Goal: Task Accomplishment & Management: Complete application form

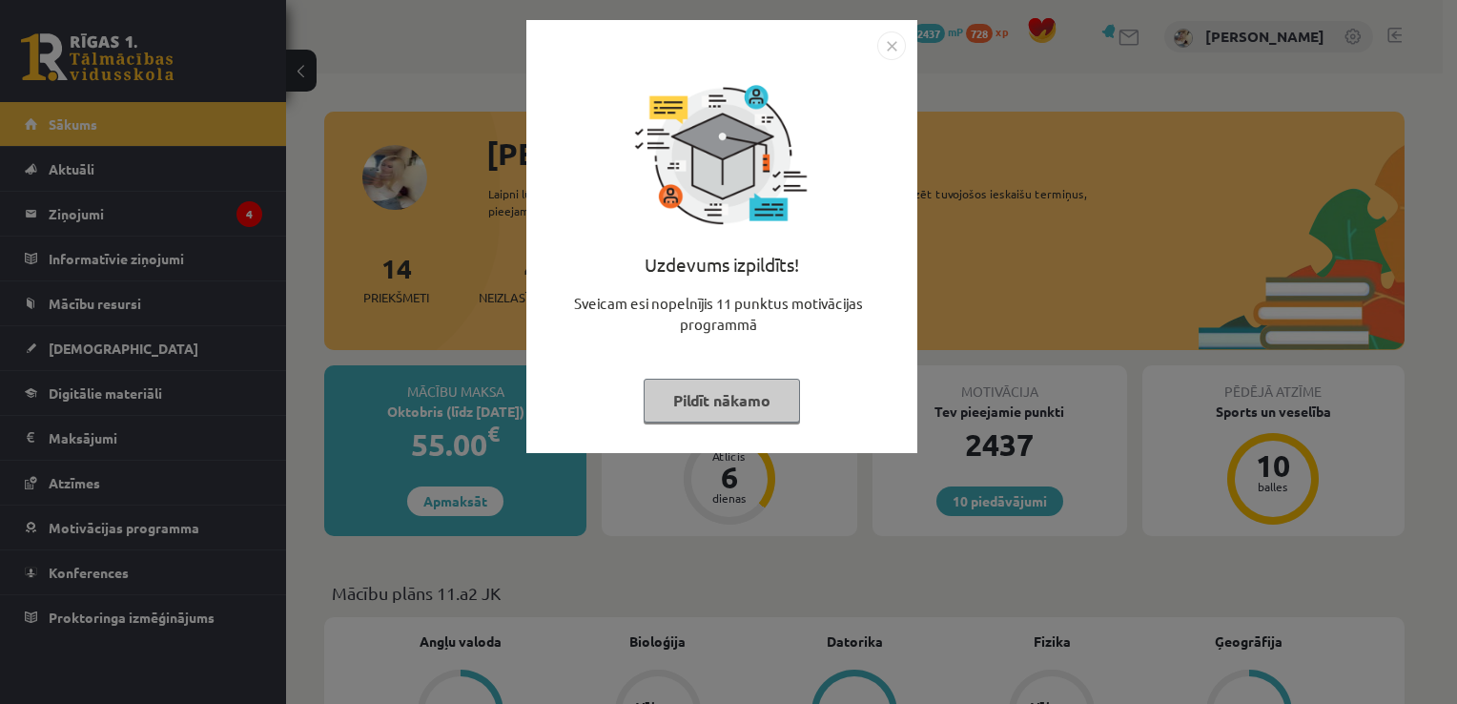
click at [895, 31] on img "Close" at bounding box center [891, 45] width 29 height 29
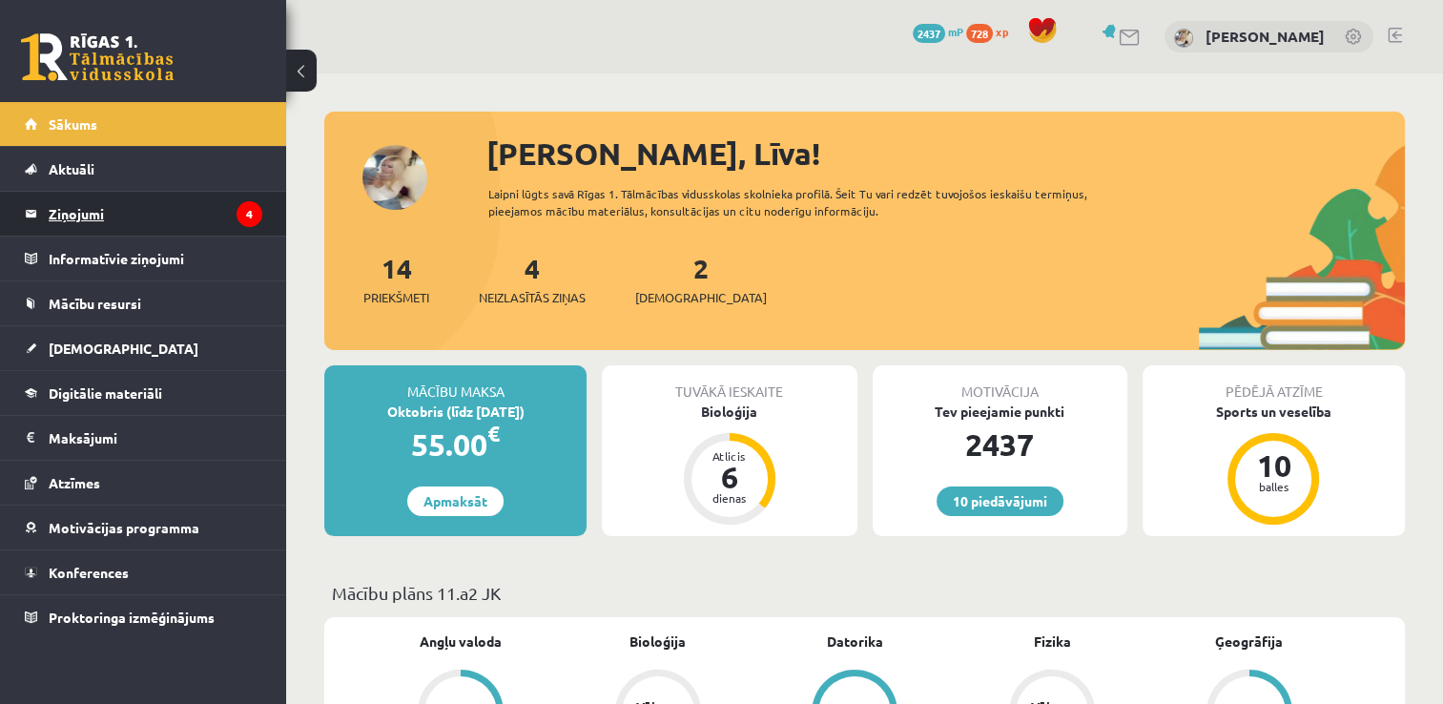
click at [206, 220] on legend "Ziņojumi 4" at bounding box center [156, 214] width 214 height 44
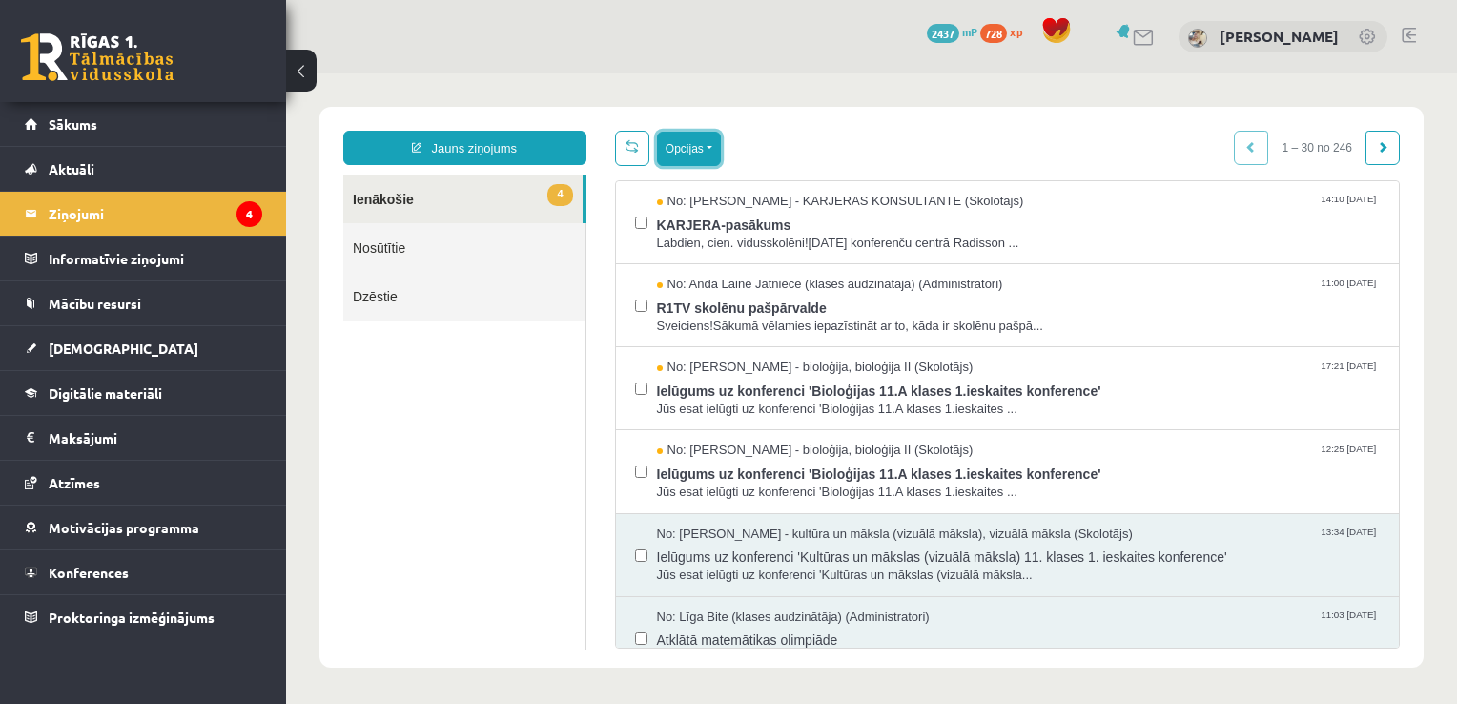
click at [712, 143] on button "Opcijas" at bounding box center [689, 149] width 64 height 34
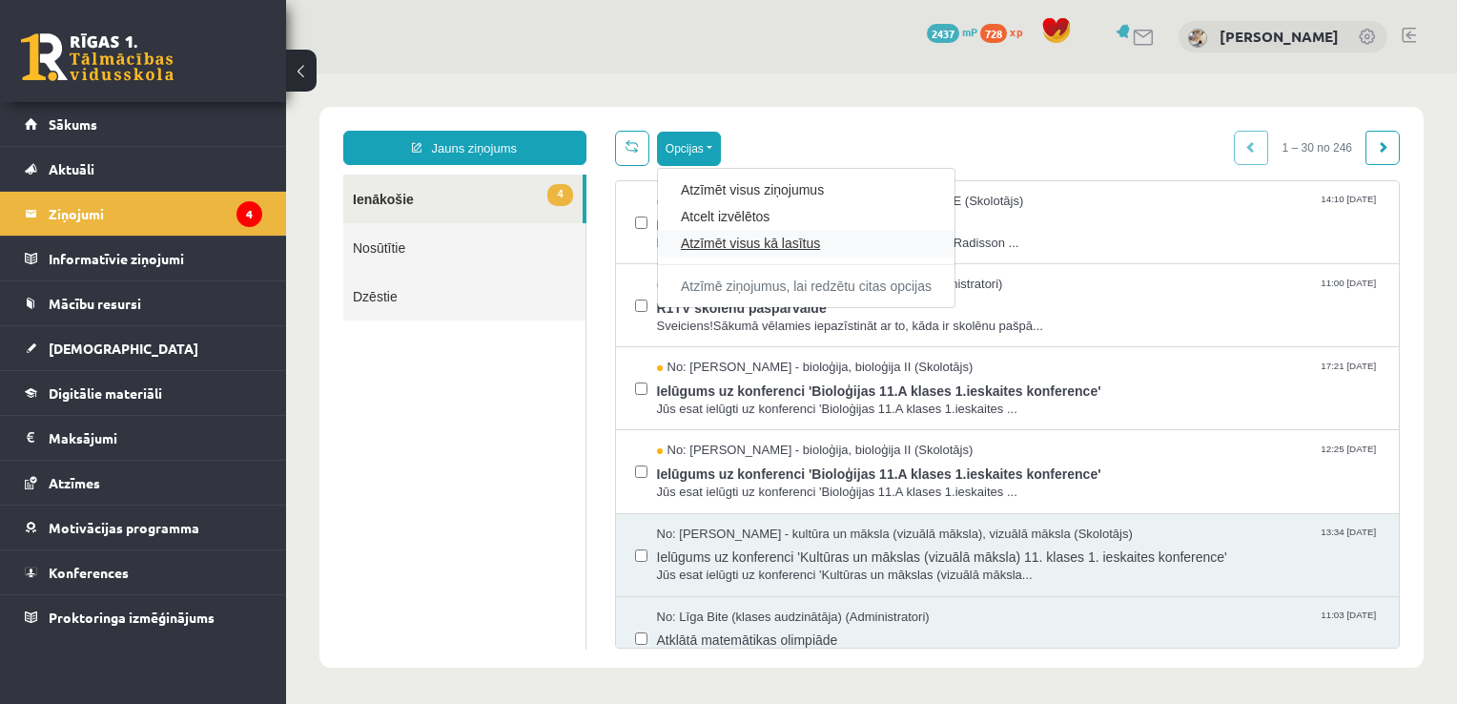
click at [717, 234] on link "Atzīmēt visus kā lasītus" at bounding box center [806, 243] width 251 height 19
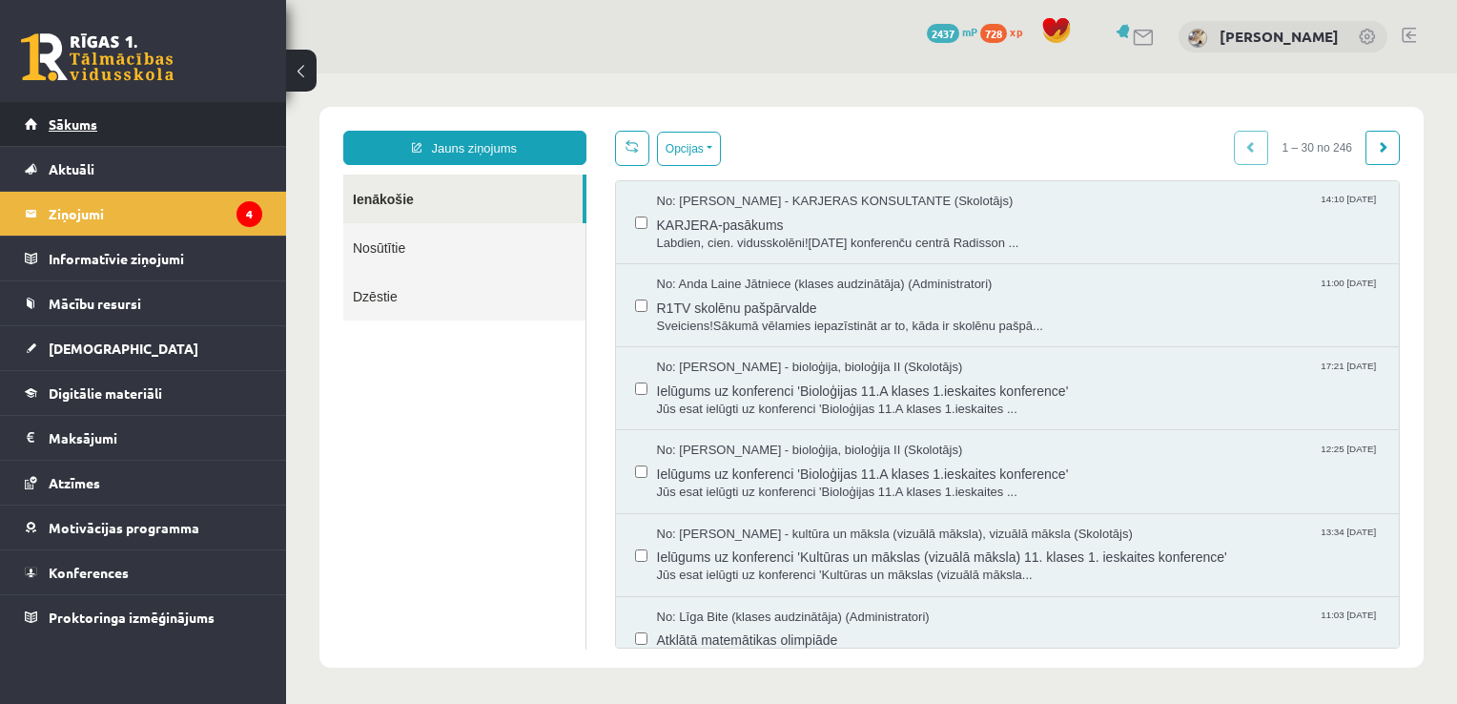
click at [223, 128] on link "Sākums" at bounding box center [143, 124] width 237 height 44
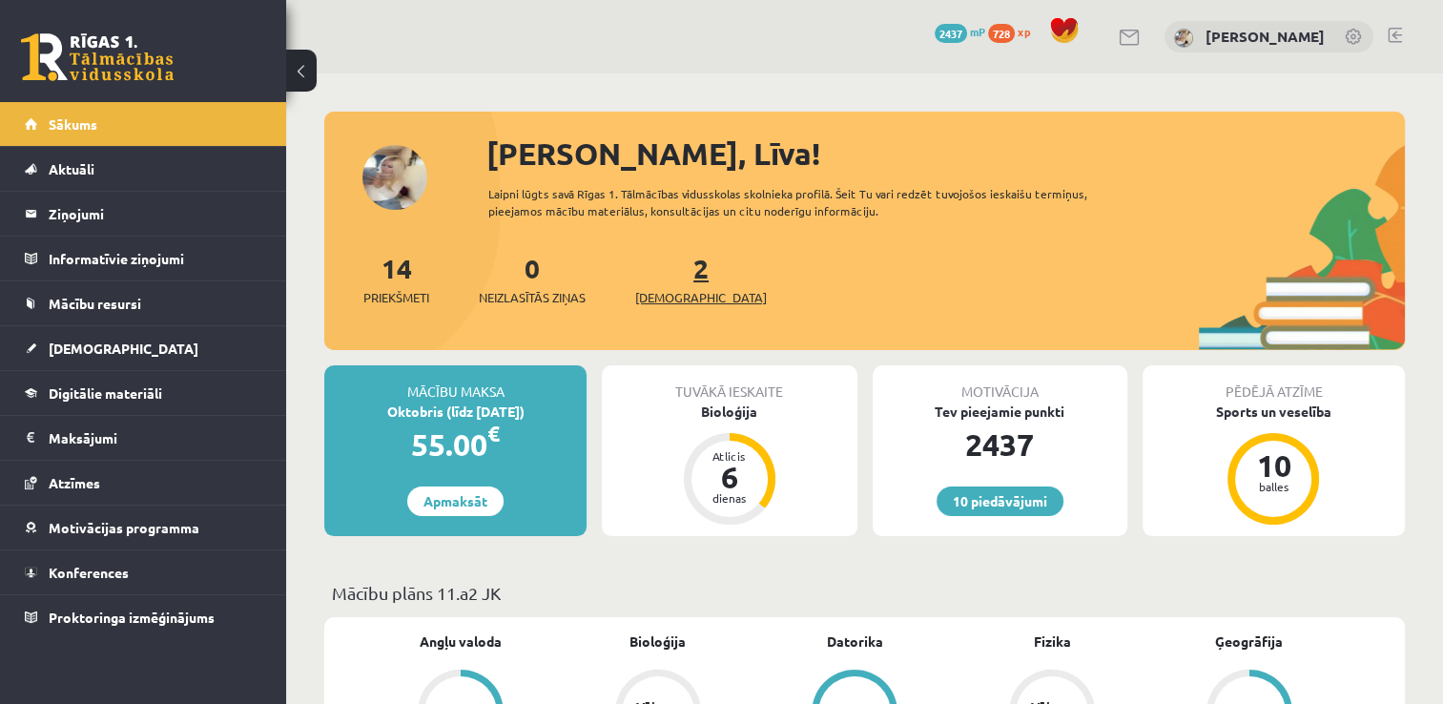
click at [671, 302] on span "[DEMOGRAPHIC_DATA]" at bounding box center [701, 297] width 132 height 19
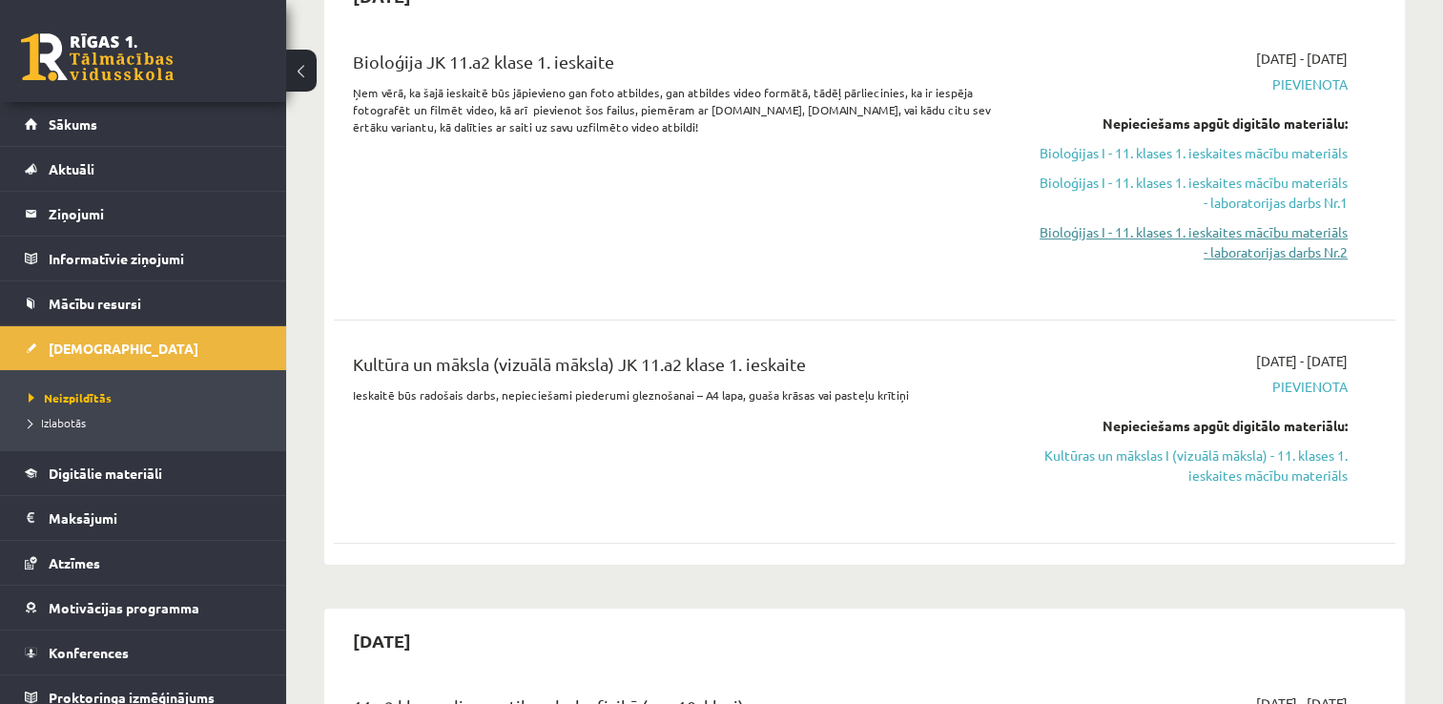
scroll to position [191, 0]
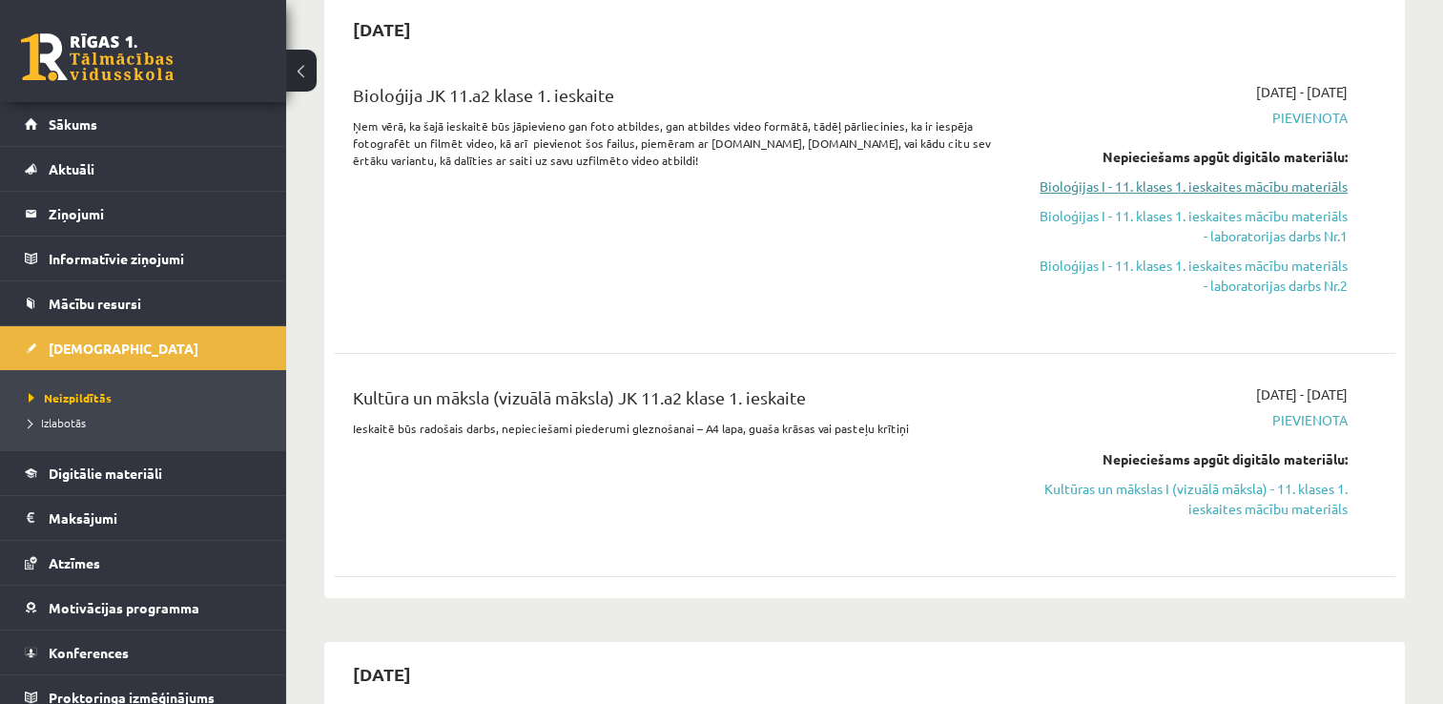
click at [1228, 177] on link "Bioloģijas I - 11. klases 1. ieskaites mācību materiāls" at bounding box center [1191, 186] width 313 height 20
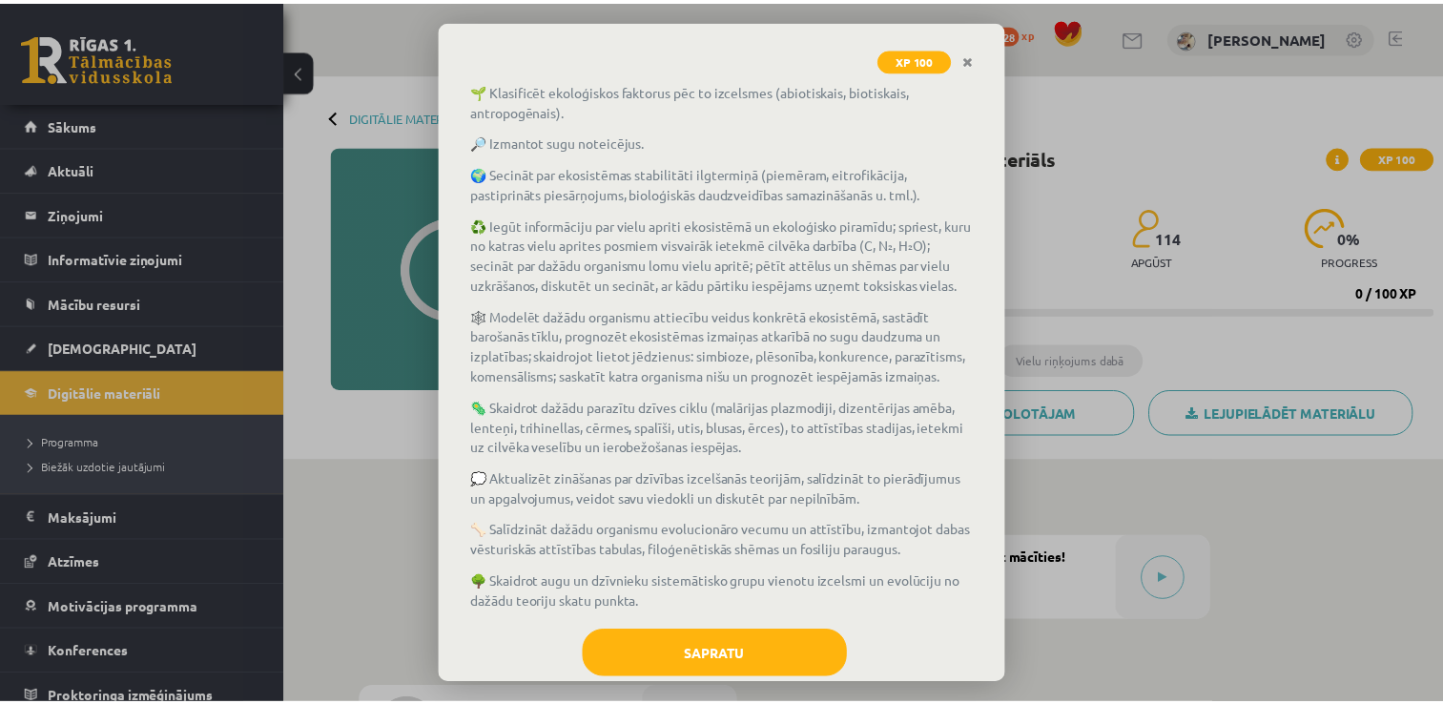
scroll to position [199, 0]
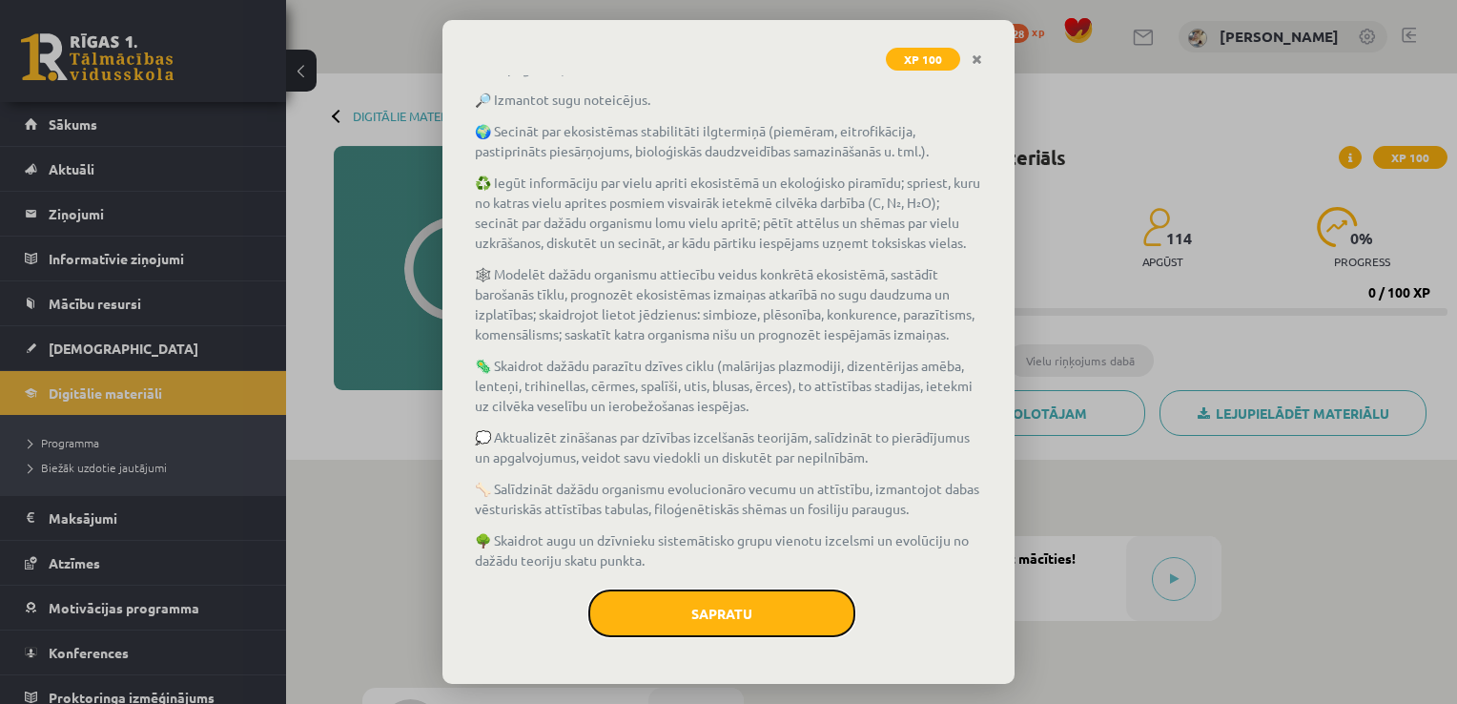
click at [802, 605] on button "Sapratu" at bounding box center [721, 613] width 267 height 48
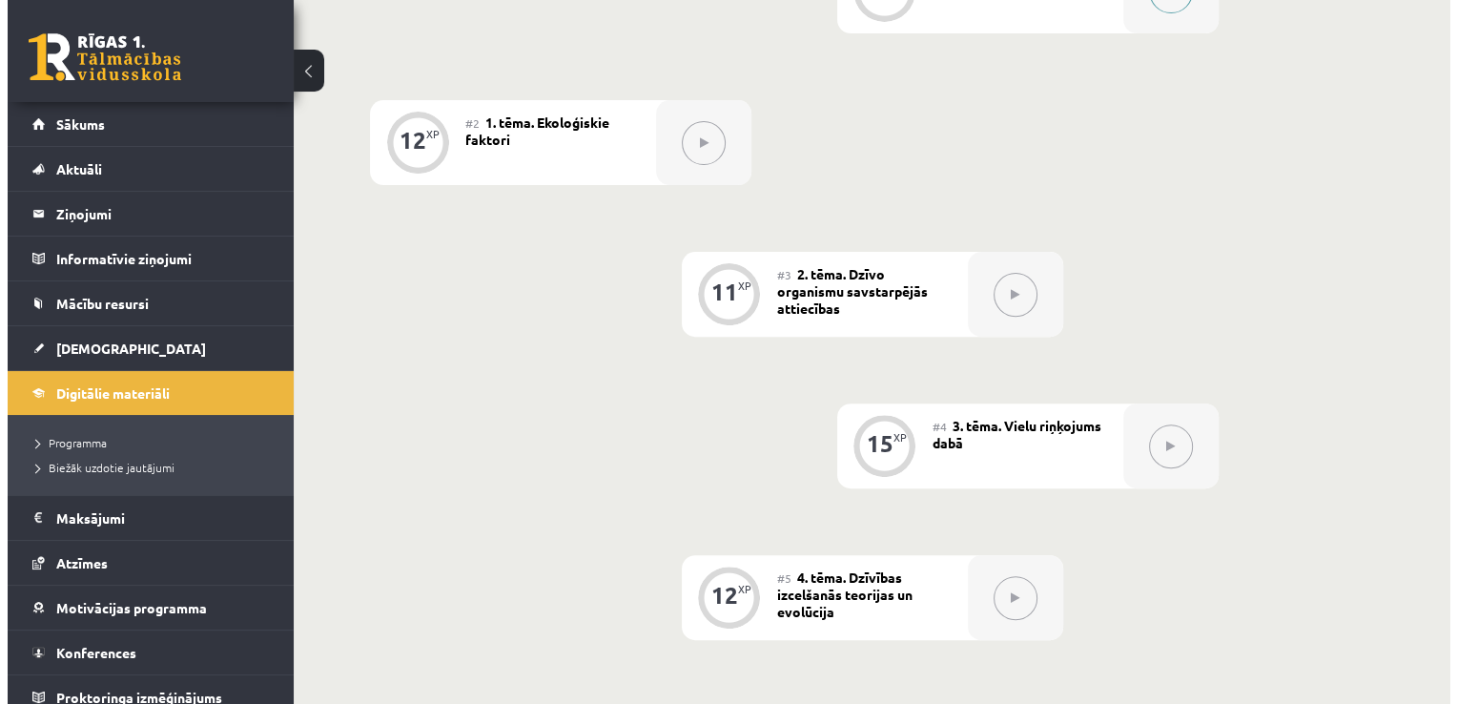
scroll to position [397, 0]
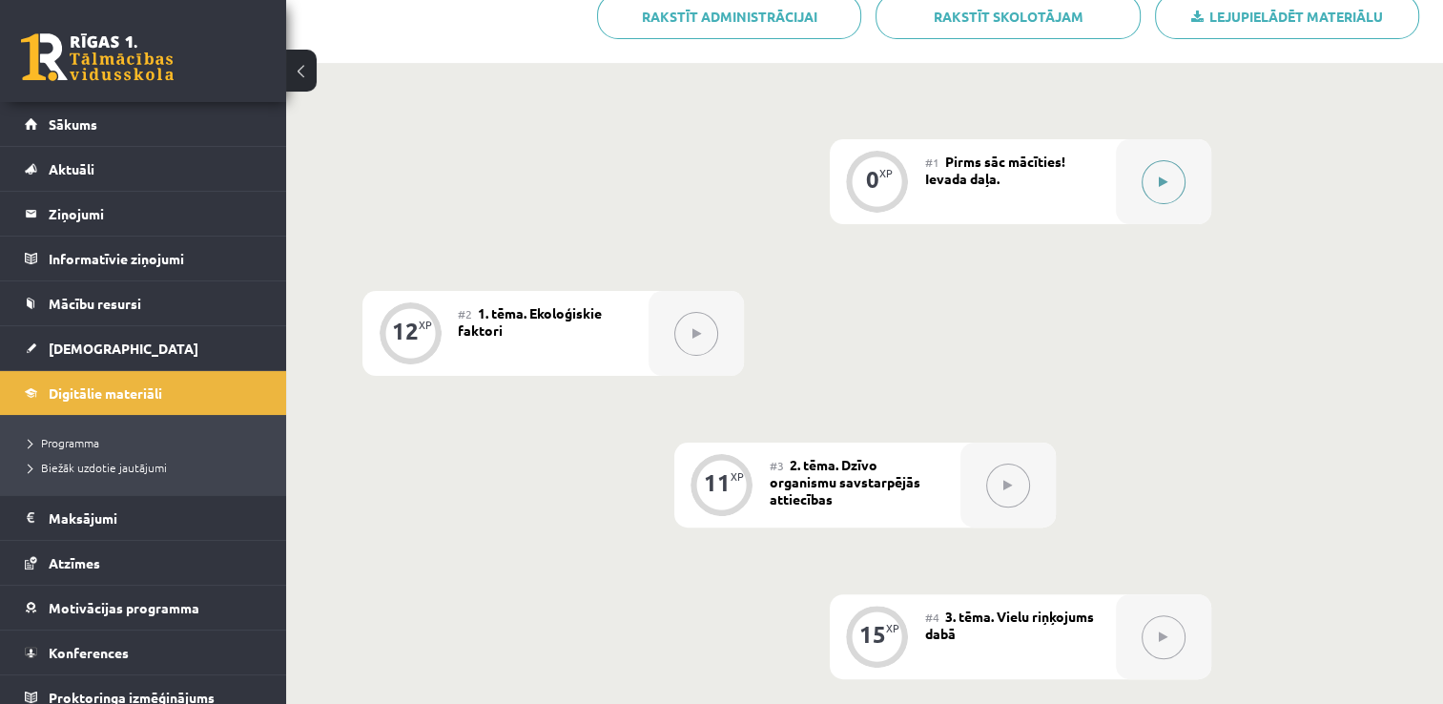
click at [1171, 176] on button at bounding box center [1163, 182] width 44 height 44
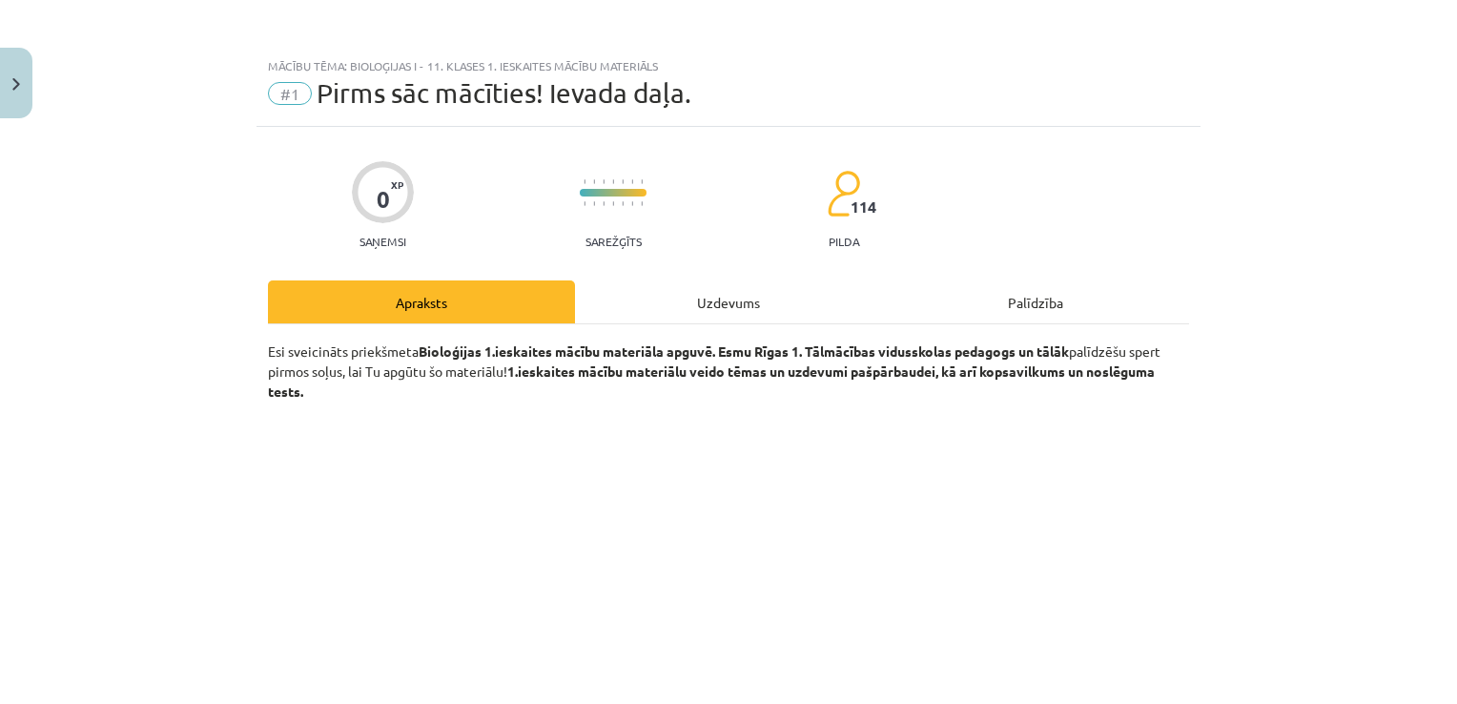
click at [709, 289] on div "Uzdevums" at bounding box center [728, 301] width 307 height 43
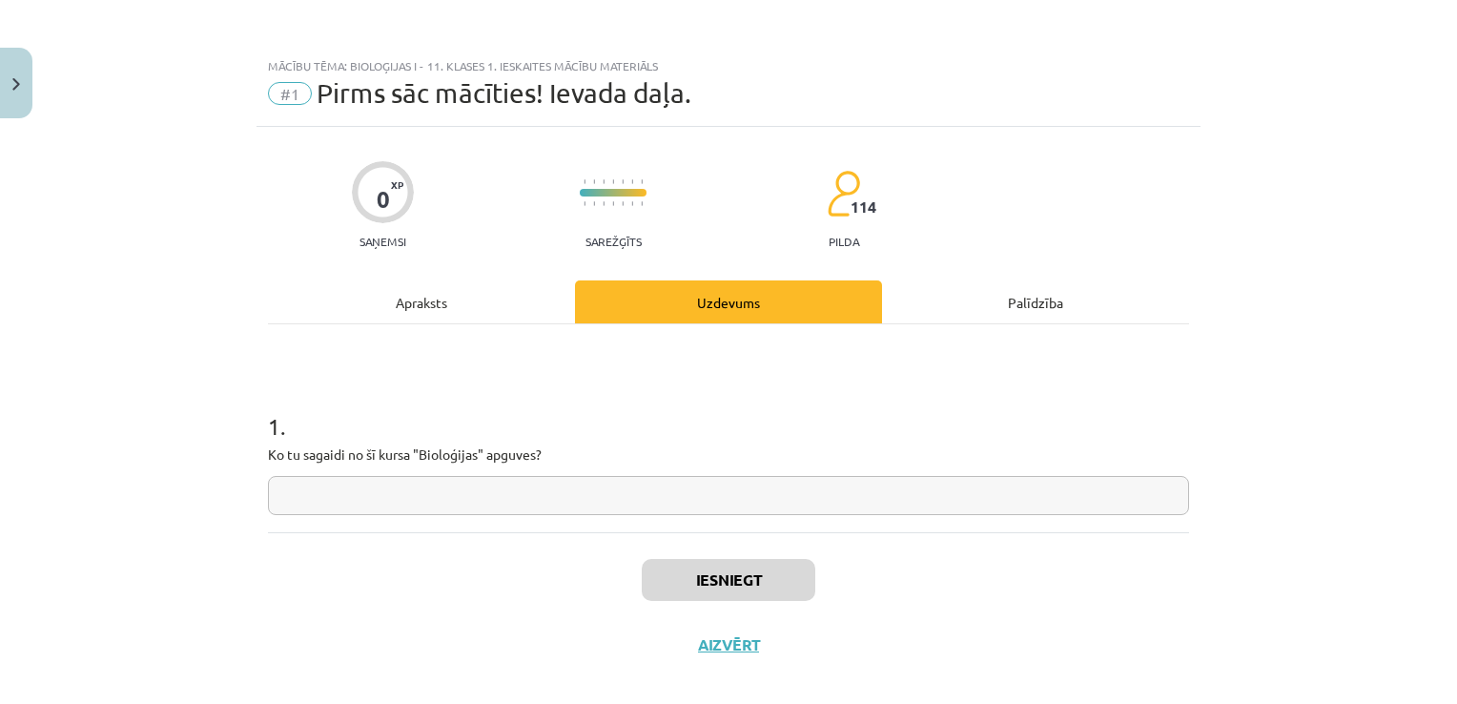
scroll to position [19, 0]
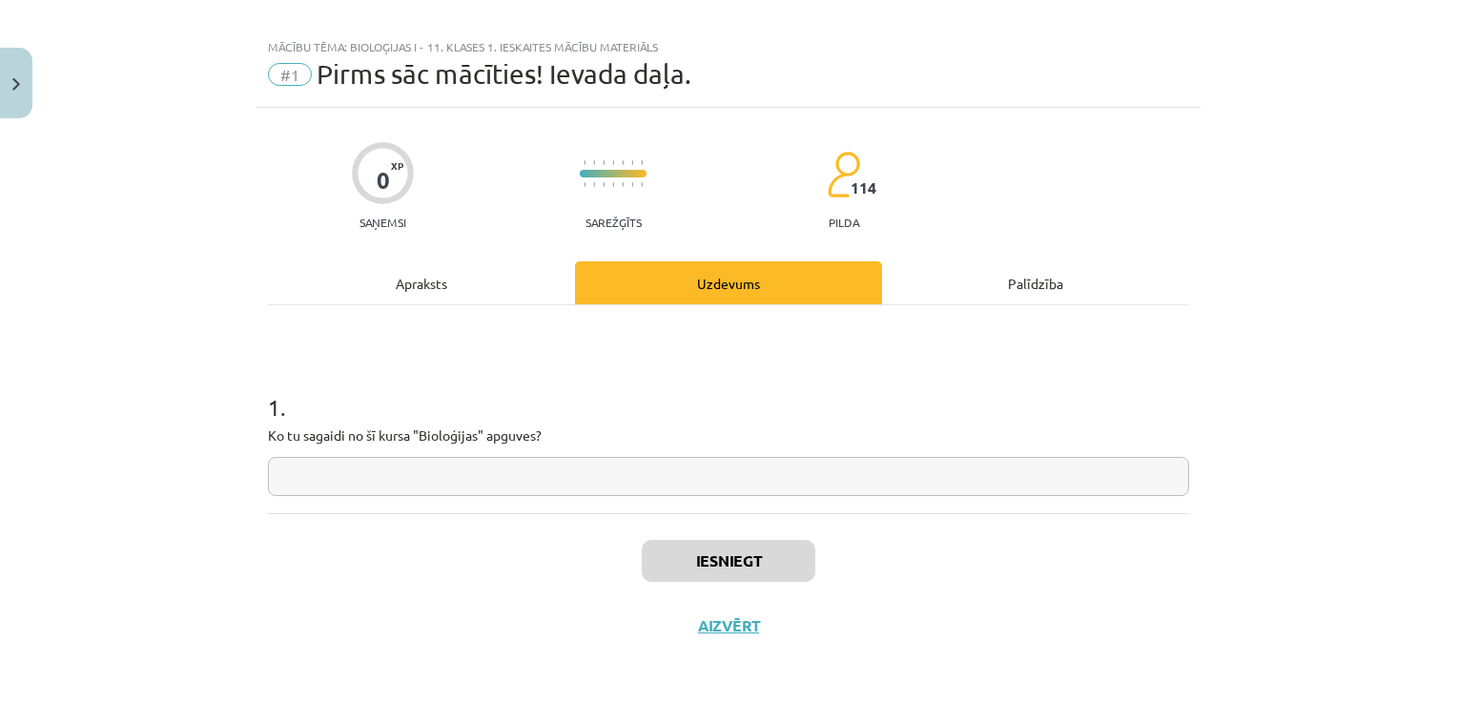
click at [520, 478] on input "text" at bounding box center [728, 476] width 921 height 39
type input "**********"
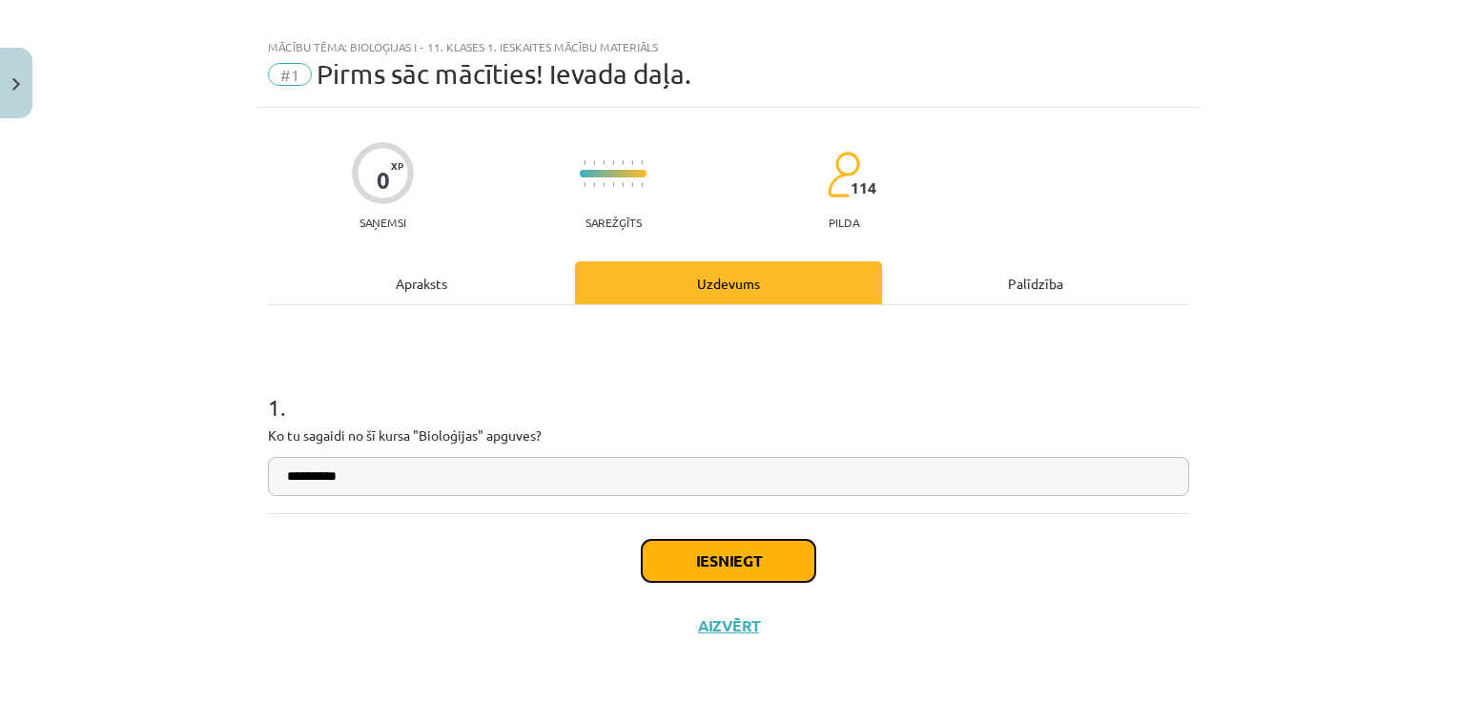
click at [778, 552] on button "Iesniegt" at bounding box center [729, 561] width 174 height 42
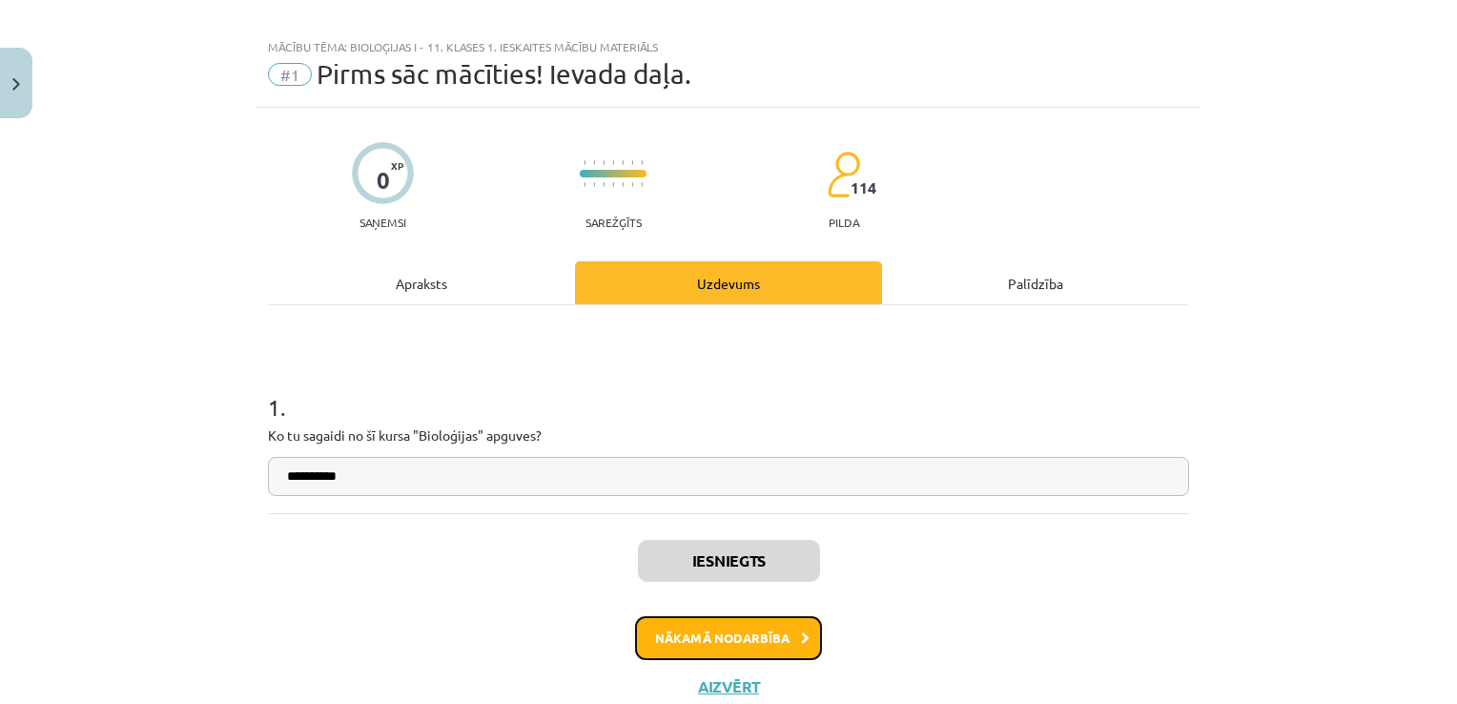
click at [776, 633] on button "Nākamā nodarbība" at bounding box center [728, 638] width 187 height 44
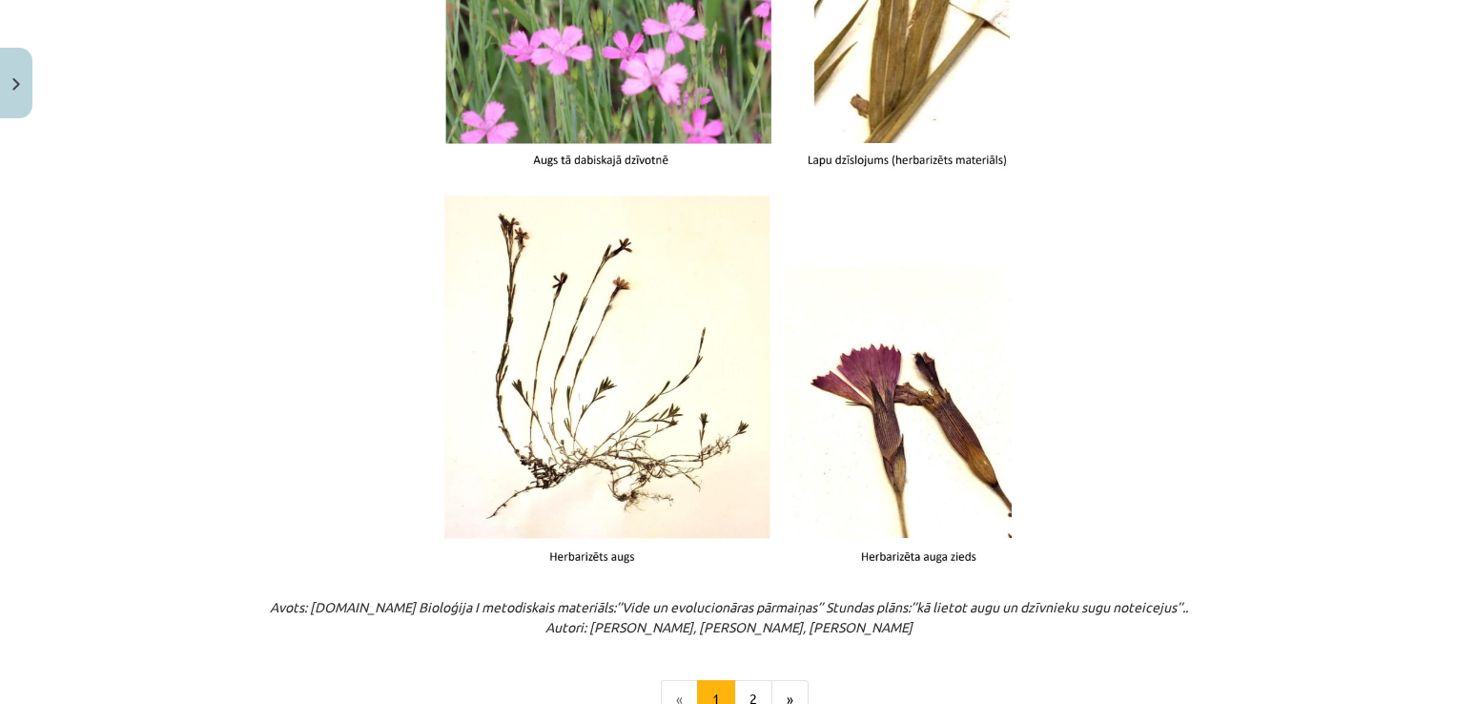
scroll to position [2336, 0]
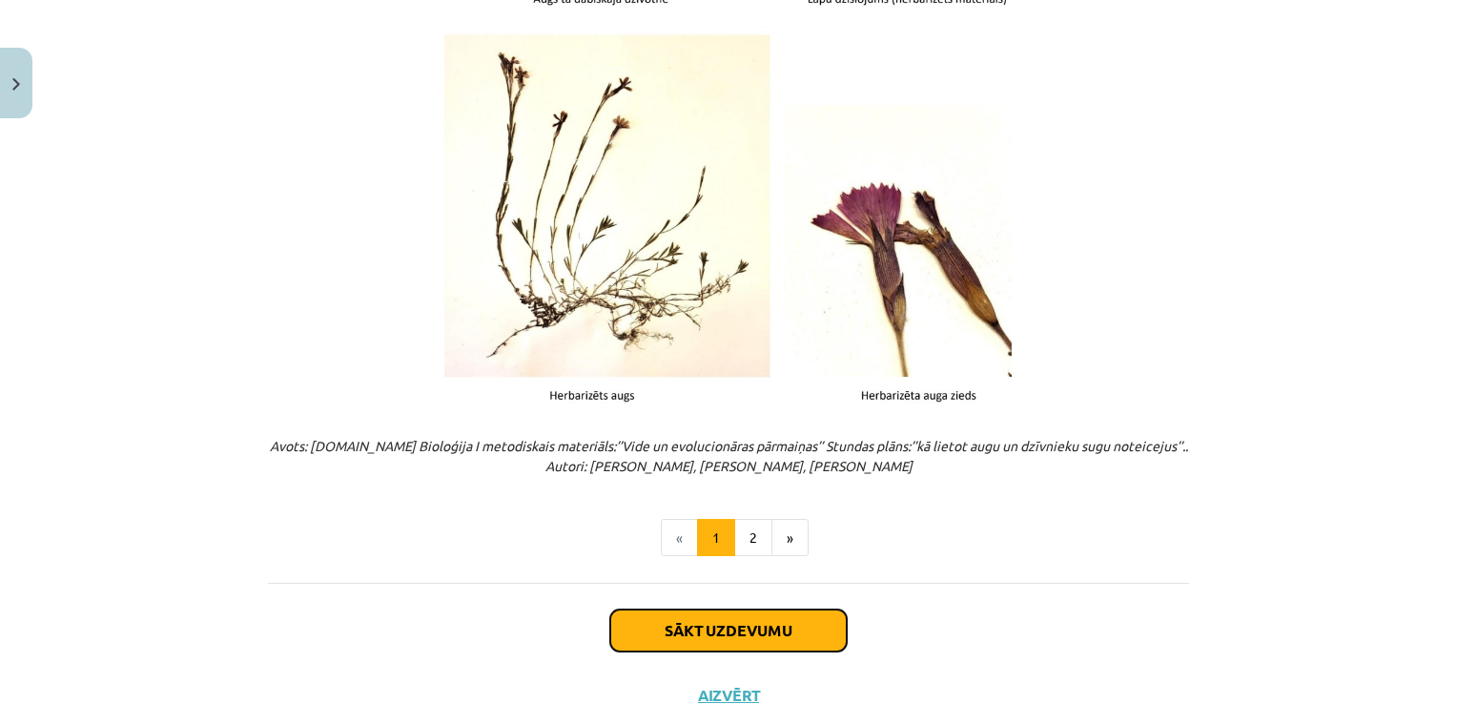
click at [764, 627] on button "Sākt uzdevumu" at bounding box center [728, 630] width 236 height 42
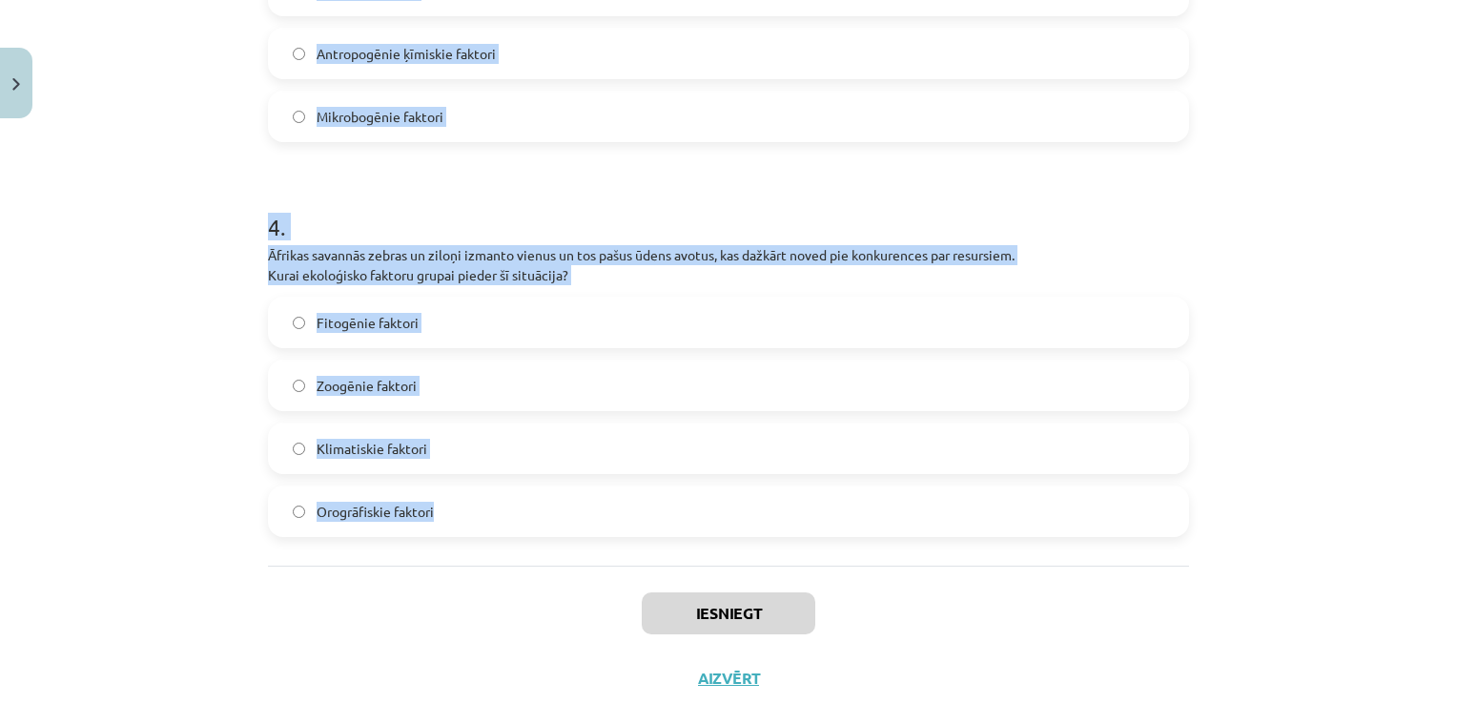
scroll to position [1437, 0]
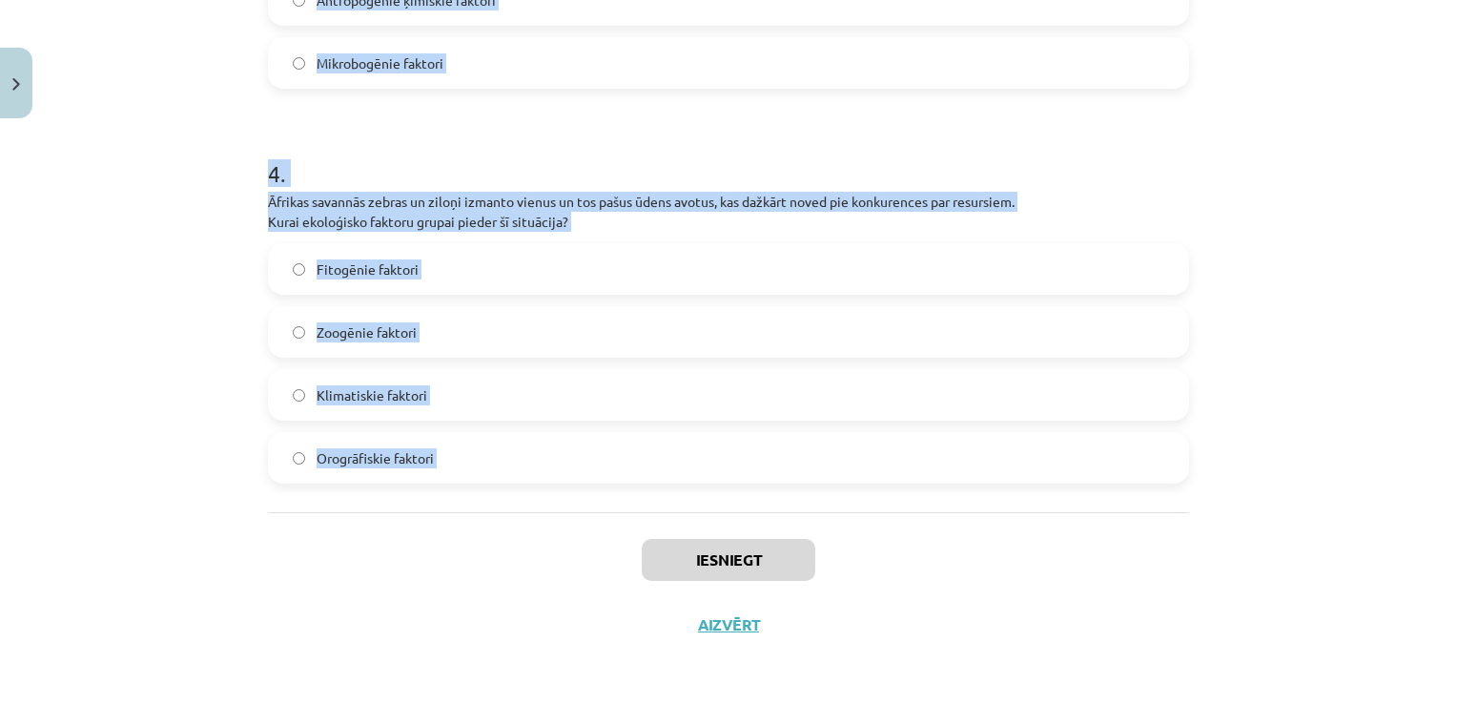
drag, startPoint x: 249, startPoint y: 372, endPoint x: 626, endPoint y: 536, distance: 411.7
copy form "1 . Augsne kalnu nogāzē ir ļoti akmeņaina, kas apgrūtina augu sakņu sistēmu att…"
click at [1281, 303] on div "Mācību tēma: Bioloģijas i - 11. klases 1. ieskaites mācību materiāls #2 1. tēma…" at bounding box center [728, 352] width 1457 height 704
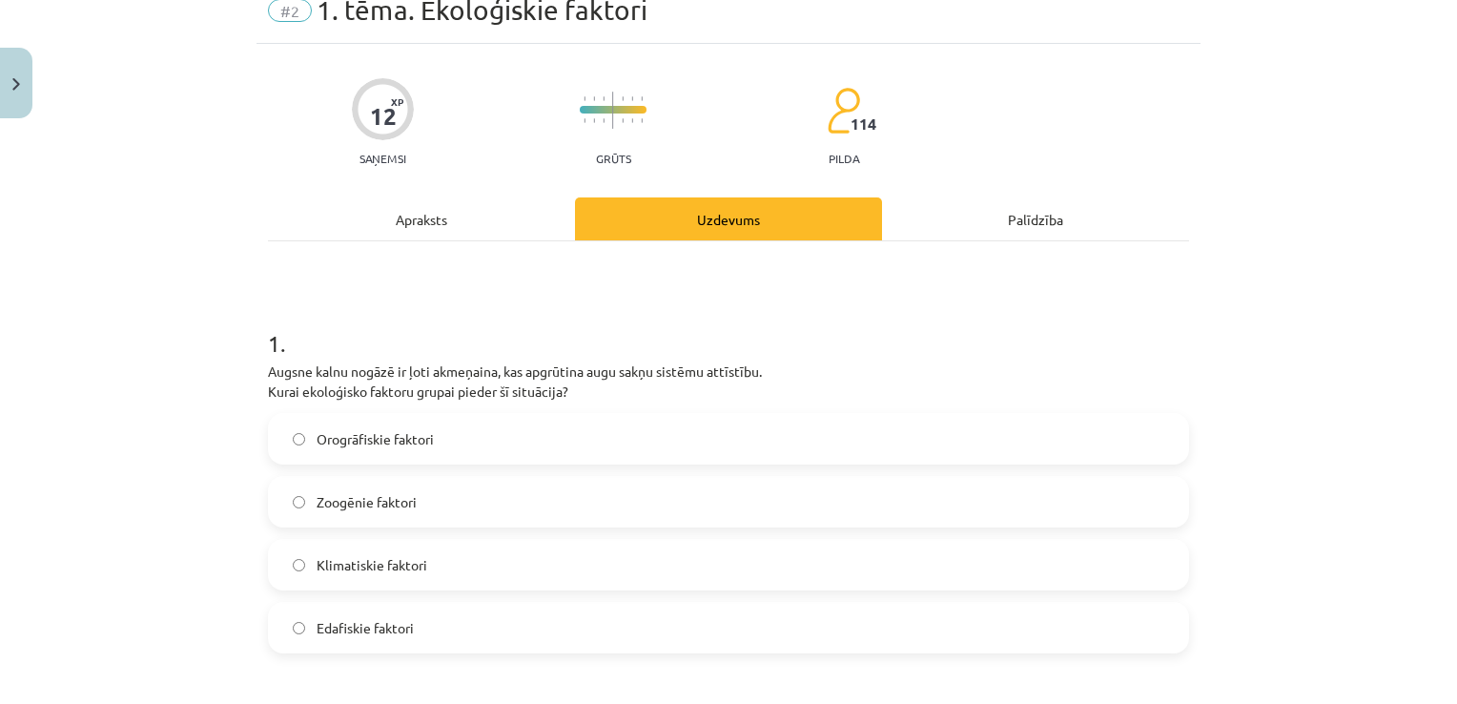
scroll to position [191, 0]
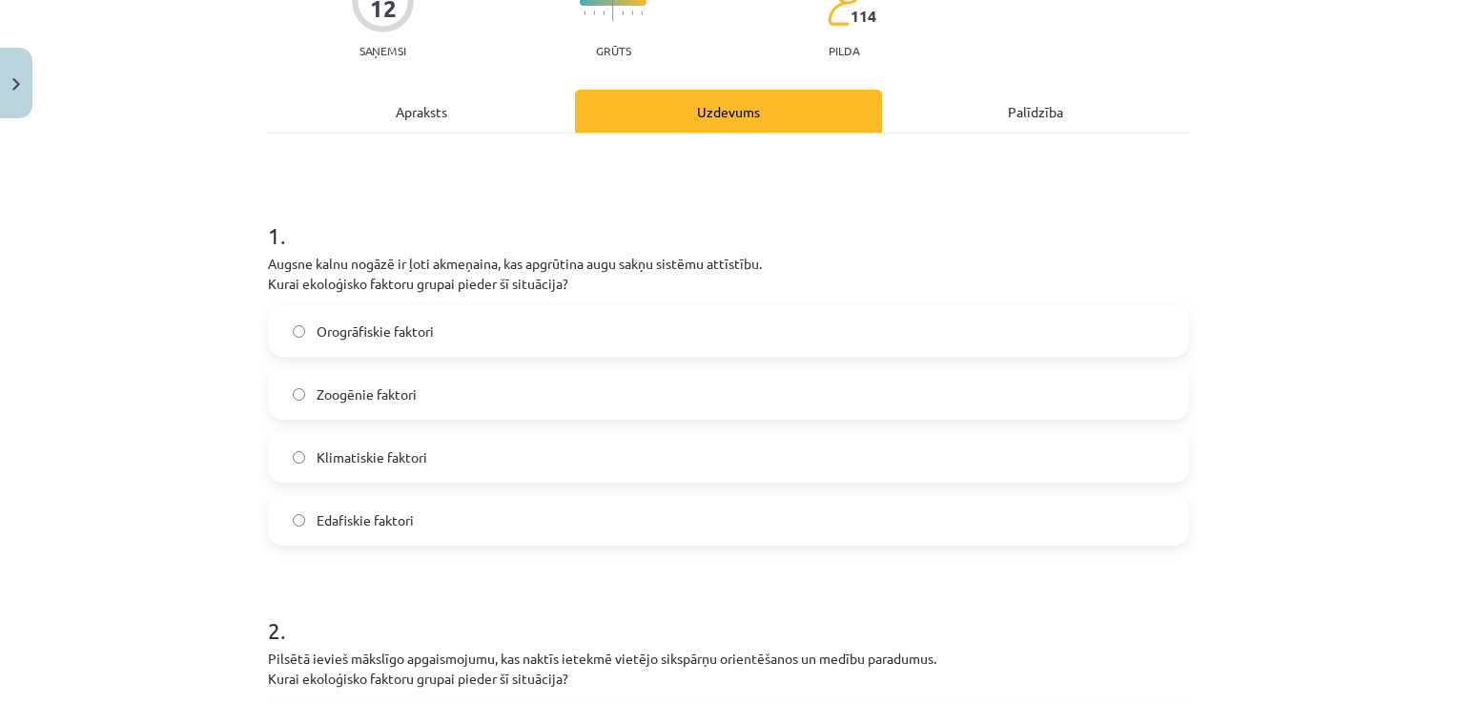
click at [469, 539] on label "Edafiskie faktori" at bounding box center [728, 520] width 917 height 48
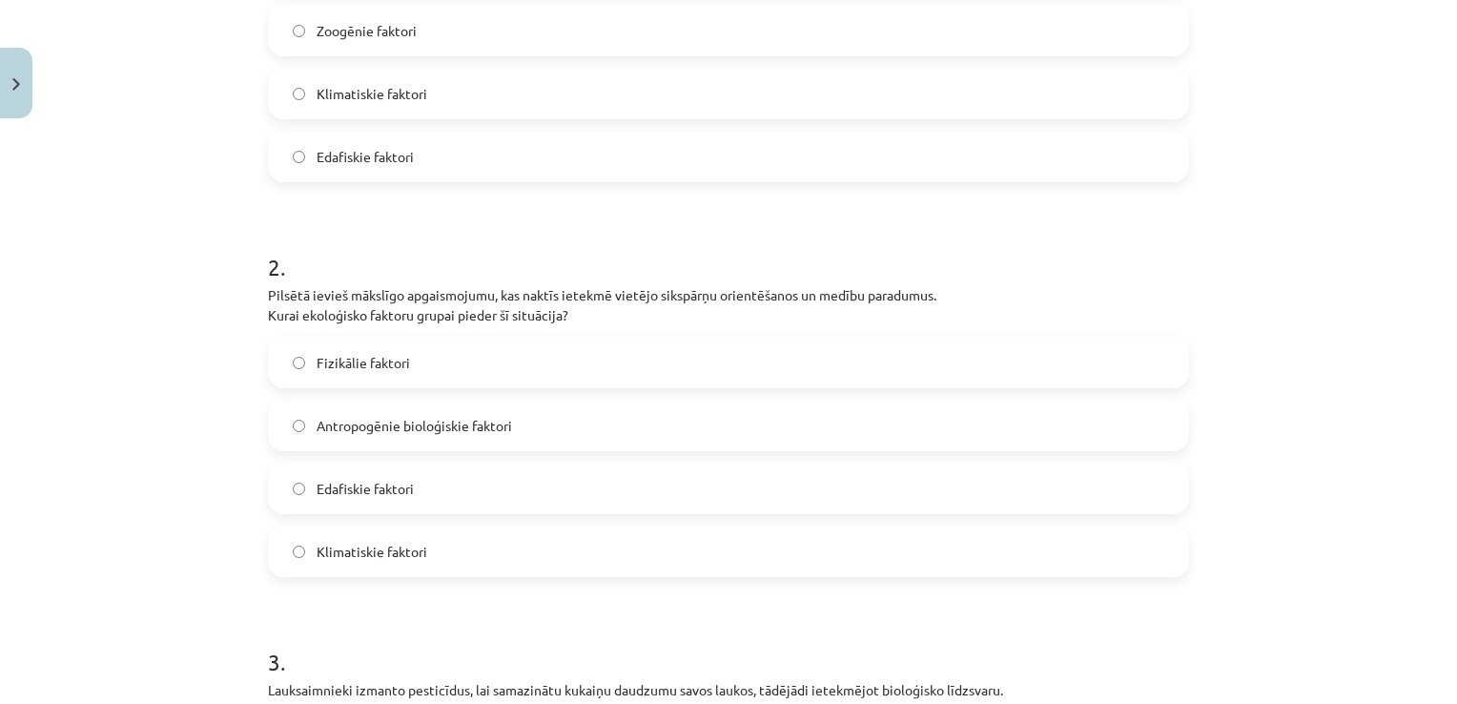
scroll to position [667, 0]
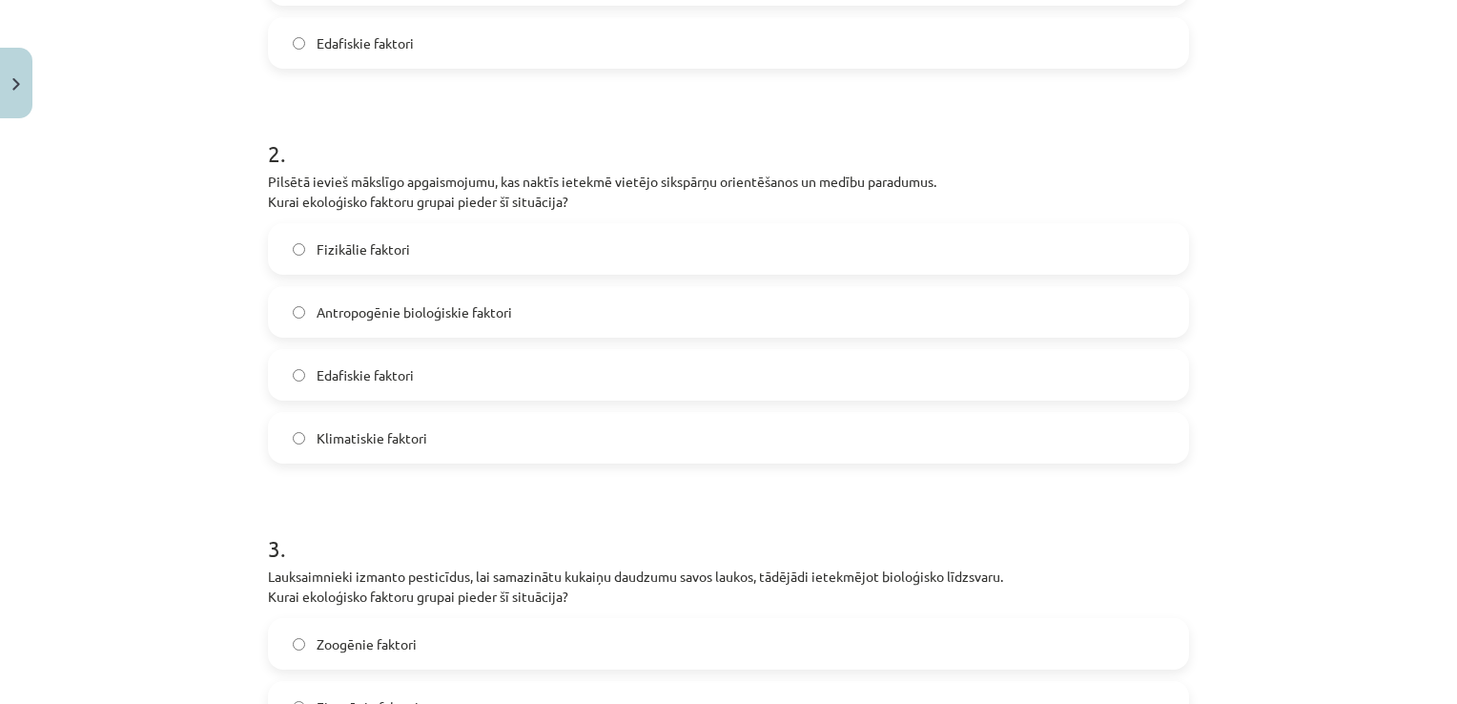
click at [521, 311] on label "Antropogēnie bioloģiskie faktori" at bounding box center [728, 312] width 917 height 48
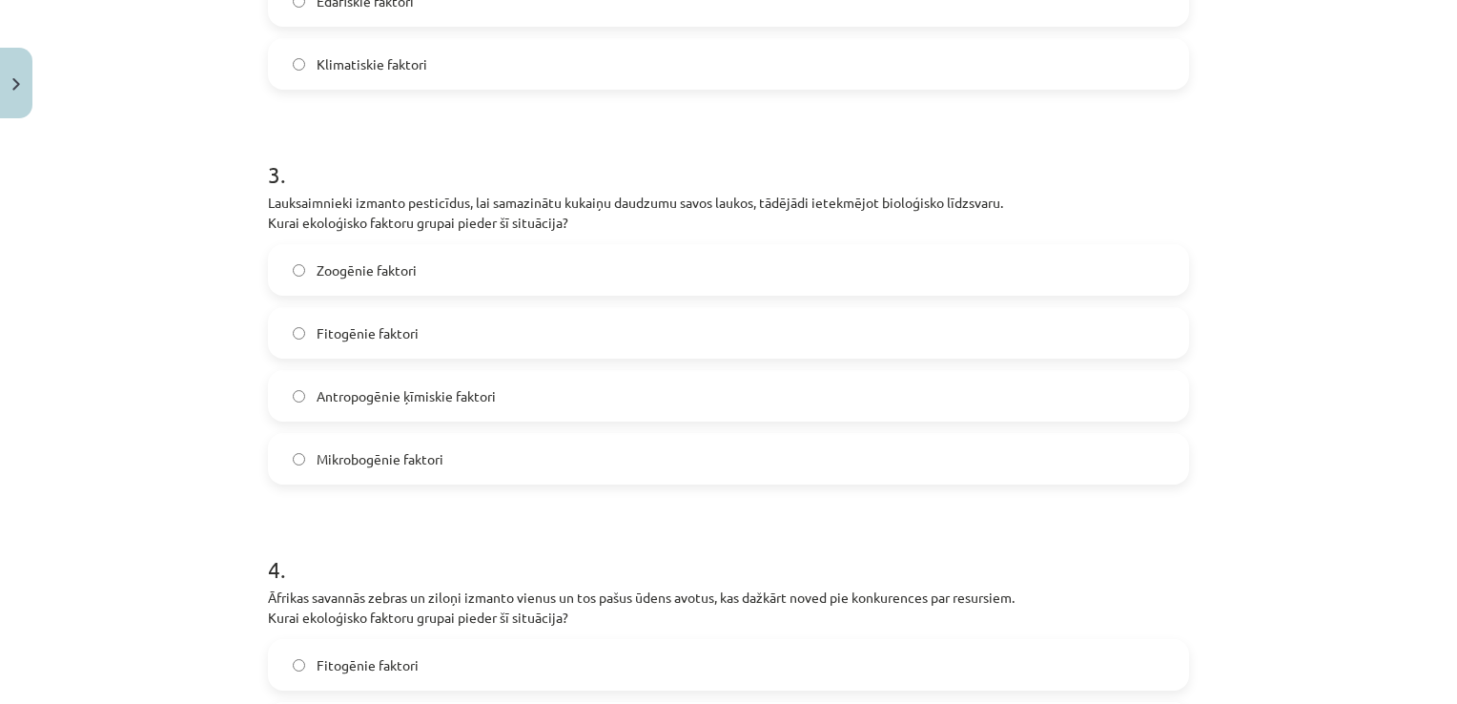
scroll to position [1049, 0]
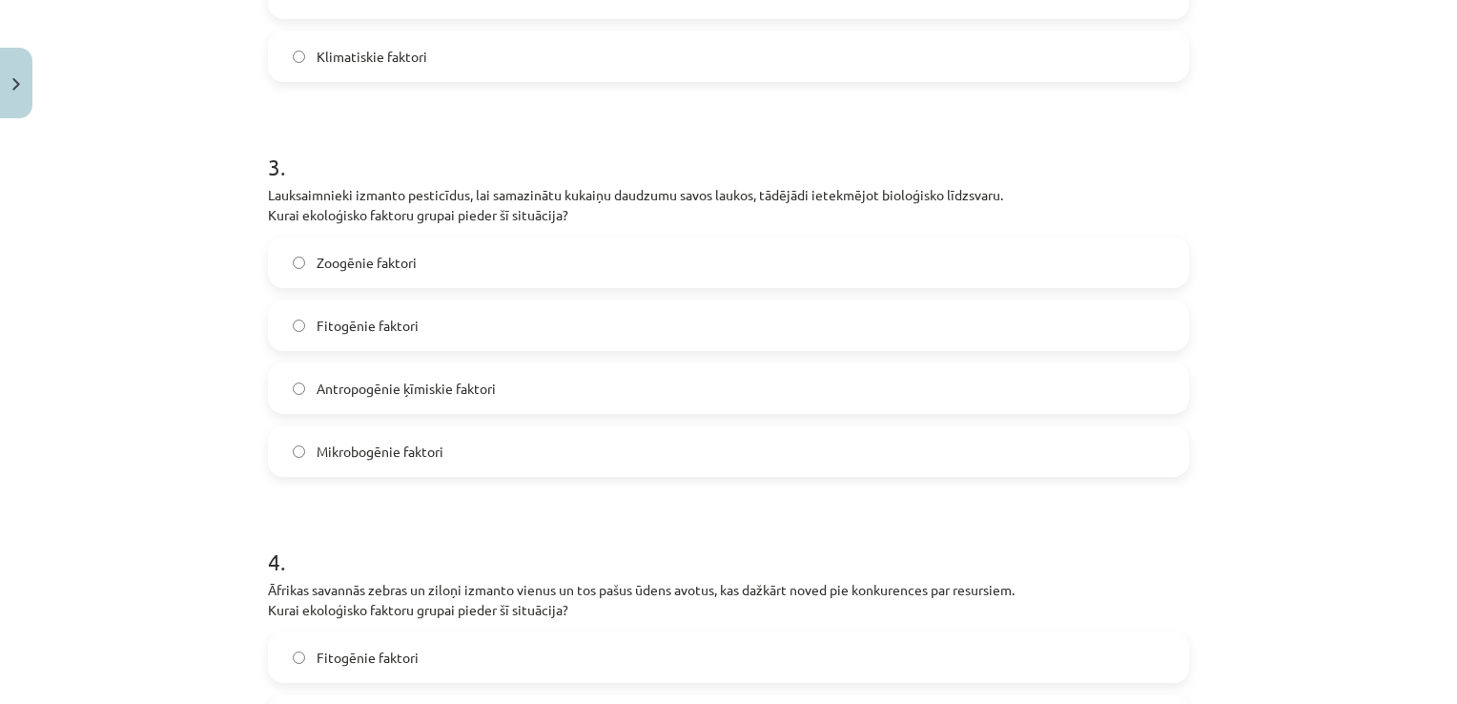
click at [485, 384] on span "Antropogēnie ķīmiskie faktori" at bounding box center [406, 389] width 179 height 20
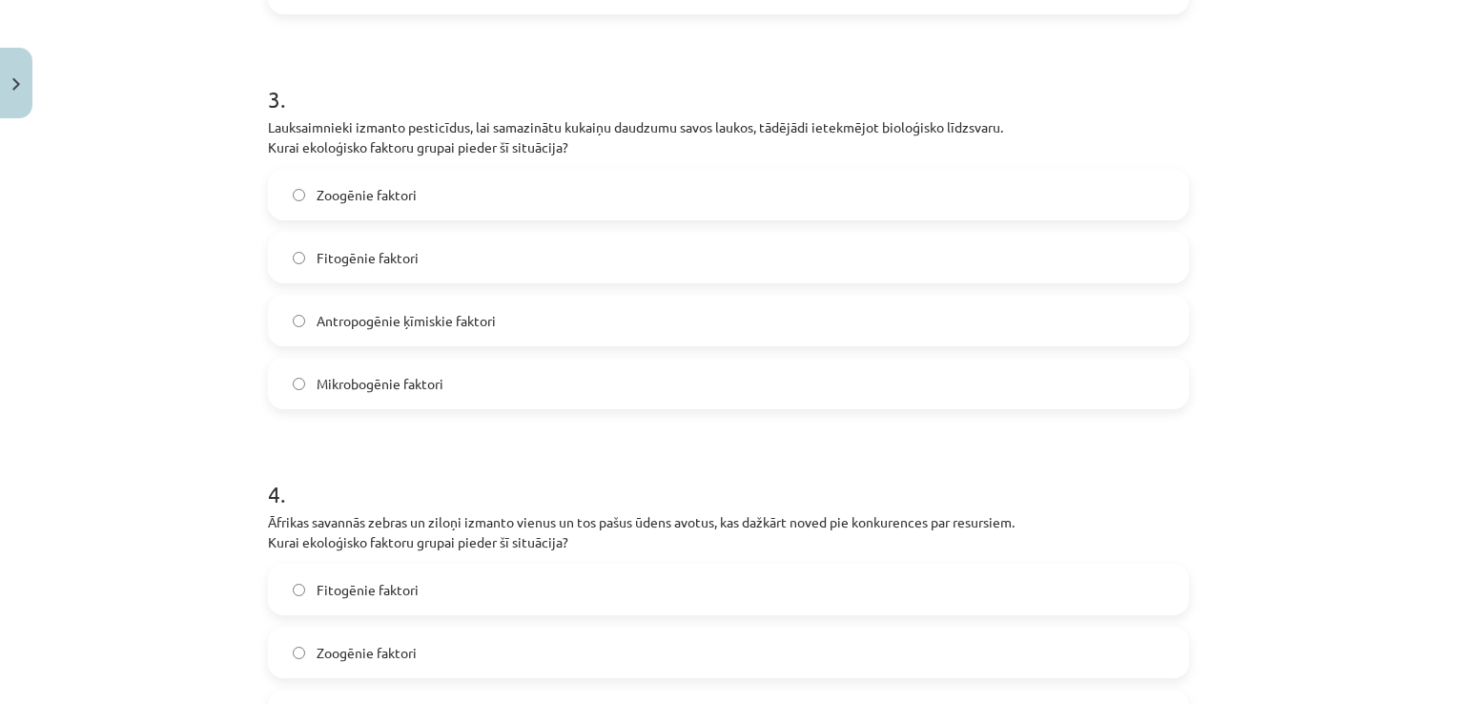
scroll to position [1335, 0]
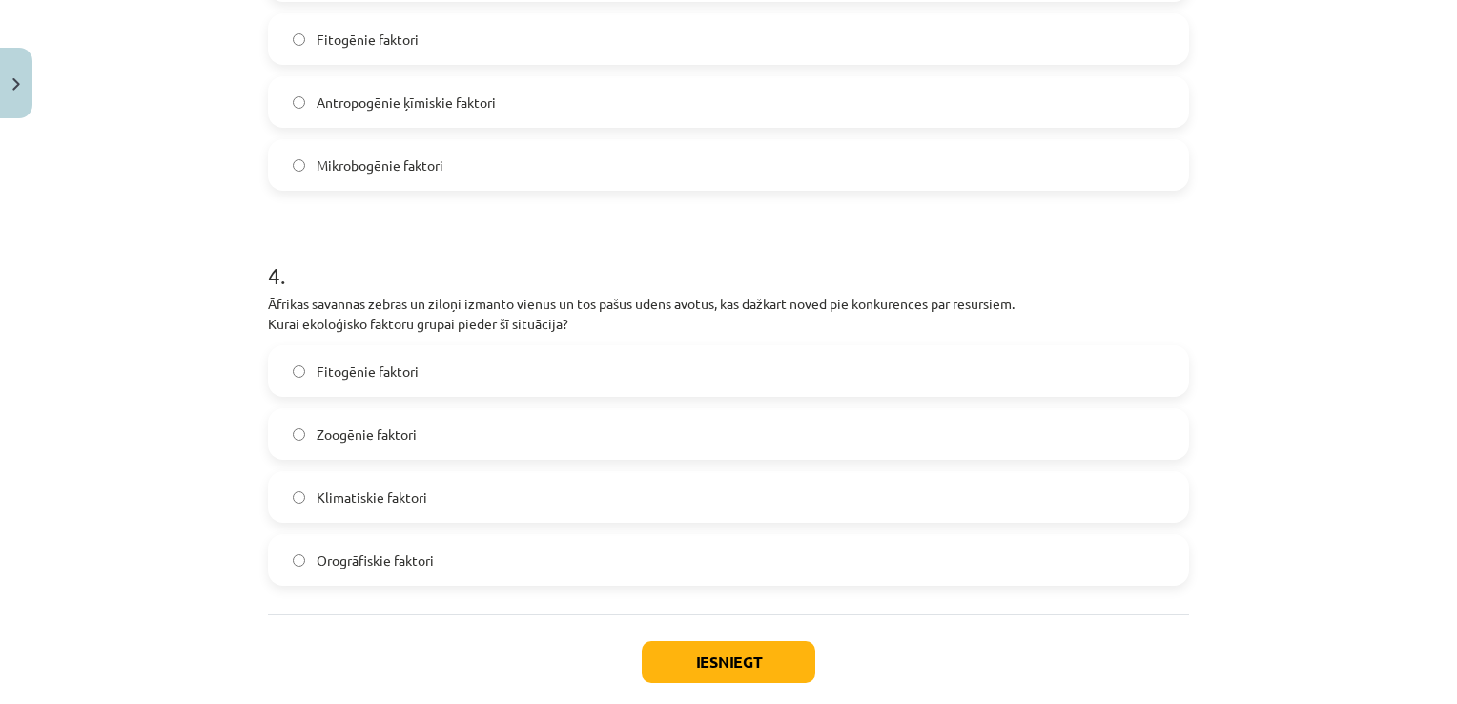
click at [453, 410] on label "Zoogēnie faktori" at bounding box center [728, 434] width 917 height 48
click at [735, 652] on button "Iesniegt" at bounding box center [729, 662] width 174 height 42
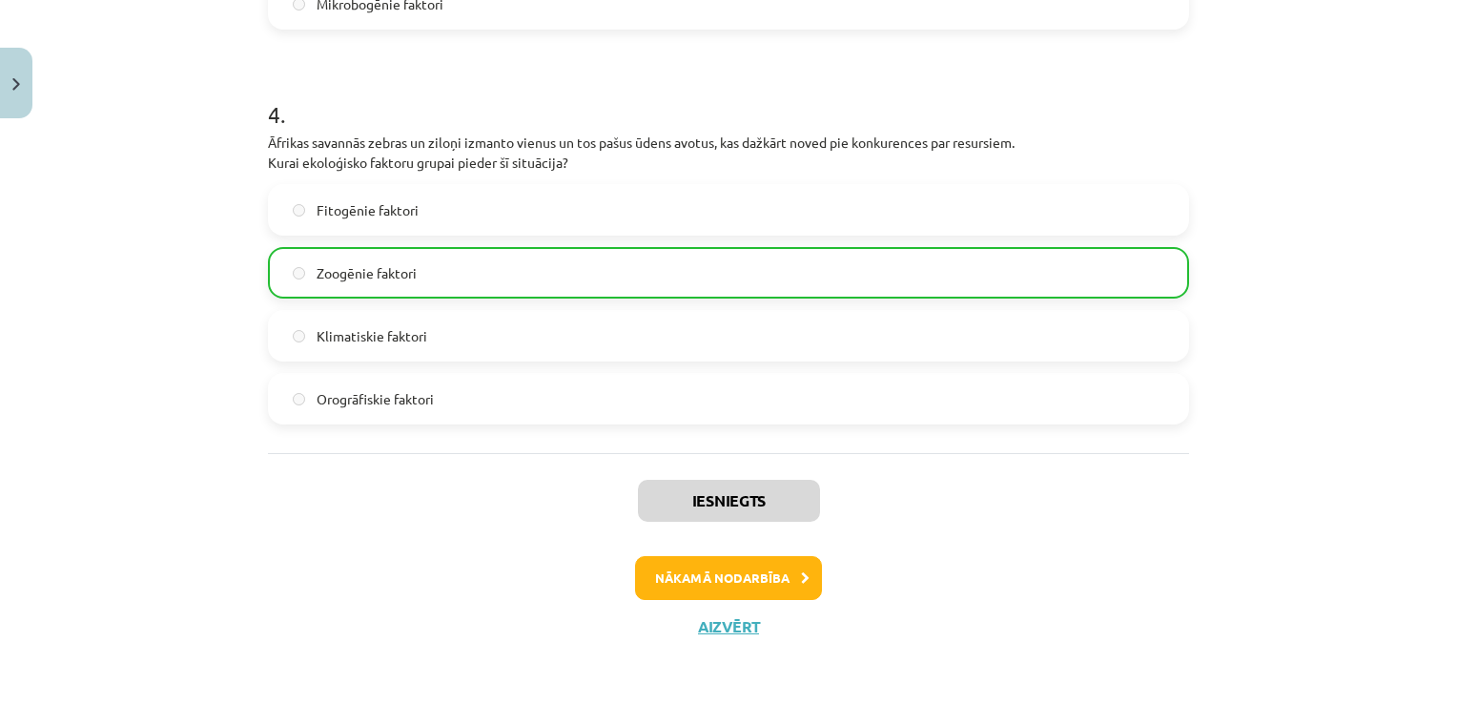
scroll to position [1497, 0]
click at [725, 578] on button "Nākamā nodarbība" at bounding box center [728, 577] width 187 height 44
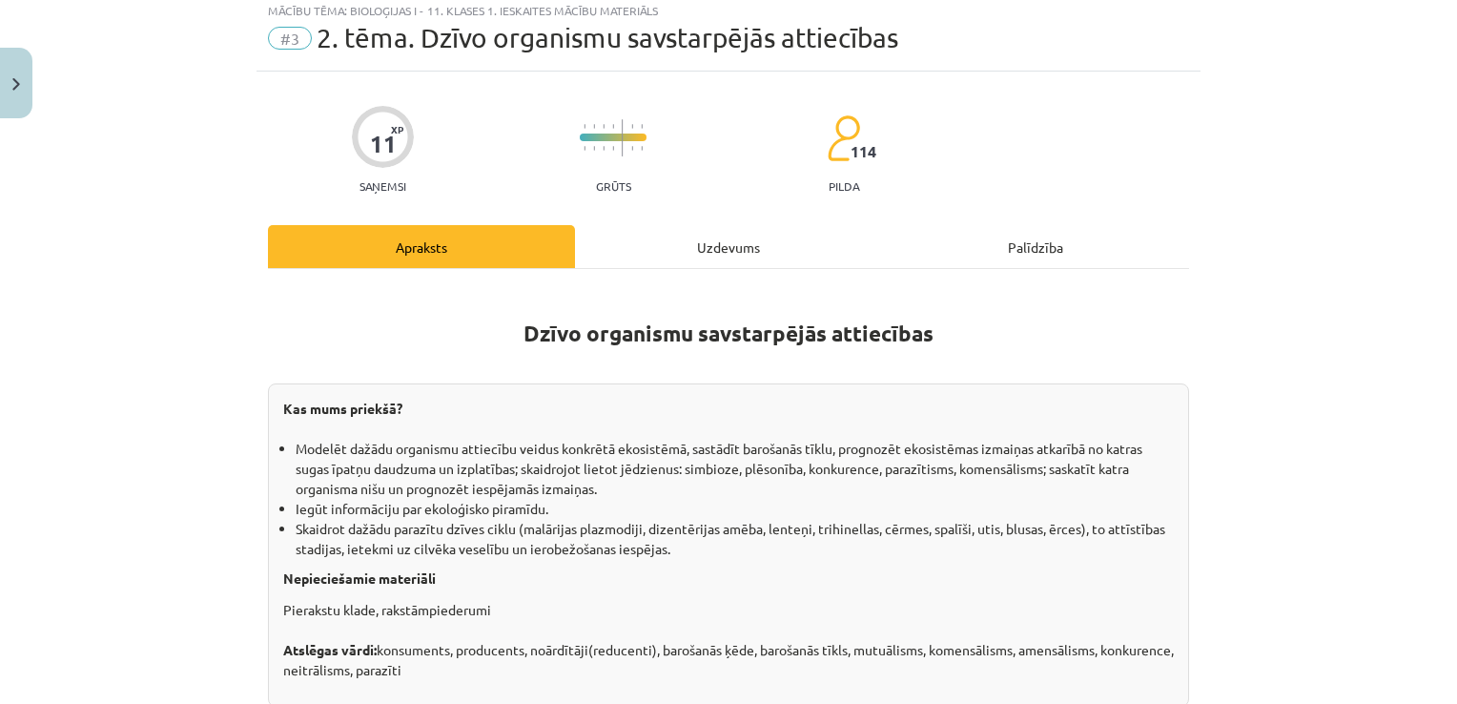
scroll to position [48, 0]
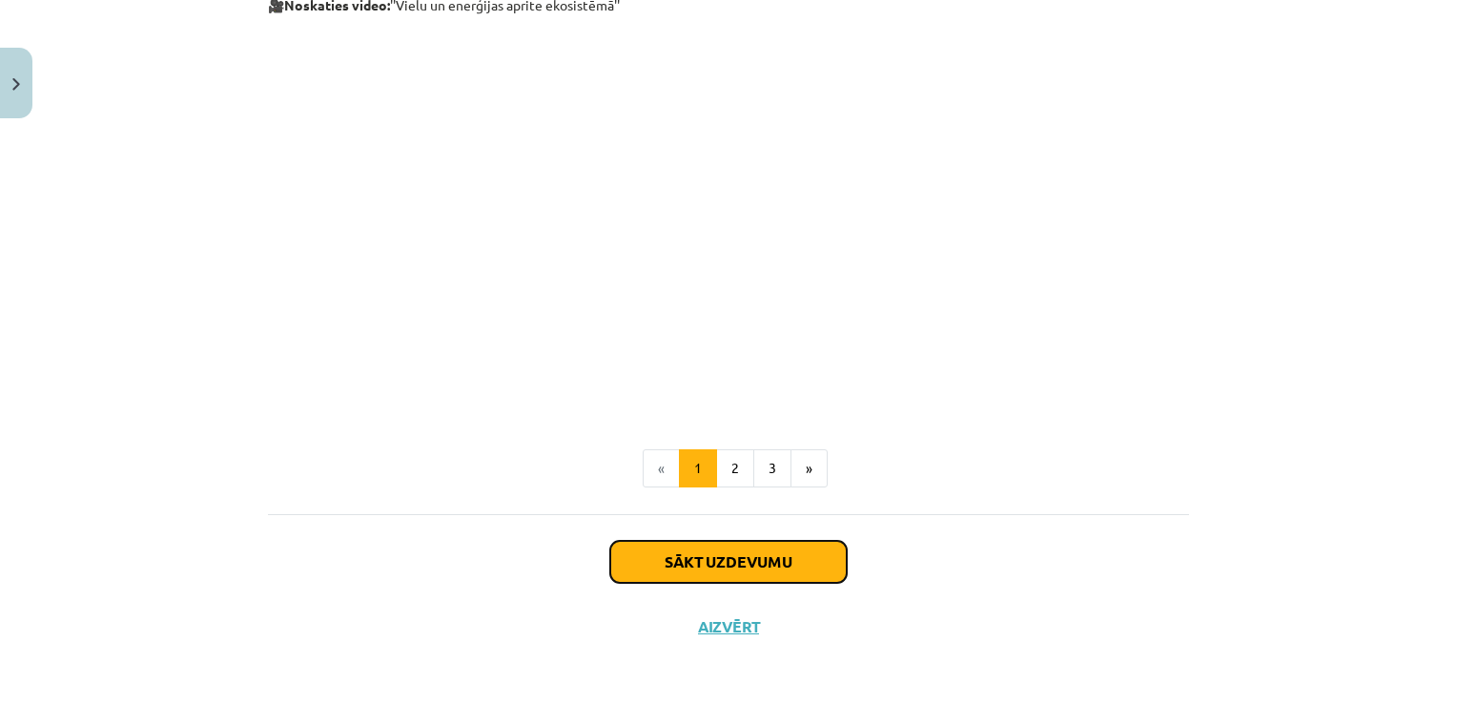
click at [745, 557] on button "Sākt uzdevumu" at bounding box center [728, 562] width 236 height 42
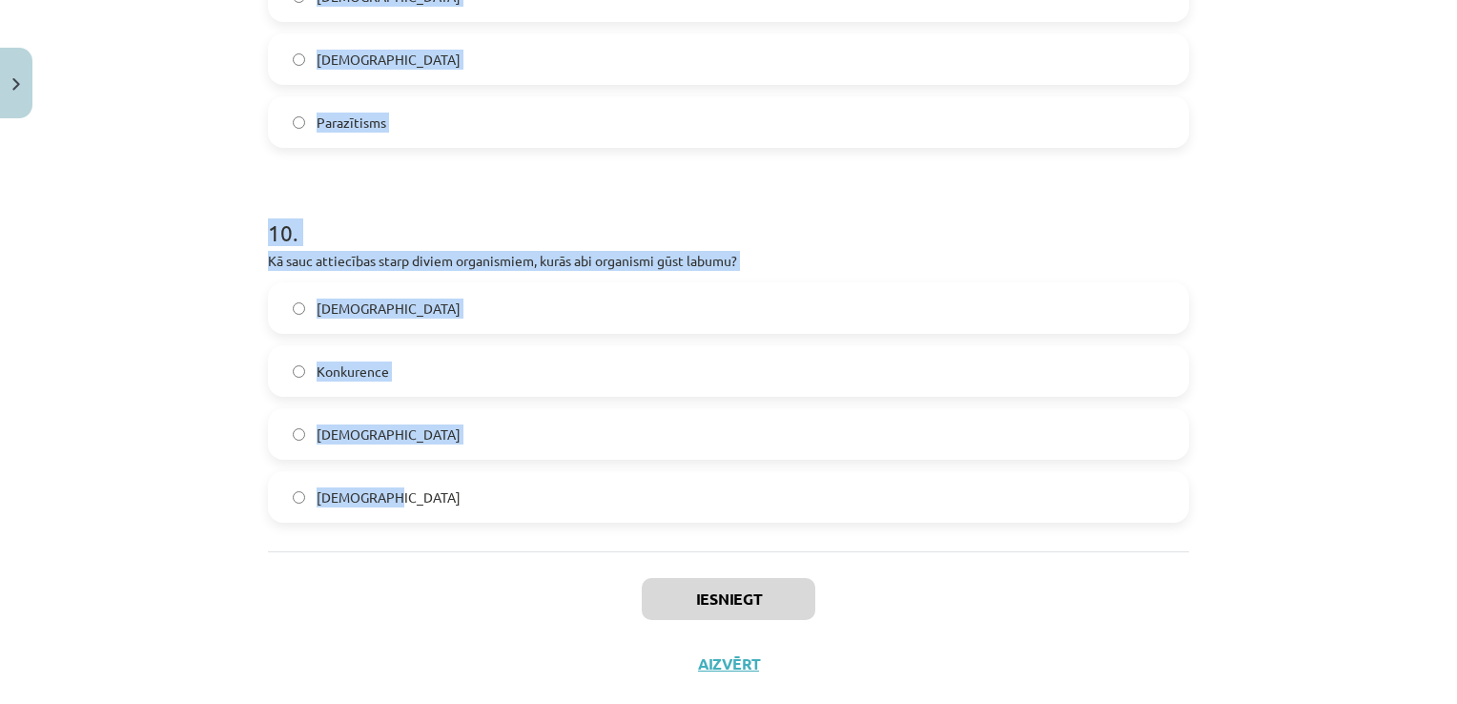
scroll to position [3604, 0]
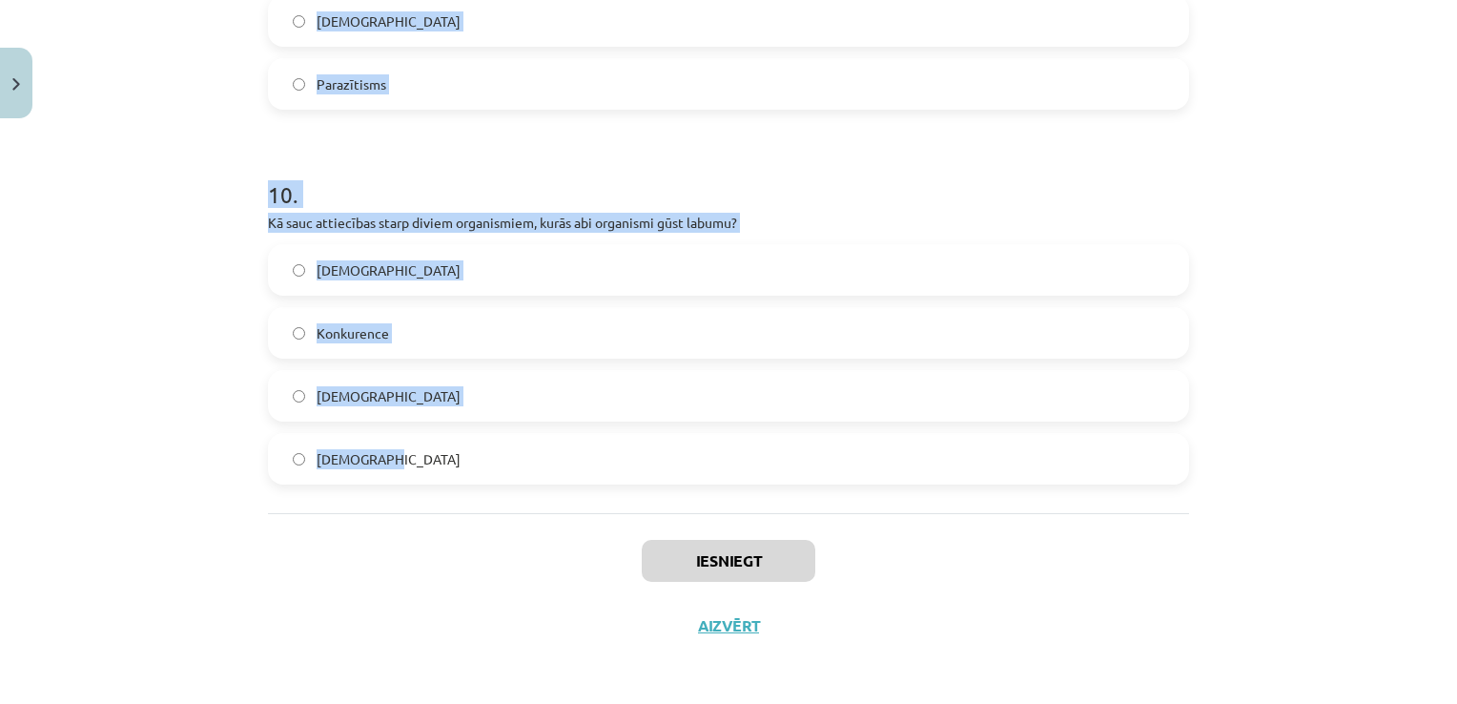
drag, startPoint x: 248, startPoint y: 384, endPoint x: 584, endPoint y: 495, distance: 353.4
drag, startPoint x: 584, startPoint y: 495, endPoint x: 521, endPoint y: 470, distance: 67.6
copy form "1 . Kāda ir cērmes (Ascaris lumbricoides) izplatītākā dzīves vide cilvēka organ…"
click at [782, 205] on h1 "10 ." at bounding box center [728, 177] width 921 height 59
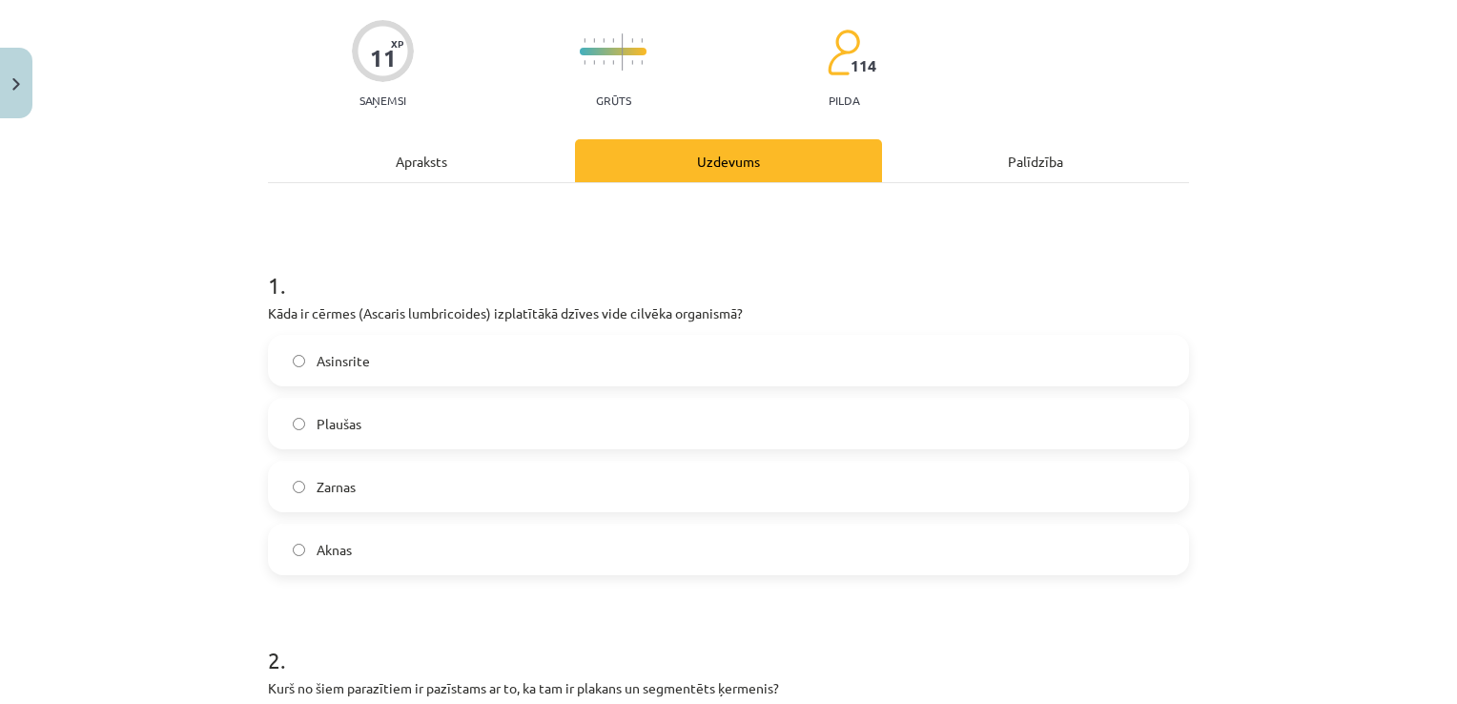
scroll to position [286, 0]
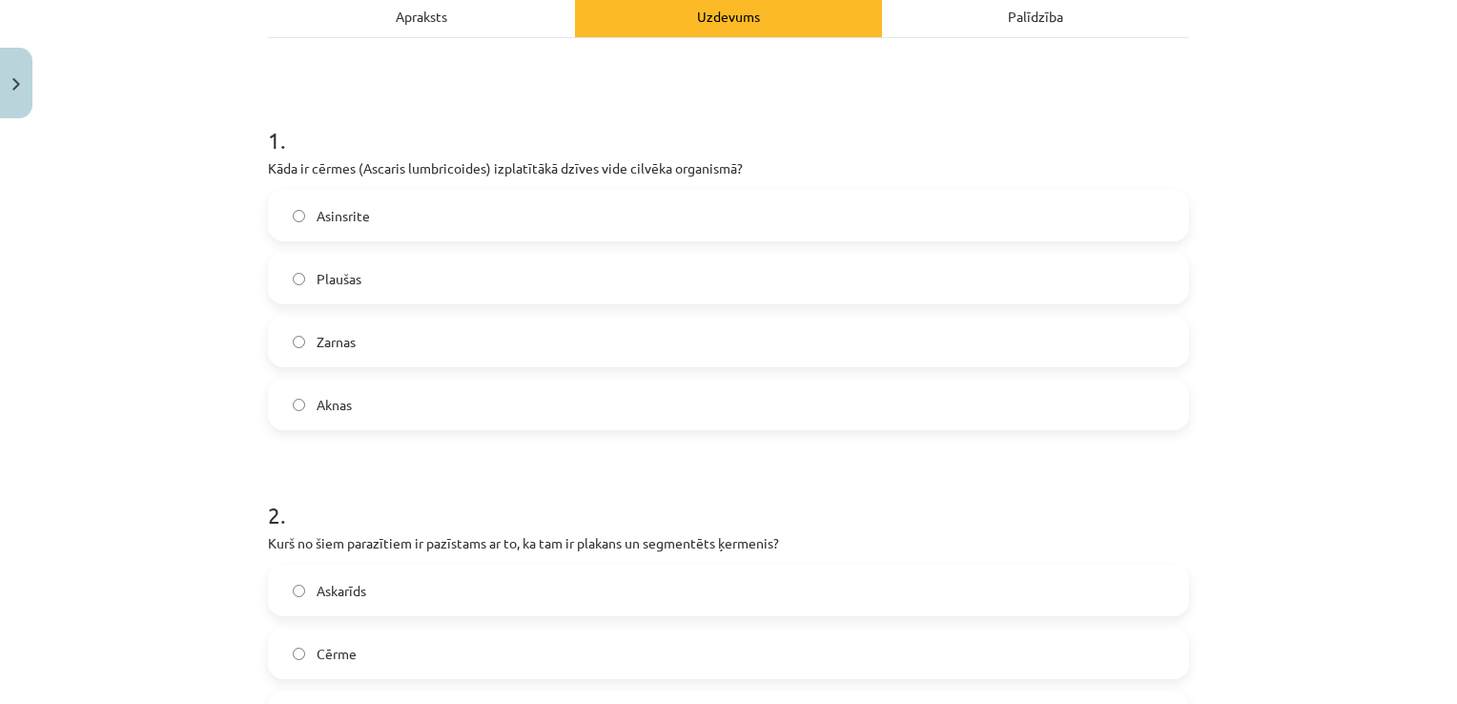
click at [548, 330] on label "Zarnas" at bounding box center [728, 342] width 917 height 48
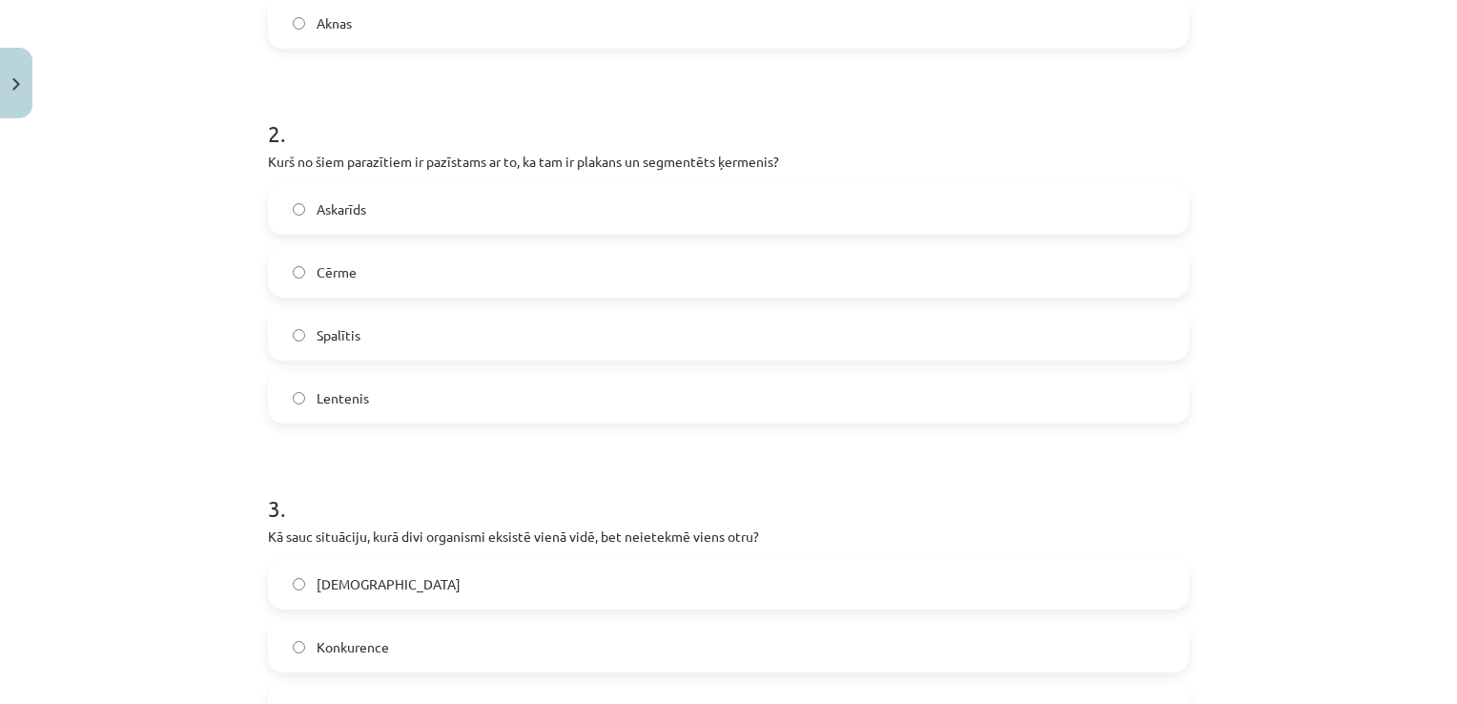
click at [544, 391] on label "Lentenis" at bounding box center [728, 398] width 917 height 48
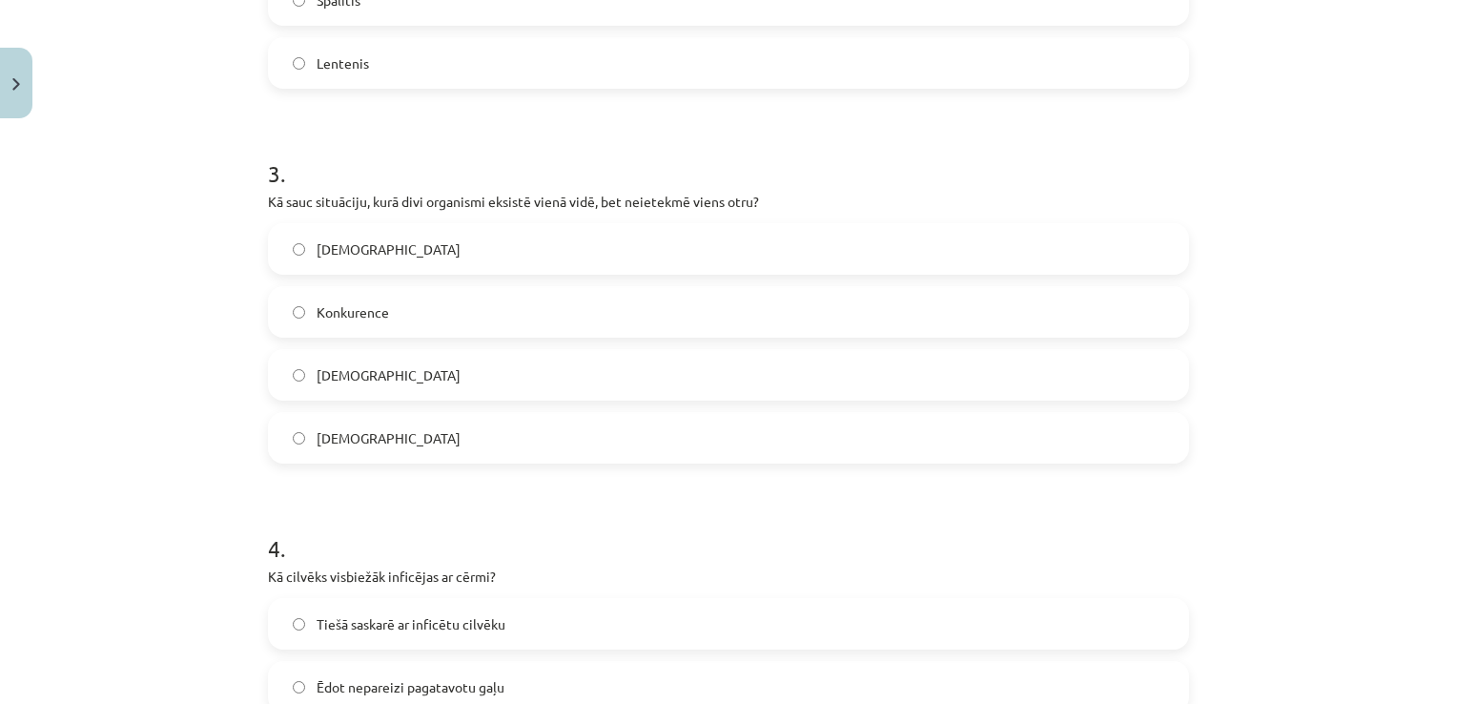
scroll to position [1049, 0]
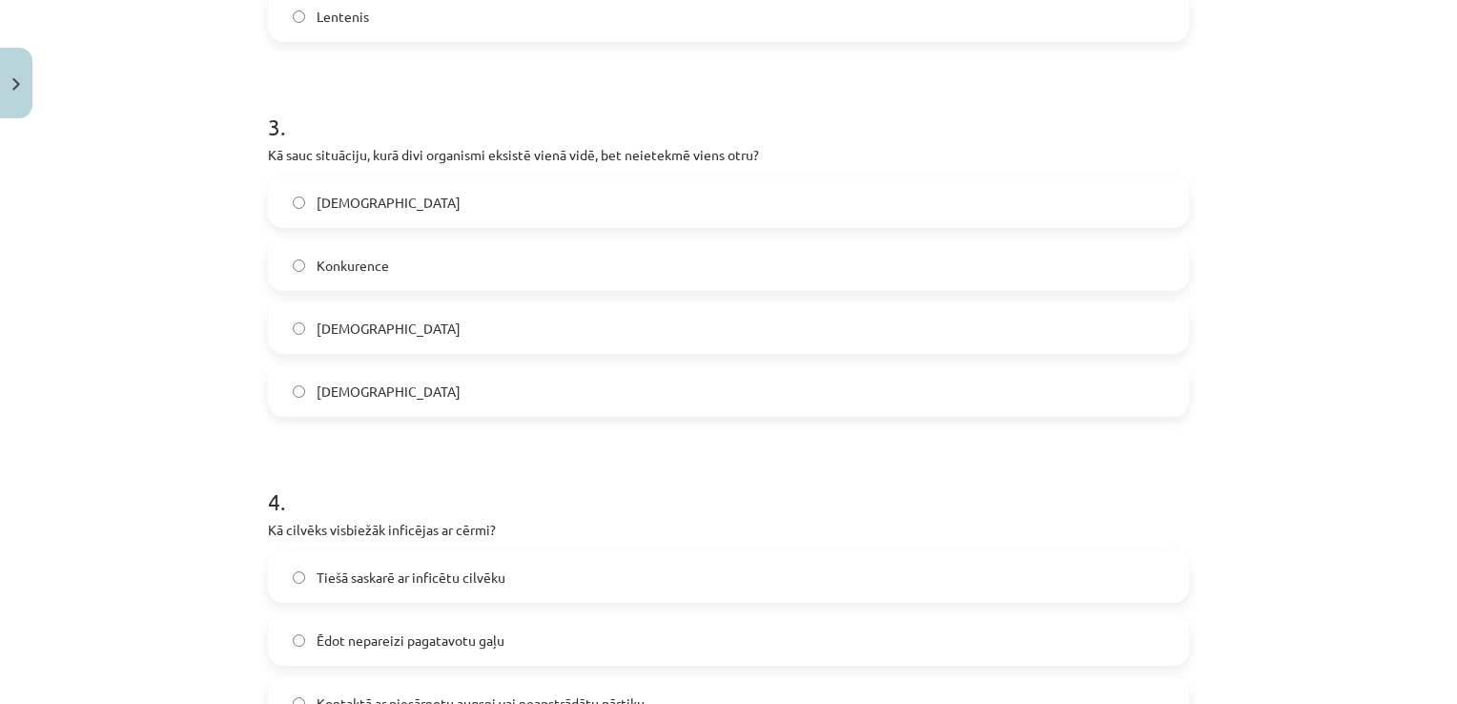
click at [553, 322] on label "Neitrālisms" at bounding box center [728, 328] width 917 height 48
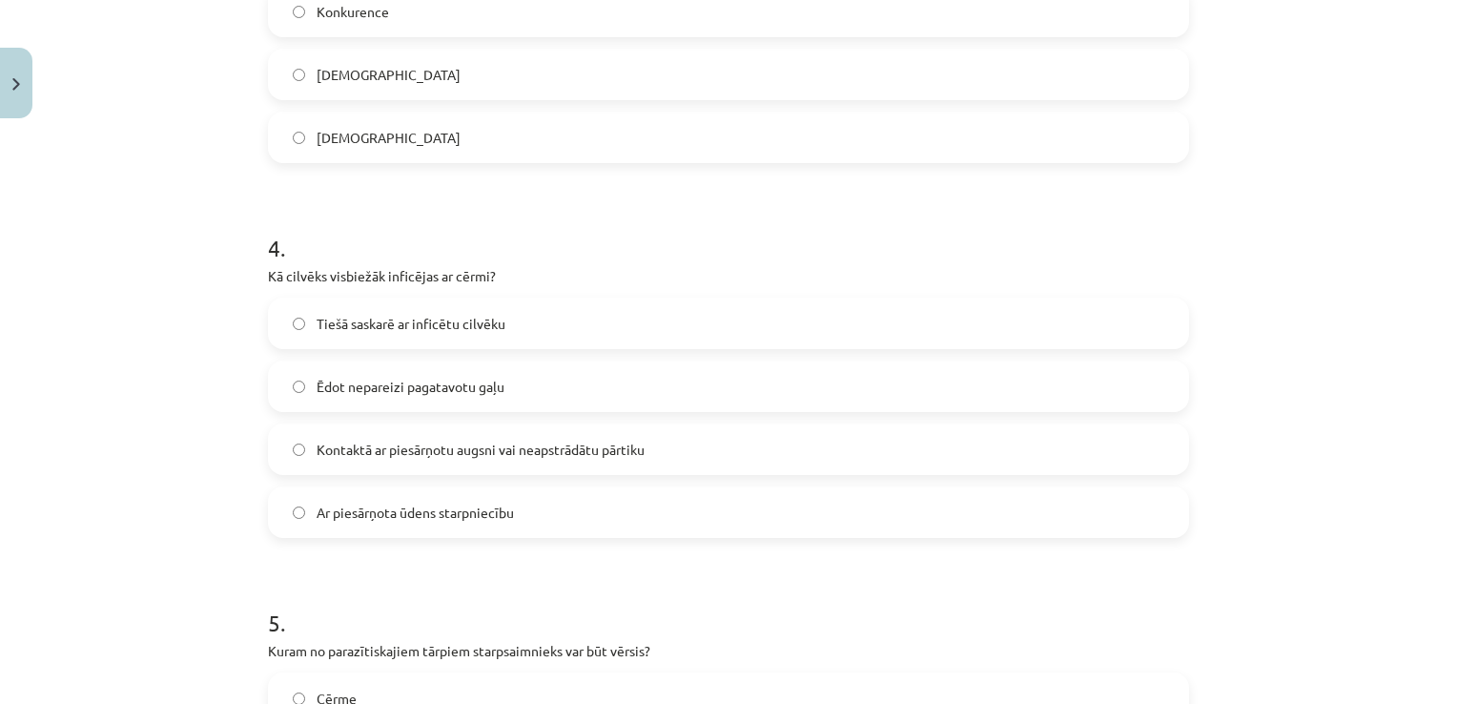
scroll to position [1335, 0]
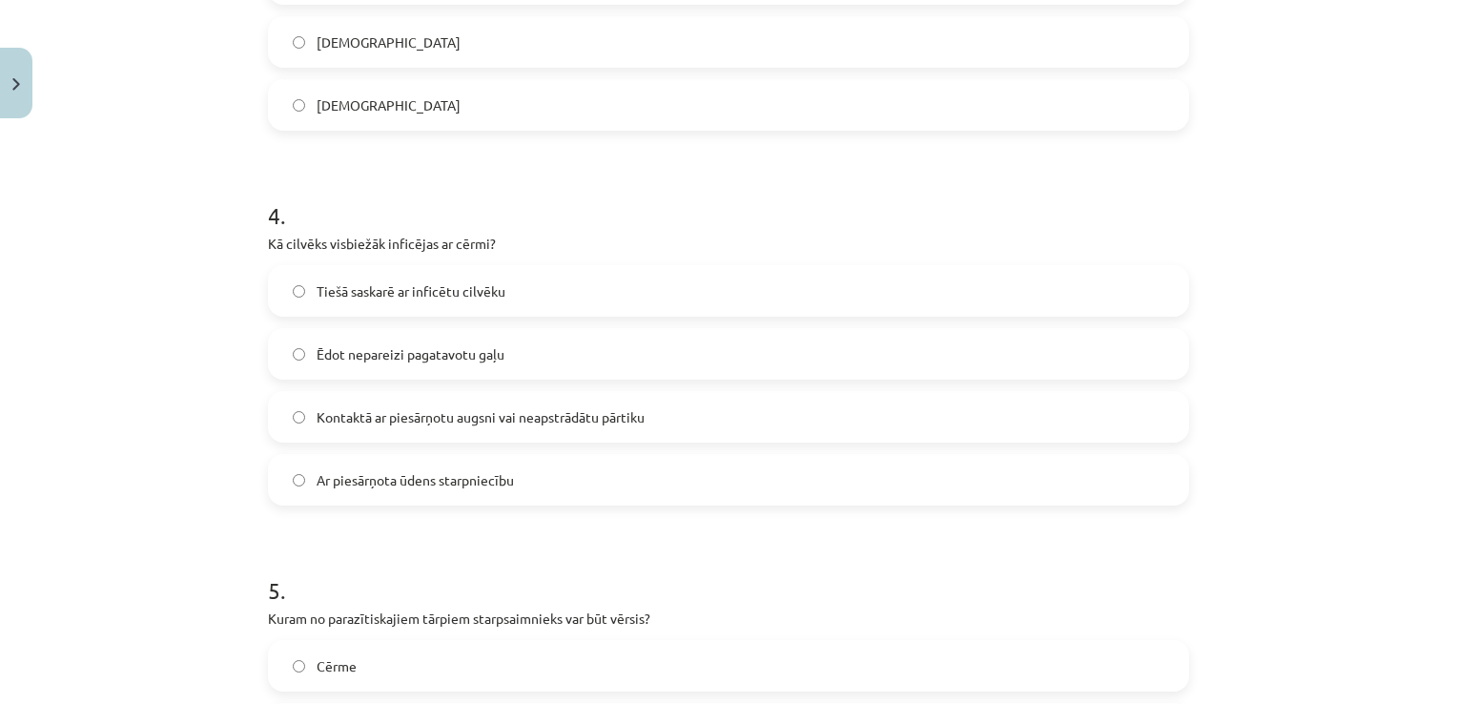
click at [669, 391] on div "Tiešā saskarē ar inficētu cilvēku Ēdot nepareizi pagatavotu gaļu Kontaktā ar pi…" at bounding box center [728, 385] width 921 height 240
click at [677, 420] on label "Kontaktā ar piesārņotu augsni vai neapstrādātu pārtiku" at bounding box center [728, 417] width 917 height 48
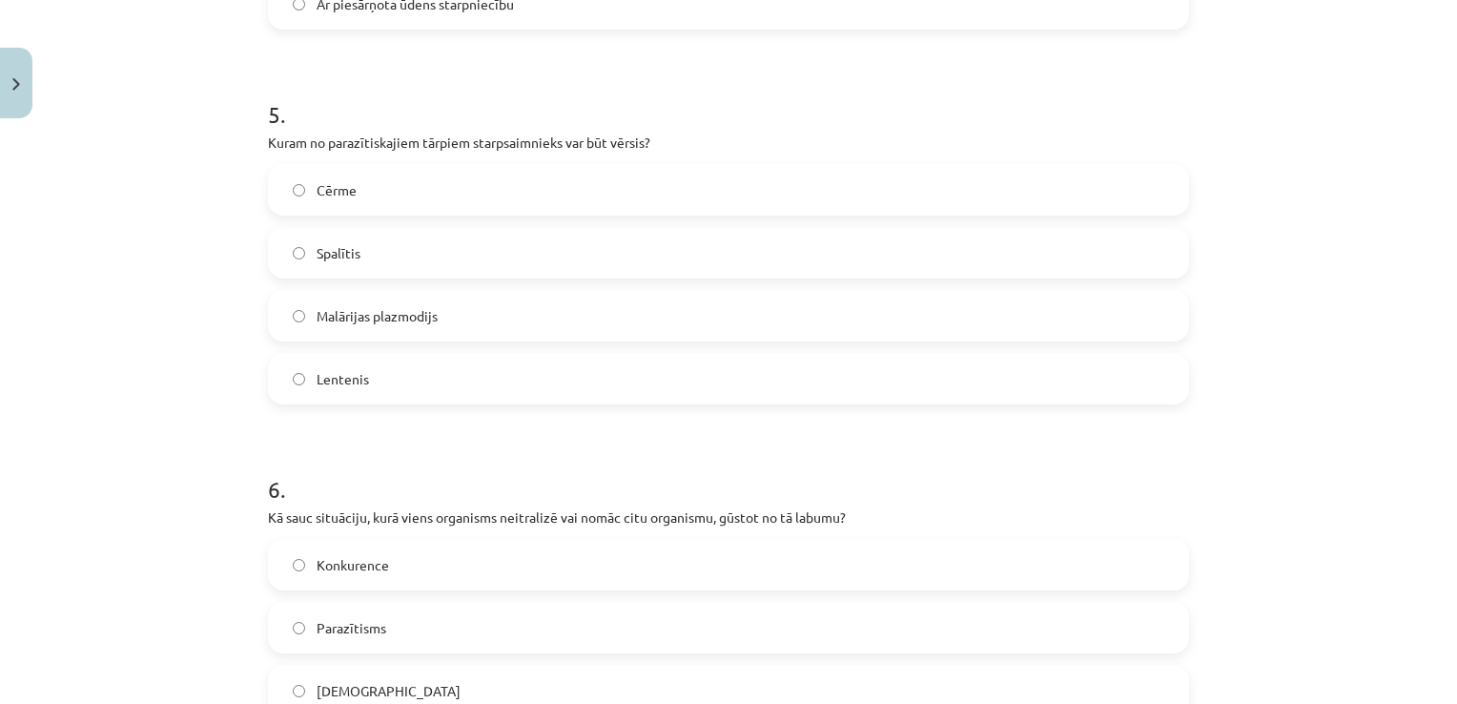
scroll to position [1812, 0]
click at [470, 369] on label "Lentenis" at bounding box center [728, 378] width 917 height 48
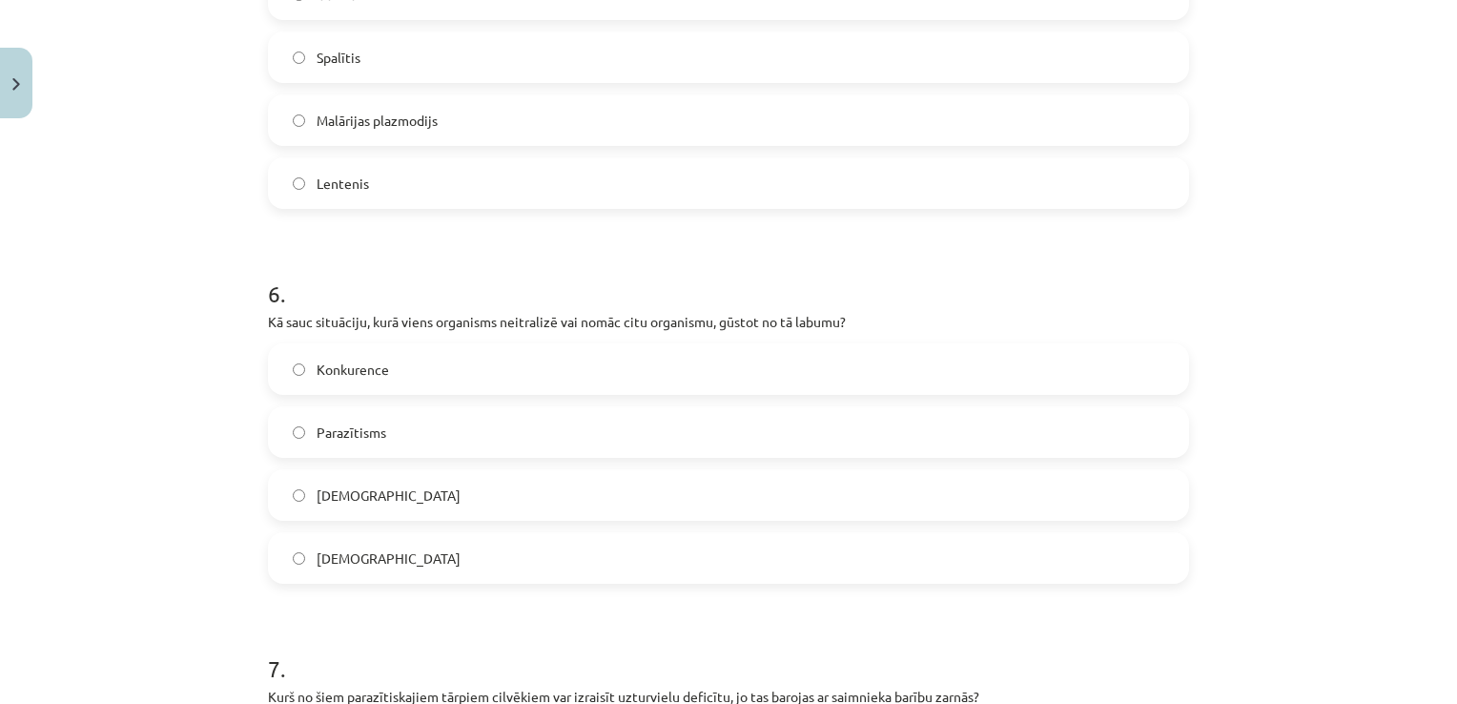
scroll to position [2098, 0]
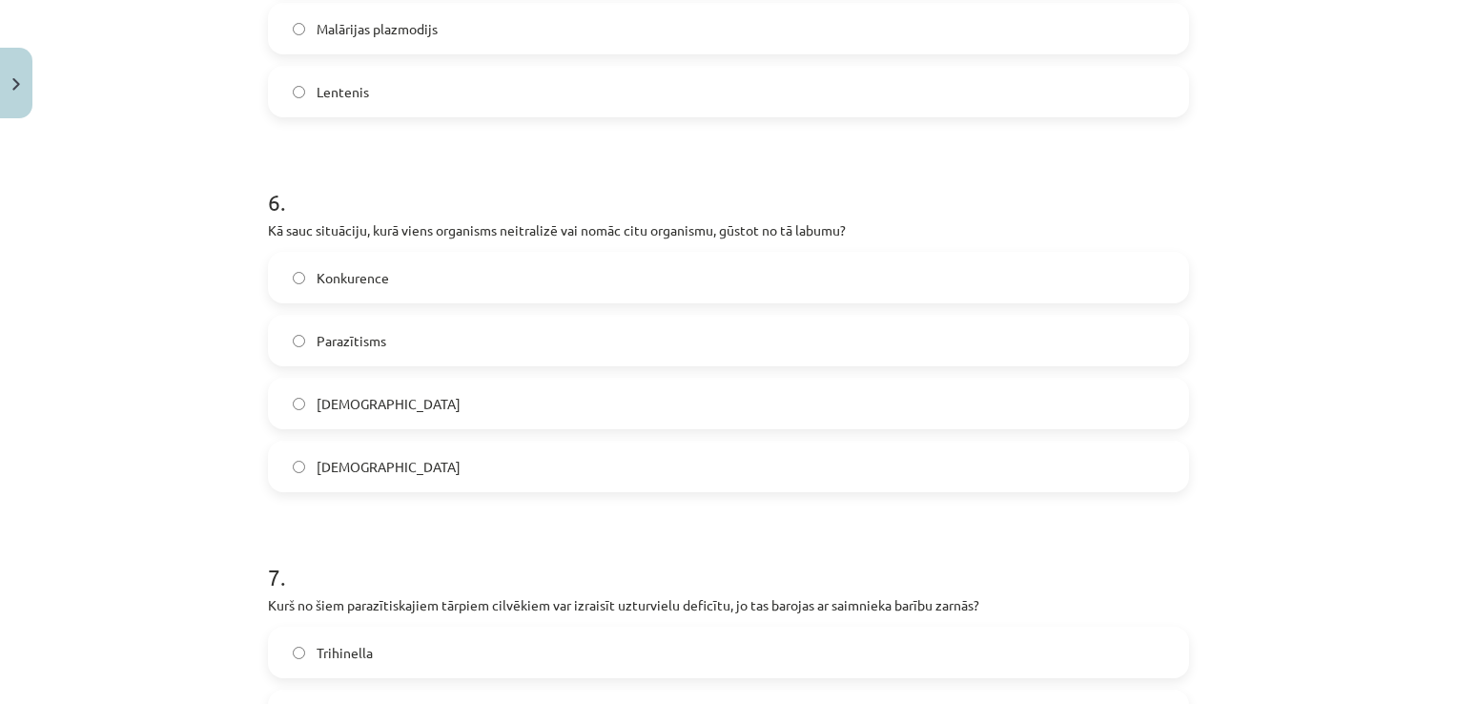
click at [515, 335] on label "Parazītisms" at bounding box center [728, 341] width 917 height 48
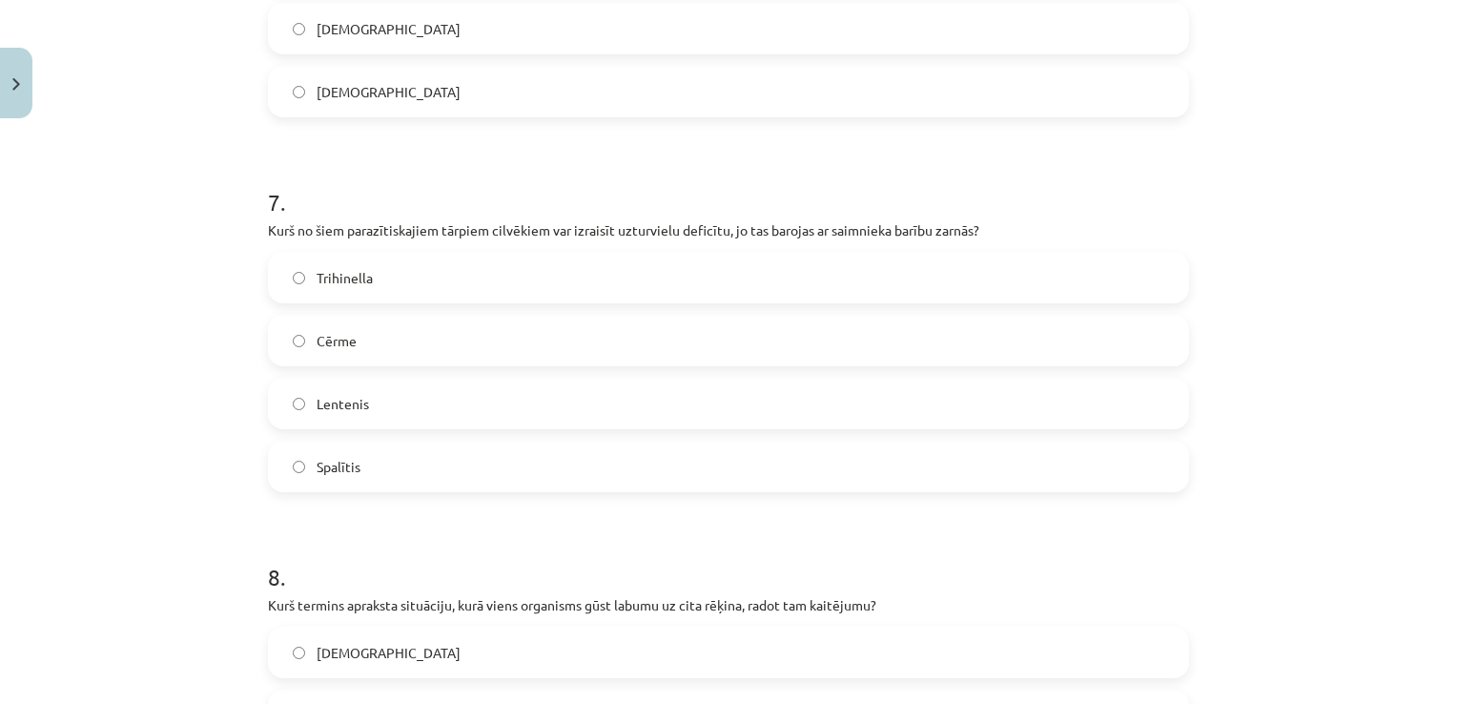
scroll to position [2575, 0]
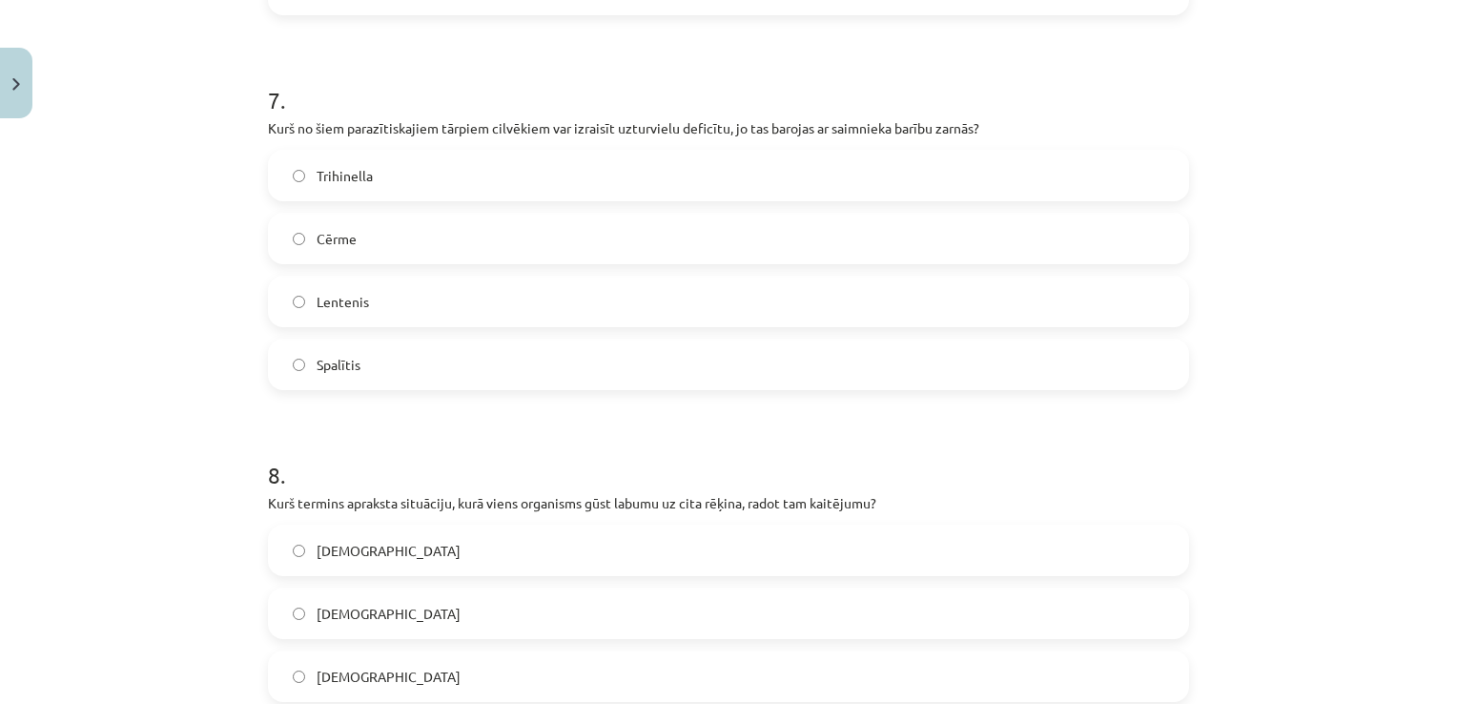
click at [432, 318] on label "Lentenis" at bounding box center [728, 301] width 917 height 48
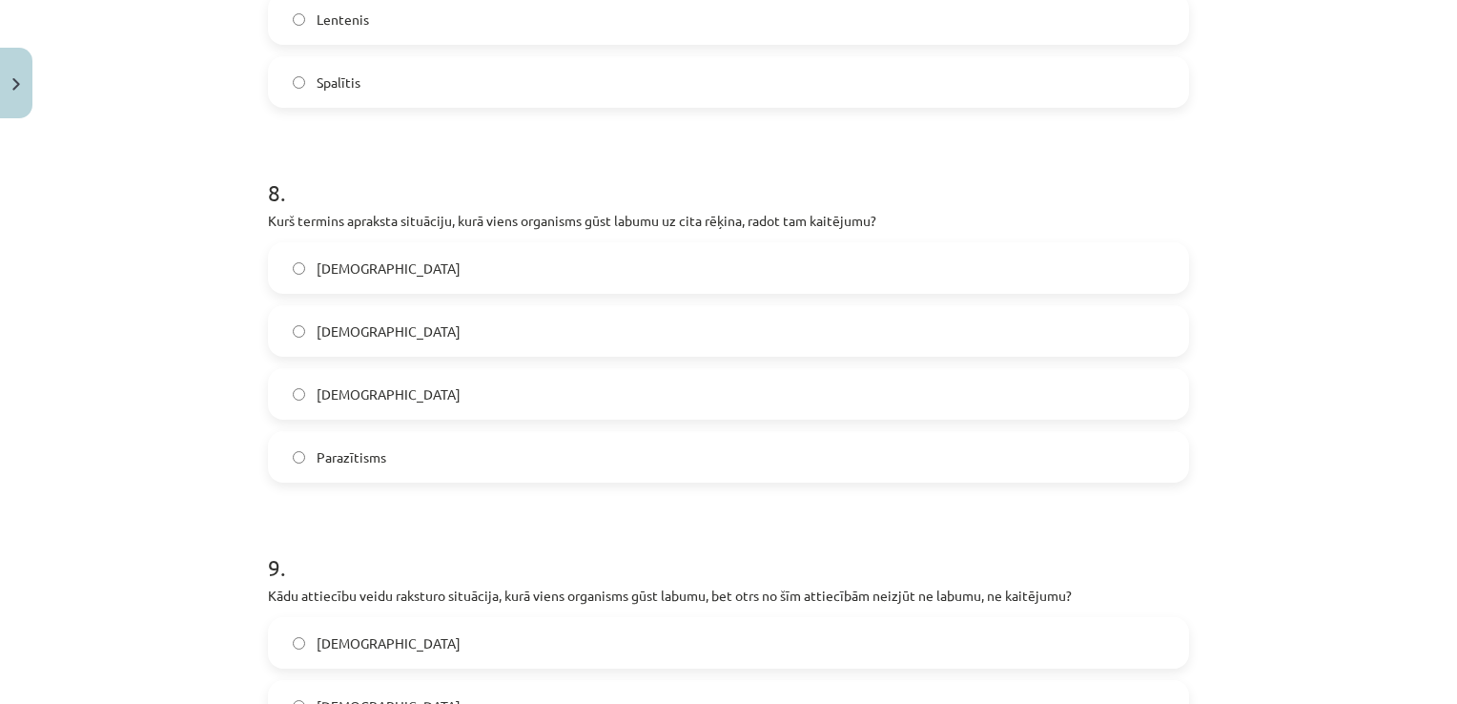
scroll to position [2861, 0]
click at [387, 456] on label "Parazītisms" at bounding box center [728, 453] width 917 height 48
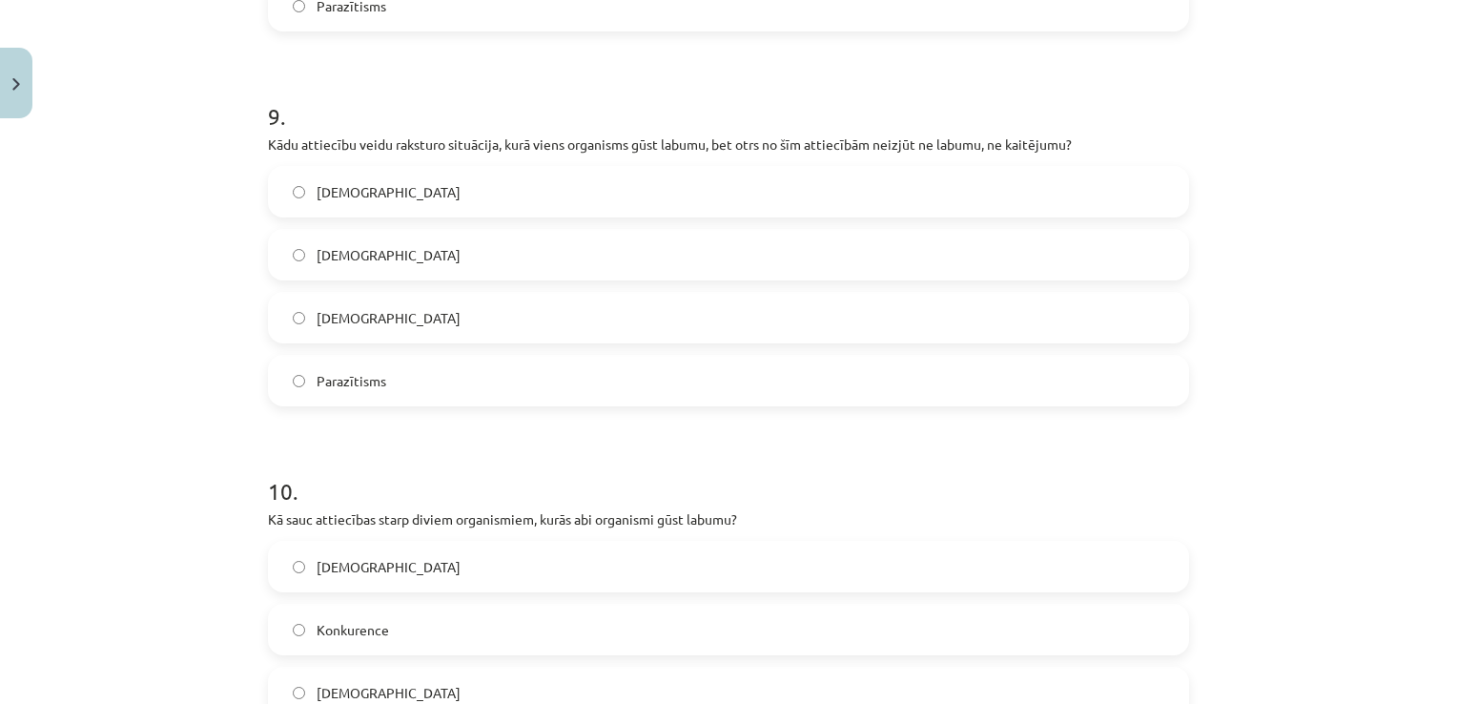
scroll to position [3337, 0]
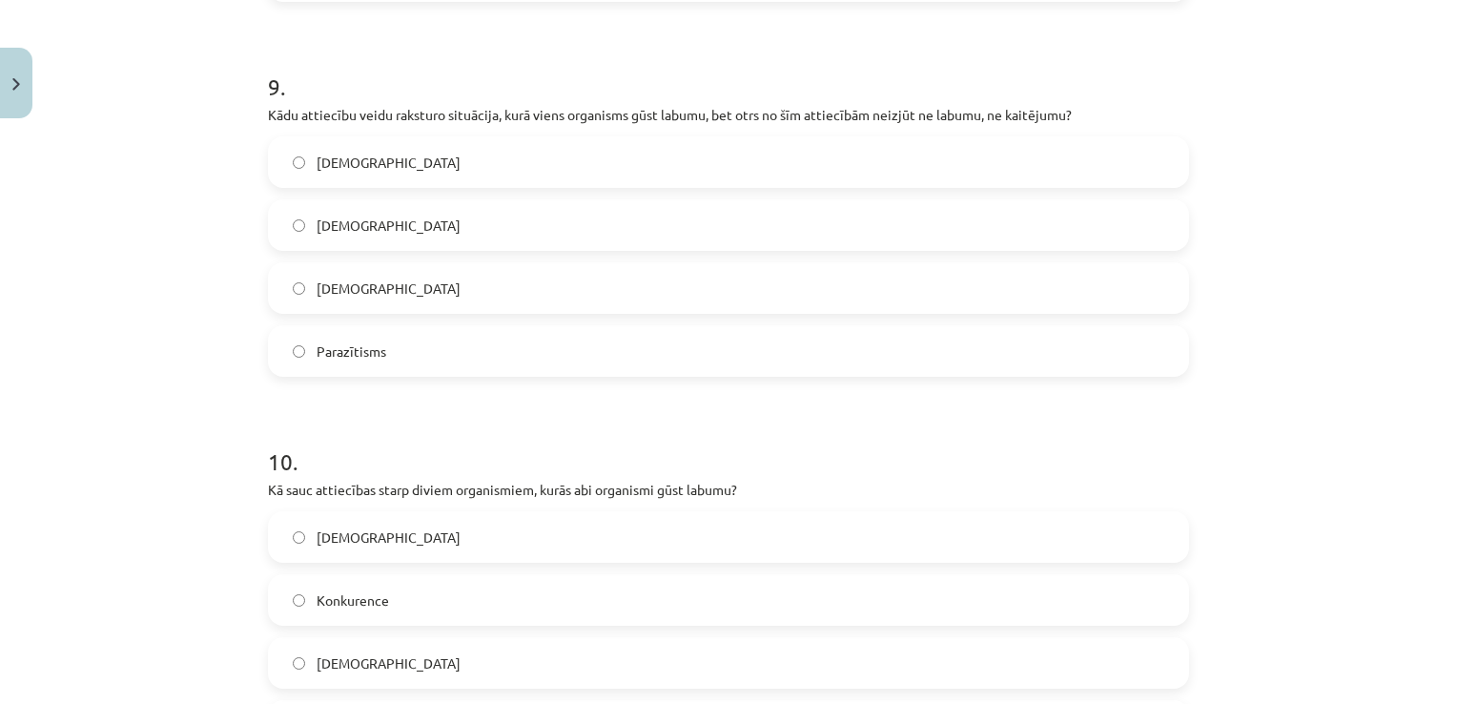
click at [464, 238] on label "Komensālisms" at bounding box center [728, 225] width 917 height 48
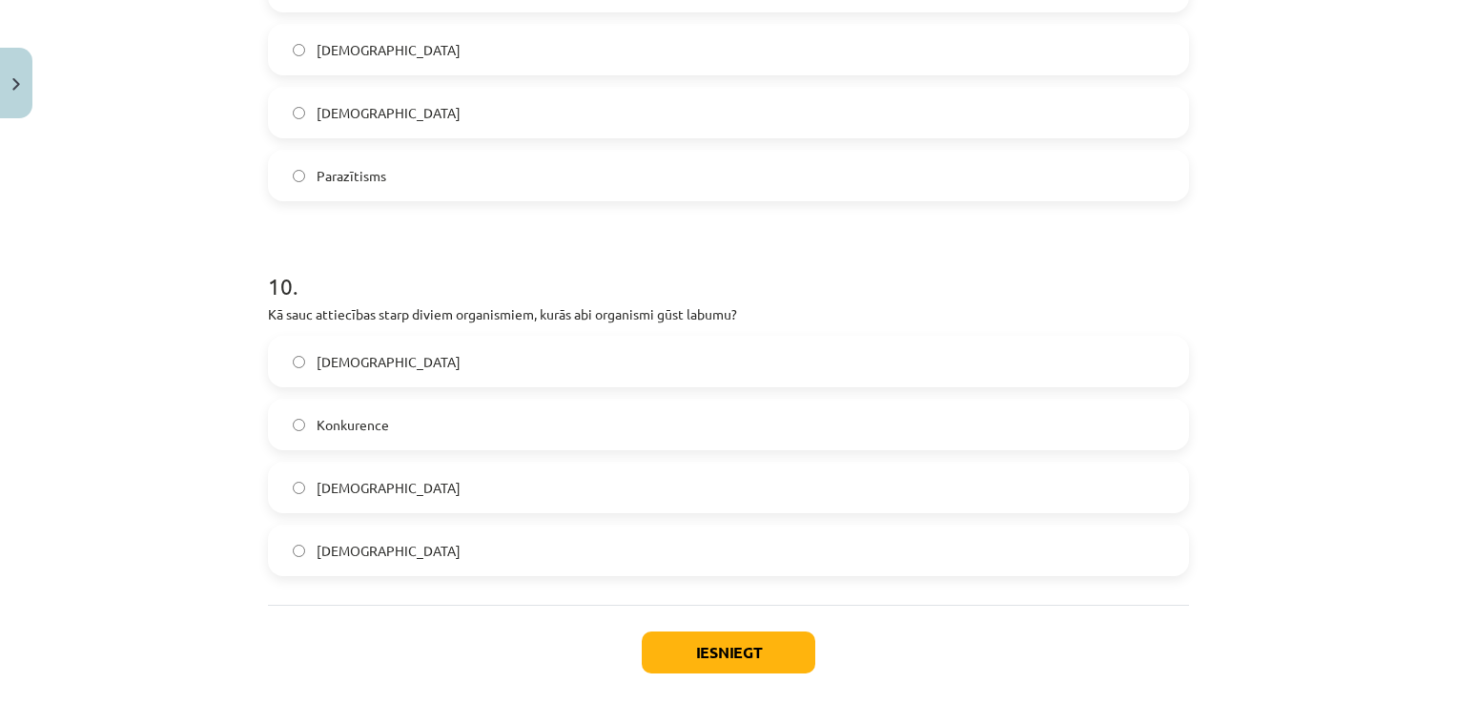
scroll to position [3604, 0]
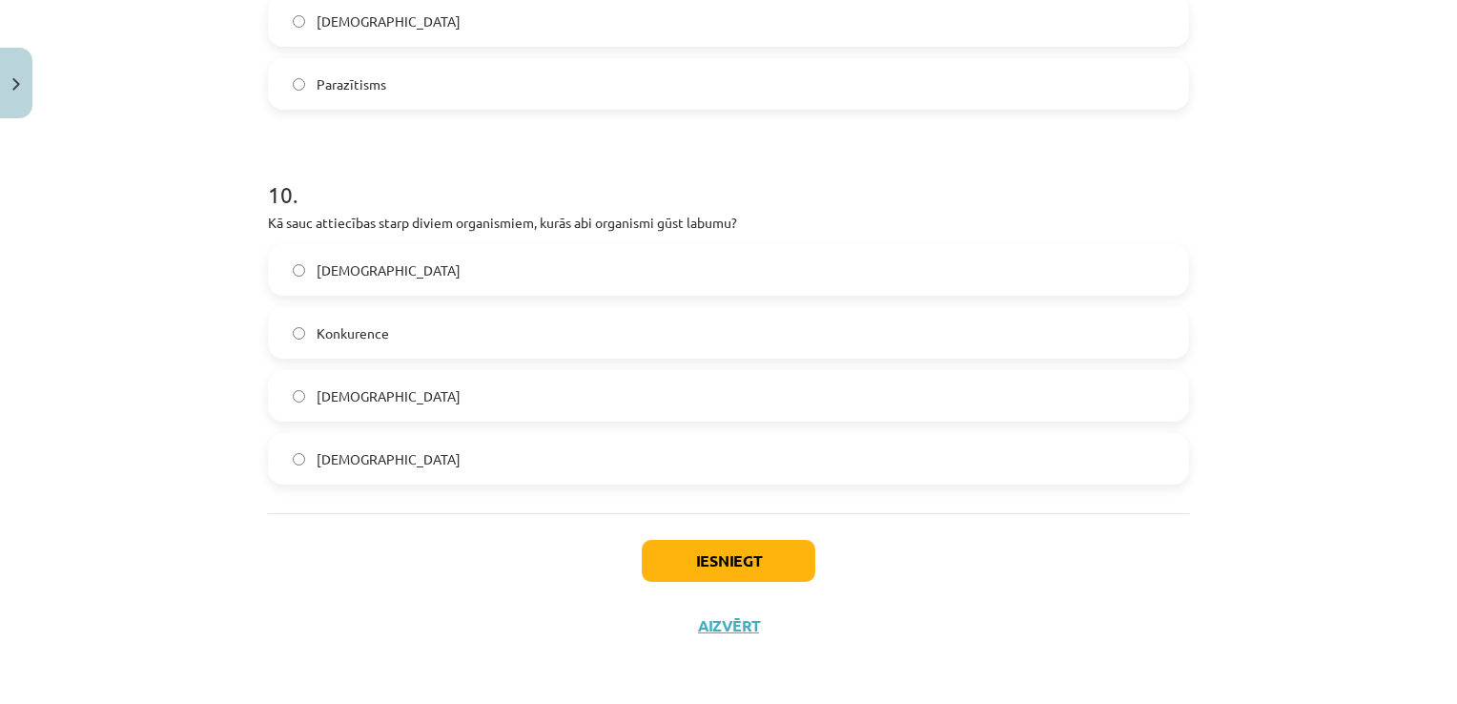
click at [450, 471] on label "Mutuālisms" at bounding box center [728, 459] width 917 height 48
click at [710, 561] on button "Iesniegt" at bounding box center [729, 561] width 174 height 42
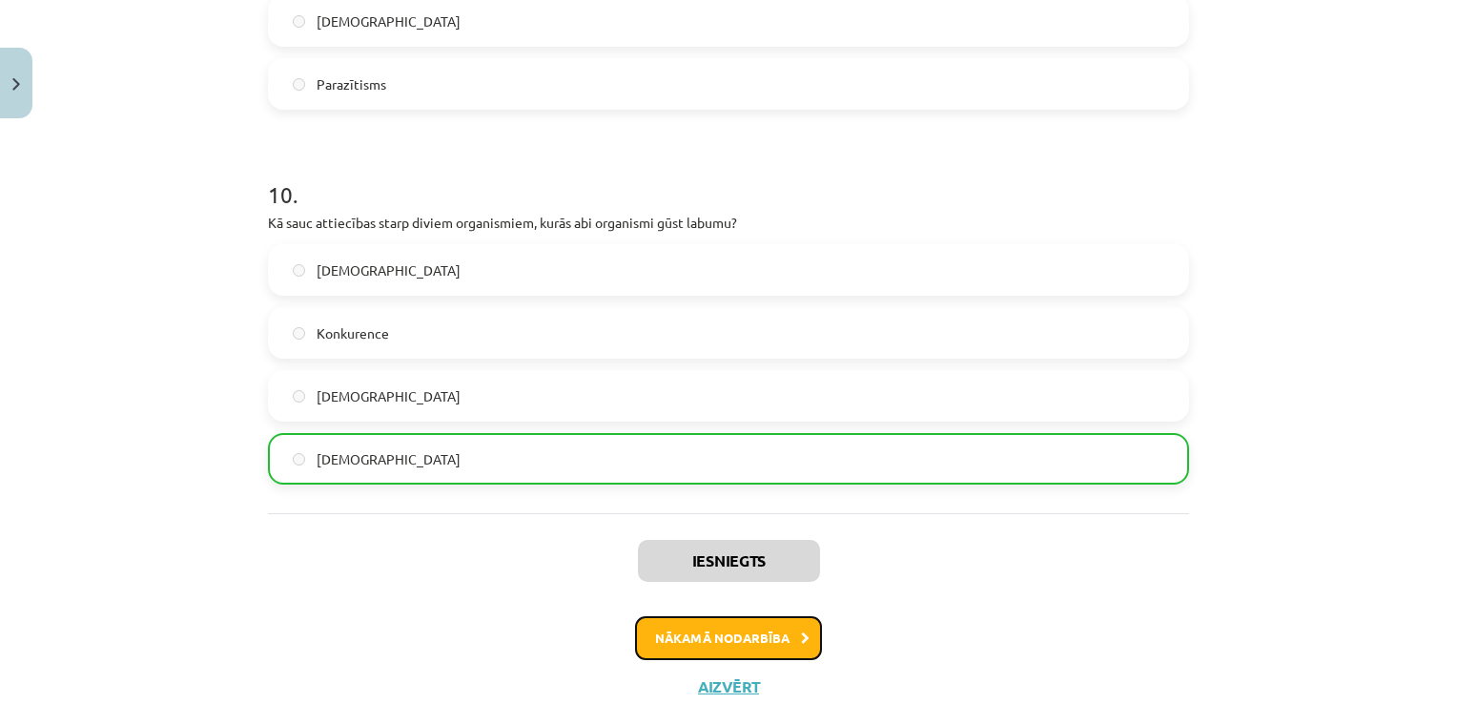
click at [763, 634] on button "Nākamā nodarbība" at bounding box center [728, 638] width 187 height 44
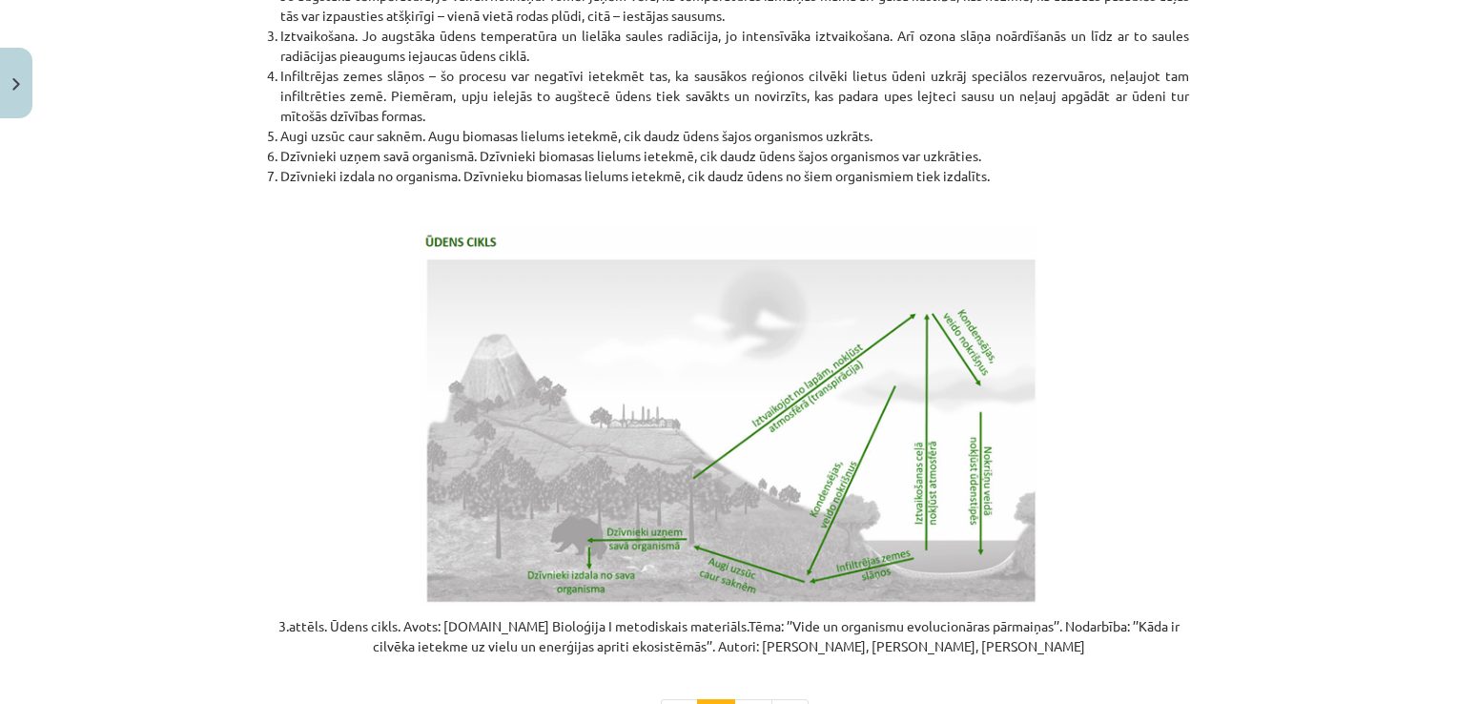
scroll to position [3891, 0]
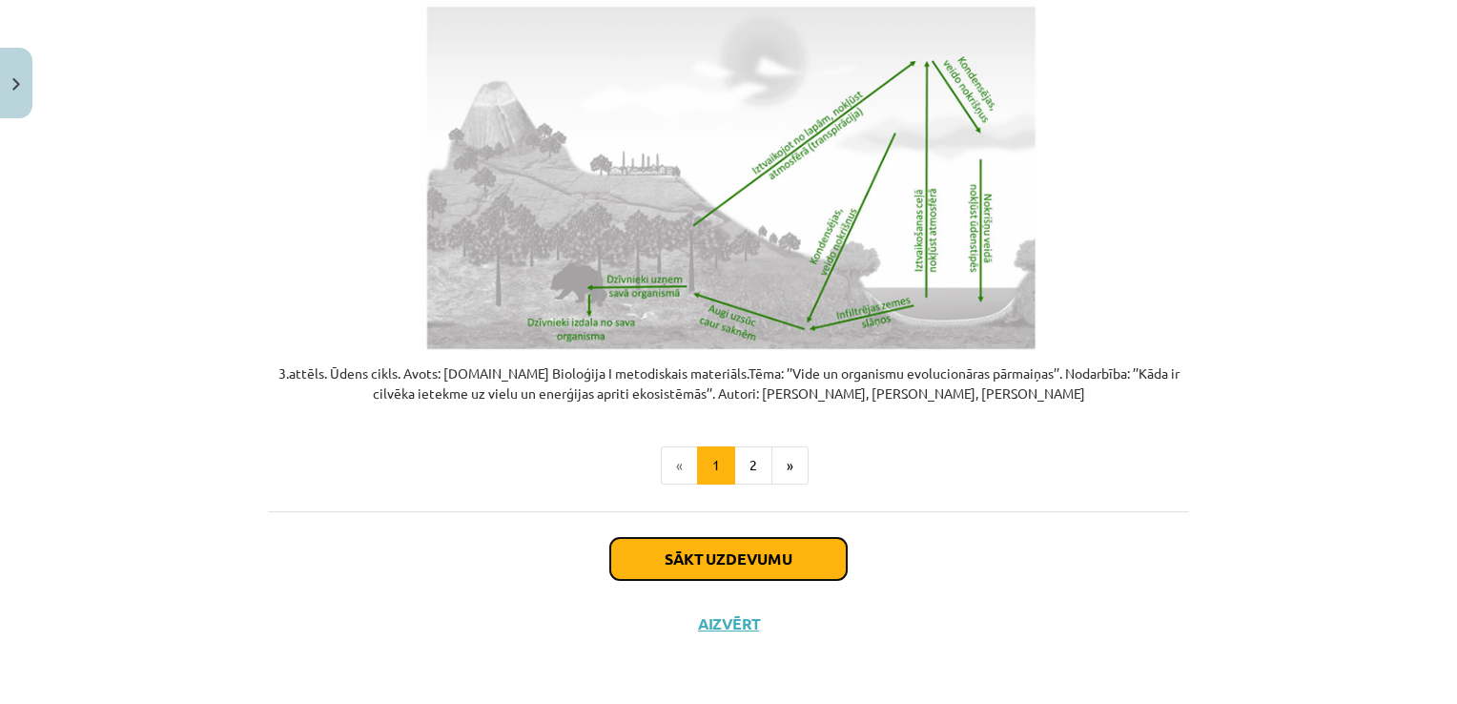
click at [660, 570] on button "Sākt uzdevumu" at bounding box center [728, 559] width 236 height 42
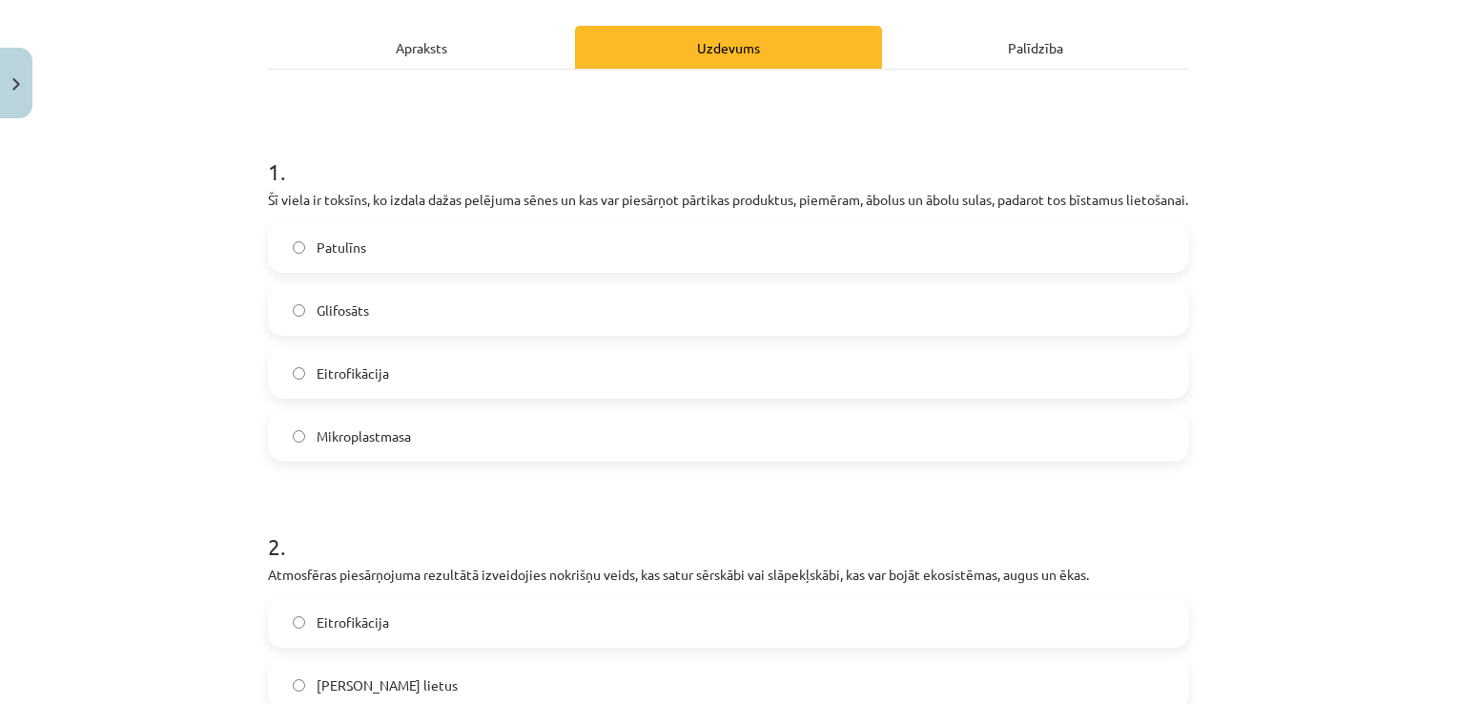
scroll to position [48, 0]
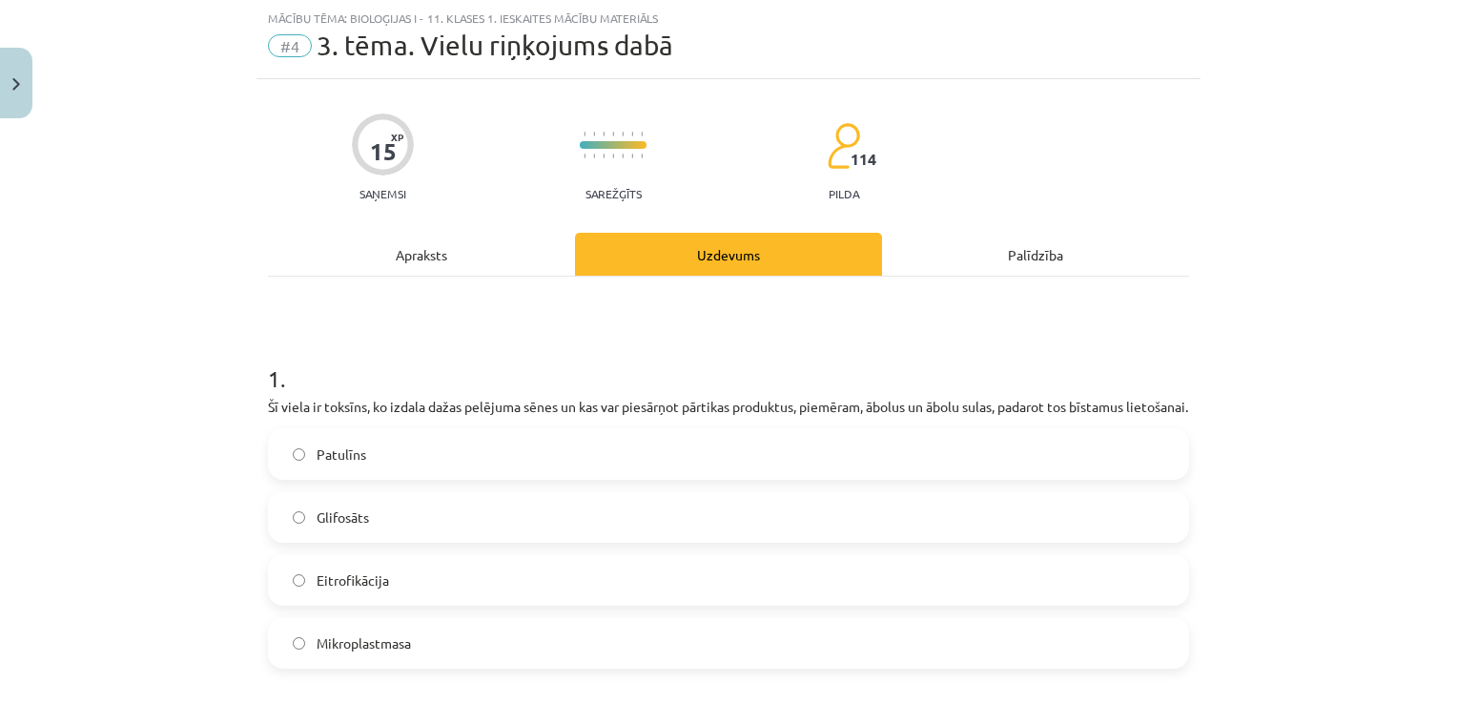
click at [244, 376] on div "Mācību tēma: Bioloģijas i - 11. klases 1. ieskaites mācību materiāls #4 3. tēma…" at bounding box center [728, 352] width 1457 height 704
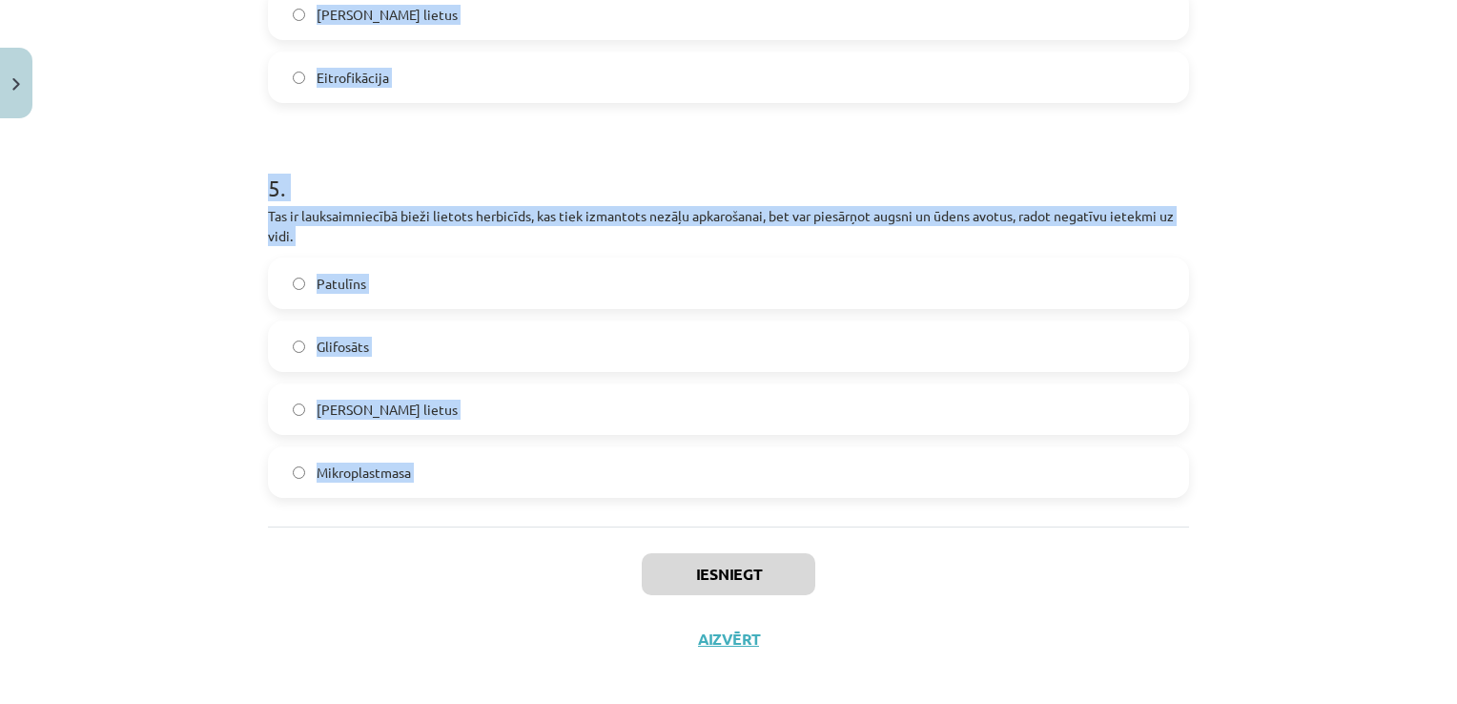
scroll to position [1812, 0]
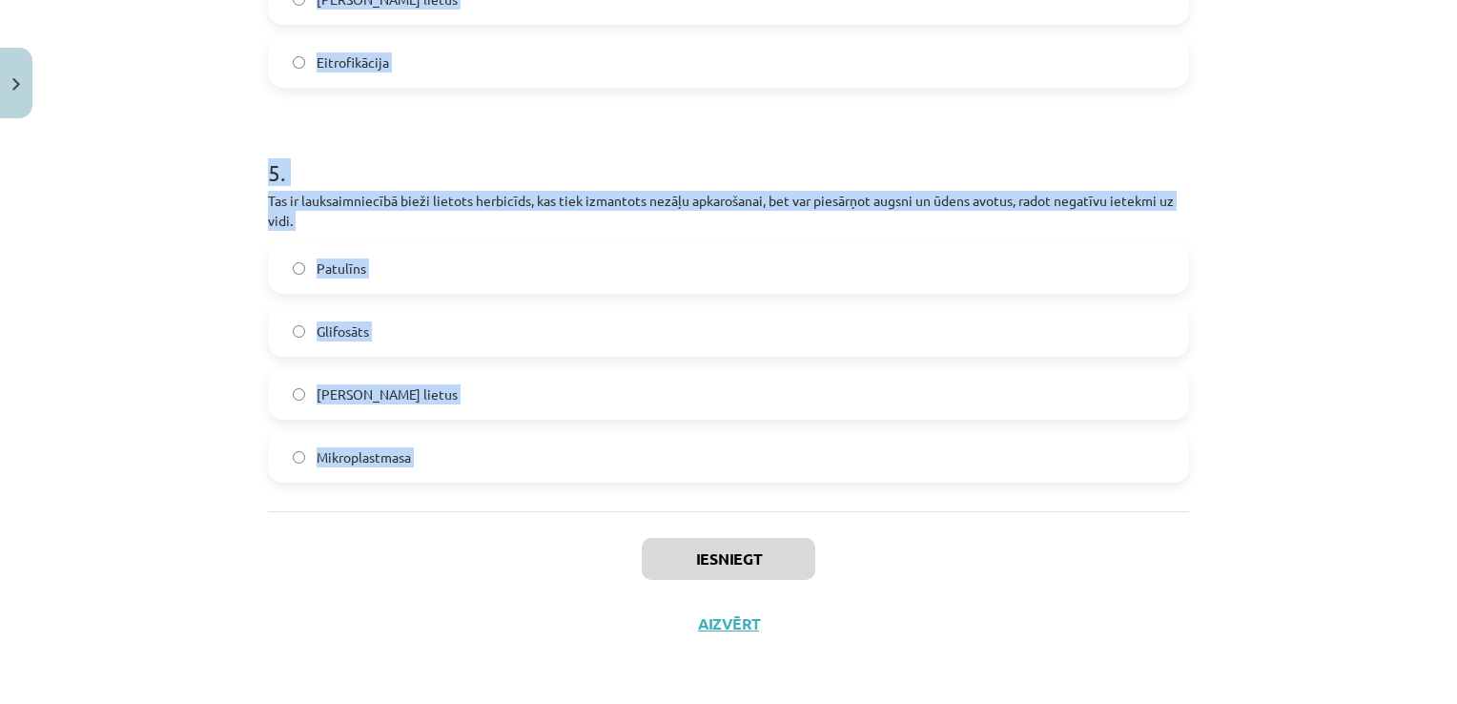
drag, startPoint x: 225, startPoint y: 383, endPoint x: 501, endPoint y: 542, distance: 317.8
click at [501, 542] on div "Mācību tēma: Bioloģijas i - 11. klases 1. ieskaites mācību materiāls #4 3. tēma…" at bounding box center [728, 352] width 1457 height 704
drag, startPoint x: 501, startPoint y: 542, endPoint x: 404, endPoint y: 463, distance: 124.1
copy form "1 . Šī viela ir toksīns, ko izdala dažas pelējuma sēnes un kas var piesārņot pā…"
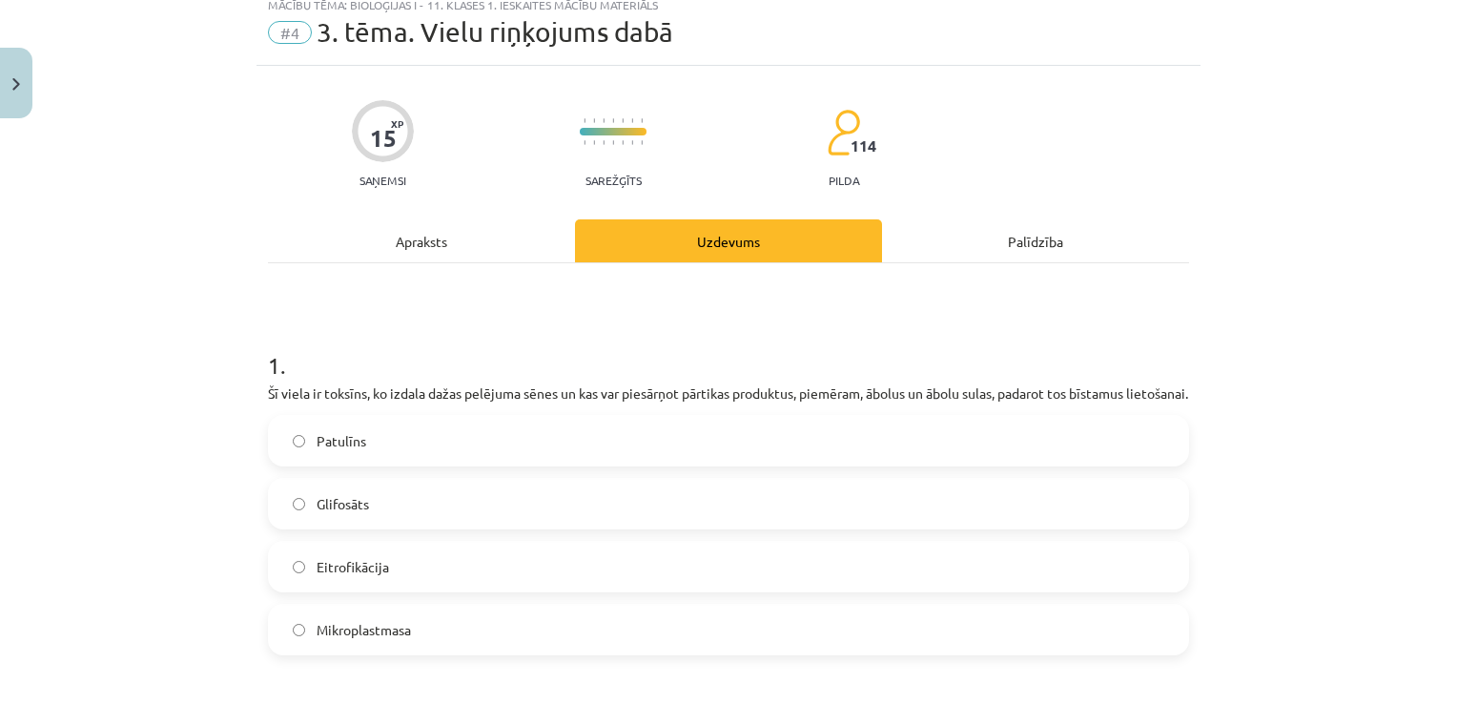
scroll to position [95, 0]
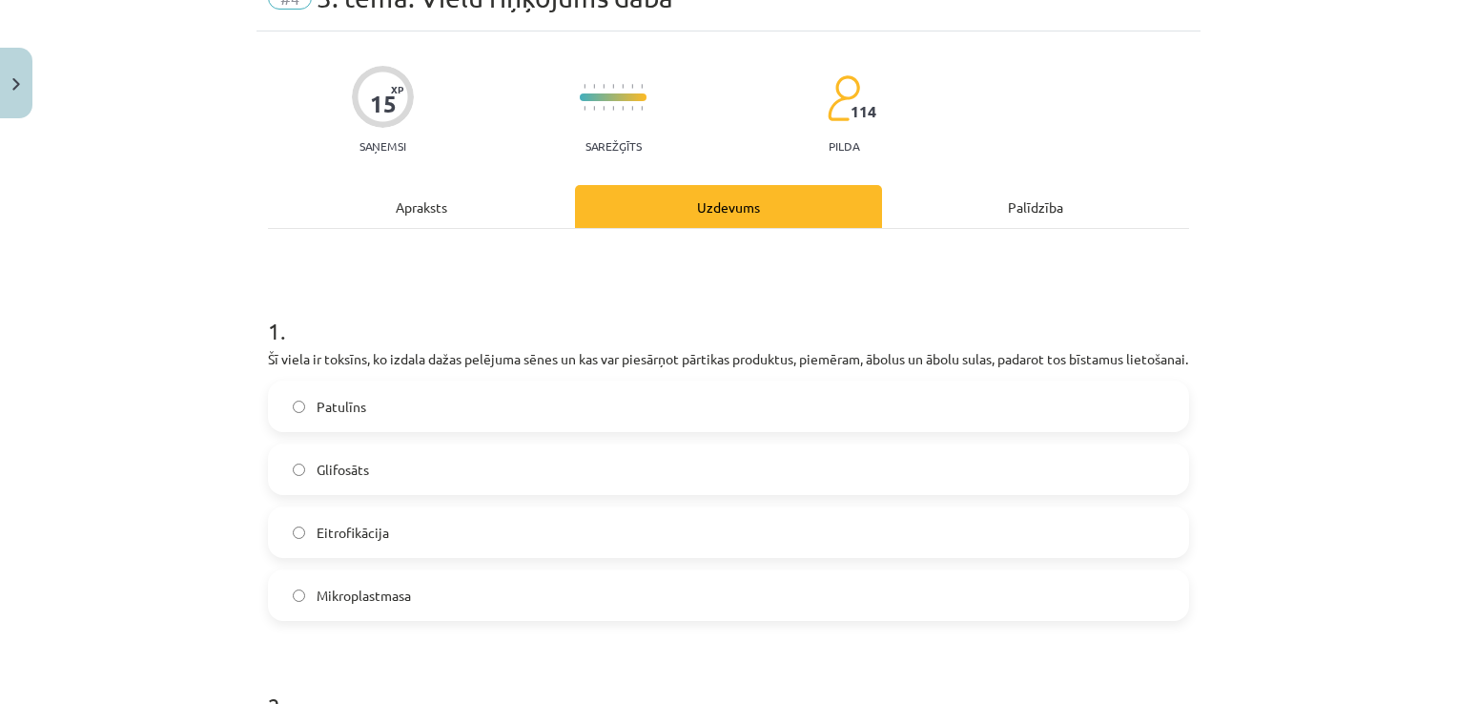
click at [420, 430] on label "Patulīns" at bounding box center [728, 406] width 917 height 48
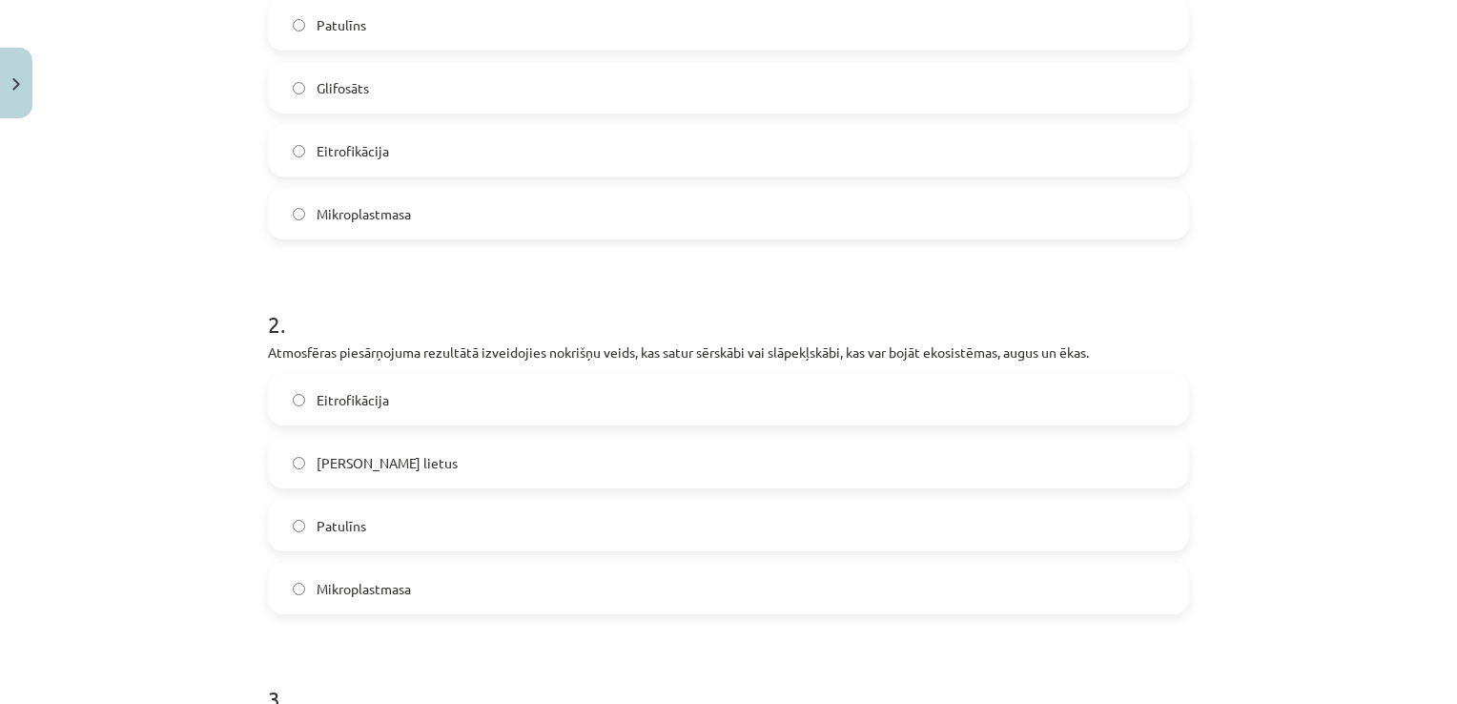
scroll to position [667, 0]
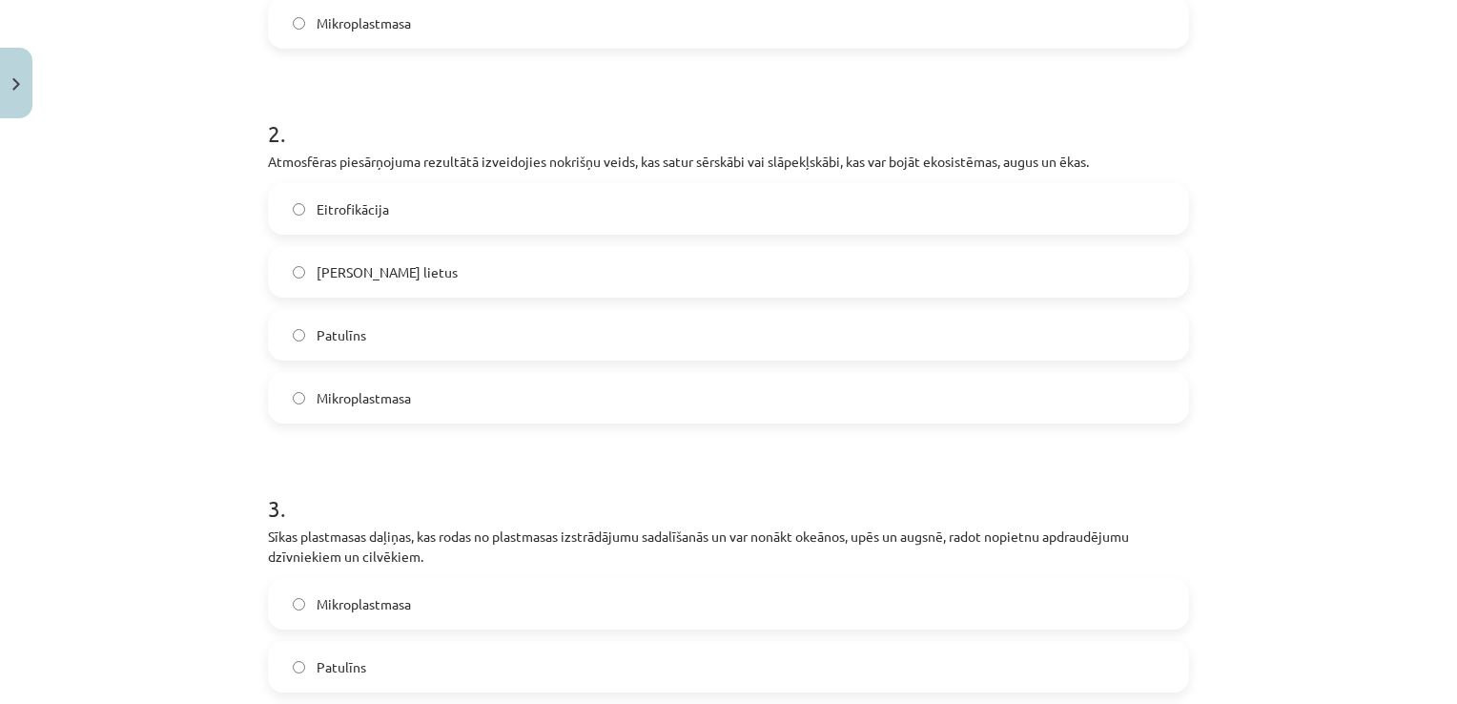
click at [476, 275] on label "Skābais lietus" at bounding box center [728, 272] width 917 height 48
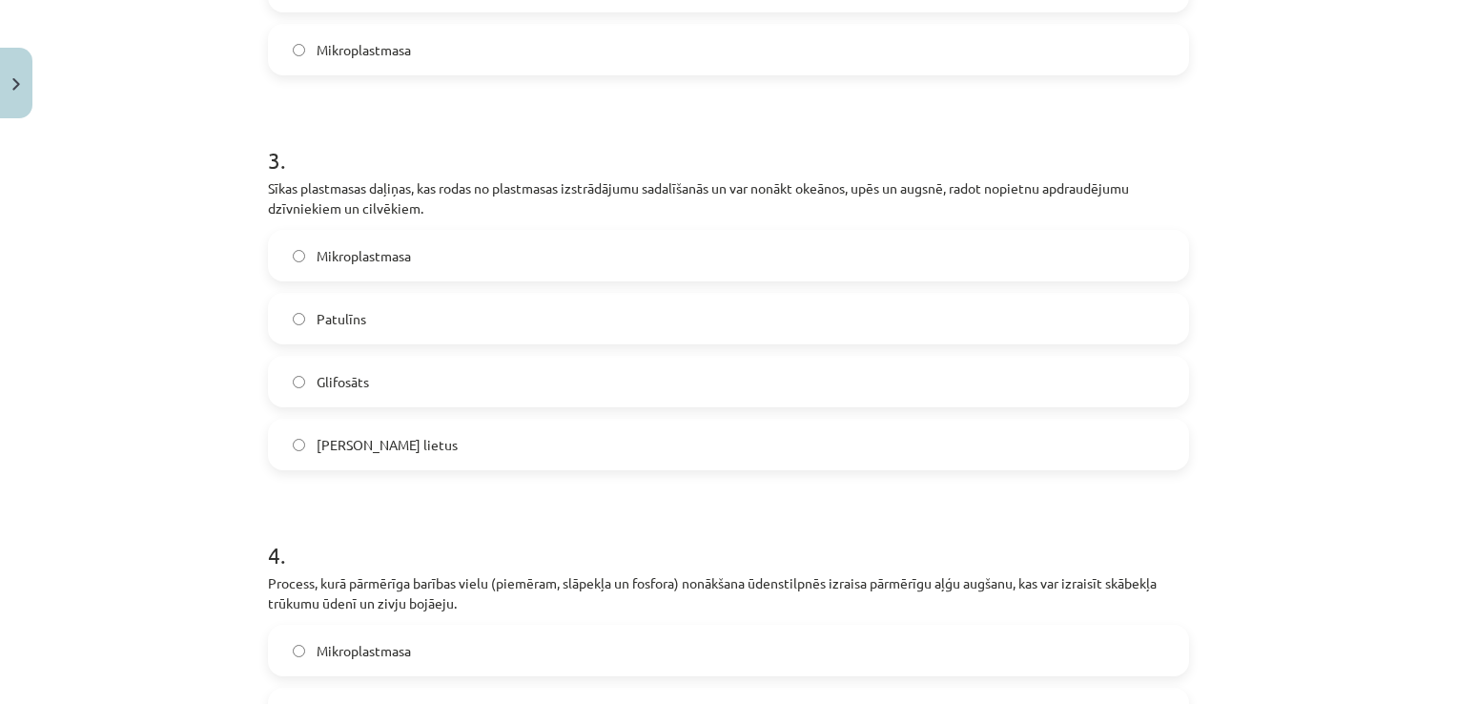
scroll to position [1049, 0]
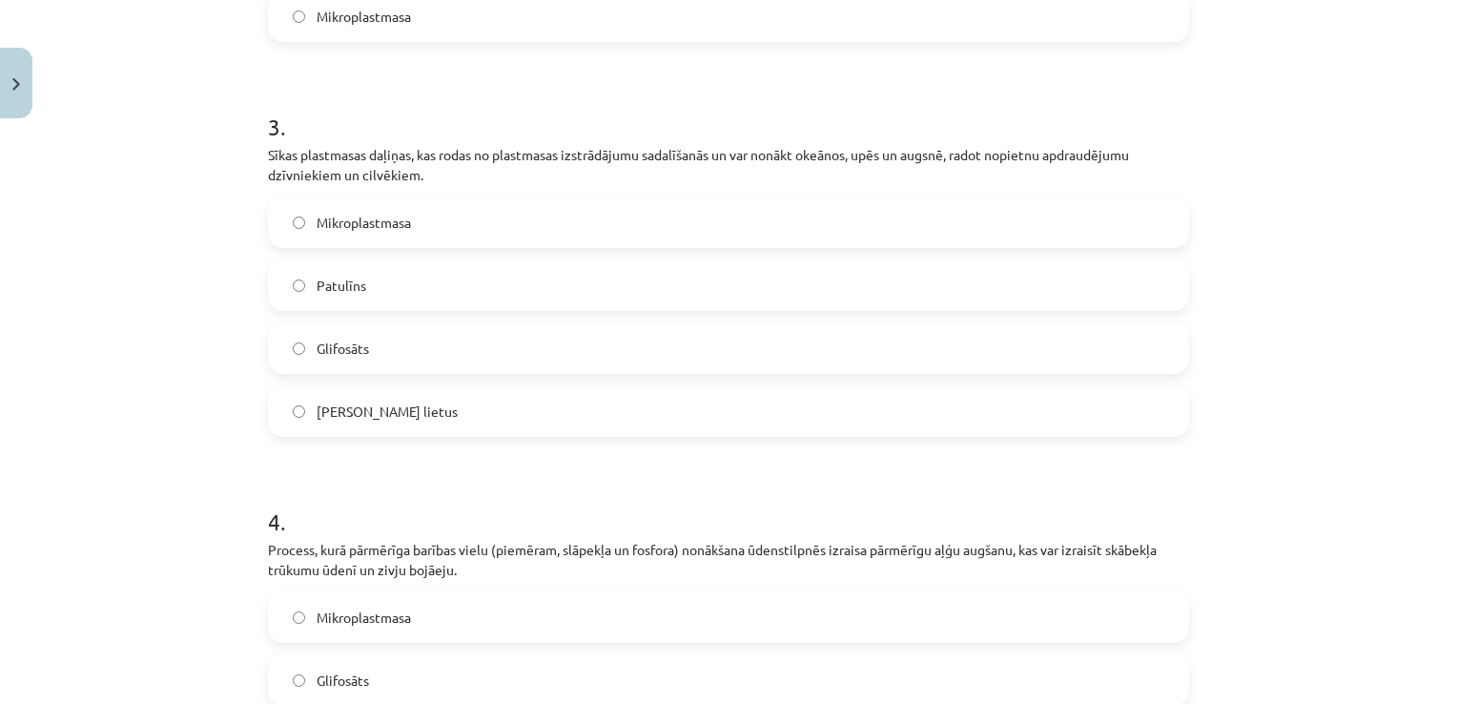
click at [493, 224] on label "Mikroplastmasa" at bounding box center [728, 222] width 917 height 48
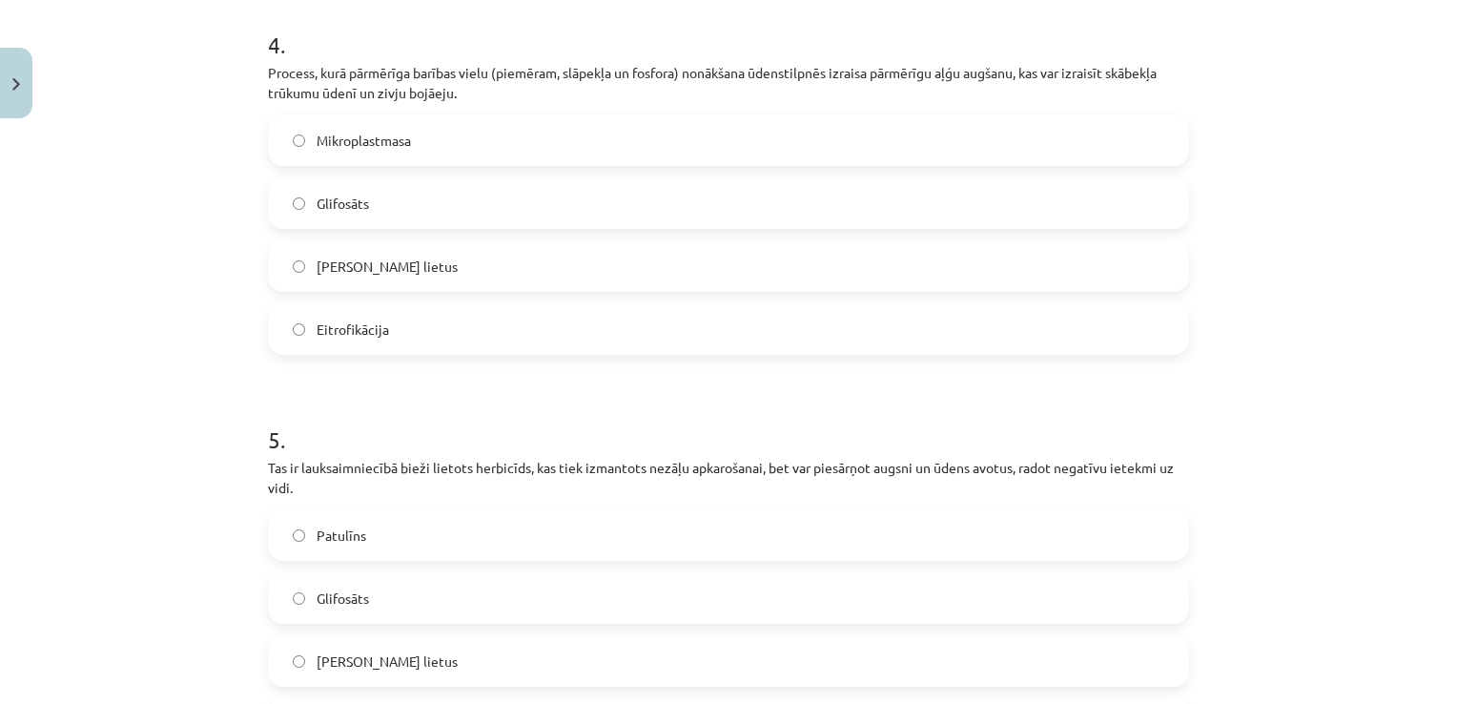
click at [675, 353] on label "Eitrofikācija" at bounding box center [728, 329] width 917 height 48
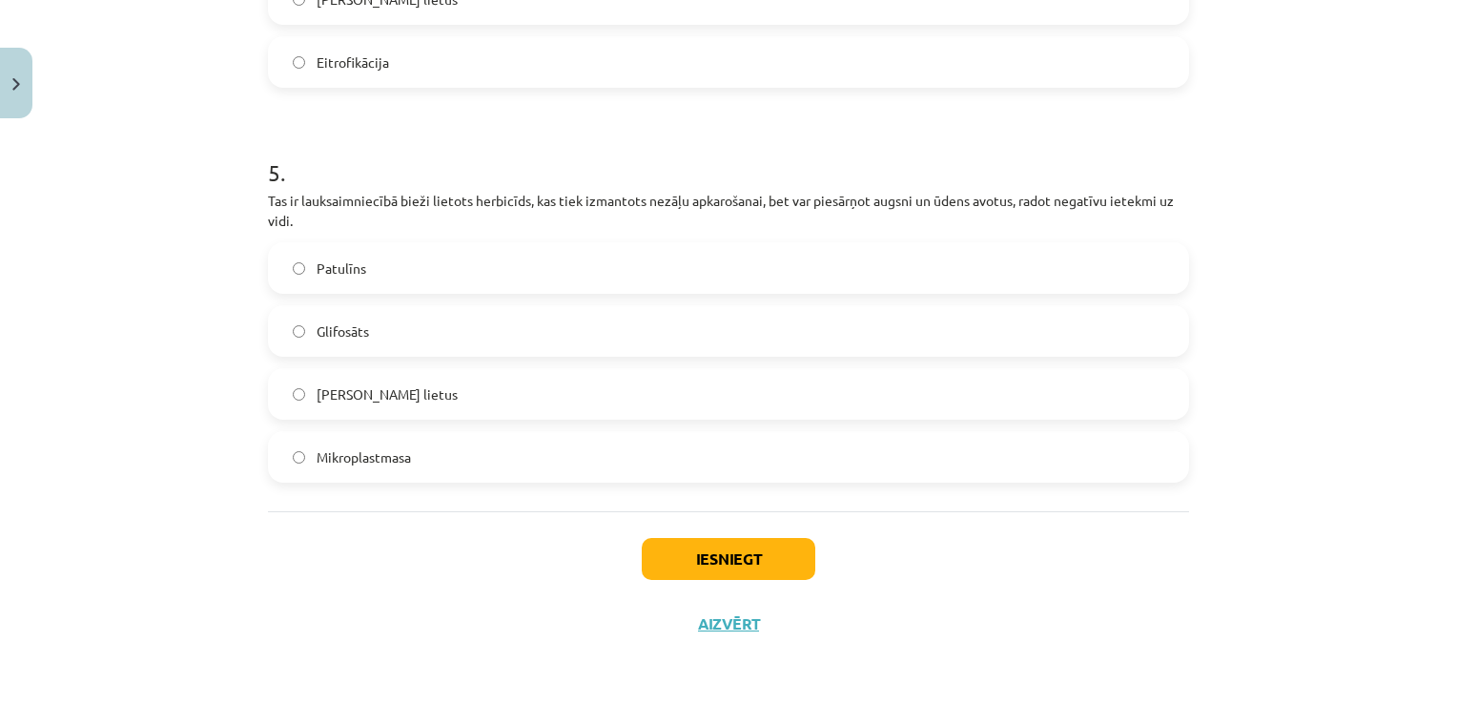
scroll to position [1812, 0]
click at [647, 341] on label "Glifosāts" at bounding box center [728, 331] width 917 height 48
click at [727, 577] on button "Iesniegt" at bounding box center [729, 559] width 174 height 42
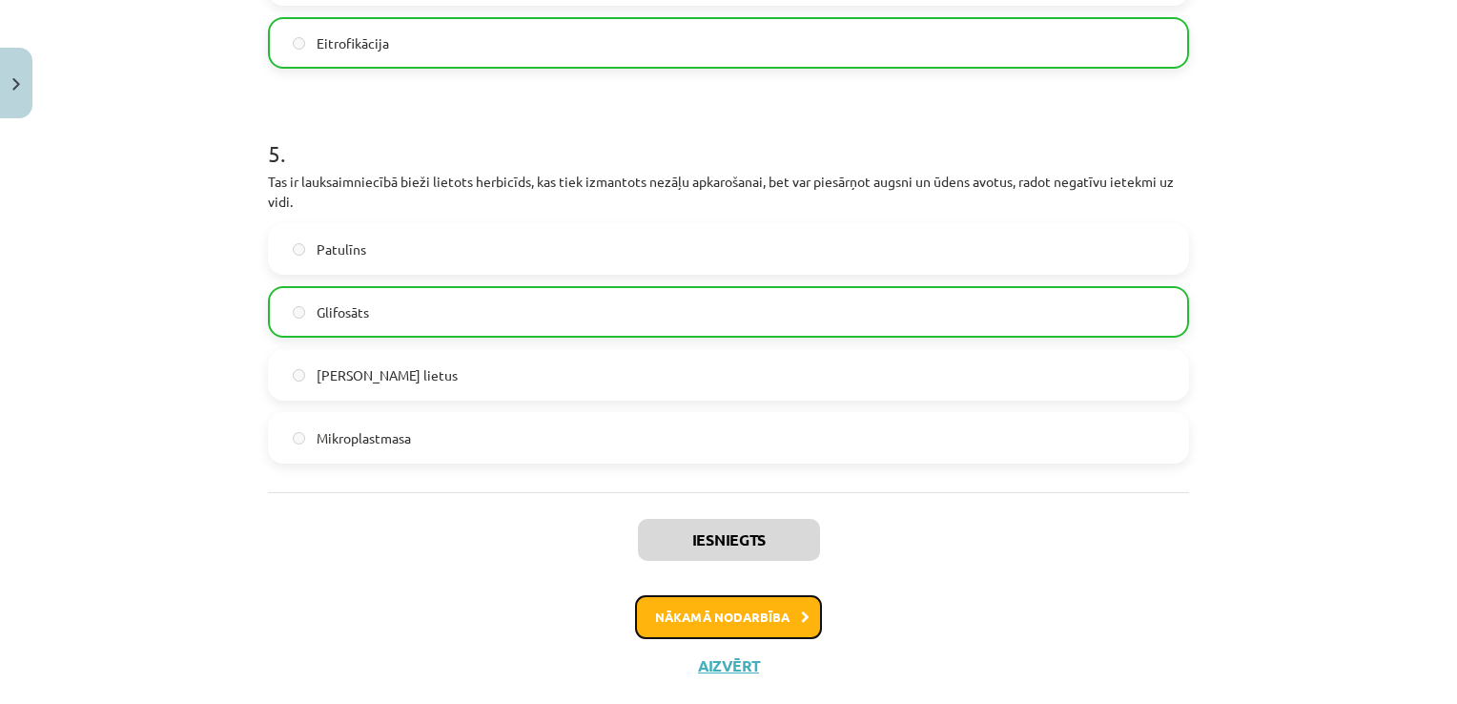
click at [727, 635] on button "Nākamā nodarbība" at bounding box center [728, 617] width 187 height 44
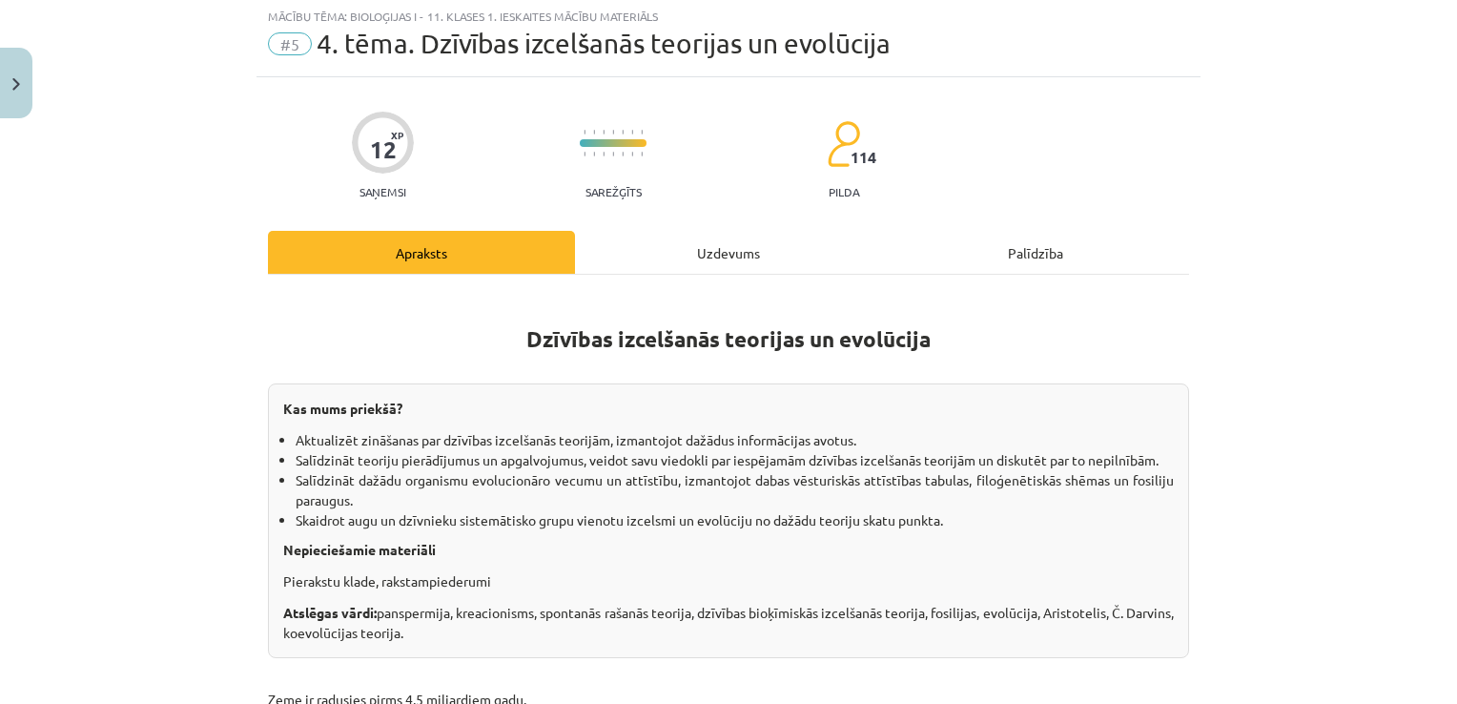
scroll to position [48, 0]
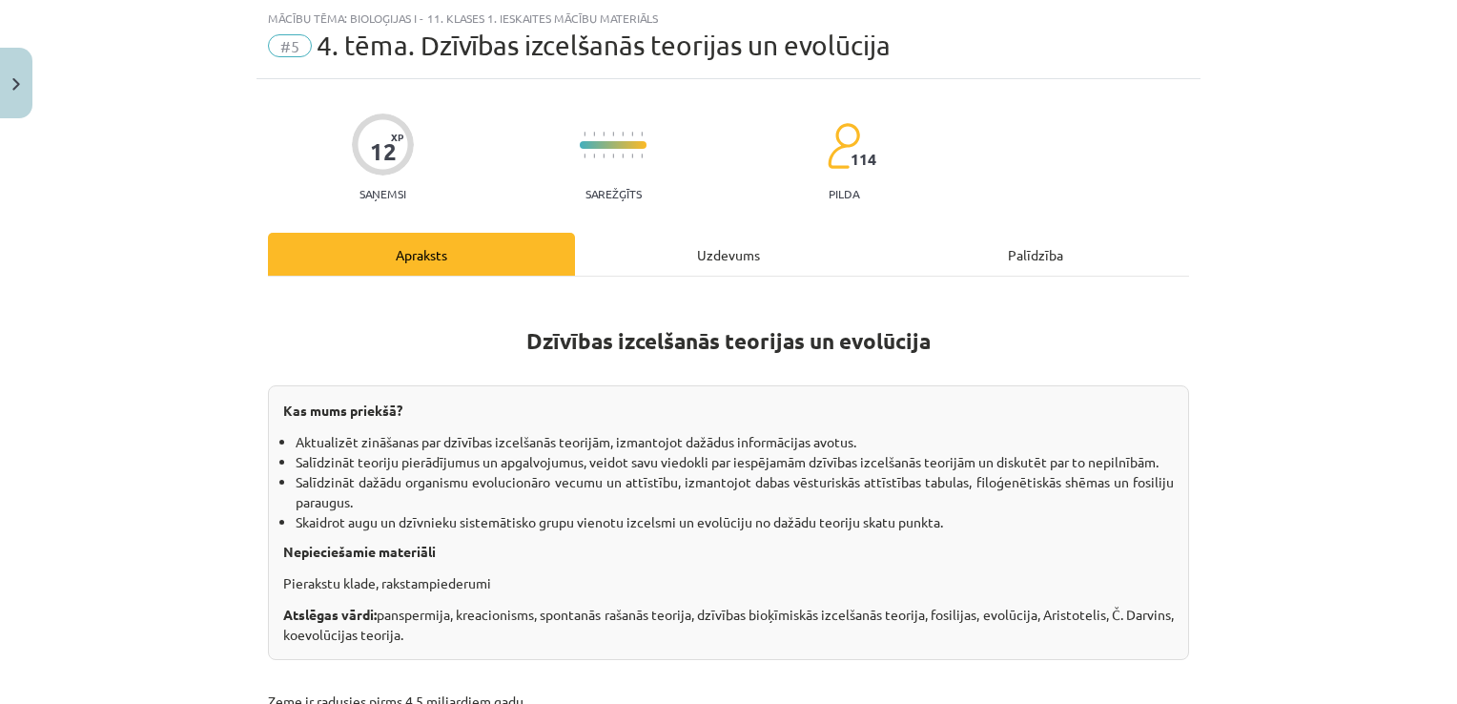
click at [688, 261] on div "Uzdevums" at bounding box center [728, 254] width 307 height 43
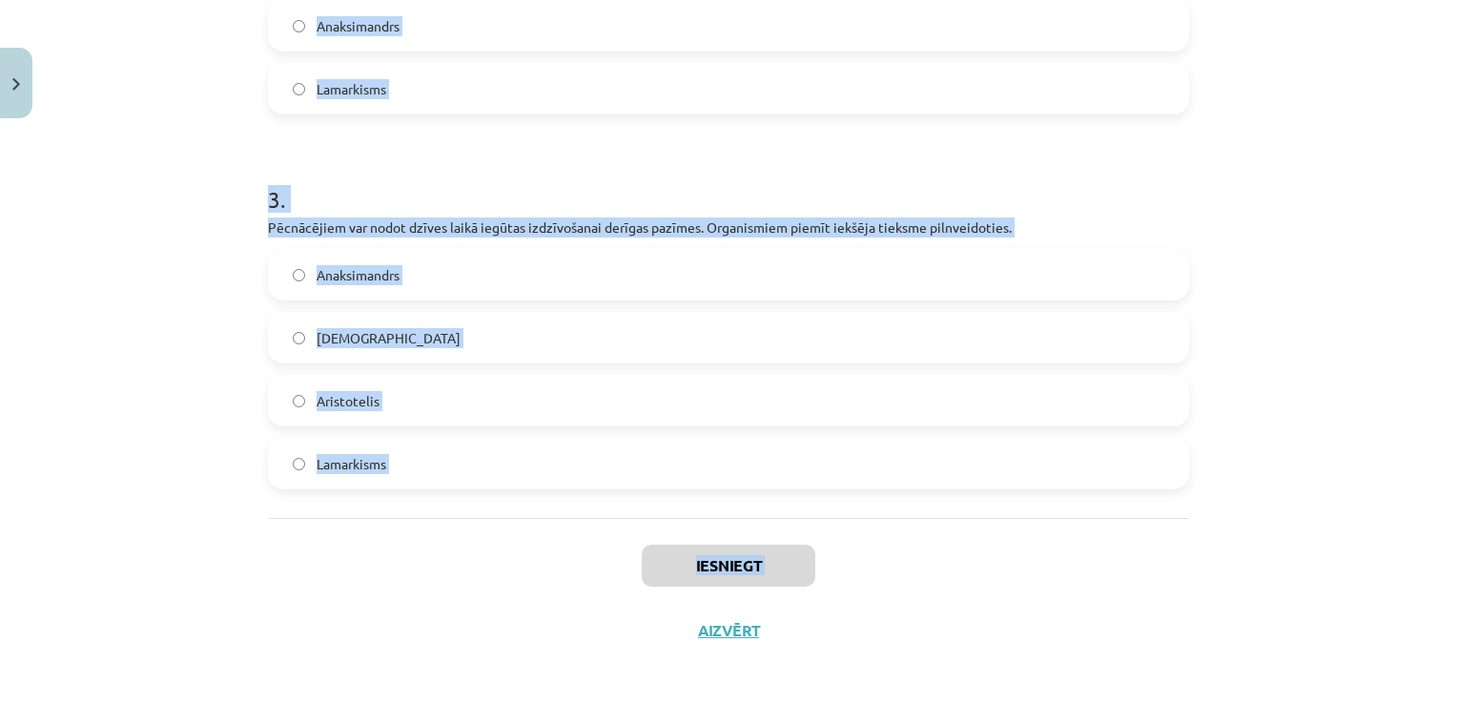
scroll to position [982, 0]
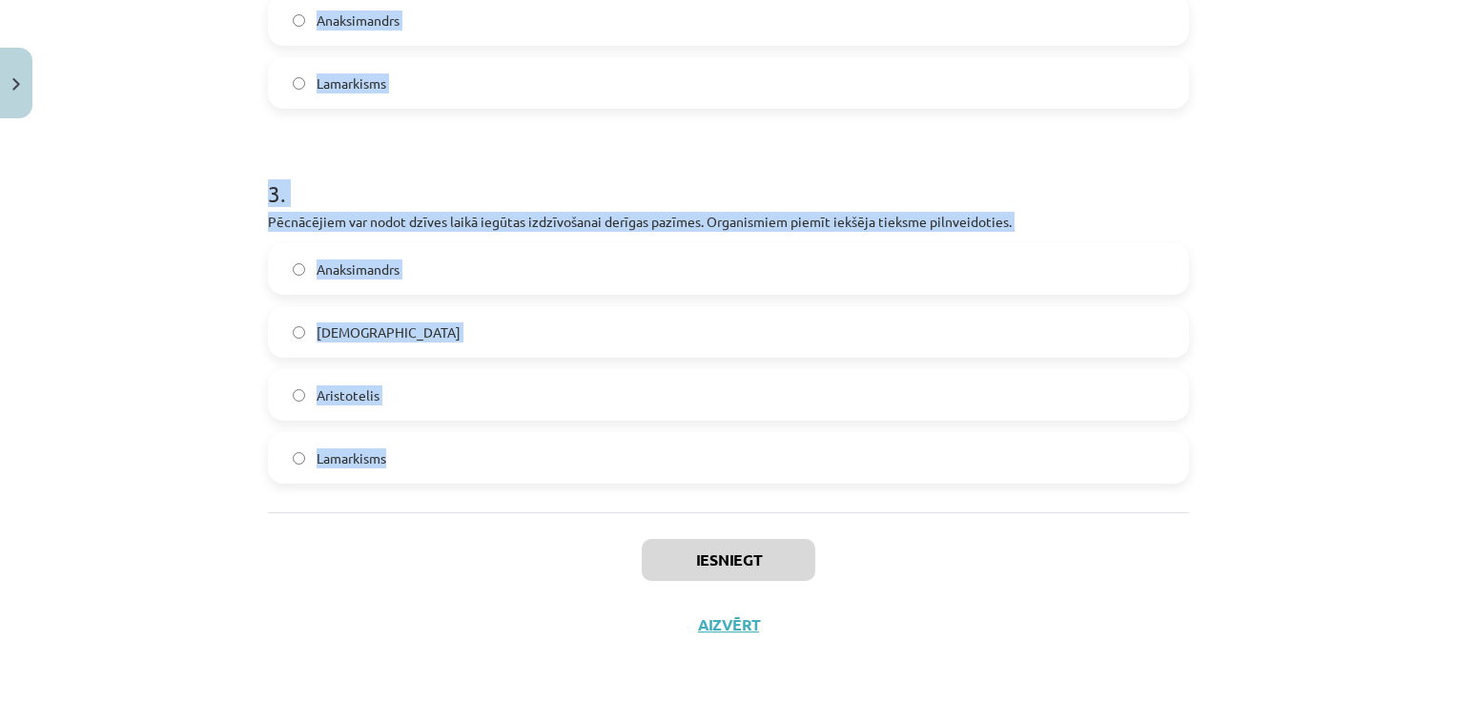
drag, startPoint x: 253, startPoint y: 373, endPoint x: 597, endPoint y: 462, distance: 355.7
copy form "1 . Neparedz vides faktoru ietekmi uz organismu pazīmēm un pielāgotību. Pieļauj…"
click at [978, 188] on h1 "3 ." at bounding box center [728, 176] width 921 height 59
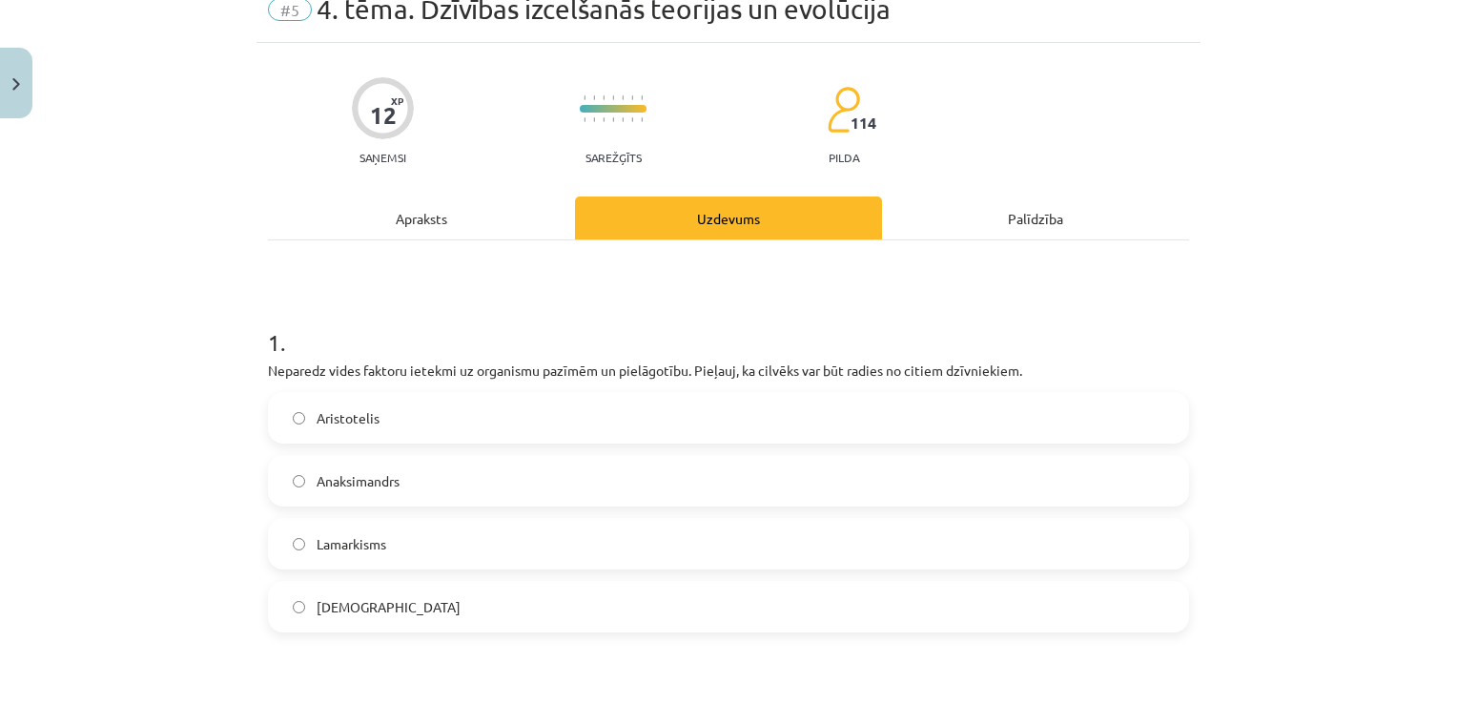
scroll to position [286, 0]
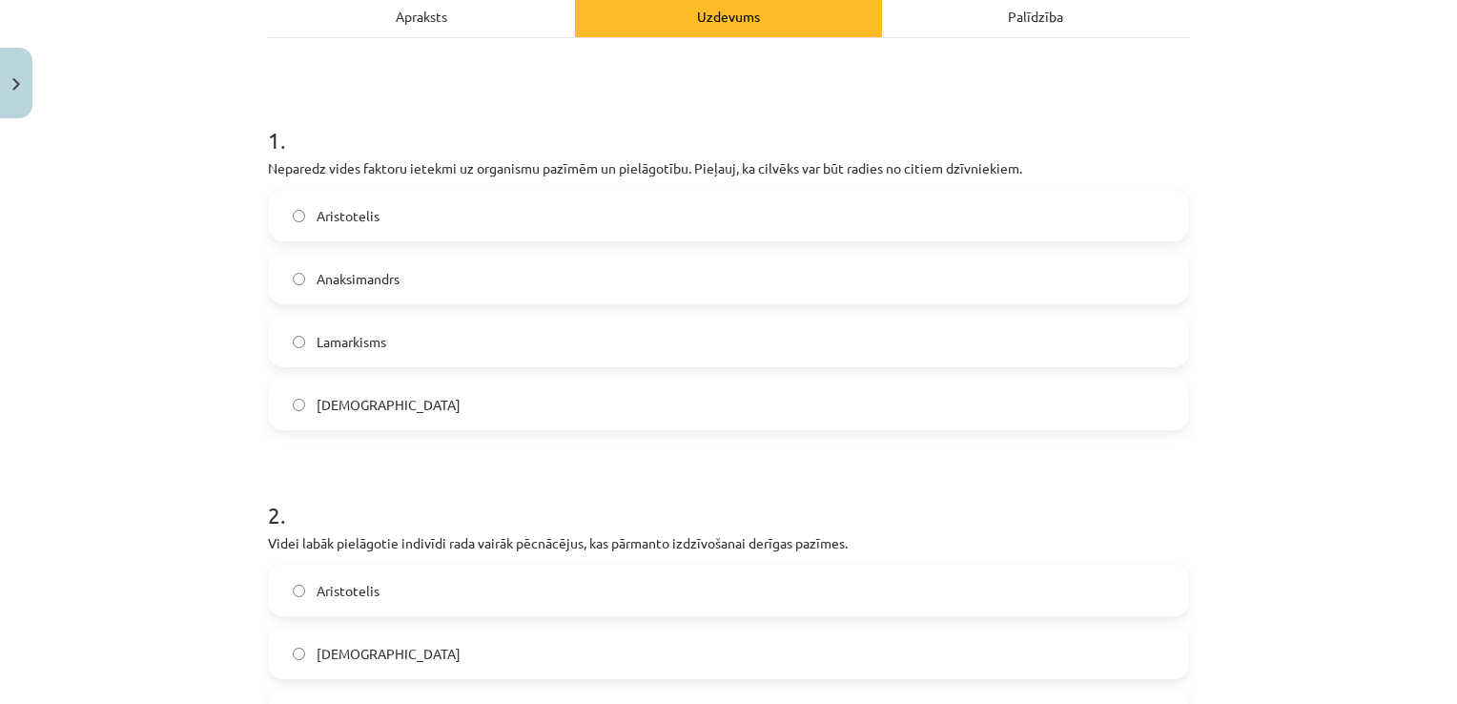
click at [449, 268] on label "Anaksimandrs" at bounding box center [728, 279] width 917 height 48
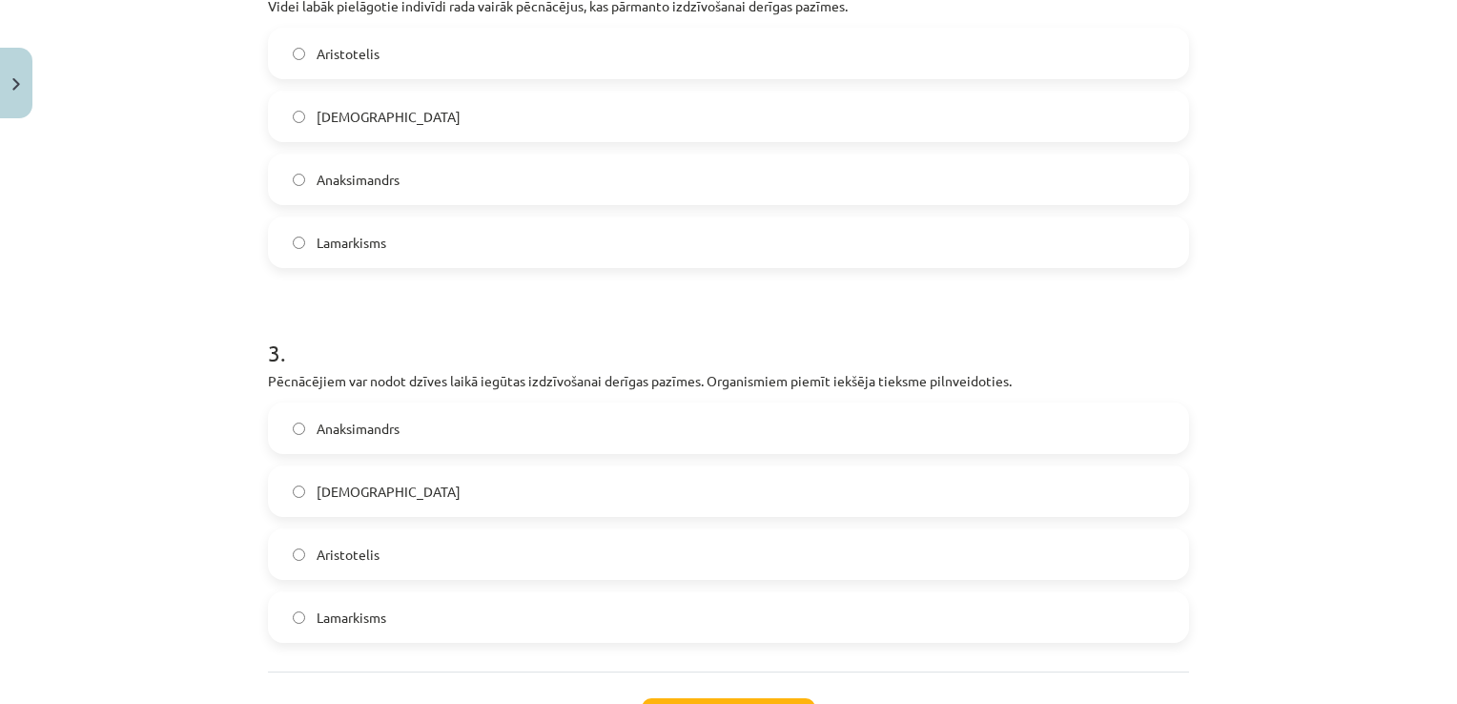
scroll to position [667, 0]
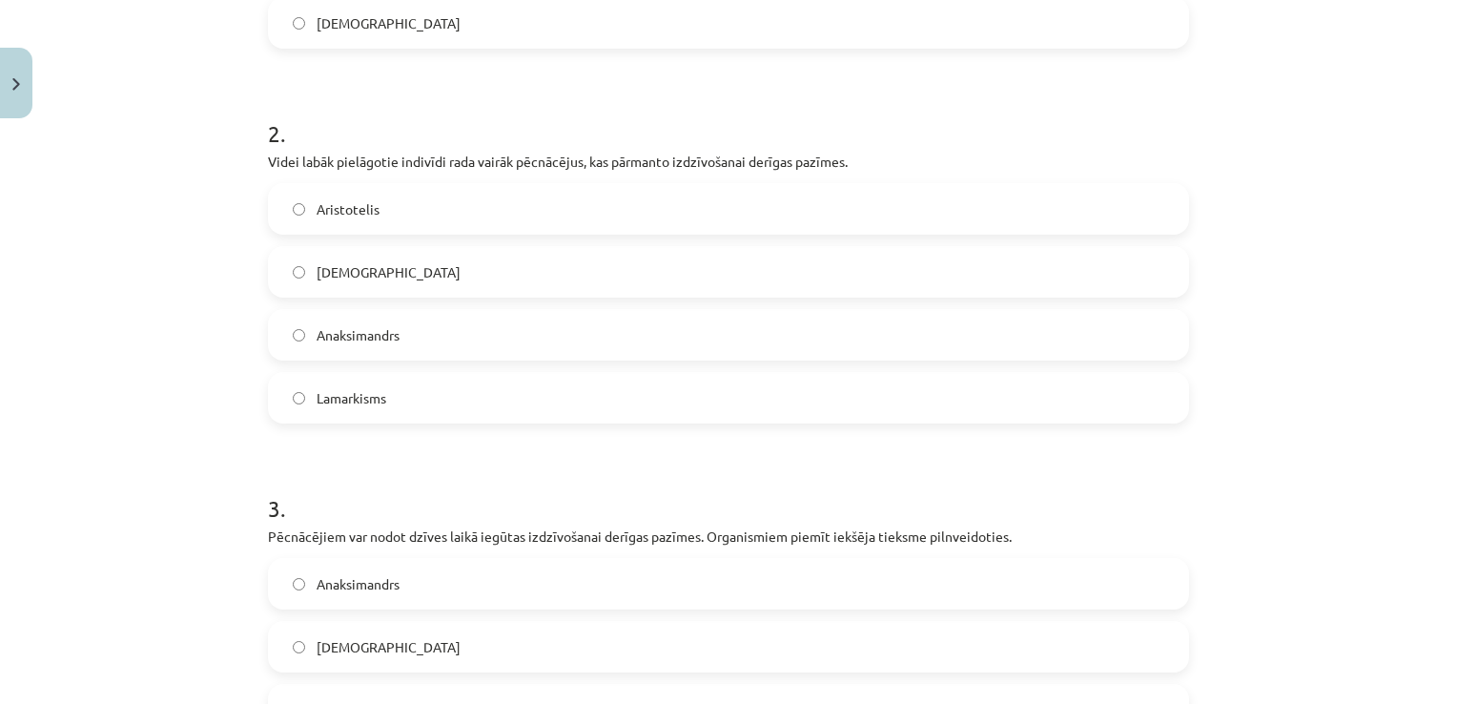
click at [487, 261] on label "Darvinisms" at bounding box center [728, 272] width 917 height 48
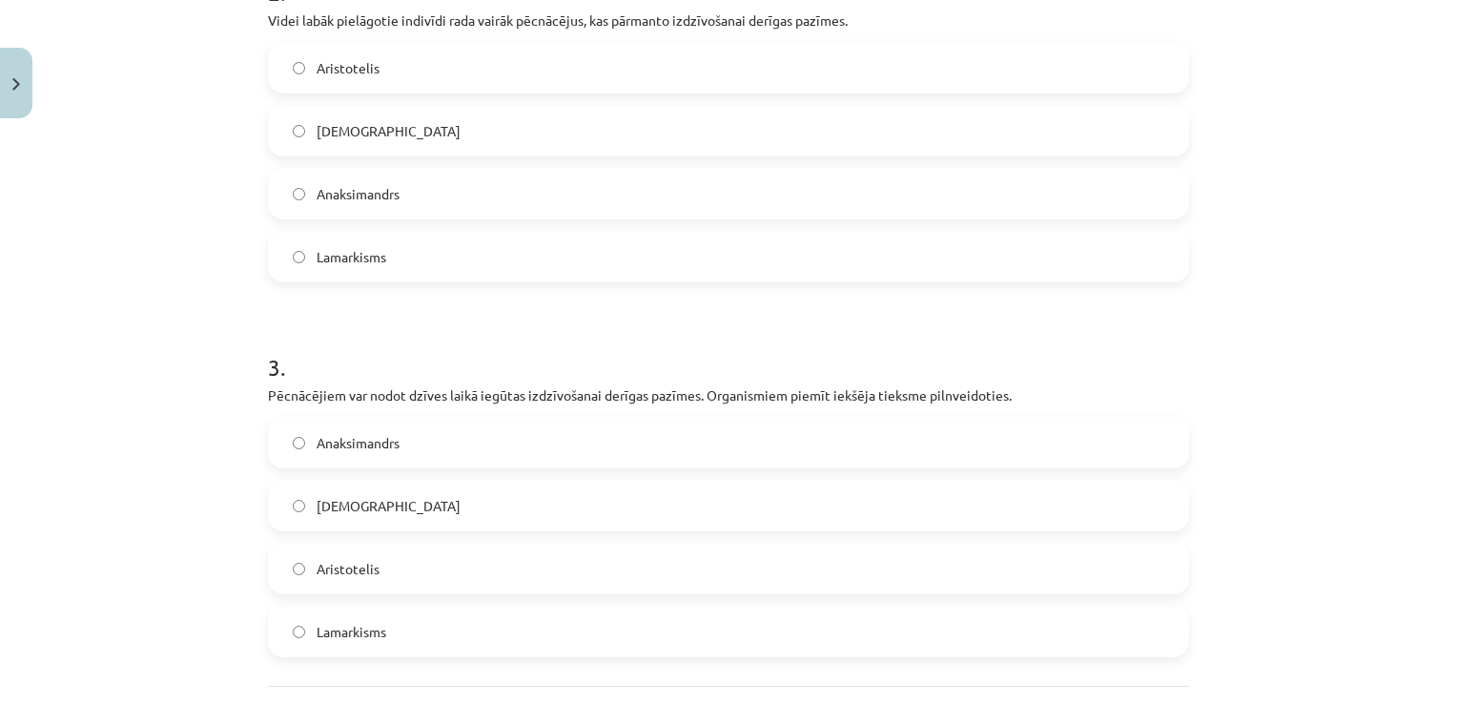
scroll to position [954, 0]
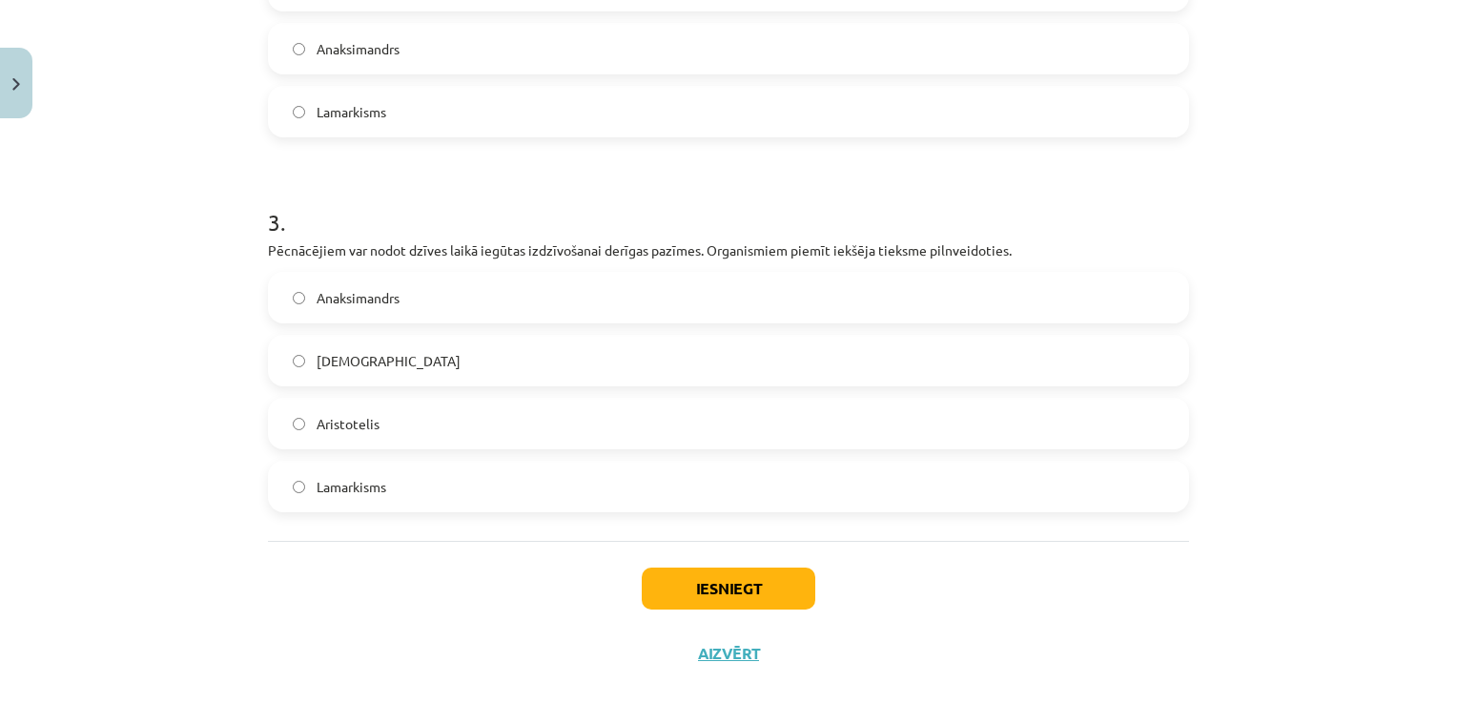
click at [515, 478] on label "Lamarkisms" at bounding box center [728, 486] width 917 height 48
click at [761, 593] on button "Iesniegt" at bounding box center [729, 588] width 174 height 42
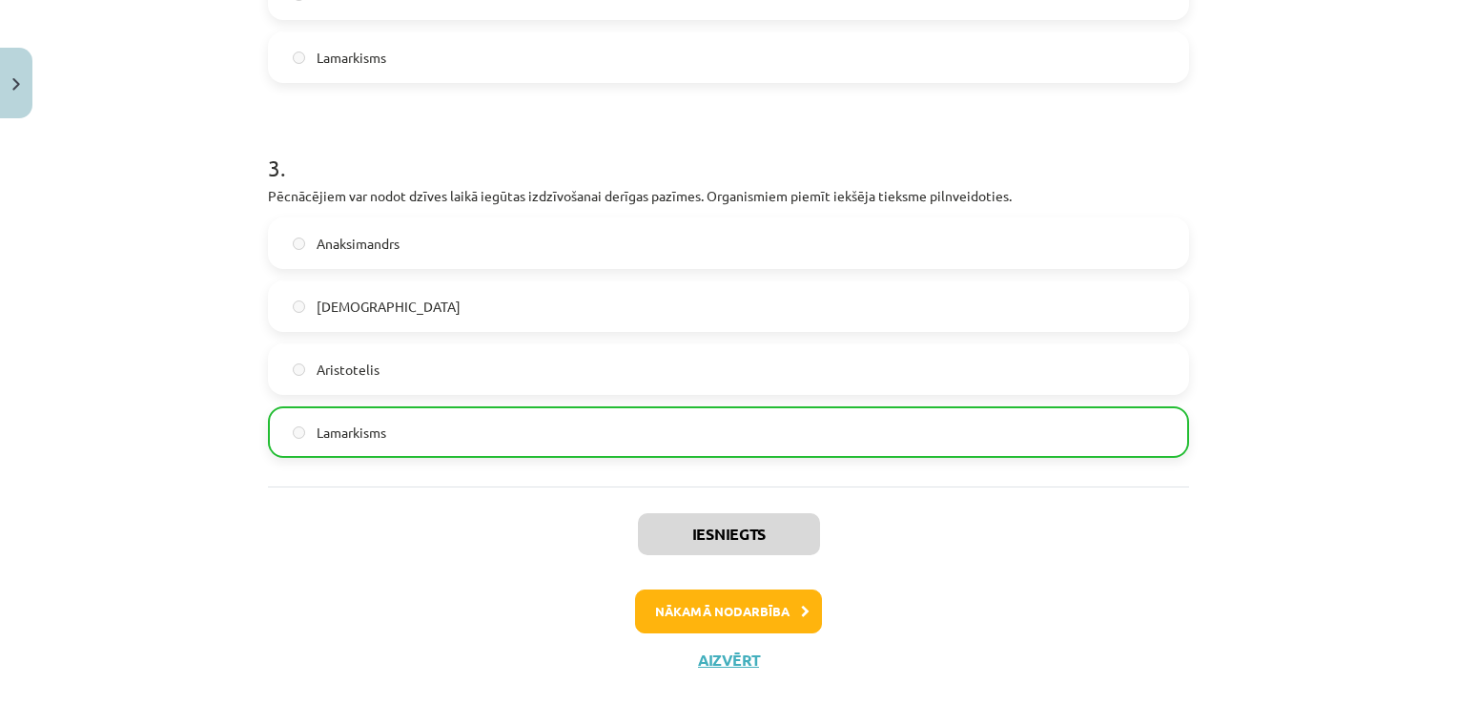
scroll to position [1041, 0]
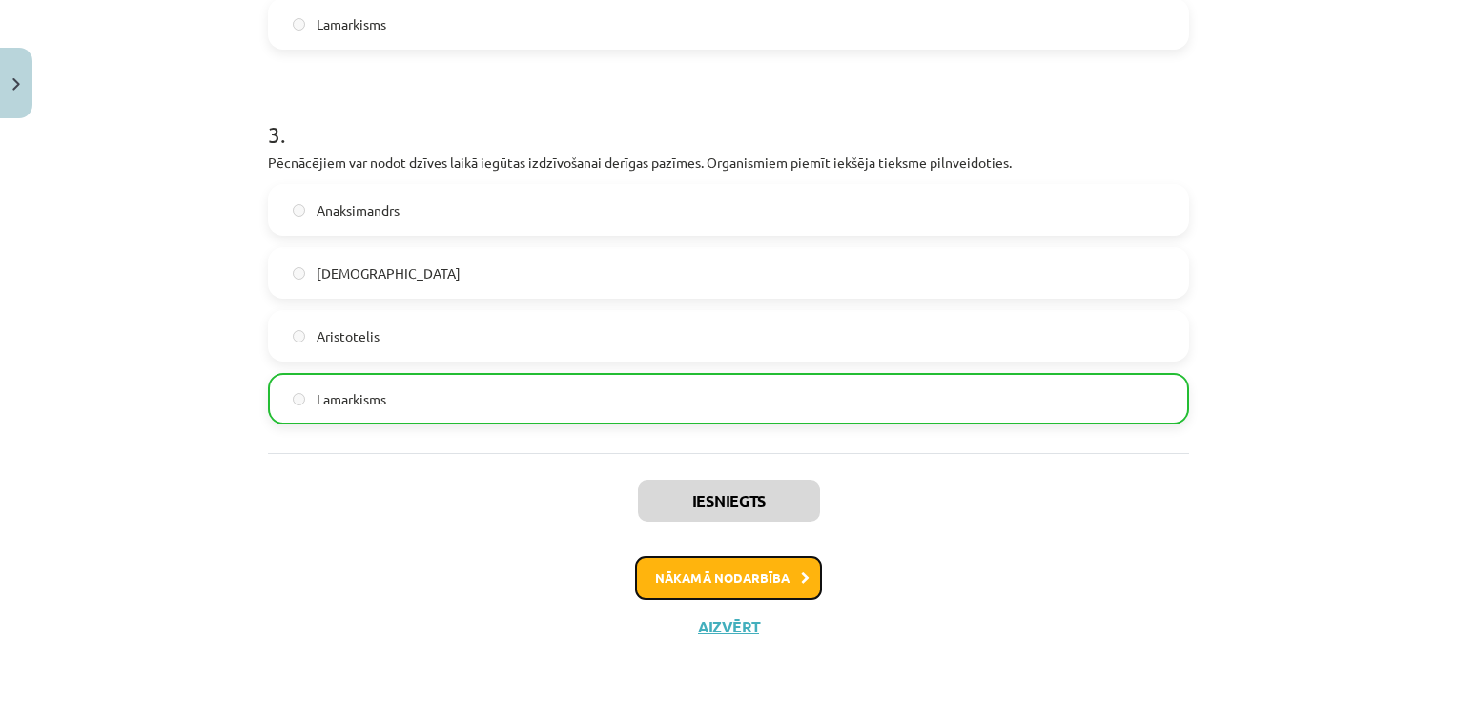
click at [705, 589] on button "Nākamā nodarbība" at bounding box center [728, 578] width 187 height 44
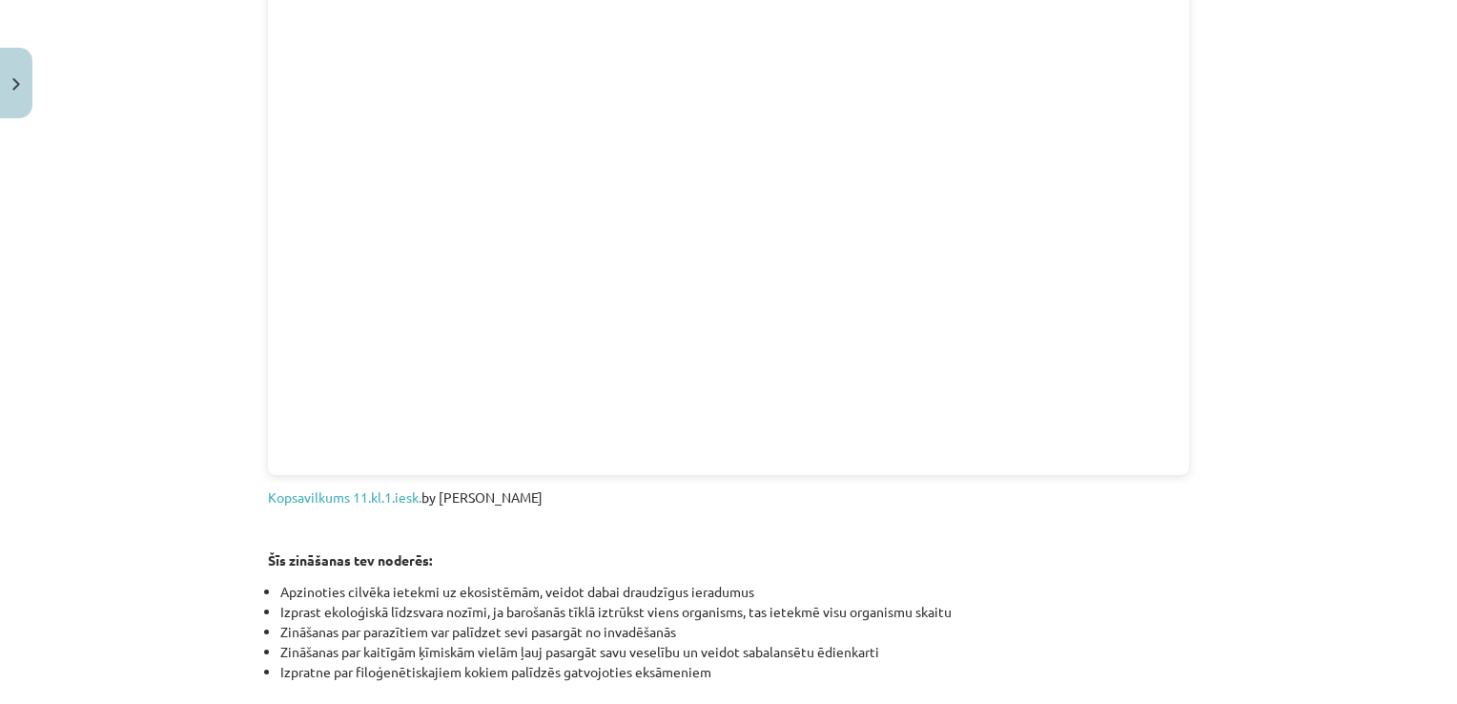
scroll to position [2254, 0]
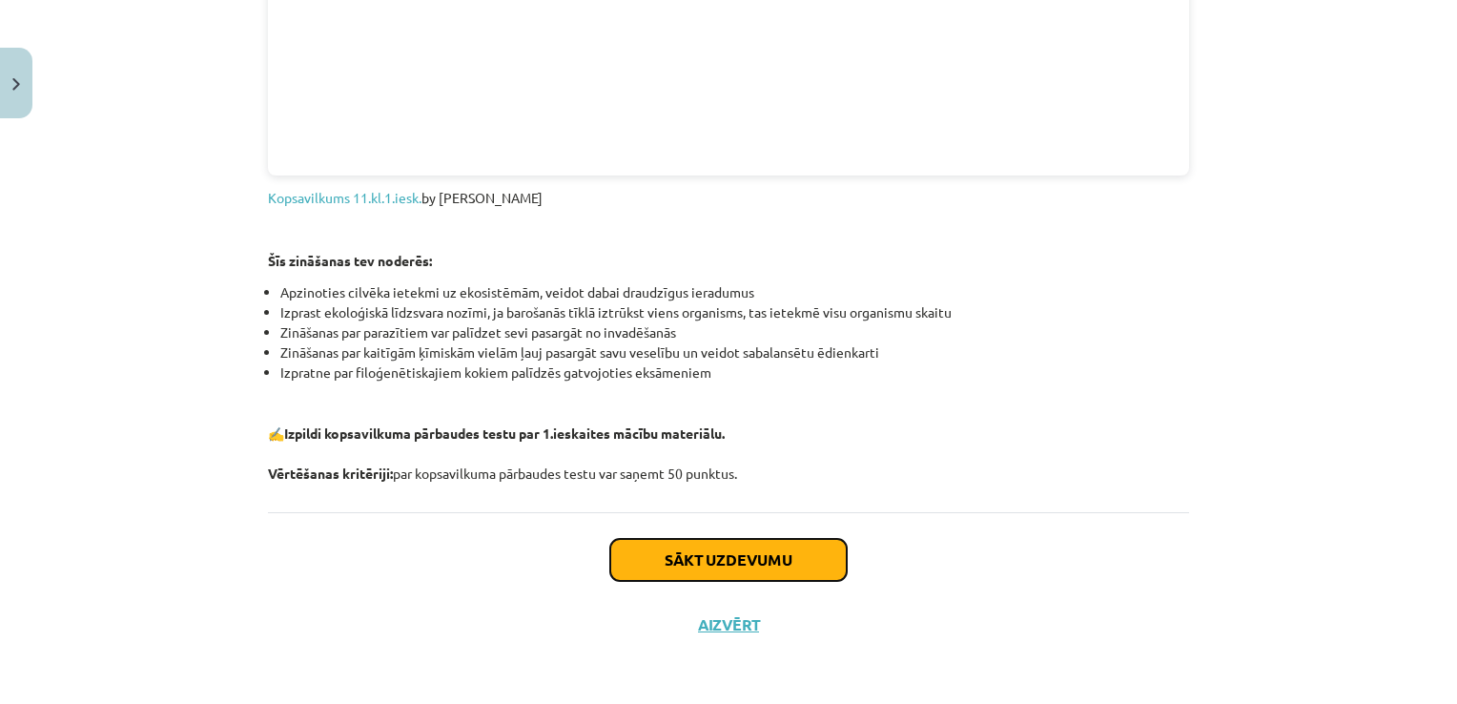
click at [796, 570] on button "Sākt uzdevumu" at bounding box center [728, 560] width 236 height 42
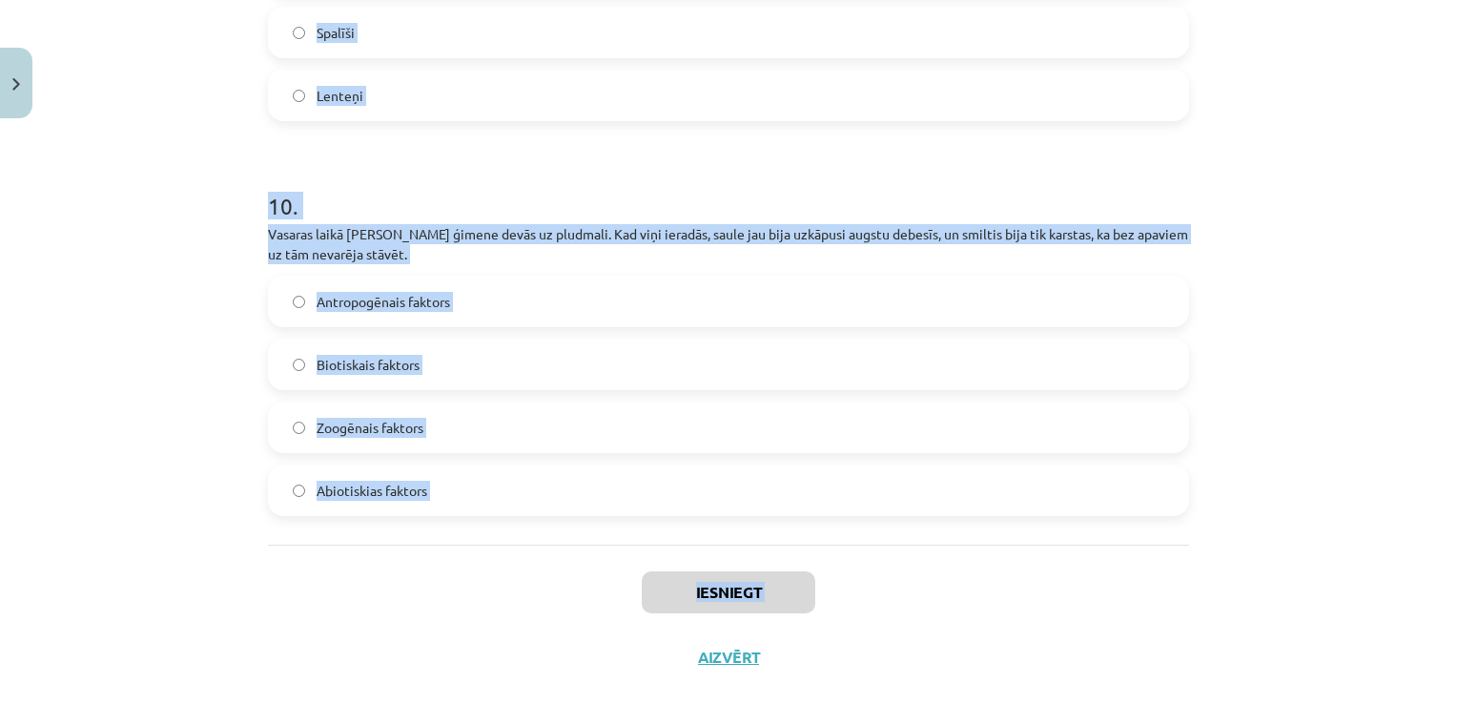
scroll to position [3776, 0]
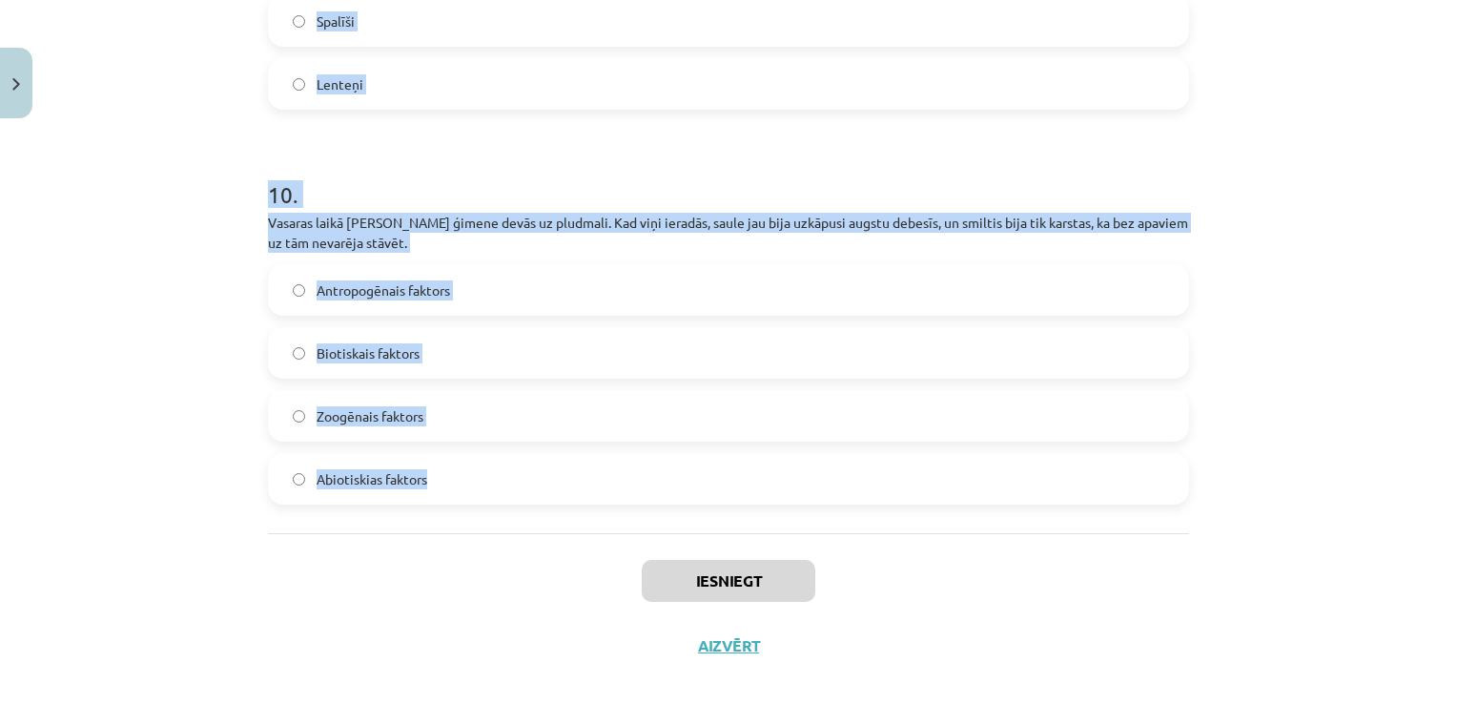
drag, startPoint x: 246, startPoint y: 383, endPoint x: 423, endPoint y: 461, distance: 193.4
click at [423, 461] on div "Mācību tēma: Bioloģijas i - 11. klases 1. ieskaites mācību materiāls #6 Noslēgu…" at bounding box center [728, 352] width 1457 height 704
copy form "1 . Dotas divas barošanās ķēdes: aļģes → dafnijas→ ruduļi un priedes → priežu v…"
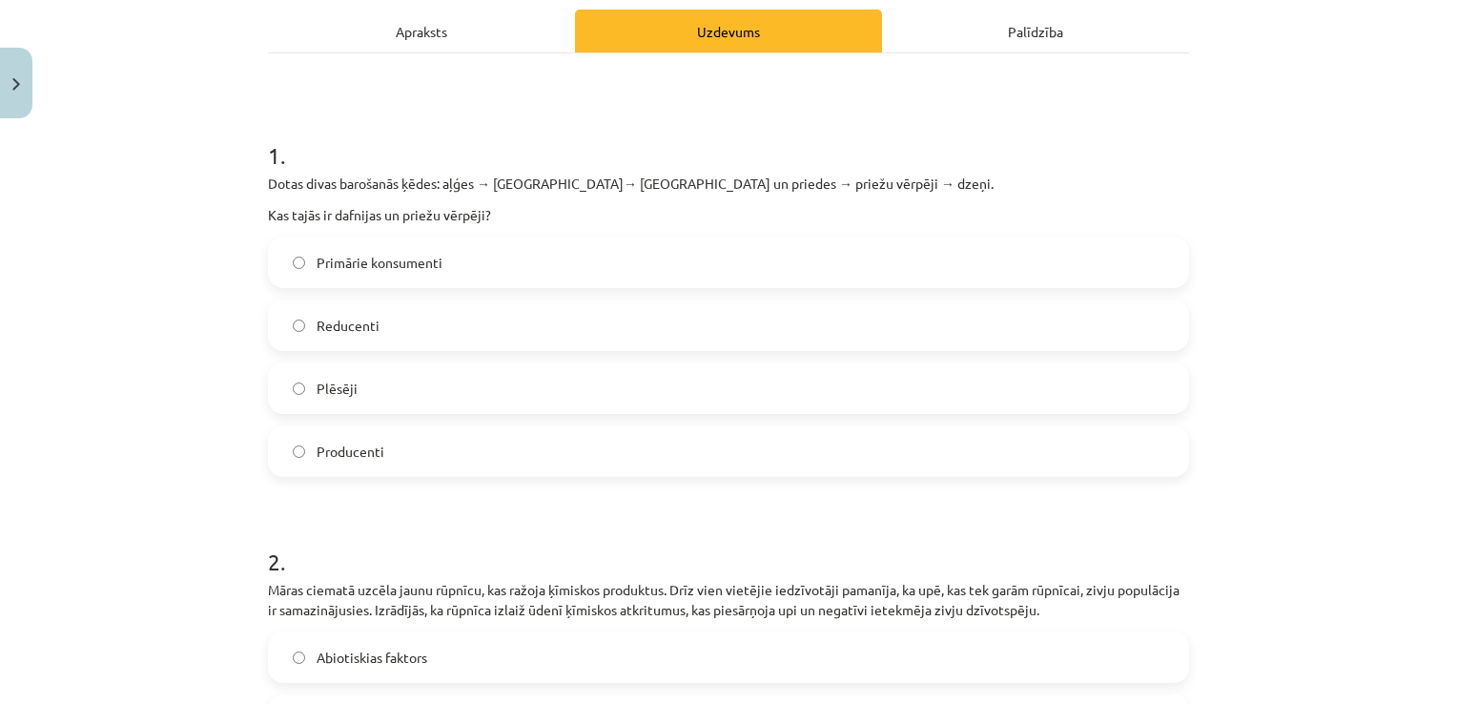
scroll to position [286, 0]
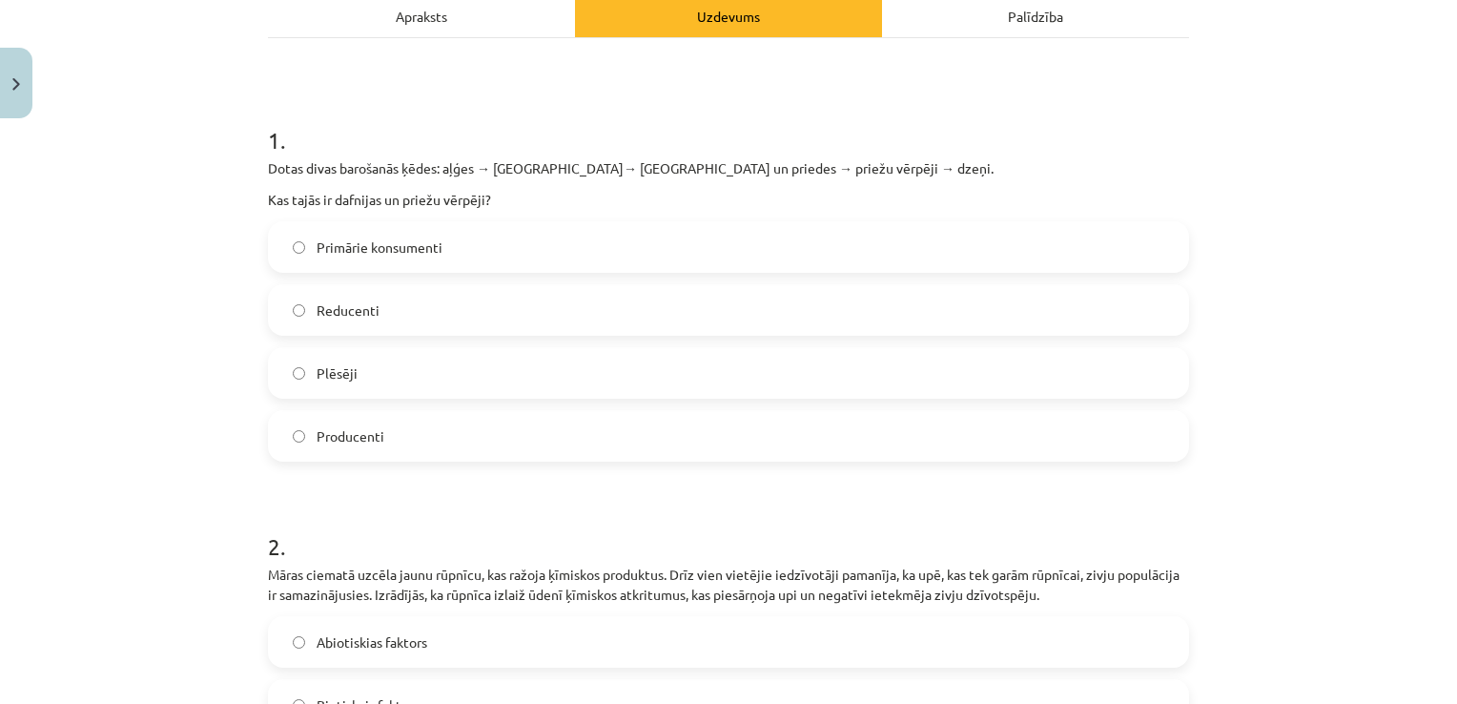
click at [478, 250] on label "Primārie konsumenti" at bounding box center [728, 247] width 917 height 48
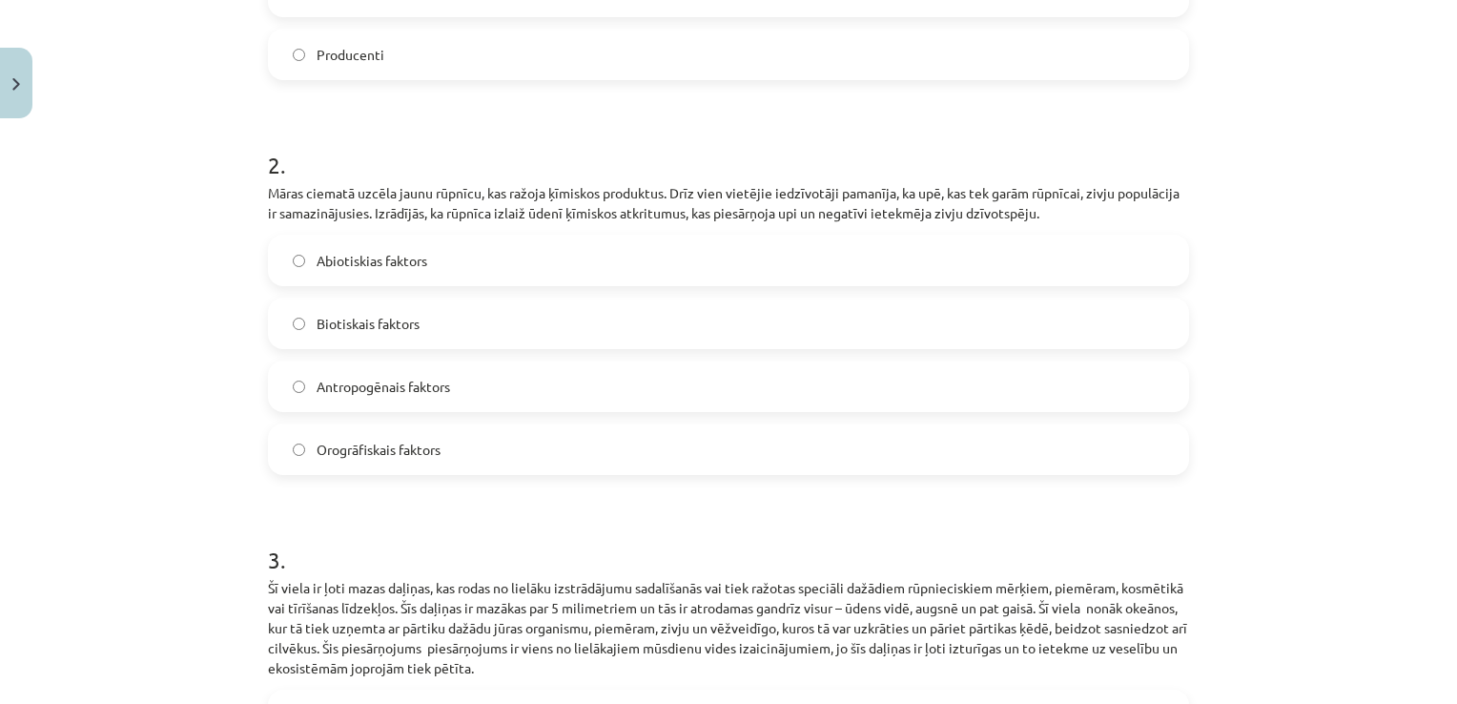
scroll to position [763, 0]
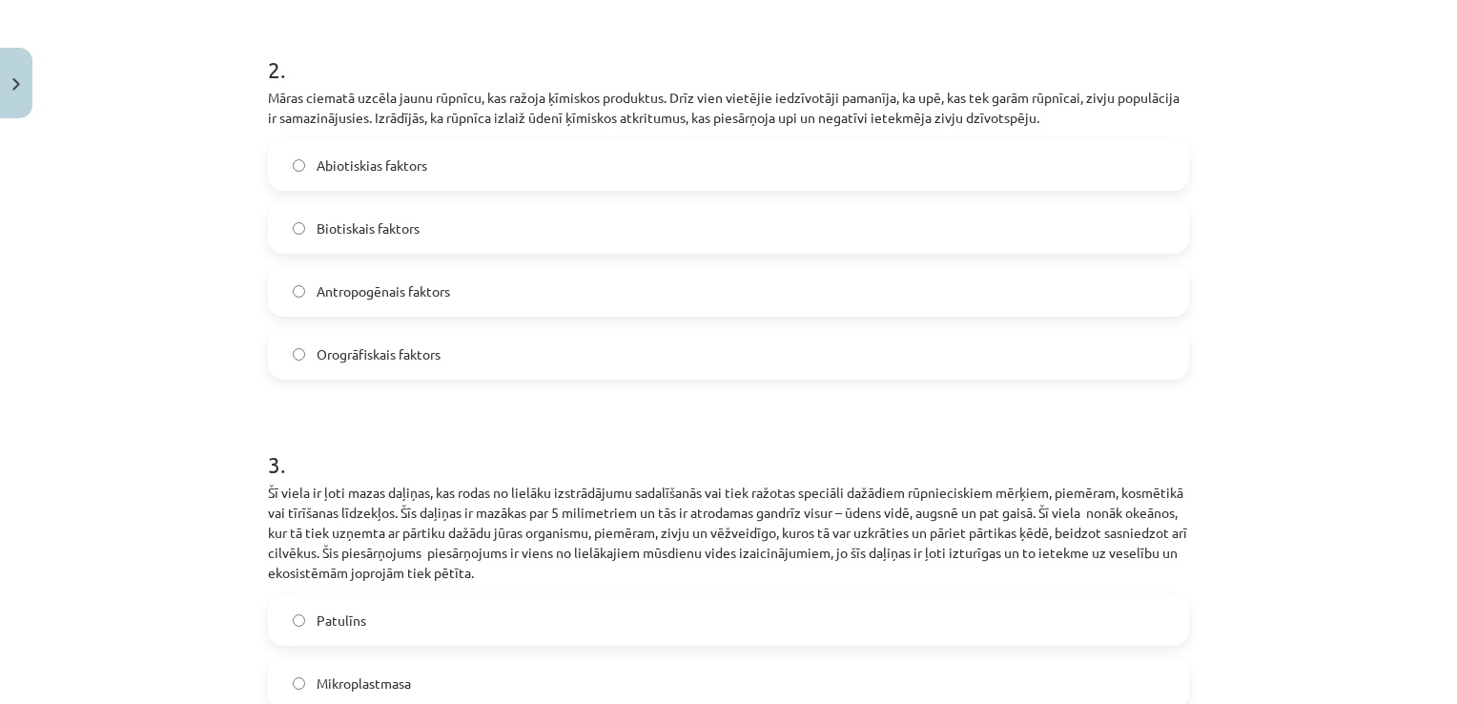
click at [550, 290] on label "Antropogēnais faktors" at bounding box center [728, 291] width 917 height 48
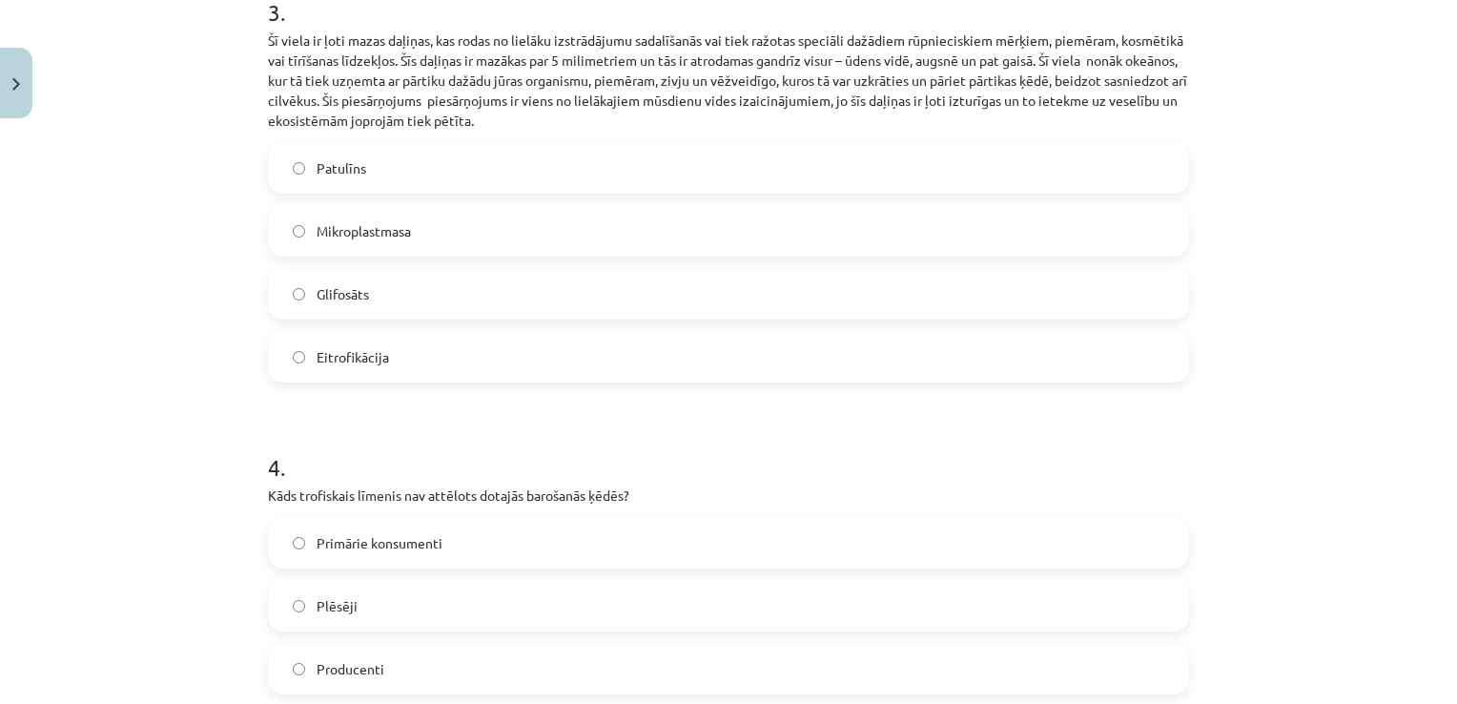
scroll to position [1240, 0]
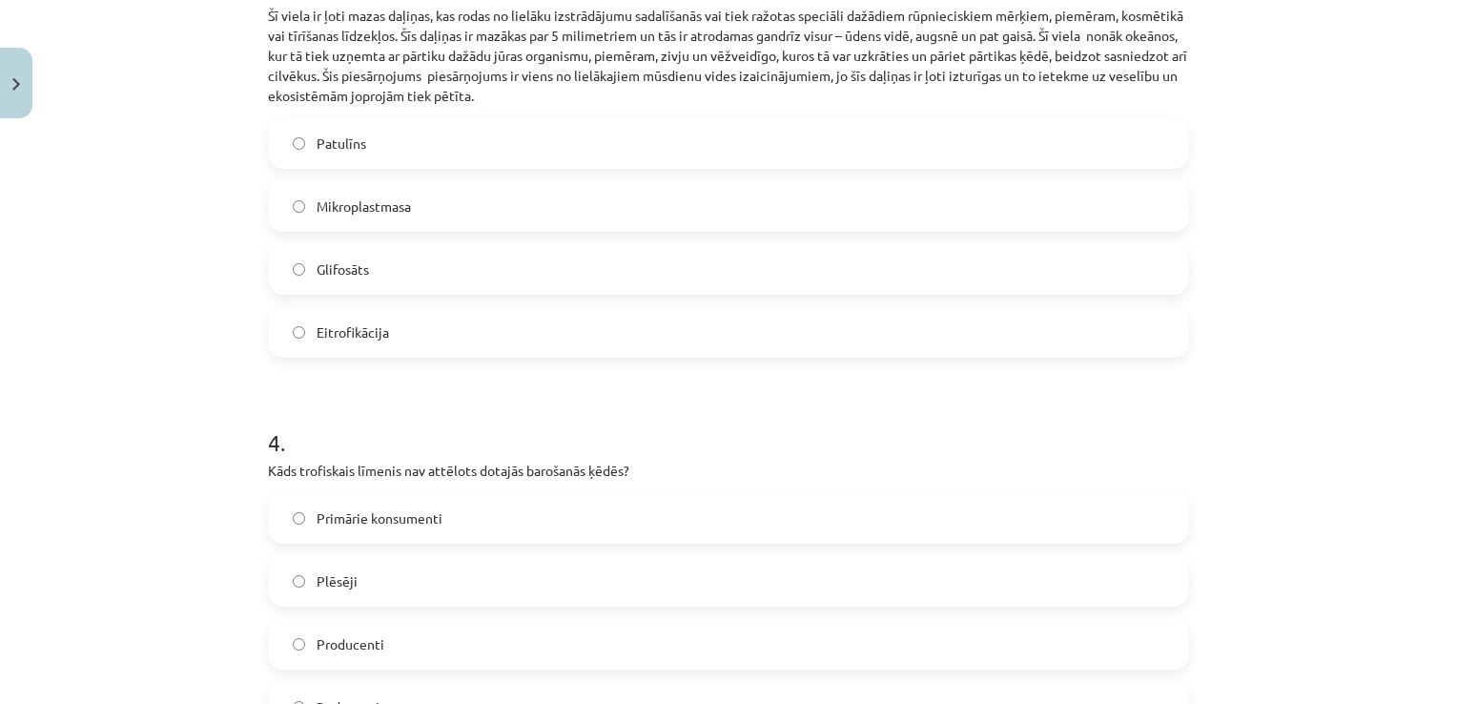
click at [496, 204] on label "Mikroplastmasa" at bounding box center [728, 206] width 917 height 48
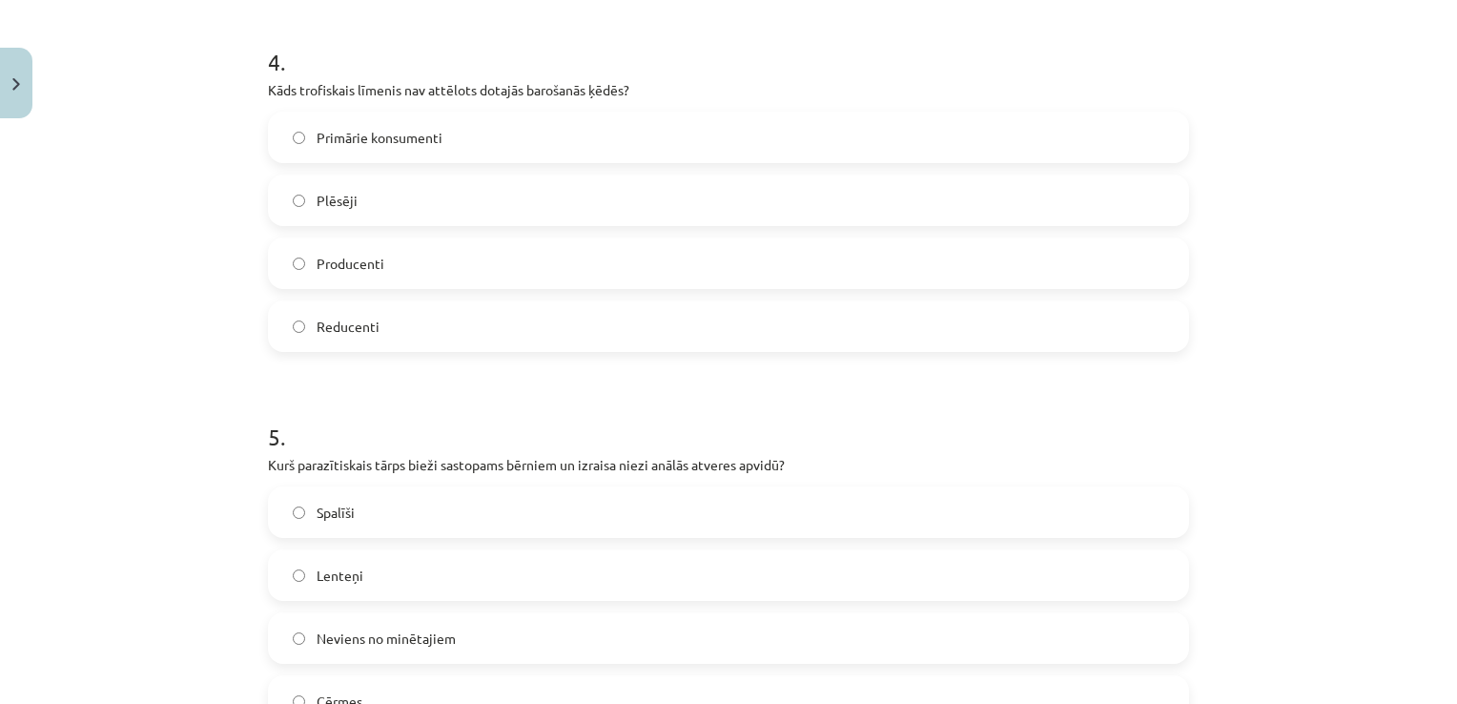
scroll to position [1621, 0]
click at [517, 325] on label "Reducenti" at bounding box center [728, 325] width 917 height 48
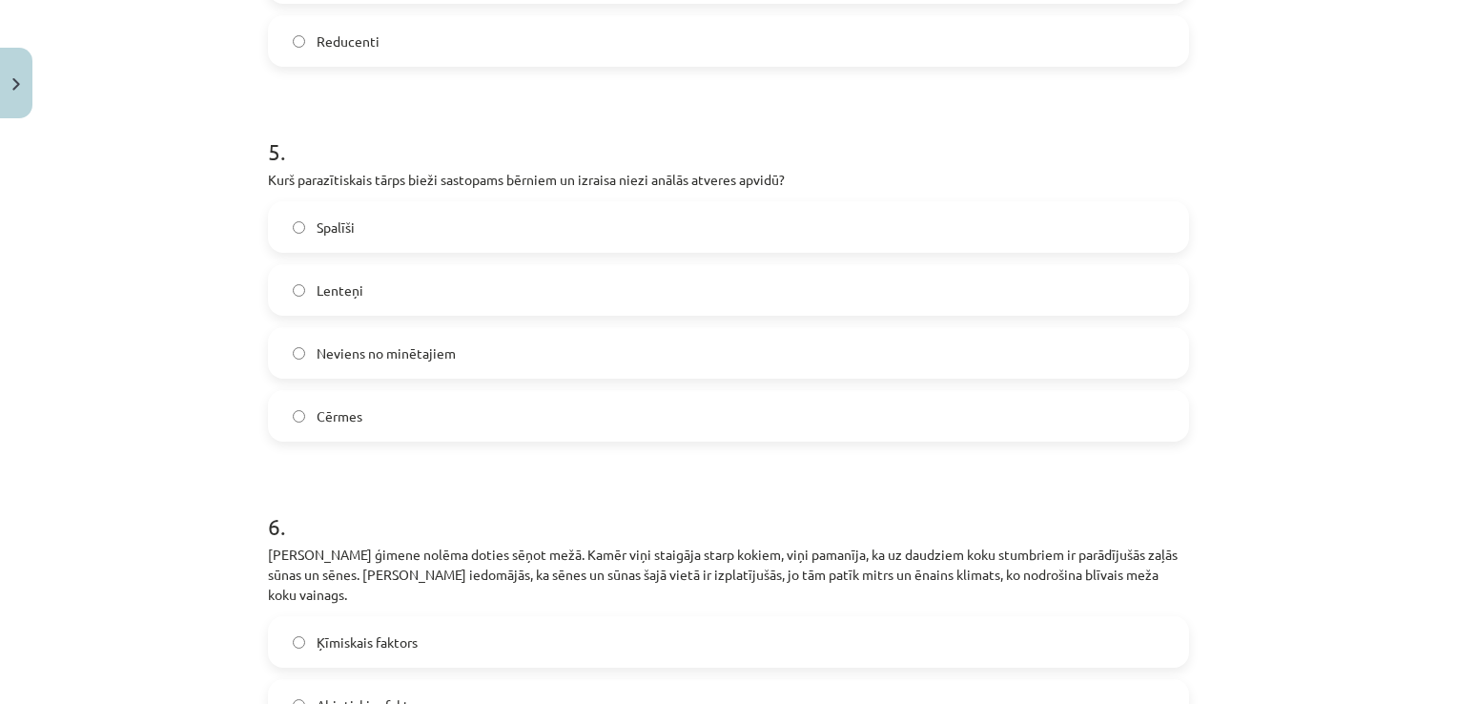
scroll to position [1907, 0]
click at [579, 214] on label "Spalīši" at bounding box center [728, 225] width 917 height 48
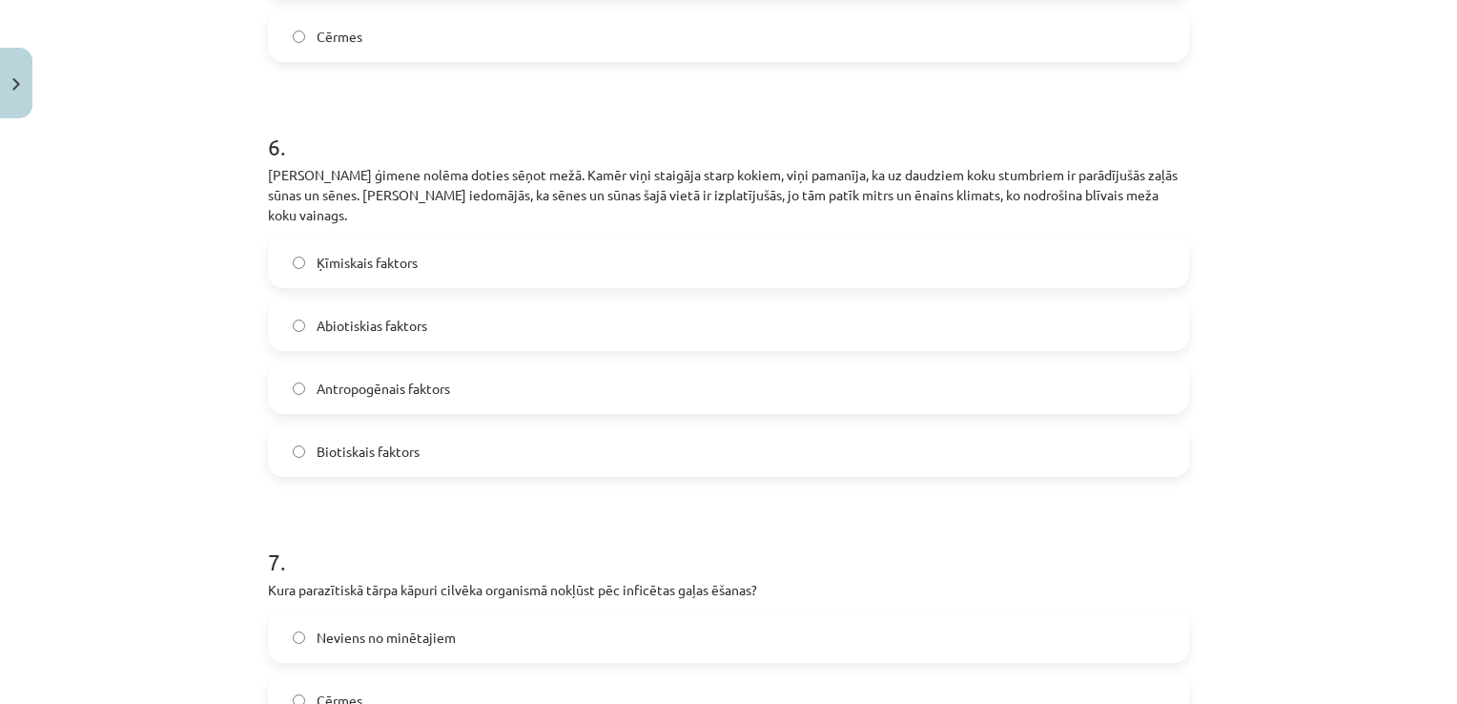
scroll to position [2289, 0]
click at [469, 299] on label "Abiotiskias faktors" at bounding box center [728, 322] width 917 height 48
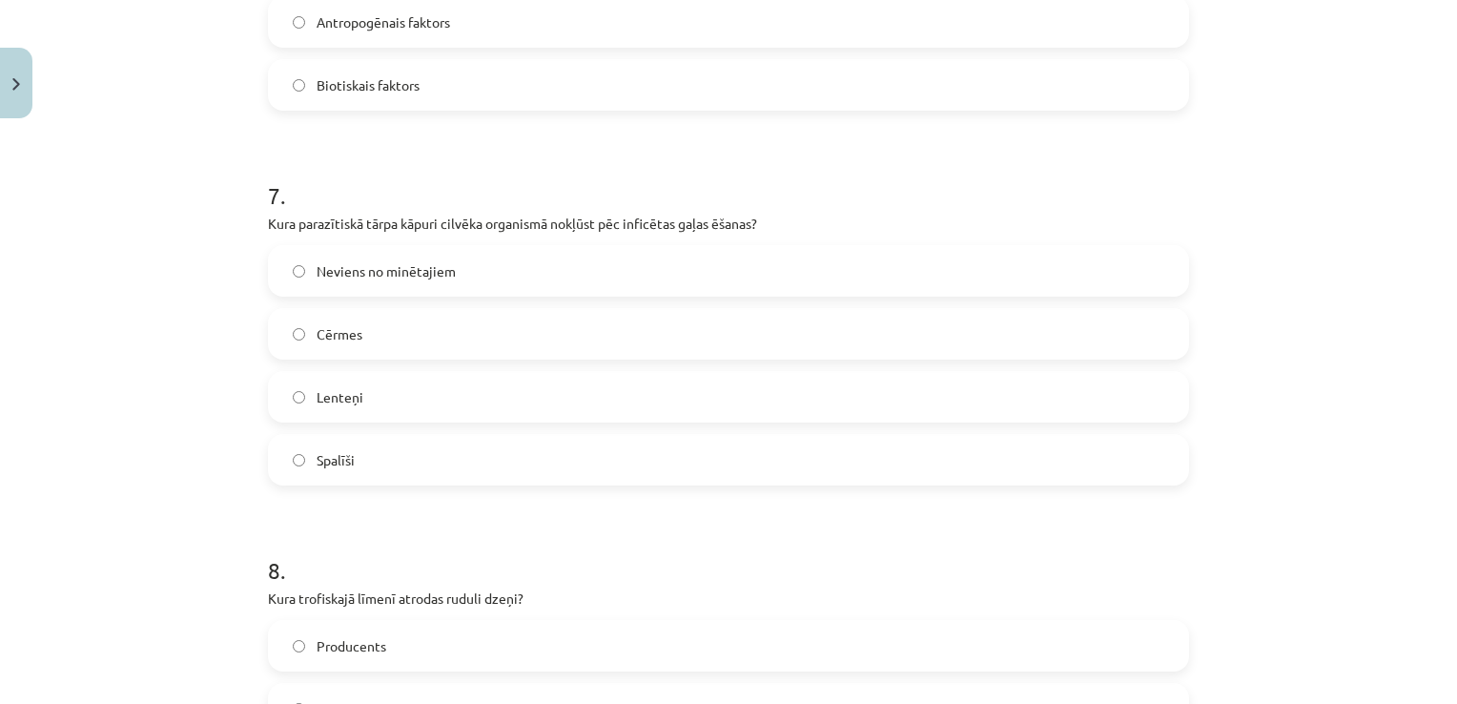
scroll to position [2670, 0]
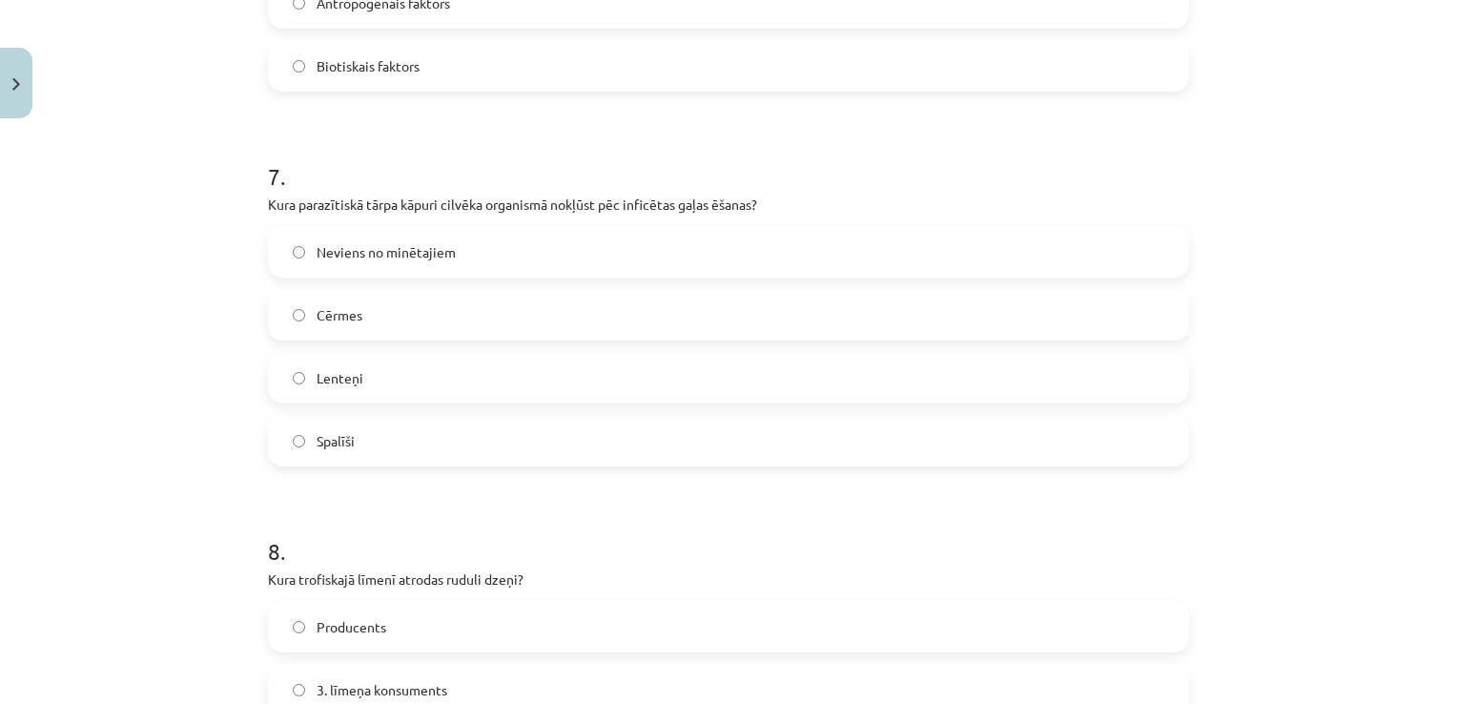
click at [414, 364] on label "Lenteņi" at bounding box center [728, 378] width 917 height 48
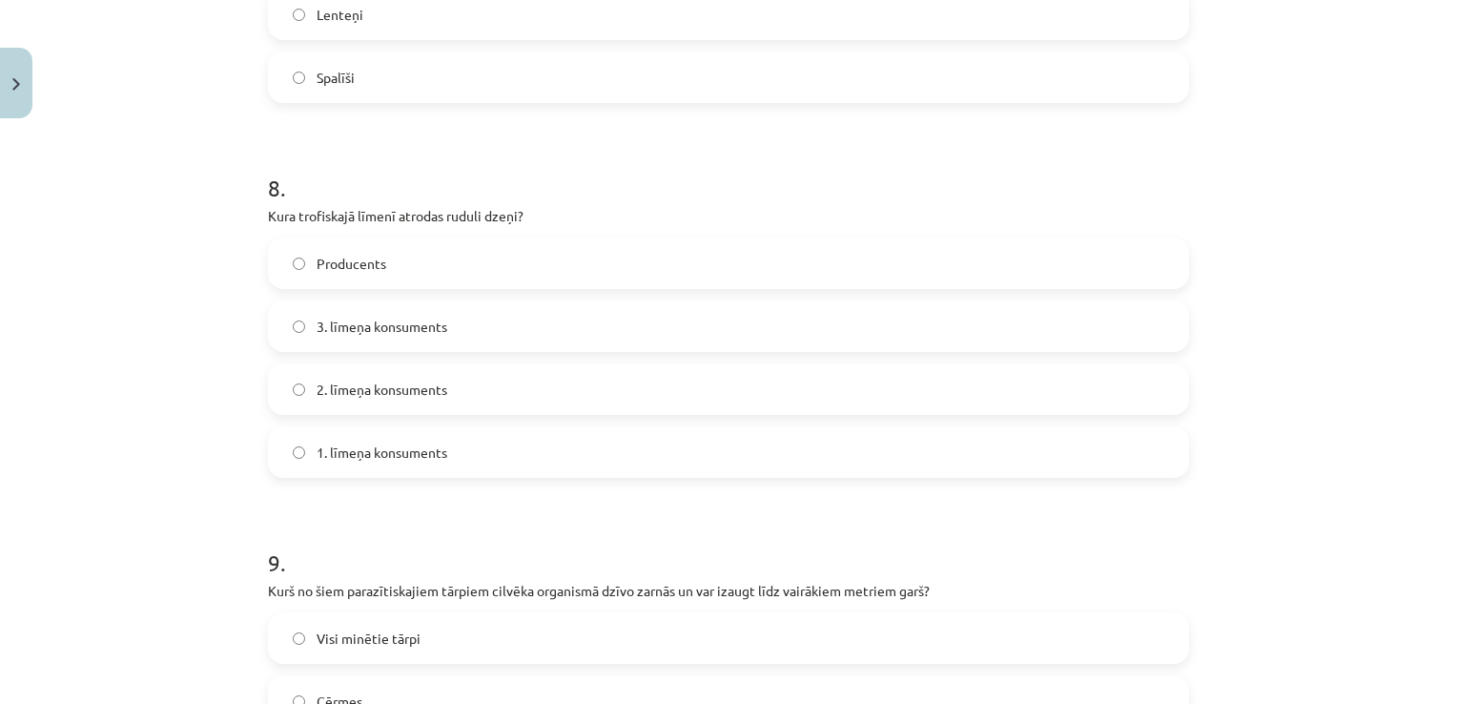
scroll to position [3147, 0]
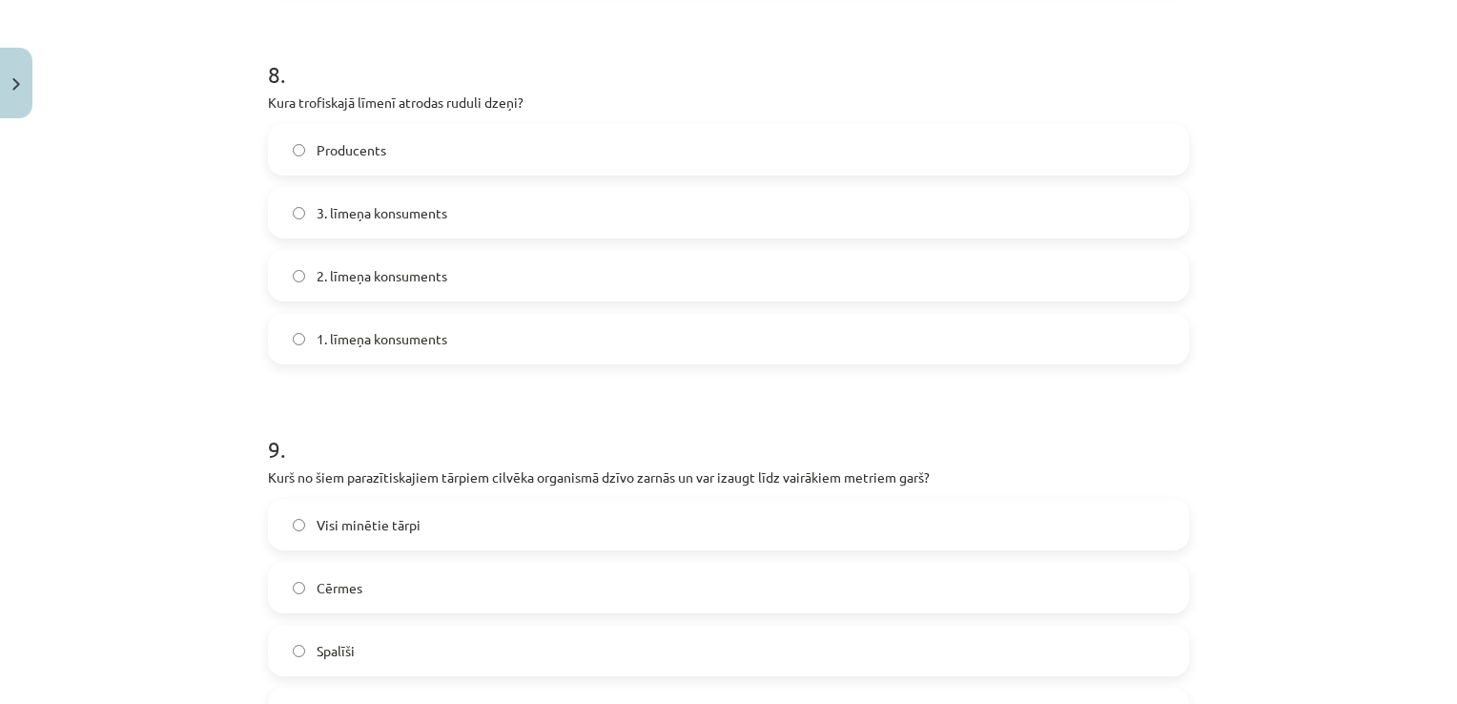
click at [439, 266] on span "2. līmeņa konsuments" at bounding box center [382, 276] width 131 height 20
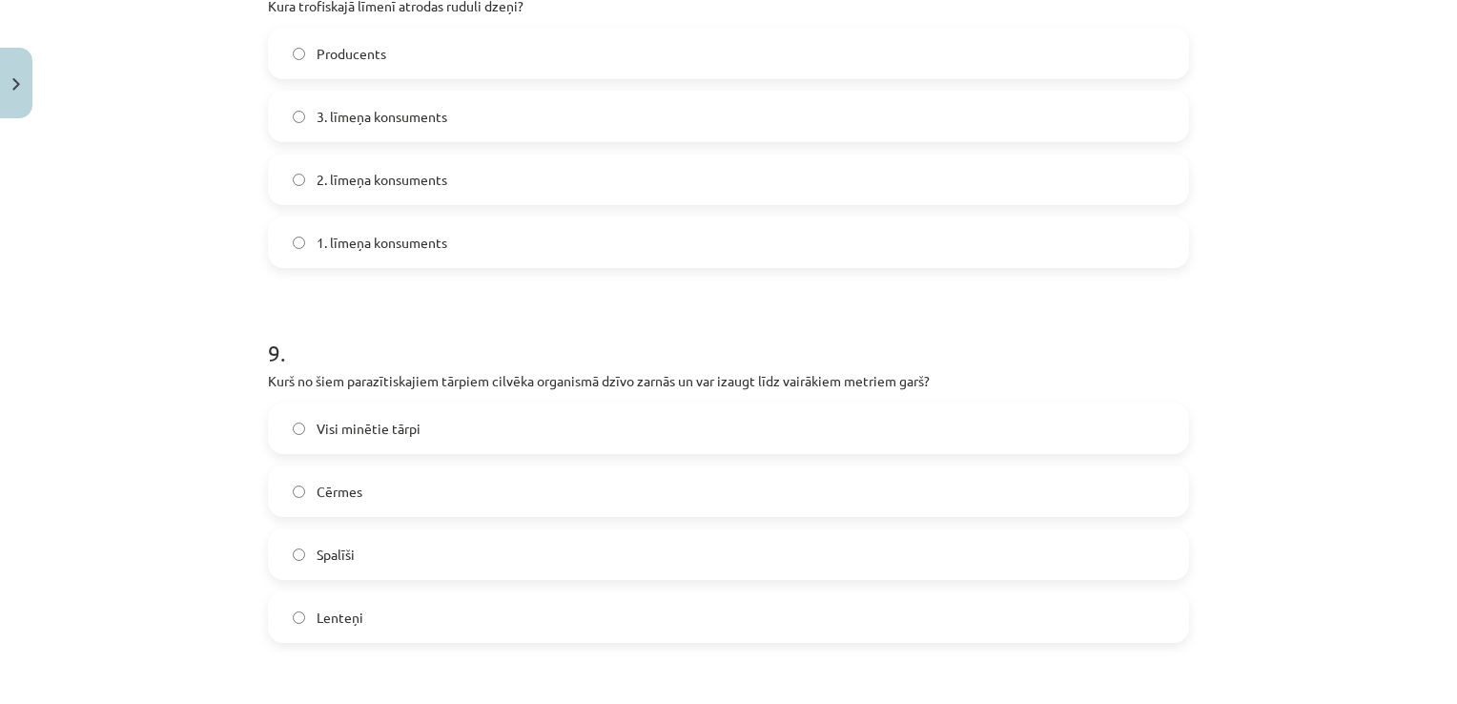
scroll to position [3433, 0]
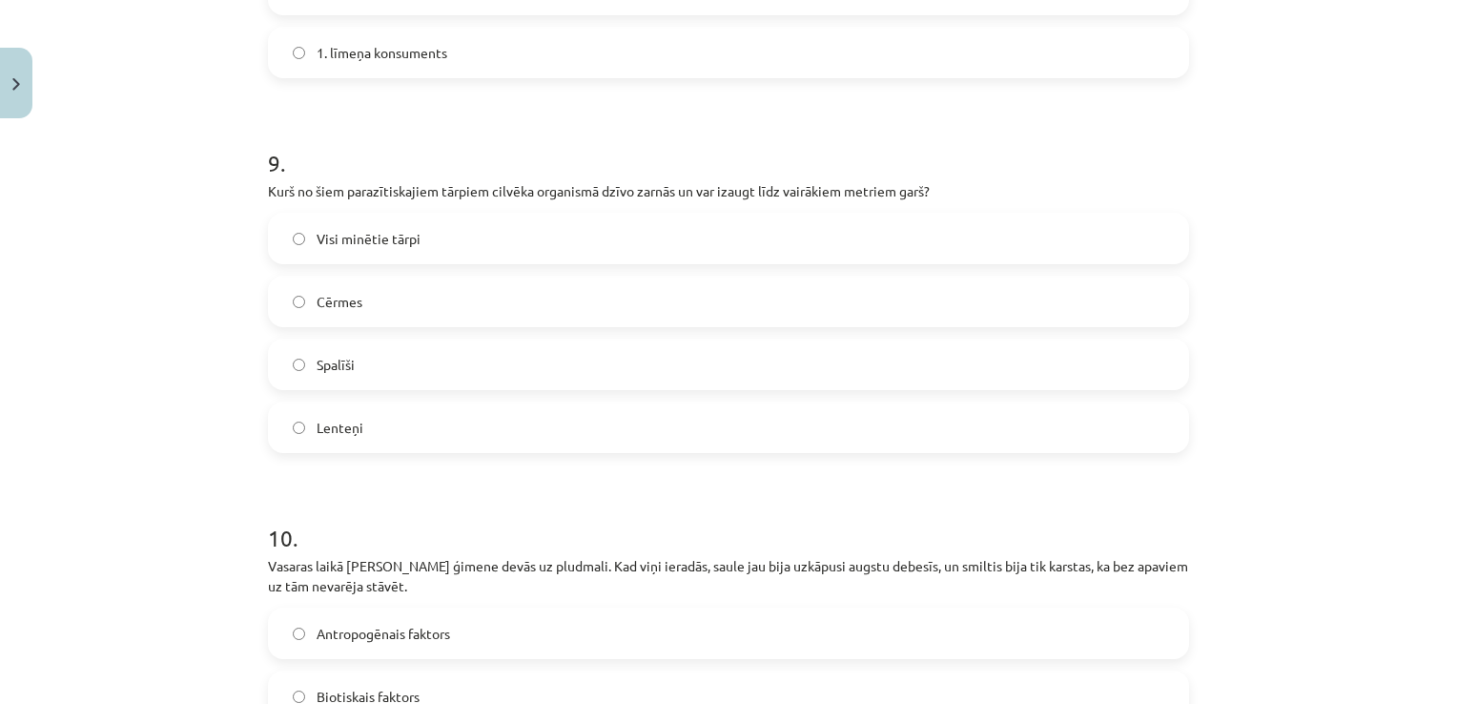
click at [494, 411] on label "Lenteņi" at bounding box center [728, 427] width 917 height 48
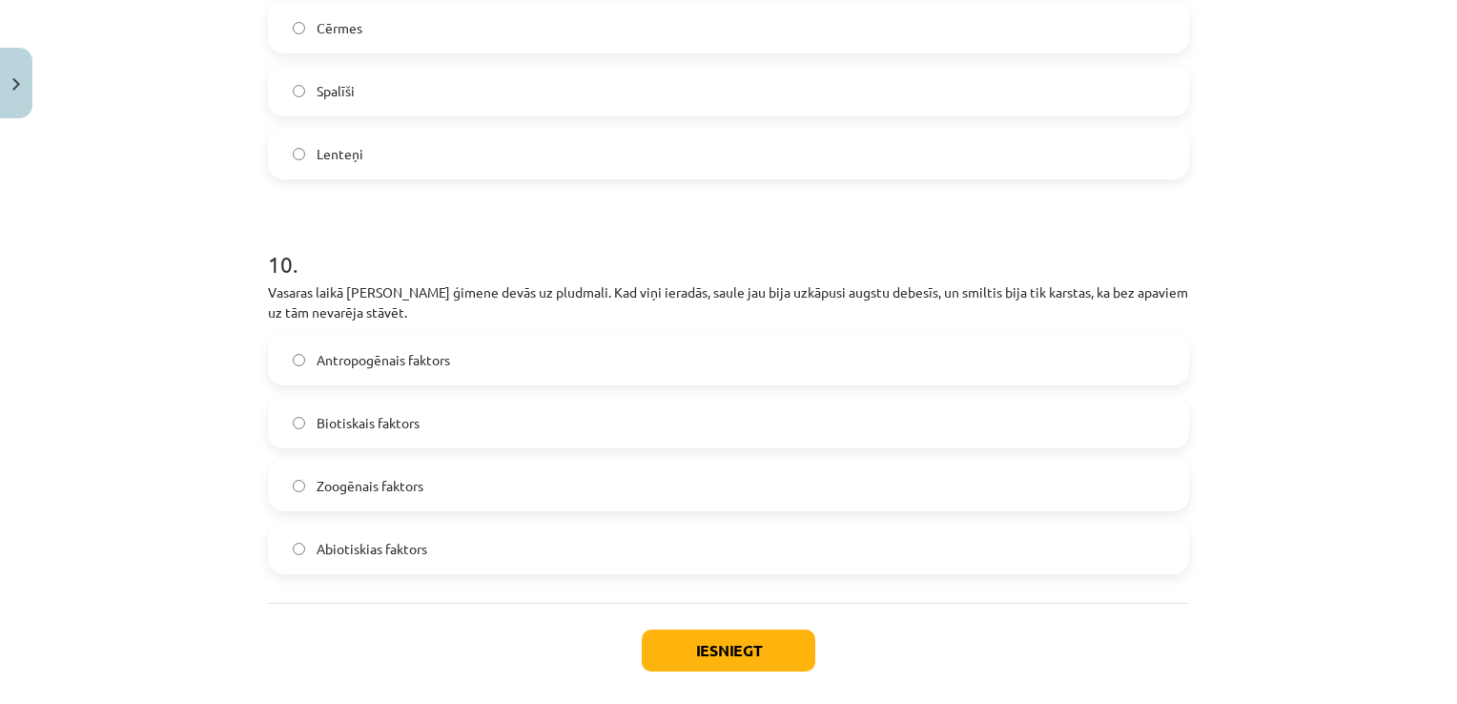
scroll to position [3719, 0]
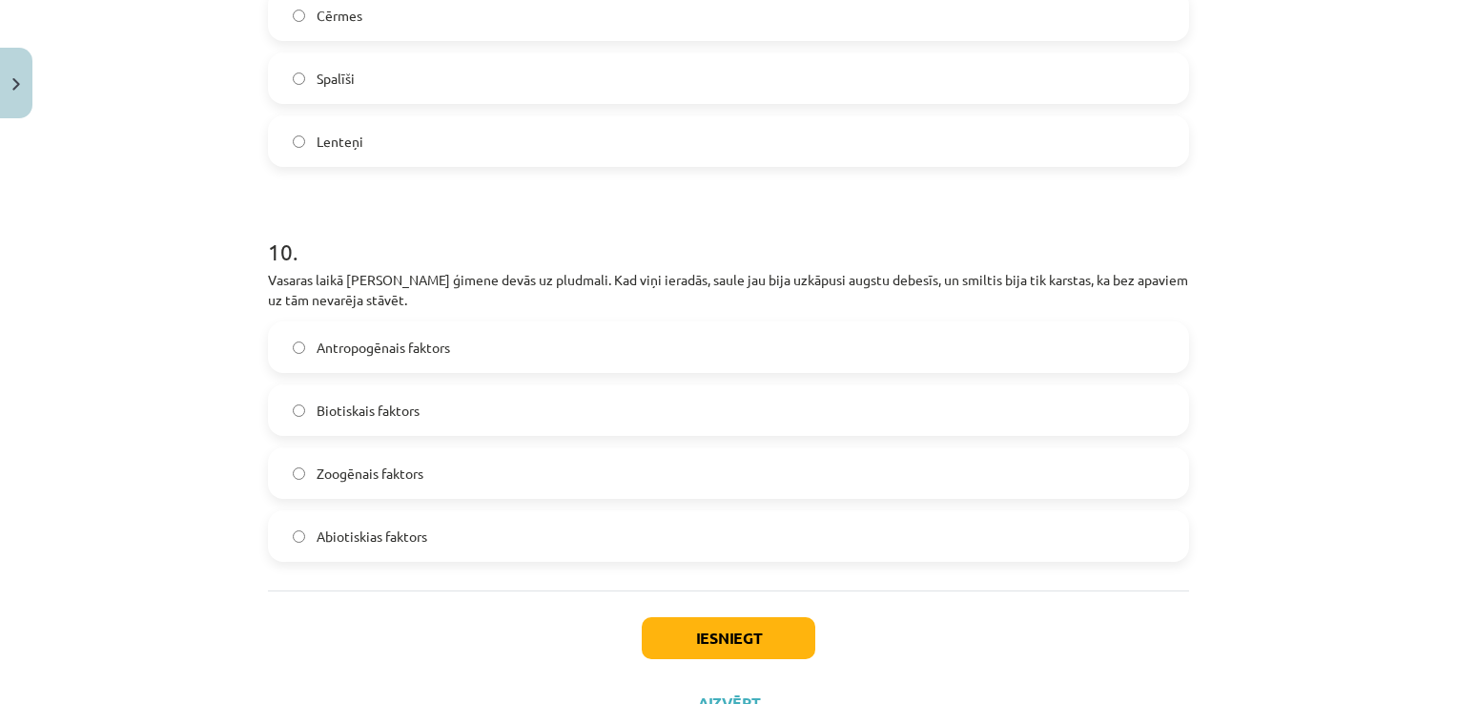
click at [511, 517] on label "Abiotiskias faktors" at bounding box center [728, 536] width 917 height 48
click at [683, 617] on button "Iesniegt" at bounding box center [729, 638] width 174 height 42
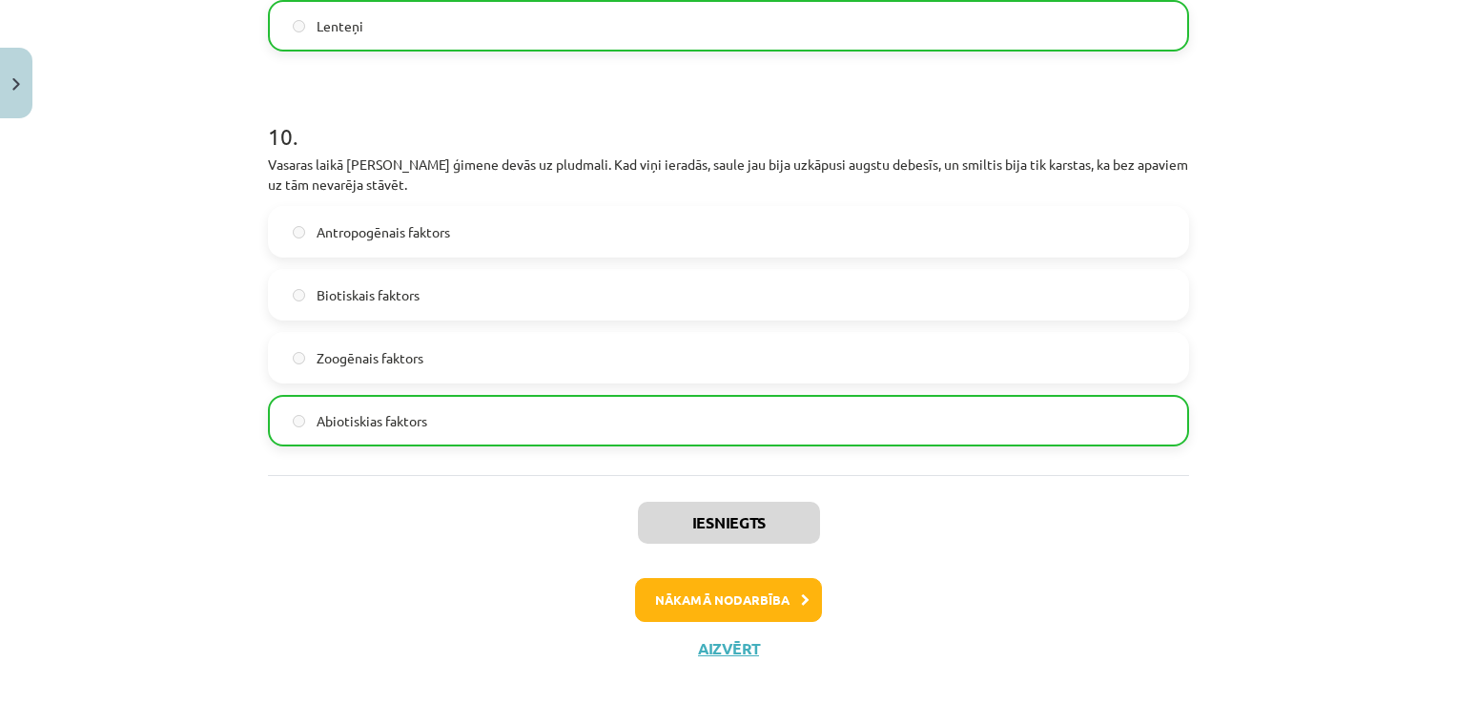
scroll to position [3837, 0]
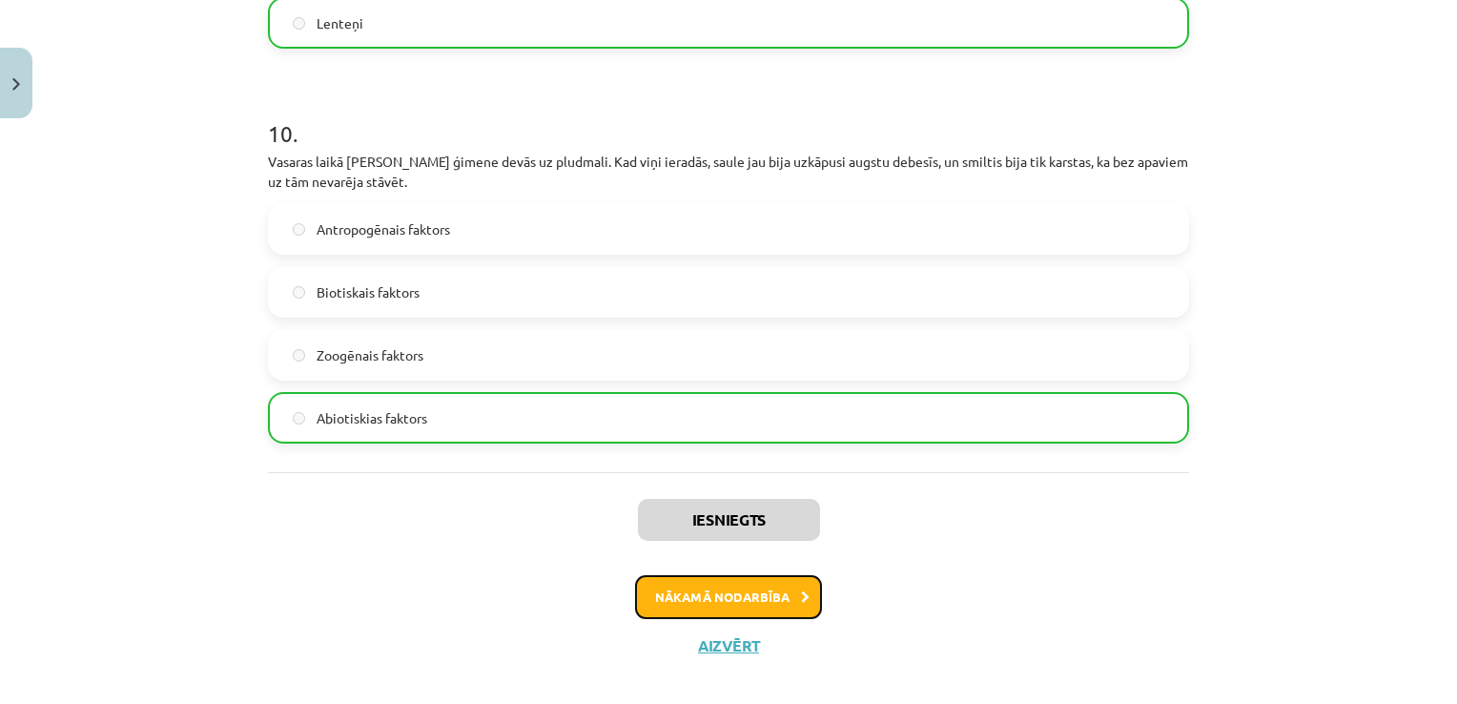
click at [733, 575] on button "Nākamā nodarbība" at bounding box center [728, 597] width 187 height 44
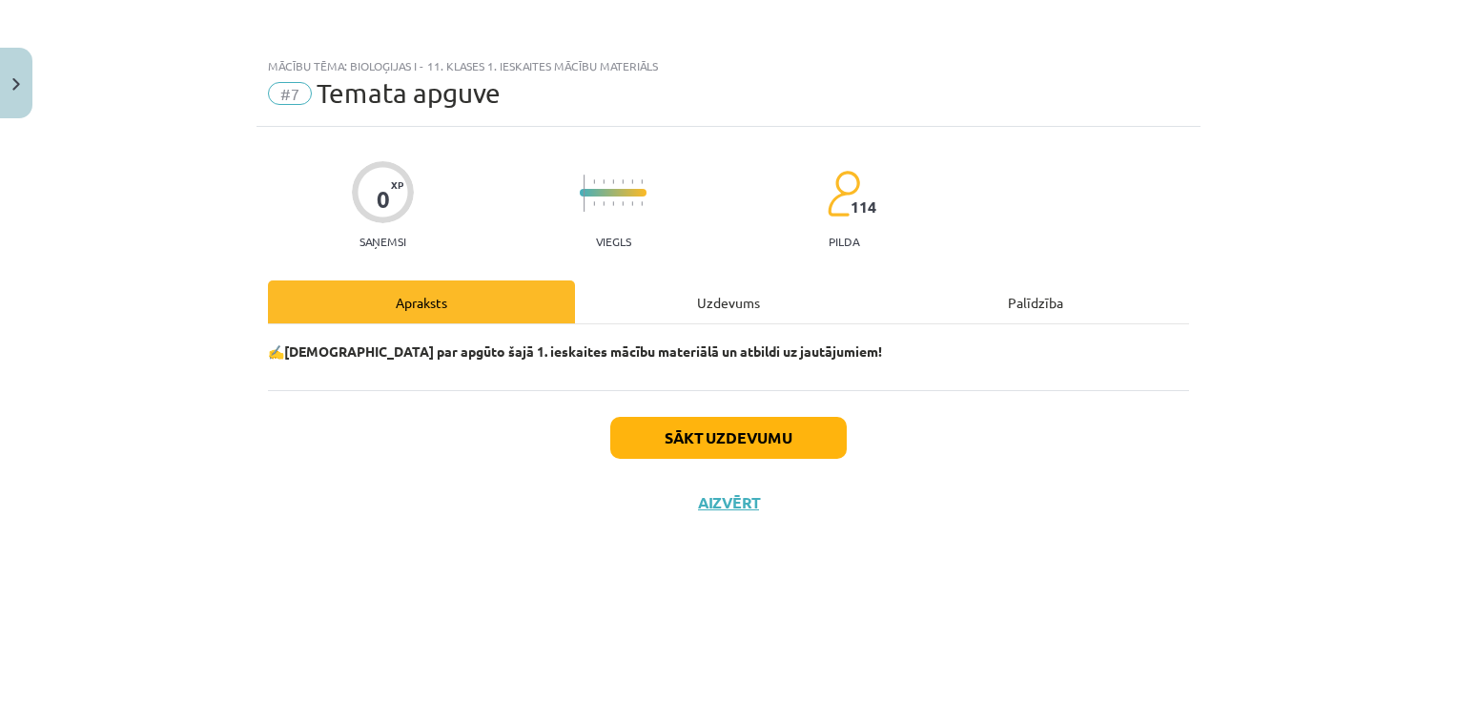
scroll to position [0, 0]
click at [695, 434] on button "Sākt uzdevumu" at bounding box center [728, 438] width 236 height 42
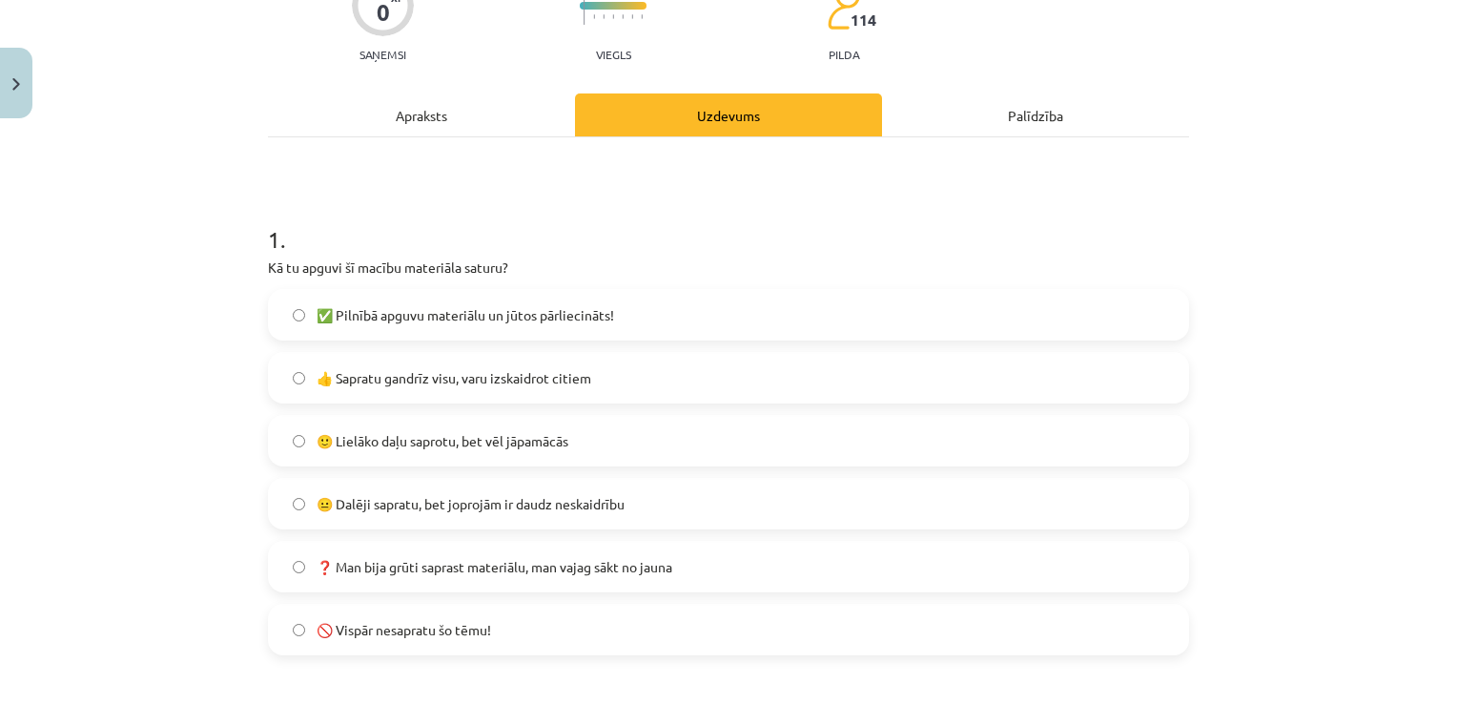
scroll to position [286, 0]
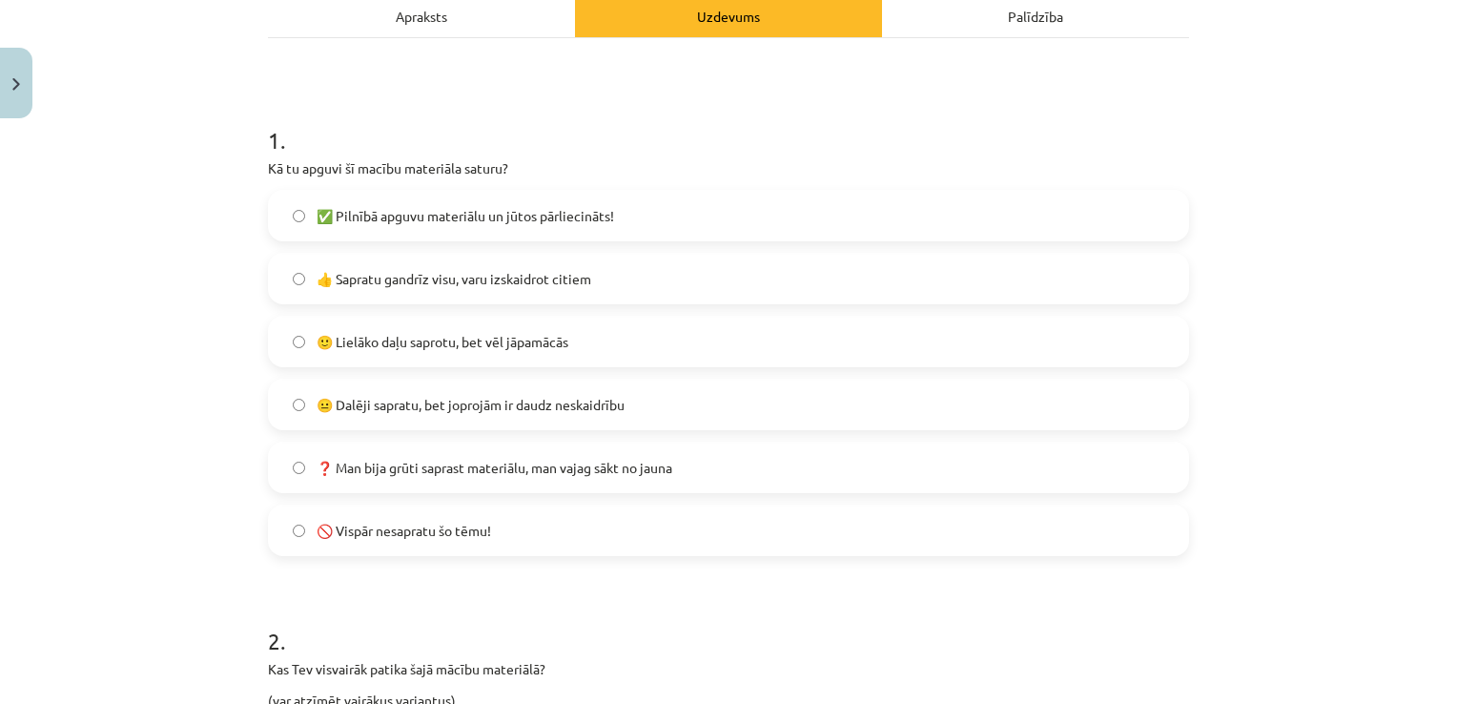
click at [715, 336] on label "🙂 Lielāko daļu saprotu, bet vēl jāpamācās" at bounding box center [728, 342] width 917 height 48
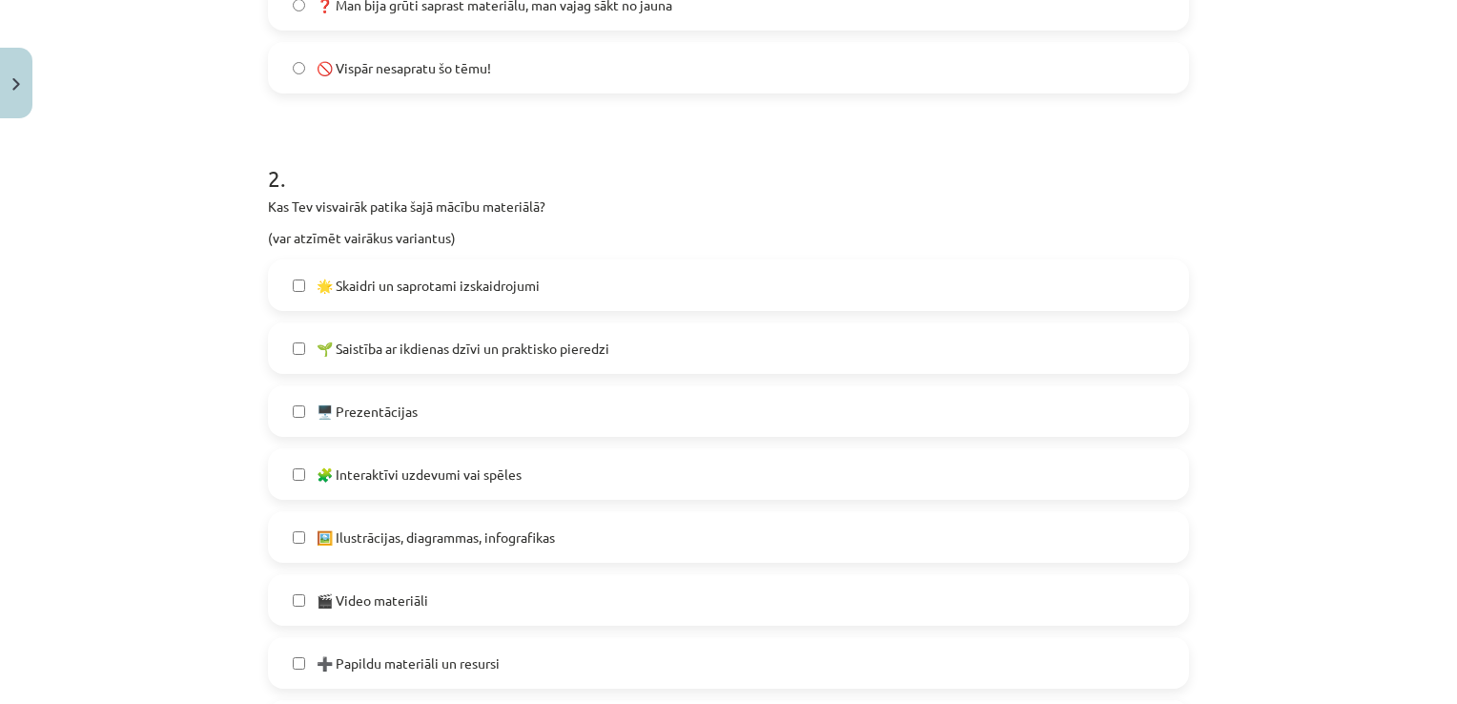
scroll to position [858, 0]
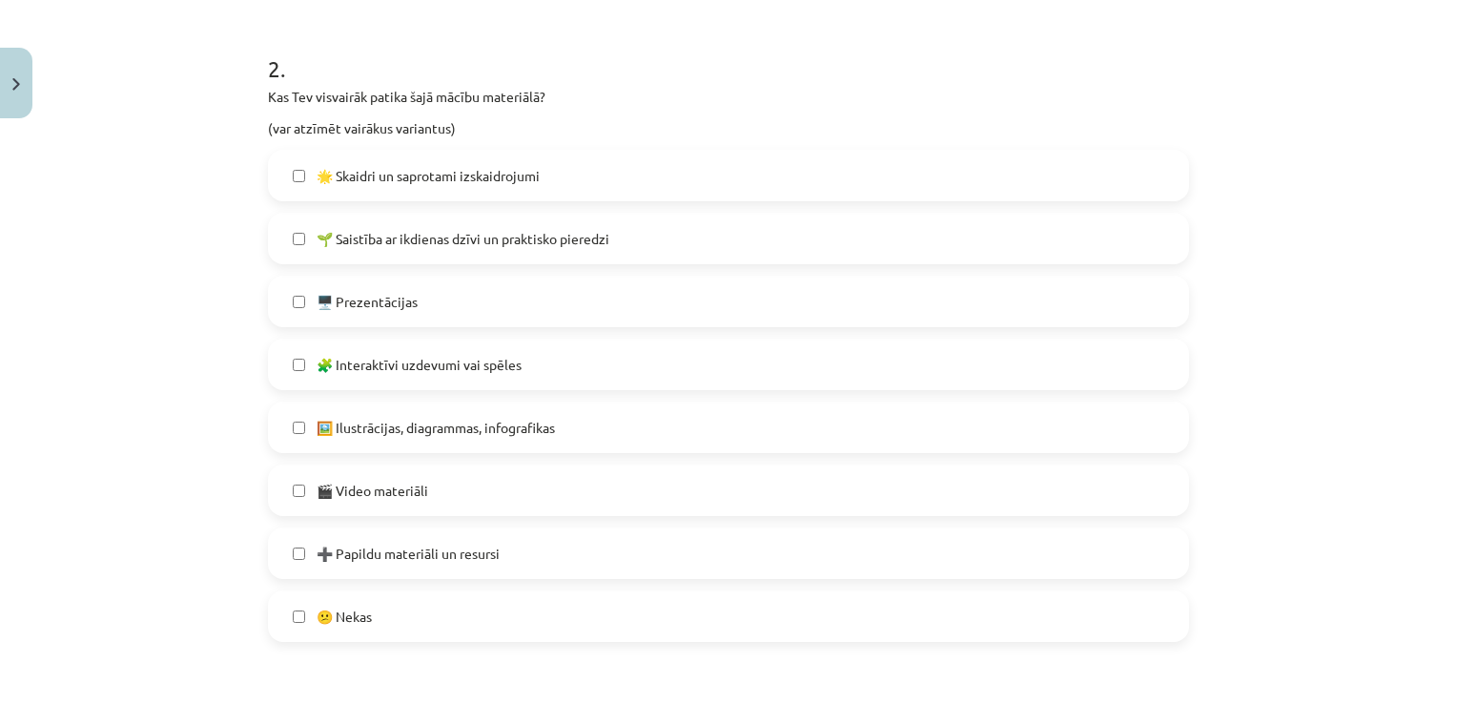
click at [722, 165] on label "🌟 Skaidri un saprotami izskaidrojumi" at bounding box center [728, 176] width 917 height 48
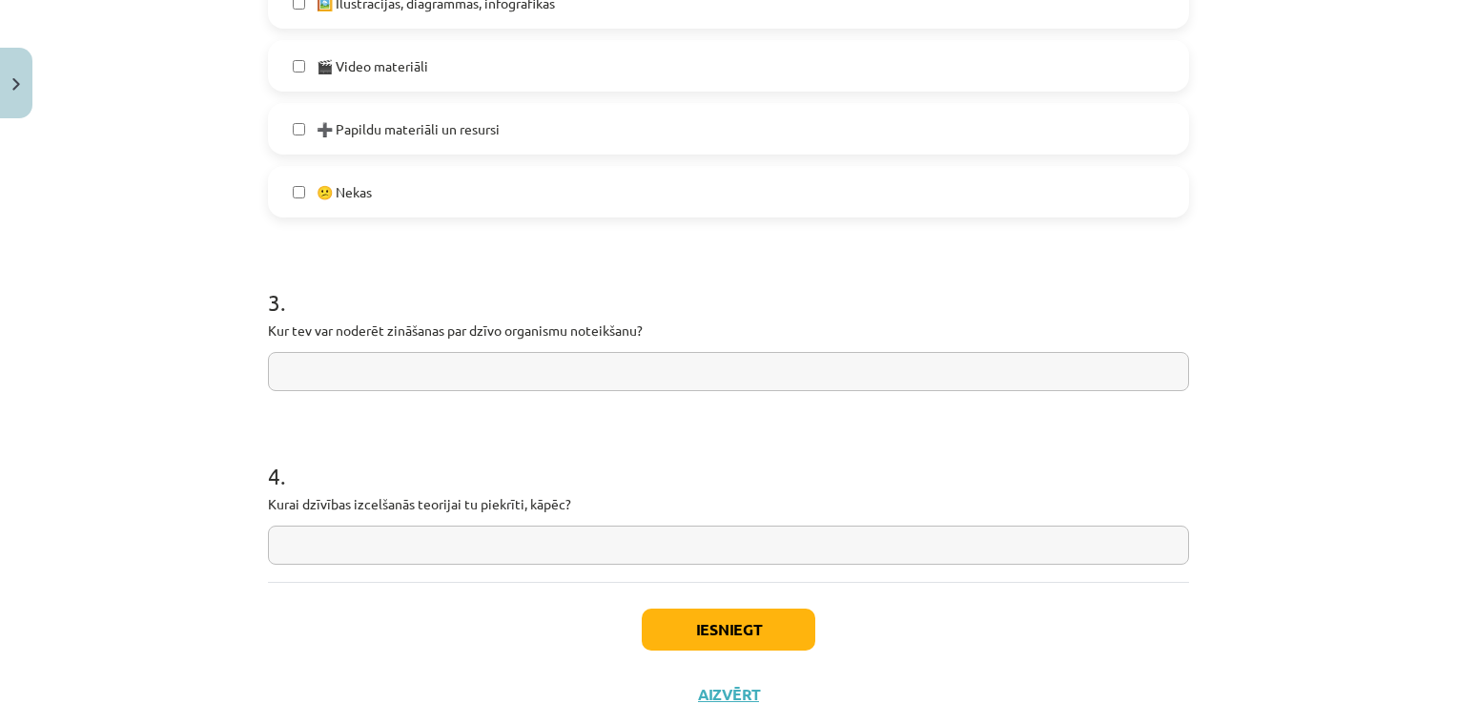
scroll to position [1352, 0]
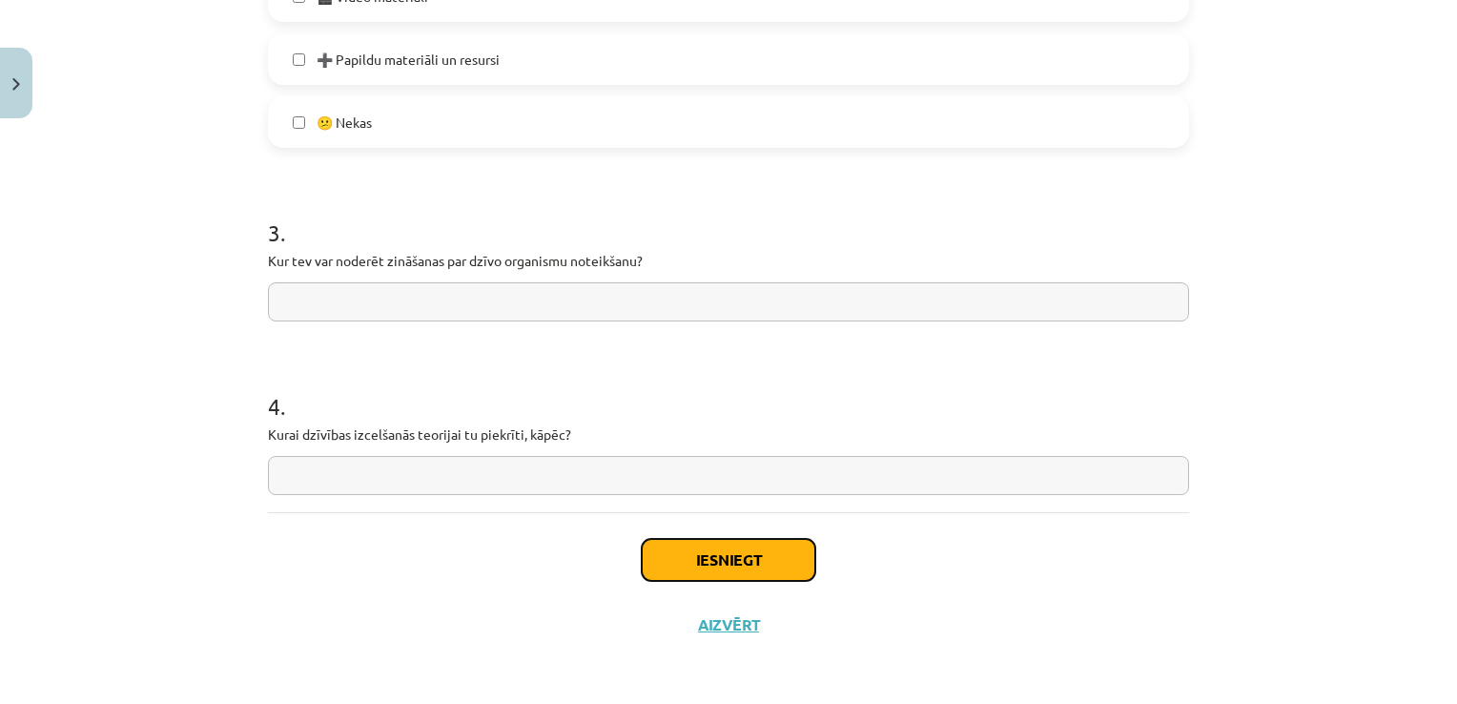
click at [695, 566] on button "Iesniegt" at bounding box center [729, 560] width 174 height 42
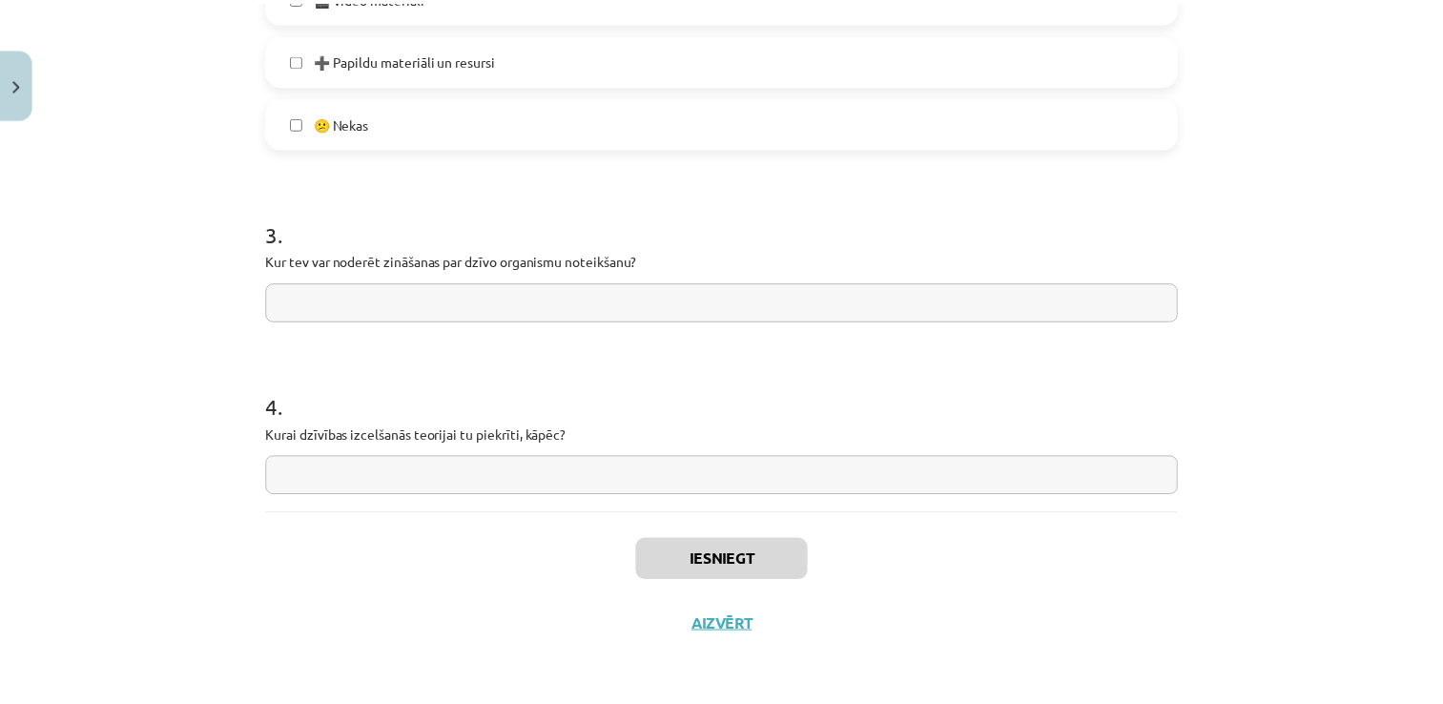
scroll to position [397, 0]
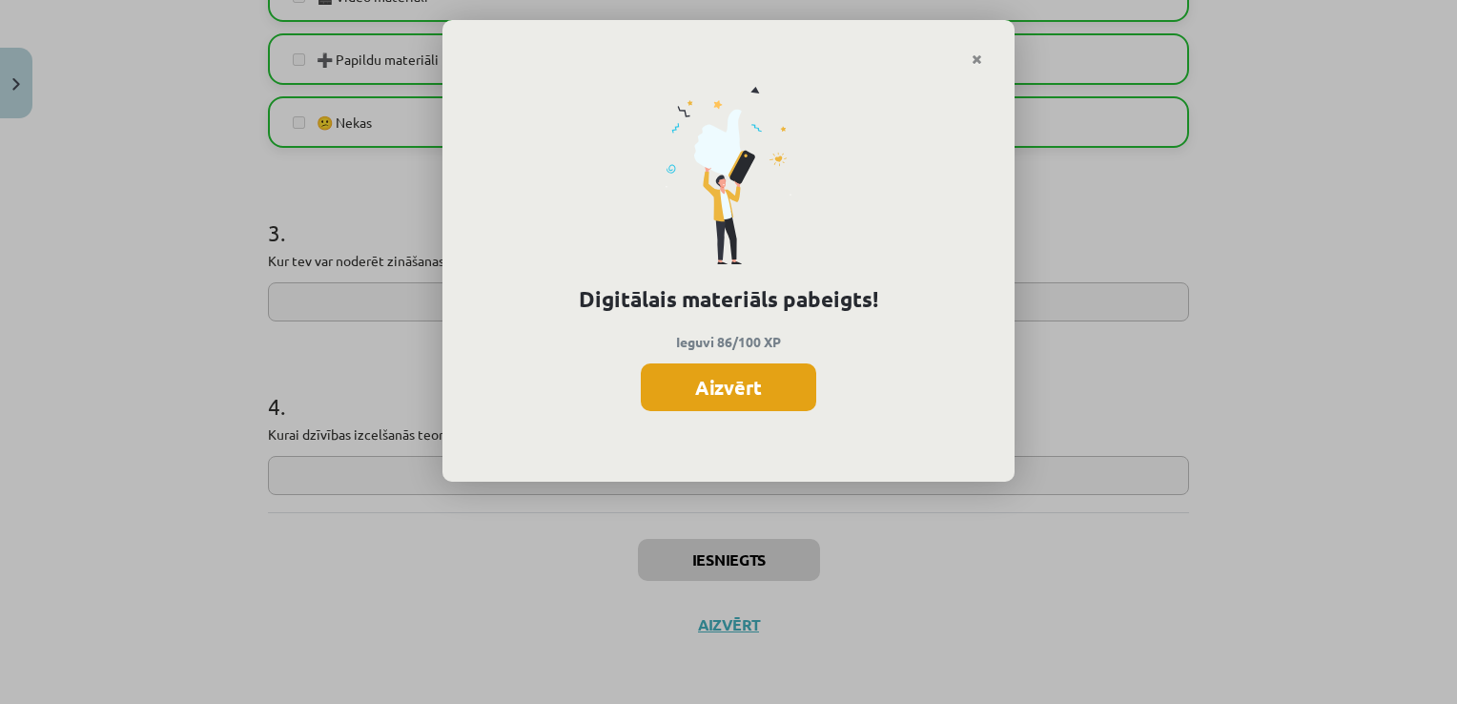
click at [748, 396] on button "Aizvērt" at bounding box center [728, 387] width 175 height 48
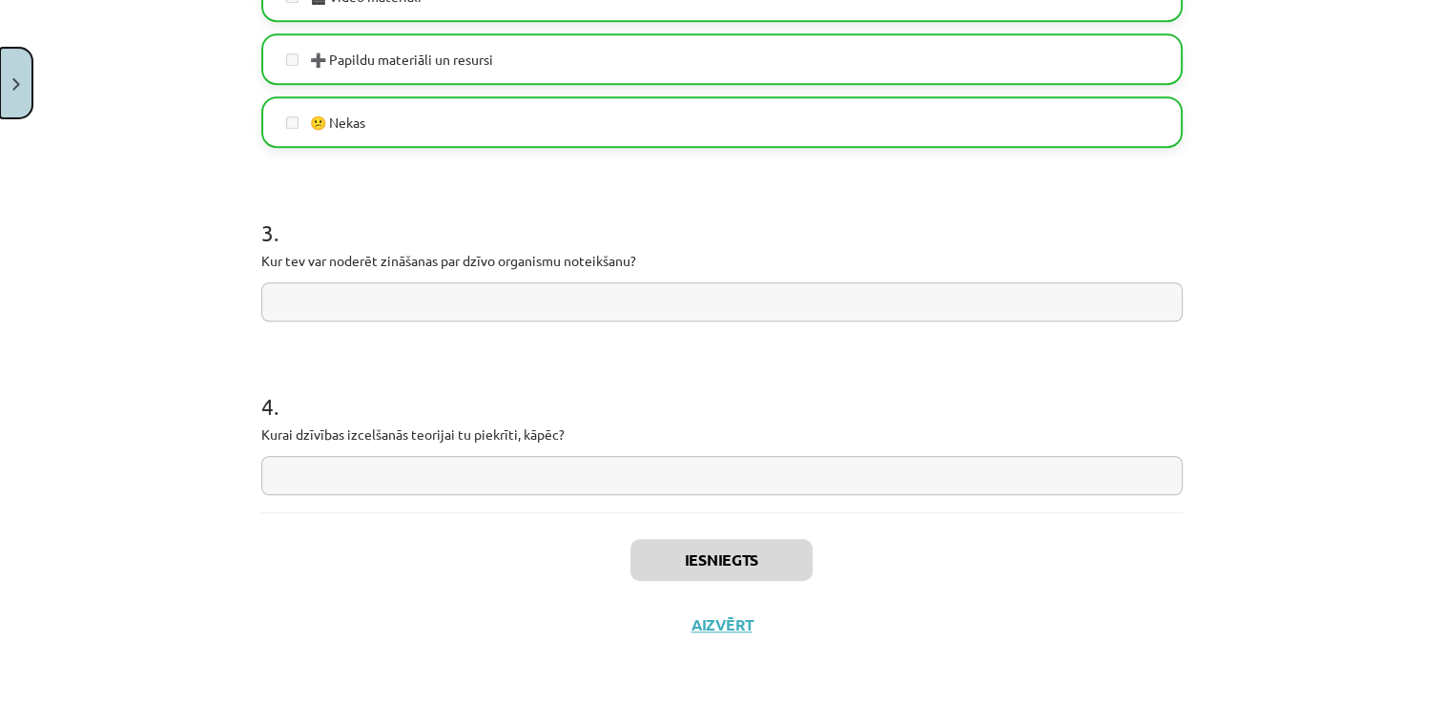
click at [19, 67] on button "Close" at bounding box center [16, 83] width 32 height 71
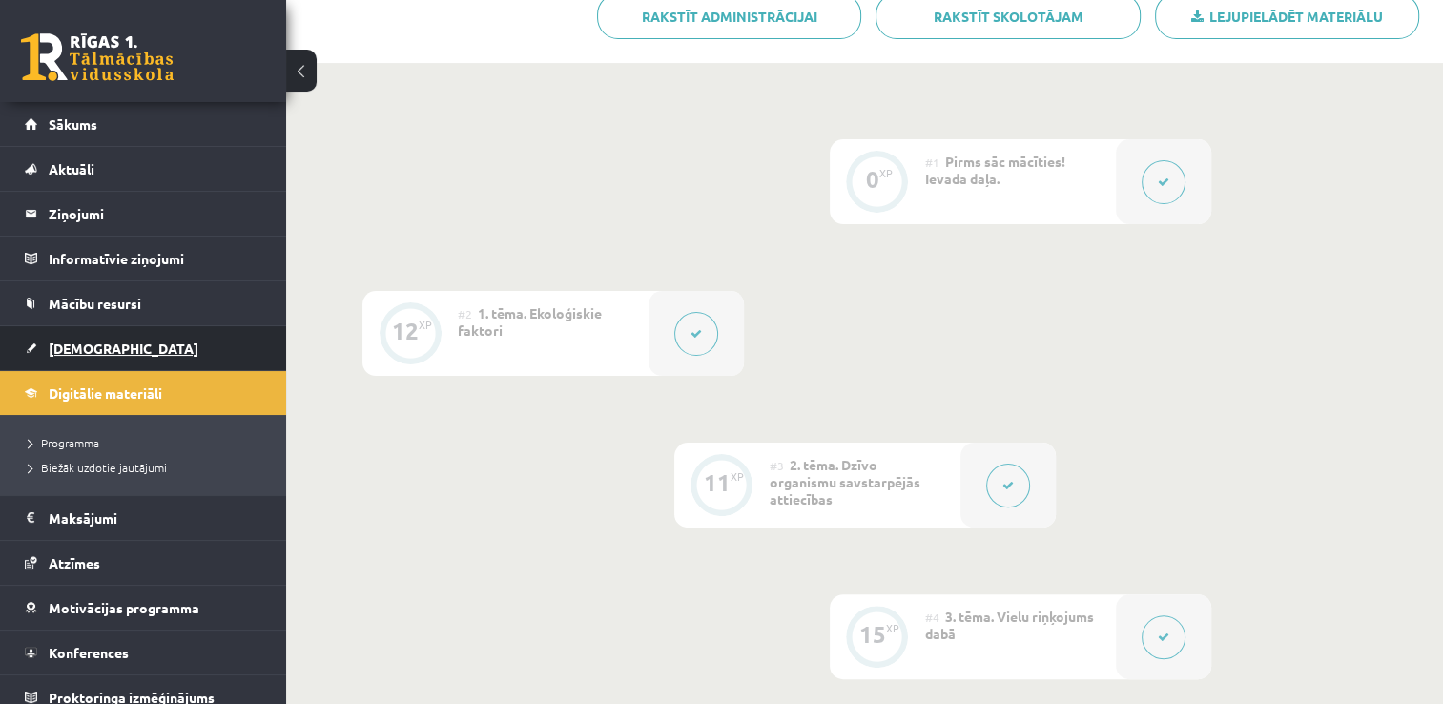
click at [144, 342] on link "[DEMOGRAPHIC_DATA]" at bounding box center [143, 348] width 237 height 44
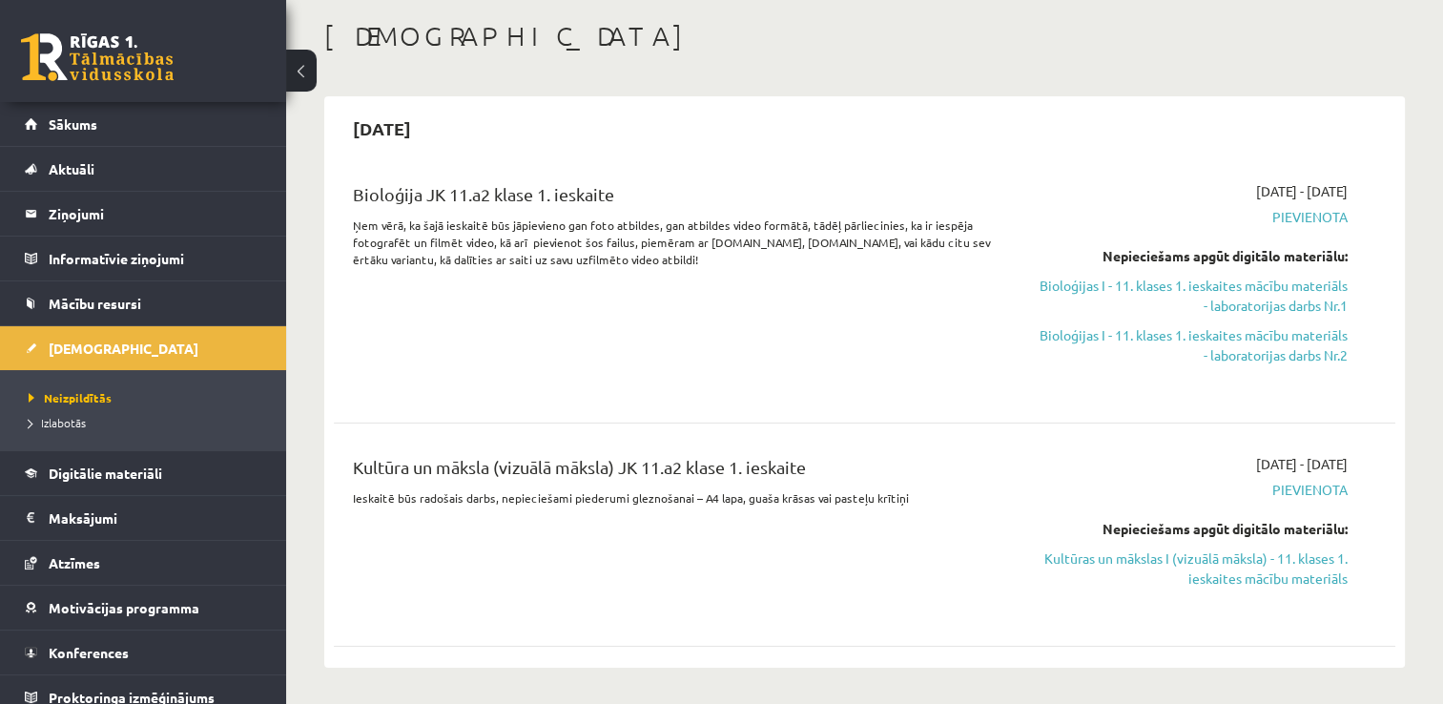
scroll to position [95, 0]
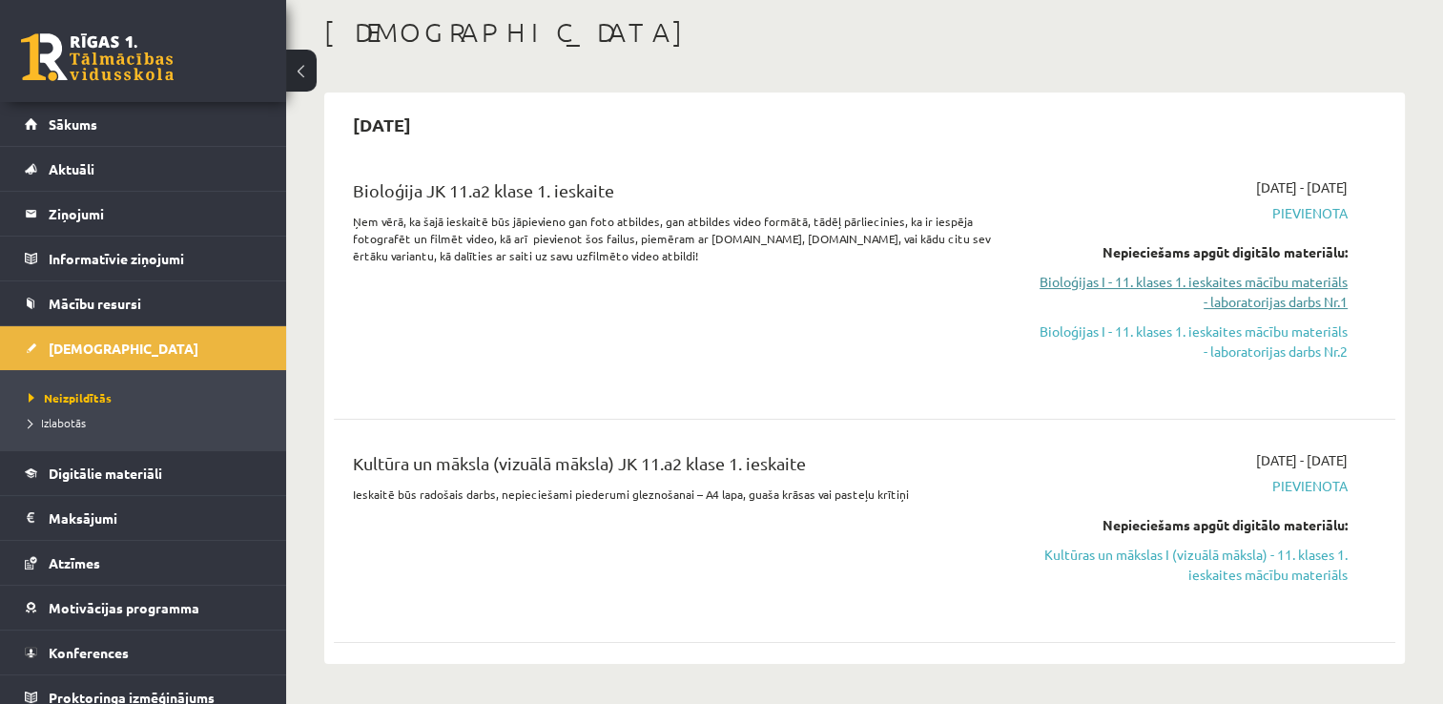
click at [1179, 285] on link "Bioloģijas I - 11. klases 1. ieskaites mācību materiāls - laboratorijas darbs N…" at bounding box center [1191, 292] width 313 height 40
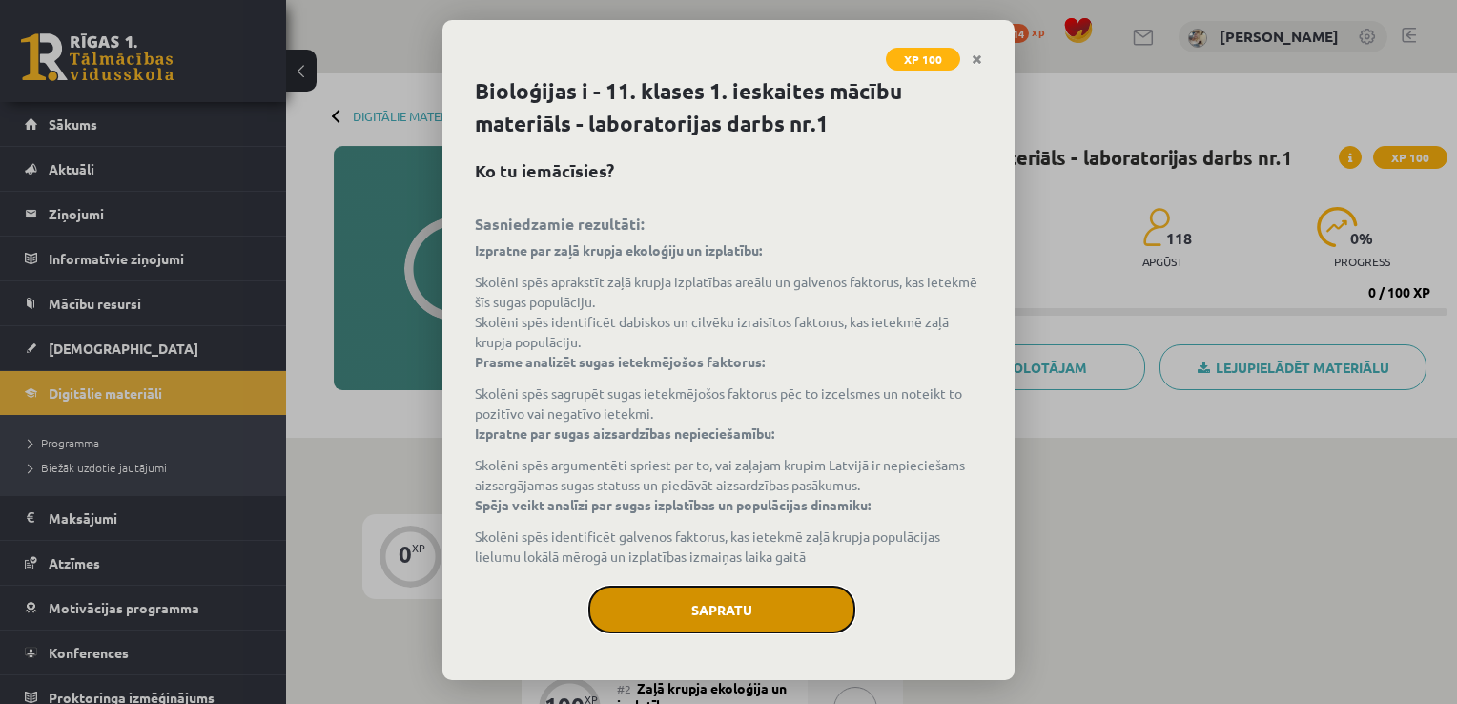
click at [809, 590] on button "Sapratu" at bounding box center [721, 609] width 267 height 48
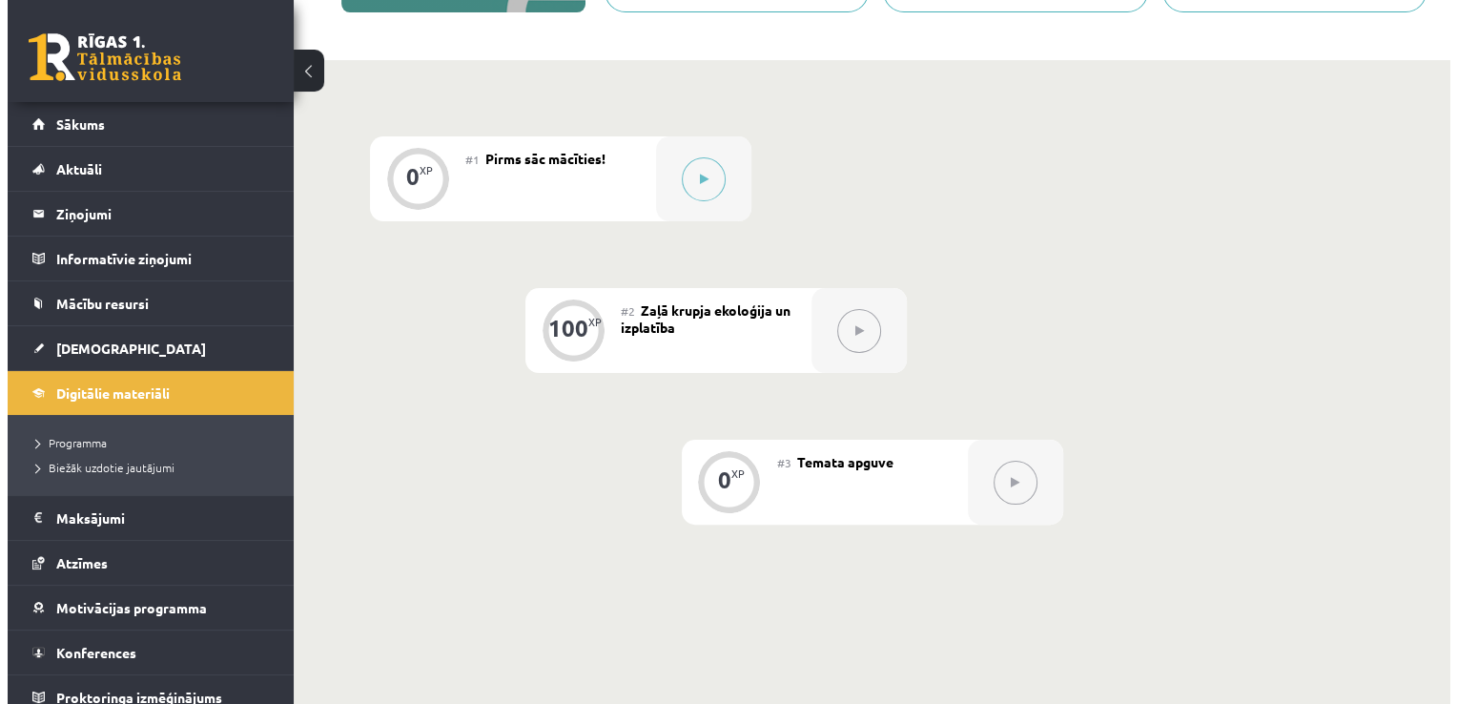
scroll to position [381, 0]
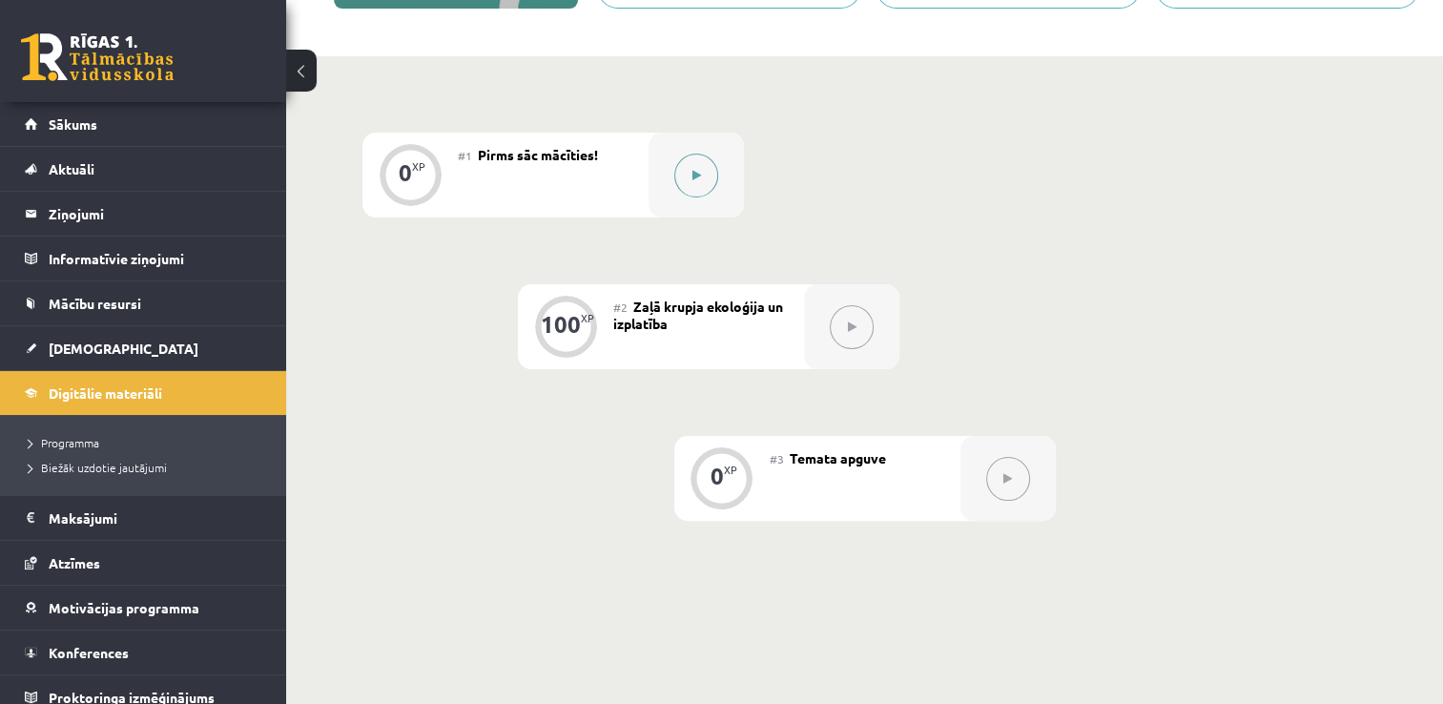
click at [697, 185] on button at bounding box center [696, 176] width 44 height 44
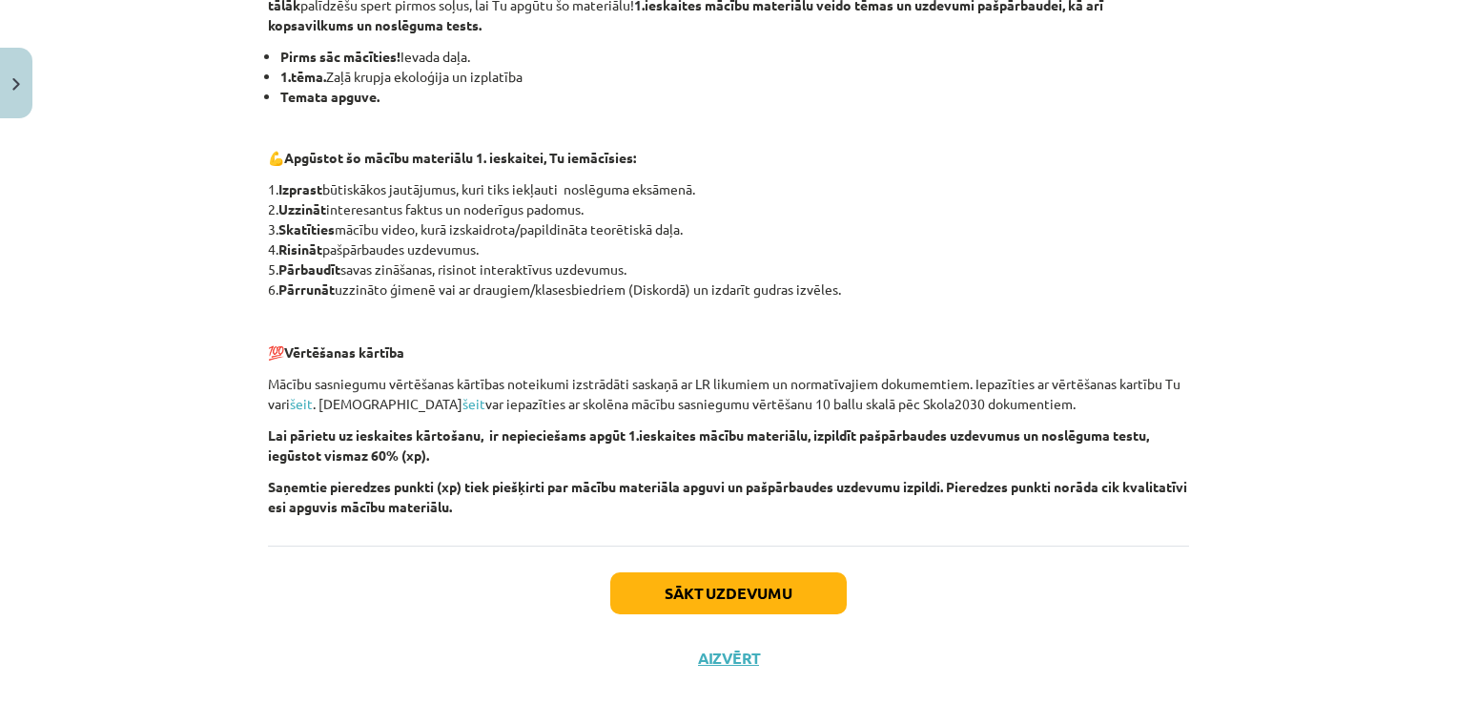
scroll to position [400, 0]
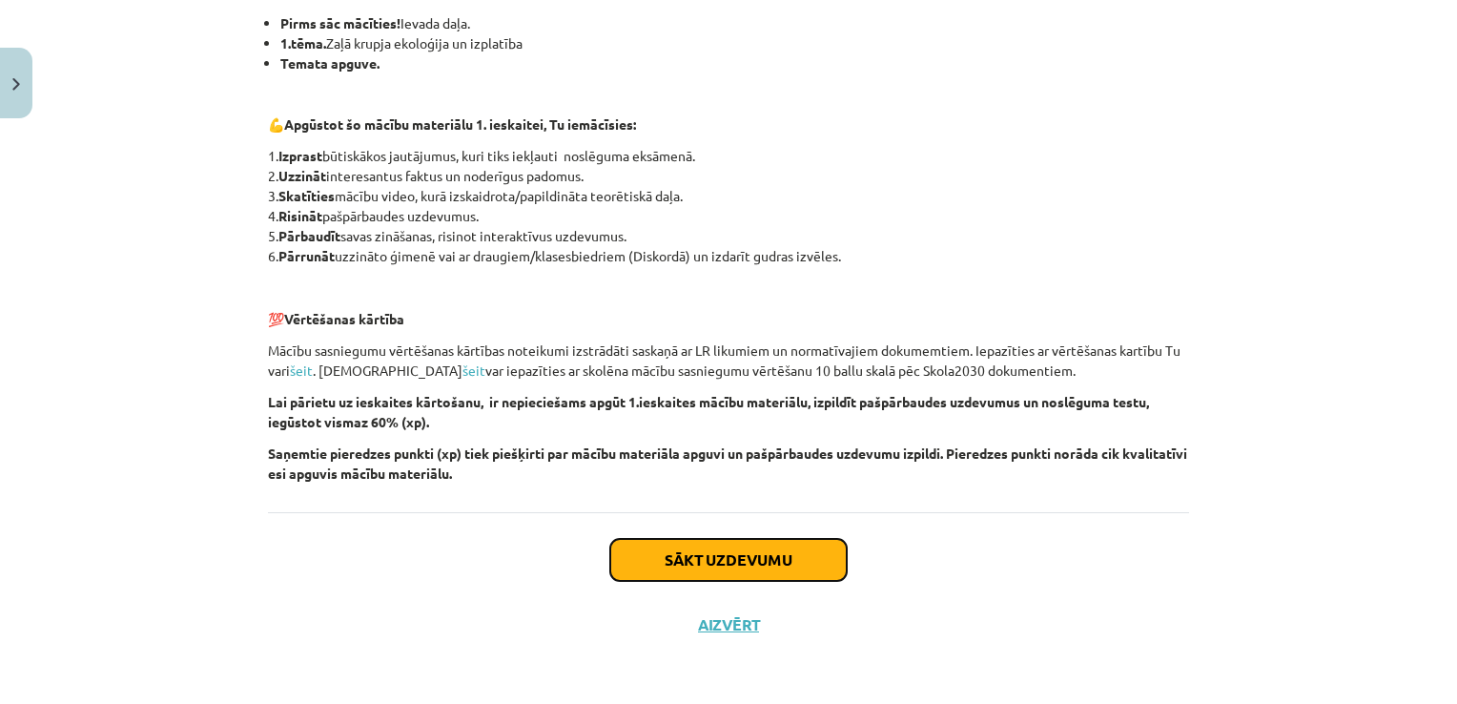
click at [782, 554] on button "Sākt uzdevumu" at bounding box center [728, 560] width 236 height 42
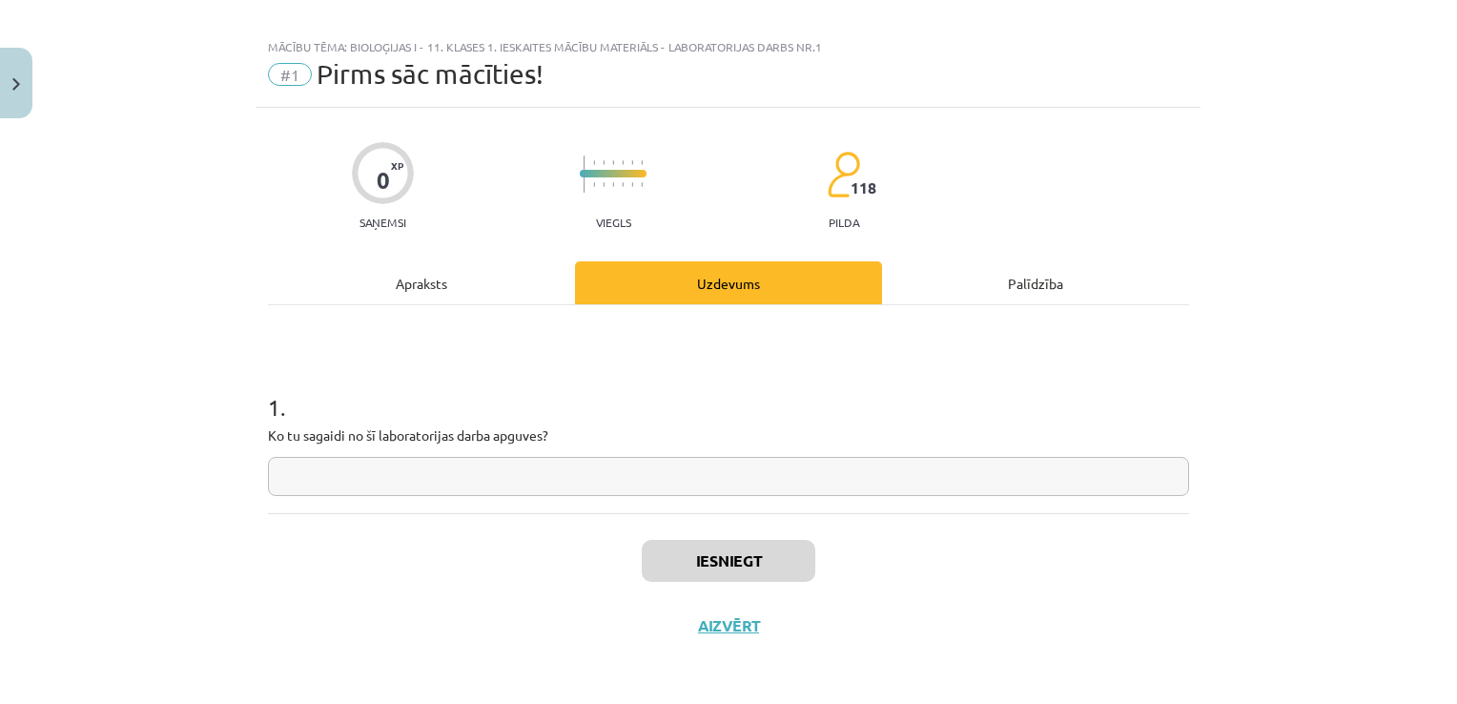
click at [731, 476] on input "text" at bounding box center [728, 476] width 921 height 39
type input "**********"
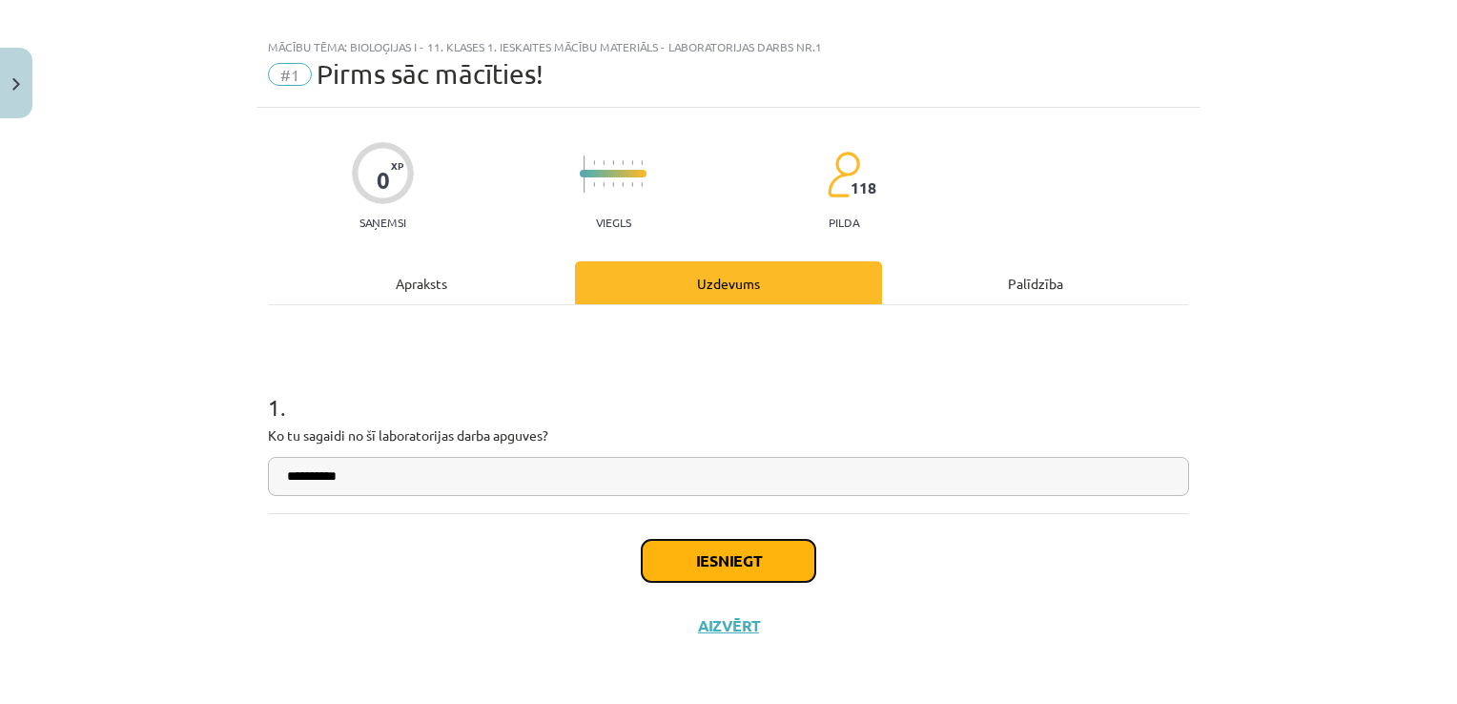
click at [729, 558] on button "Iesniegt" at bounding box center [729, 561] width 174 height 42
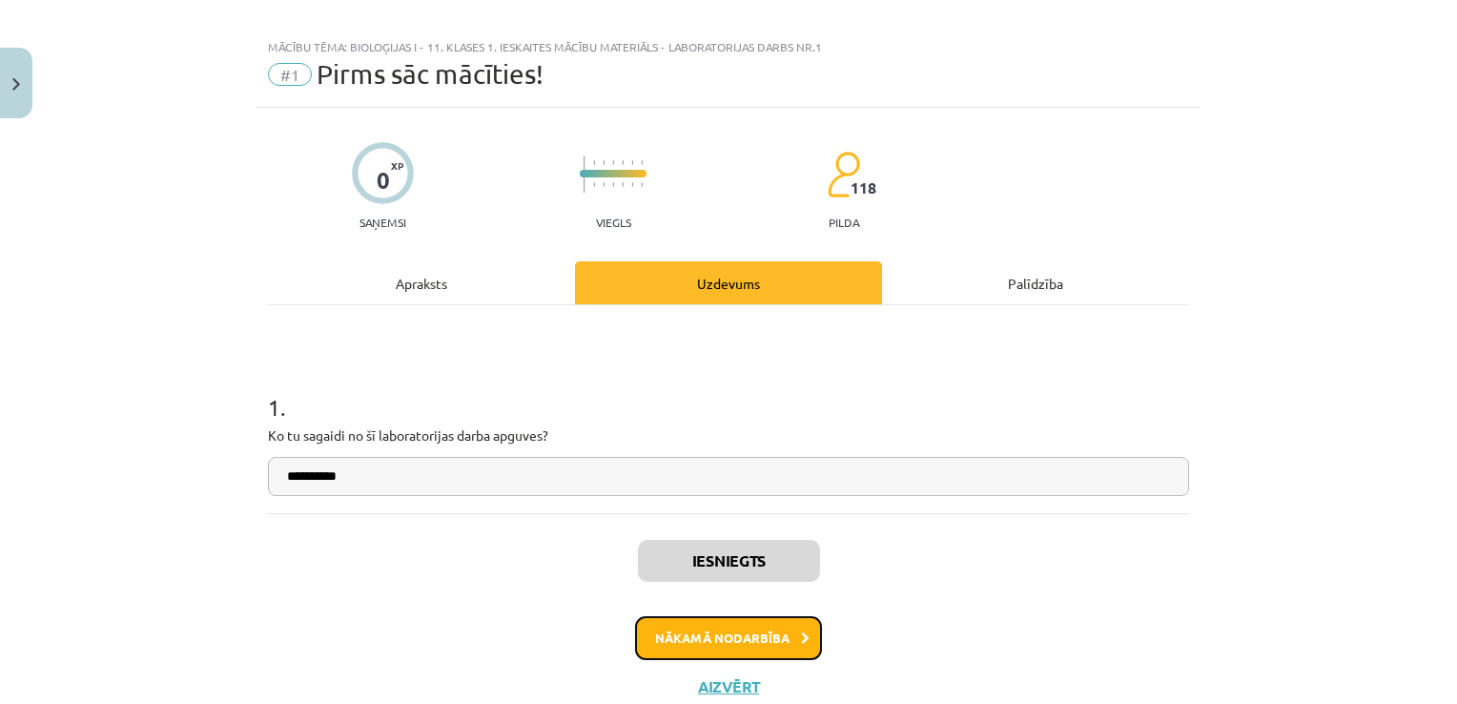
click at [729, 621] on button "Nākamā nodarbība" at bounding box center [728, 638] width 187 height 44
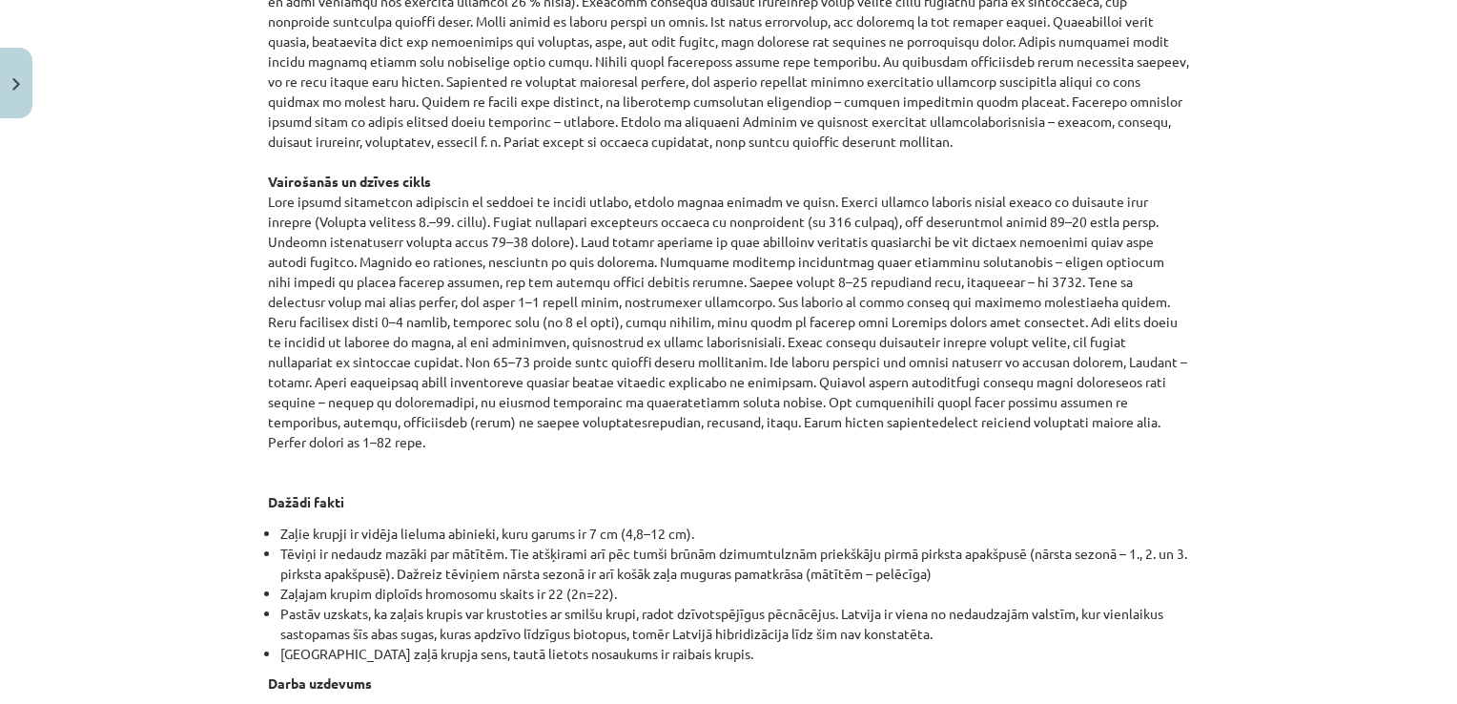
scroll to position [1941, 0]
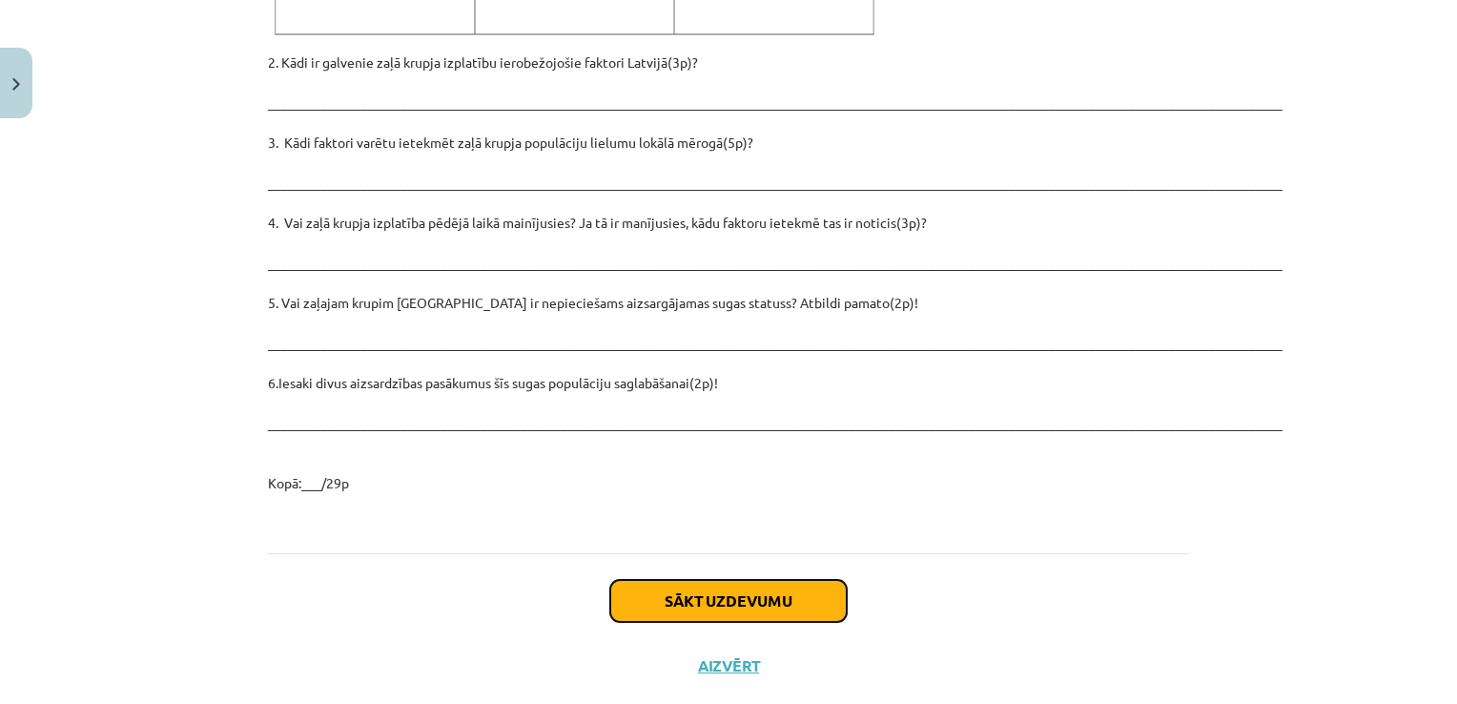
click at [801, 580] on button "Sākt uzdevumu" at bounding box center [728, 601] width 236 height 42
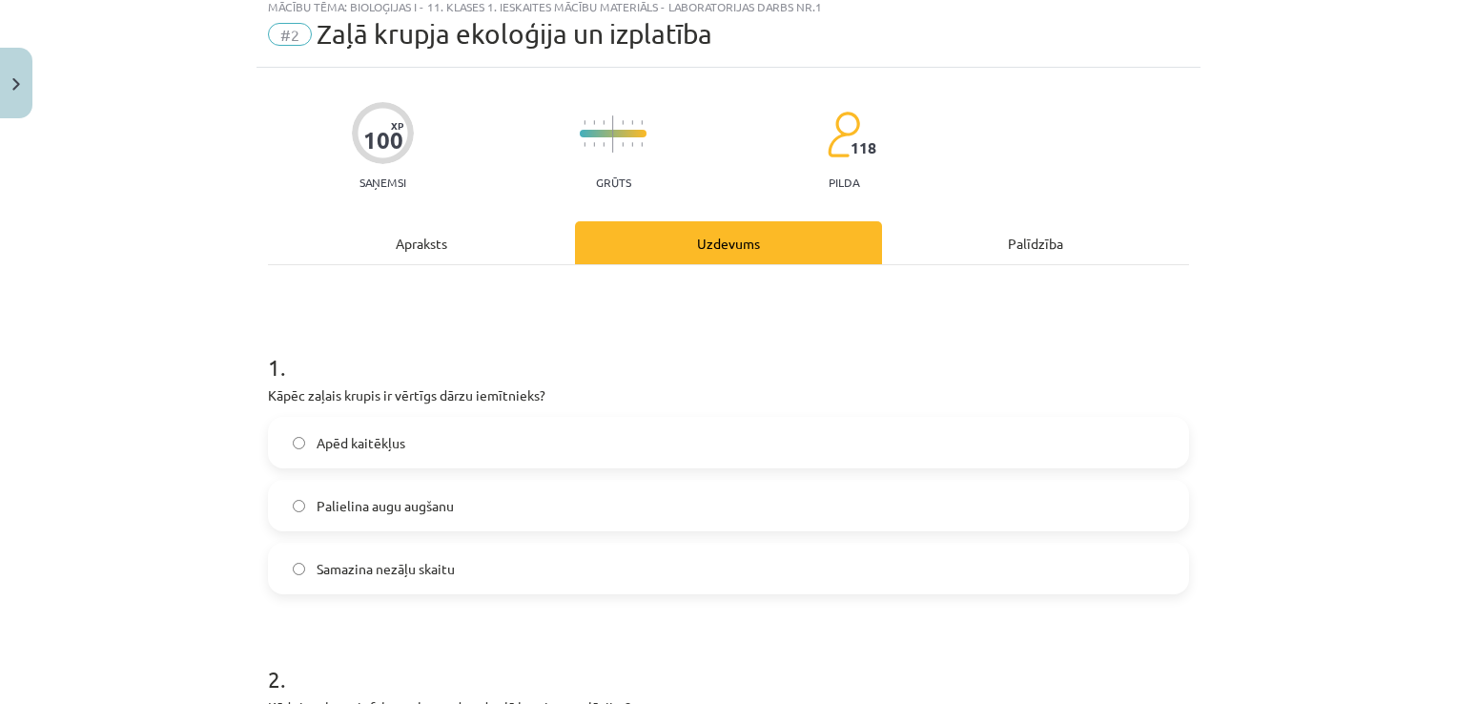
scroll to position [48, 0]
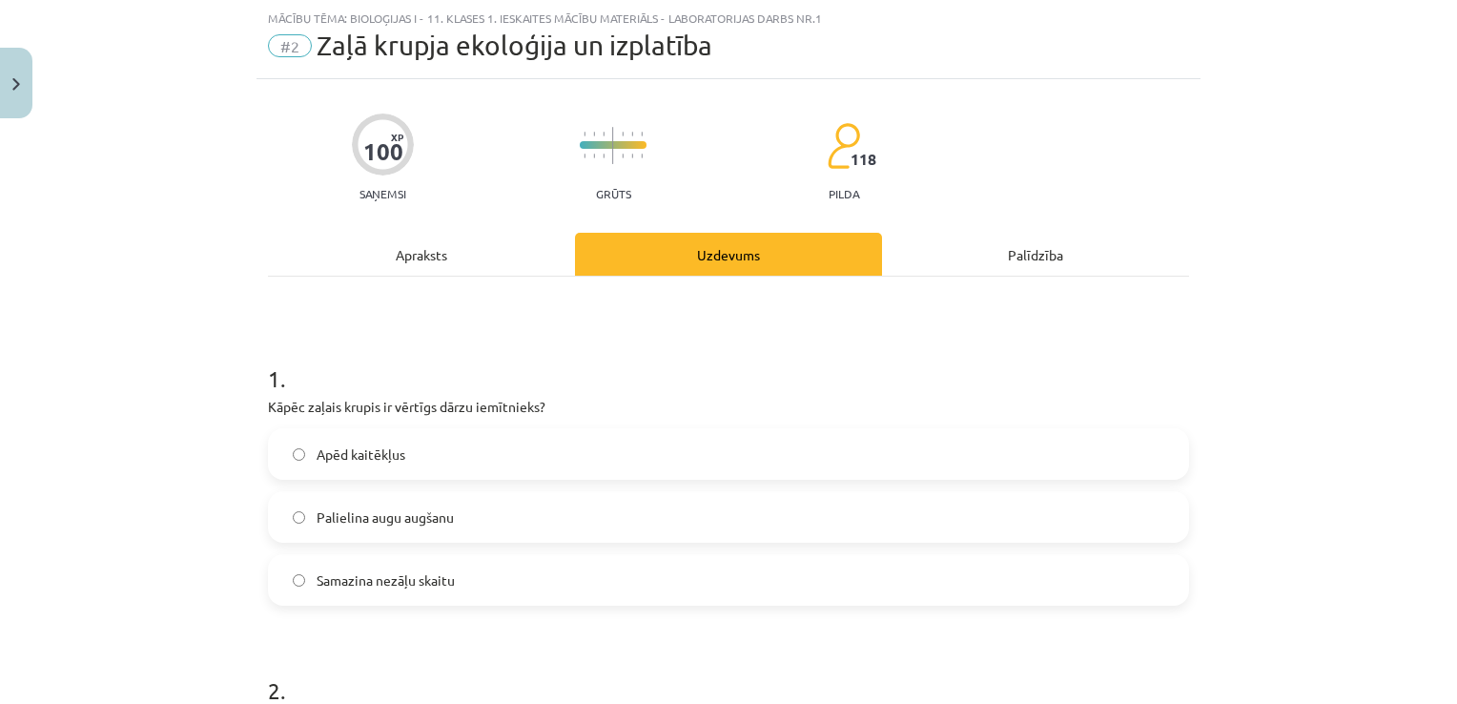
click at [444, 246] on div "Apraksts" at bounding box center [421, 254] width 307 height 43
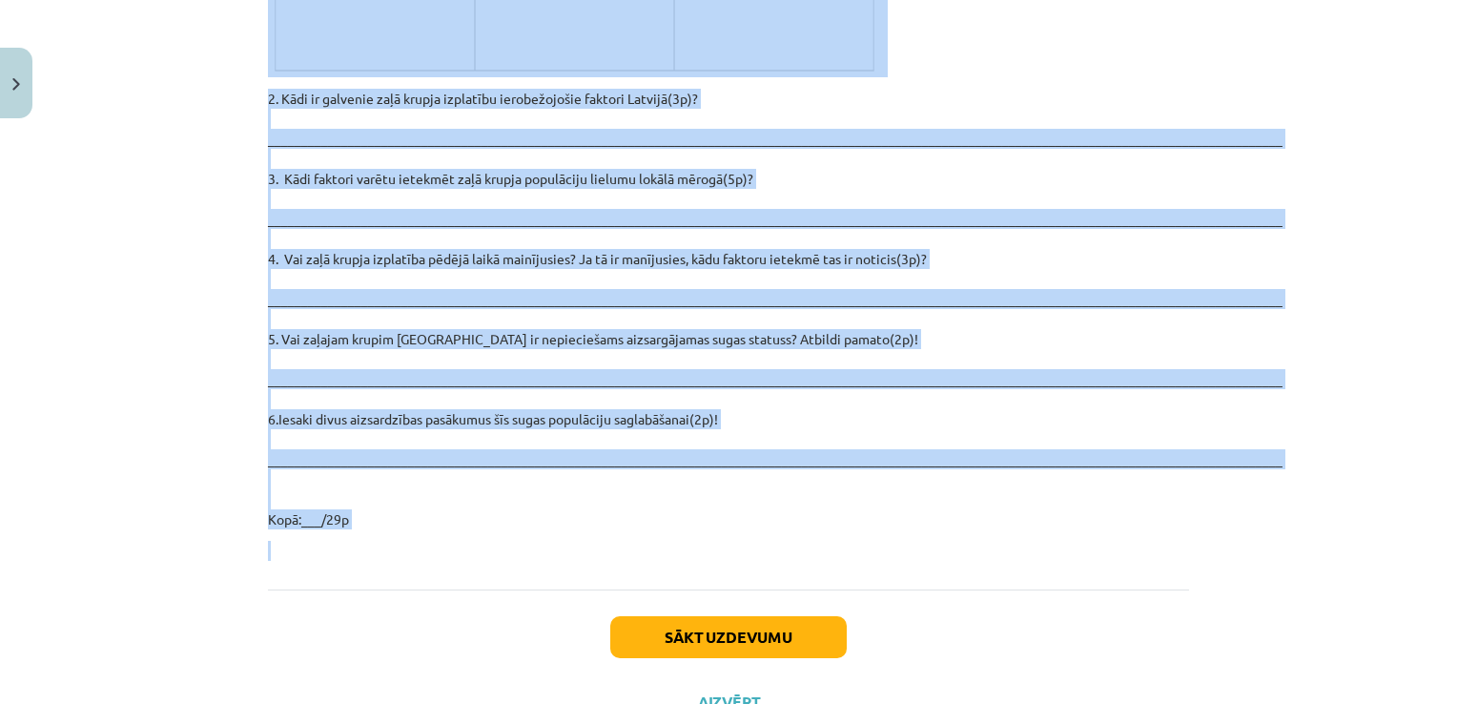
scroll to position [2704, 0]
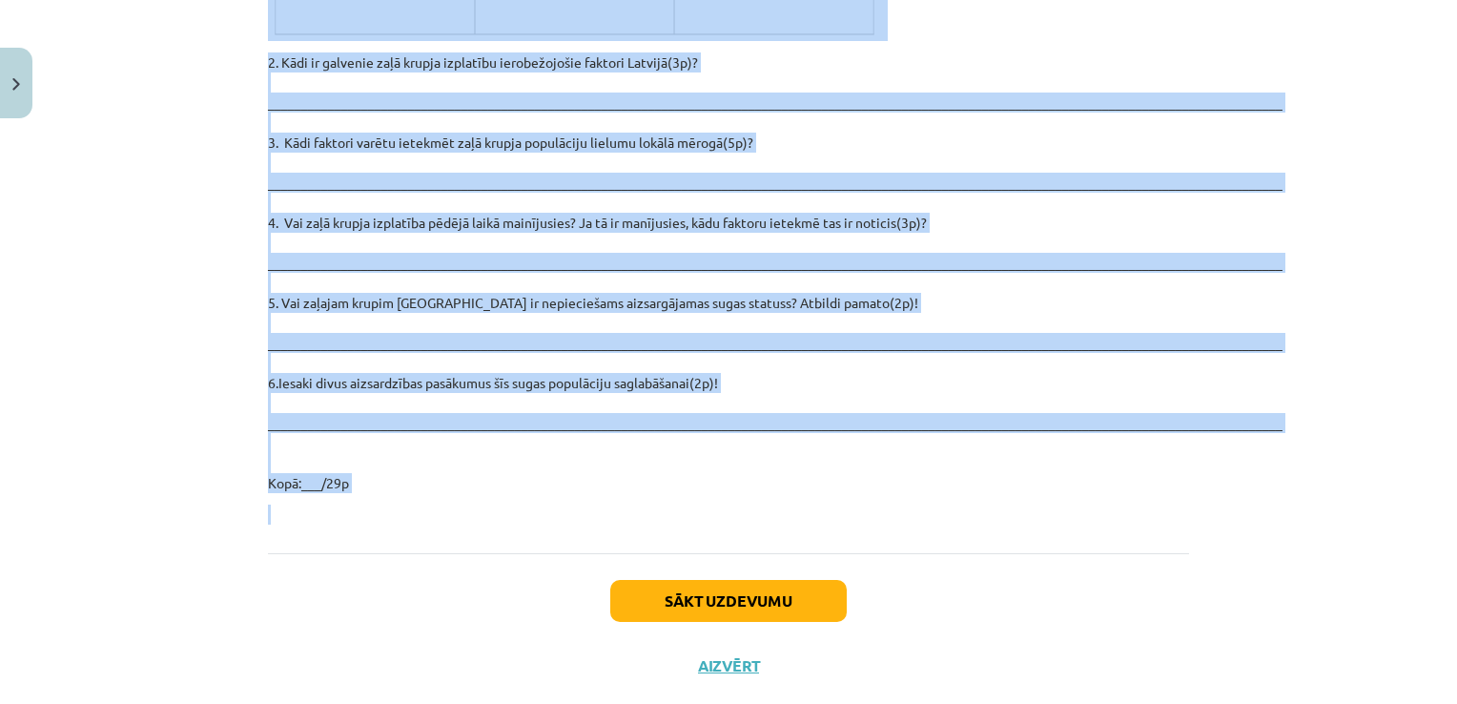
drag, startPoint x: 248, startPoint y: 339, endPoint x: 641, endPoint y: 472, distance: 414.6
drag, startPoint x: 641, startPoint y: 472, endPoint x: 552, endPoint y: 417, distance: 104.5
click at [168, 272] on div "Mācību tēma: Bioloģijas i - 11. klases 1. ieskaites mācību materiāls - laborato…" at bounding box center [728, 352] width 1457 height 704
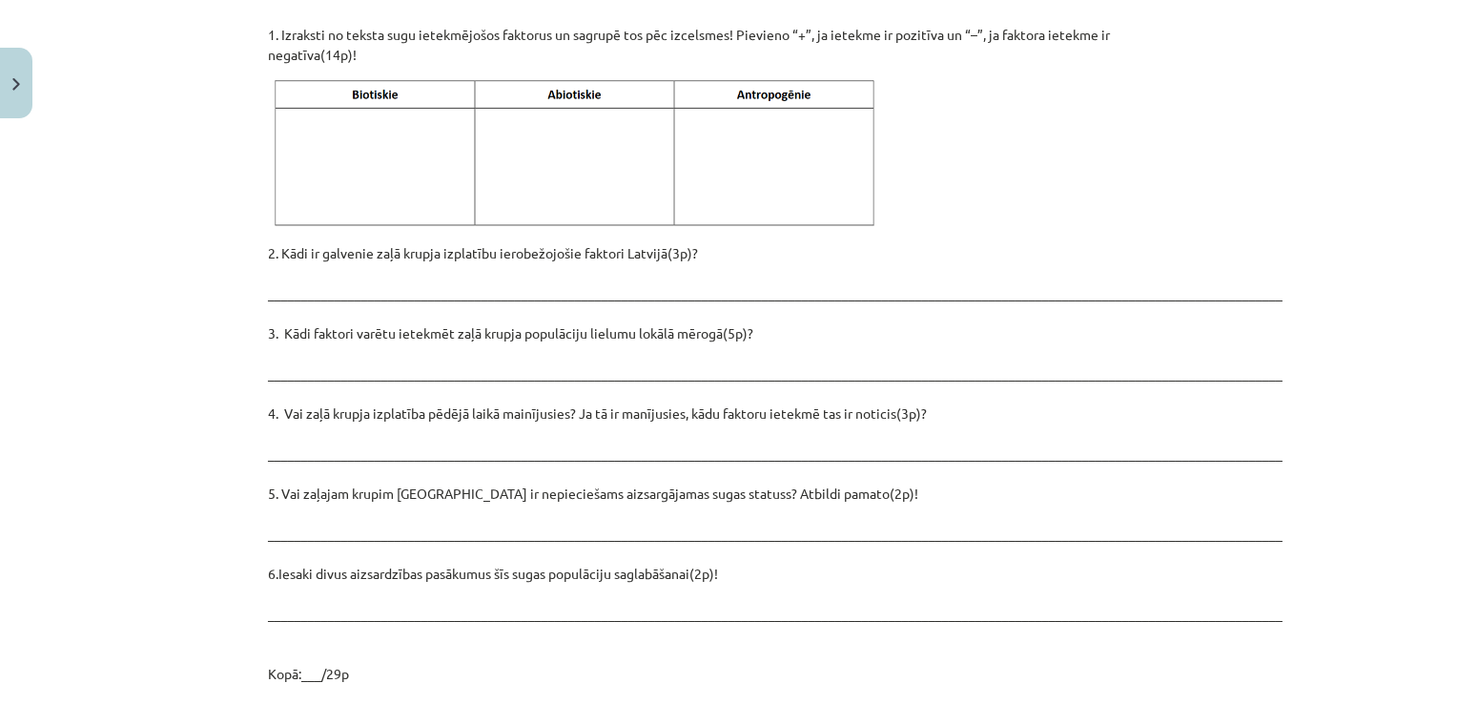
scroll to position [2418, 0]
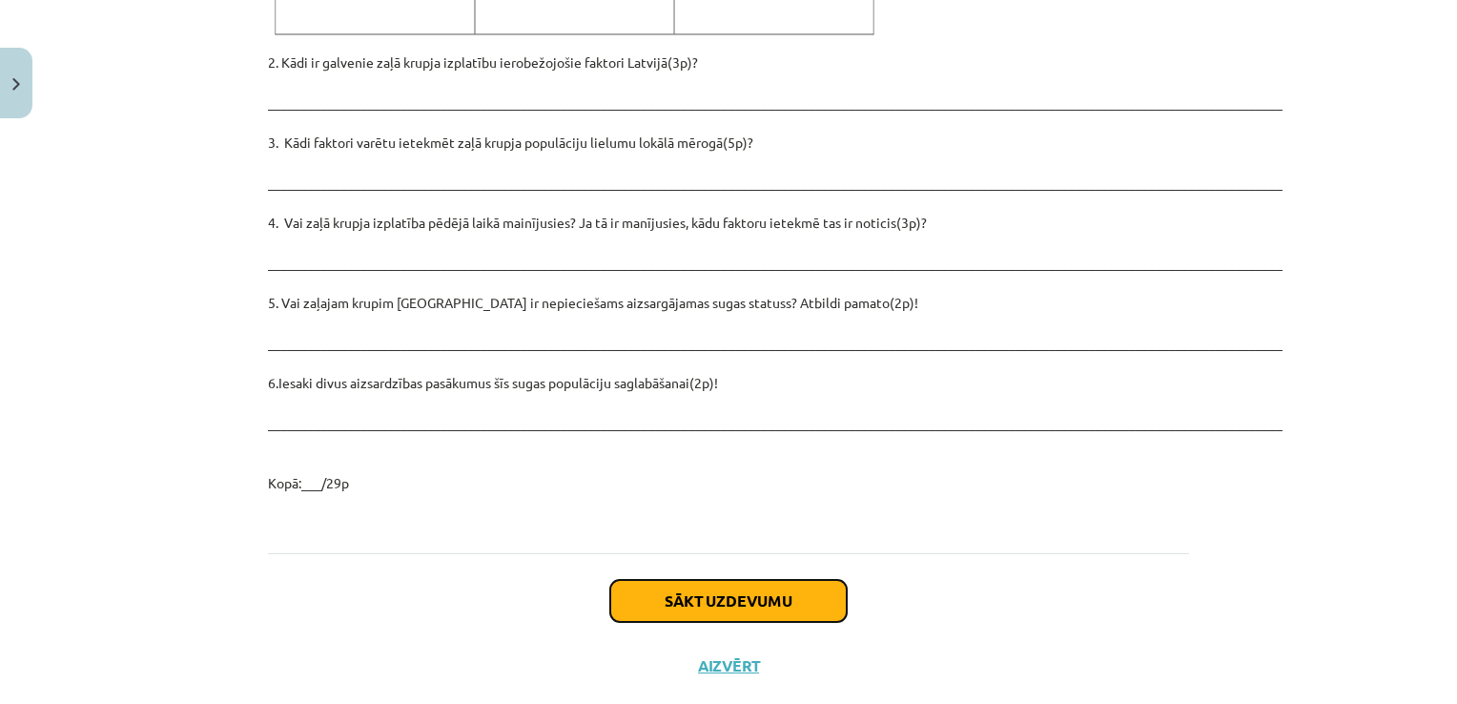
click at [721, 580] on button "Sākt uzdevumu" at bounding box center [728, 601] width 236 height 42
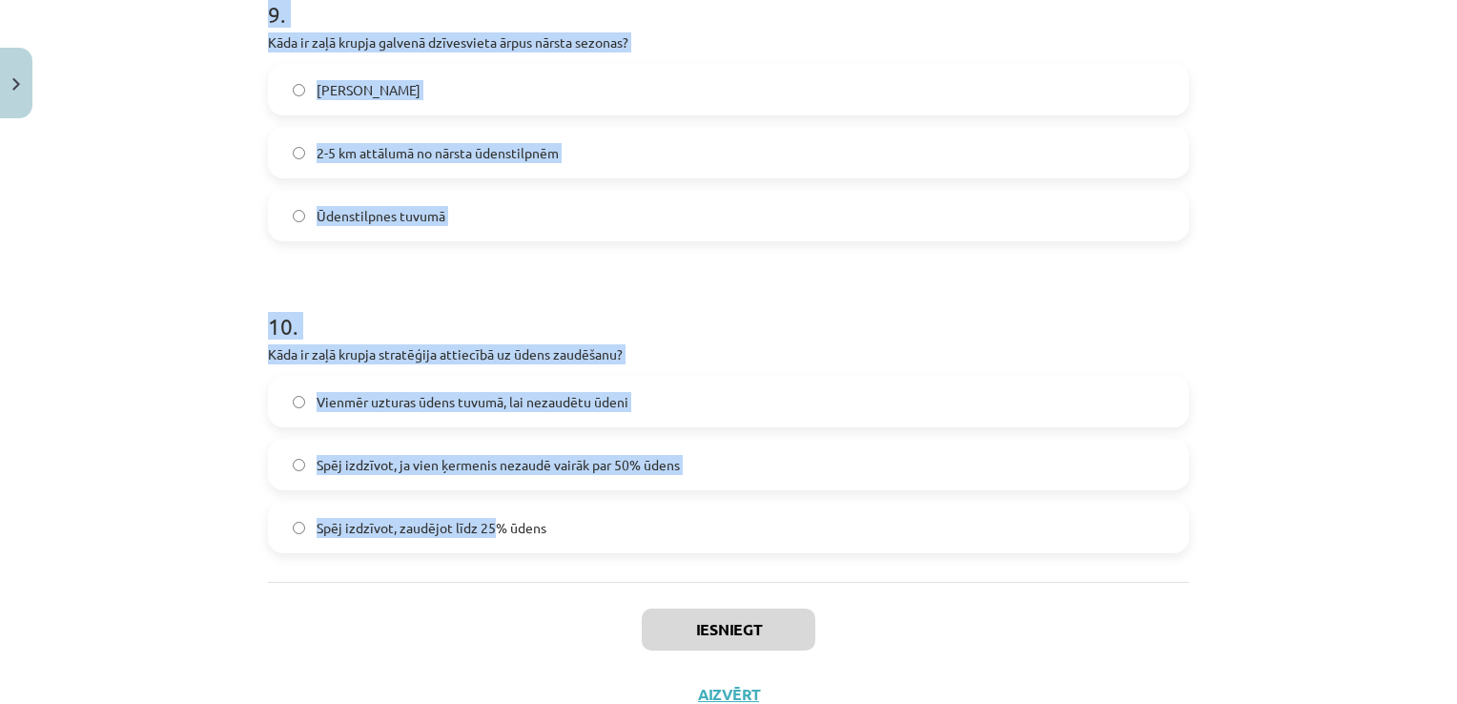
scroll to position [2908, 0]
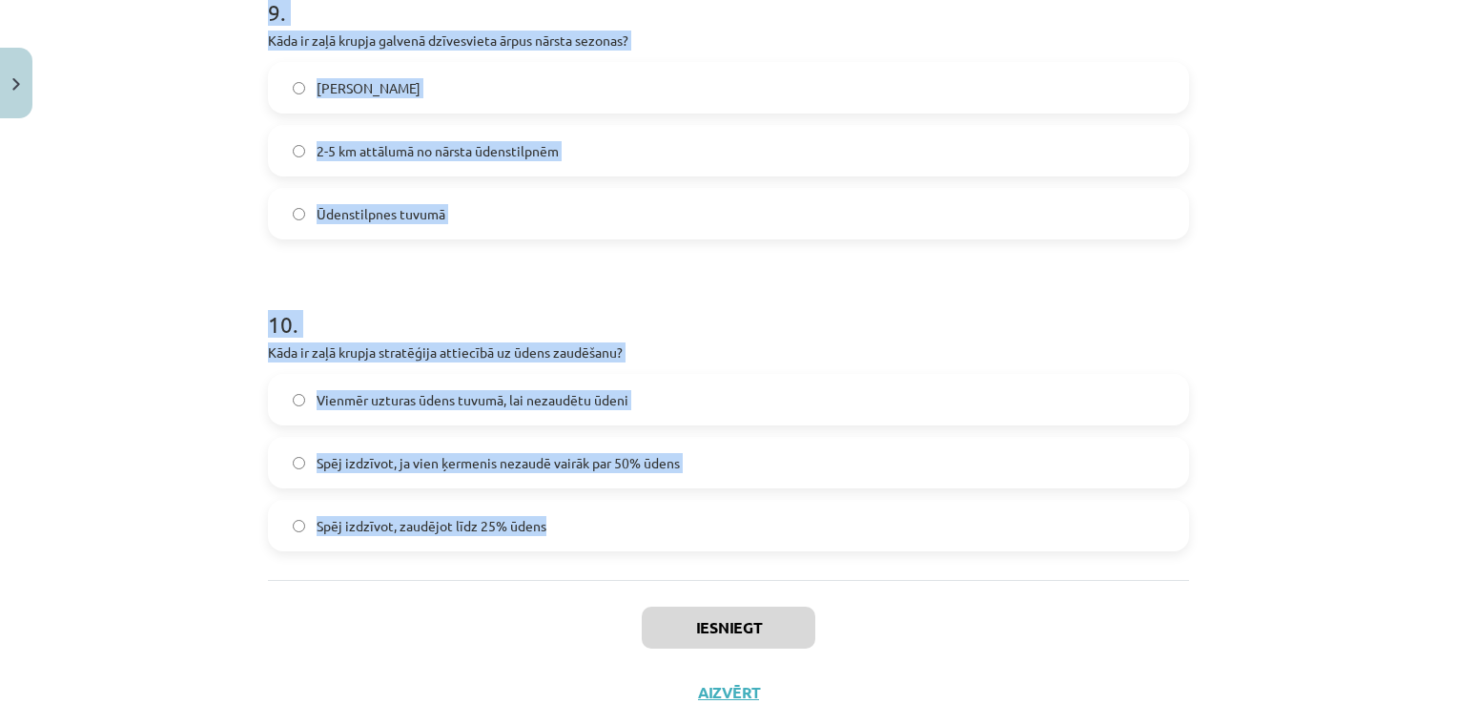
drag, startPoint x: 256, startPoint y: 373, endPoint x: 606, endPoint y: 511, distance: 376.3
drag, startPoint x: 606, startPoint y: 511, endPoint x: 482, endPoint y: 524, distance: 124.7
copy form "1 . Kāpēc zaļais krupis ir vērtīgs dārzu iemītnieks? Apēd kaitēkļus Palielina a…"
click at [660, 294] on h1 "10 ." at bounding box center [728, 306] width 921 height 59
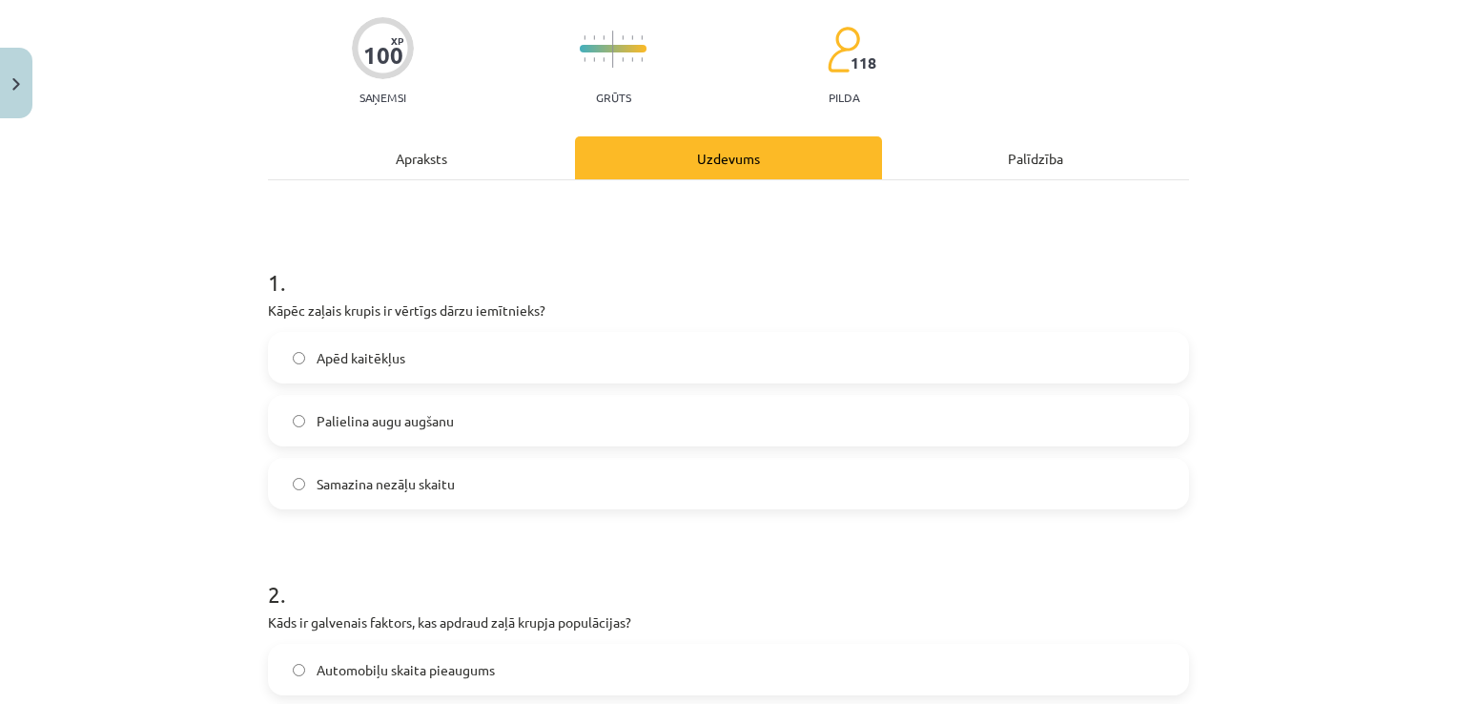
scroll to position [143, 0]
click at [524, 346] on label "Apēd kaitēkļus" at bounding box center [728, 359] width 917 height 48
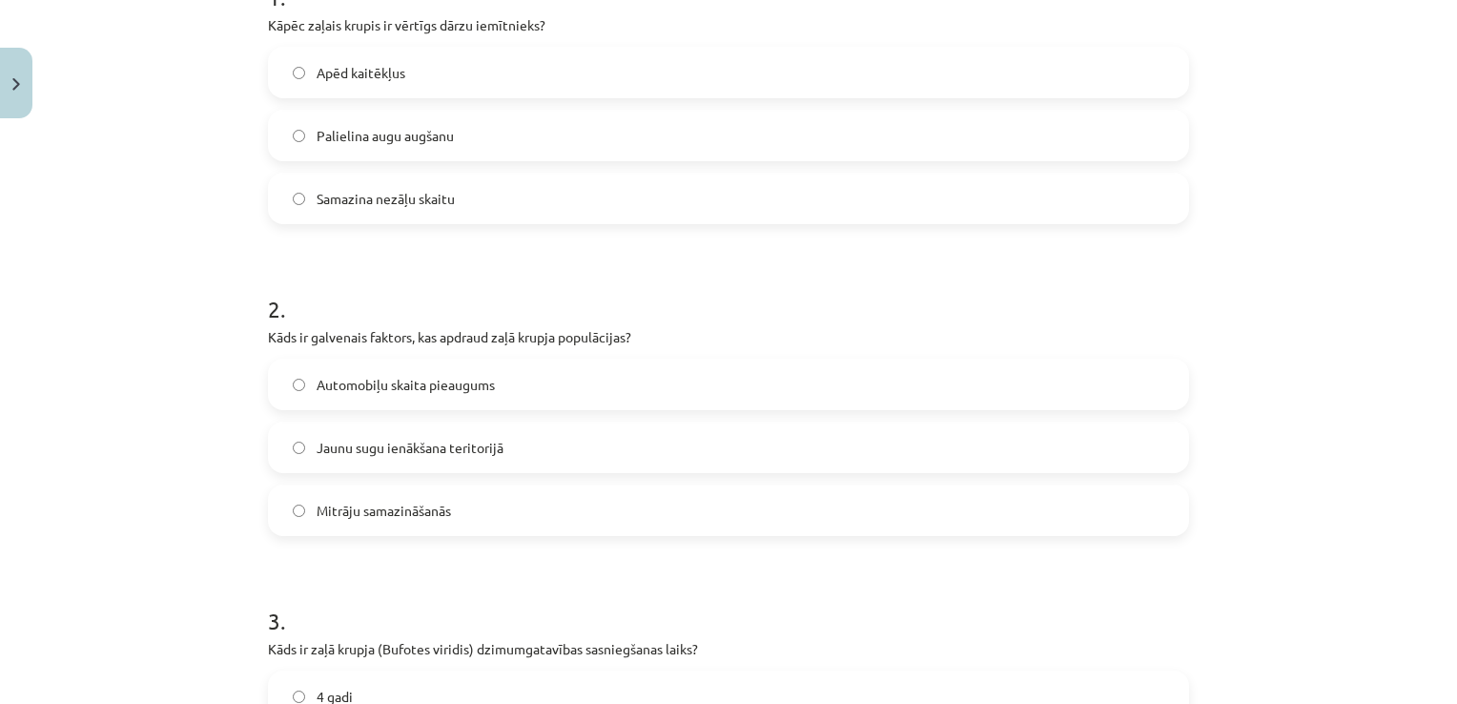
scroll to position [620, 0]
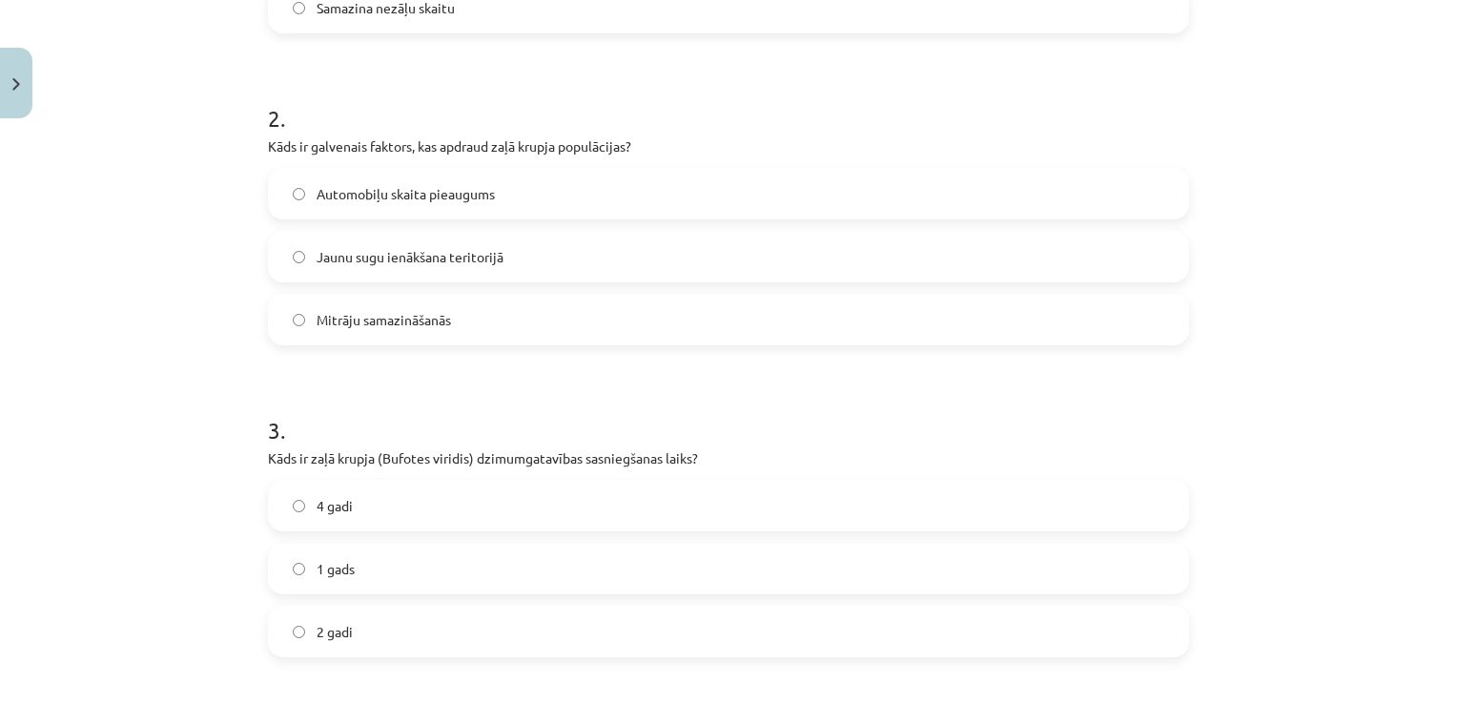
click at [465, 310] on label "Mitrāju samazināšanās" at bounding box center [728, 320] width 917 height 48
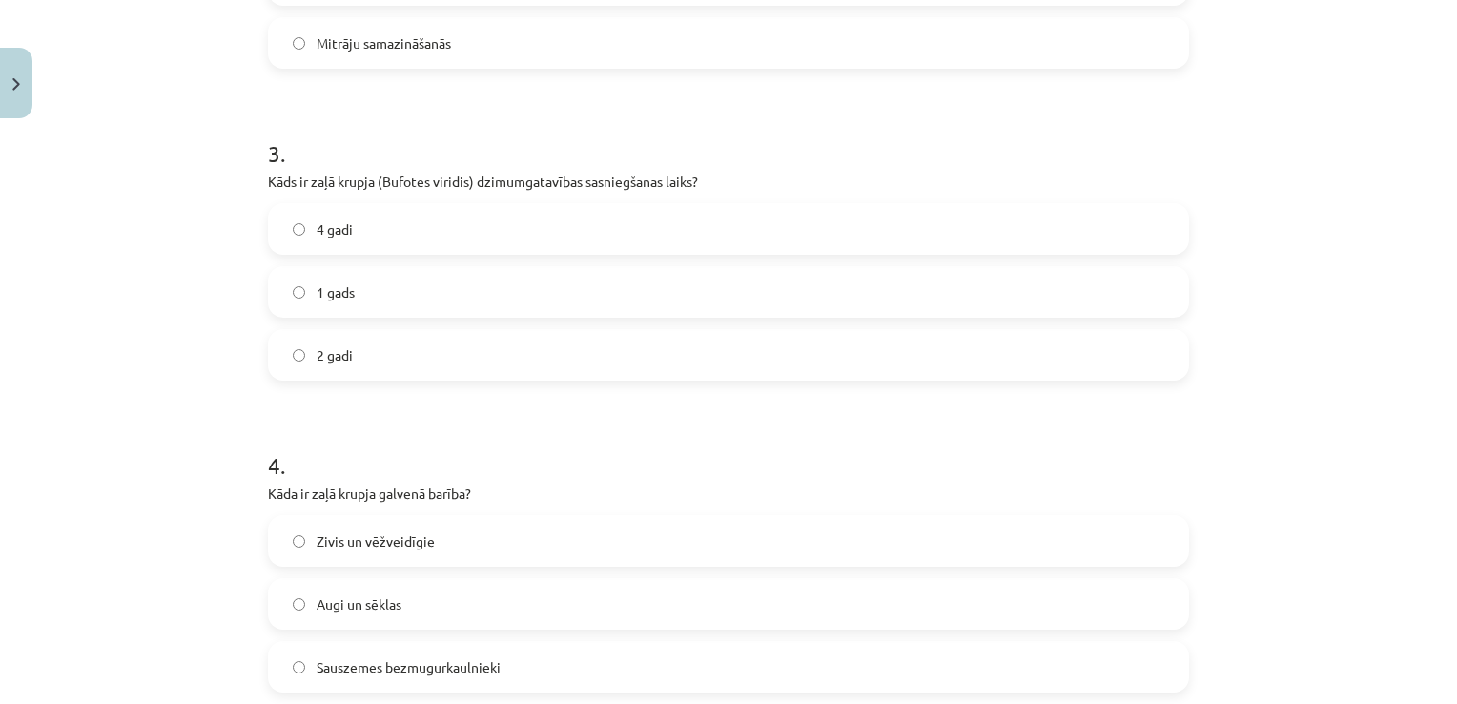
scroll to position [906, 0]
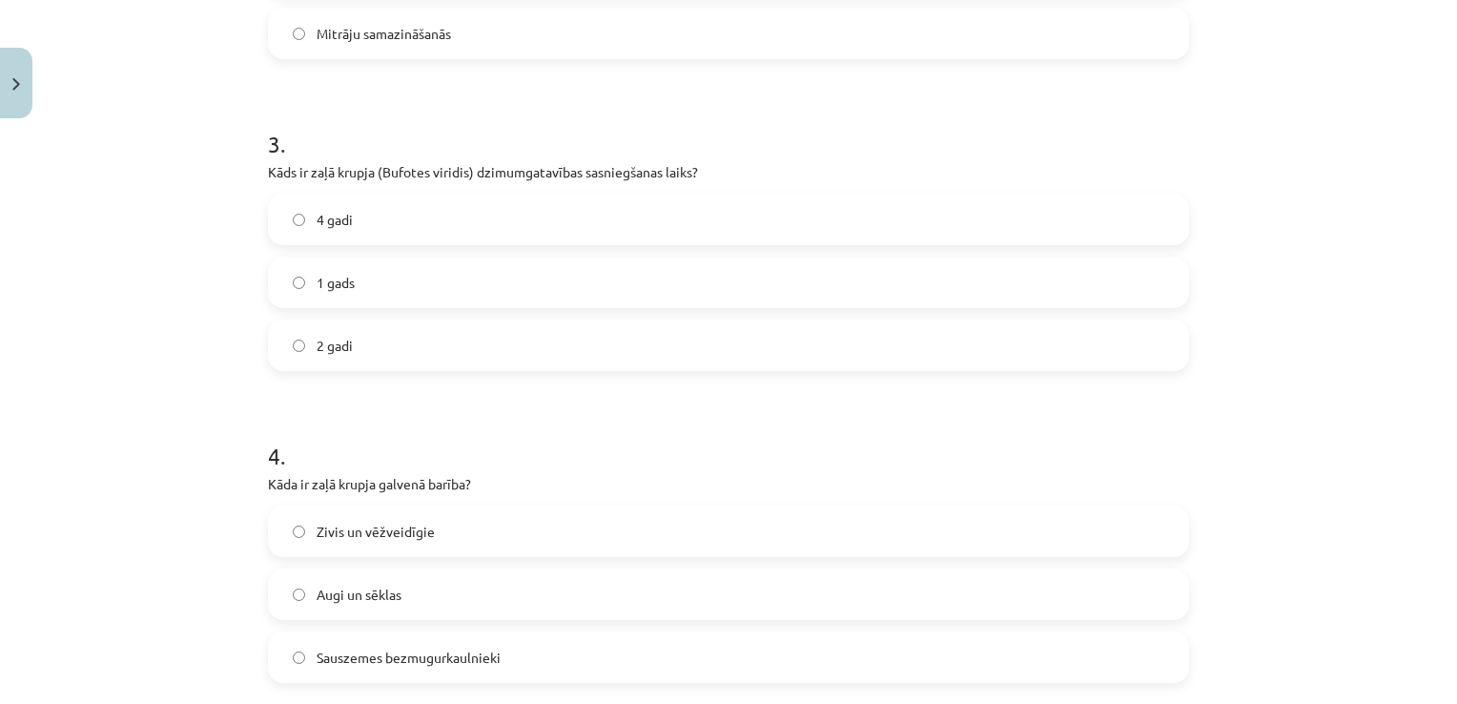
click at [414, 330] on label "2 gadi" at bounding box center [728, 345] width 917 height 48
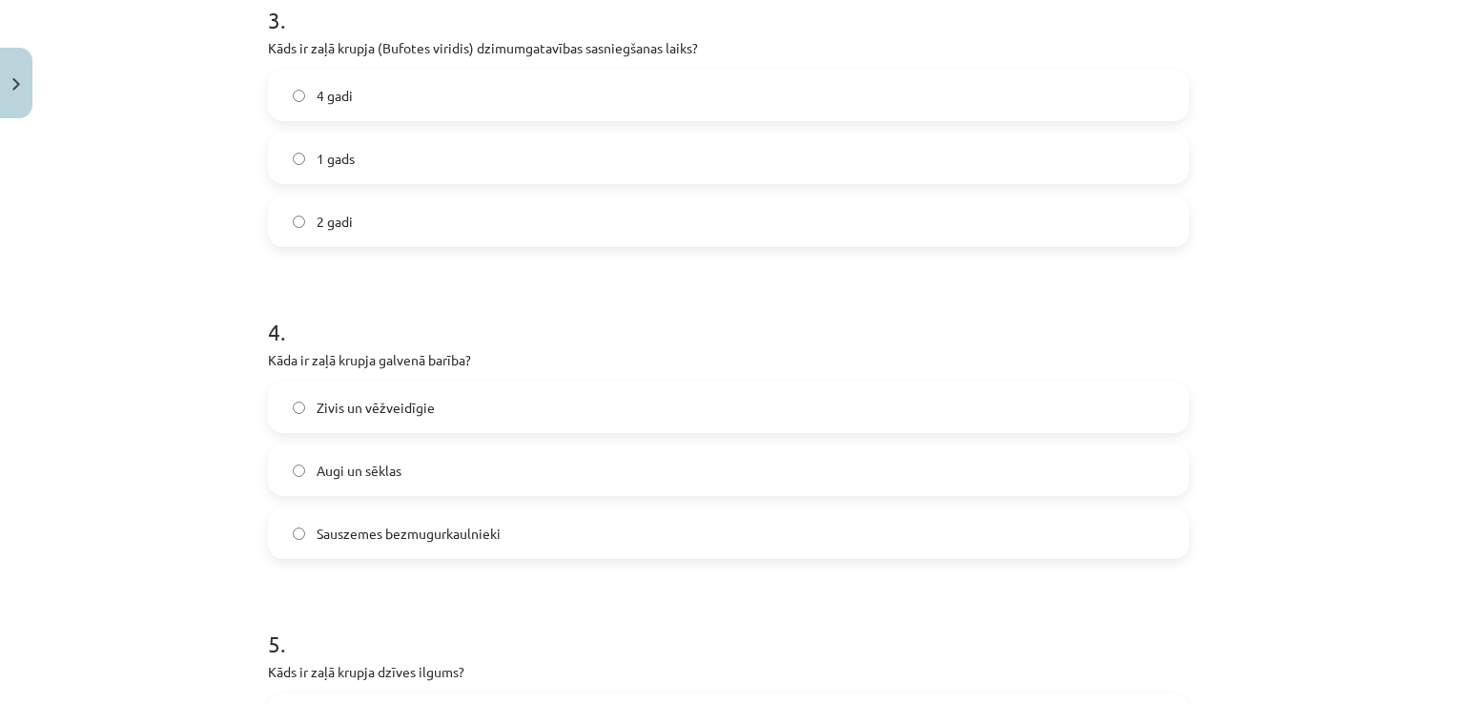
scroll to position [1287, 0]
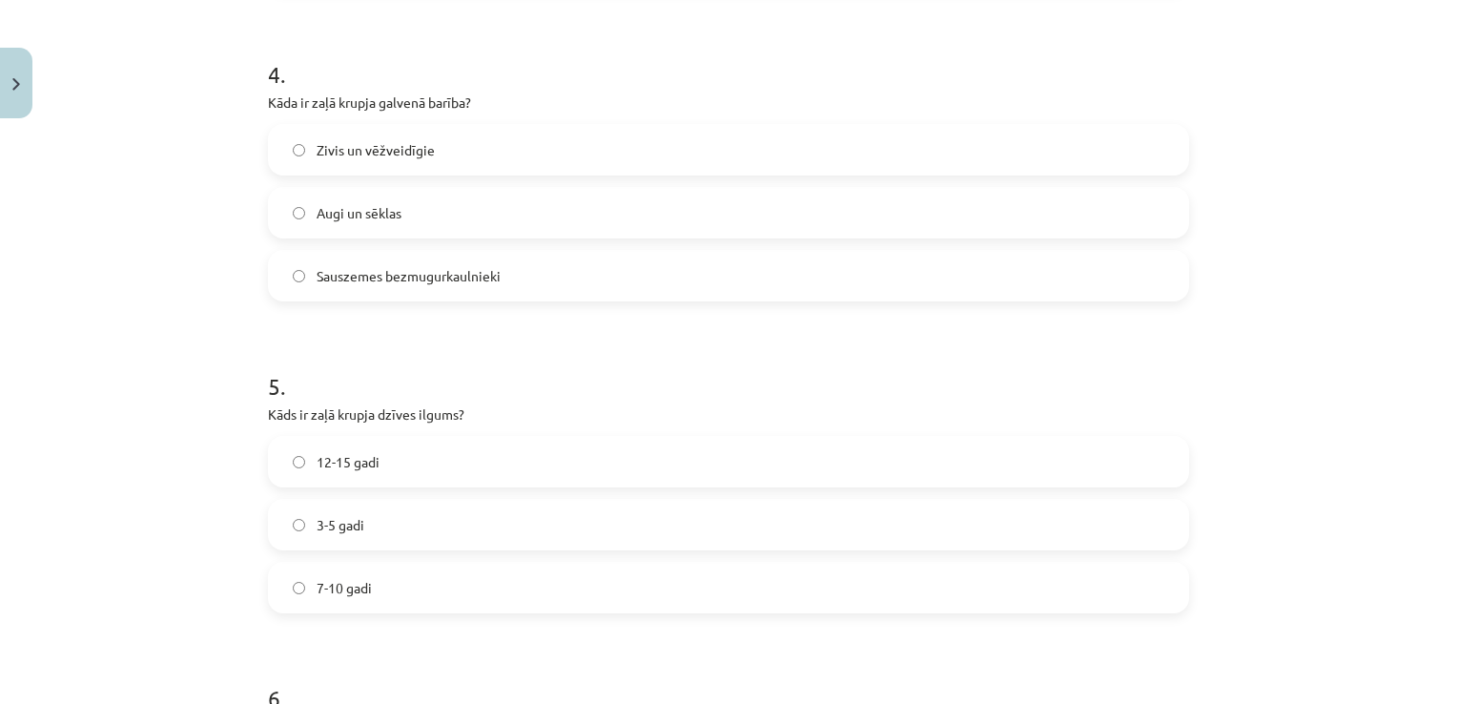
click at [512, 254] on label "Sauszemes bezmugurkaulnieki" at bounding box center [728, 276] width 917 height 48
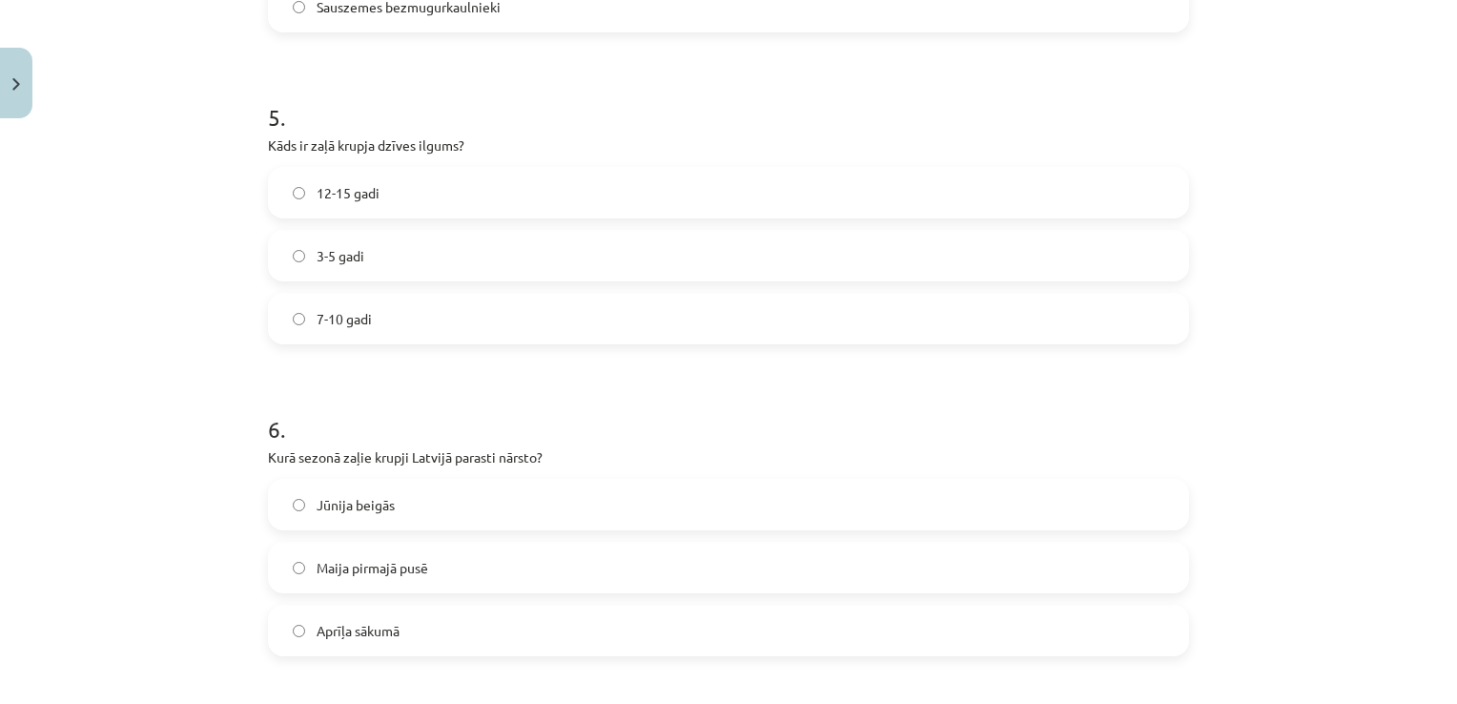
scroll to position [1573, 0]
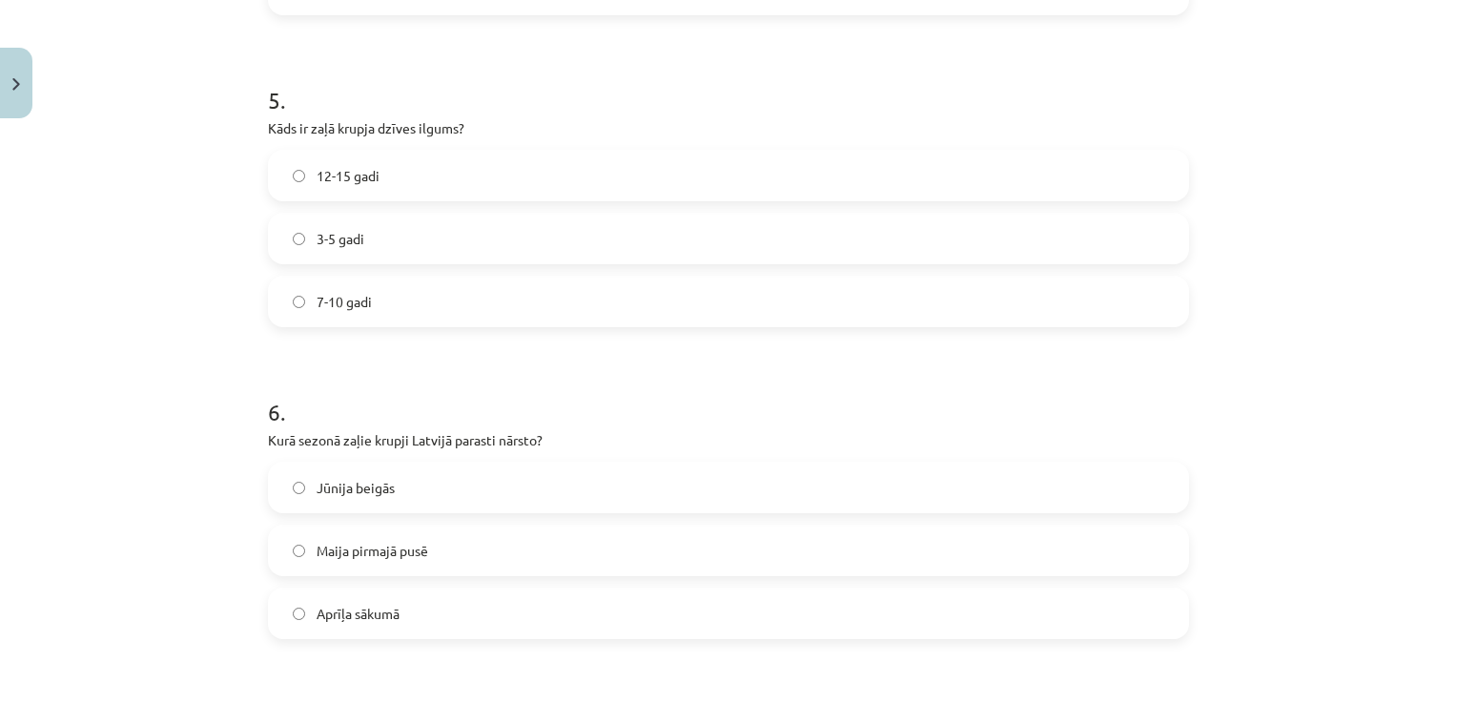
click at [490, 171] on label "12-15 gadi" at bounding box center [728, 176] width 917 height 48
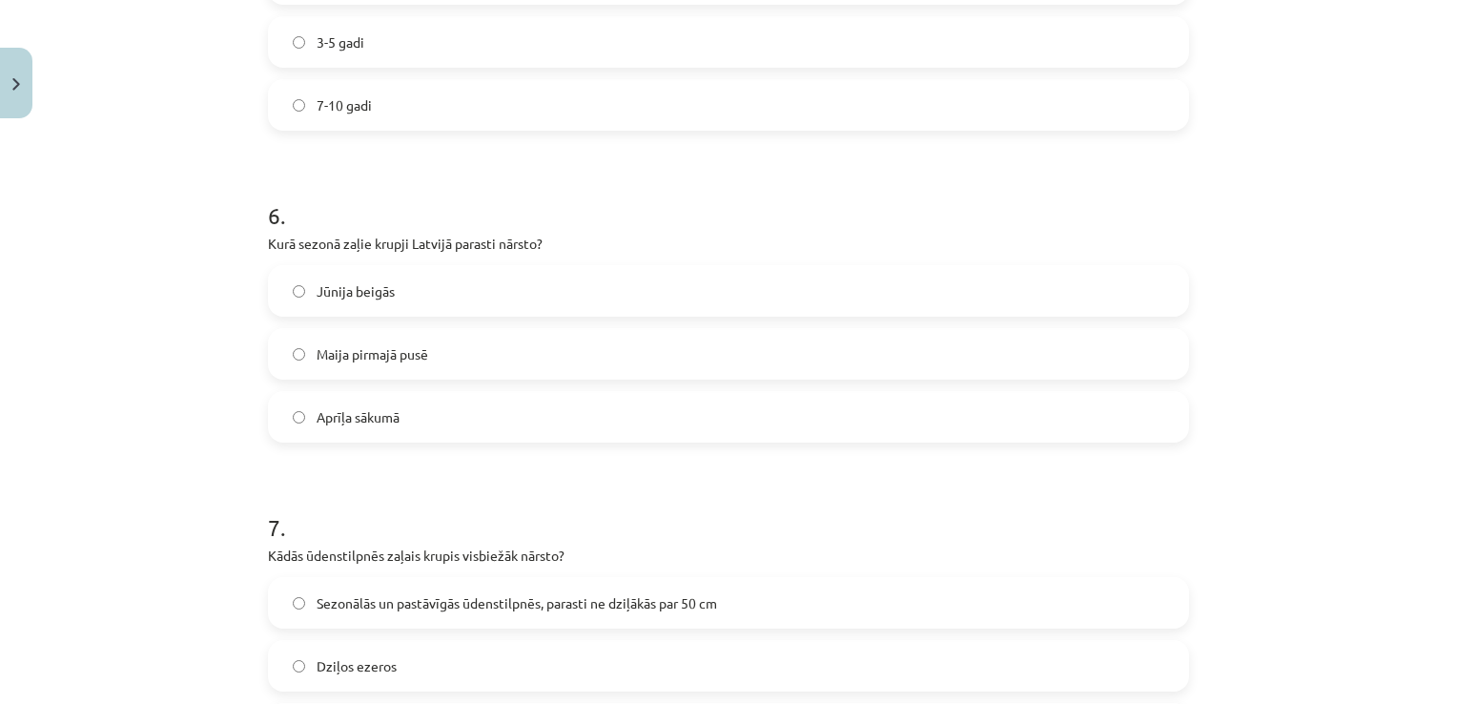
scroll to position [1859, 0]
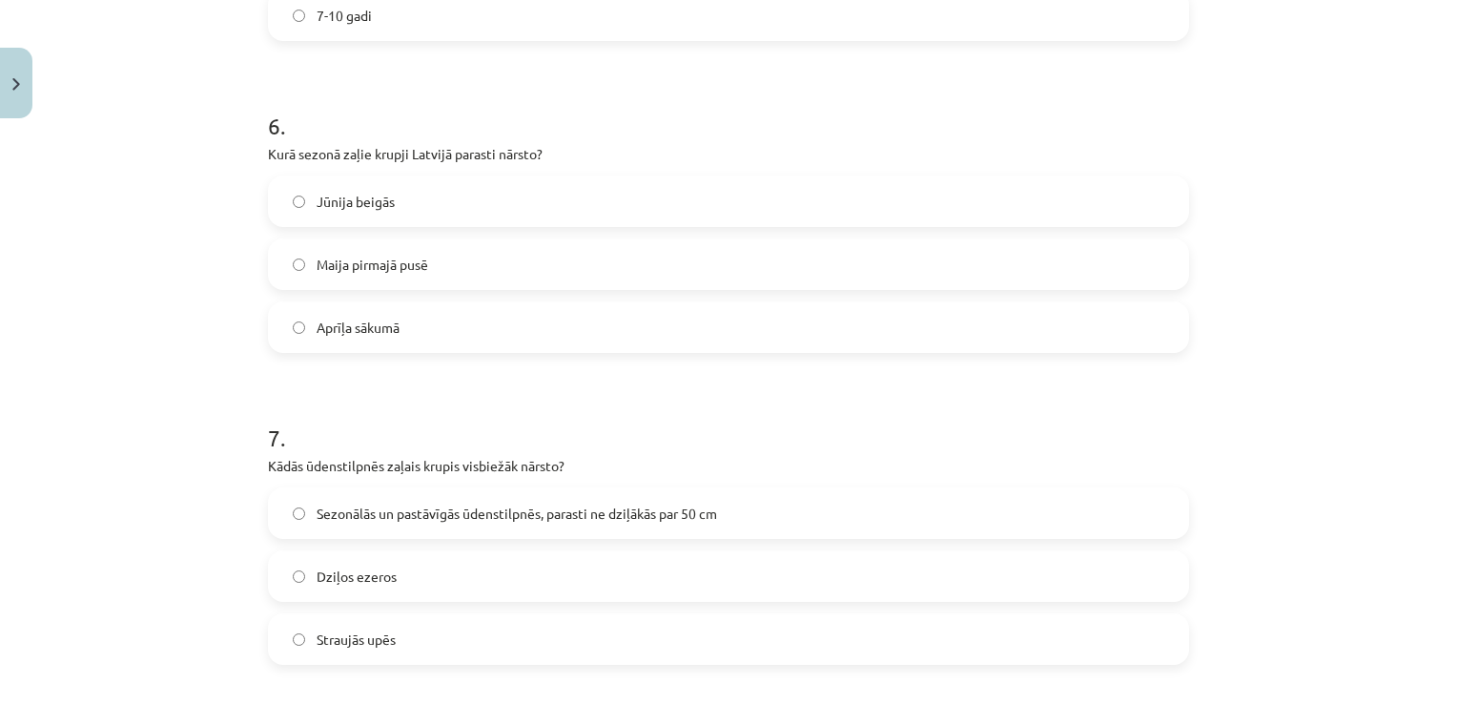
click at [449, 257] on label "Maija pirmajā pusē" at bounding box center [728, 264] width 917 height 48
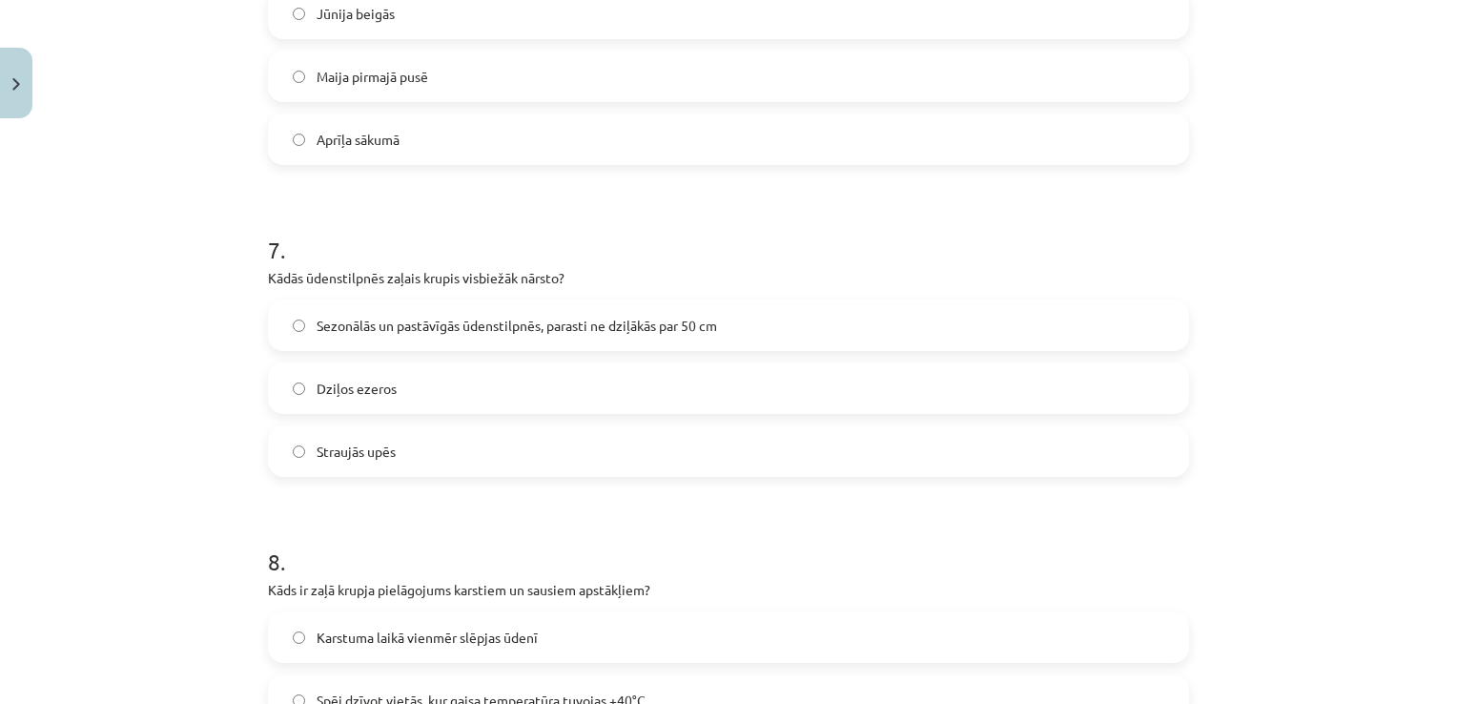
scroll to position [2050, 0]
click at [574, 301] on label "Sezonālās un pastāvīgās ūdenstilpnēs, parasti ne dziļākās par 50 cm" at bounding box center [728, 322] width 917 height 48
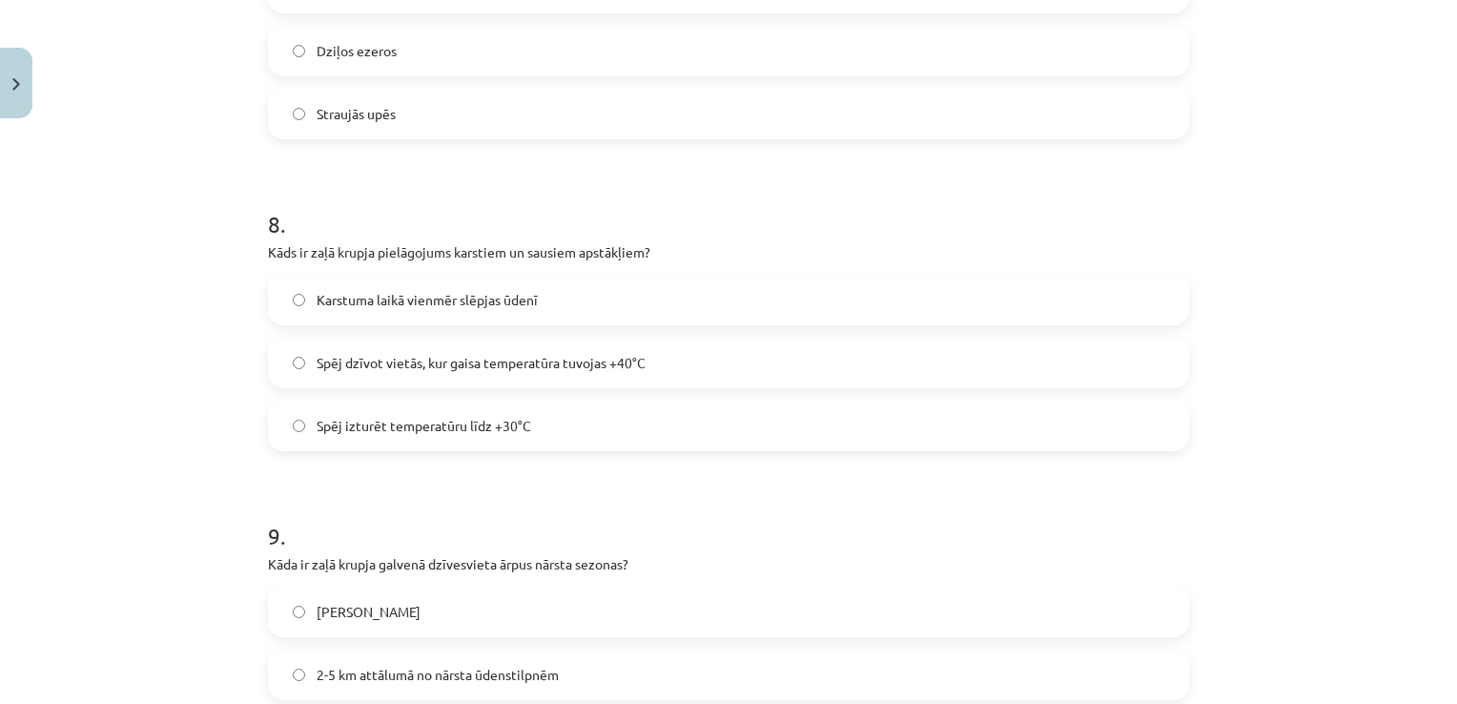
scroll to position [2432, 0]
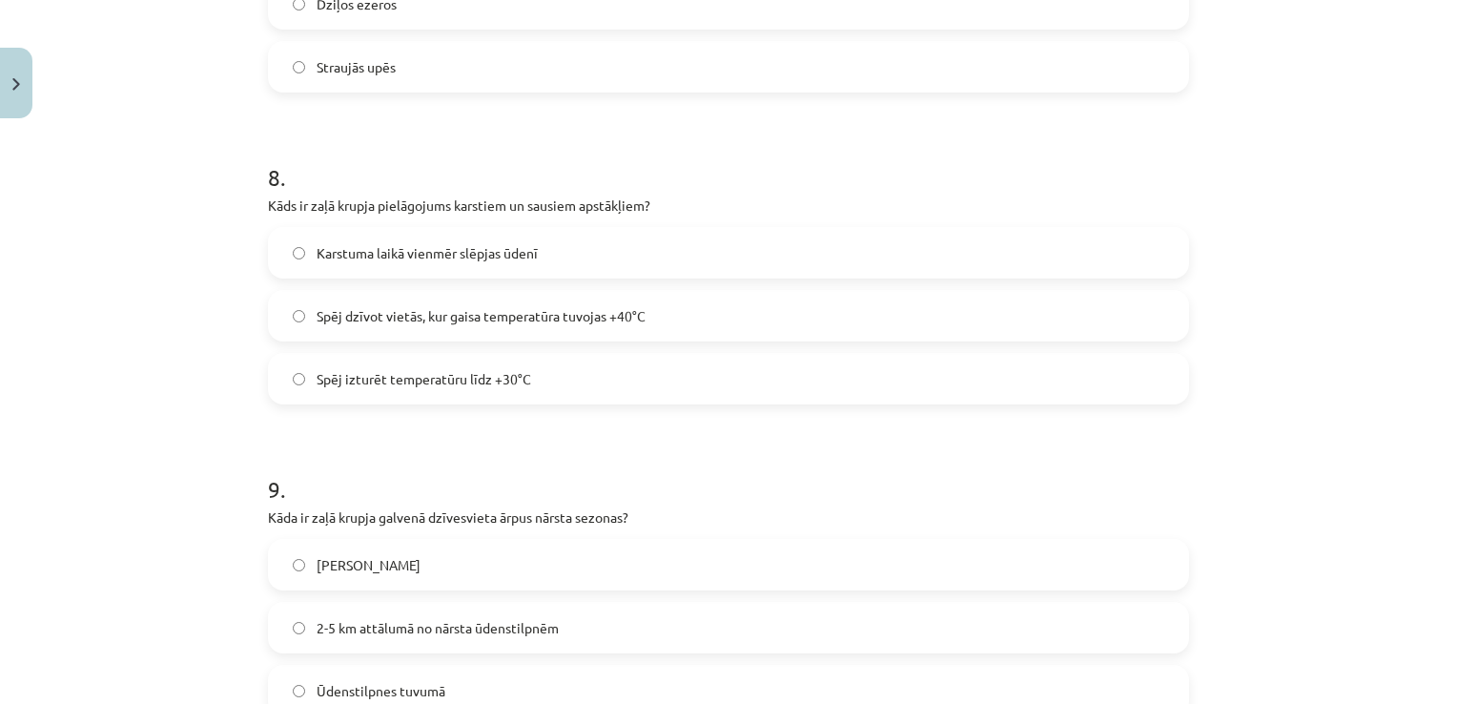
click at [691, 310] on label "Spēj dzīvot vietās, kur gaisa temperatūra tuvojas +40°C" at bounding box center [728, 316] width 917 height 48
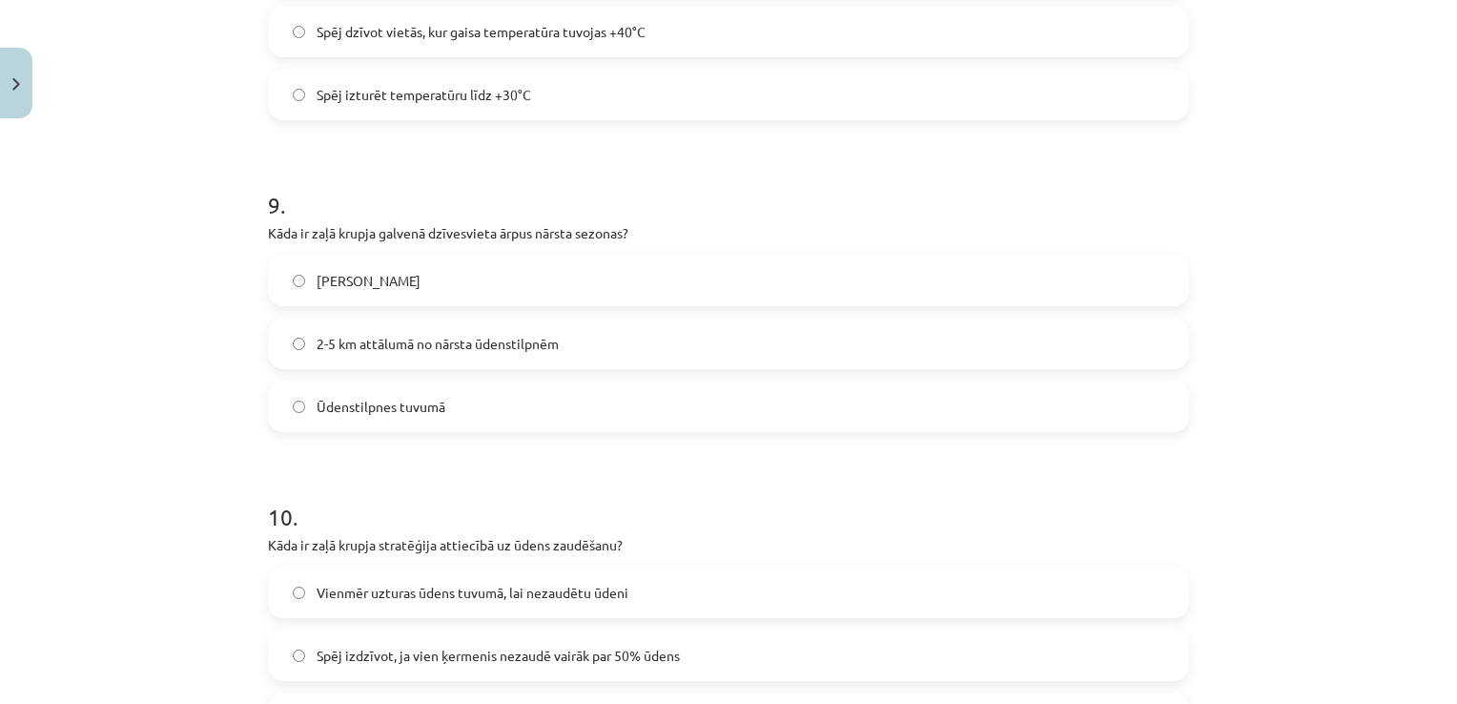
scroll to position [2718, 0]
click at [468, 339] on span "2-5 km attālumā no nārsta ūdenstilpnēm" at bounding box center [438, 342] width 242 height 20
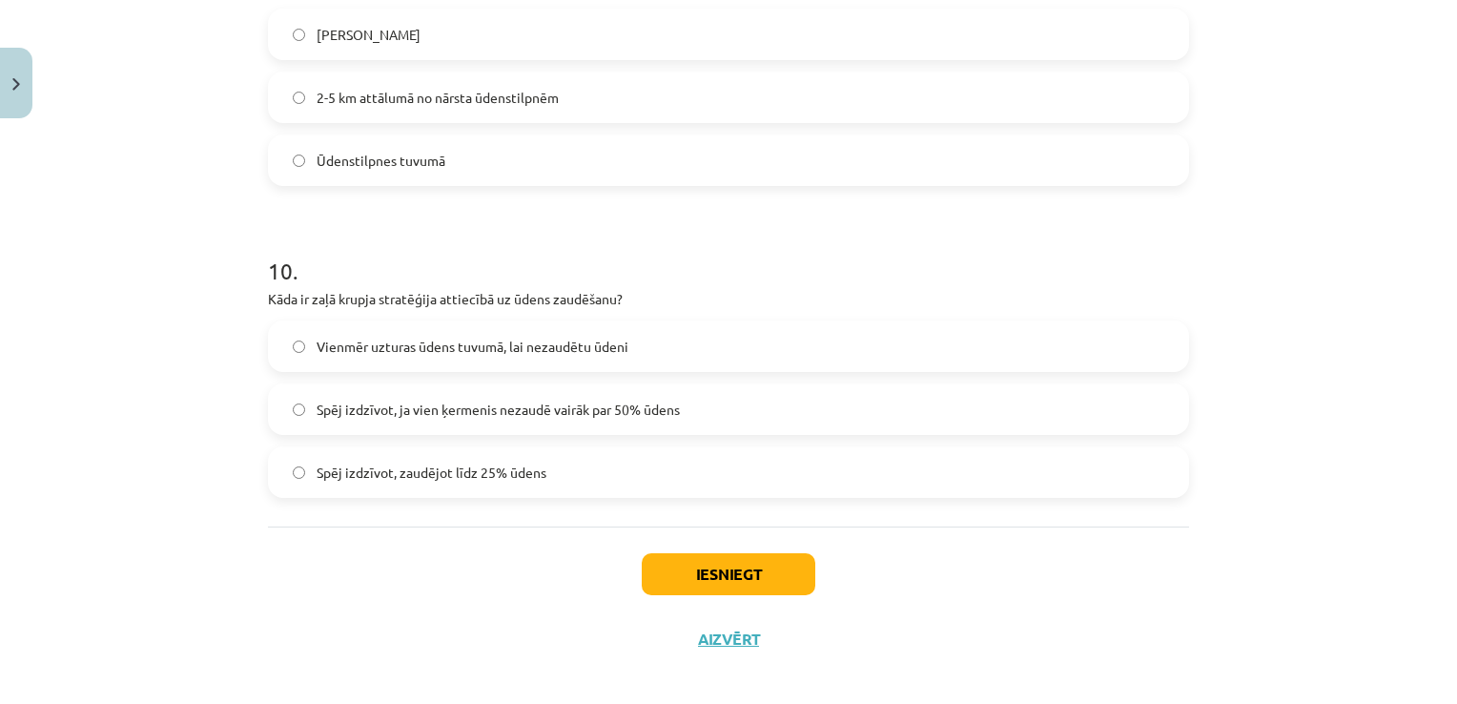
scroll to position [2975, 0]
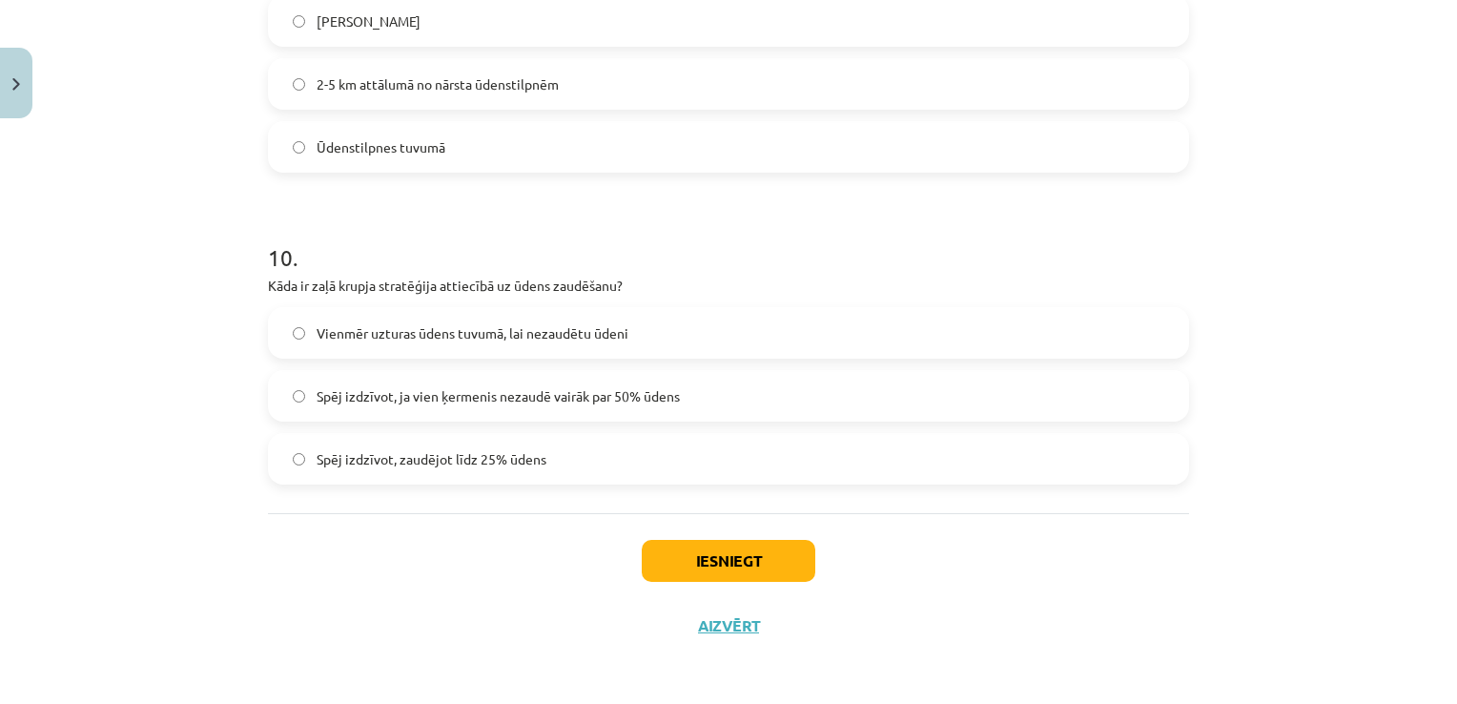
click at [544, 393] on span "Spēj izdzīvot, ja vien ķermenis nezaudē vairāk par 50% ūdens" at bounding box center [498, 396] width 363 height 20
click at [770, 555] on button "Iesniegt" at bounding box center [729, 561] width 174 height 42
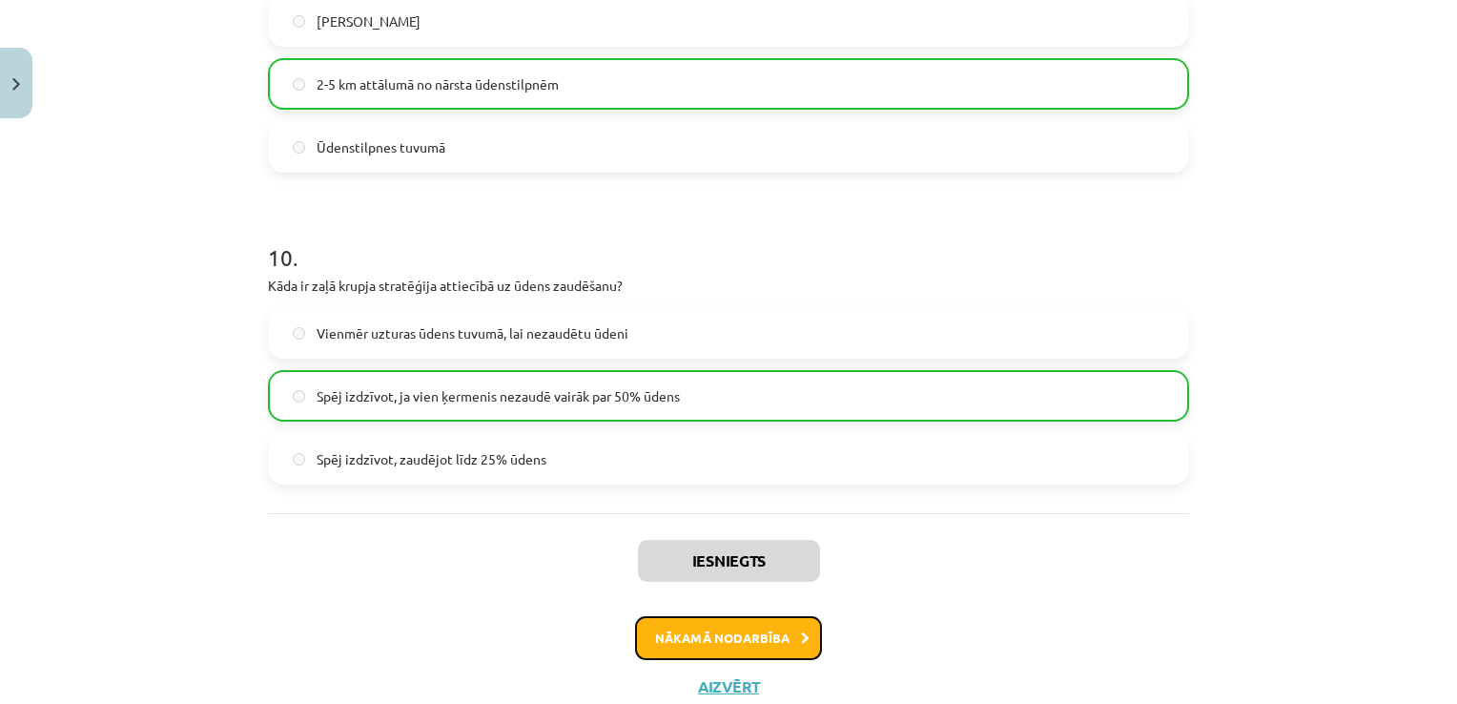
click at [738, 652] on button "Nākamā nodarbība" at bounding box center [728, 638] width 187 height 44
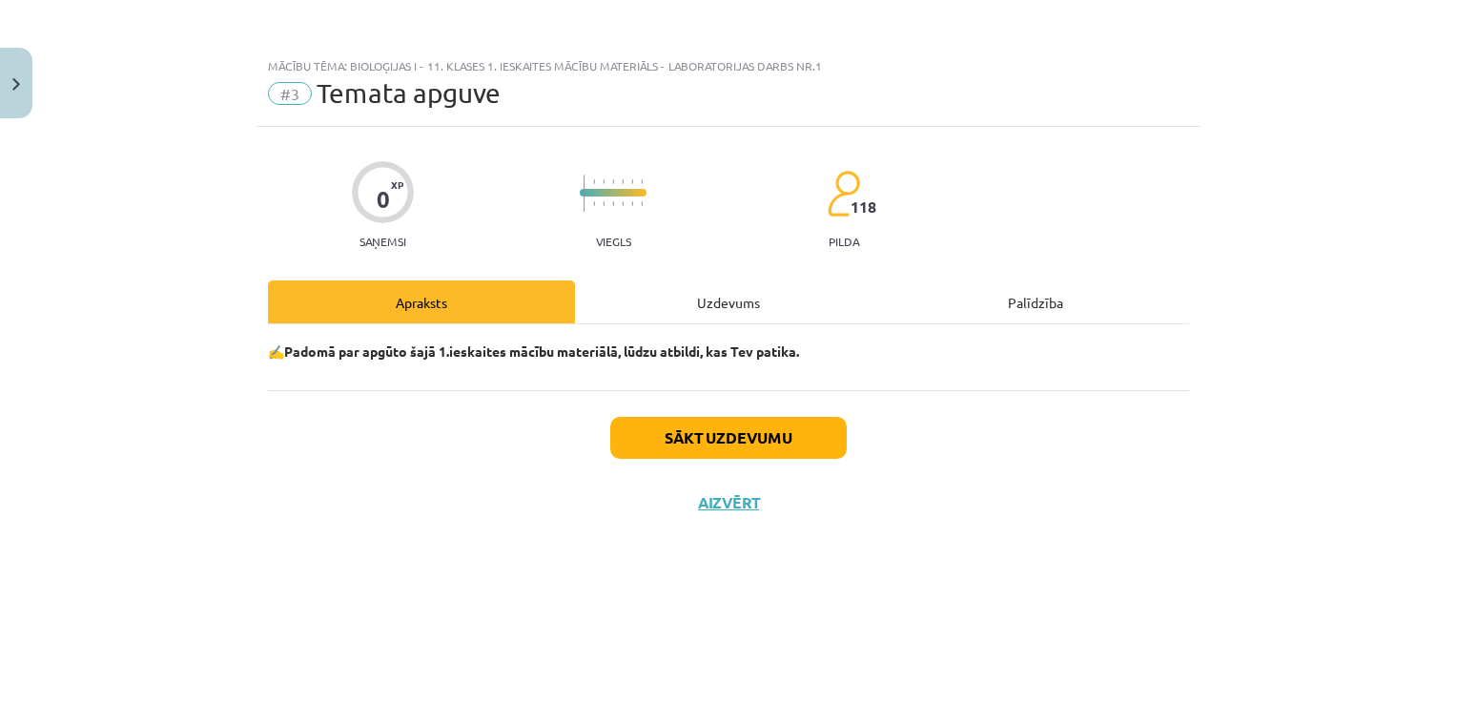
scroll to position [0, 0]
click at [708, 438] on button "Sākt uzdevumu" at bounding box center [728, 438] width 236 height 42
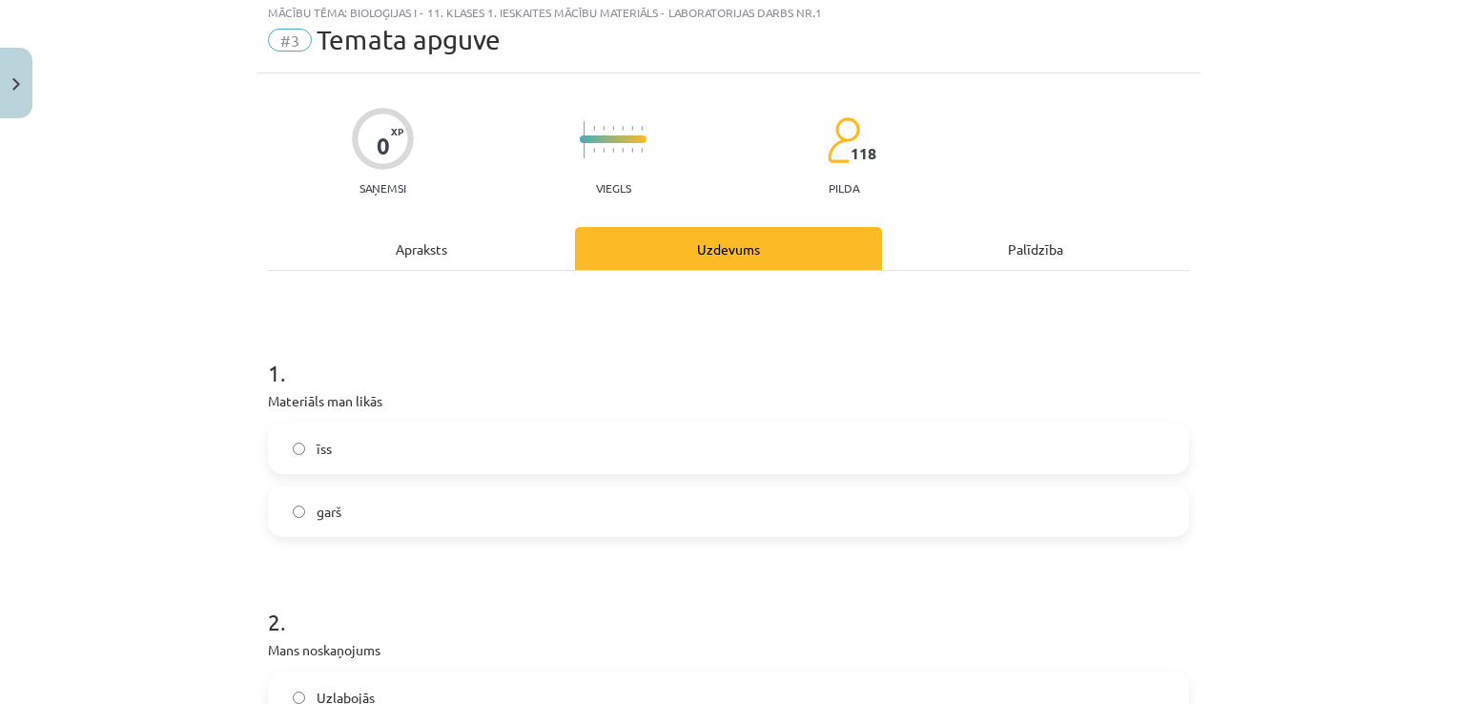
scroll to position [191, 0]
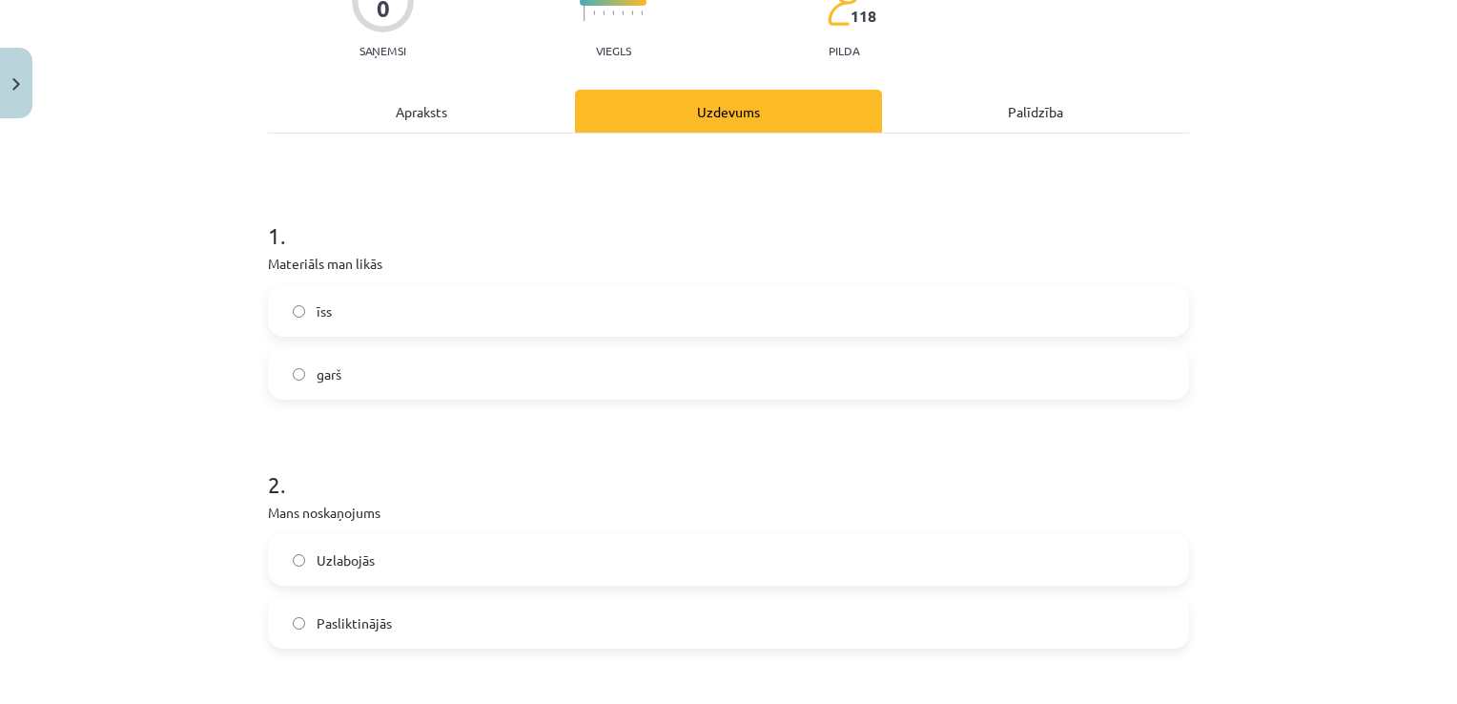
click at [658, 307] on label "īss" at bounding box center [728, 311] width 917 height 48
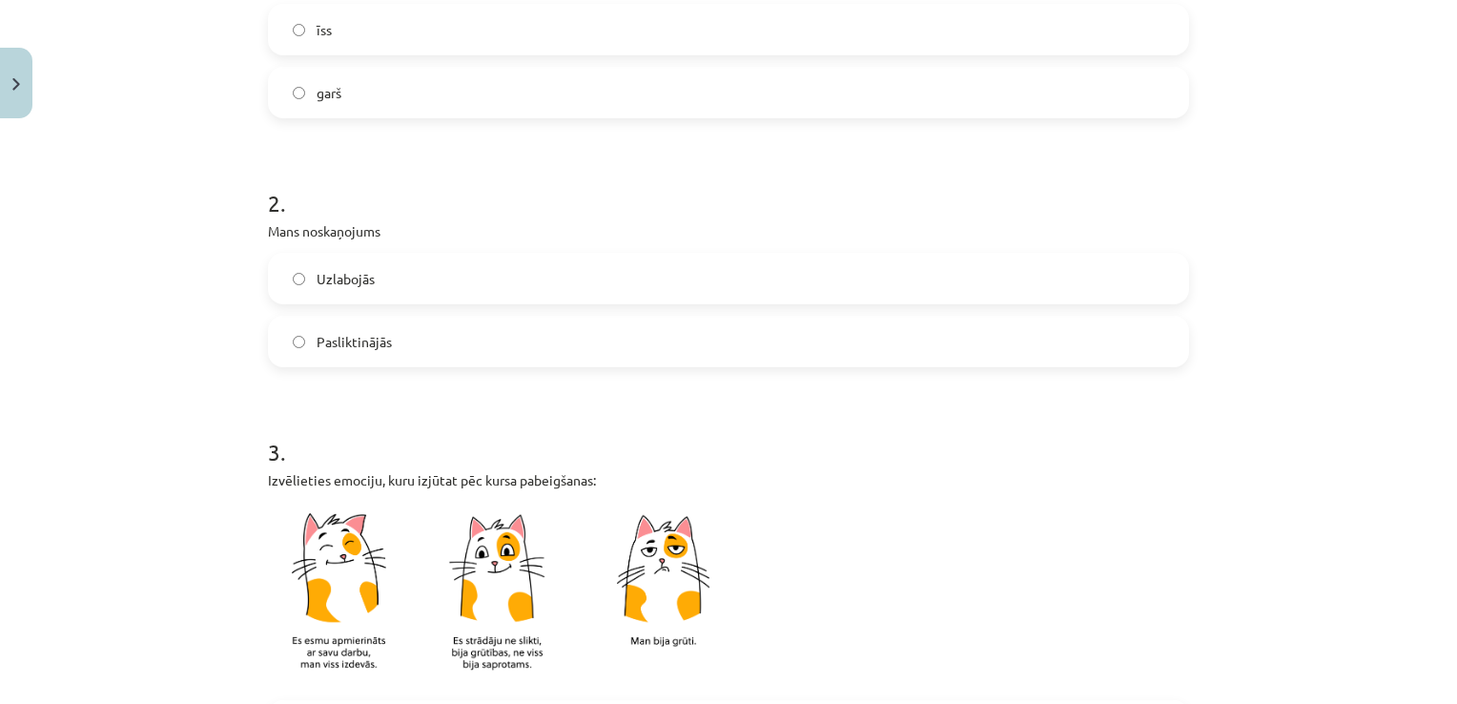
scroll to position [477, 0]
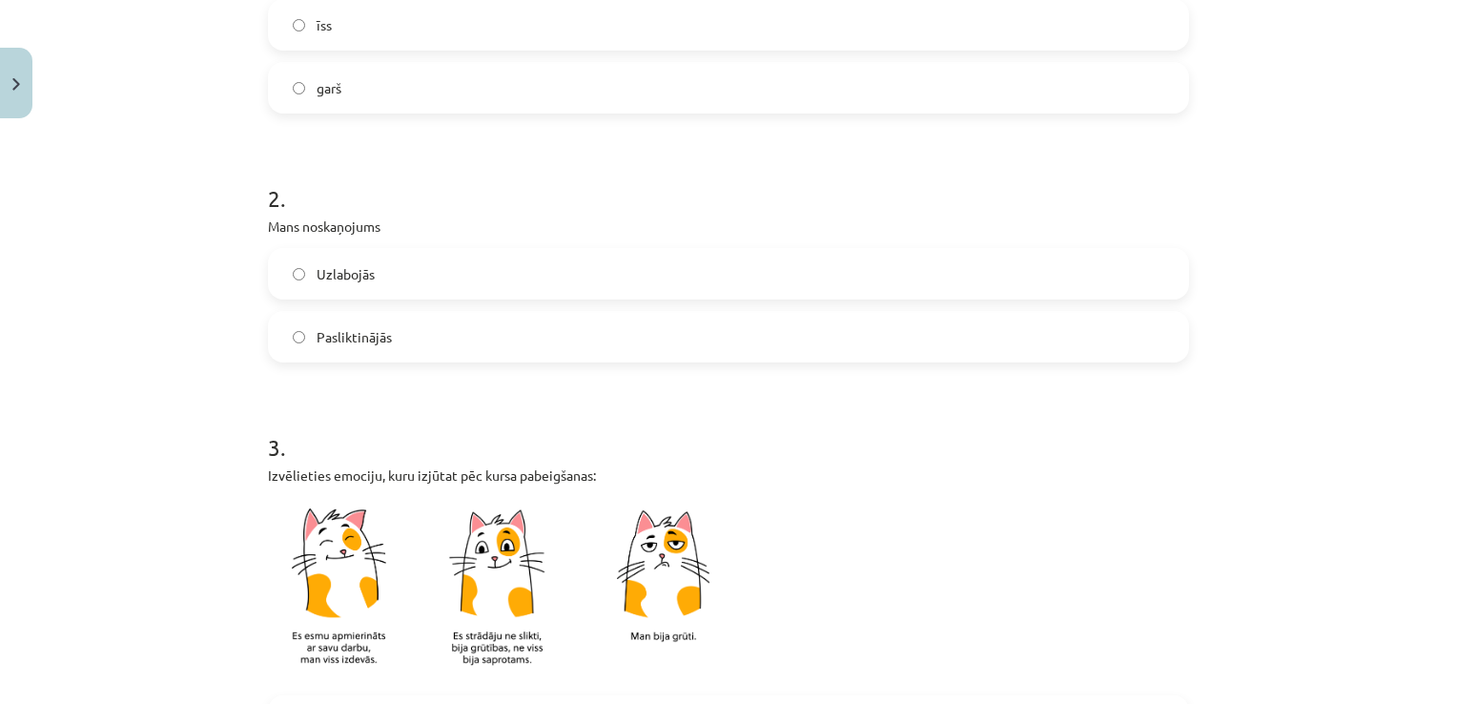
click at [676, 283] on label "Uzlabojās" at bounding box center [728, 274] width 917 height 48
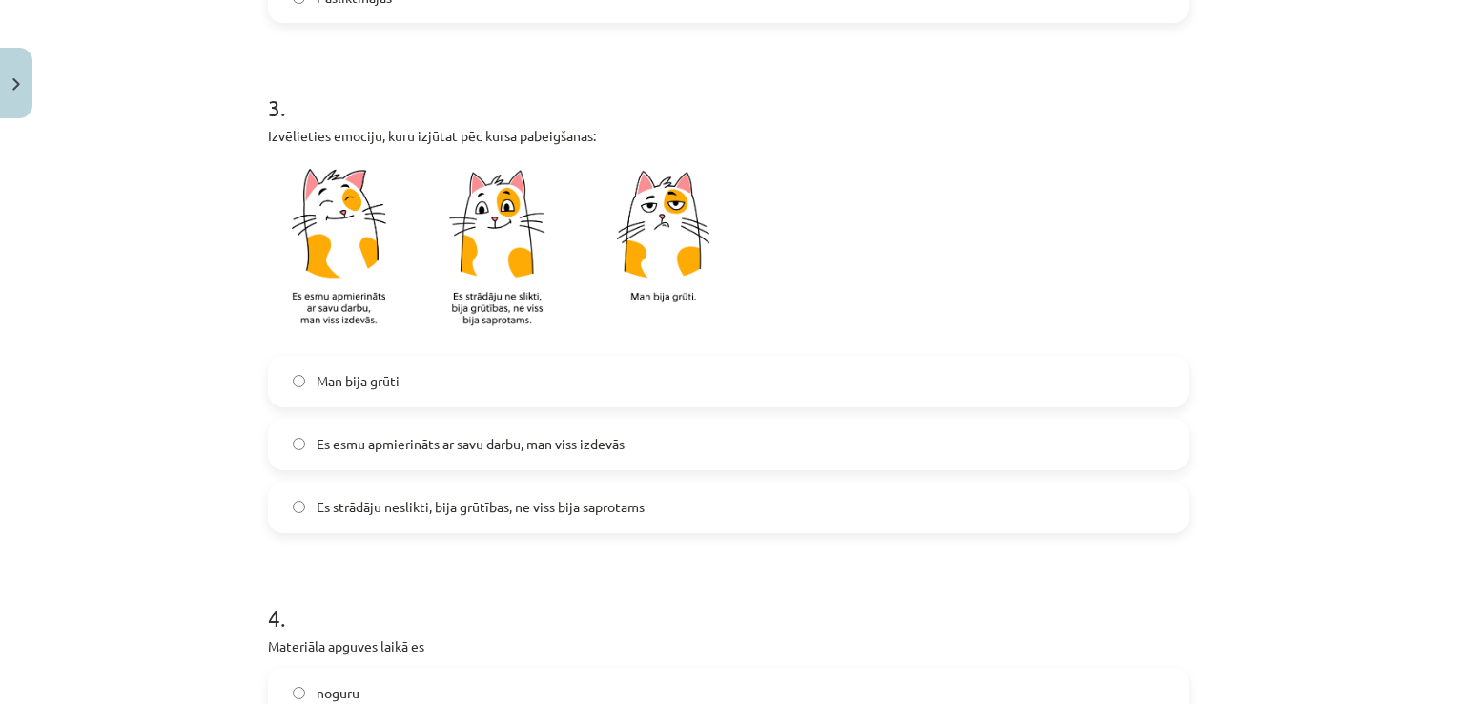
scroll to position [858, 0]
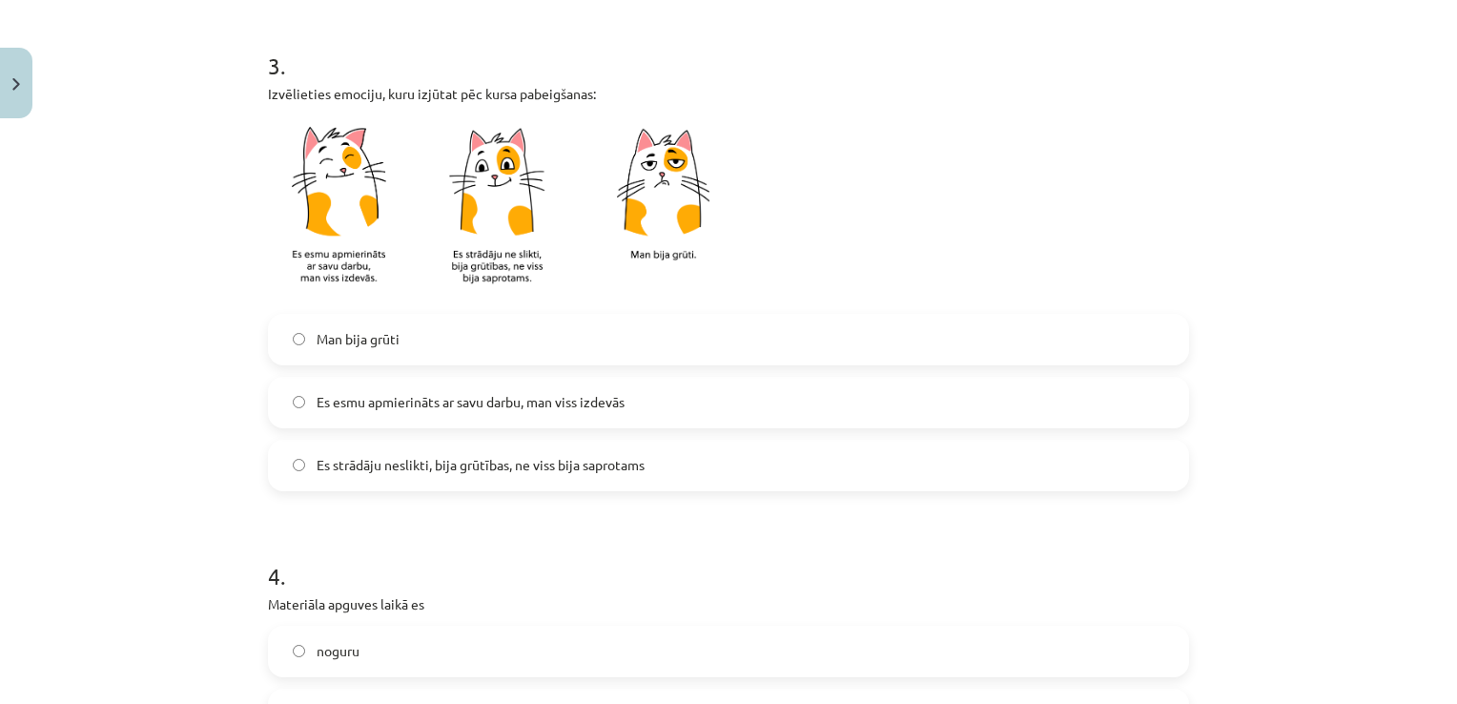
click at [644, 401] on label "Es esmu apmierināts ar savu darbu, man viss izdevās" at bounding box center [728, 403] width 917 height 48
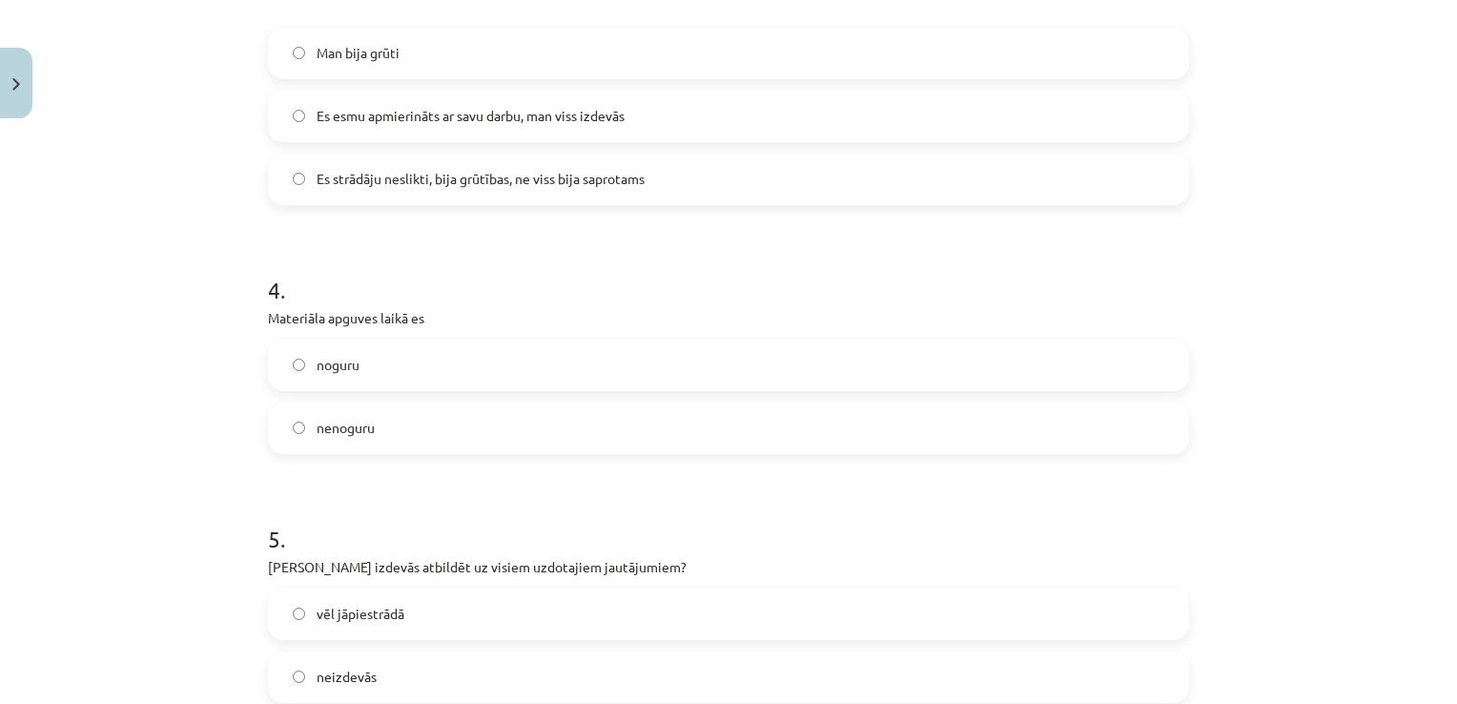
click at [664, 409] on label "nenoguru" at bounding box center [728, 428] width 917 height 48
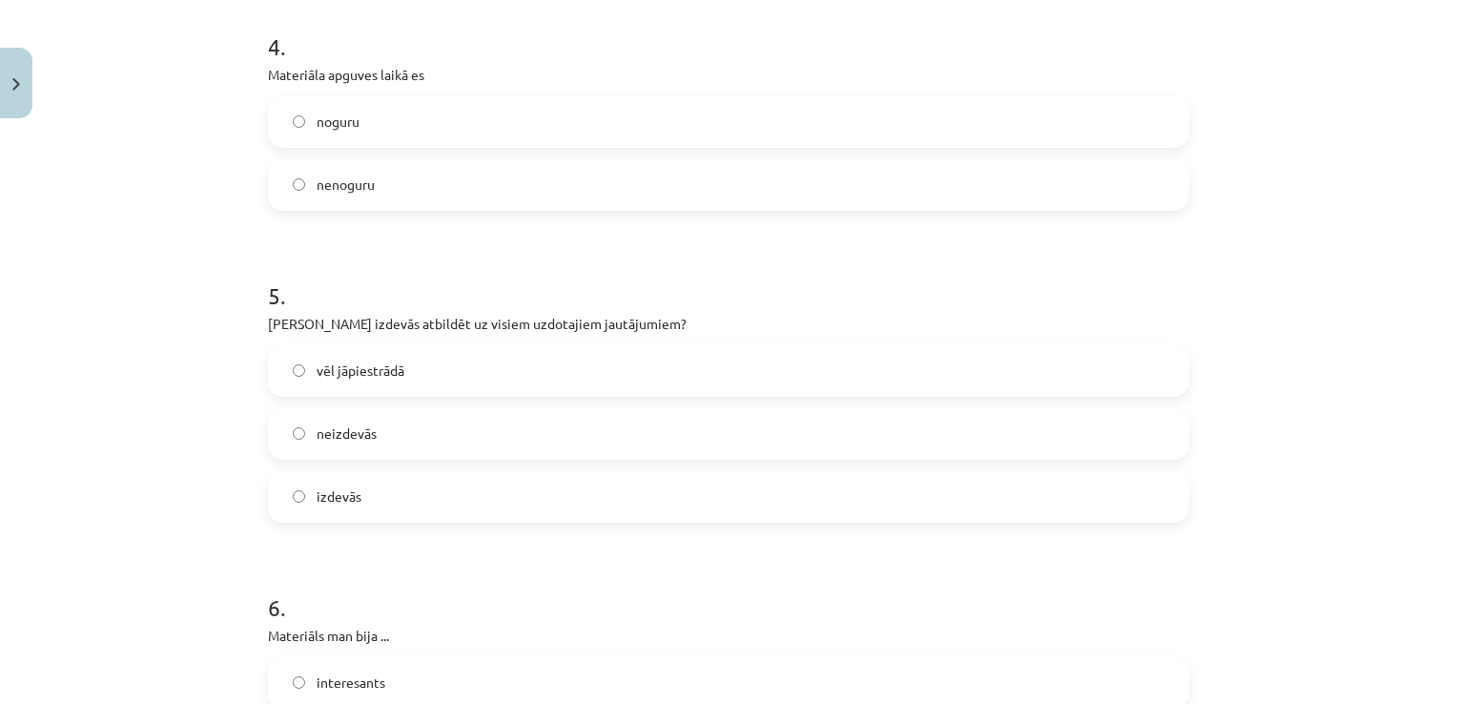
scroll to position [1430, 0]
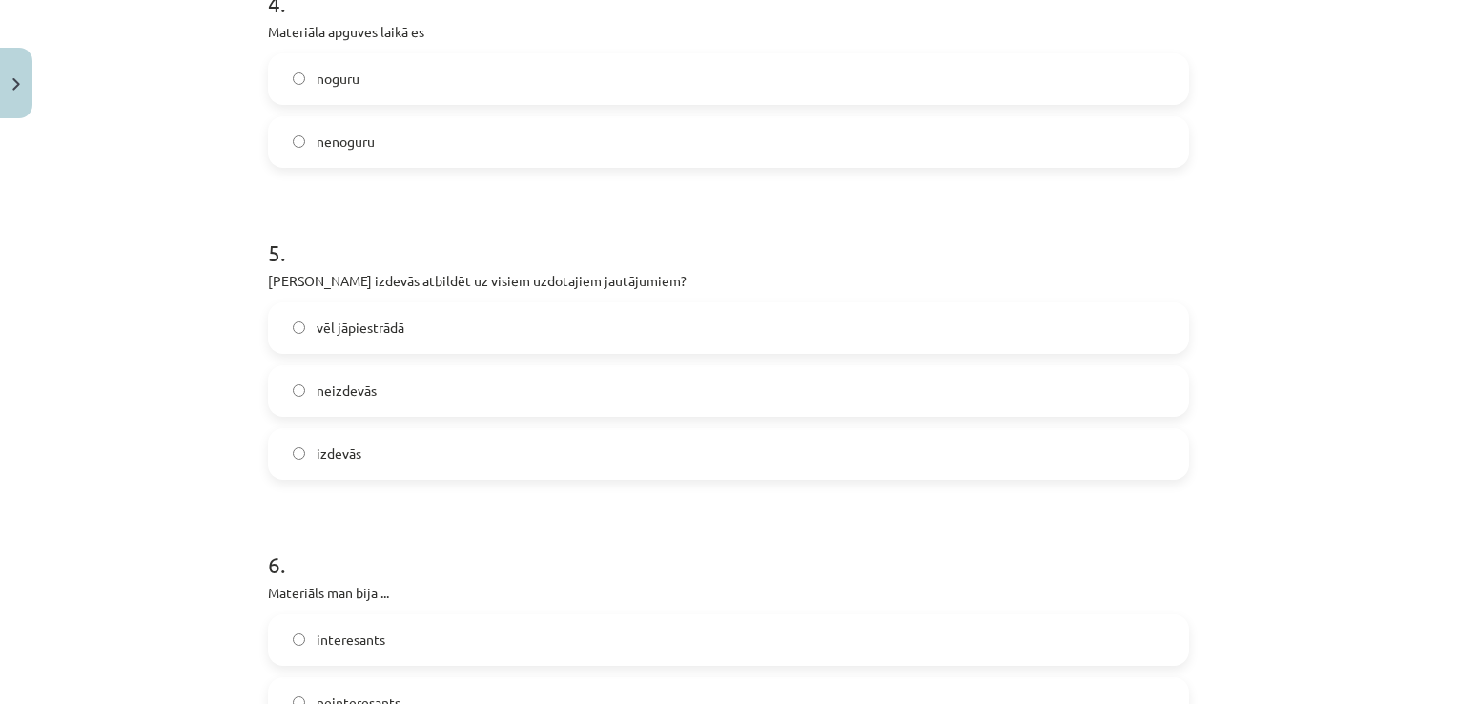
click at [693, 327] on label "vēl jāpiestrādā" at bounding box center [728, 328] width 917 height 48
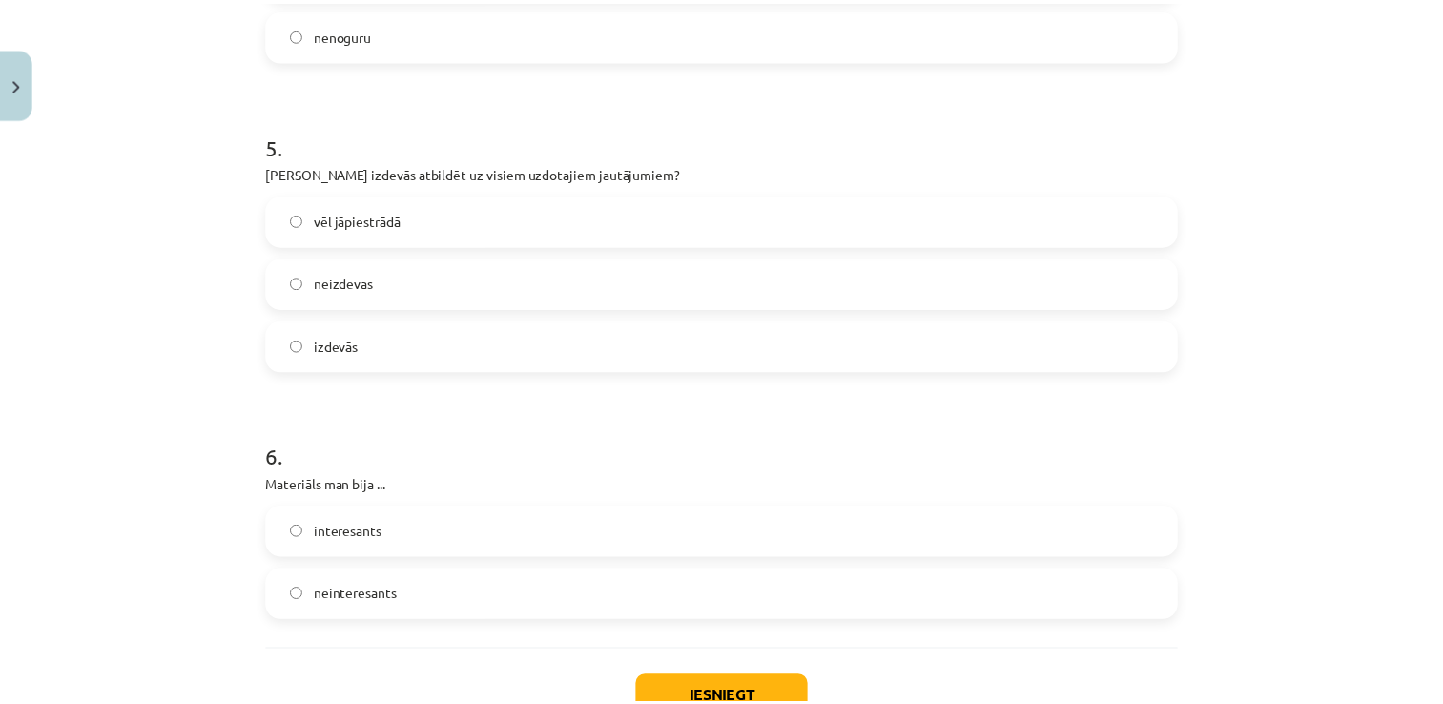
scroll to position [1674, 0]
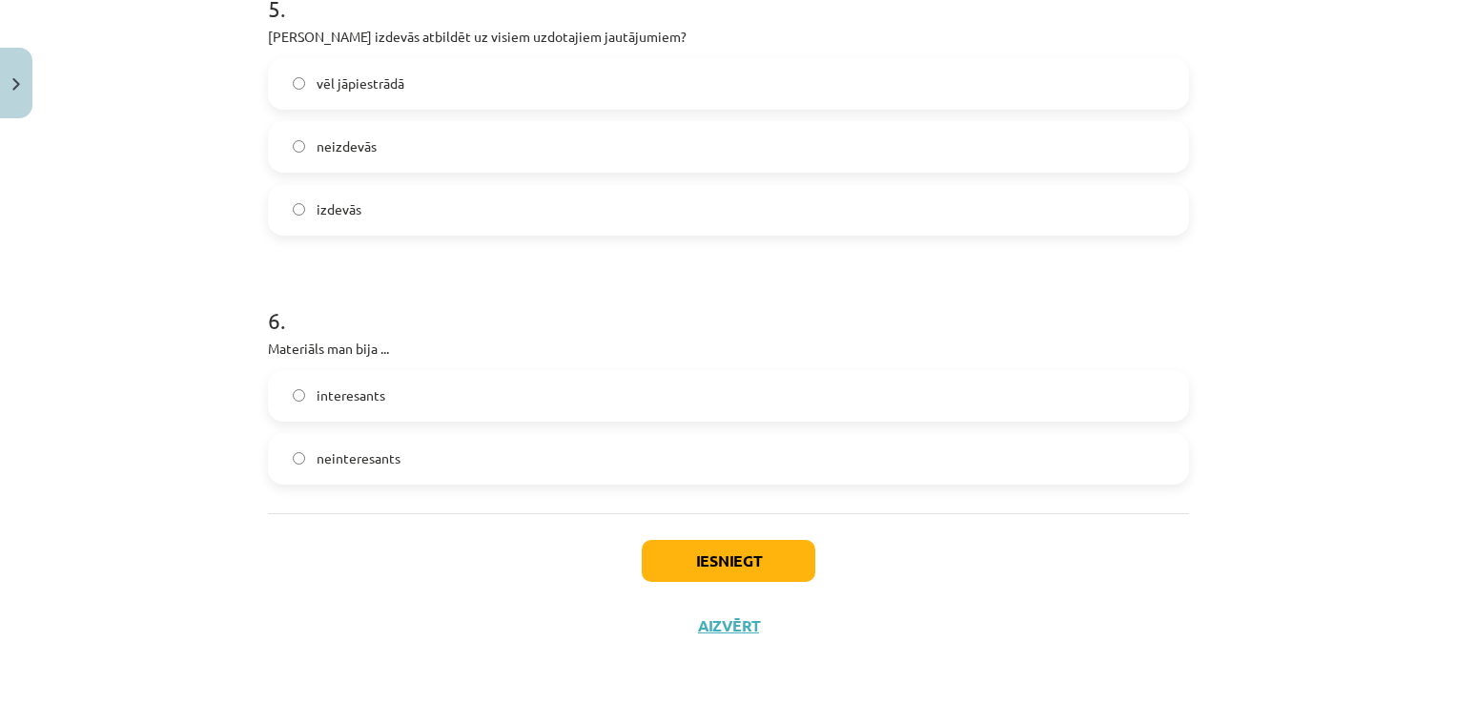
click at [644, 400] on label "interesants" at bounding box center [728, 396] width 917 height 48
click at [728, 559] on button "Iesniegt" at bounding box center [729, 561] width 174 height 42
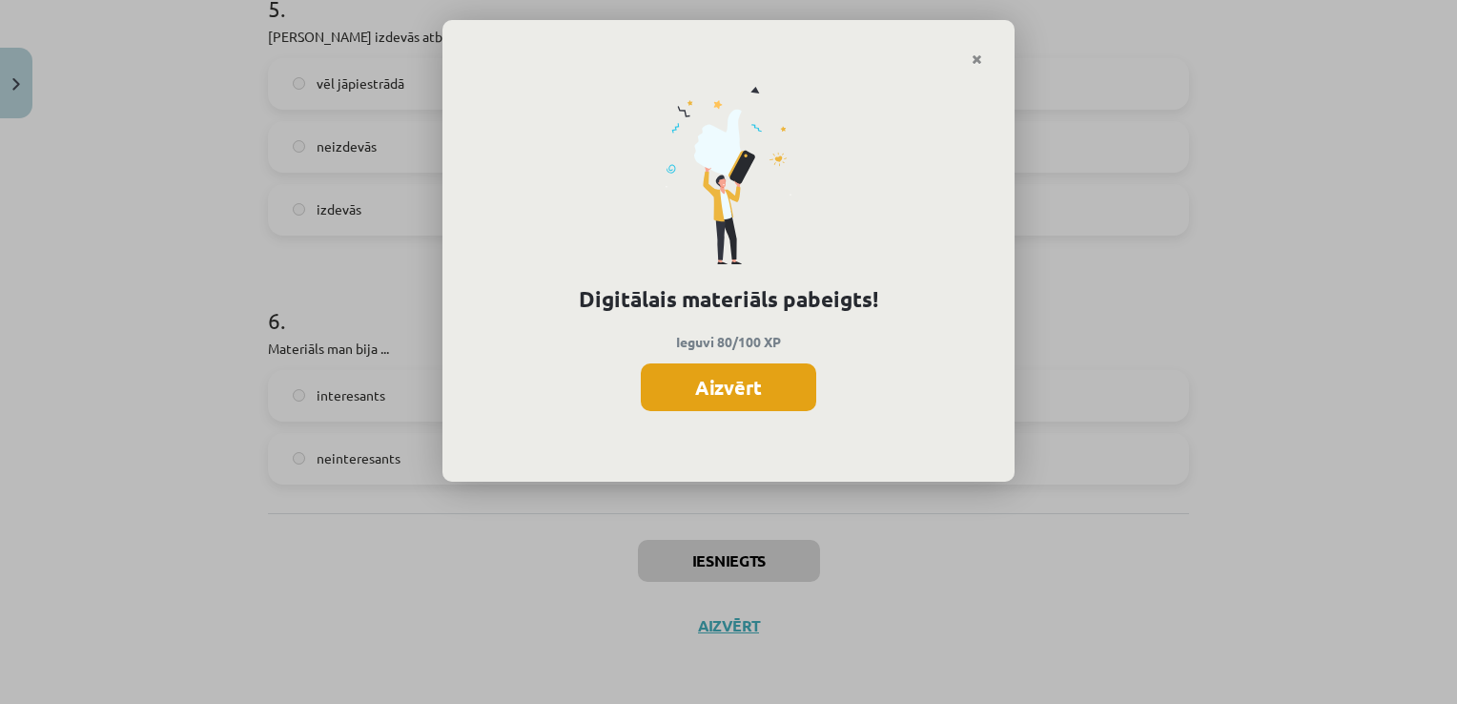
click at [706, 376] on button "Aizvērt" at bounding box center [728, 387] width 175 height 48
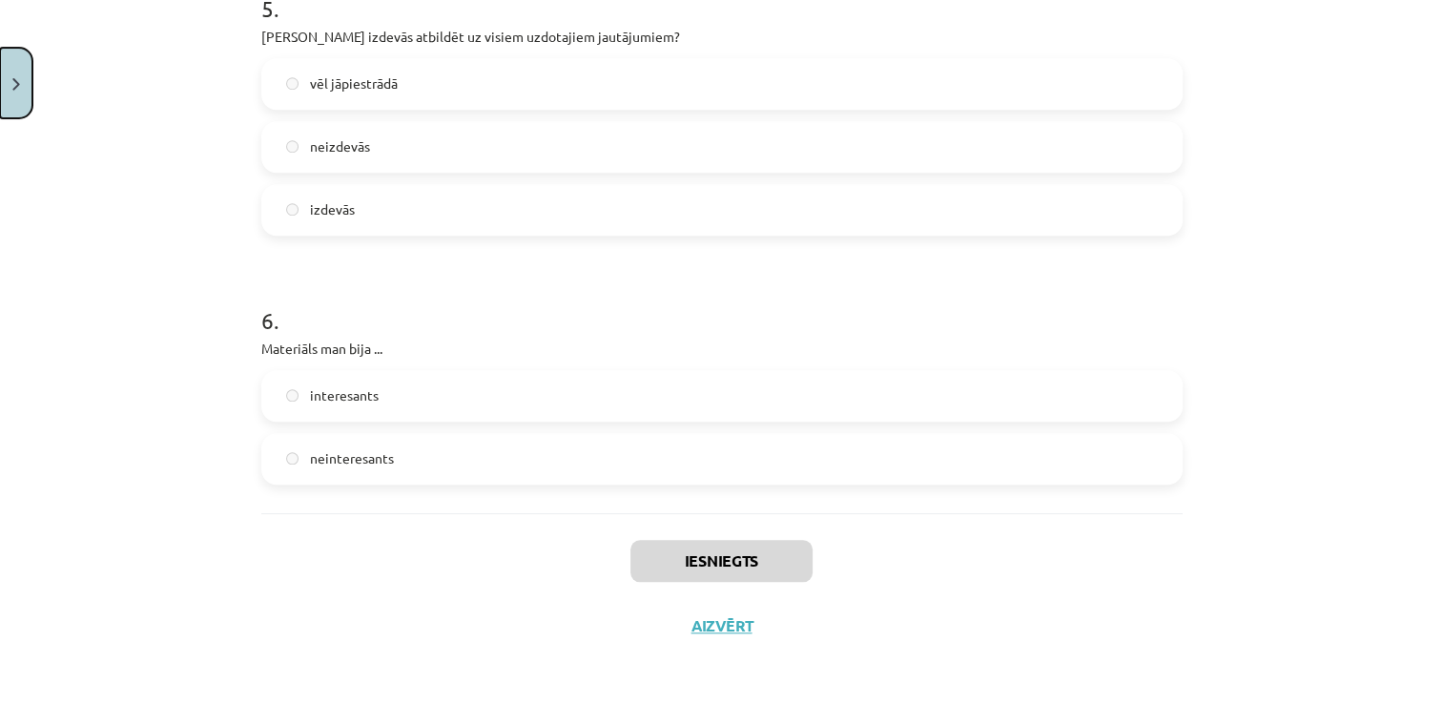
click at [11, 90] on button "Close" at bounding box center [16, 83] width 32 height 71
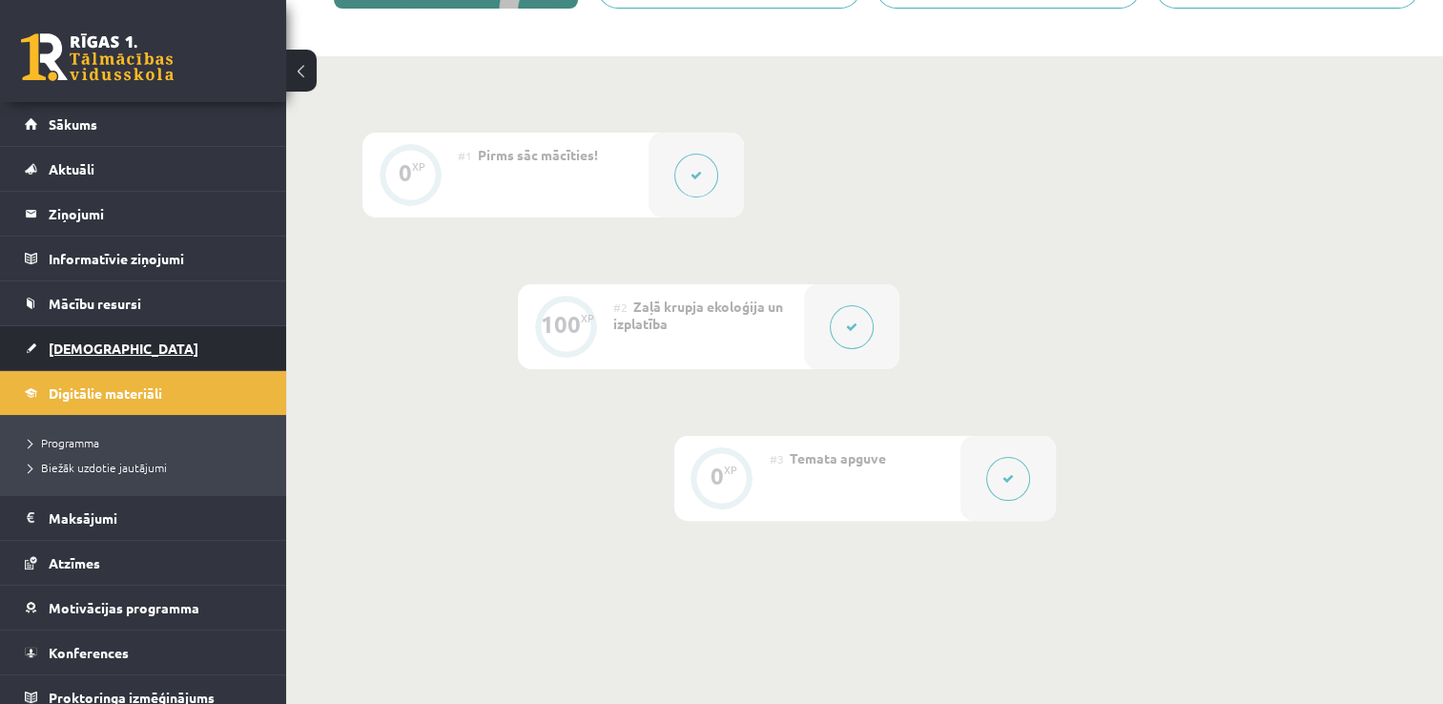
click at [151, 345] on link "[DEMOGRAPHIC_DATA]" at bounding box center [143, 348] width 237 height 44
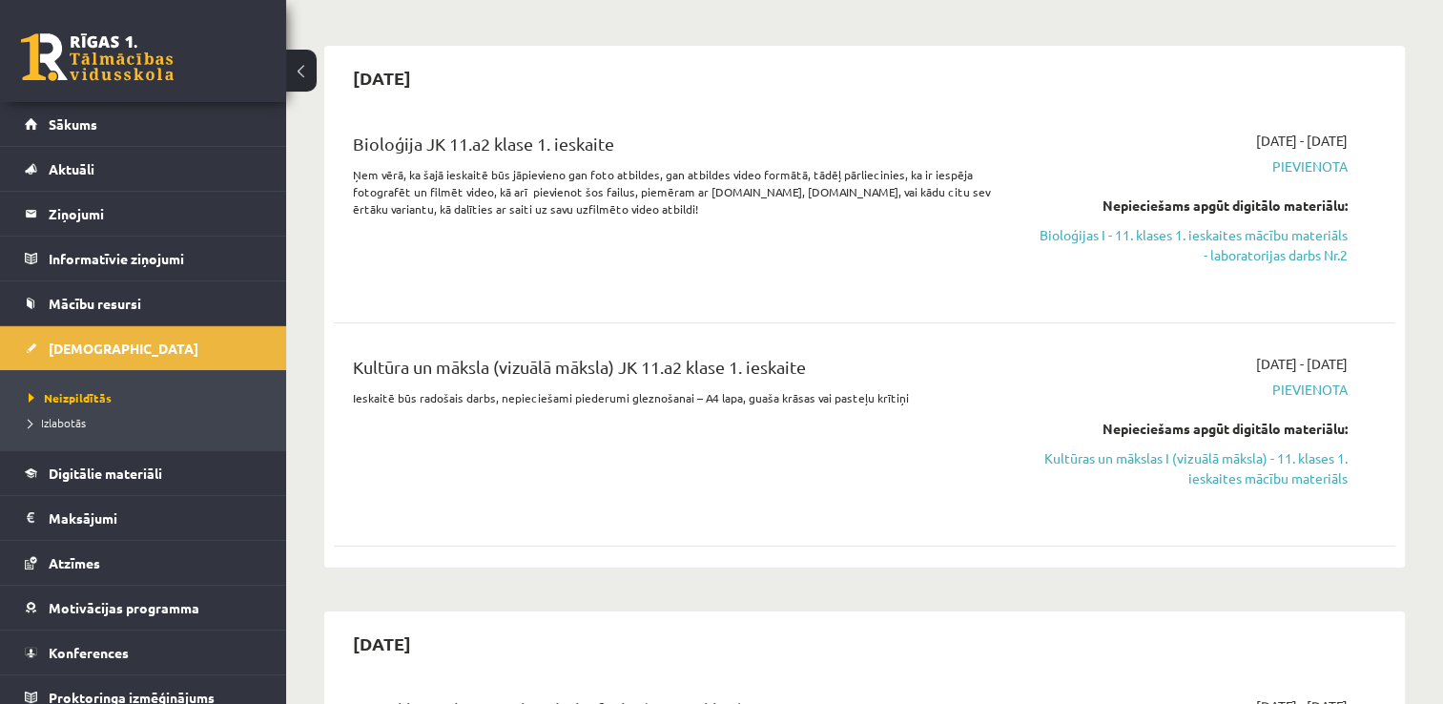
scroll to position [95, 0]
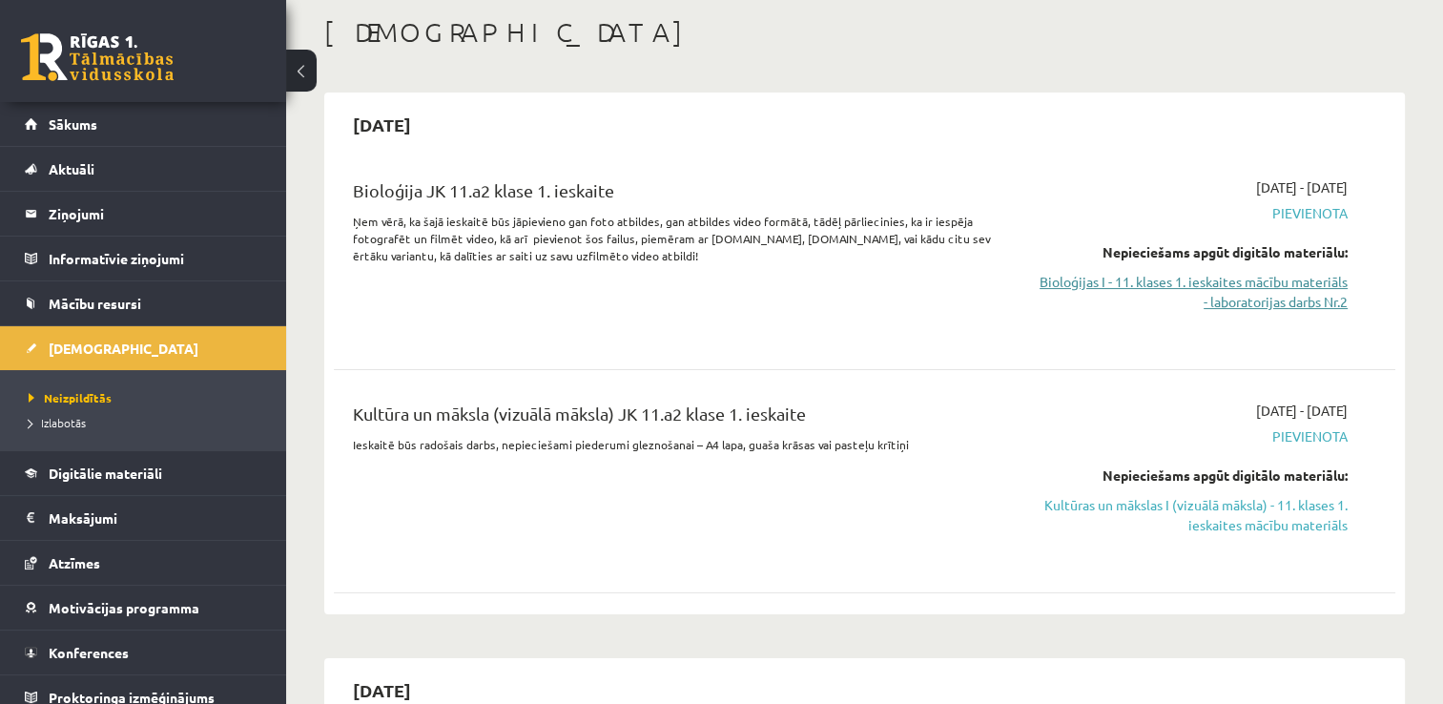
click at [1201, 279] on link "Bioloģijas I - 11. klases 1. ieskaites mācību materiāls - laboratorijas darbs N…" at bounding box center [1191, 292] width 313 height 40
click at [1138, 323] on div "2025-10-01 - 2025-10-15 Pievienota Nepieciešams apgūt digitālo materiālu: Biolo…" at bounding box center [1190, 257] width 341 height 161
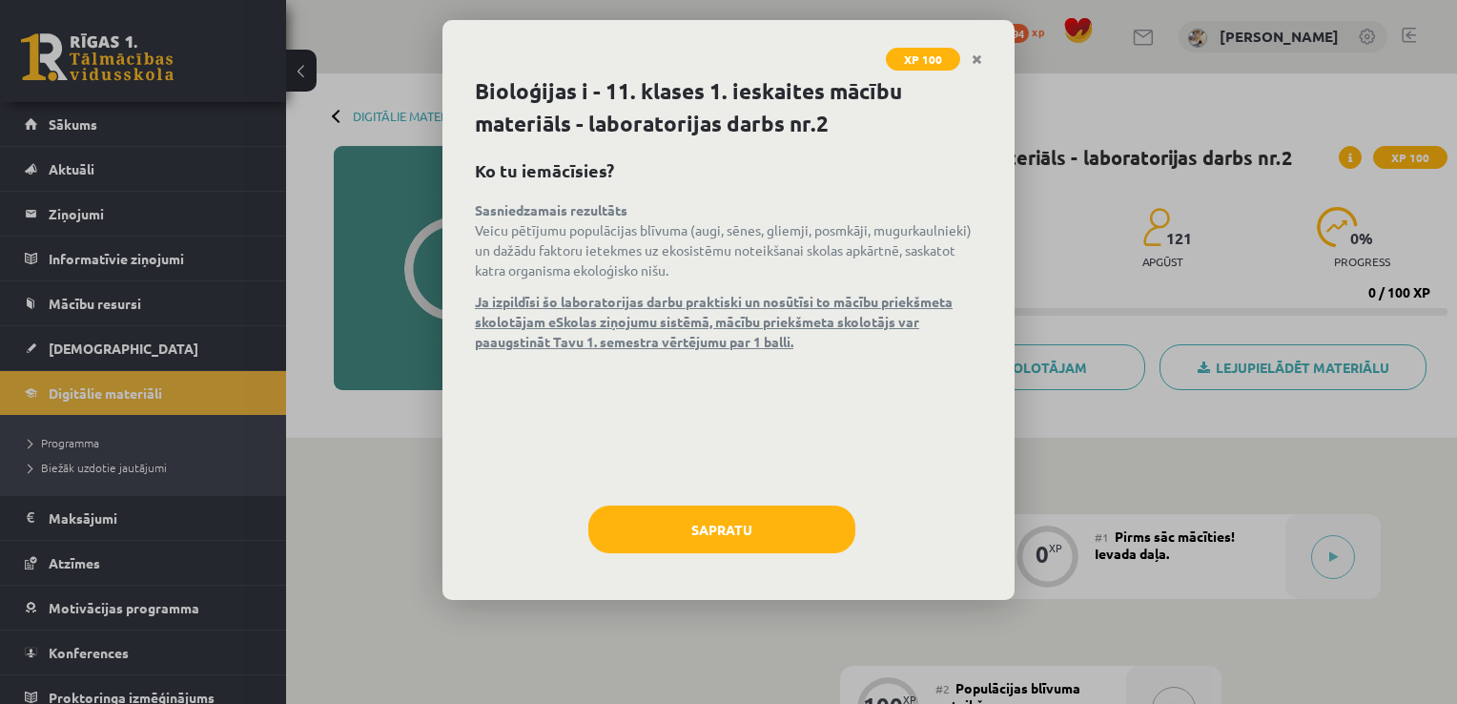
click at [1074, 287] on div "XP 100 Bioloģijas i - 11. klases 1. ieskaites mācību materiāls - laboratorijas …" at bounding box center [728, 352] width 1457 height 704
click at [755, 499] on div "Bioloģijas i - 11. klases 1. ieskaites mācību materiāls - laboratorijas darbs n…" at bounding box center [728, 337] width 572 height 524
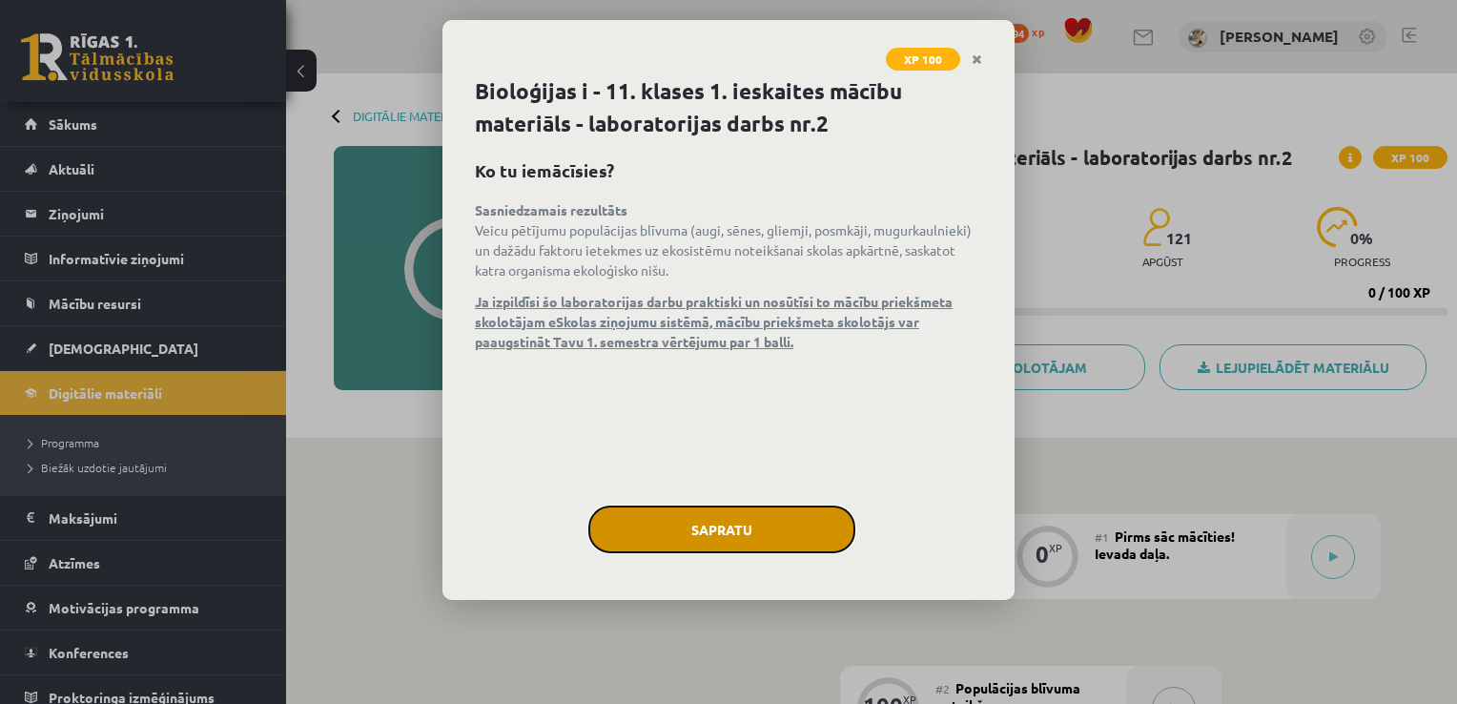
click at [753, 528] on button "Sapratu" at bounding box center [721, 529] width 267 height 48
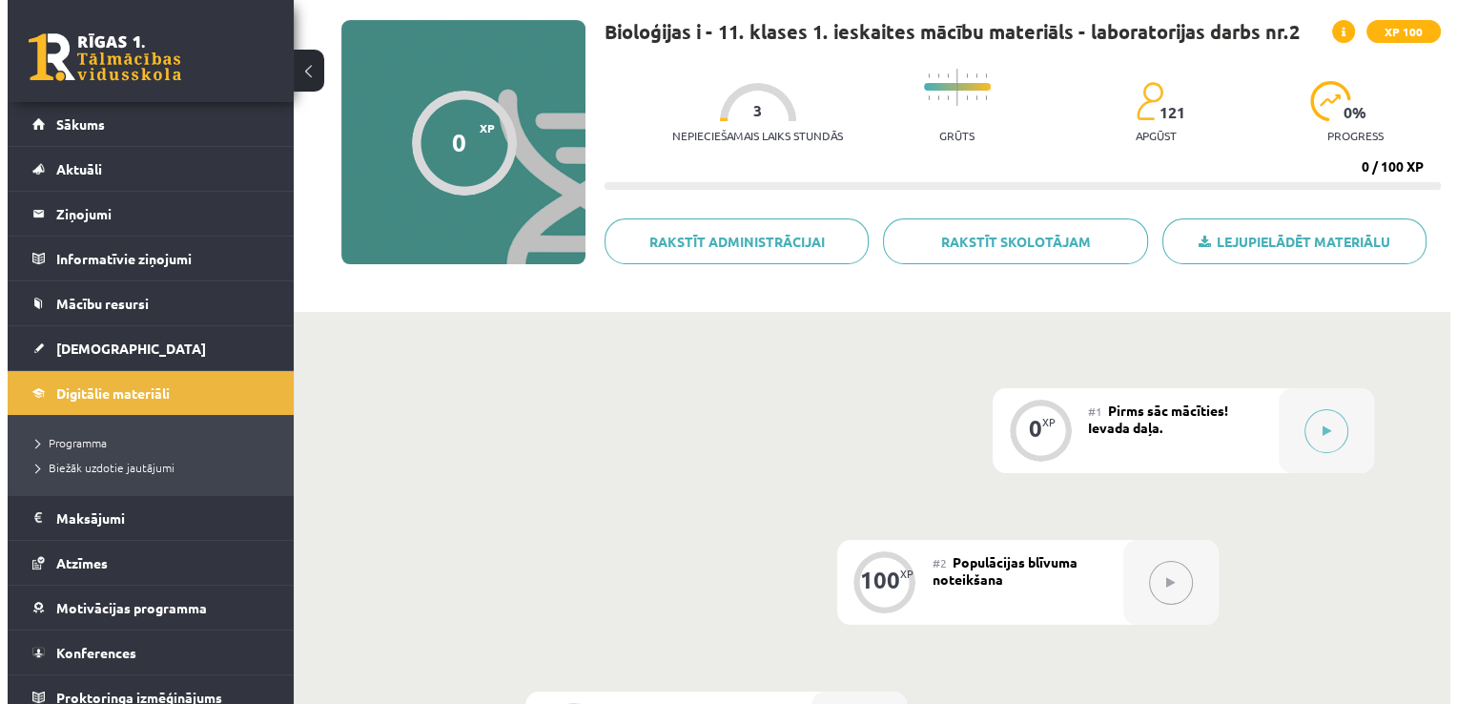
scroll to position [286, 0]
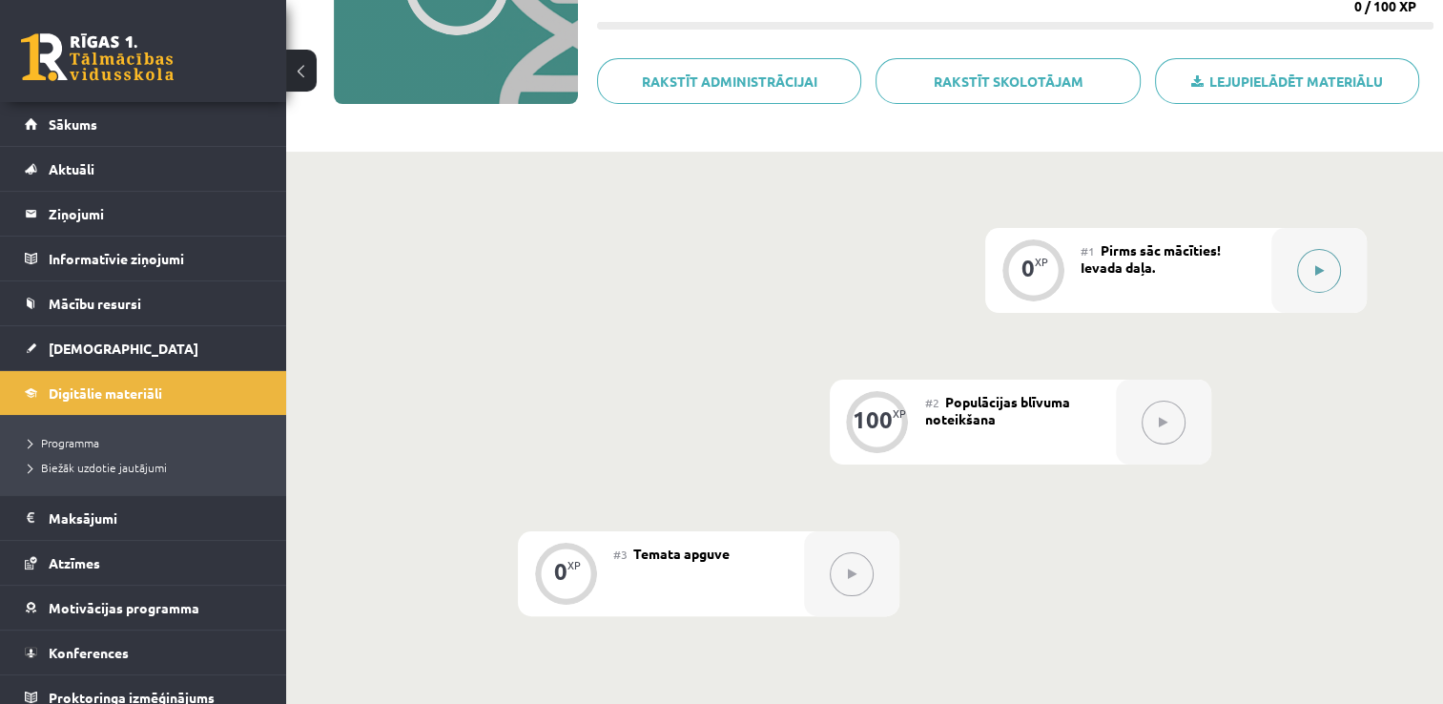
click at [1297, 265] on button at bounding box center [1319, 271] width 44 height 44
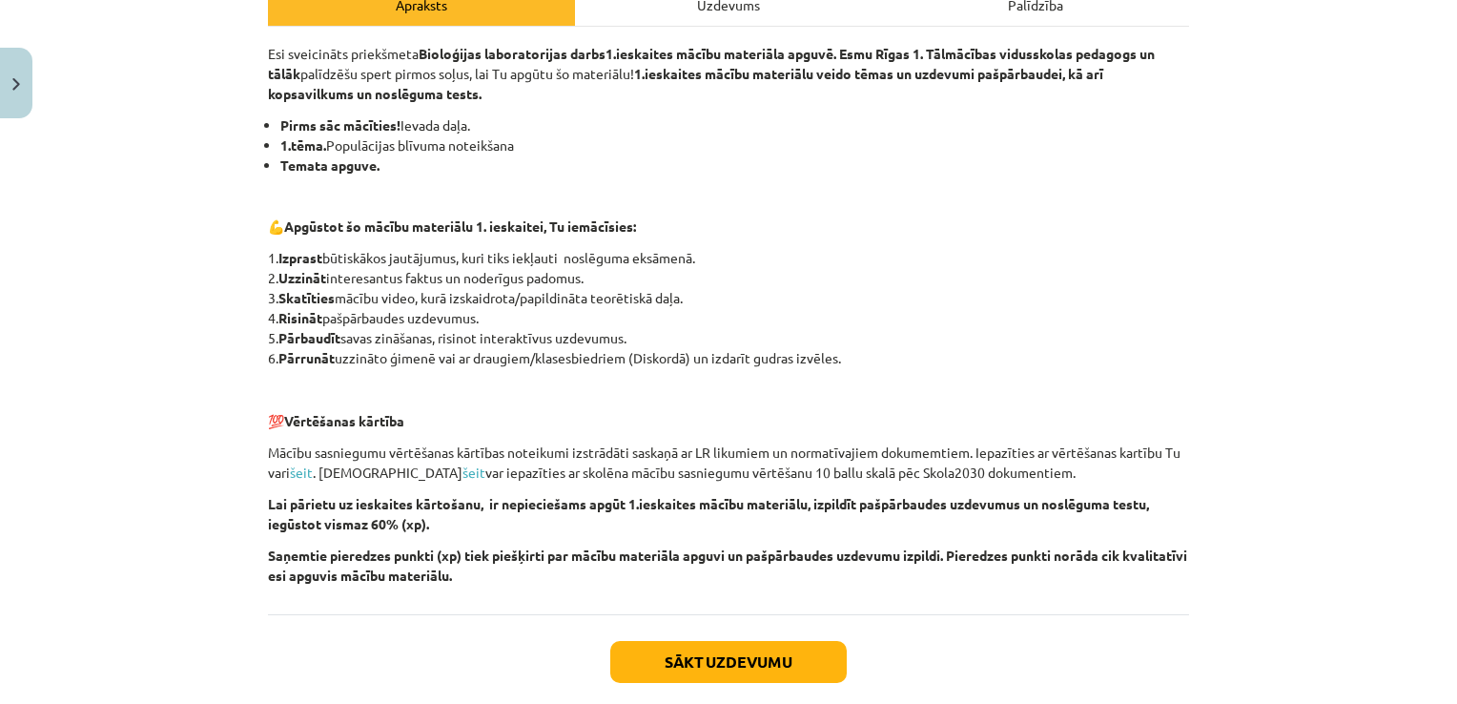
scroll to position [400, 0]
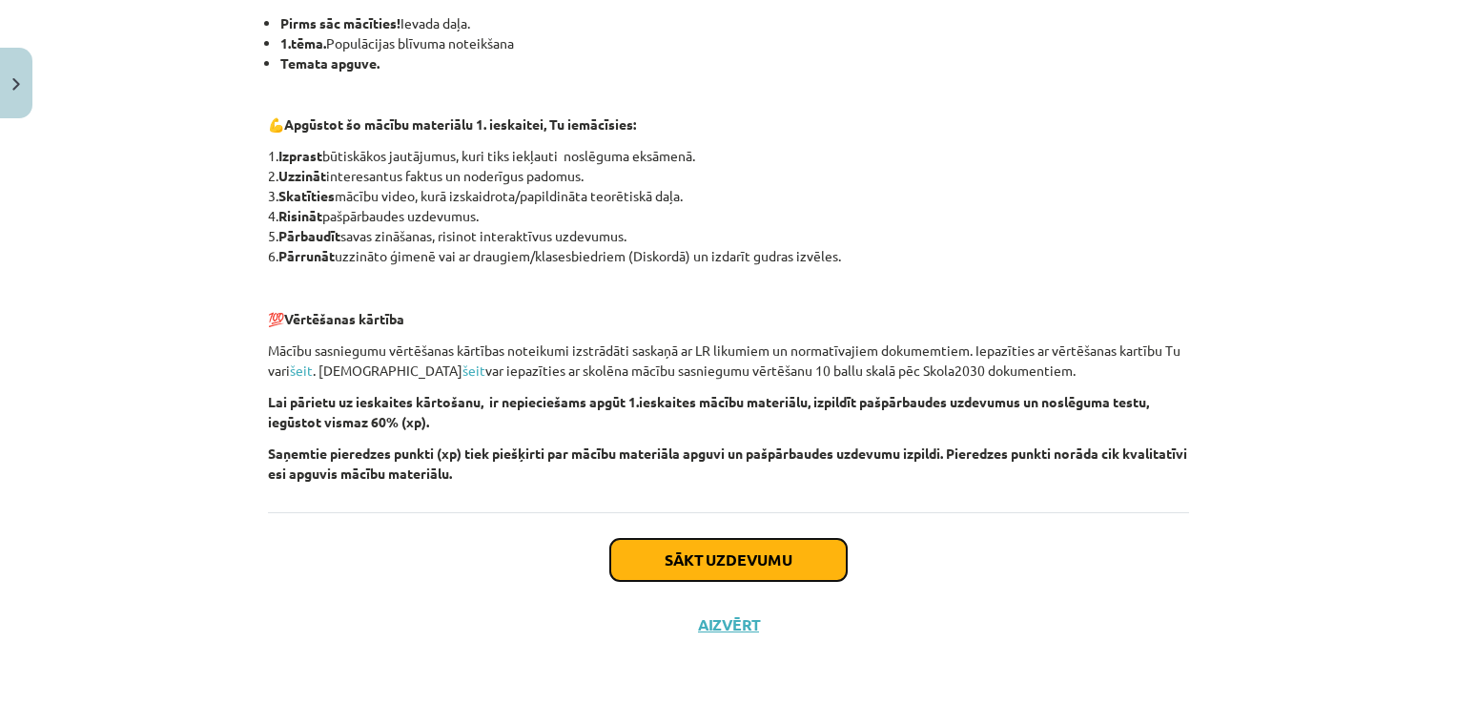
click at [745, 555] on button "Sākt uzdevumu" at bounding box center [728, 560] width 236 height 42
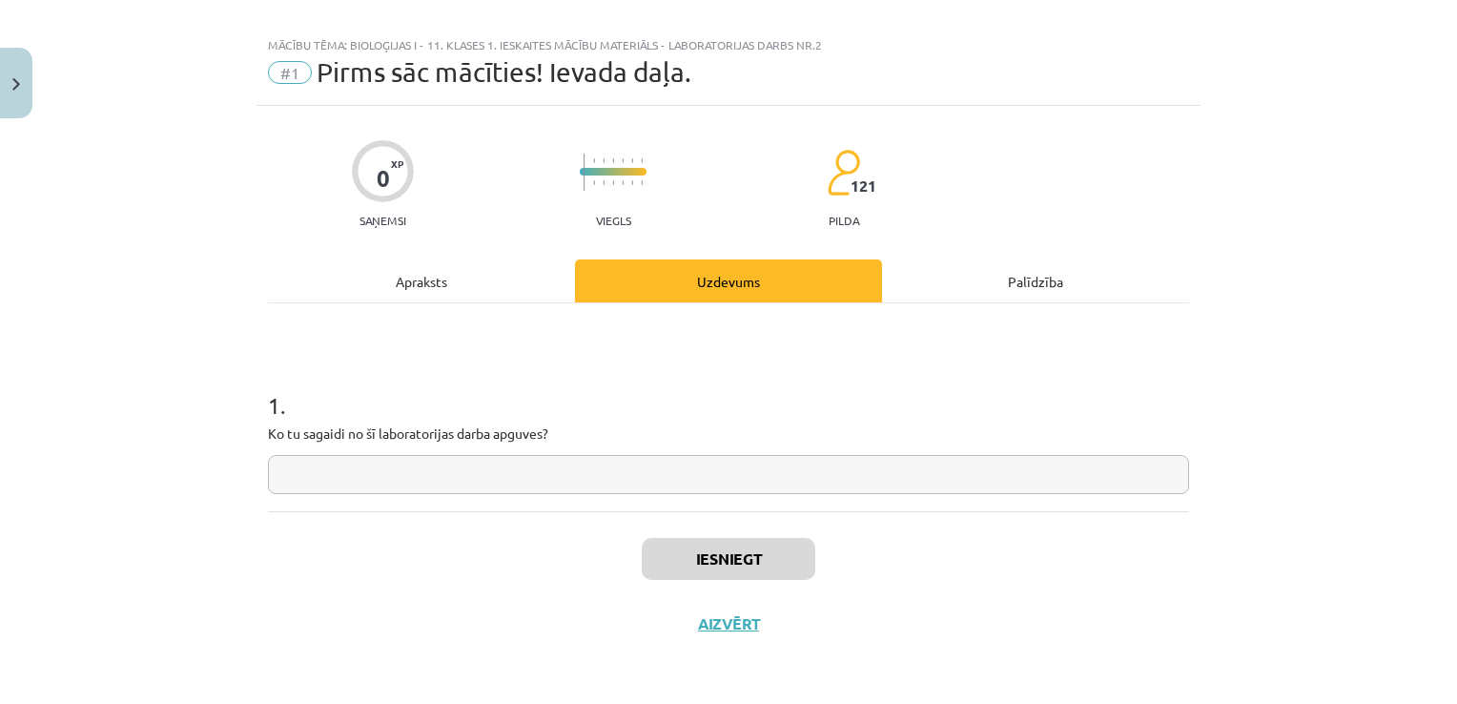
scroll to position [19, 0]
click at [725, 493] on input "text" at bounding box center [728, 476] width 921 height 39
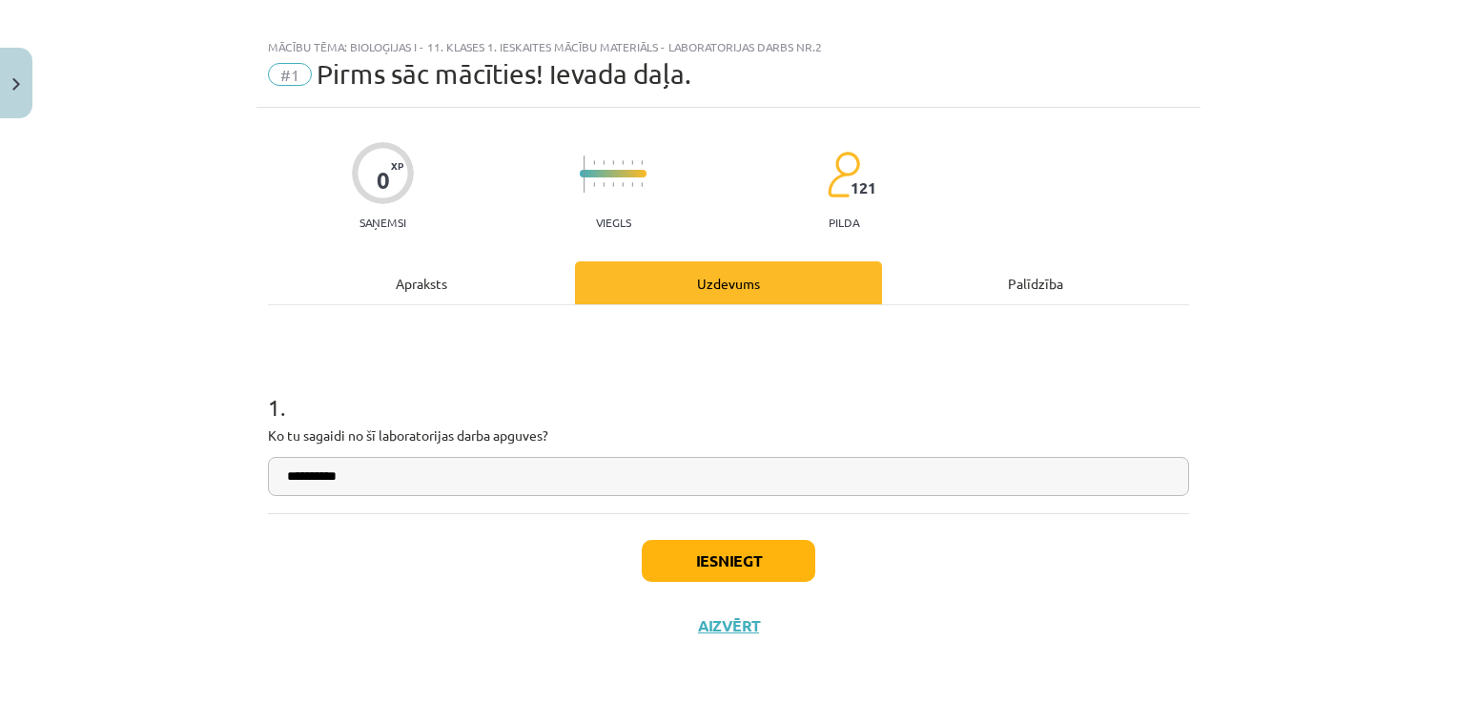
type input "**********"
click at [687, 575] on button "Iesniegt" at bounding box center [729, 561] width 174 height 42
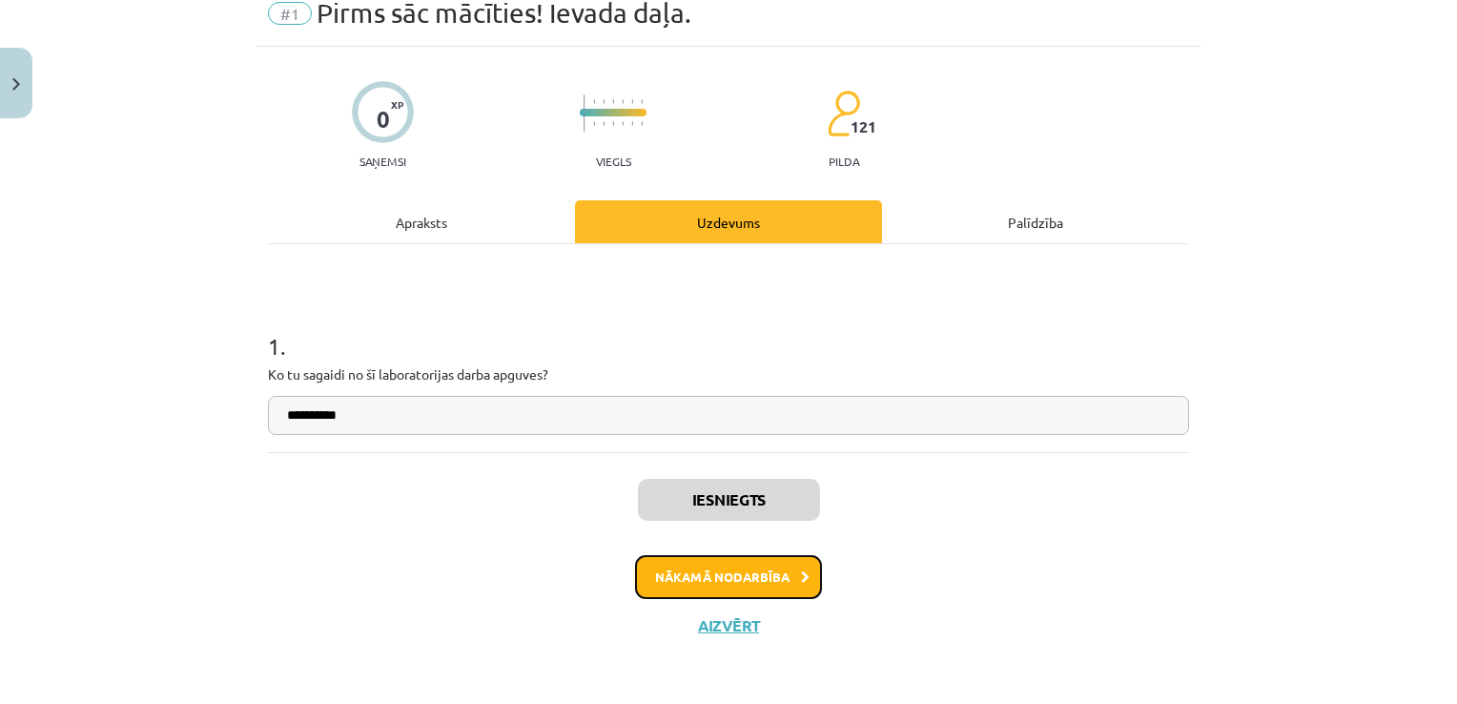
click at [733, 563] on button "Nākamā nodarbība" at bounding box center [728, 577] width 187 height 44
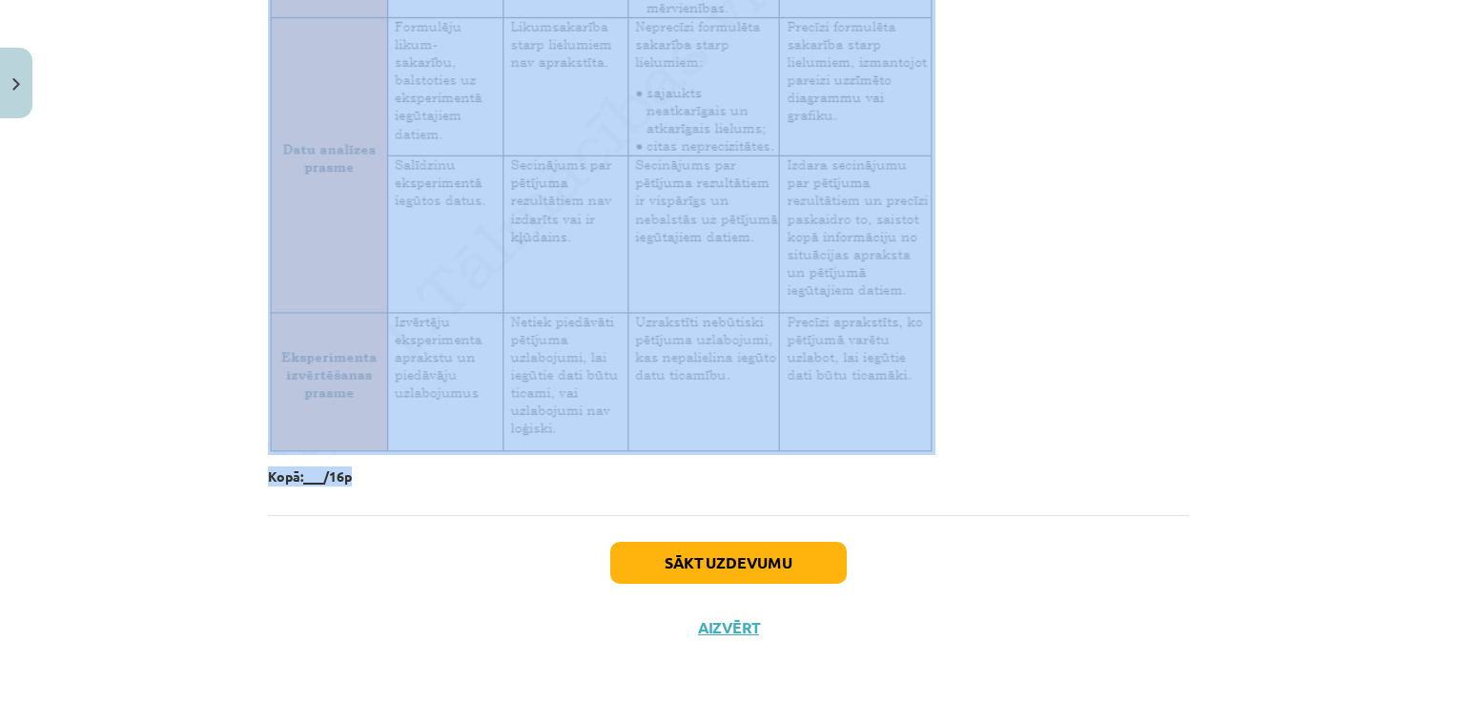
scroll to position [3152, 0]
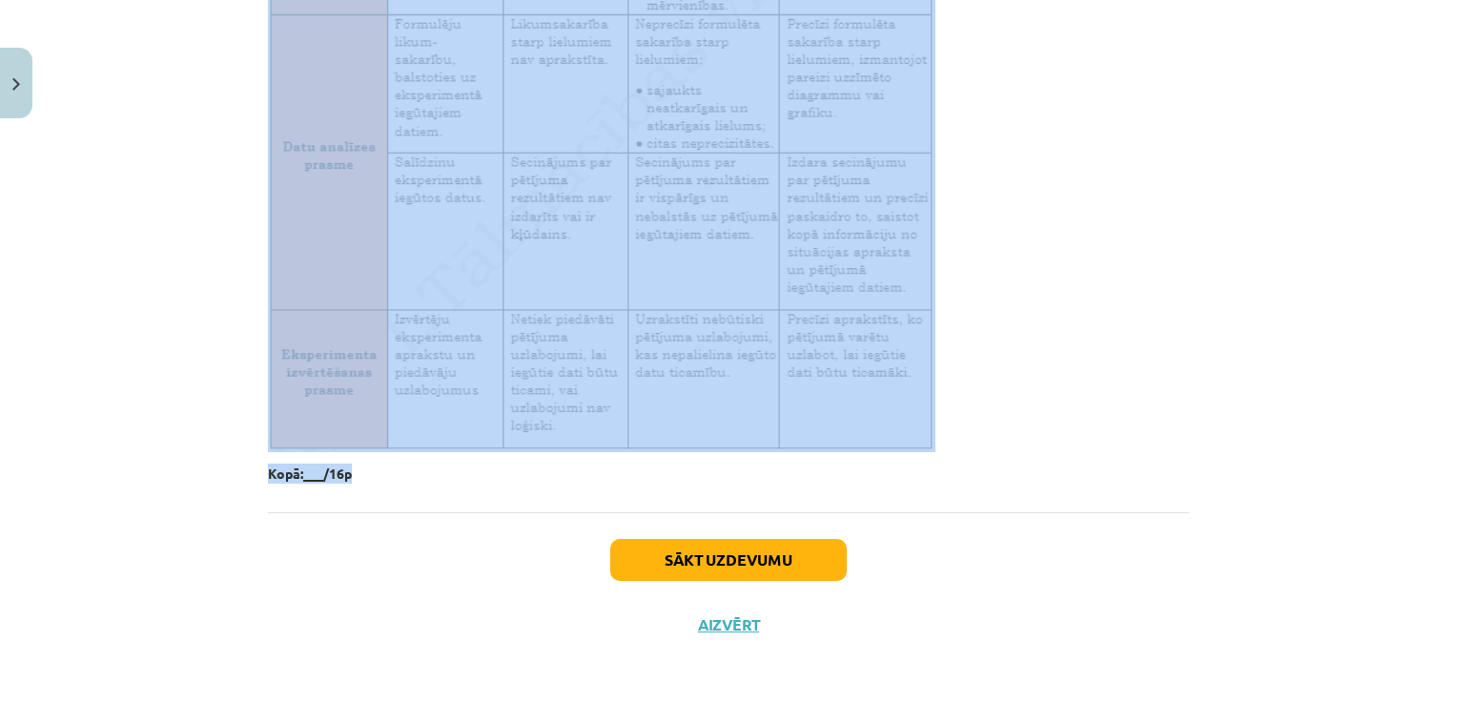
drag, startPoint x: 251, startPoint y: 239, endPoint x: 976, endPoint y: 511, distance: 774.9
drag, startPoint x: 976, startPoint y: 511, endPoint x: 931, endPoint y: 472, distance: 60.2
copy div "Situācijas apraksts Augiem nepieciešama gaisma, mitrums, barības vielas. Augus …"
click at [223, 254] on div "Mācību tēma: Bioloģijas i - 11. klases 1. ieskaites mācību materiāls - laborato…" at bounding box center [728, 352] width 1457 height 704
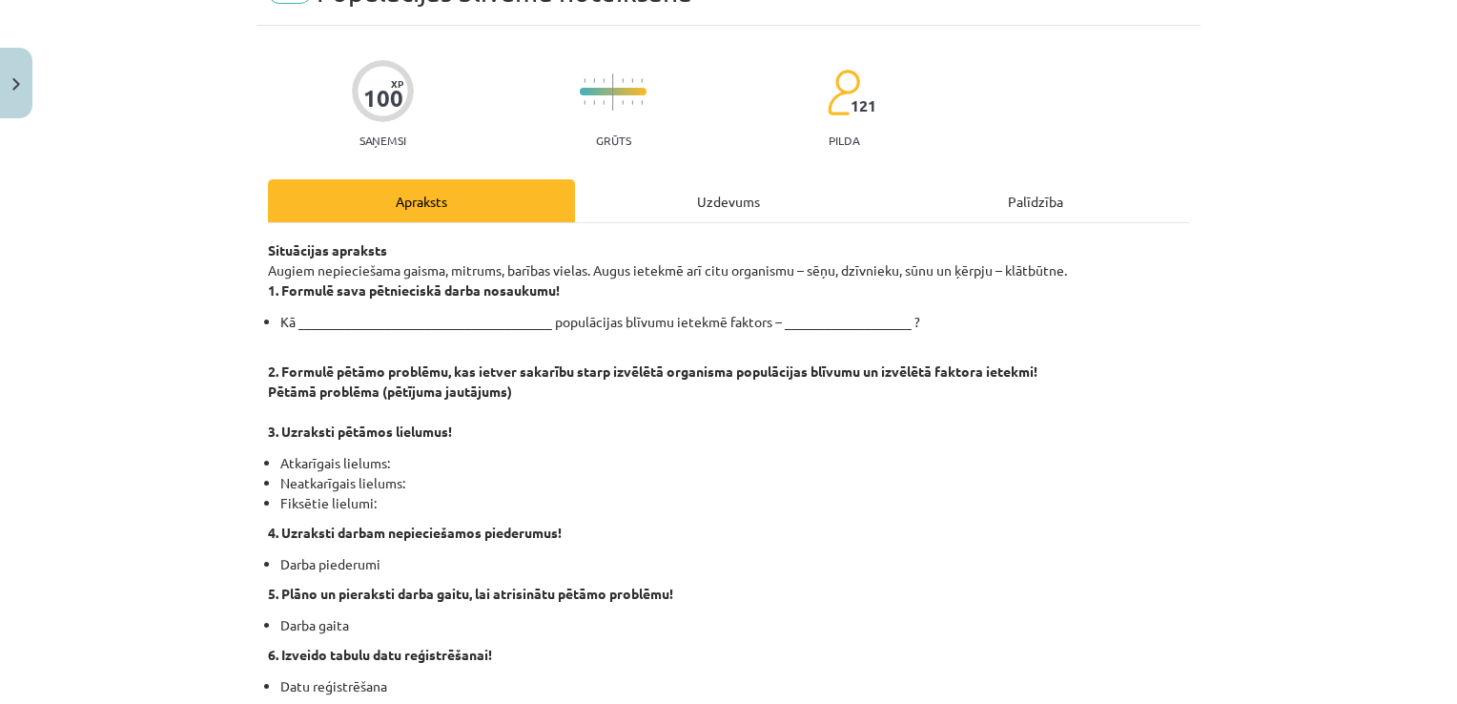
scroll to position [0, 0]
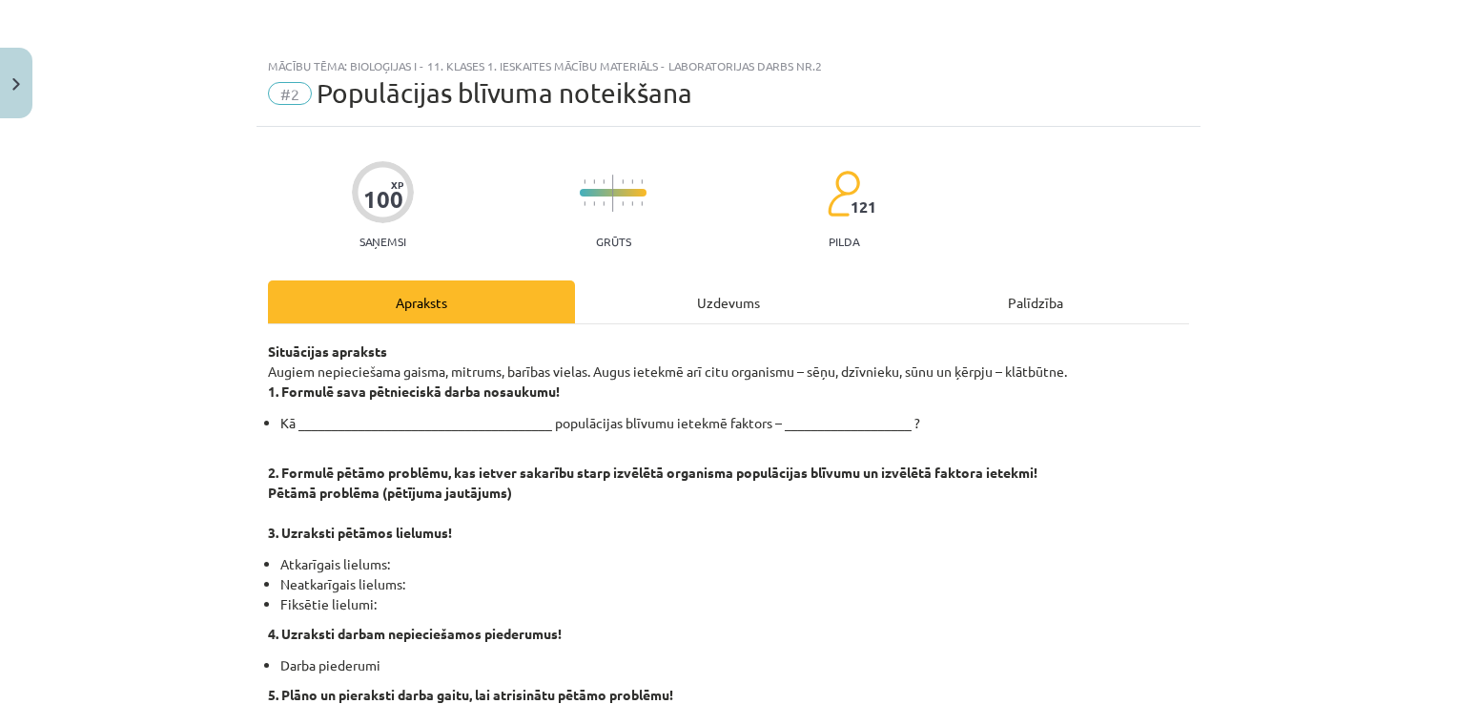
click at [767, 299] on div "Uzdevums" at bounding box center [728, 301] width 307 height 43
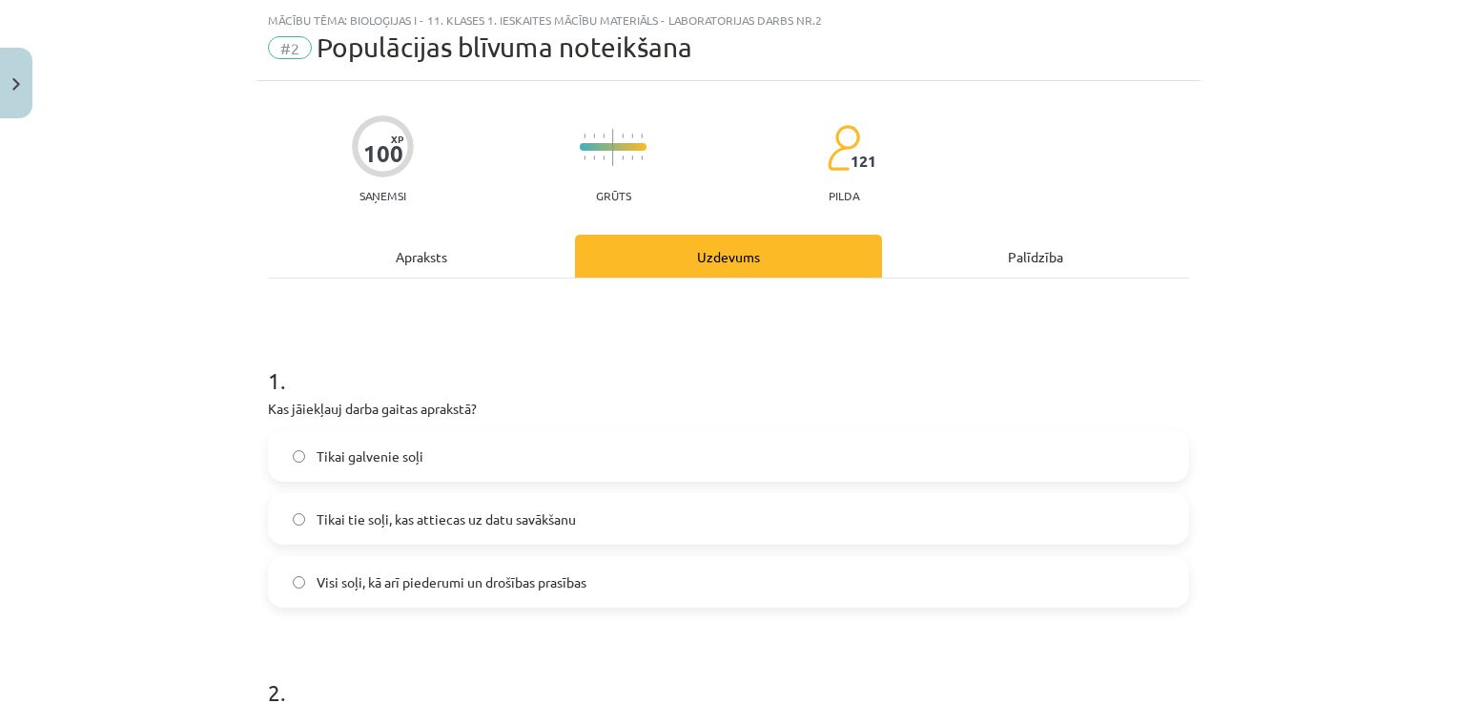
scroll to position [48, 0]
click at [490, 246] on div "Apraksts" at bounding box center [421, 254] width 307 height 43
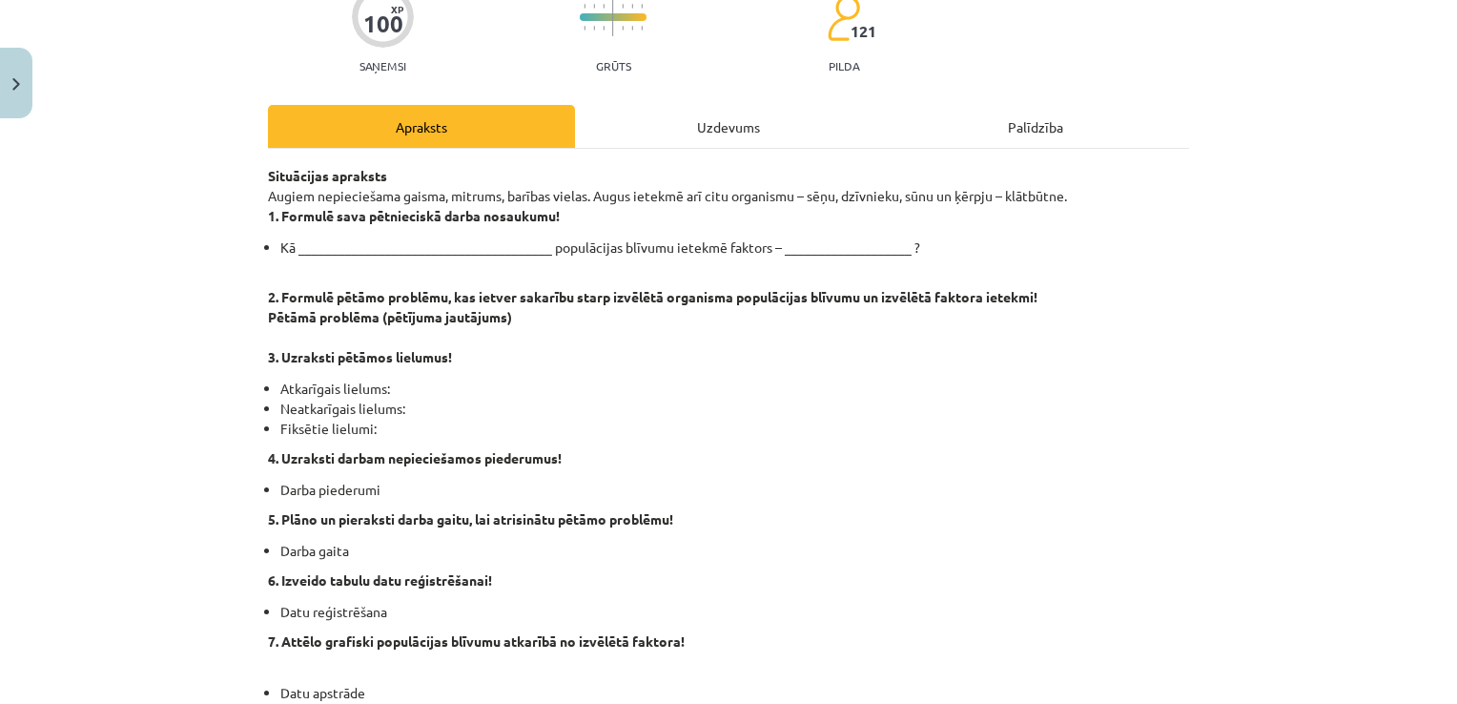
scroll to position [0, 0]
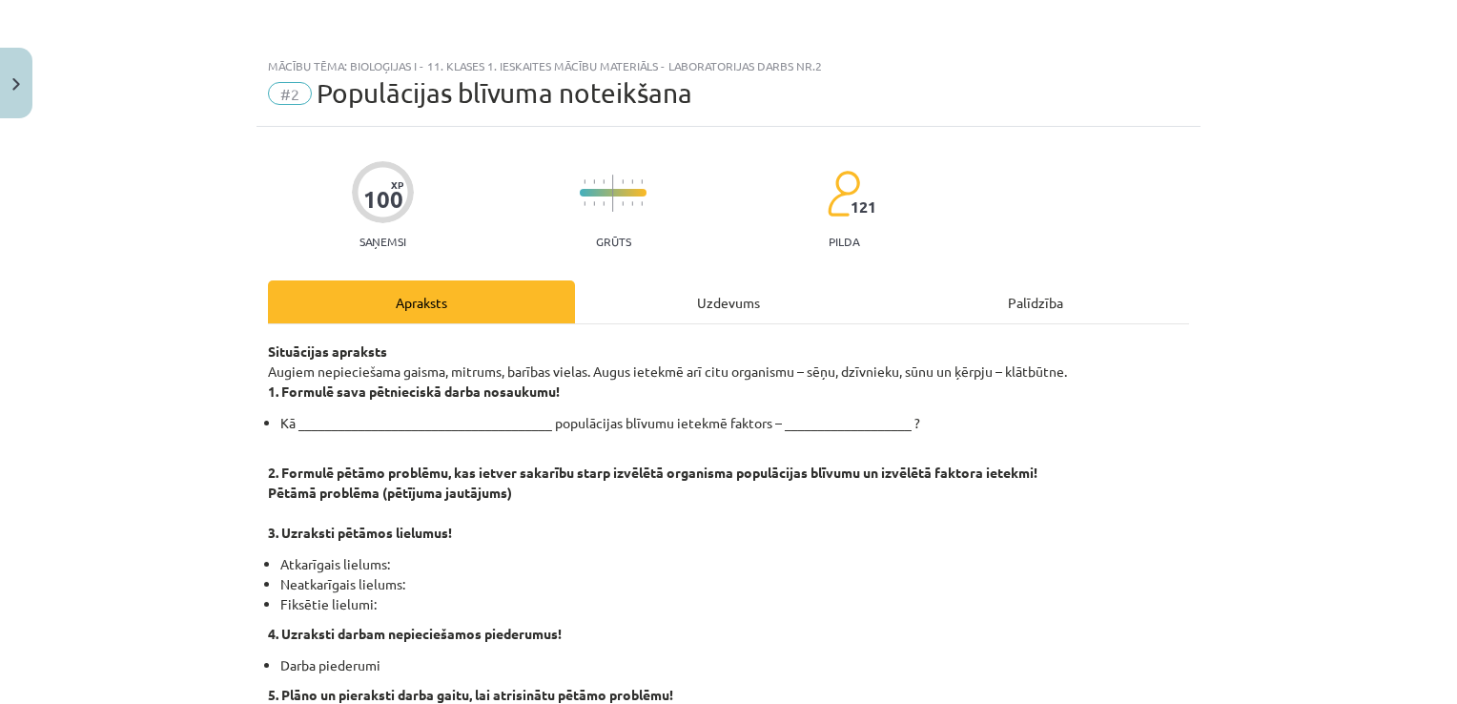
click at [746, 311] on div "Uzdevums" at bounding box center [728, 301] width 307 height 43
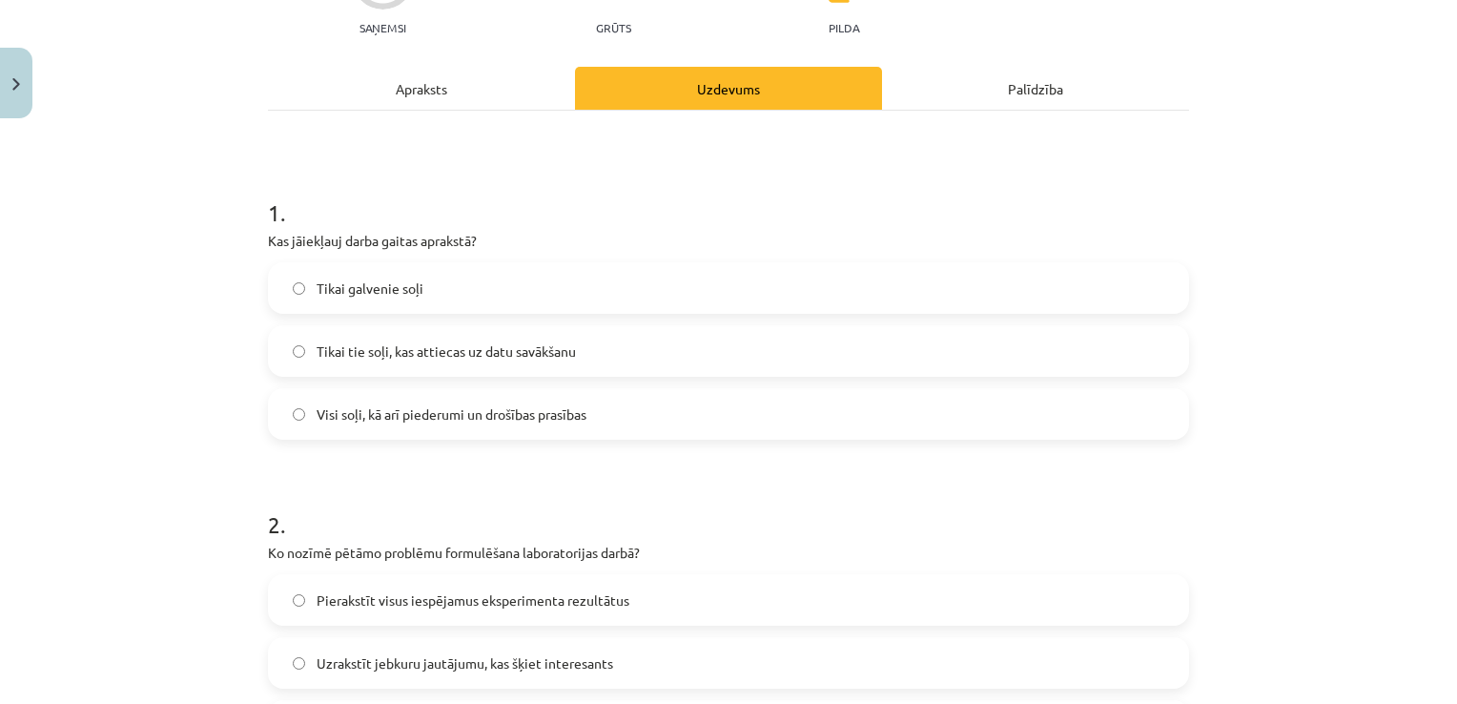
scroll to position [334, 0]
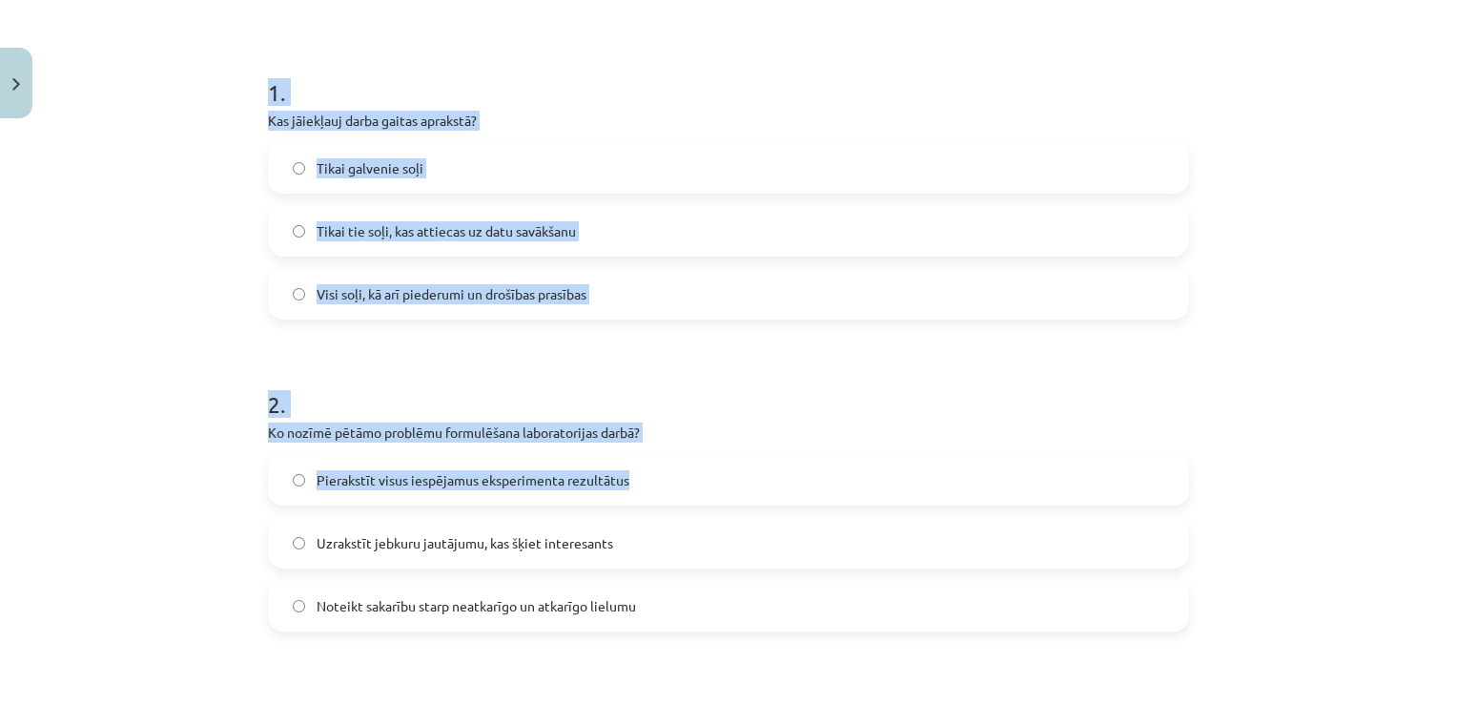
drag, startPoint x: 246, startPoint y: 78, endPoint x: 706, endPoint y: 462, distance: 598.5
click at [706, 462] on div "Mācību tēma: Bioloģijas i - 11. klases 1. ieskaites mācību materiāls - laborato…" at bounding box center [728, 352] width 1457 height 704
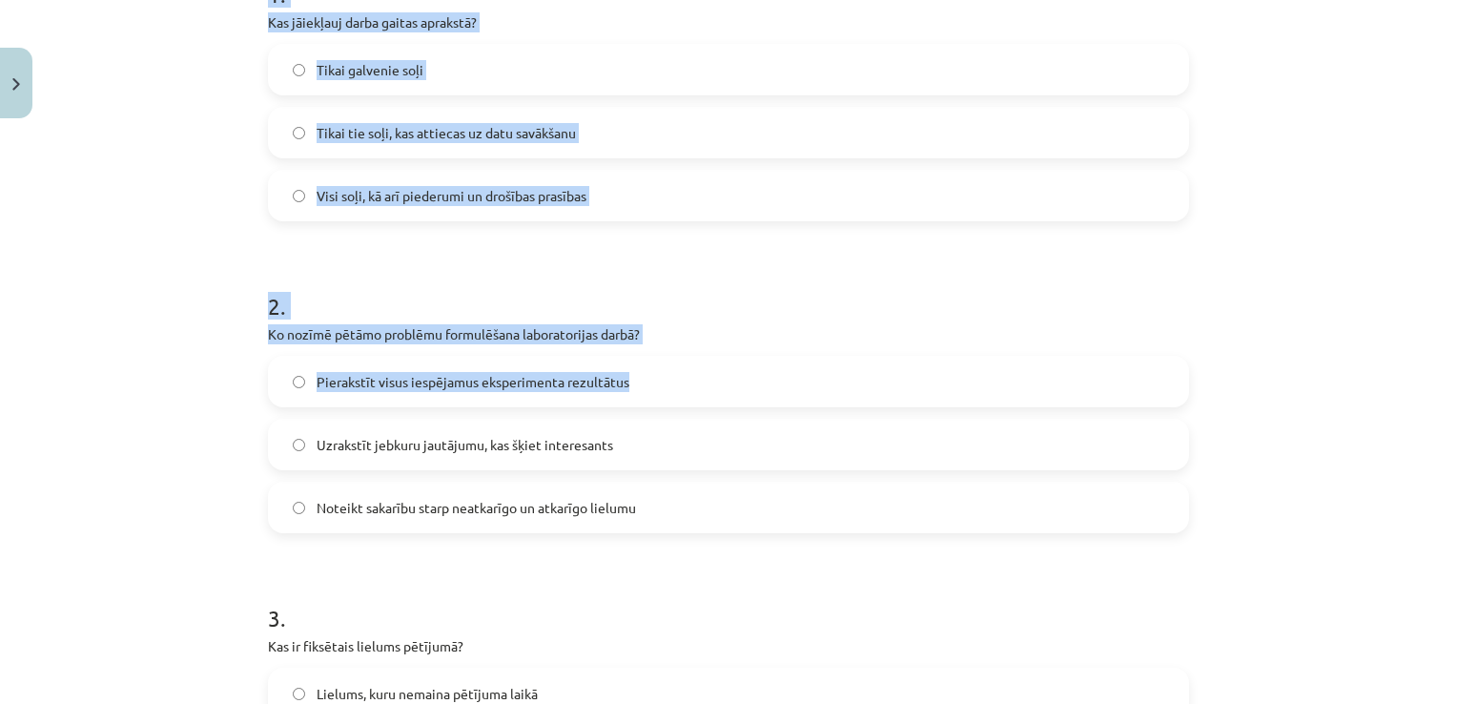
scroll to position [715, 0]
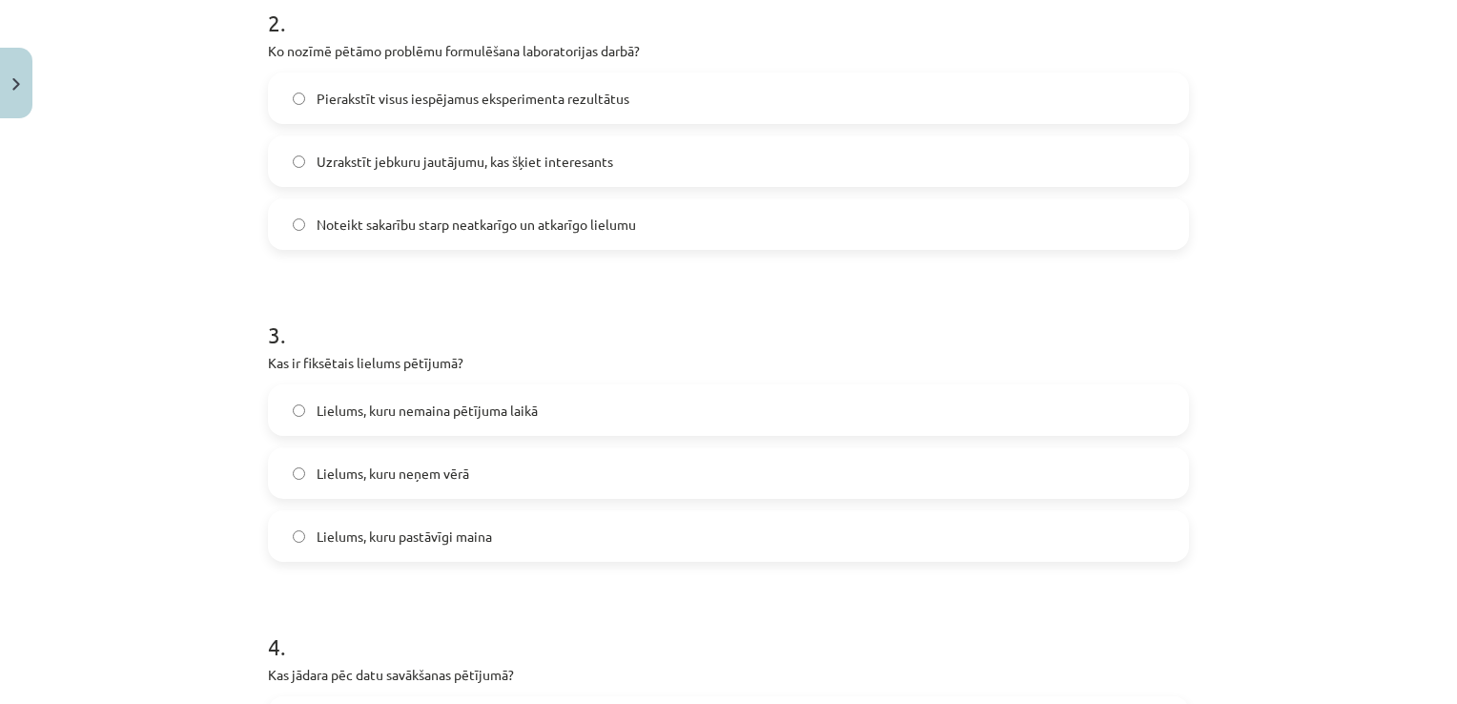
click at [204, 252] on div "Mācību tēma: Bioloģijas i - 11. klases 1. ieskaites mācību materiāls - laborato…" at bounding box center [728, 352] width 1457 height 704
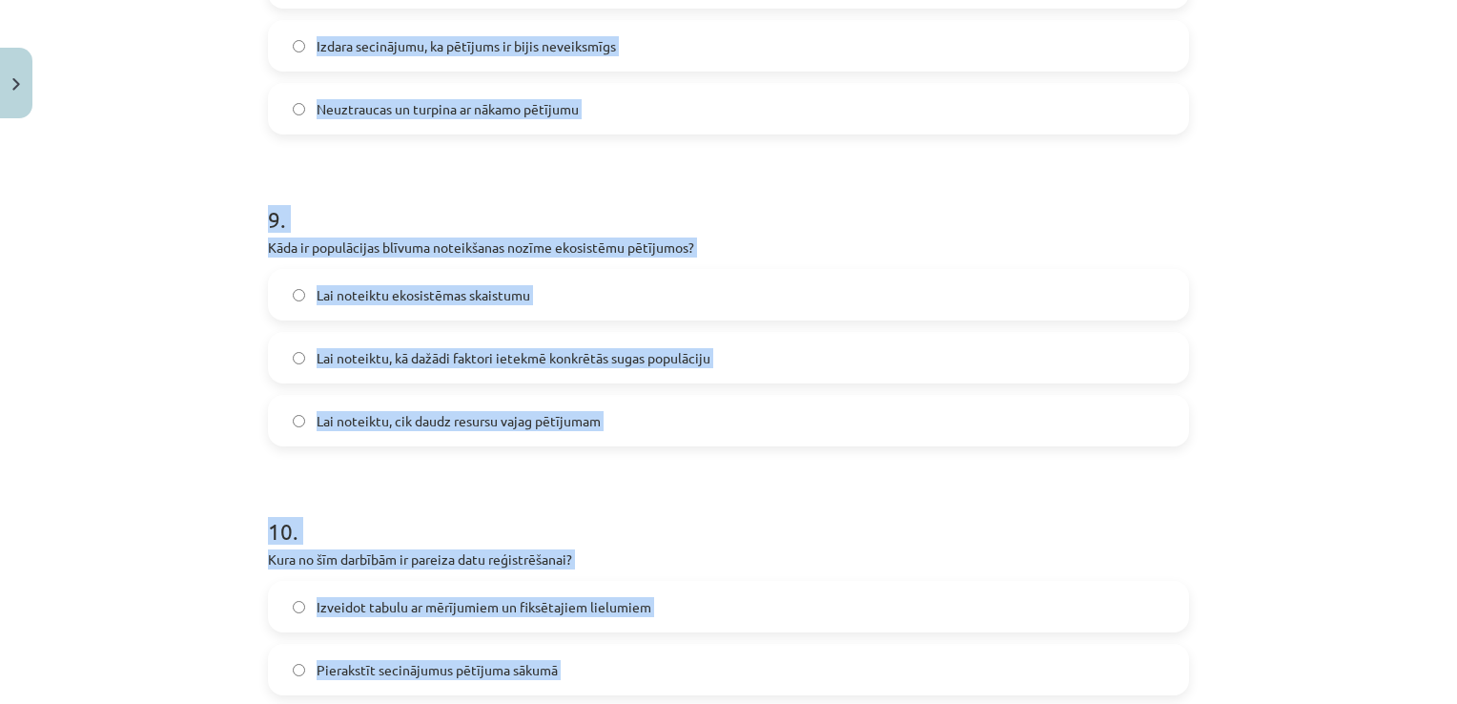
scroll to position [2956, 0]
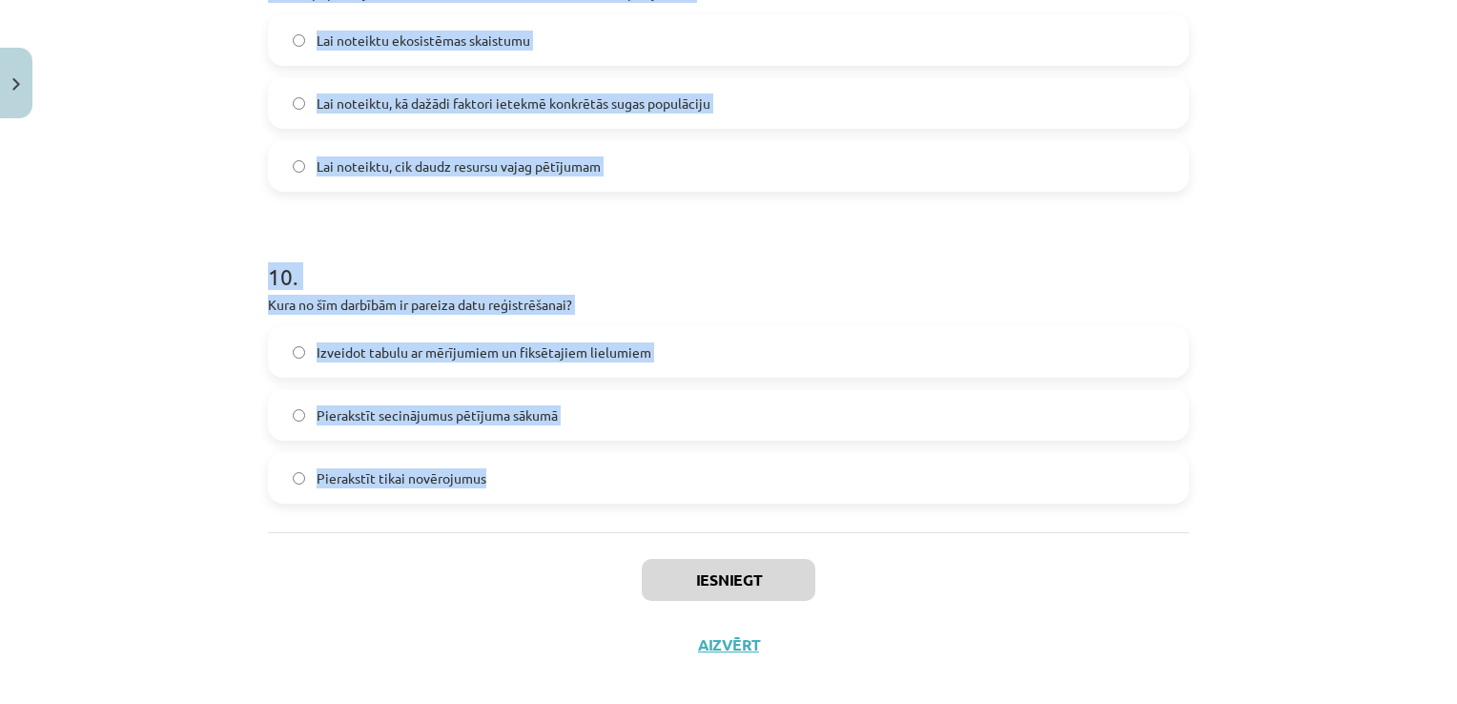
drag, startPoint x: 257, startPoint y: 418, endPoint x: 574, endPoint y: 514, distance: 330.9
copy form "1 . Kas jāiekļauj darba gaitas aprakstā? Tikai galvenie soļi Tikai tie soļi, ka…"
click at [137, 215] on div "Mācību tēma: Bioloģijas i - 11. klases 1. ieskaites mācību materiāls - laborato…" at bounding box center [728, 352] width 1457 height 704
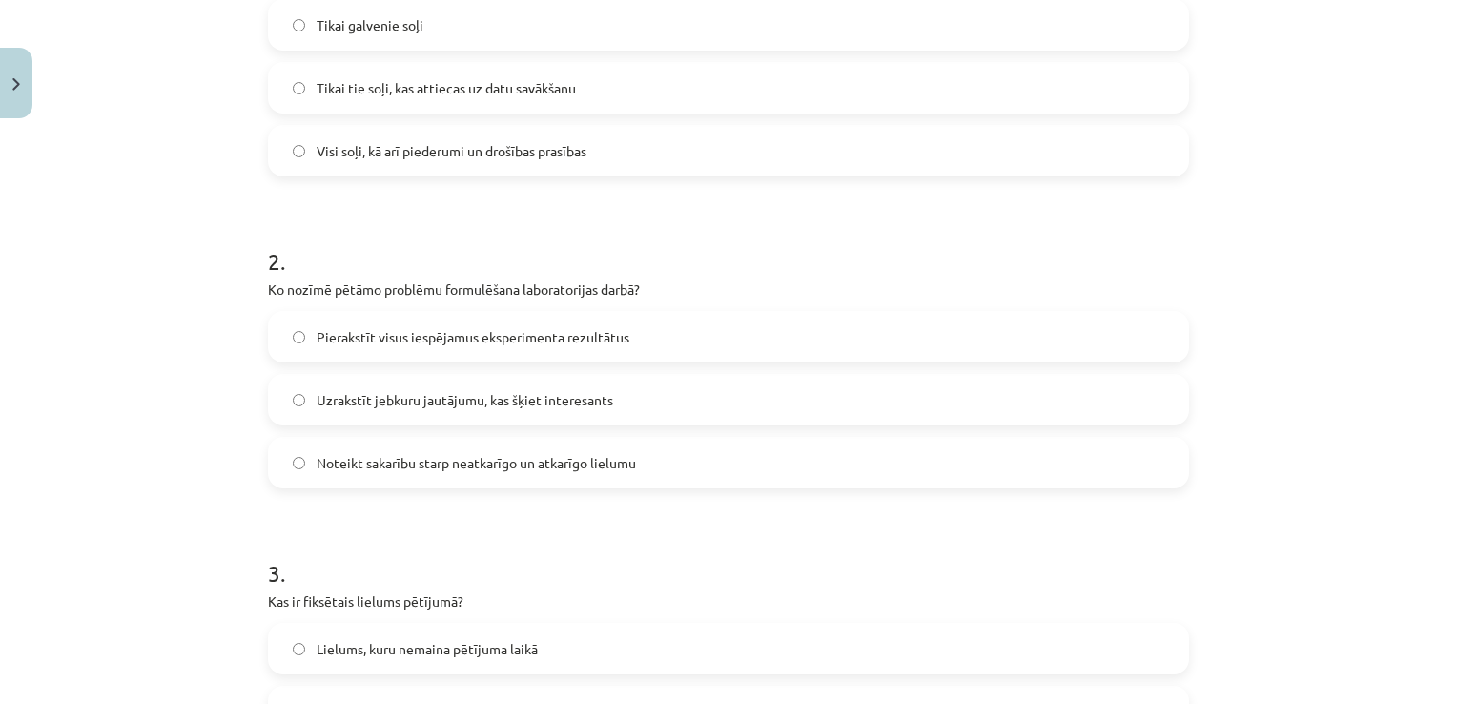
scroll to position [0, 0]
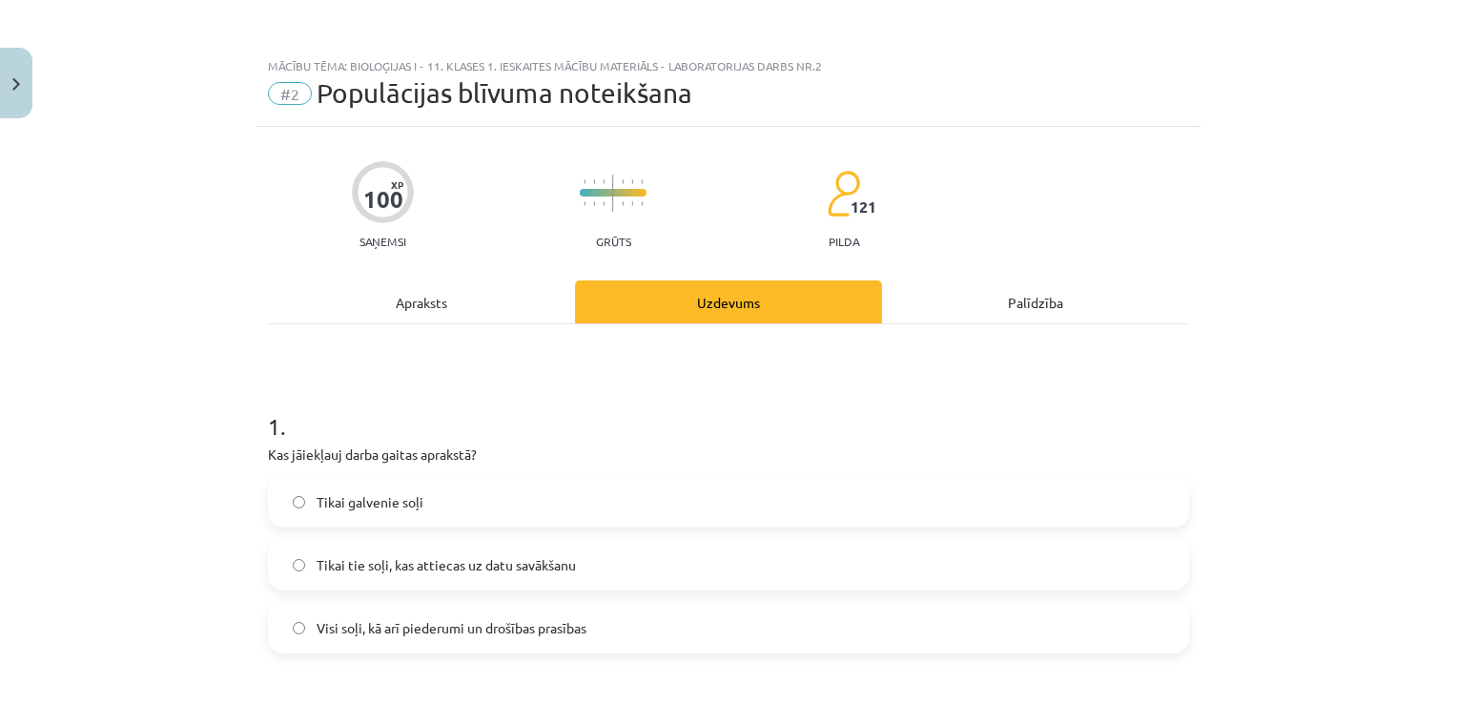
click at [520, 300] on div "Apraksts" at bounding box center [421, 301] width 307 height 43
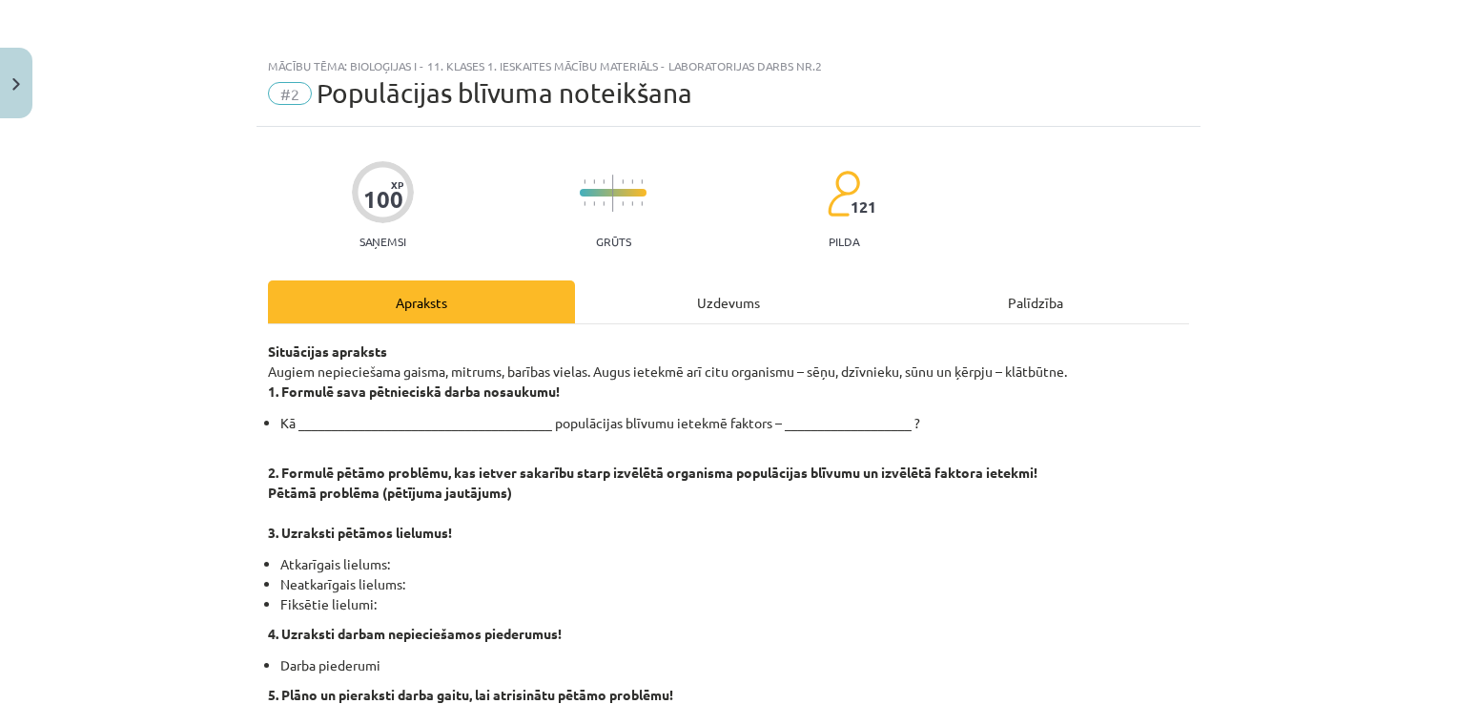
click at [766, 284] on div "Uzdevums" at bounding box center [728, 301] width 307 height 43
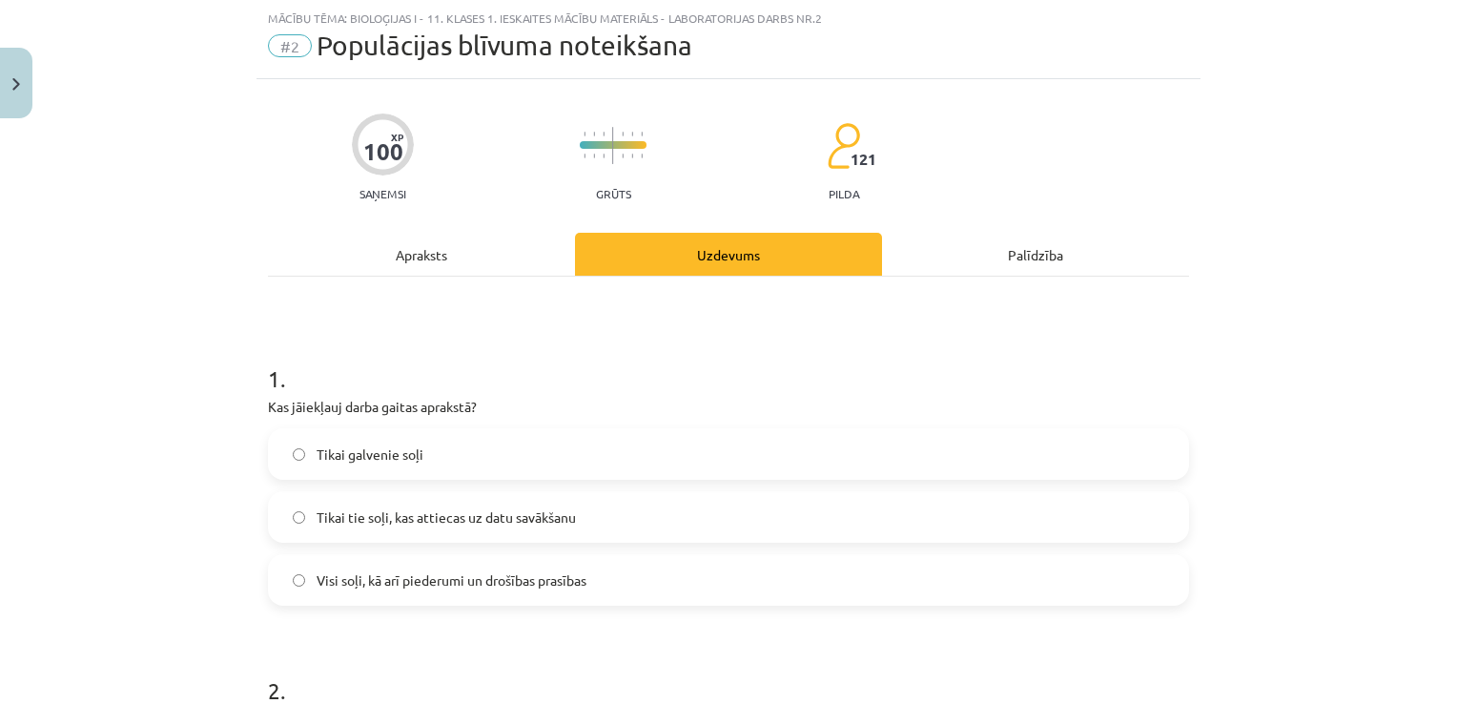
scroll to position [143, 0]
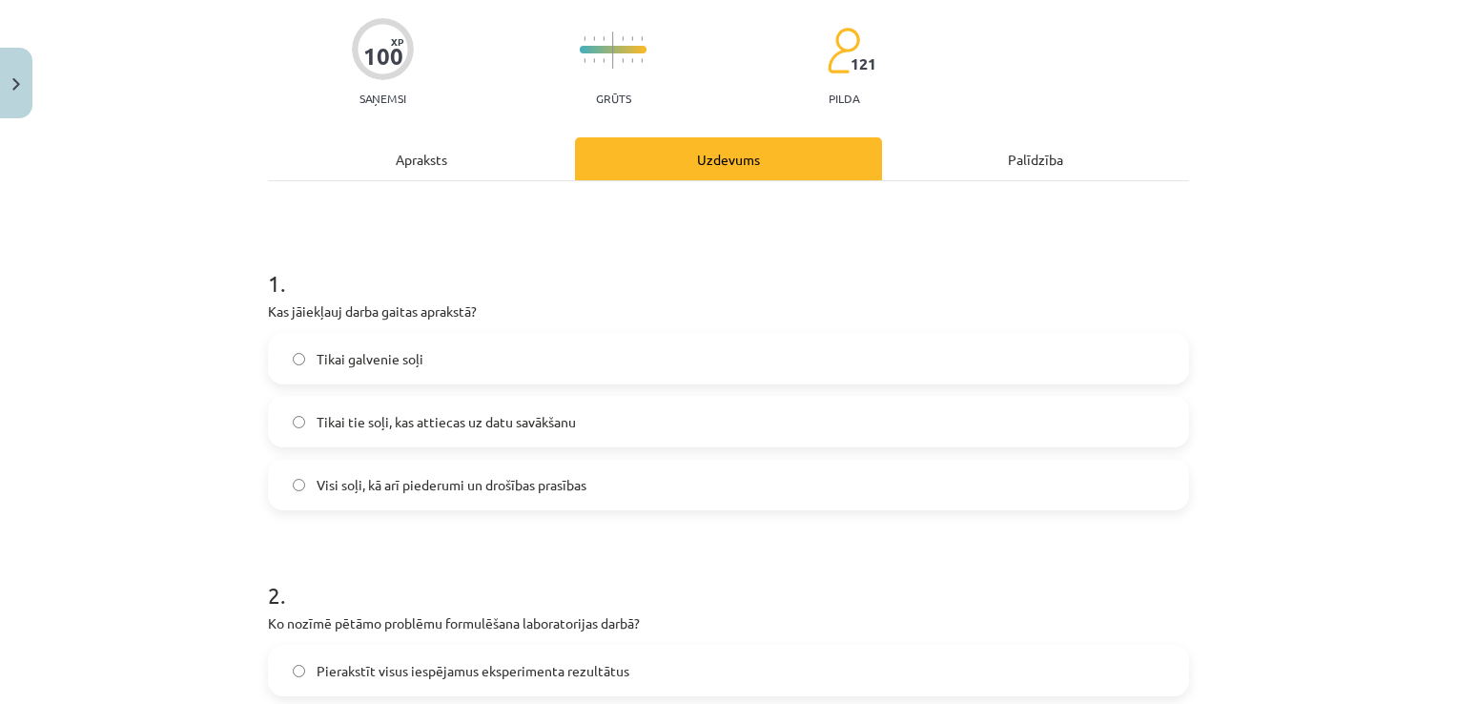
click at [454, 479] on span "Visi soļi, kā arī piederumi un drošības prasības" at bounding box center [452, 485] width 270 height 20
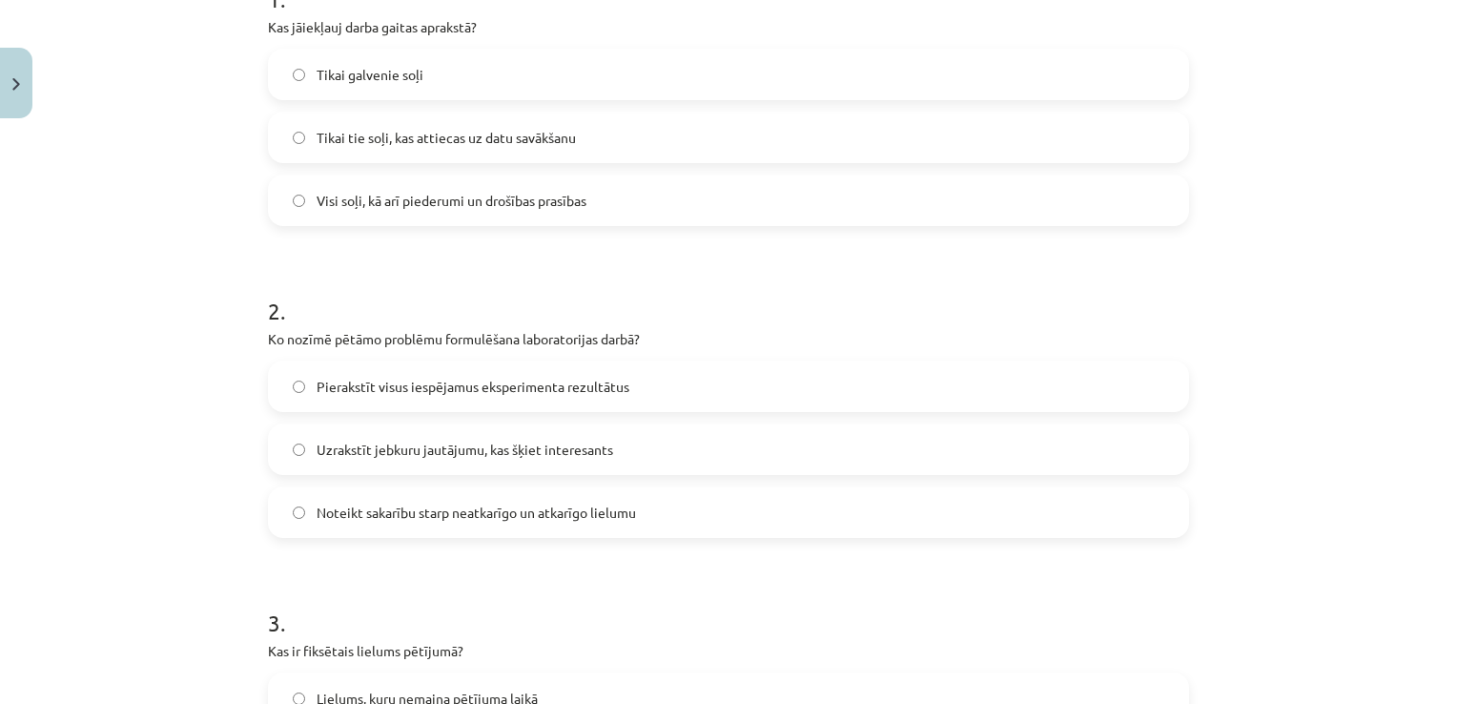
scroll to position [429, 0]
click at [530, 509] on span "Noteikt sakarību starp neatkarīgo un atkarīgo lielumu" at bounding box center [476, 511] width 319 height 20
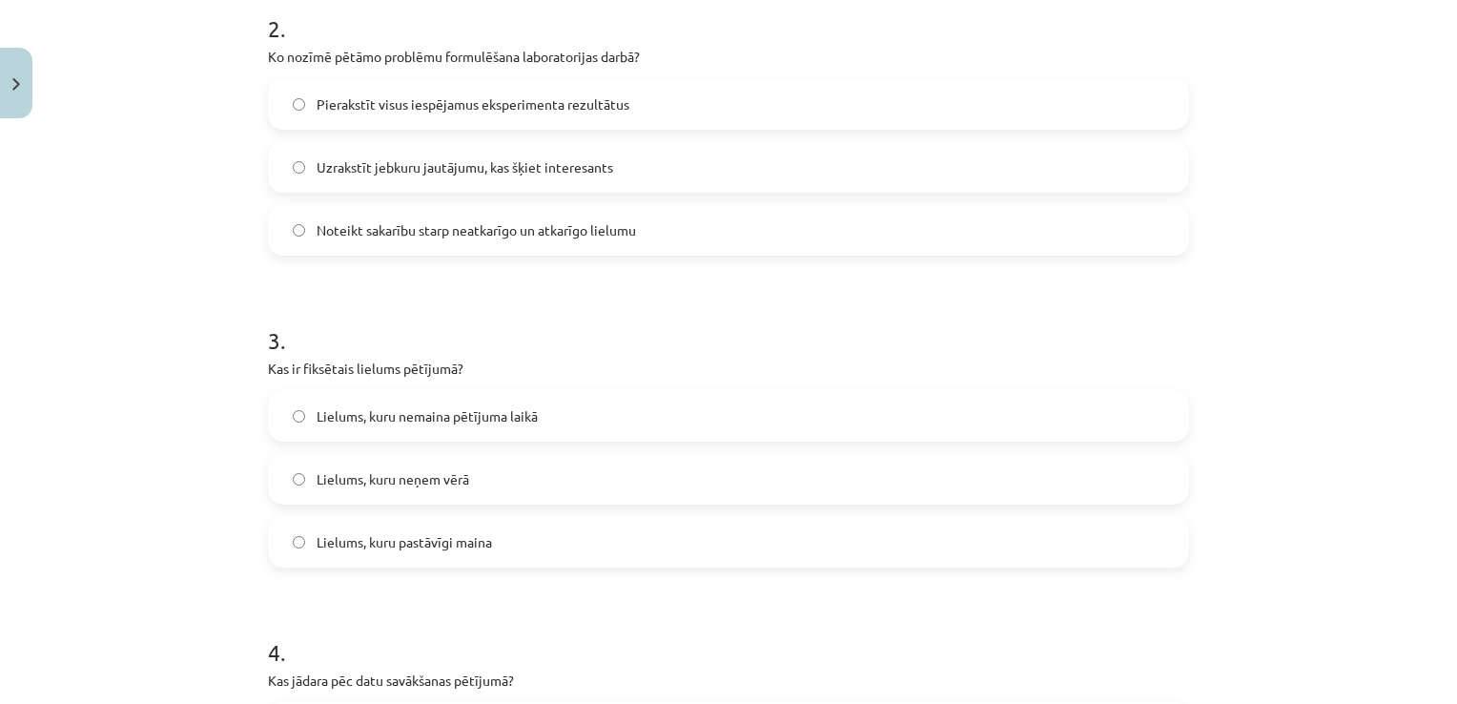
scroll to position [715, 0]
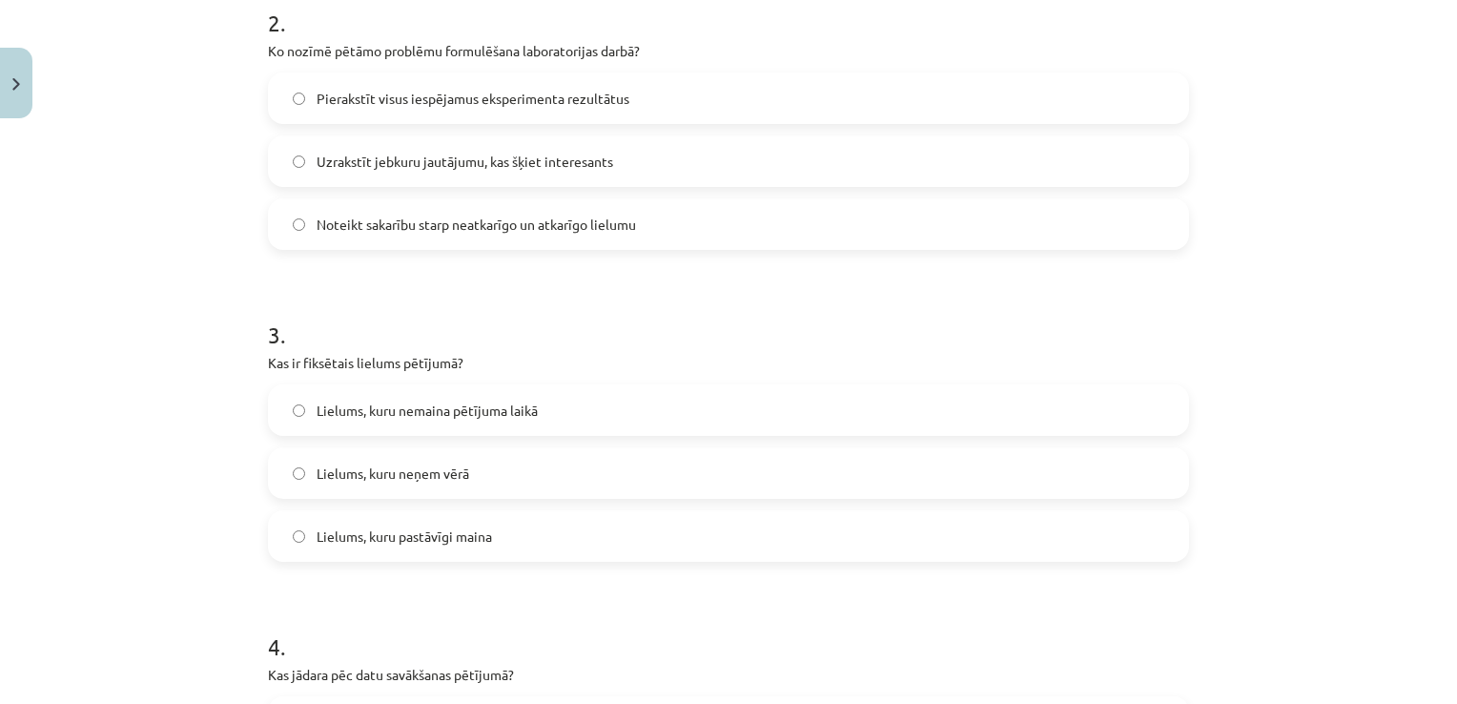
click at [523, 527] on label "Lielums, kuru pastāvīgi maina" at bounding box center [728, 536] width 917 height 48
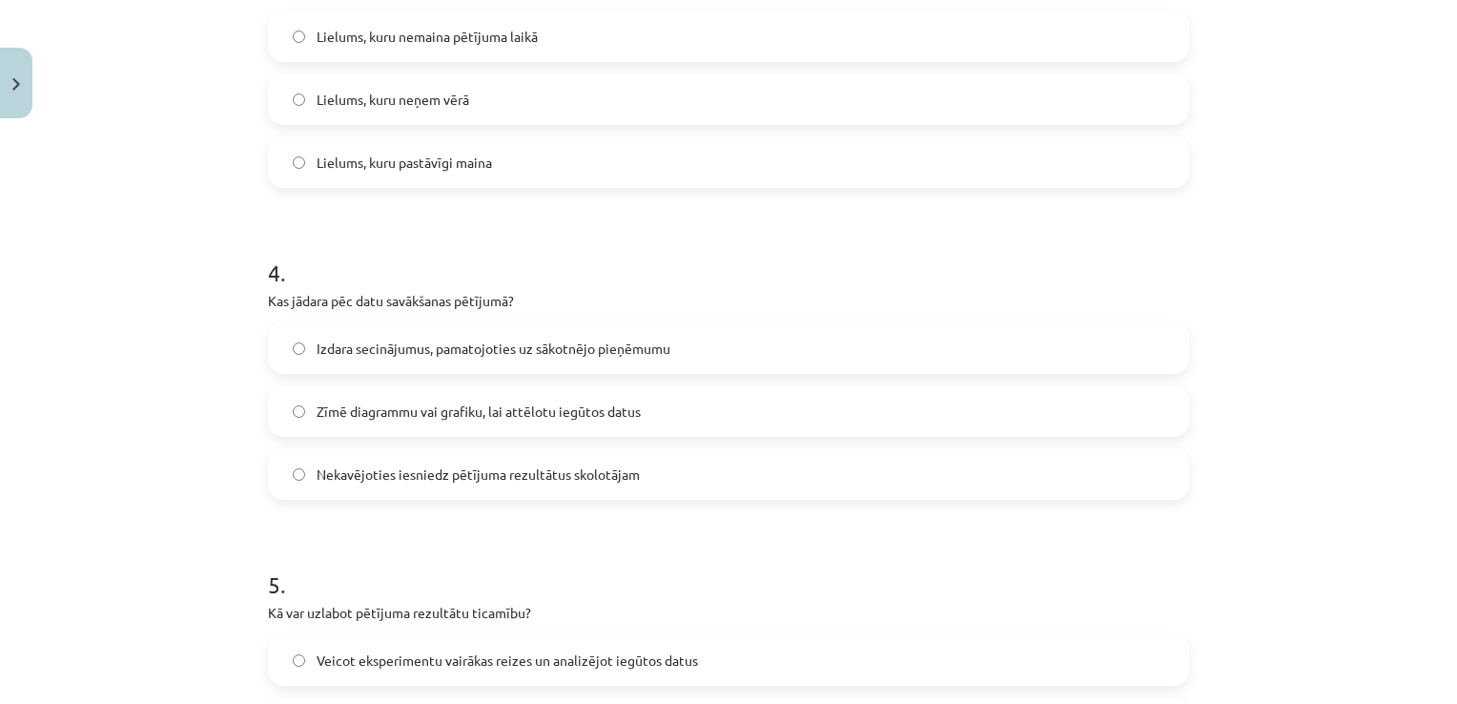
scroll to position [1097, 0]
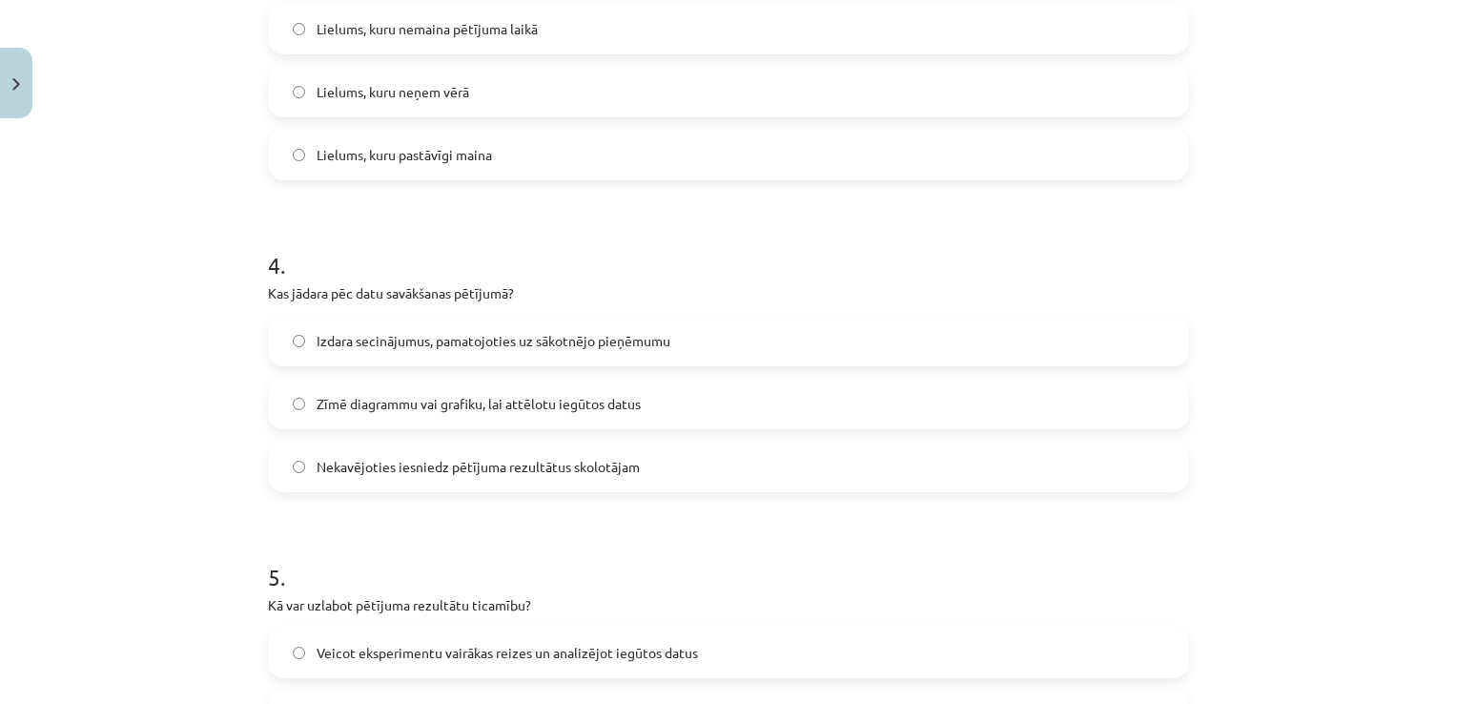
click at [420, 414] on label "Zīmē diagrammu vai grafiku, lai attēlotu iegūtos datus" at bounding box center [728, 404] width 917 height 48
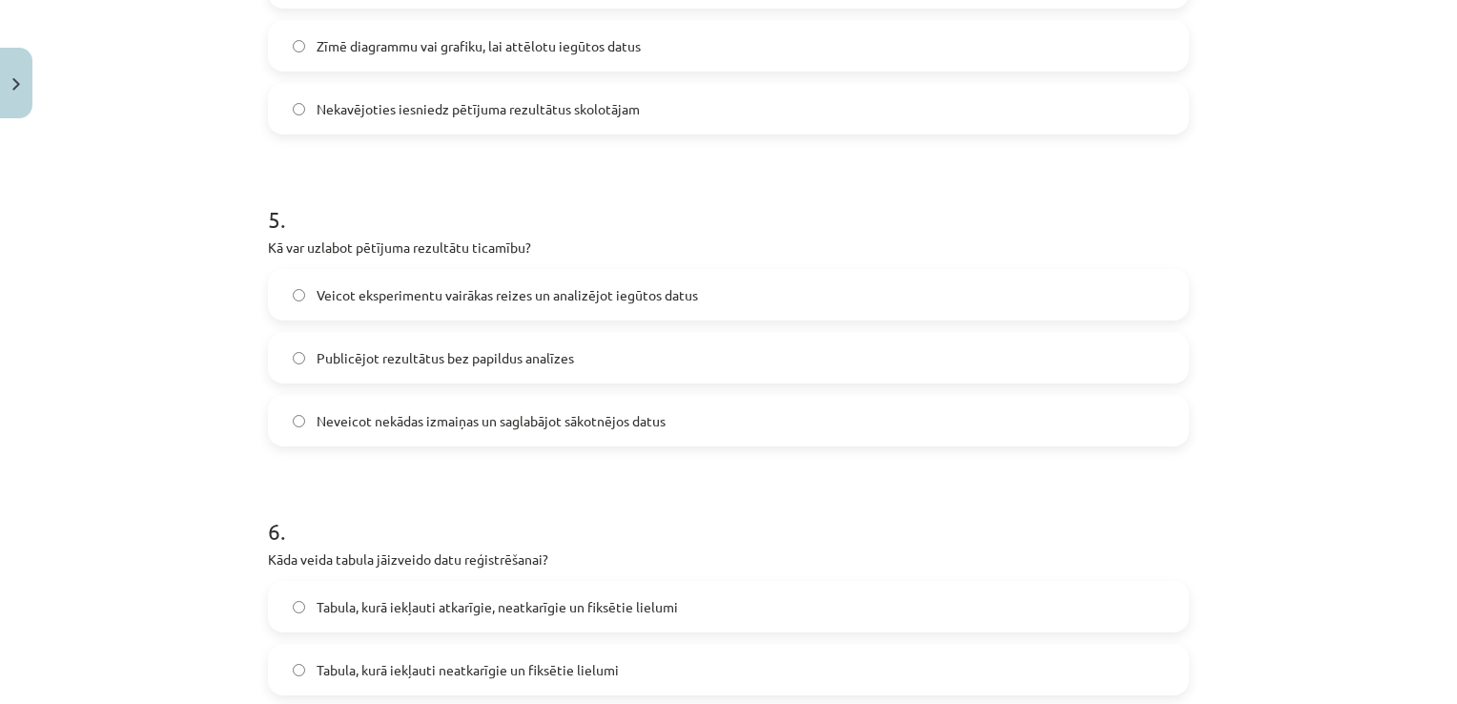
scroll to position [1478, 0]
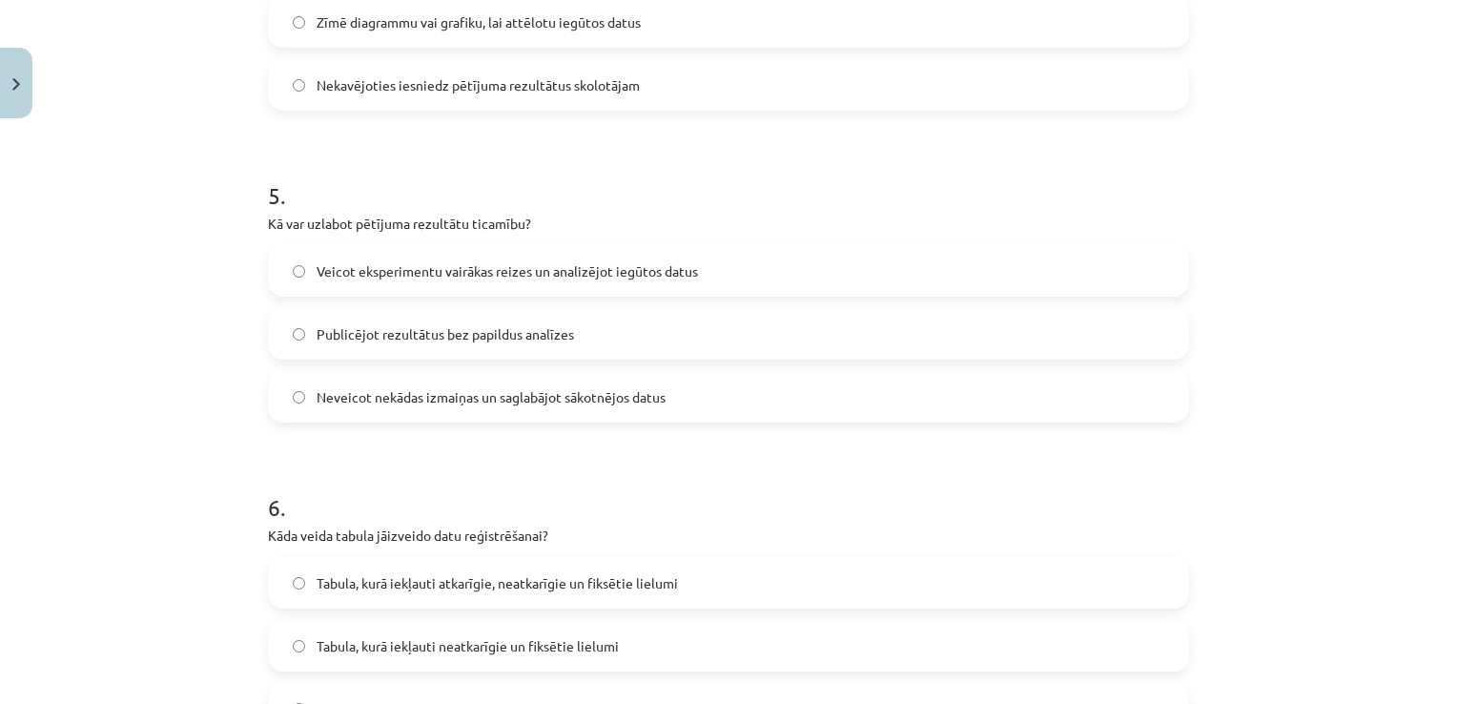
click at [506, 277] on span "Veicot eksperimentu vairākas reizes un analizējot iegūtos datus" at bounding box center [507, 271] width 381 height 20
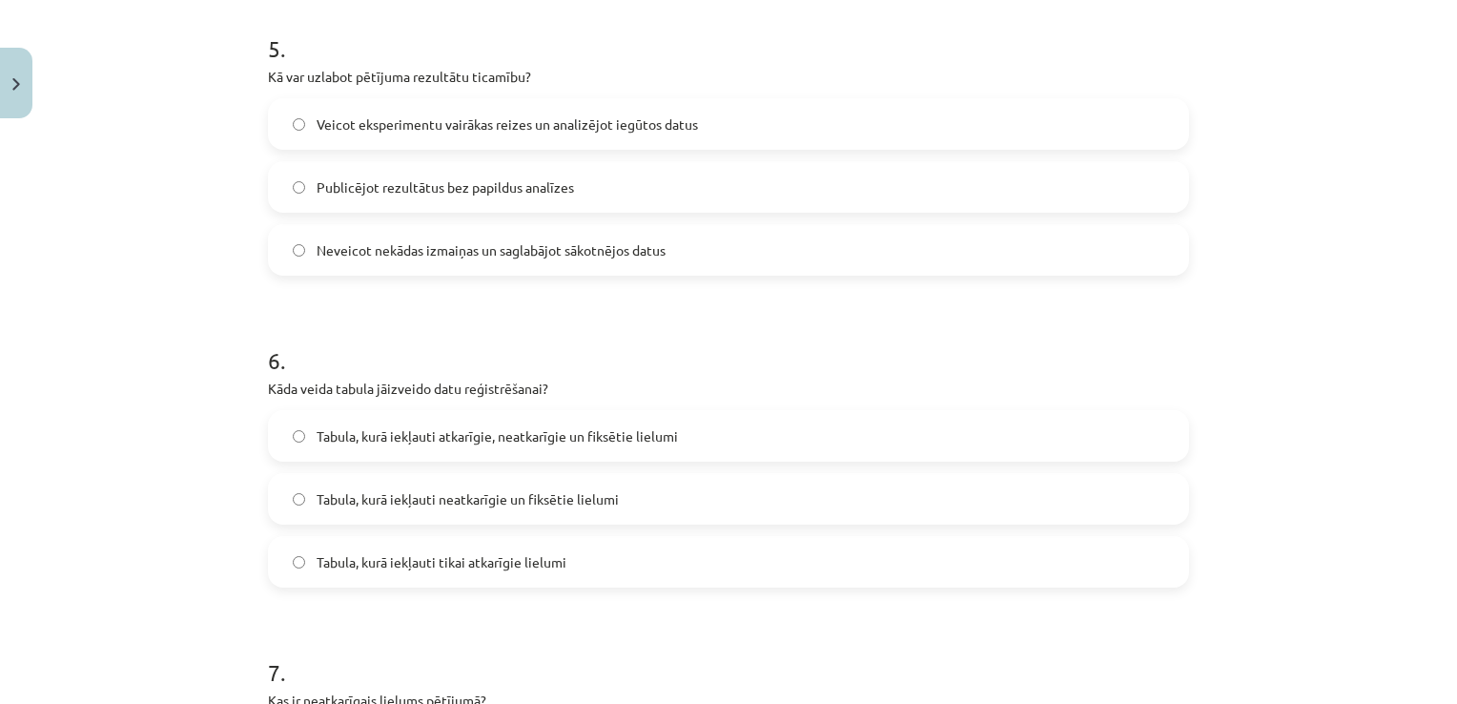
scroll to position [1764, 0]
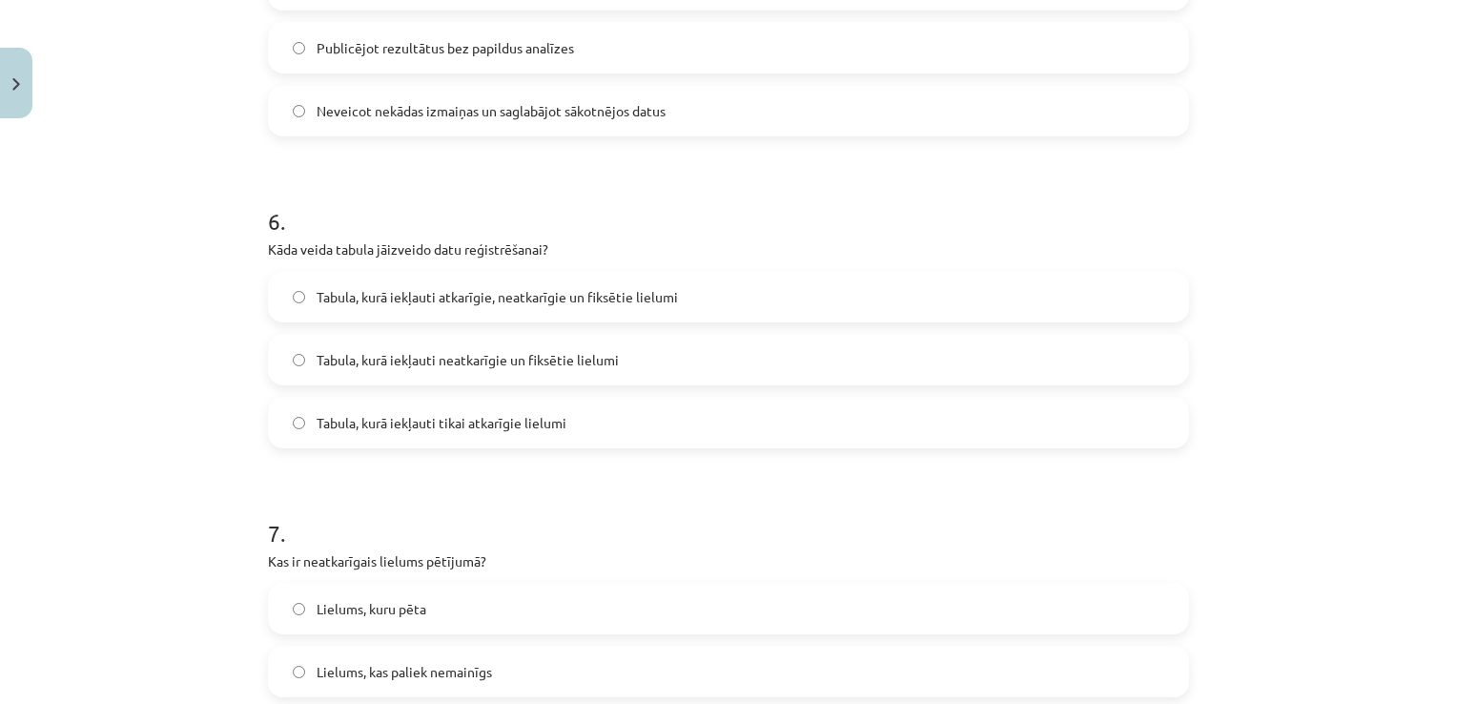
click at [688, 296] on label "Tabula, kurā iekļauti atkarīgie, neatkarīgie un fiksētie lielumi" at bounding box center [728, 297] width 917 height 48
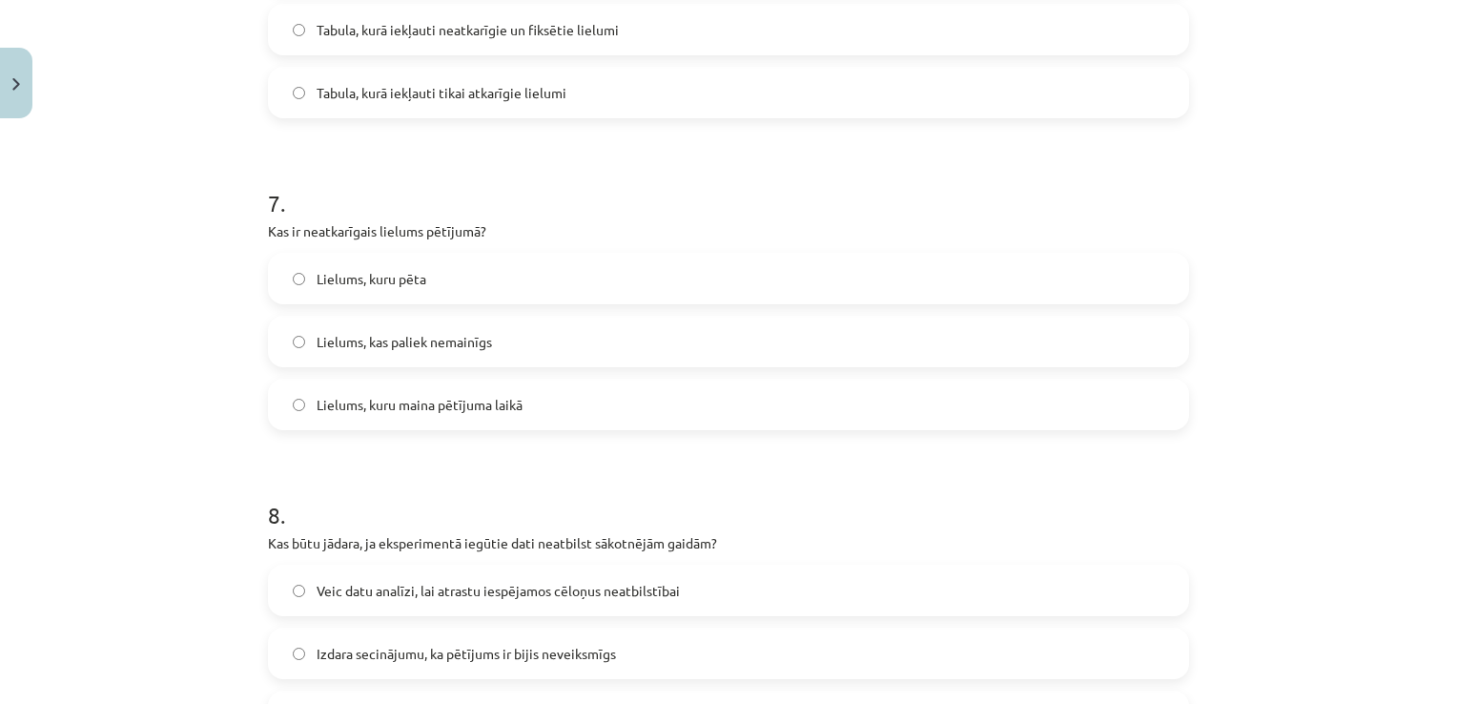
scroll to position [2145, 0]
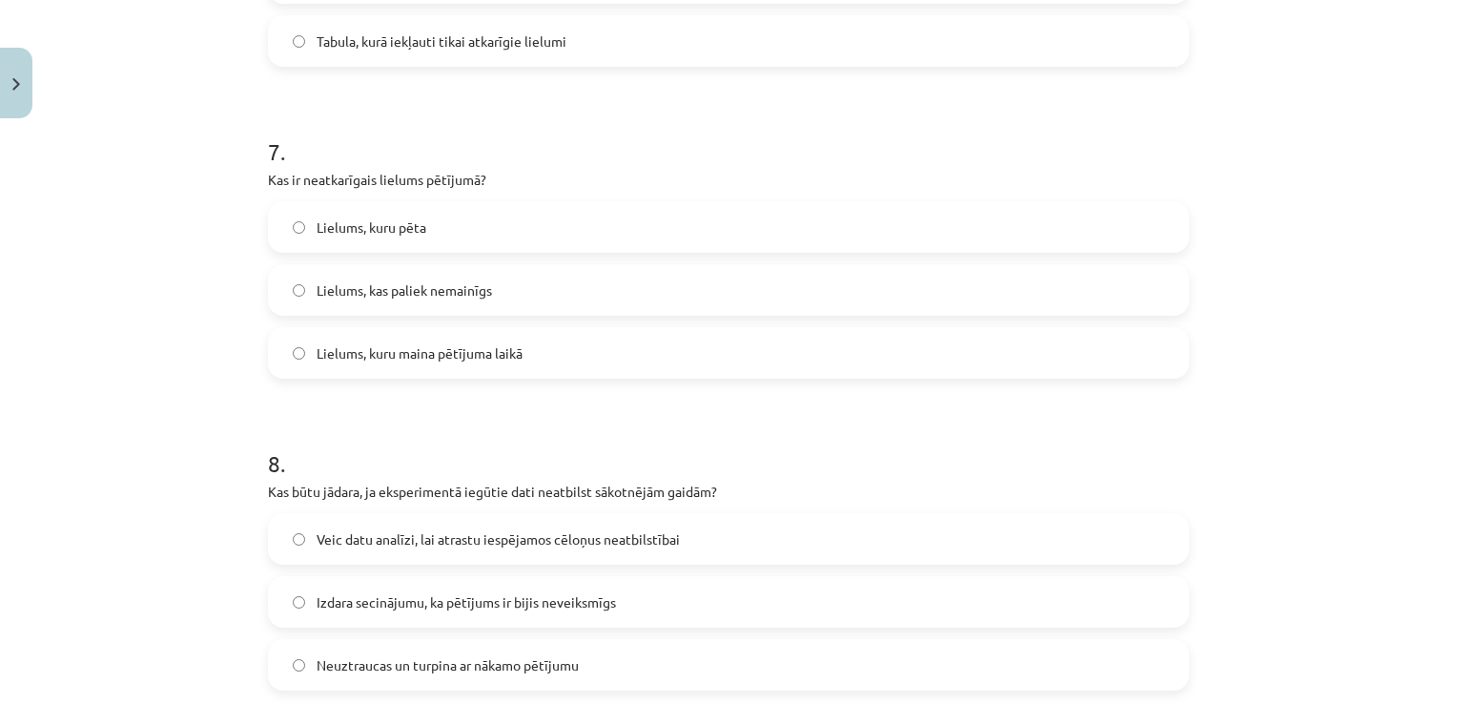
click at [572, 343] on label "Lielums, kuru maina pētījuma laikā" at bounding box center [728, 353] width 917 height 48
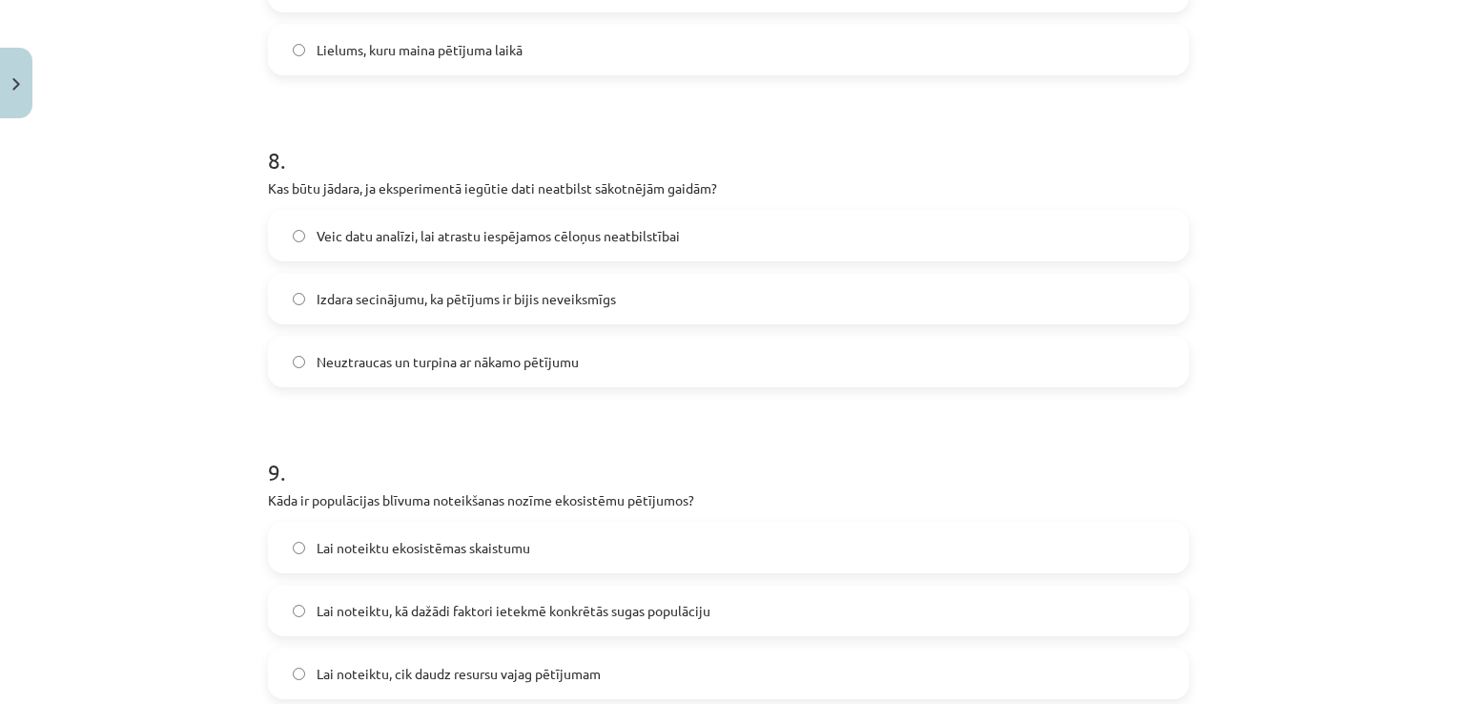
scroll to position [2527, 0]
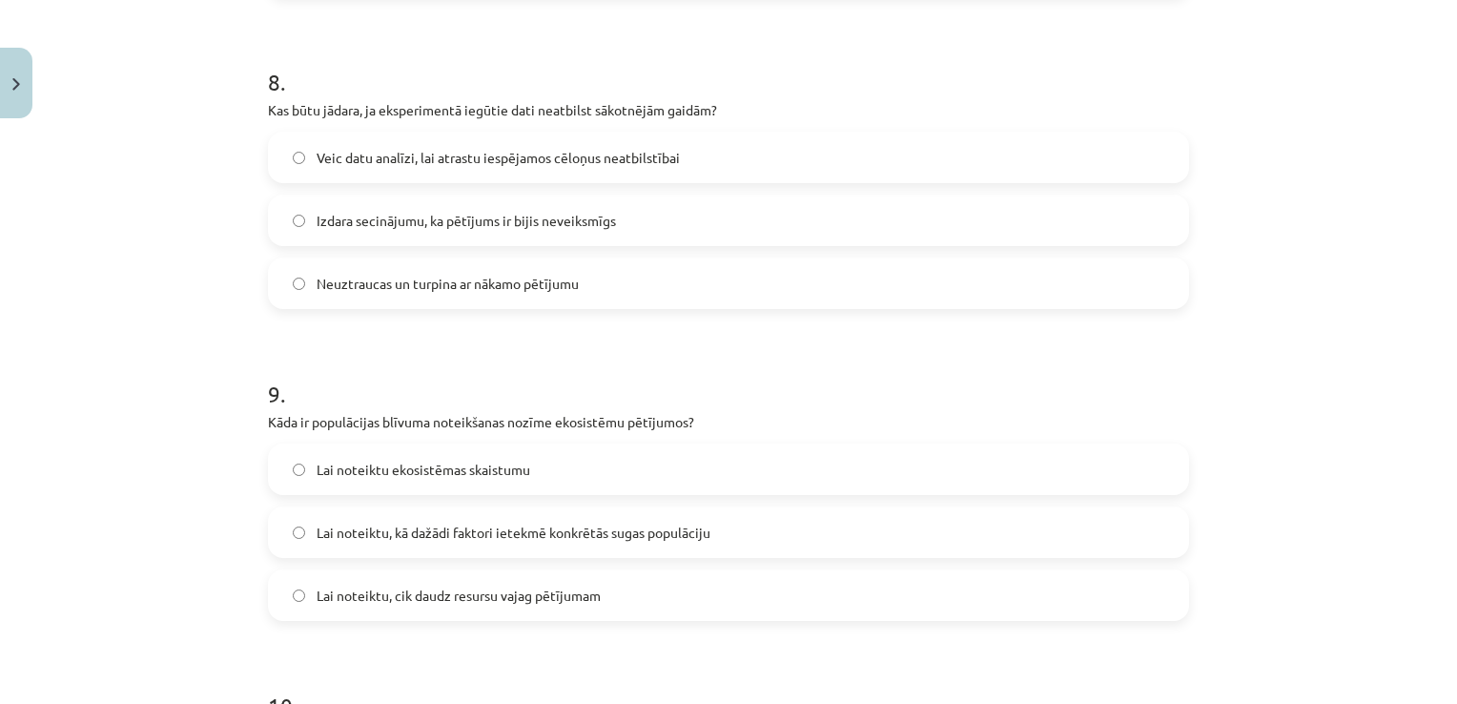
click at [679, 138] on label "Veic datu analīzi, lai atrastu iespējamos cēloņus neatbilstībai" at bounding box center [728, 157] width 917 height 48
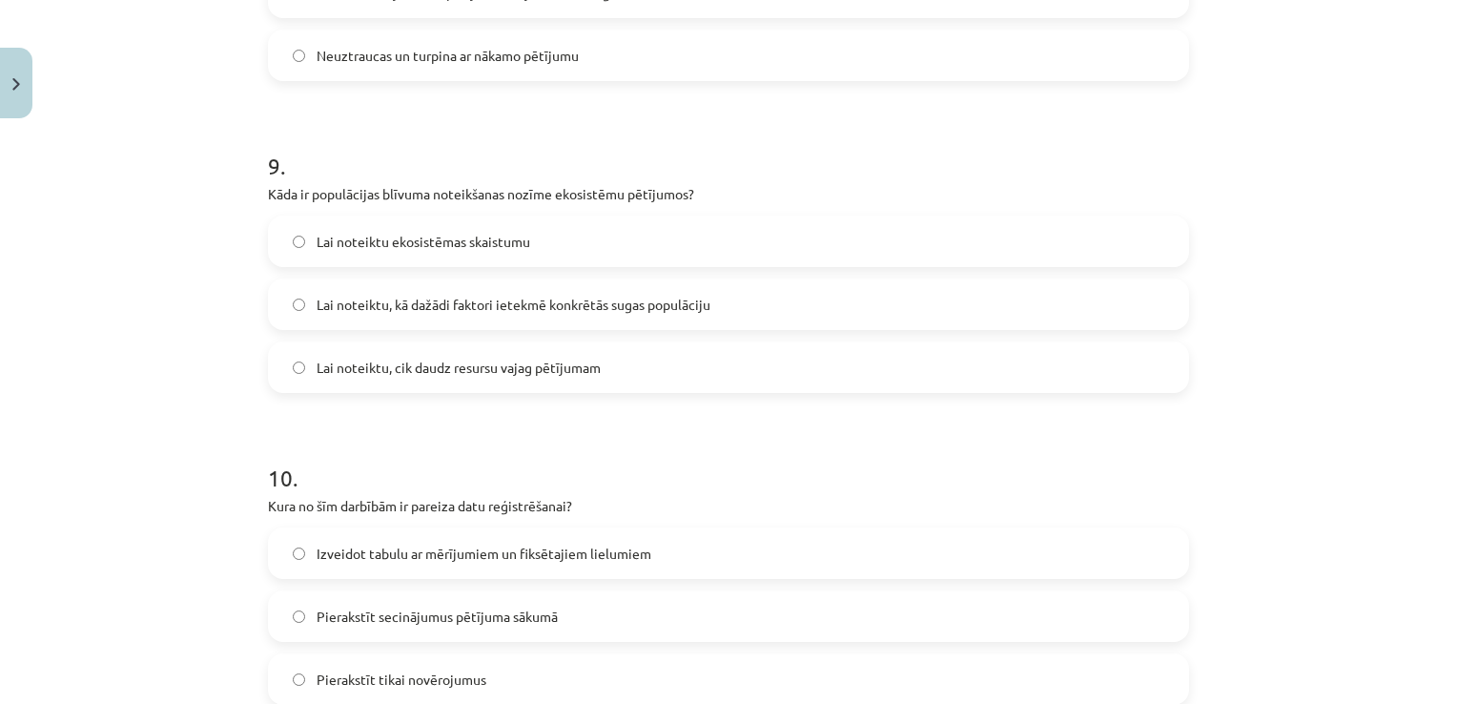
scroll to position [2813, 0]
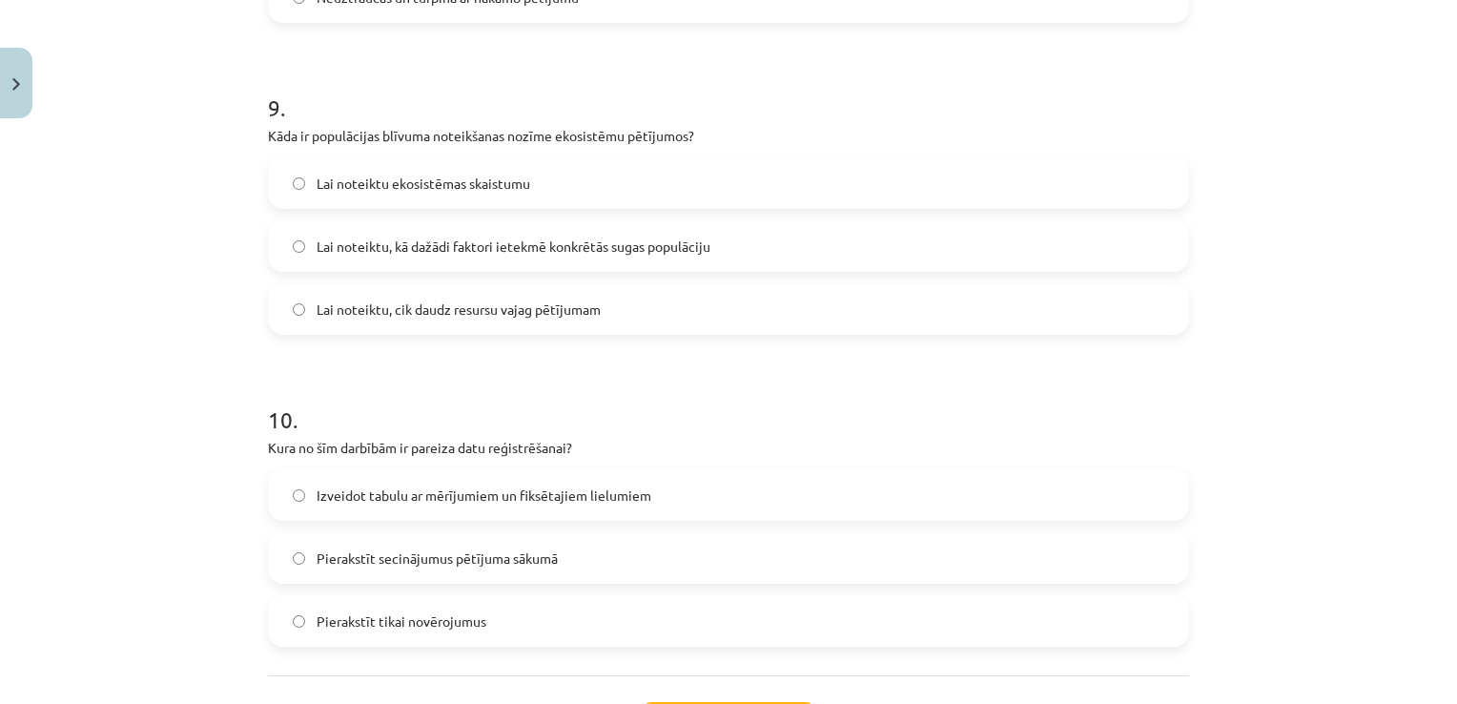
click at [750, 254] on label "Lai noteiktu, kā dažādi faktori ietekmē konkrētās sugas populāciju" at bounding box center [728, 246] width 917 height 48
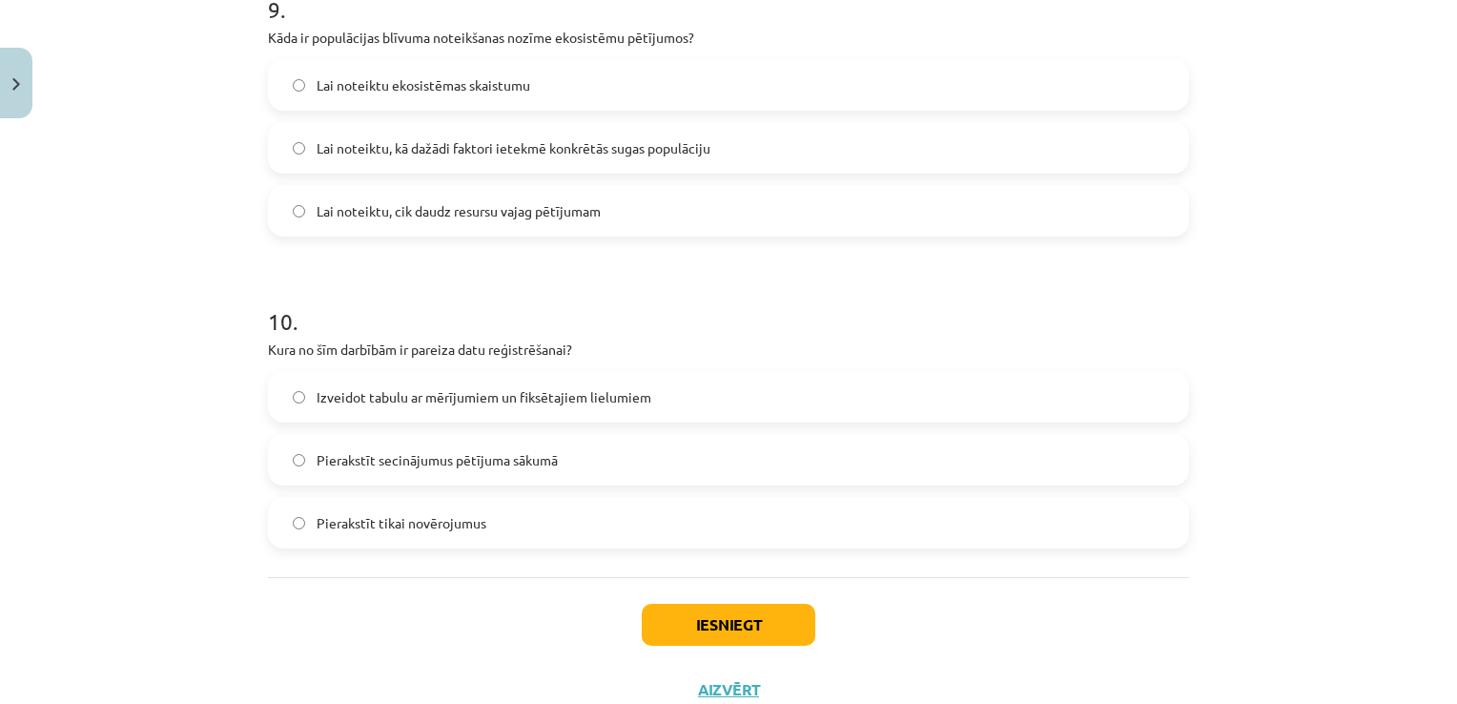
scroll to position [2975, 0]
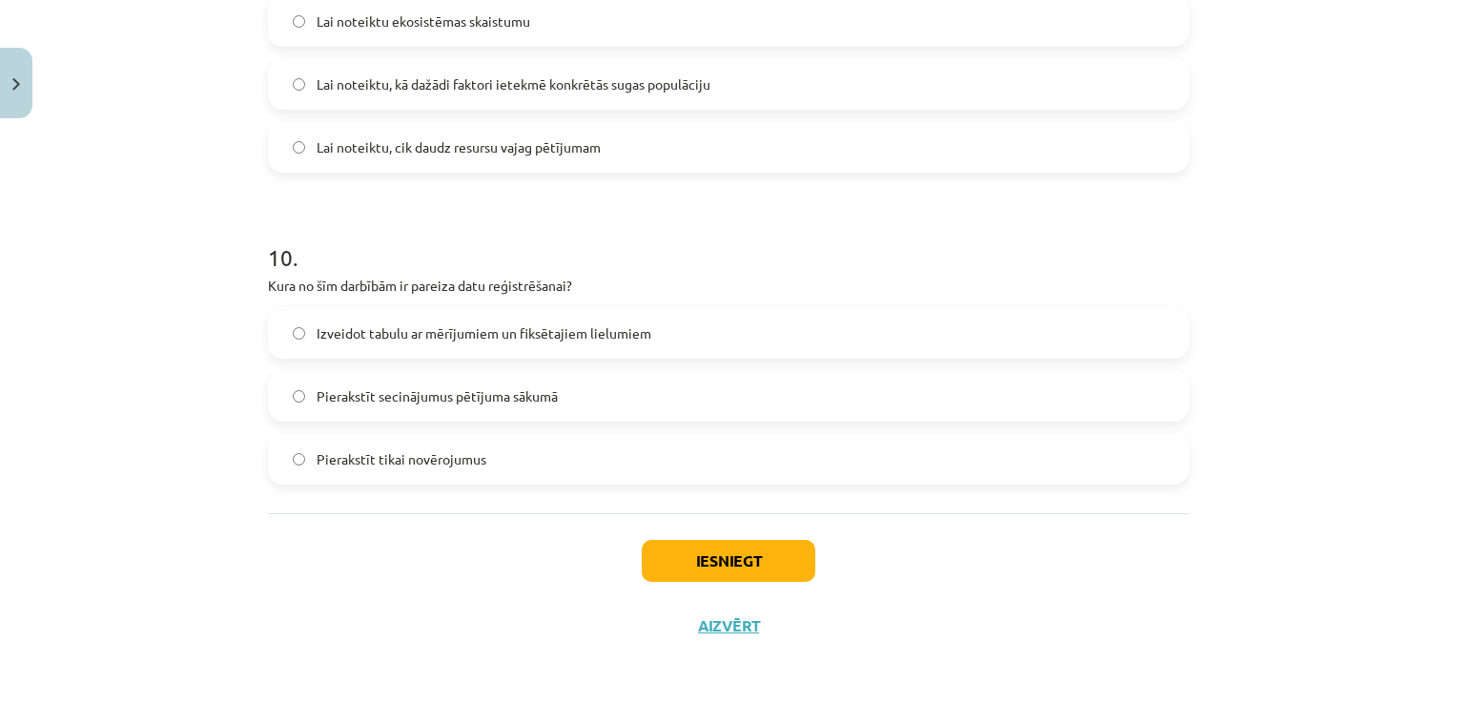
click at [620, 338] on span "Izveidot tabulu ar mērījumiem un fiksētajiem lielumiem" at bounding box center [484, 333] width 335 height 20
click at [785, 544] on button "Iesniegt" at bounding box center [729, 561] width 174 height 42
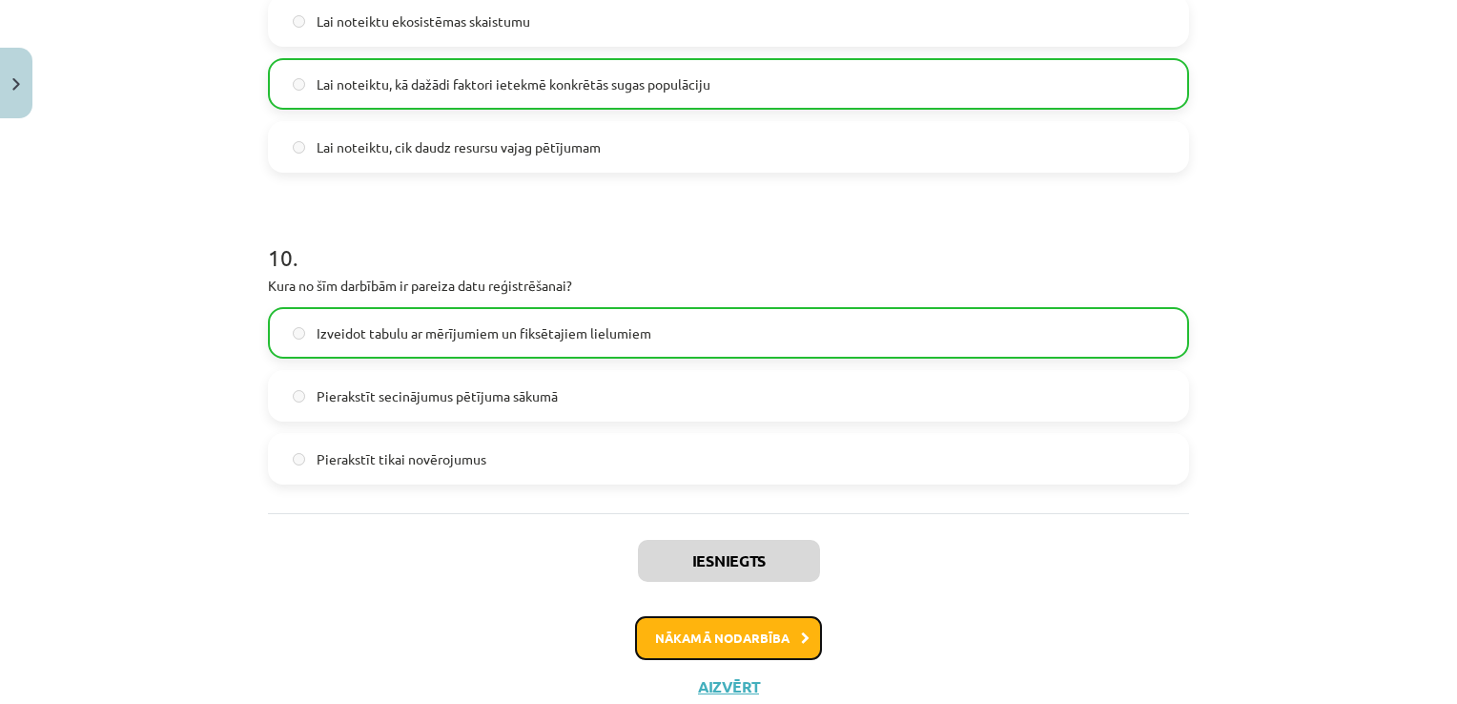
click at [732, 620] on button "Nākamā nodarbība" at bounding box center [728, 638] width 187 height 44
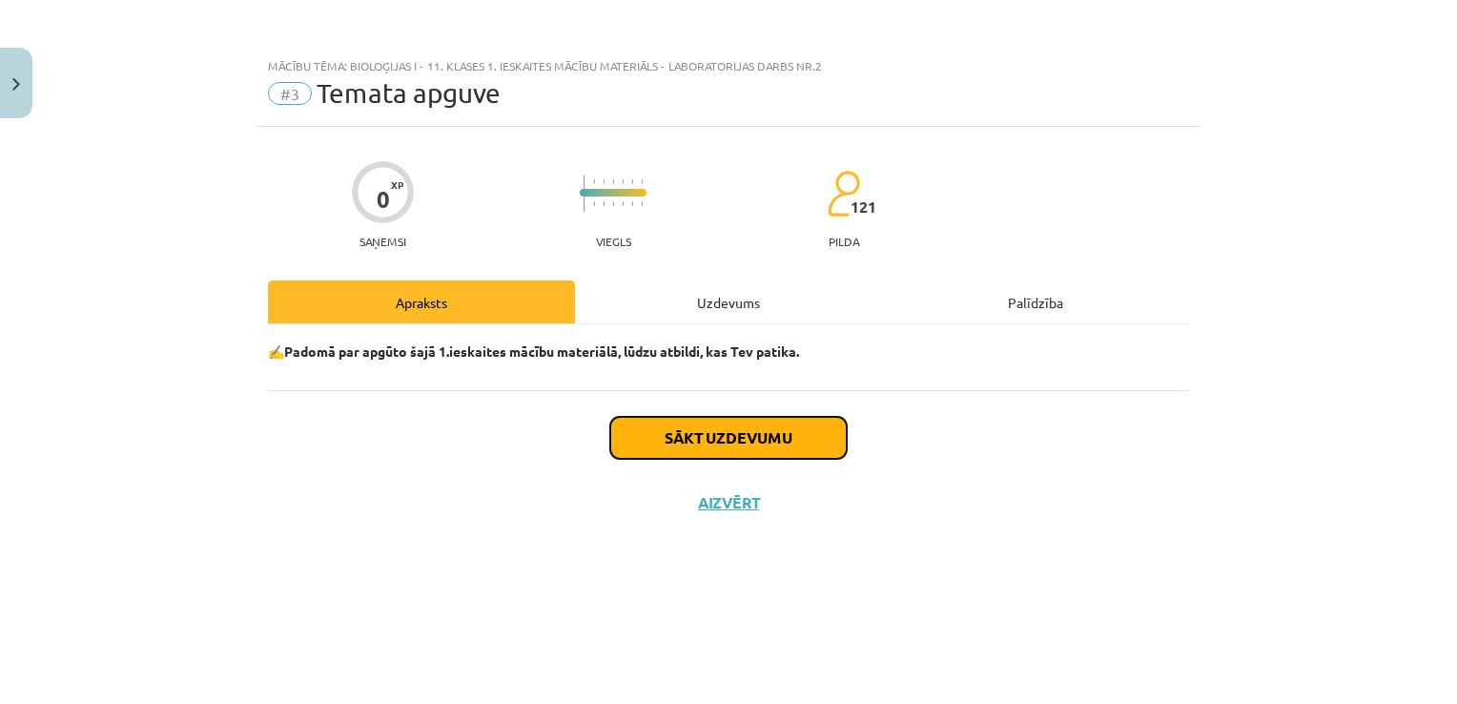
click at [760, 428] on button "Sākt uzdevumu" at bounding box center [728, 438] width 236 height 42
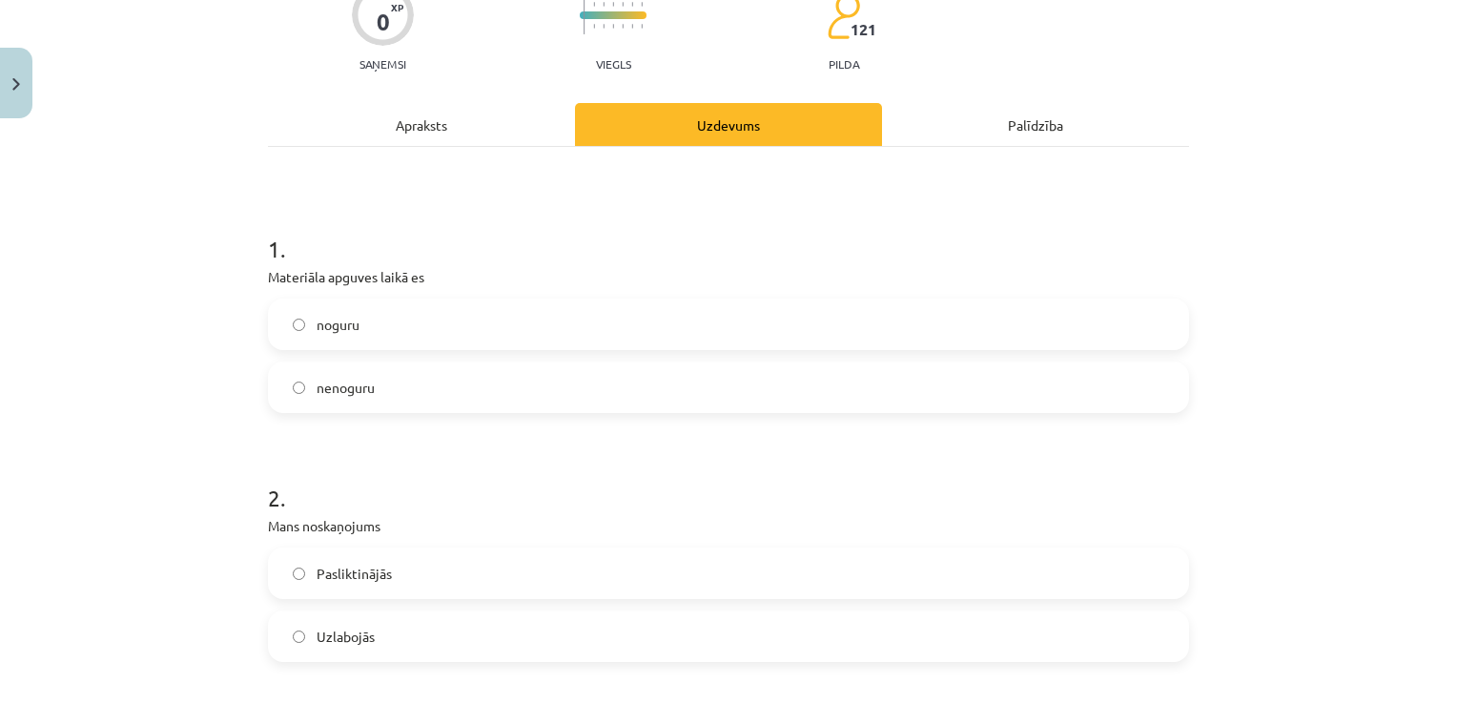
scroll to position [191, 0]
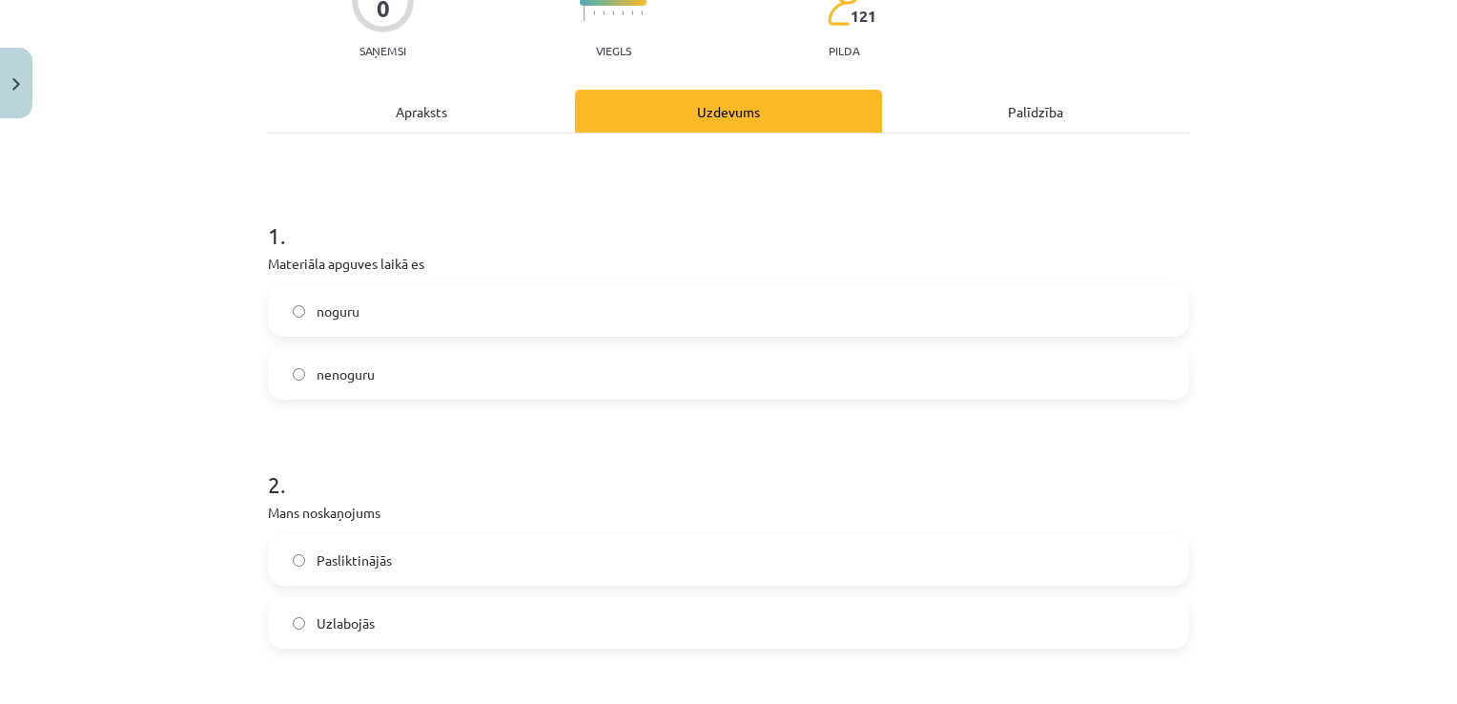
click at [669, 318] on label "noguru" at bounding box center [728, 311] width 917 height 48
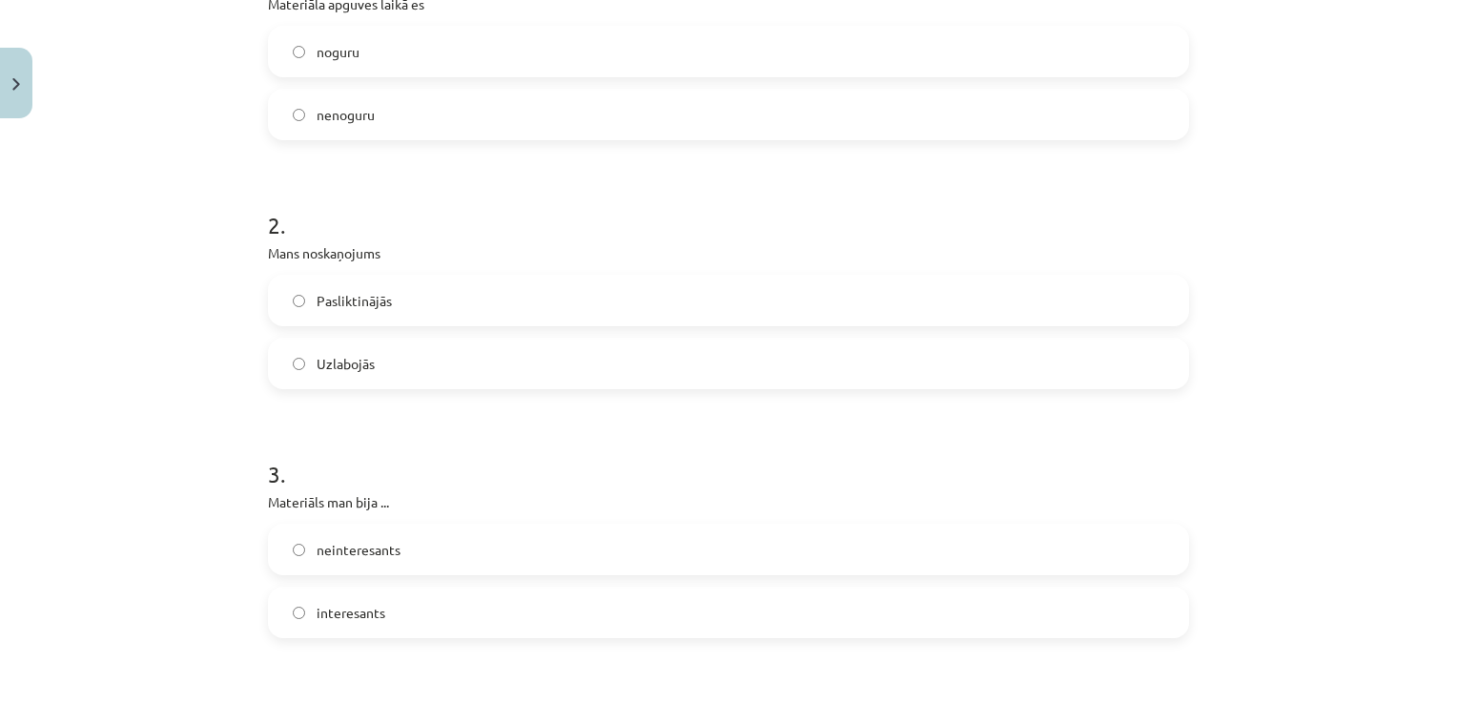
scroll to position [477, 0]
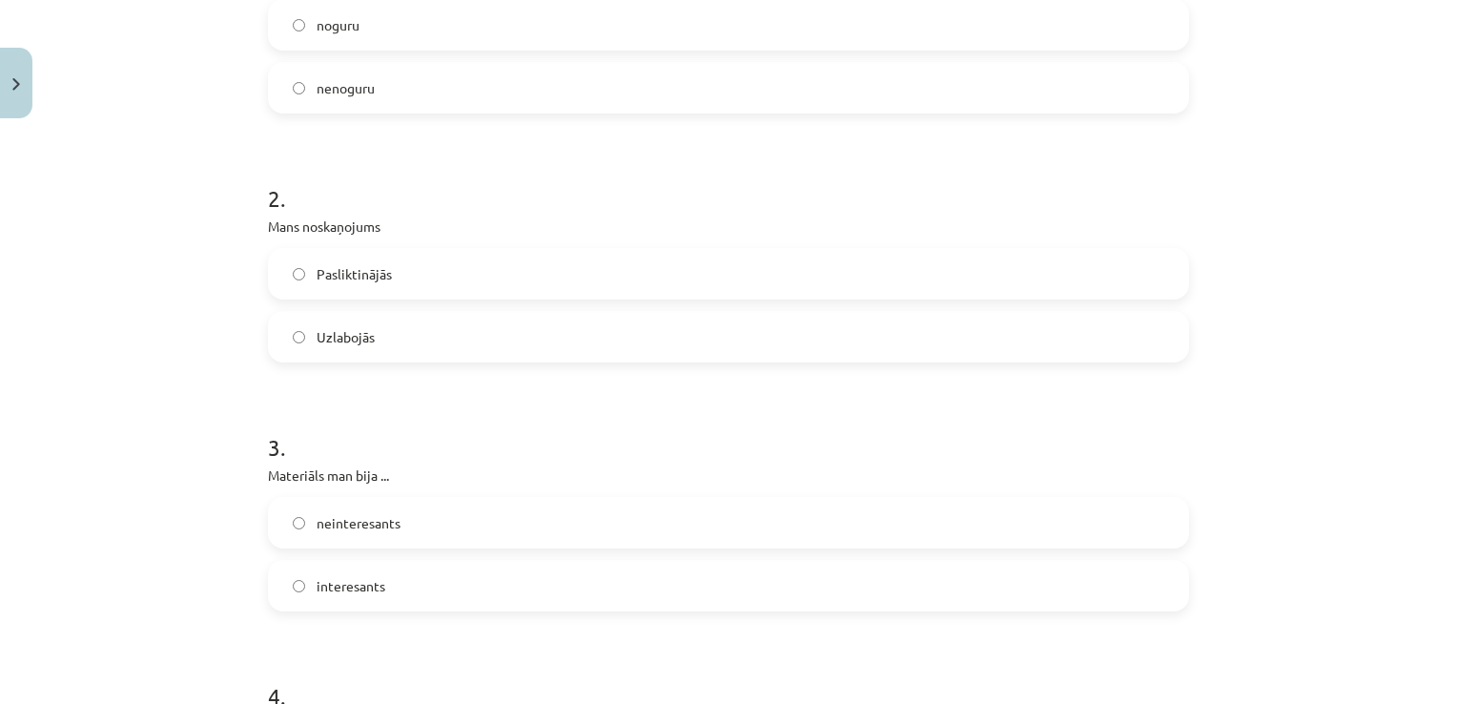
click at [617, 315] on label "Uzlabojās" at bounding box center [728, 337] width 917 height 48
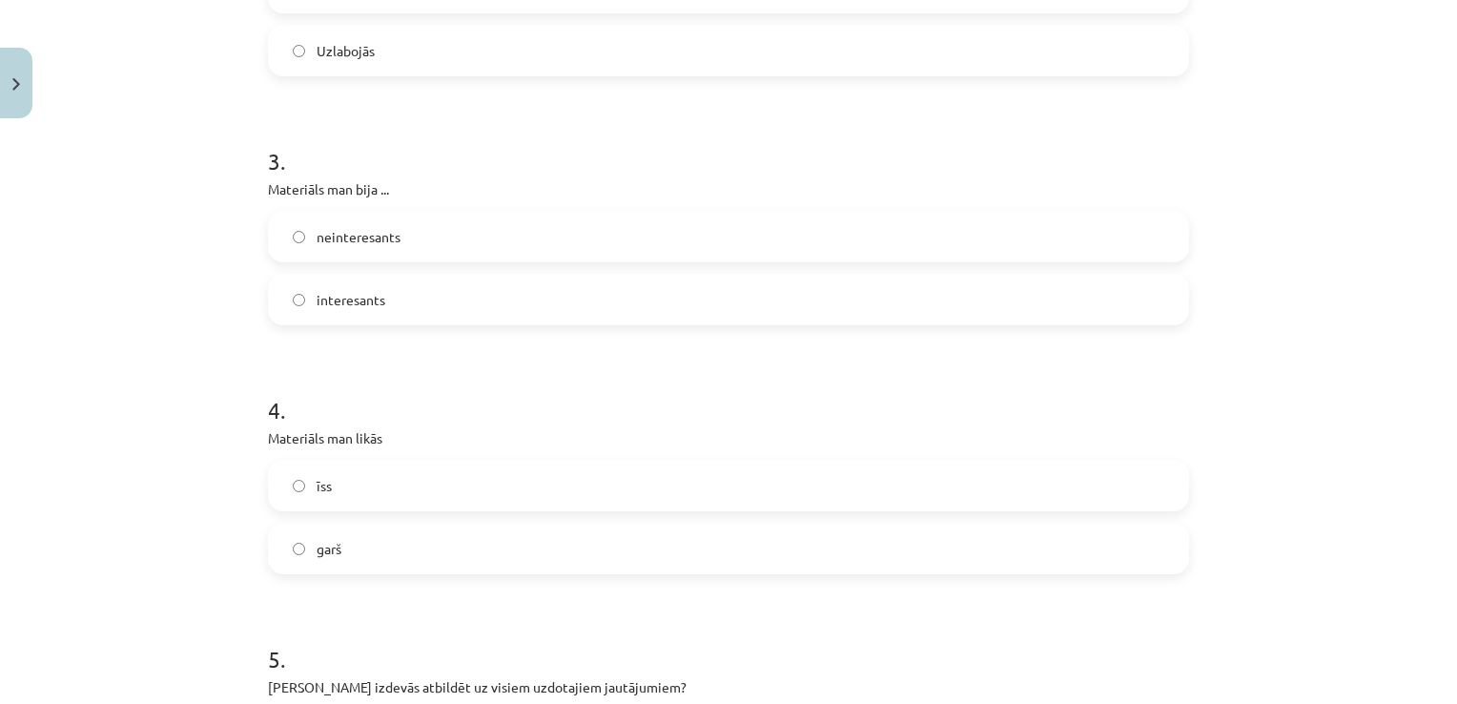
click at [626, 299] on label "interesants" at bounding box center [728, 300] width 917 height 48
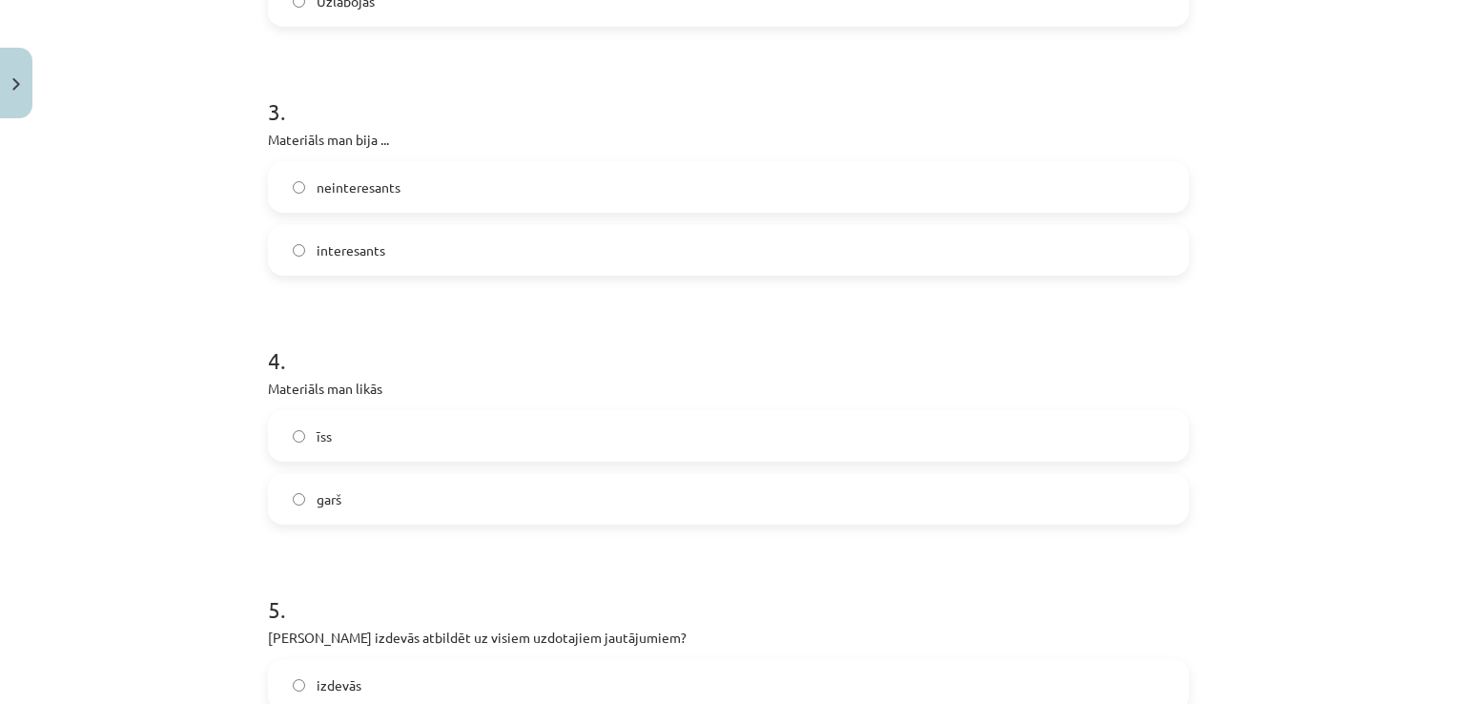
scroll to position [954, 0]
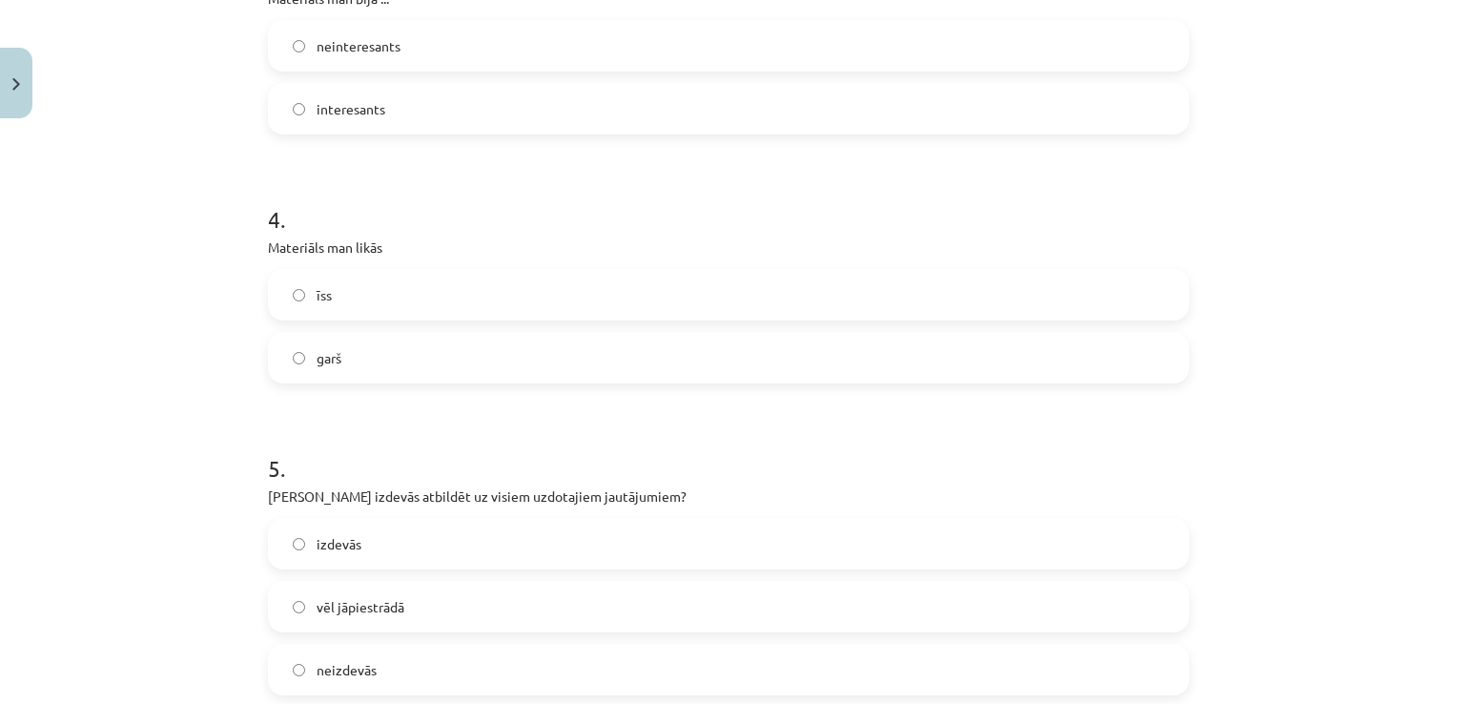
click at [616, 341] on label "garš" at bounding box center [728, 358] width 917 height 48
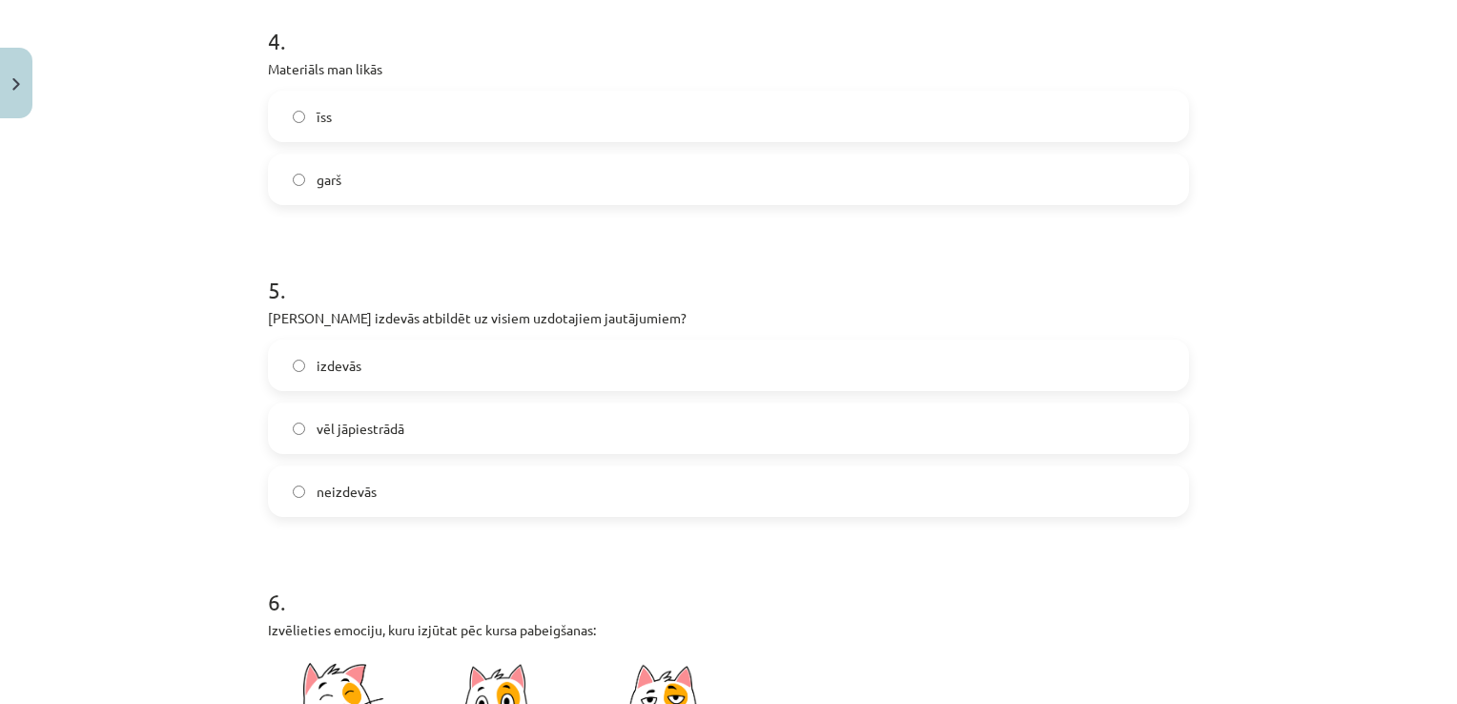
scroll to position [1144, 0]
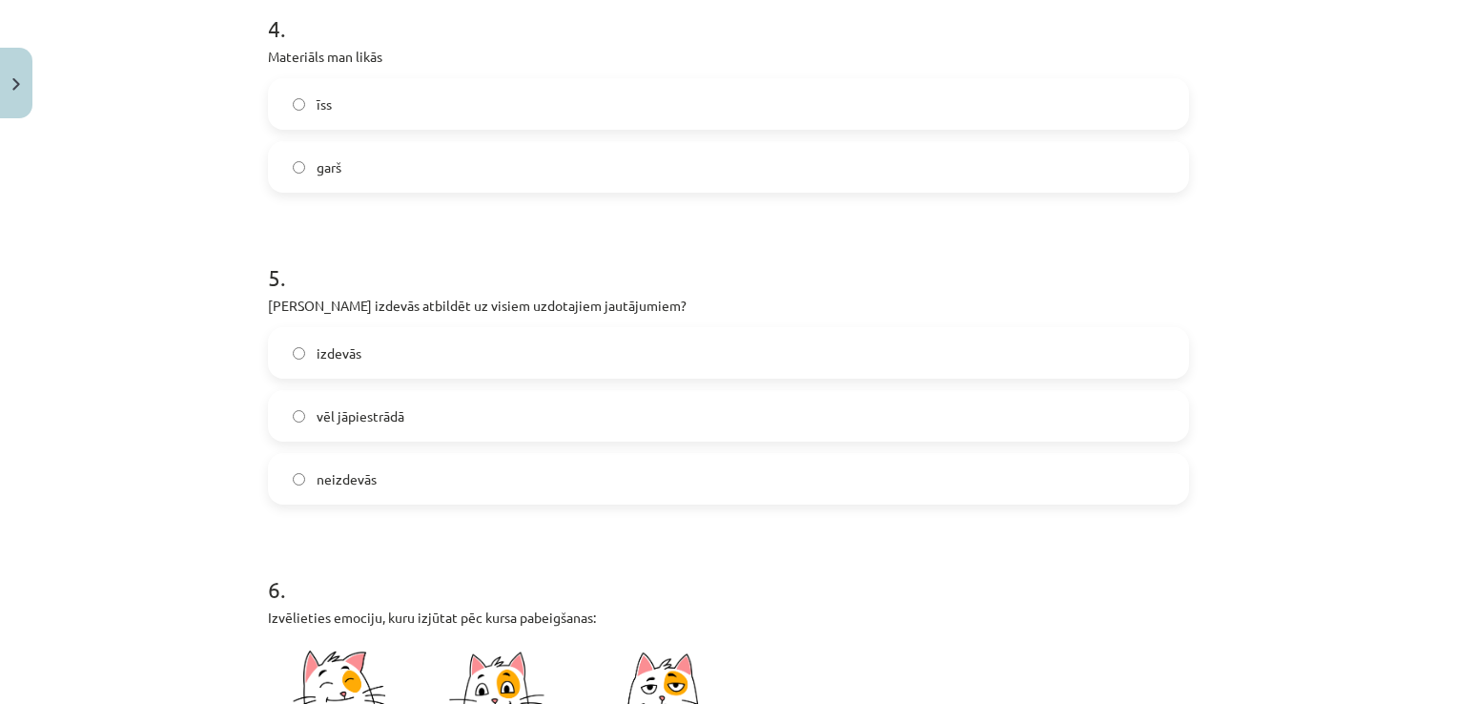
click at [592, 411] on label "vēl jāpiestrādā" at bounding box center [728, 416] width 917 height 48
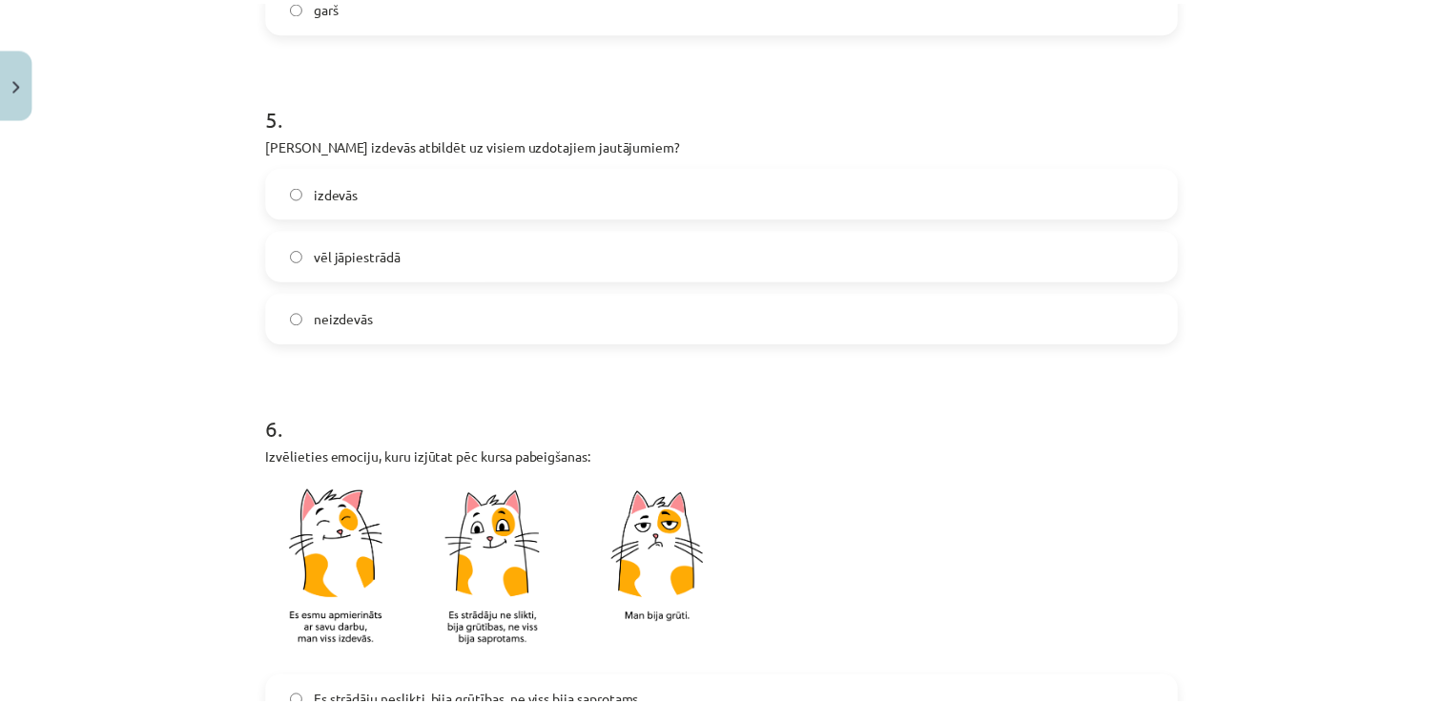
scroll to position [1621, 0]
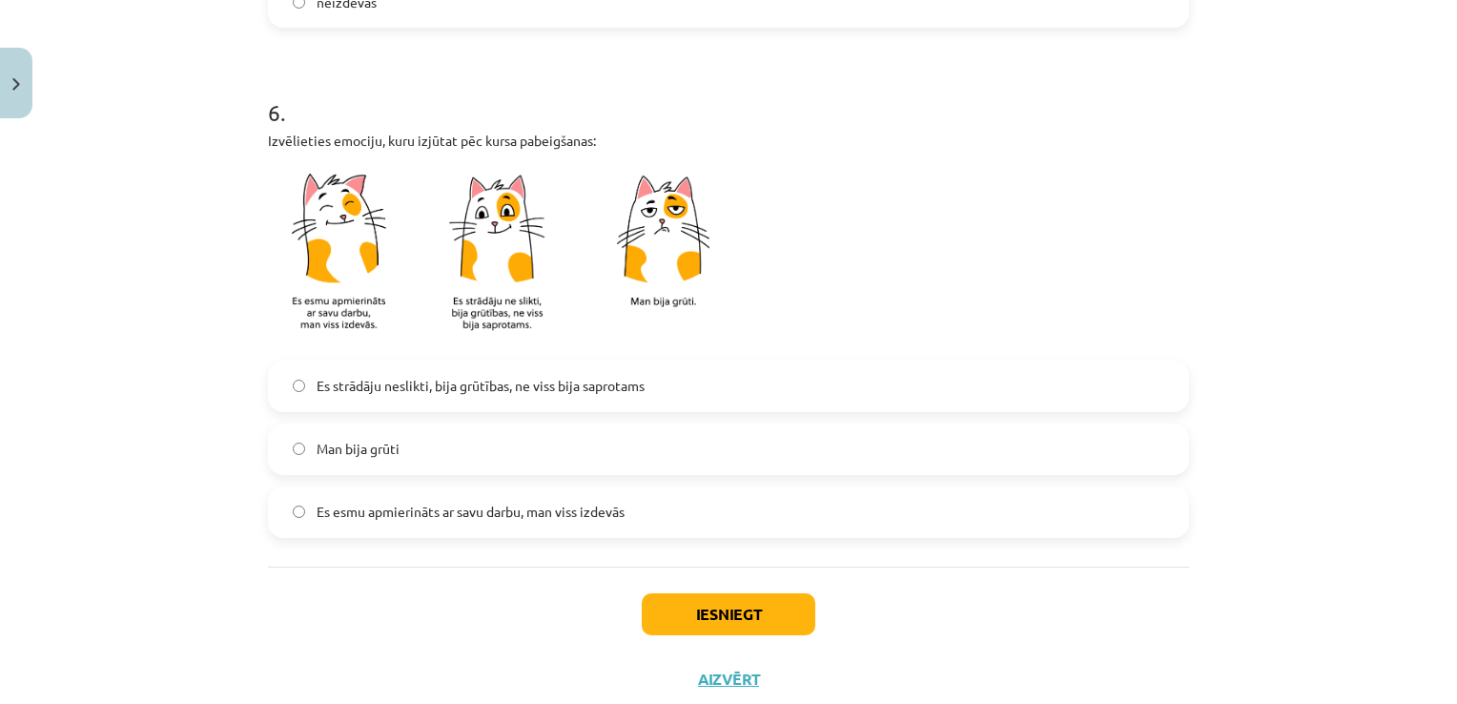
click at [480, 445] on label "Man bija grūti" at bounding box center [728, 449] width 917 height 48
click at [795, 610] on button "Iesniegt" at bounding box center [729, 614] width 174 height 42
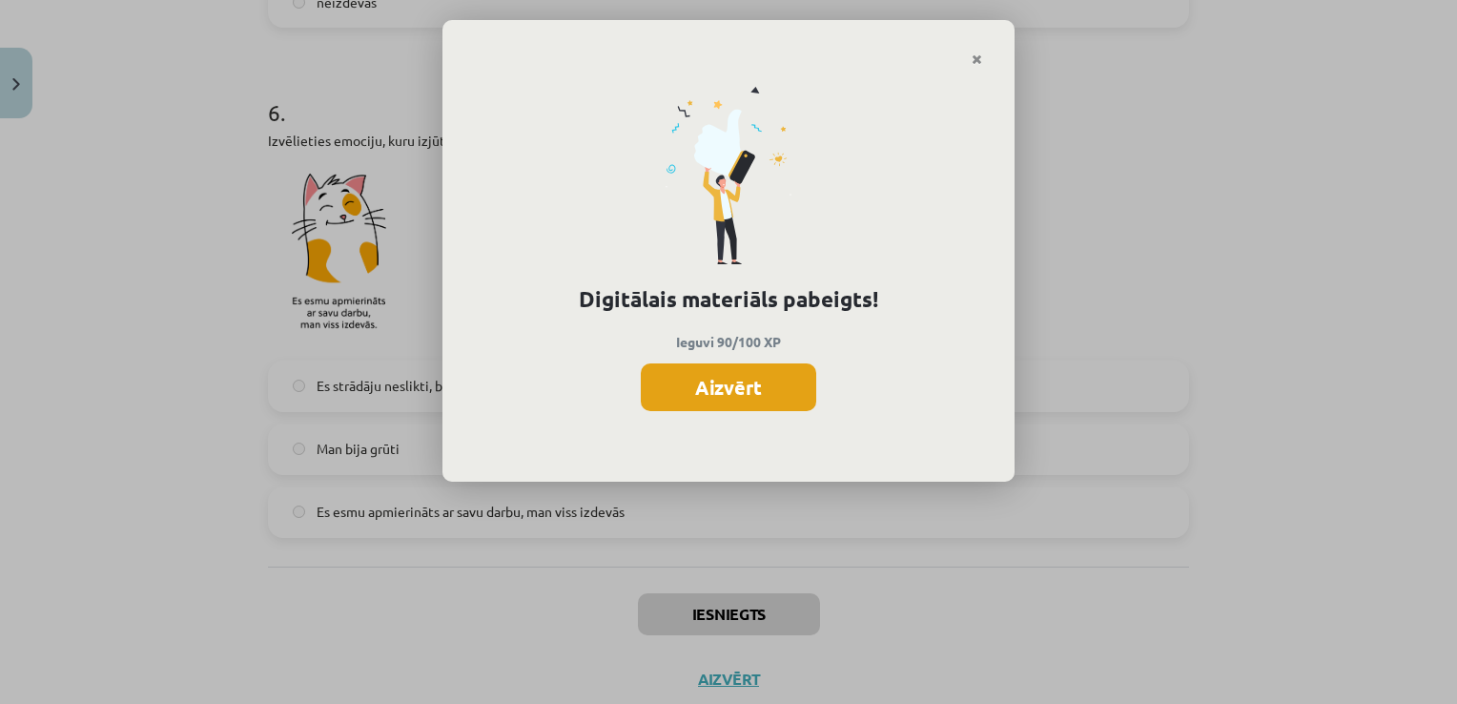
click at [768, 380] on button "Aizvērt" at bounding box center [728, 387] width 175 height 48
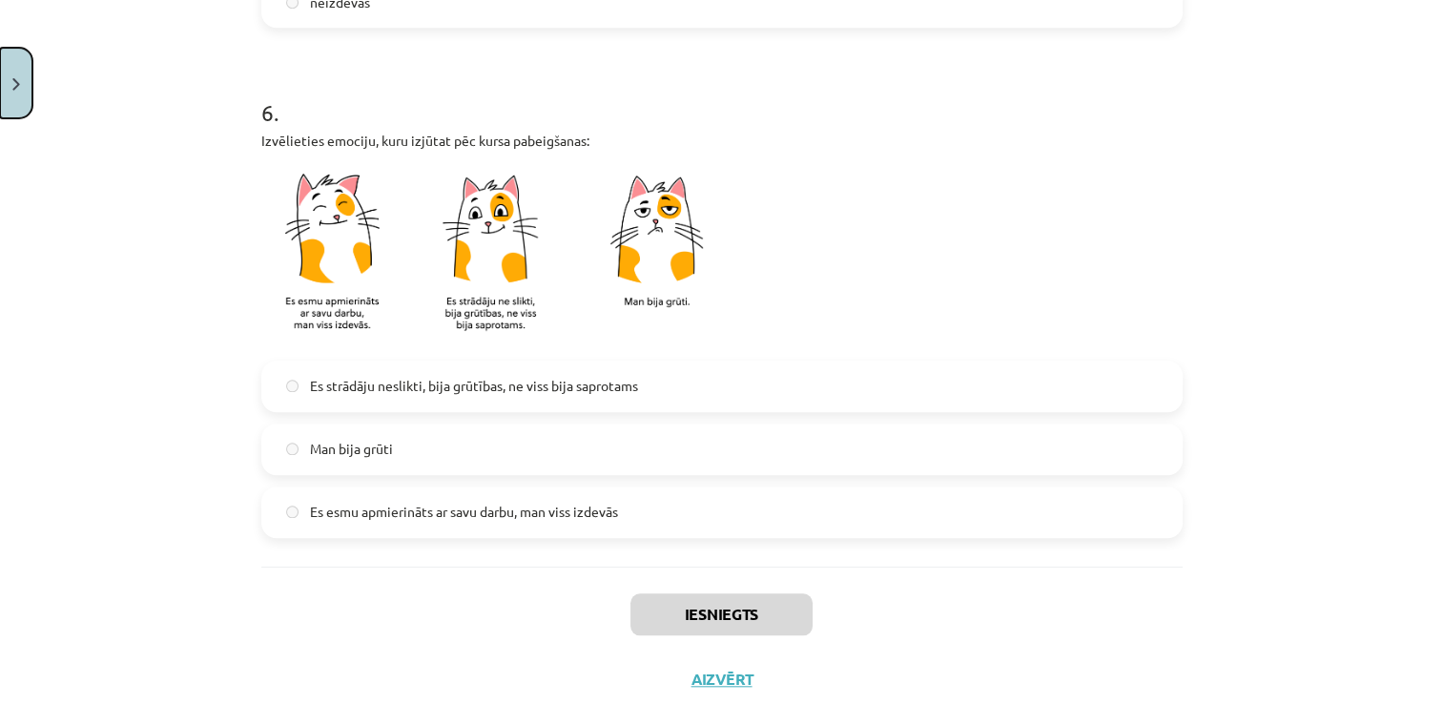
click at [2, 100] on button "Close" at bounding box center [16, 83] width 32 height 71
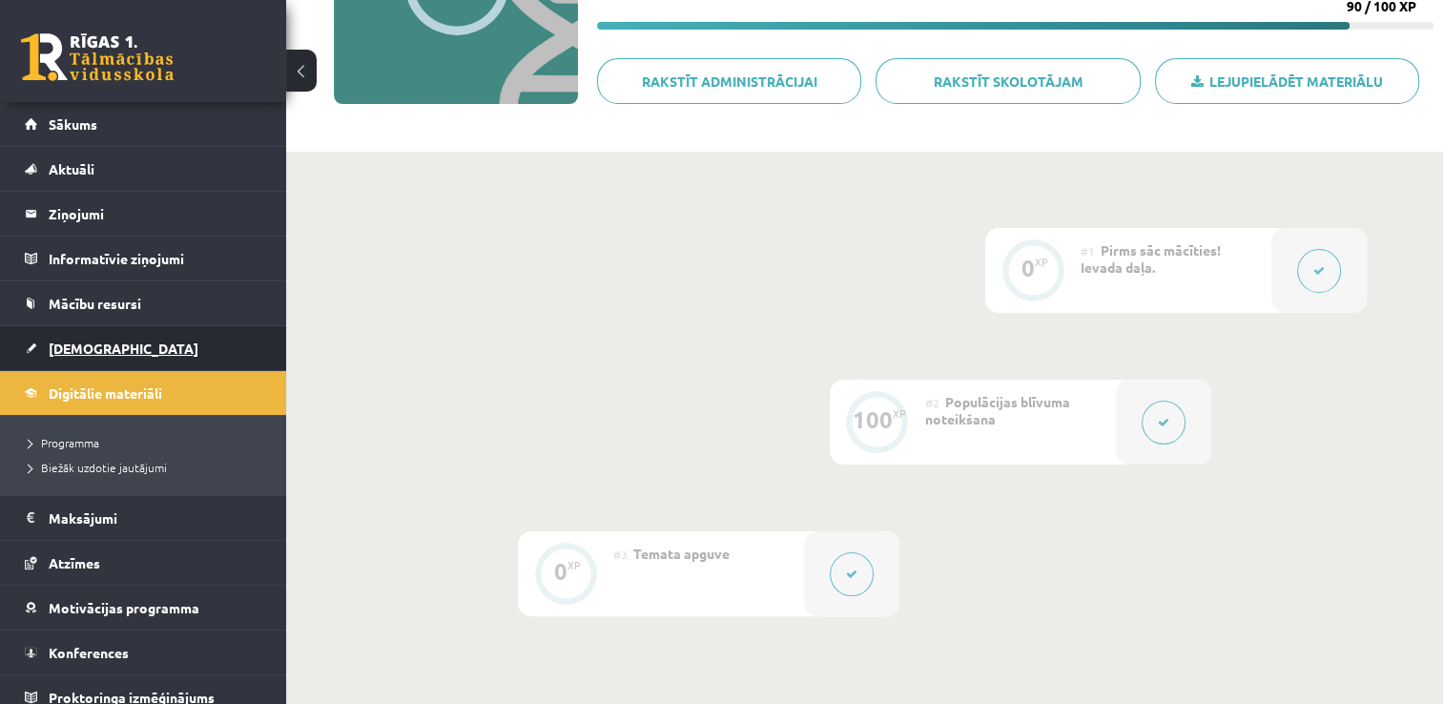
click at [135, 347] on link "[DEMOGRAPHIC_DATA]" at bounding box center [143, 348] width 237 height 44
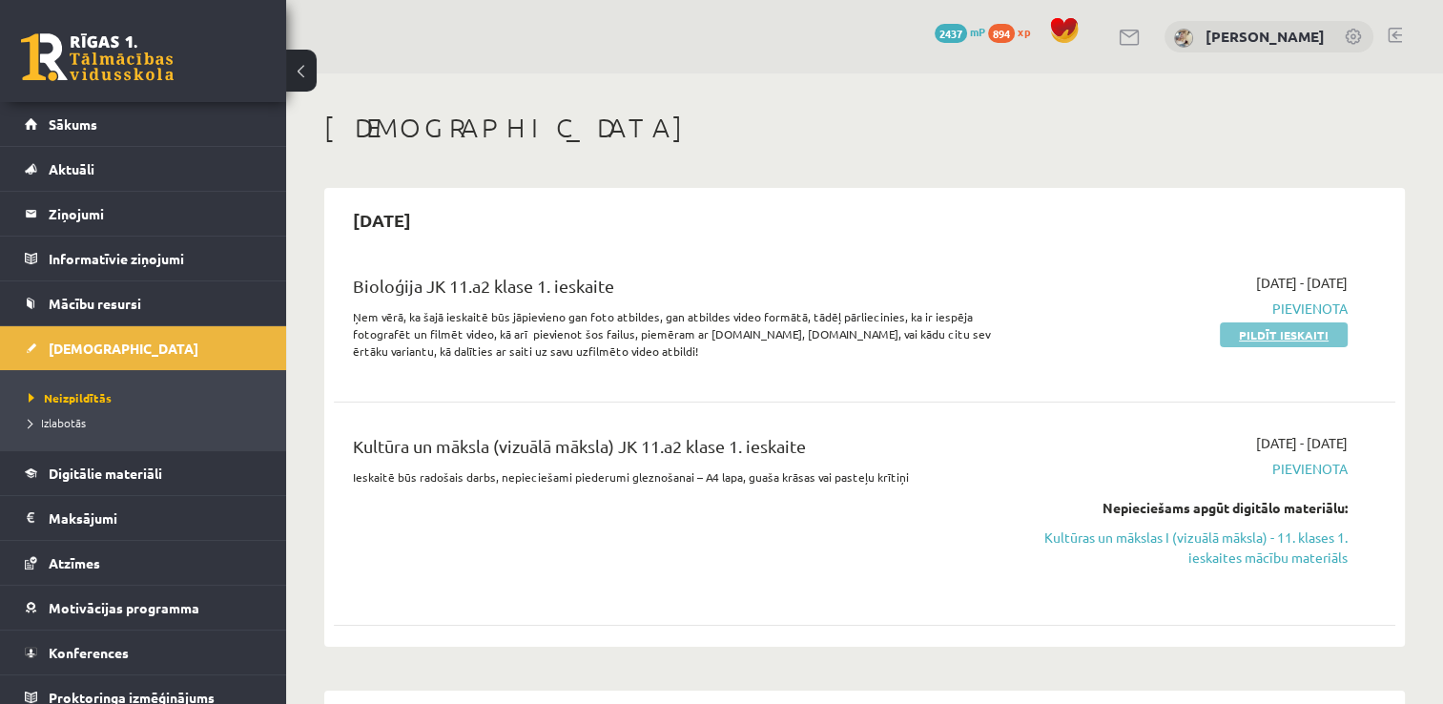
click at [1297, 332] on link "Pildīt ieskaiti" at bounding box center [1284, 334] width 128 height 25
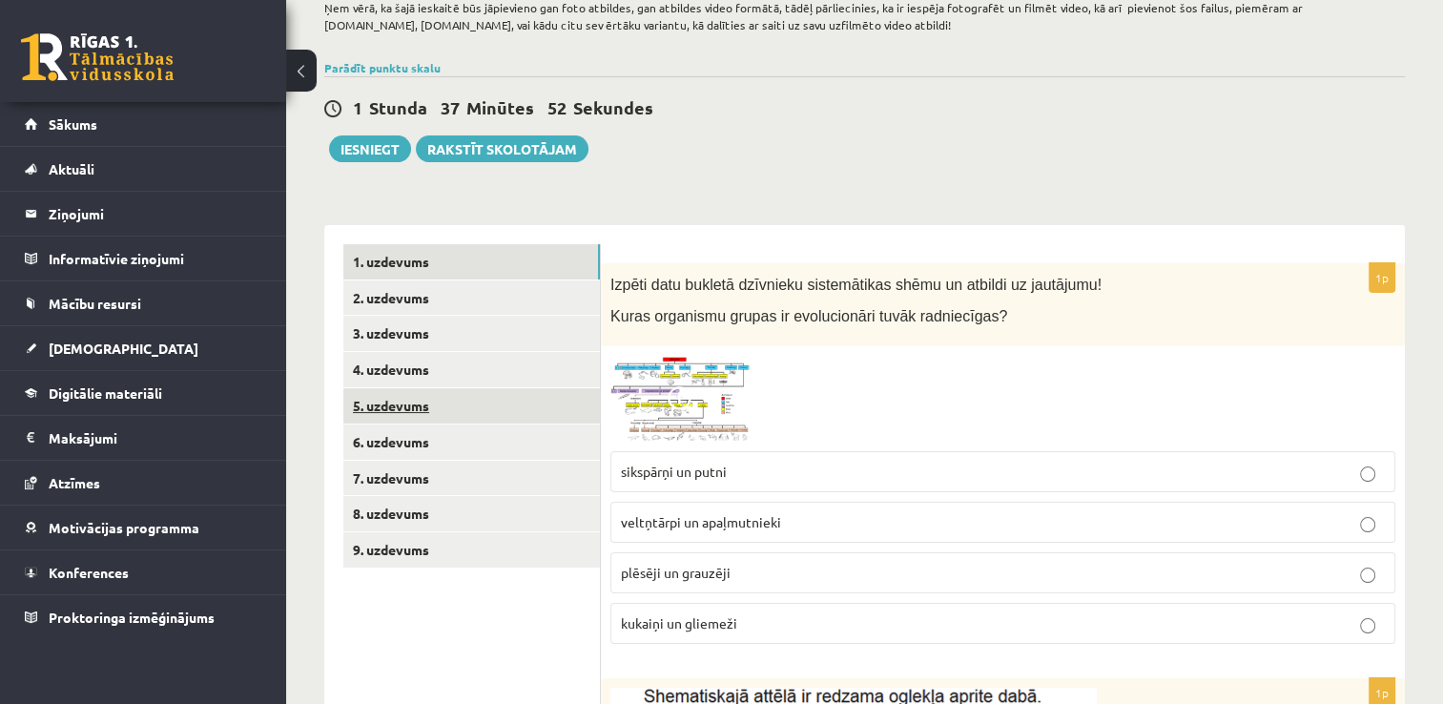
scroll to position [191, 0]
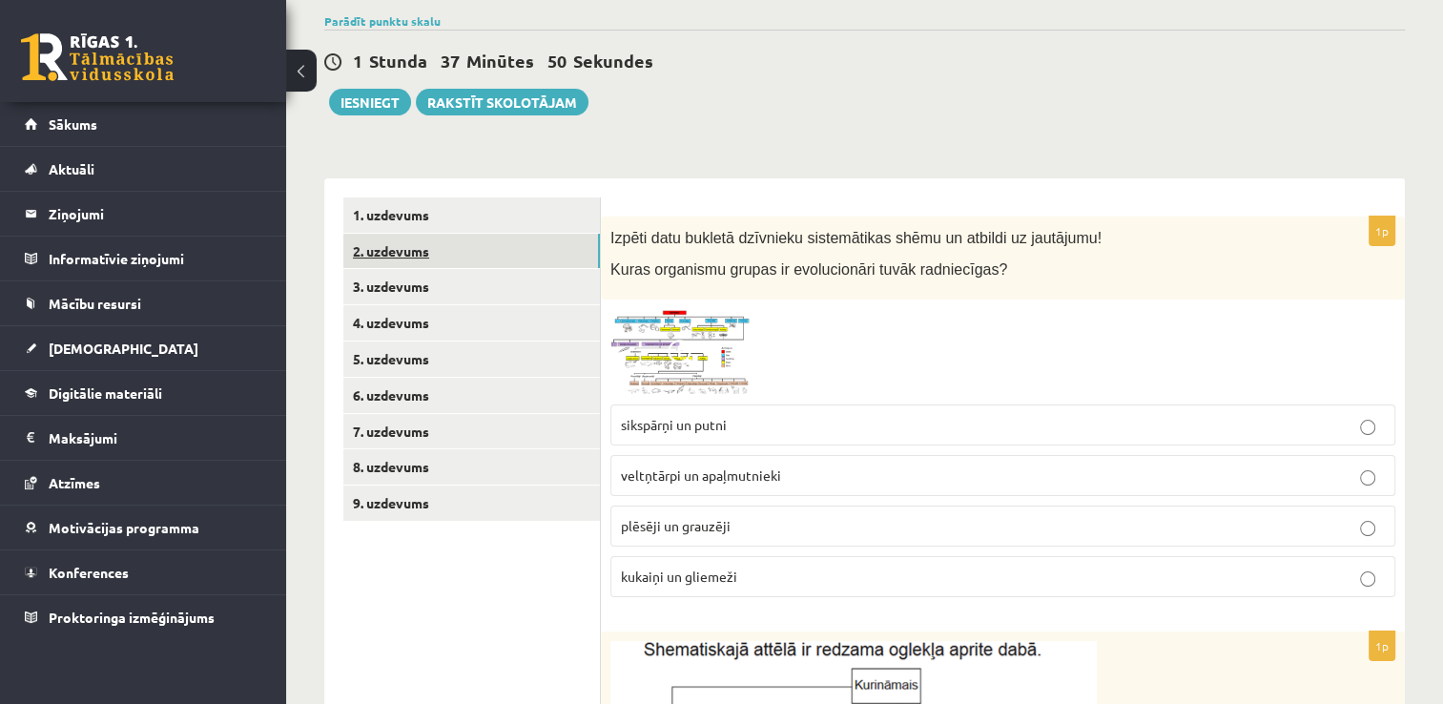
click at [430, 253] on link "2. uzdevums" at bounding box center [471, 251] width 257 height 35
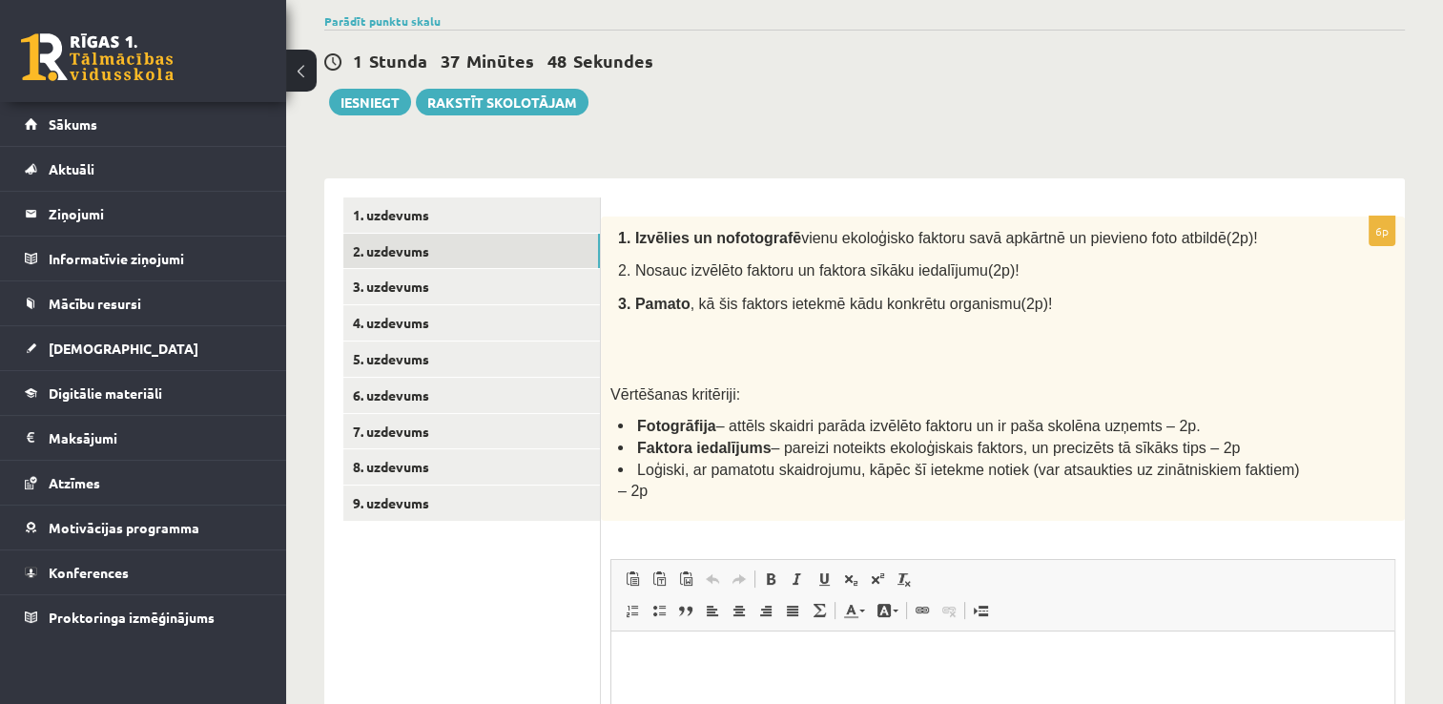
scroll to position [286, 0]
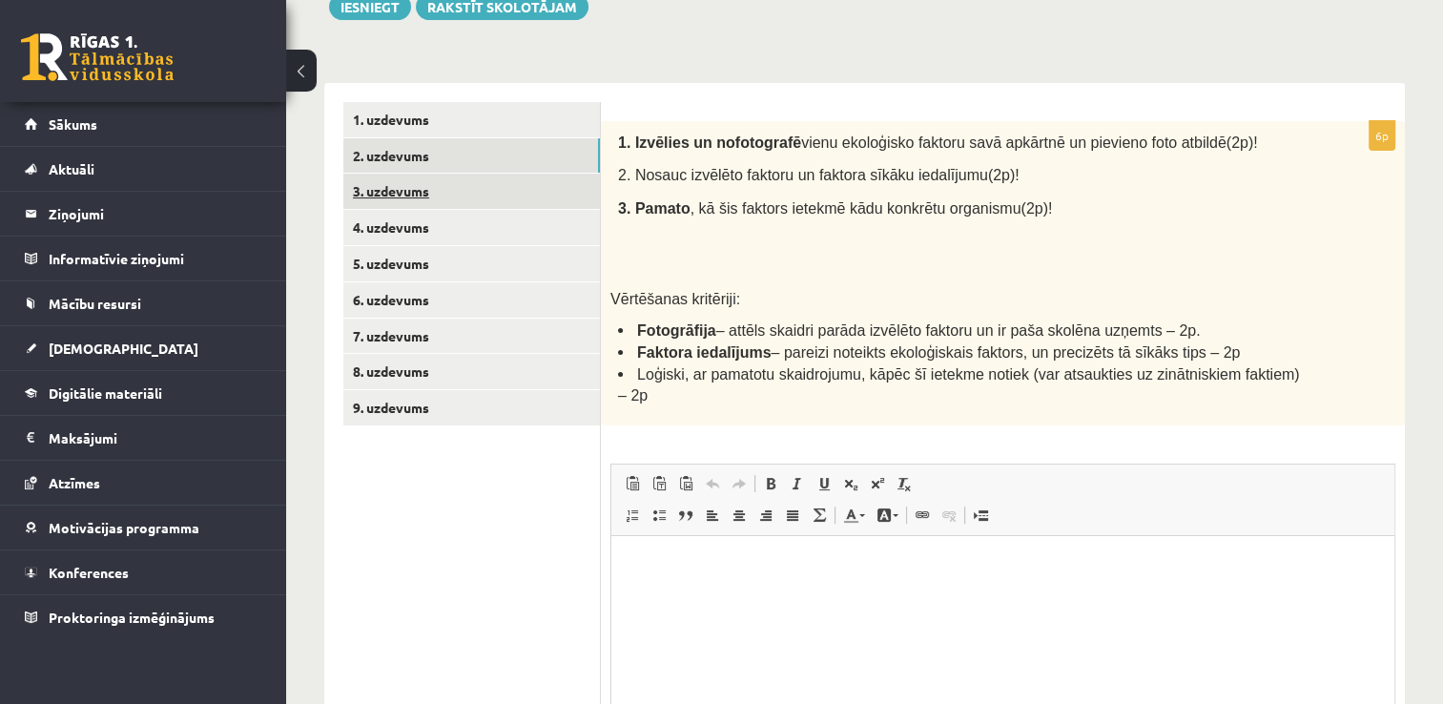
click at [496, 195] on link "3. uzdevums" at bounding box center [471, 191] width 257 height 35
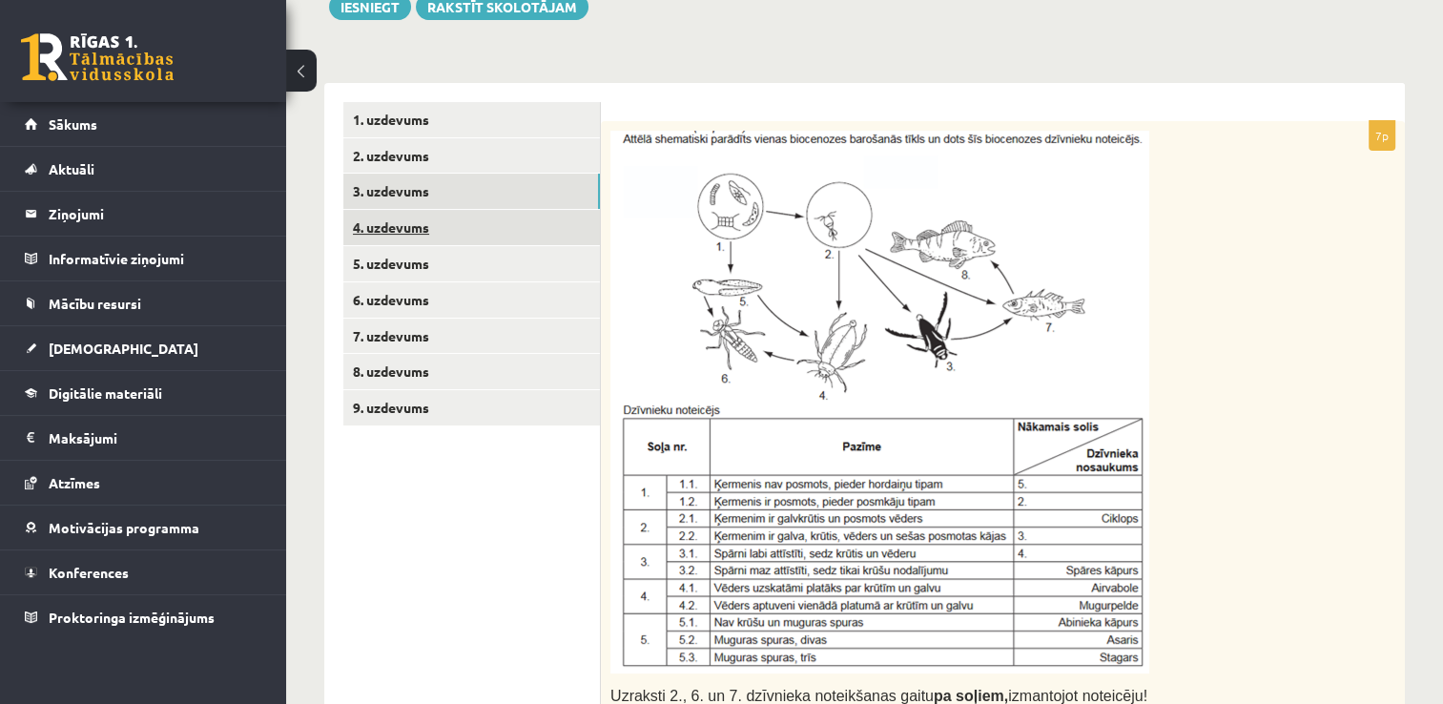
click at [514, 237] on link "4. uzdevums" at bounding box center [471, 227] width 257 height 35
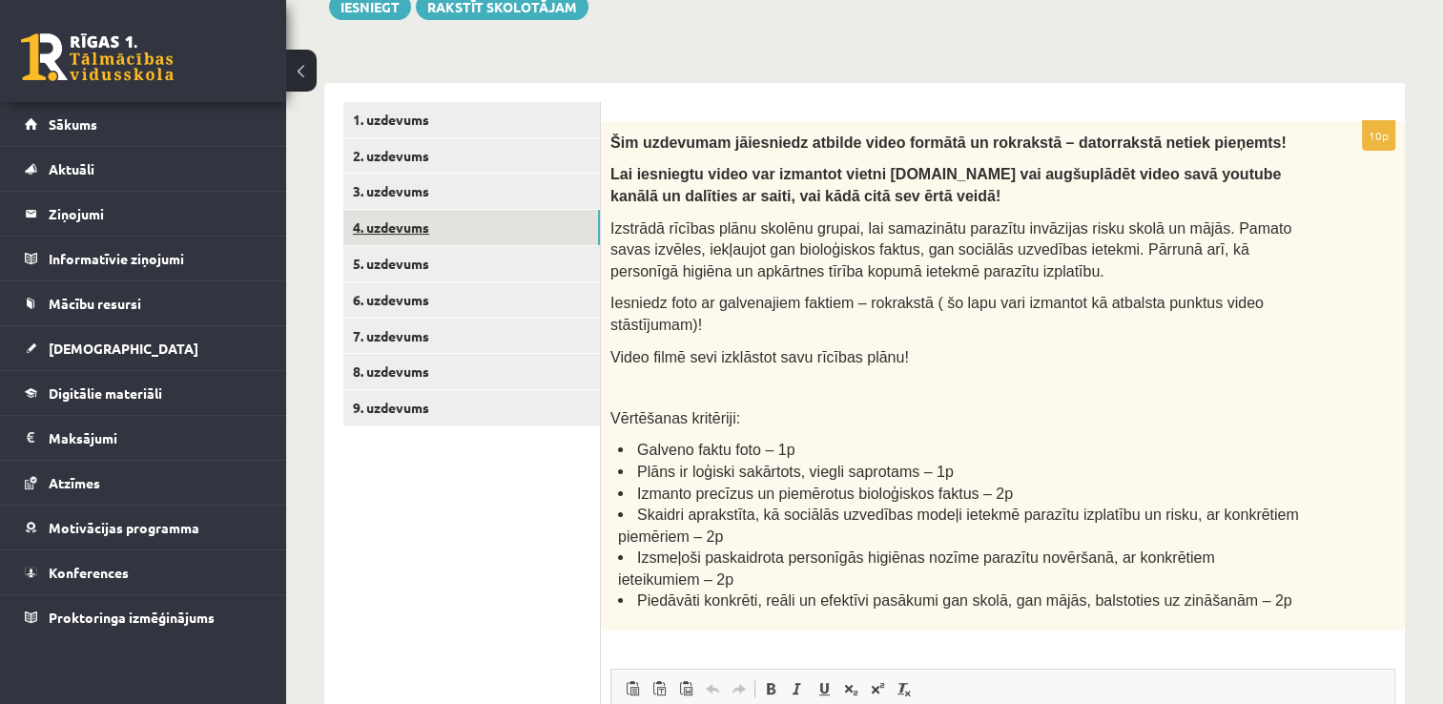
scroll to position [0, 0]
click at [520, 252] on link "5. uzdevums" at bounding box center [471, 263] width 257 height 35
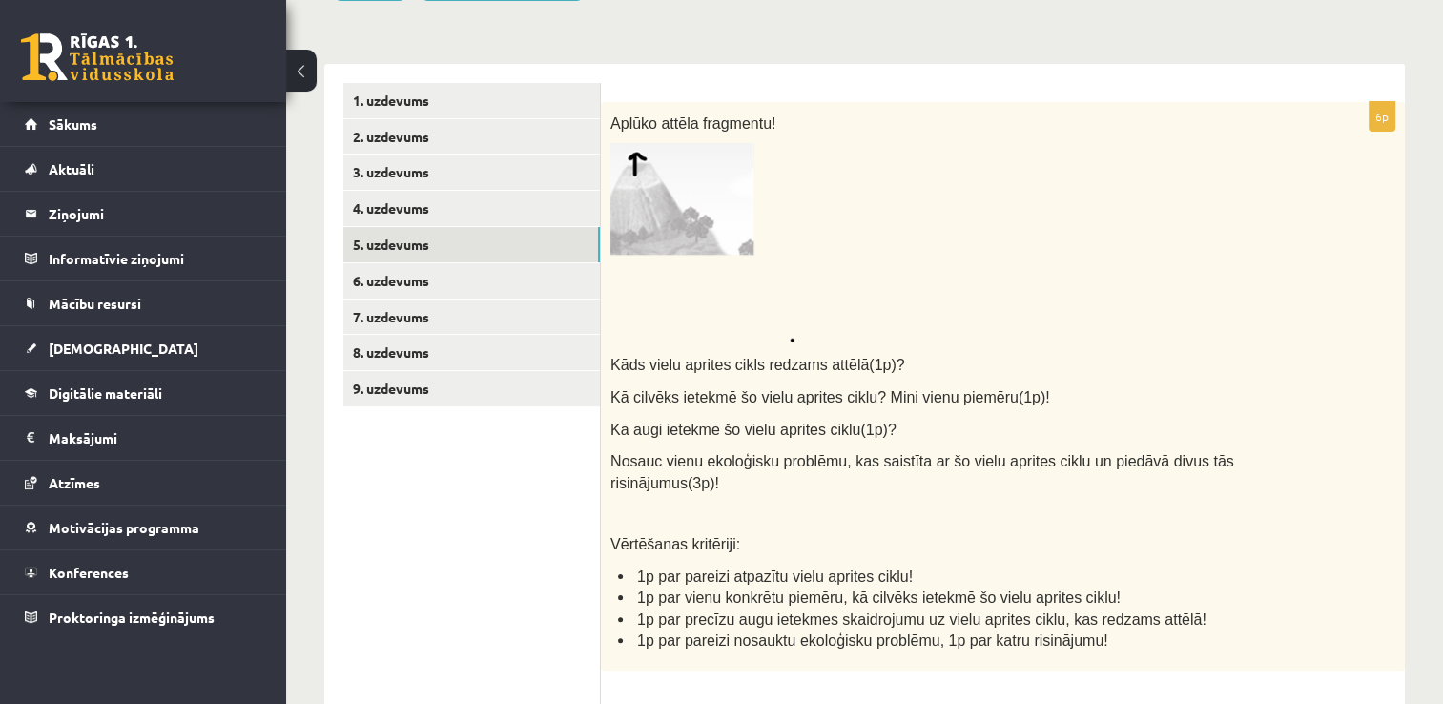
scroll to position [191, 0]
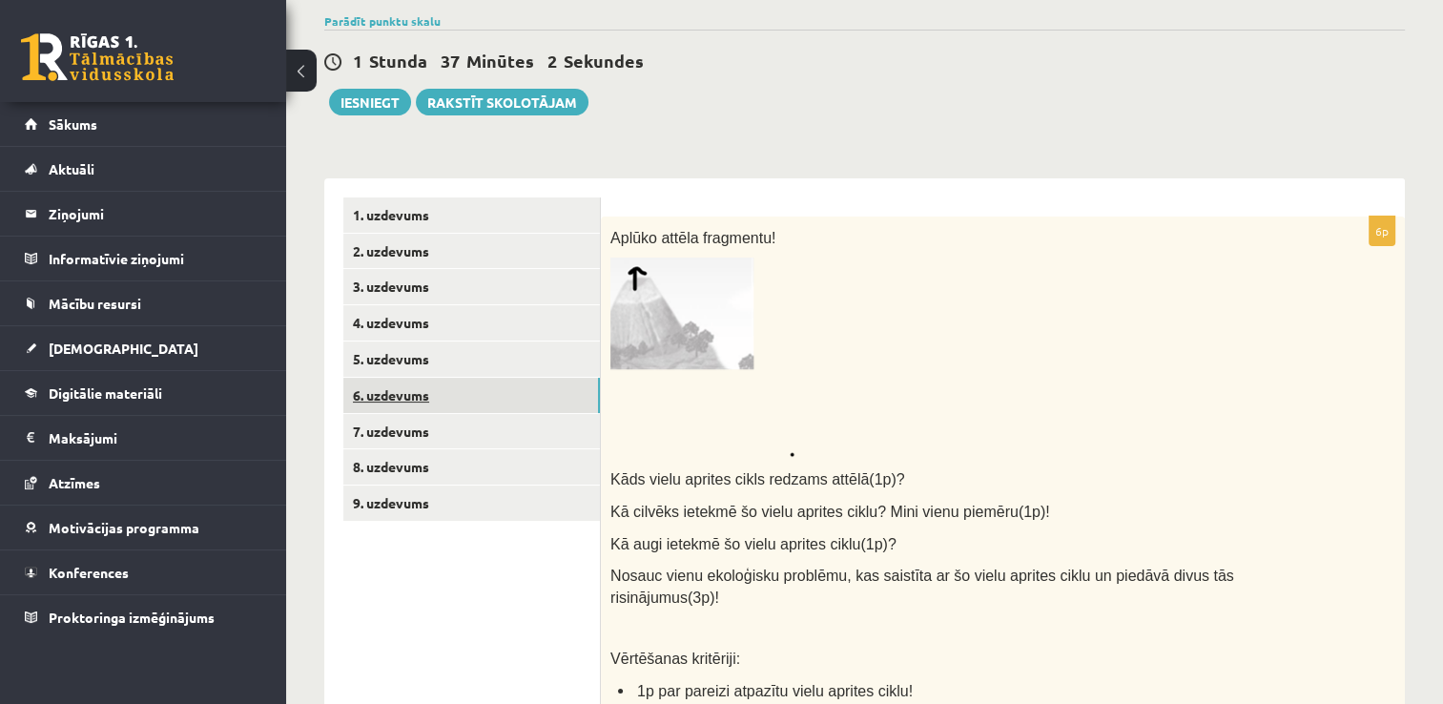
click at [434, 388] on link "6. uzdevums" at bounding box center [471, 395] width 257 height 35
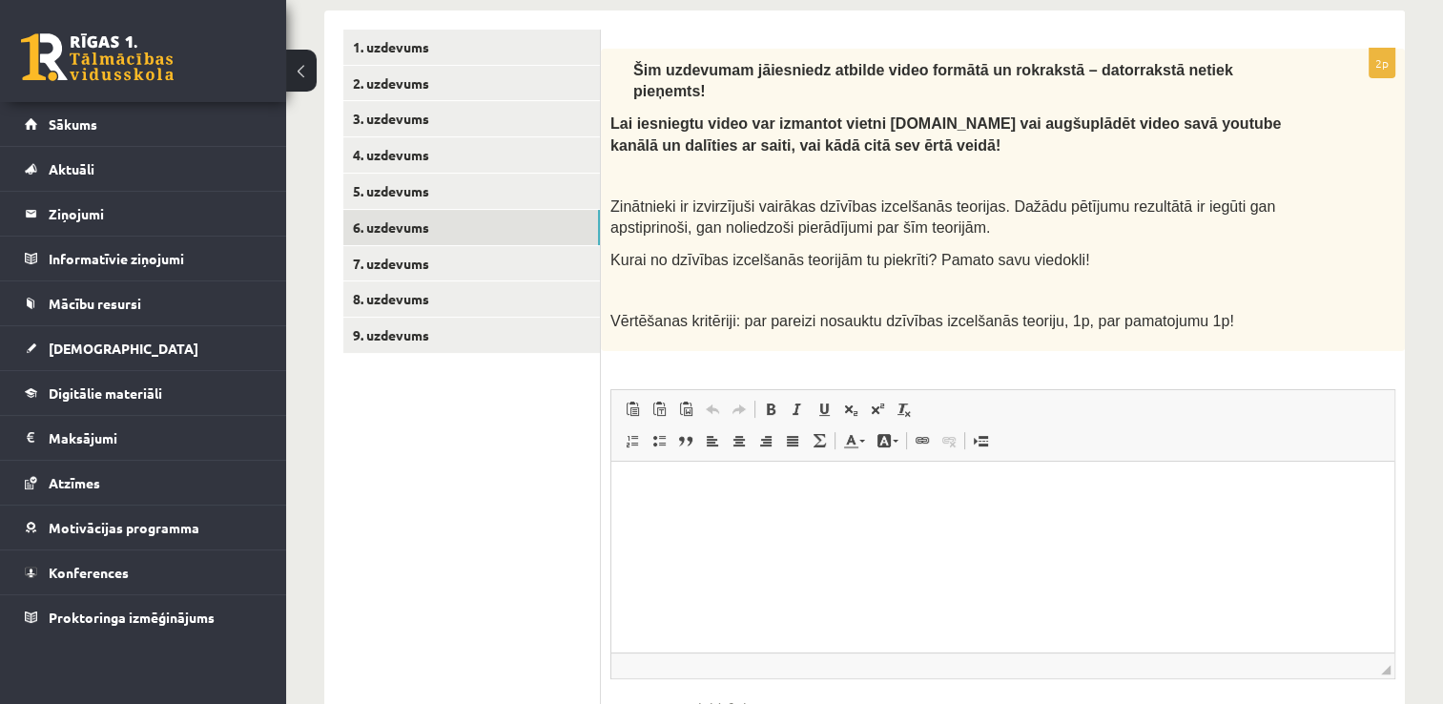
scroll to position [381, 0]
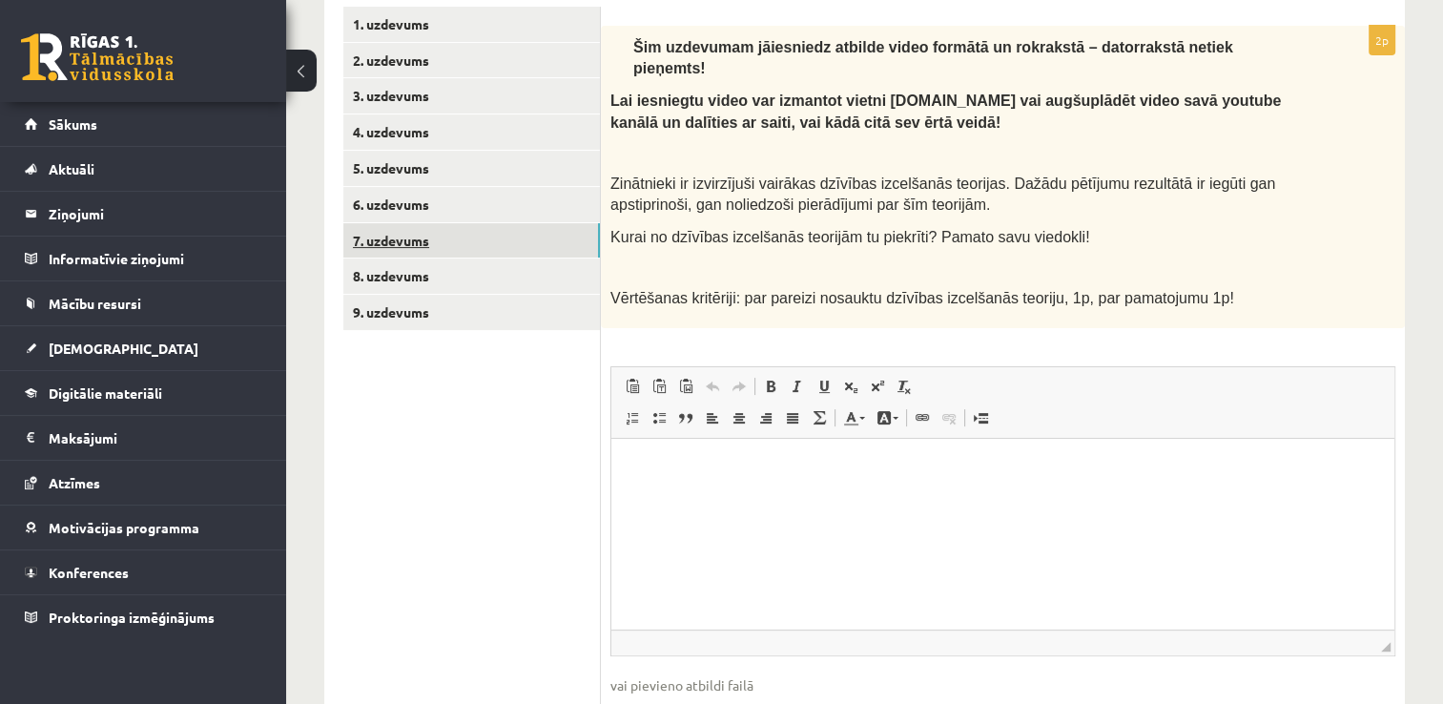
click at [503, 256] on link "7. uzdevums" at bounding box center [471, 240] width 257 height 35
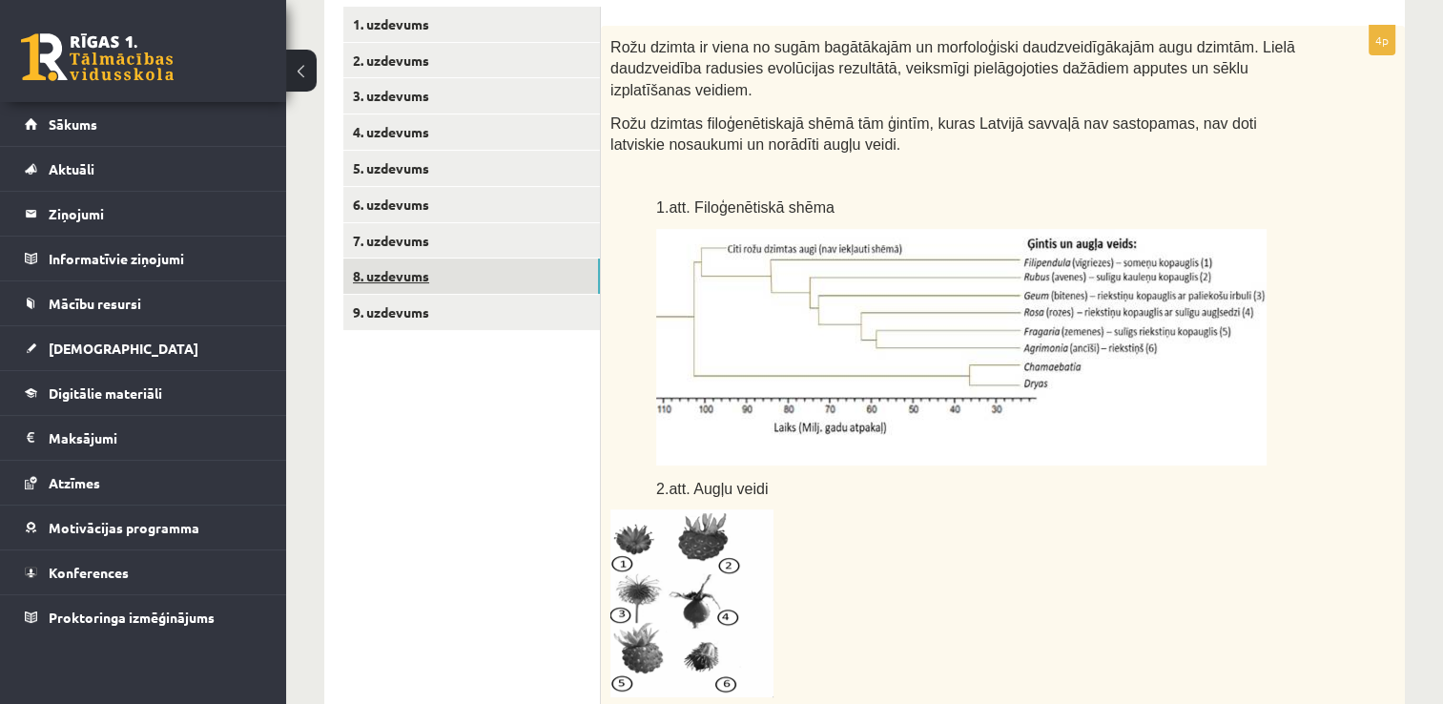
click at [503, 281] on link "8. uzdevums" at bounding box center [471, 275] width 257 height 35
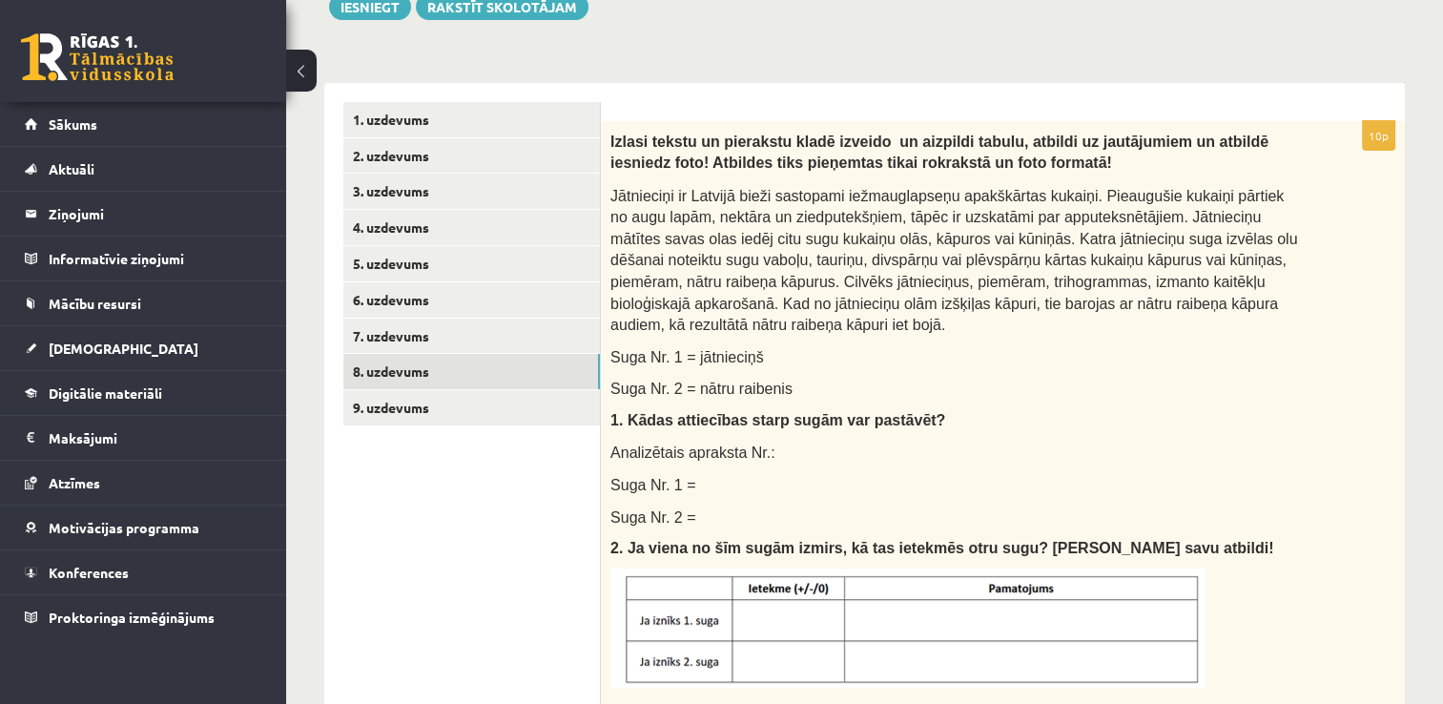
scroll to position [0, 0]
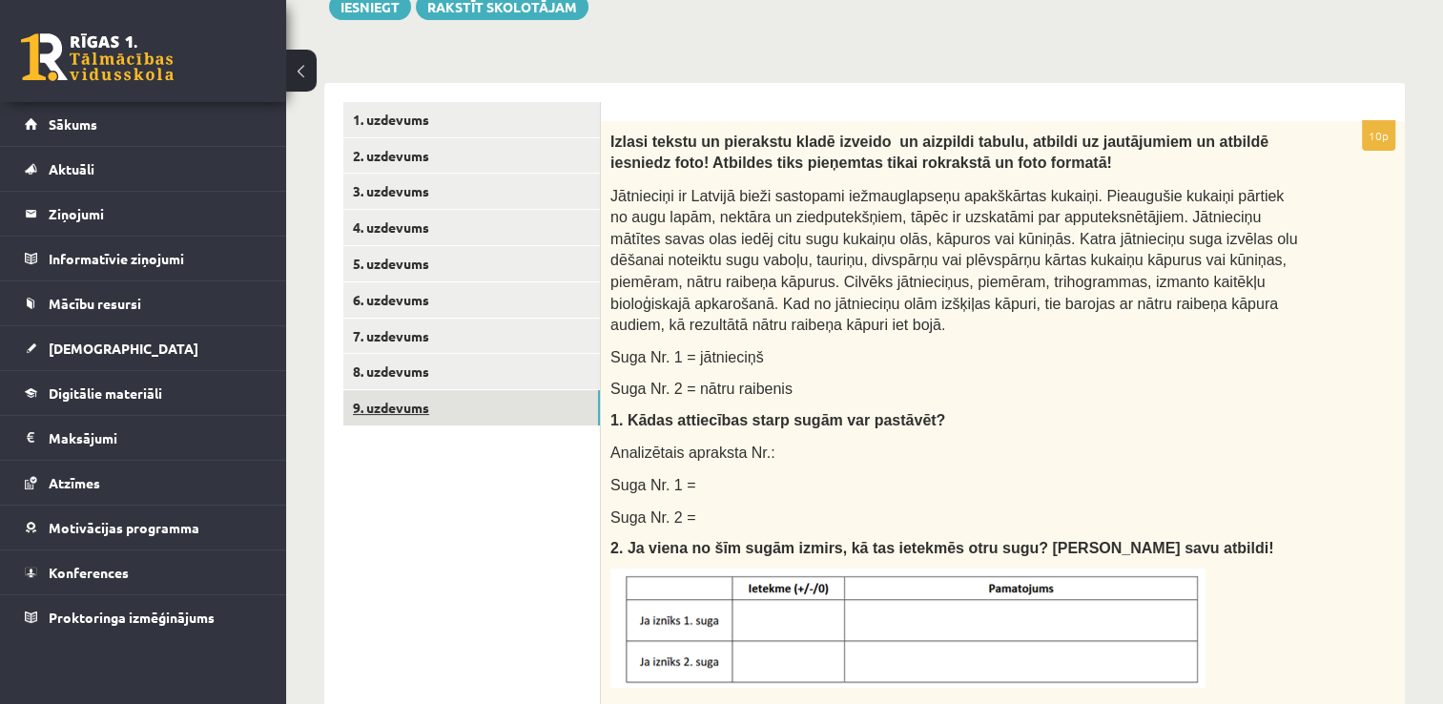
click at [448, 418] on link "9. uzdevums" at bounding box center [471, 407] width 257 height 35
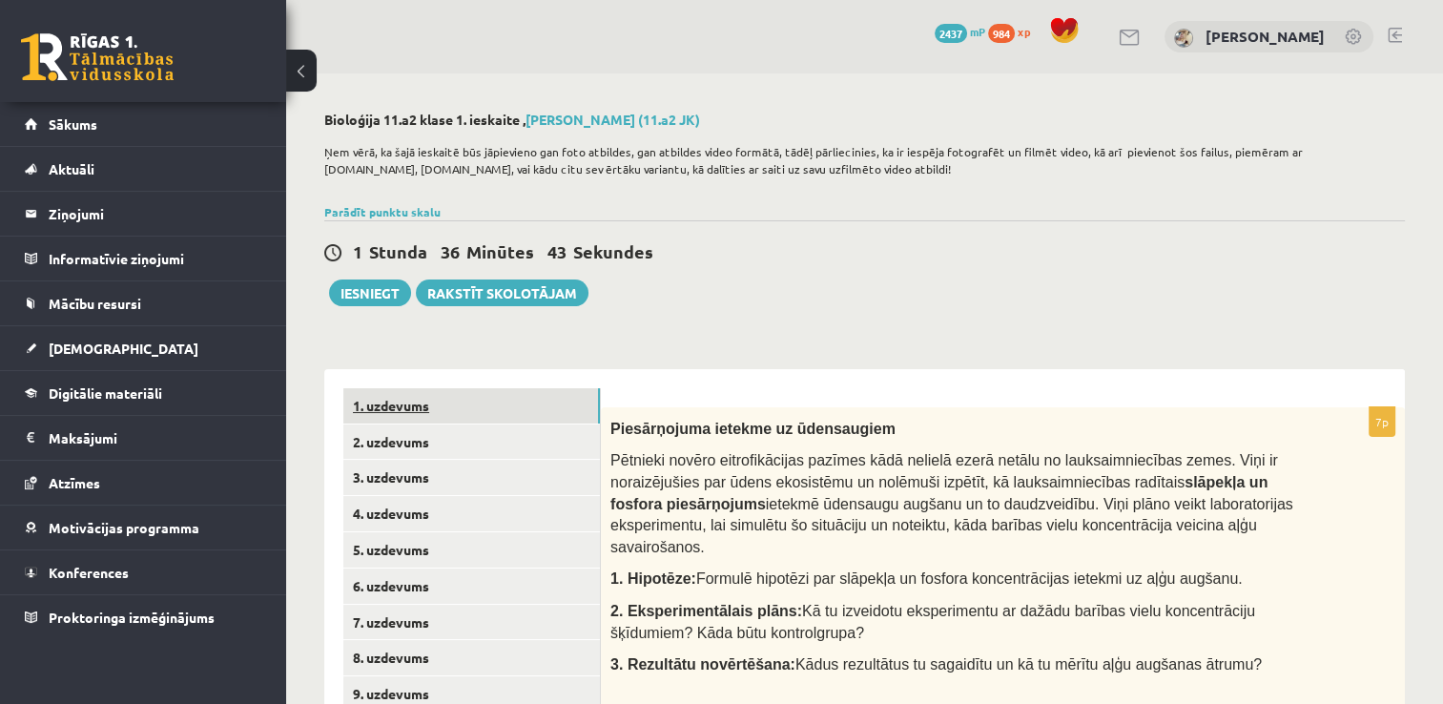
click at [484, 413] on link "1. uzdevums" at bounding box center [471, 405] width 257 height 35
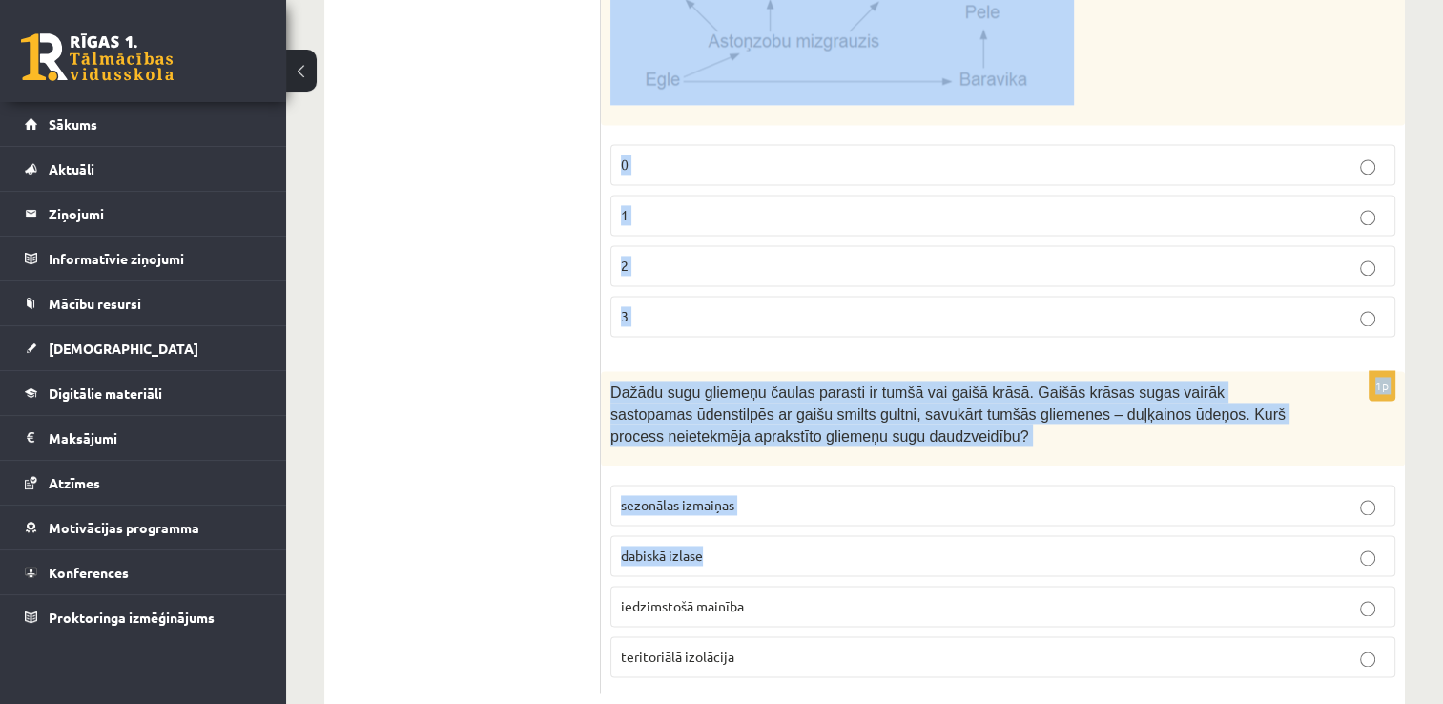
scroll to position [2800, 0]
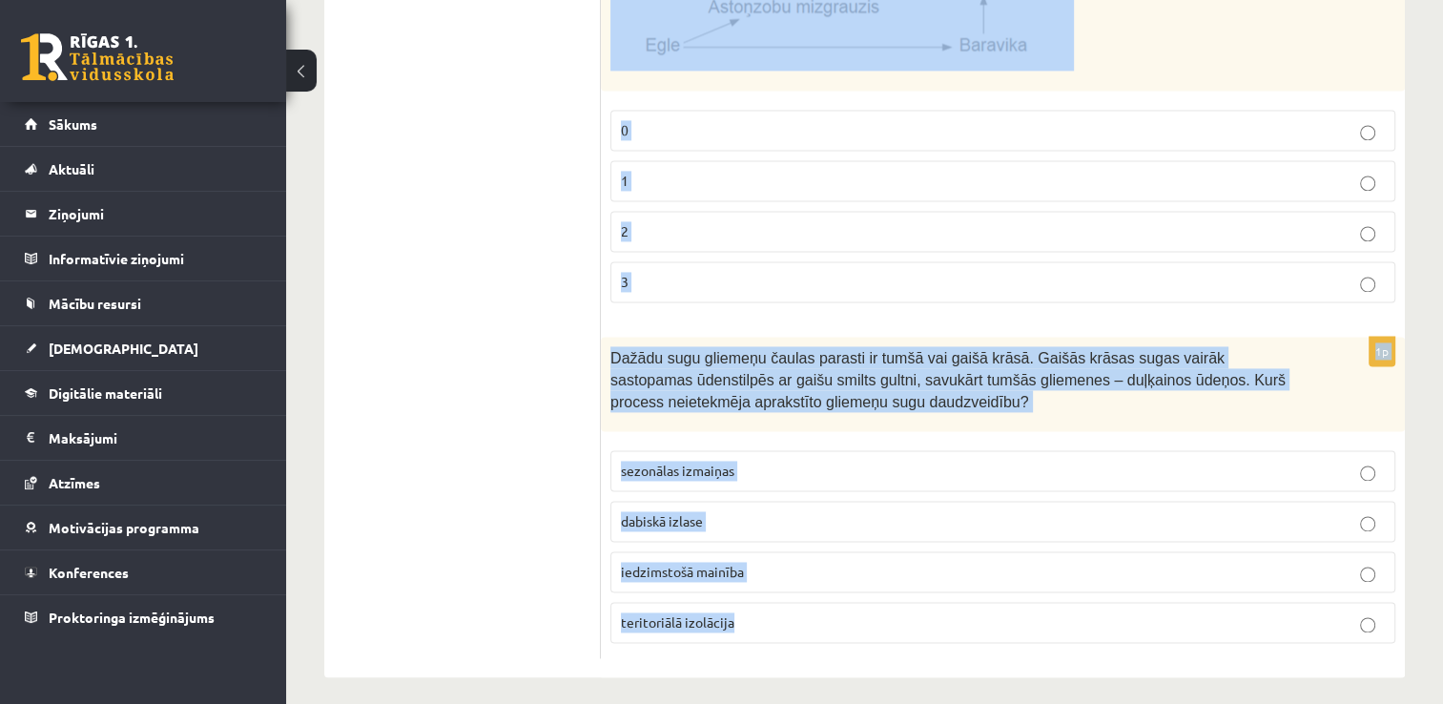
drag, startPoint x: 610, startPoint y: 135, endPoint x: 977, endPoint y: 593, distance: 586.7
copy form "Loremi dolo sitamet consectet adipiscingel seddo ei tempori ut laboreetd! Magna…"
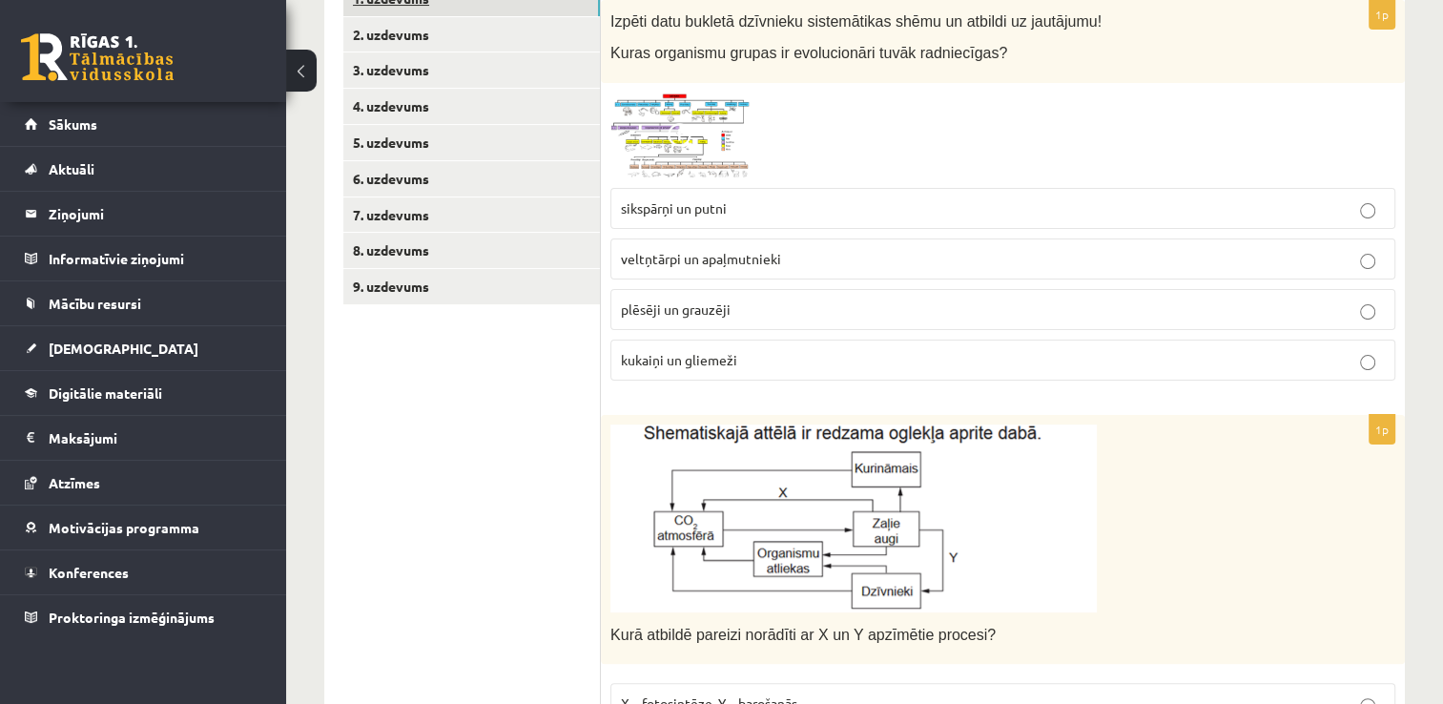
scroll to position [416, 0]
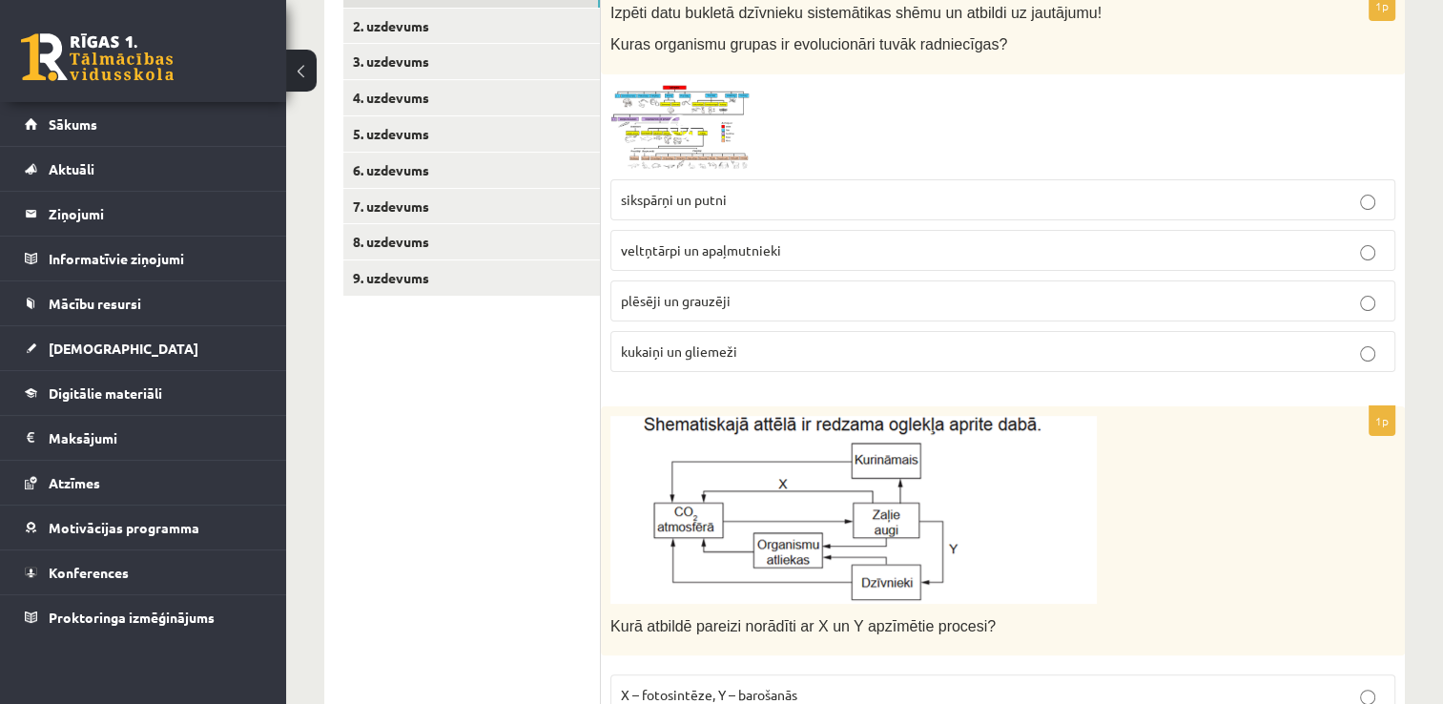
click at [770, 300] on p "plēsēji un grauzēji" at bounding box center [1003, 301] width 764 height 20
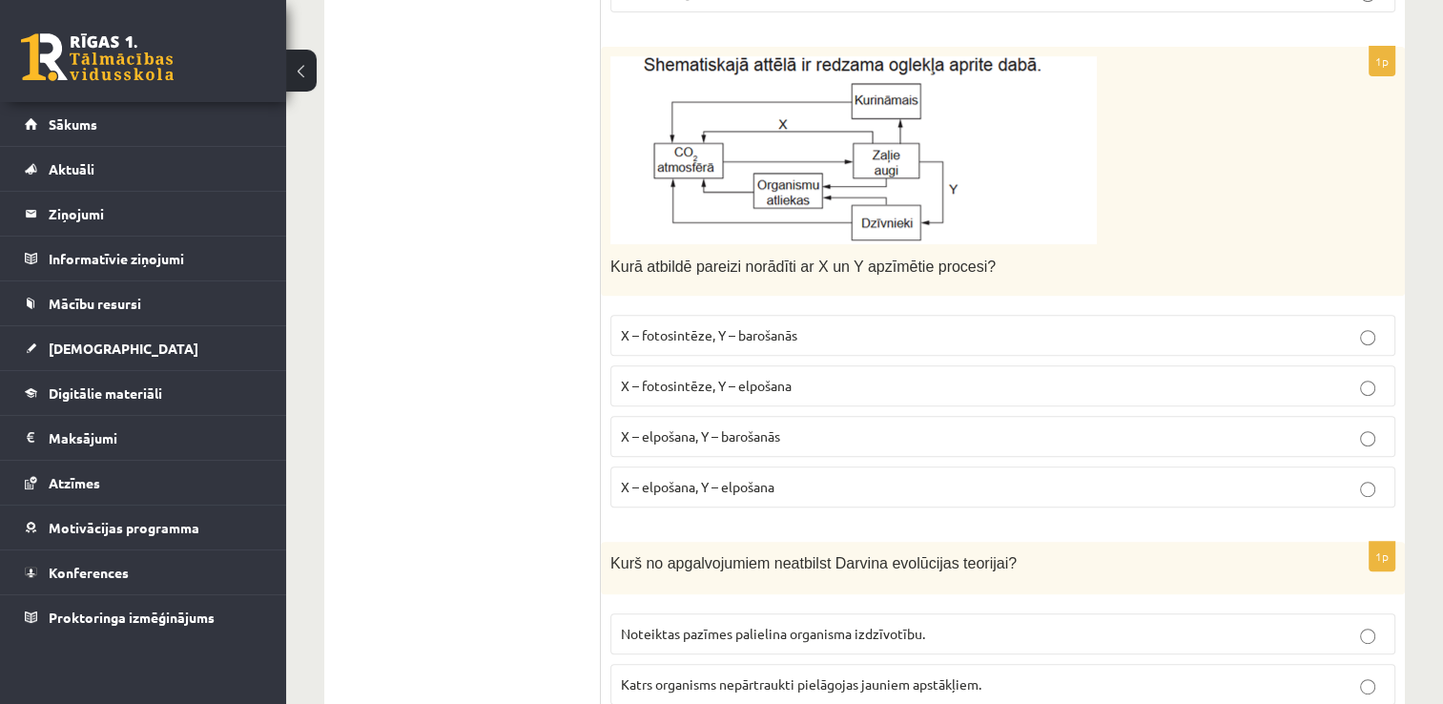
scroll to position [797, 0]
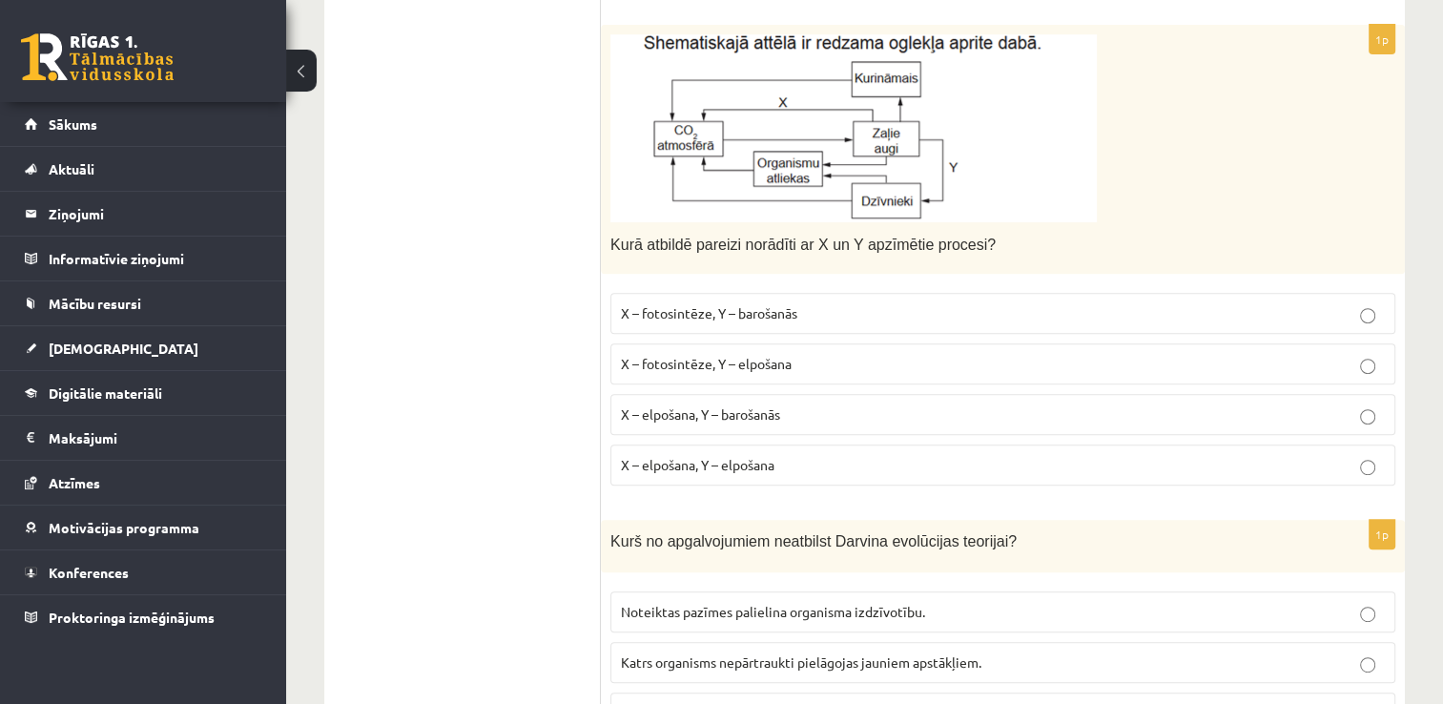
click at [786, 364] on span "X – fotosintēze, Y – elpošana" at bounding box center [706, 363] width 171 height 17
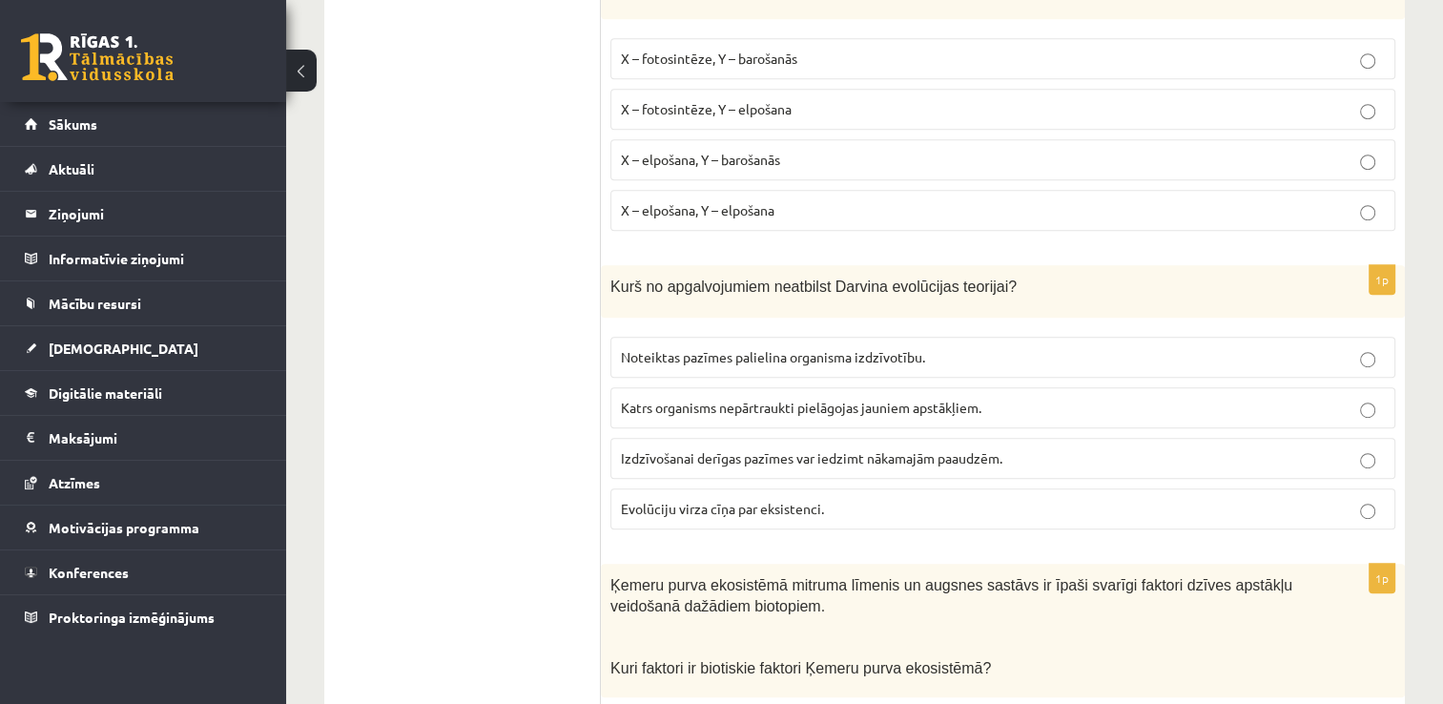
scroll to position [1083, 0]
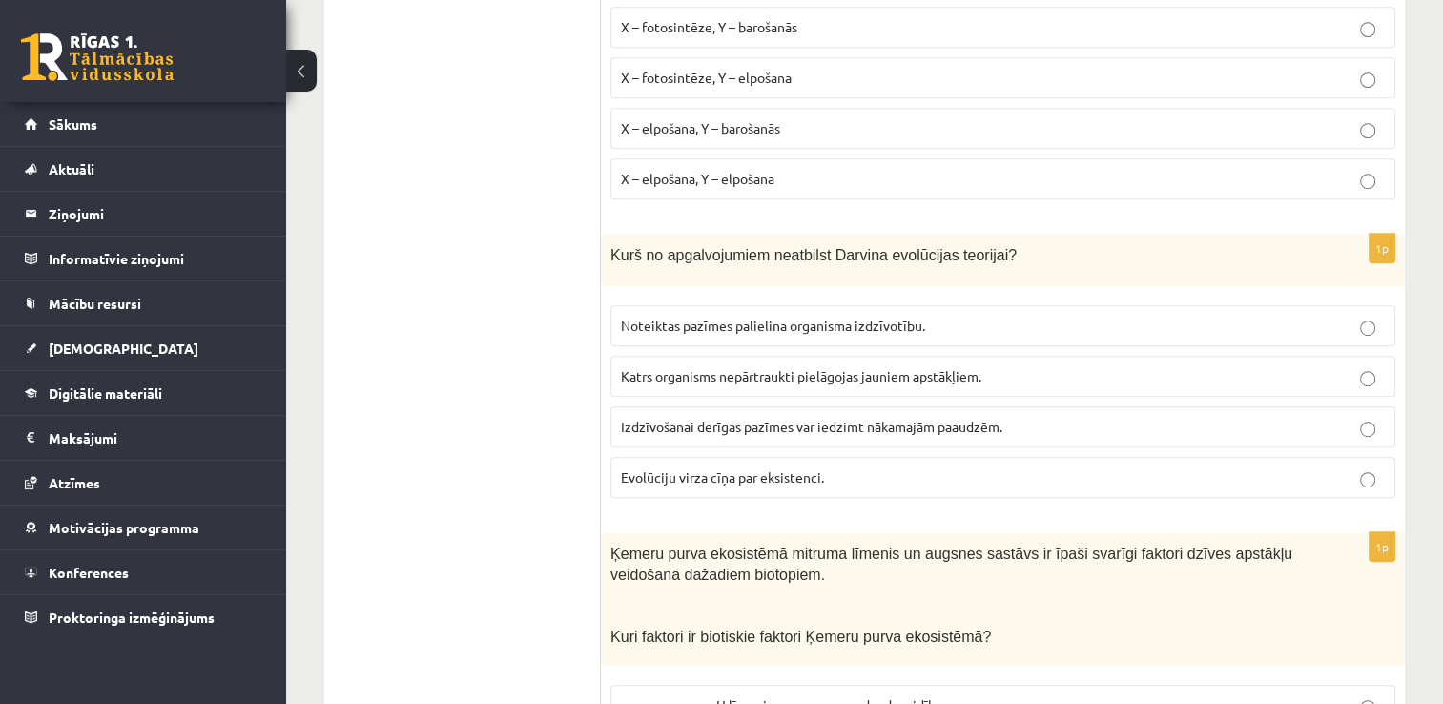
click at [873, 368] on span "Katrs organisms nepārtraukti pielāgojas jauniem apstākļiem." at bounding box center [801, 375] width 360 height 17
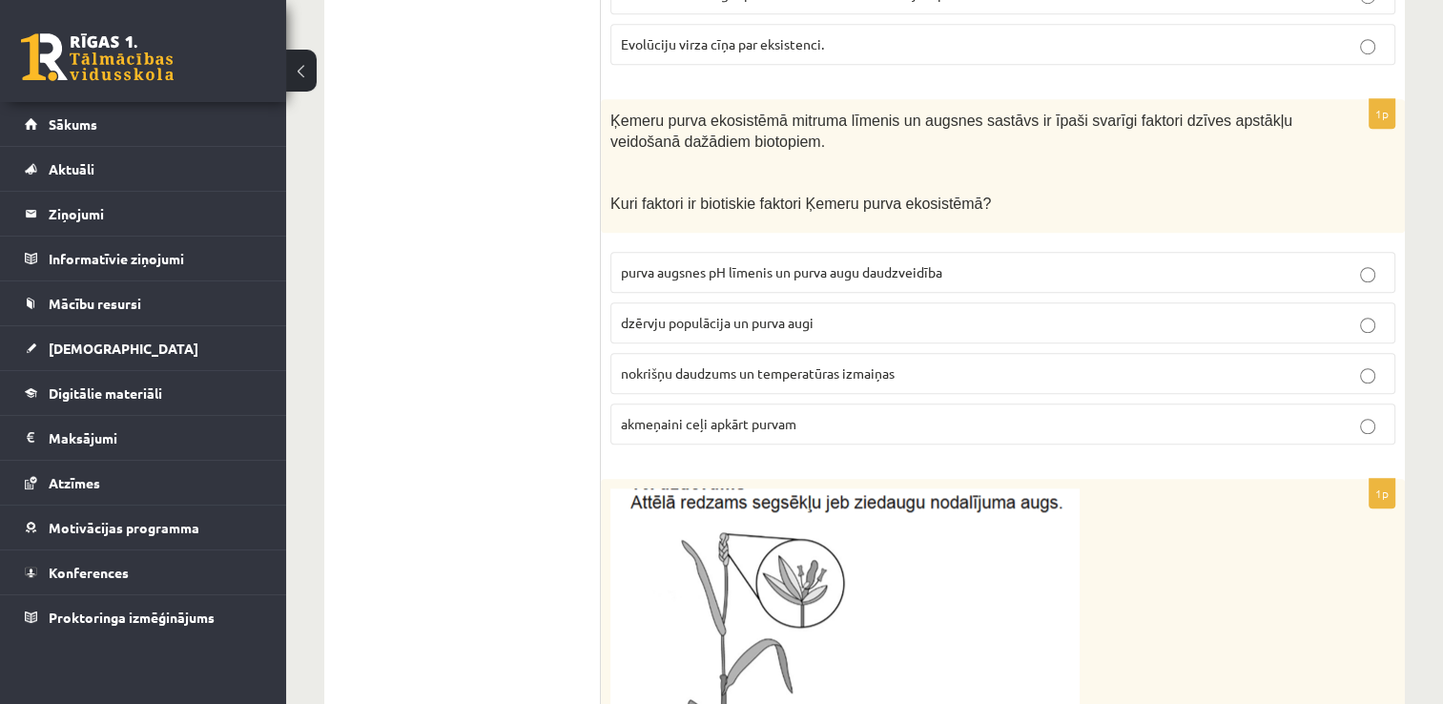
scroll to position [1560, 0]
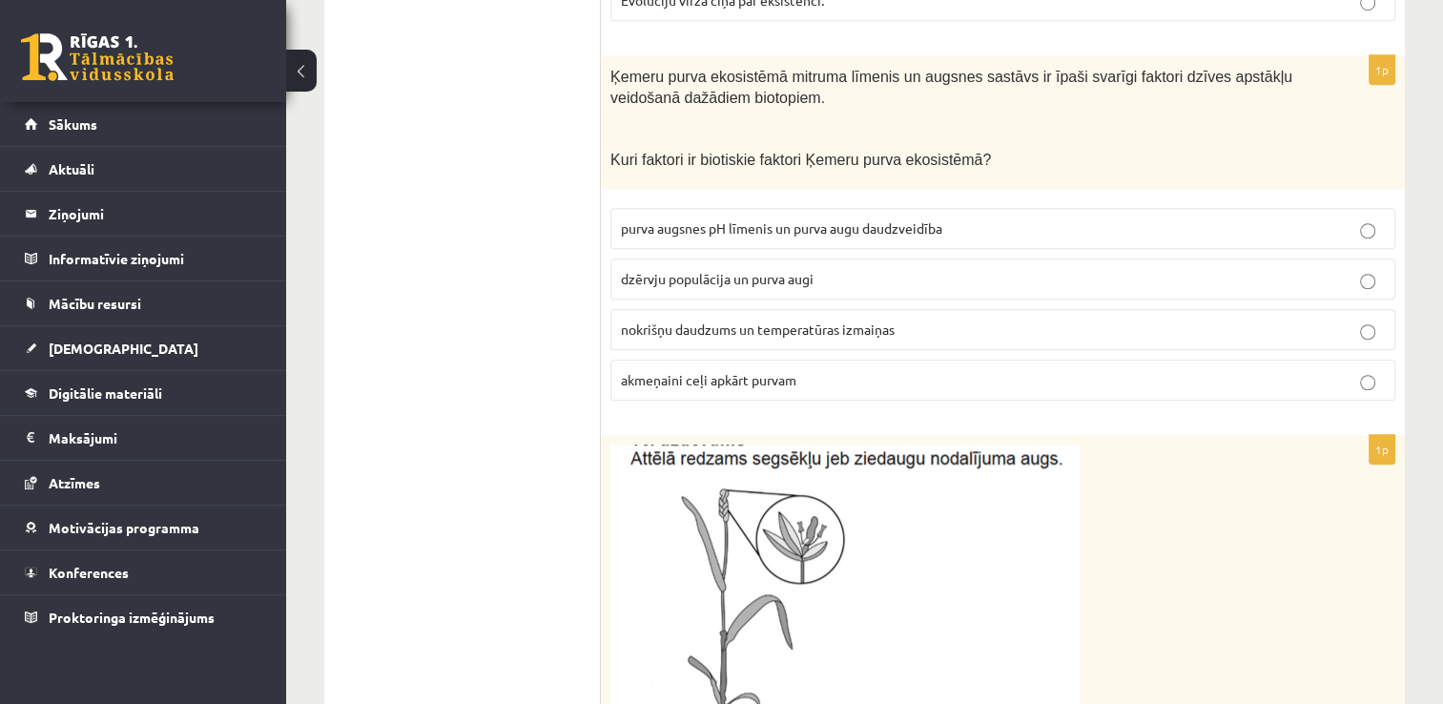
click at [858, 272] on p "dzērvju populācija un purva augi" at bounding box center [1003, 279] width 764 height 20
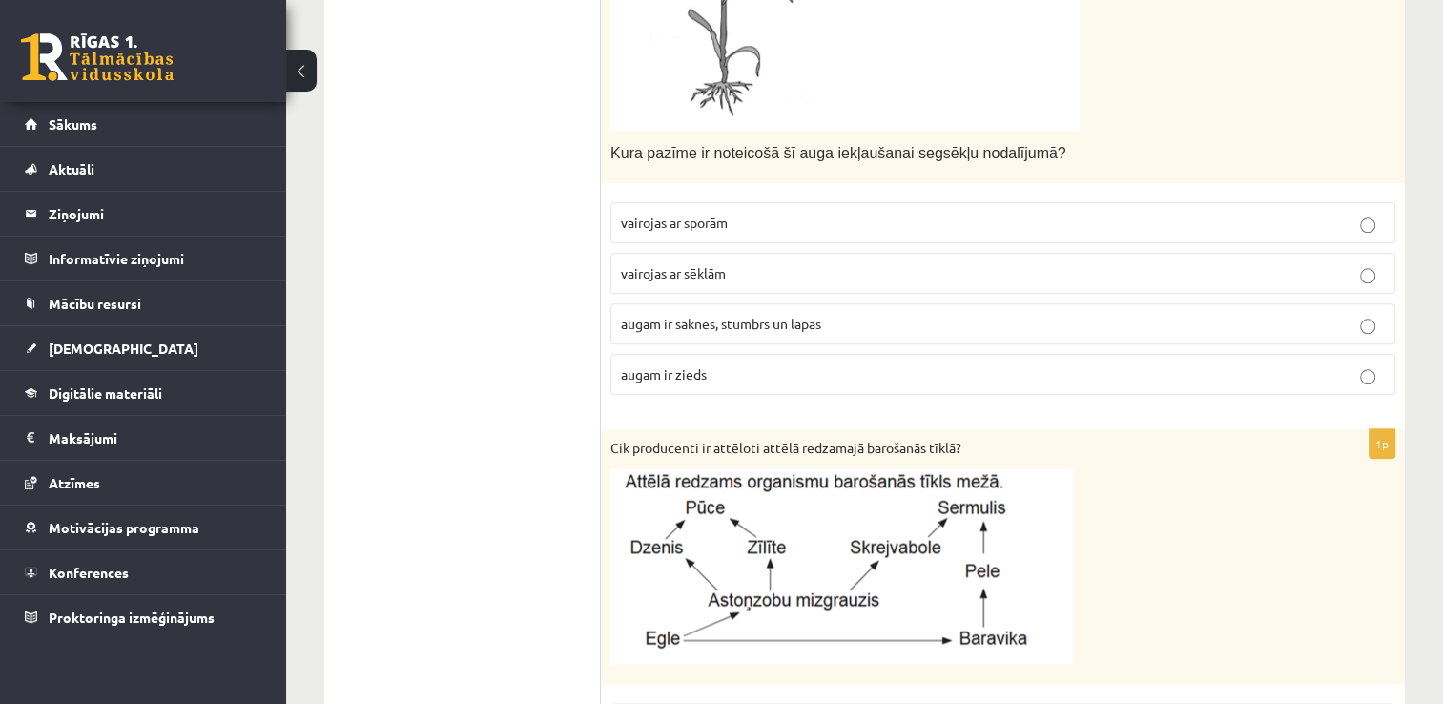
scroll to position [2227, 0]
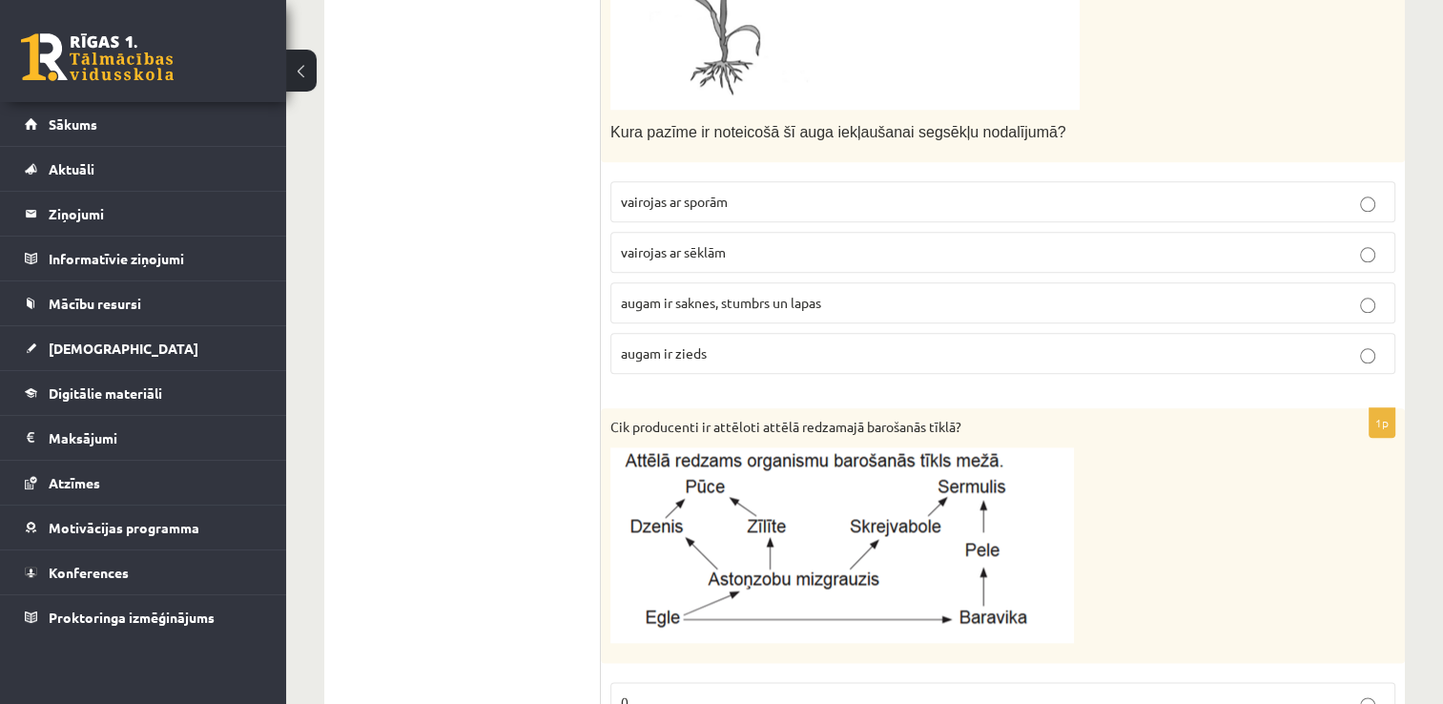
click at [707, 343] on p "augam ir zieds" at bounding box center [1003, 353] width 764 height 20
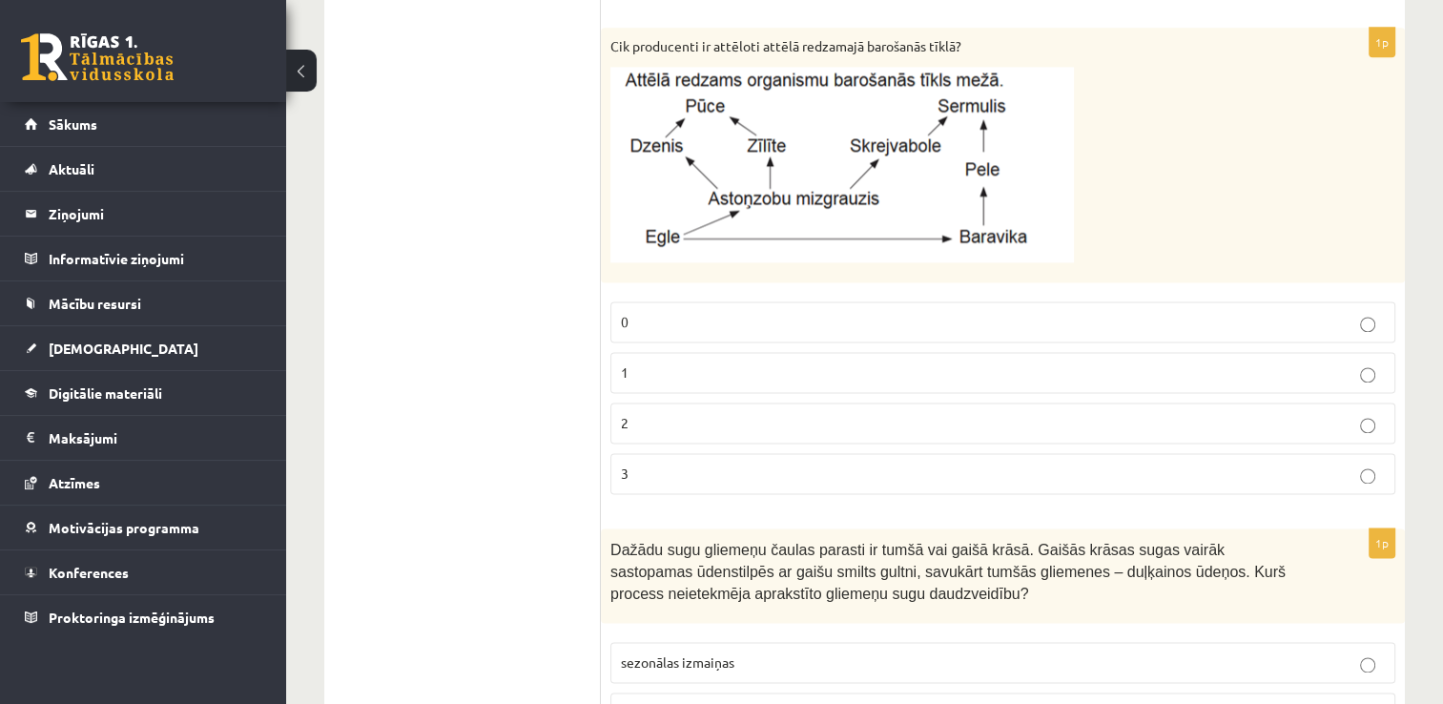
scroll to position [2609, 0]
click at [663, 421] on p "2" at bounding box center [1003, 422] width 764 height 20
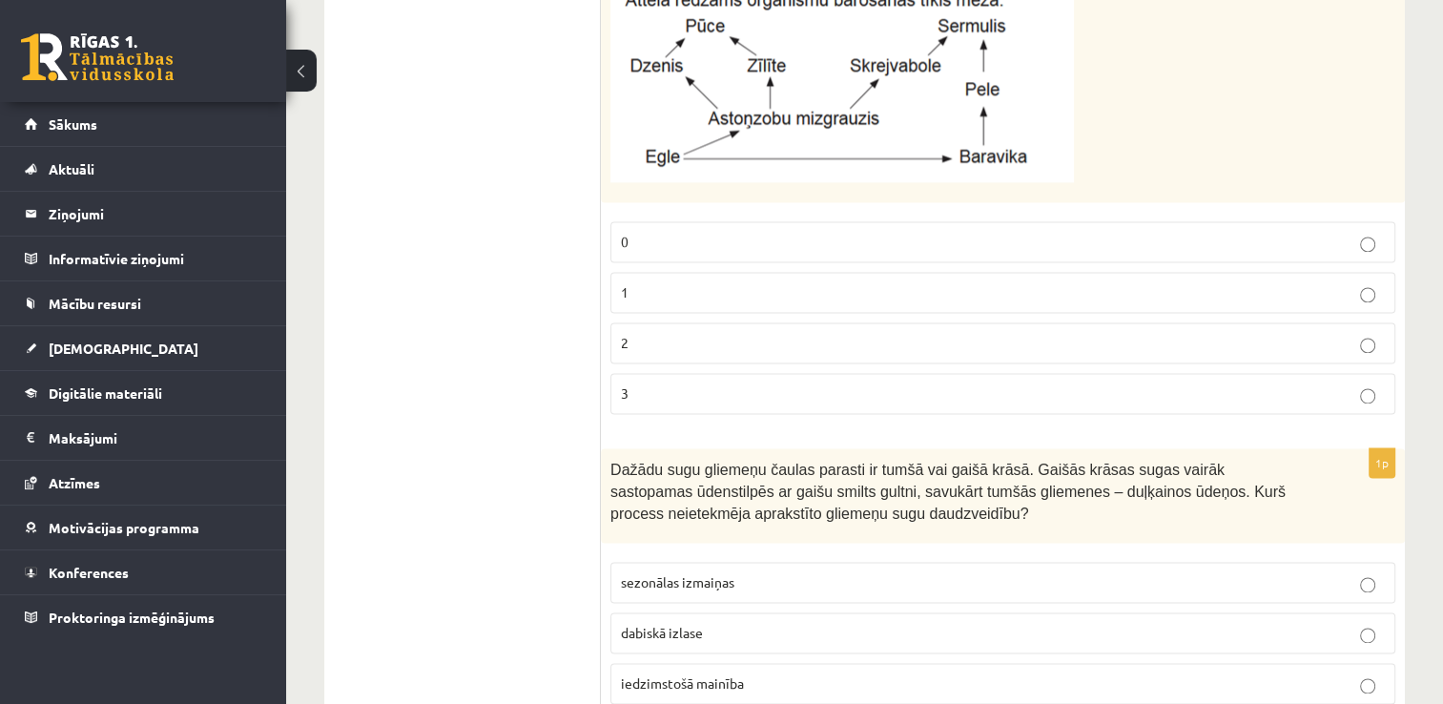
scroll to position [2800, 0]
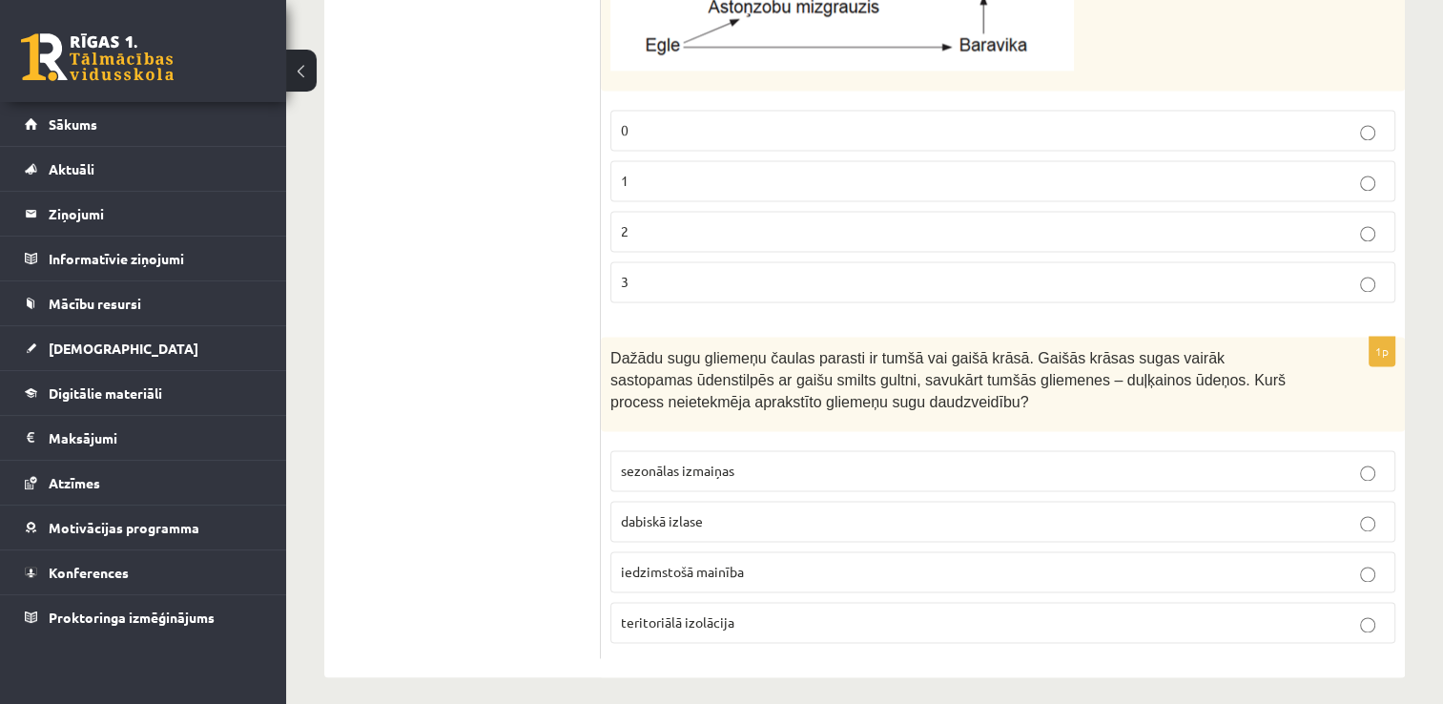
click at [730, 466] on p "sezonālas izmaiņas" at bounding box center [1003, 471] width 764 height 20
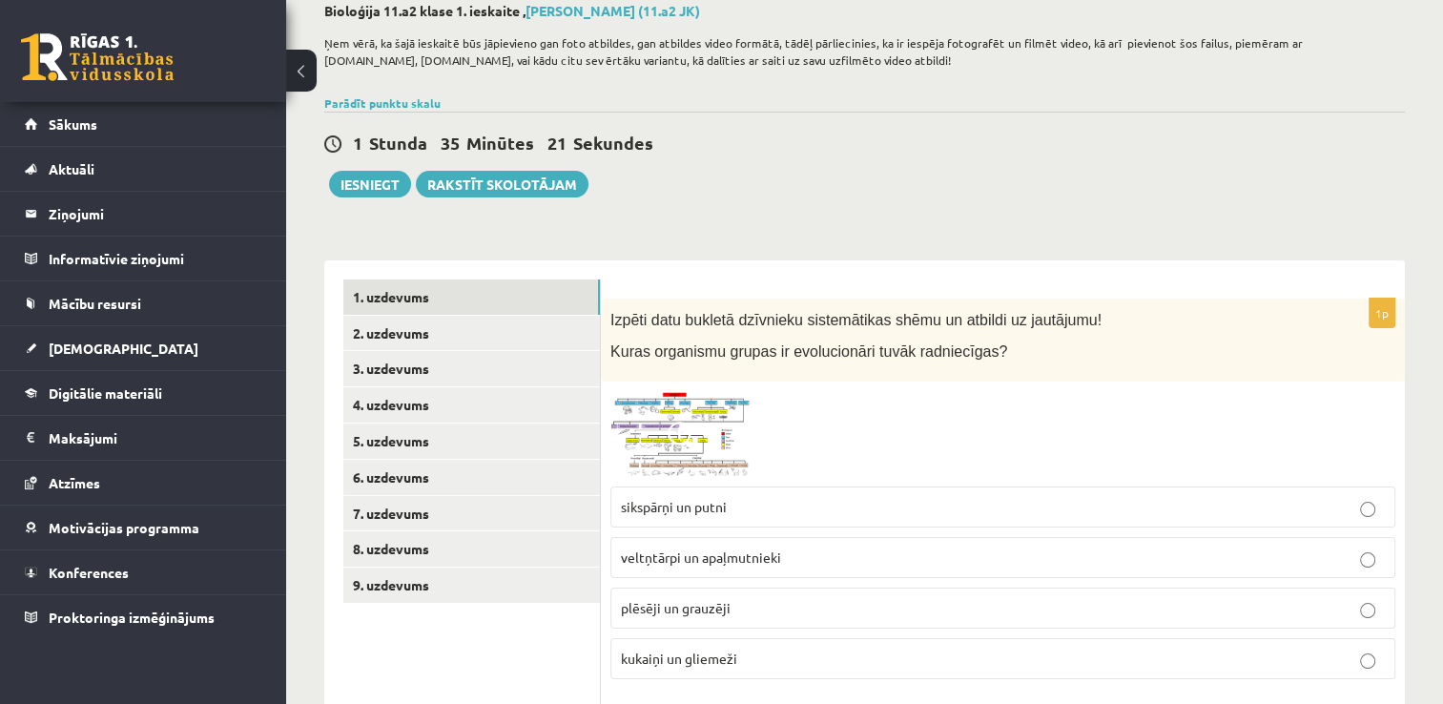
scroll to position [34, 0]
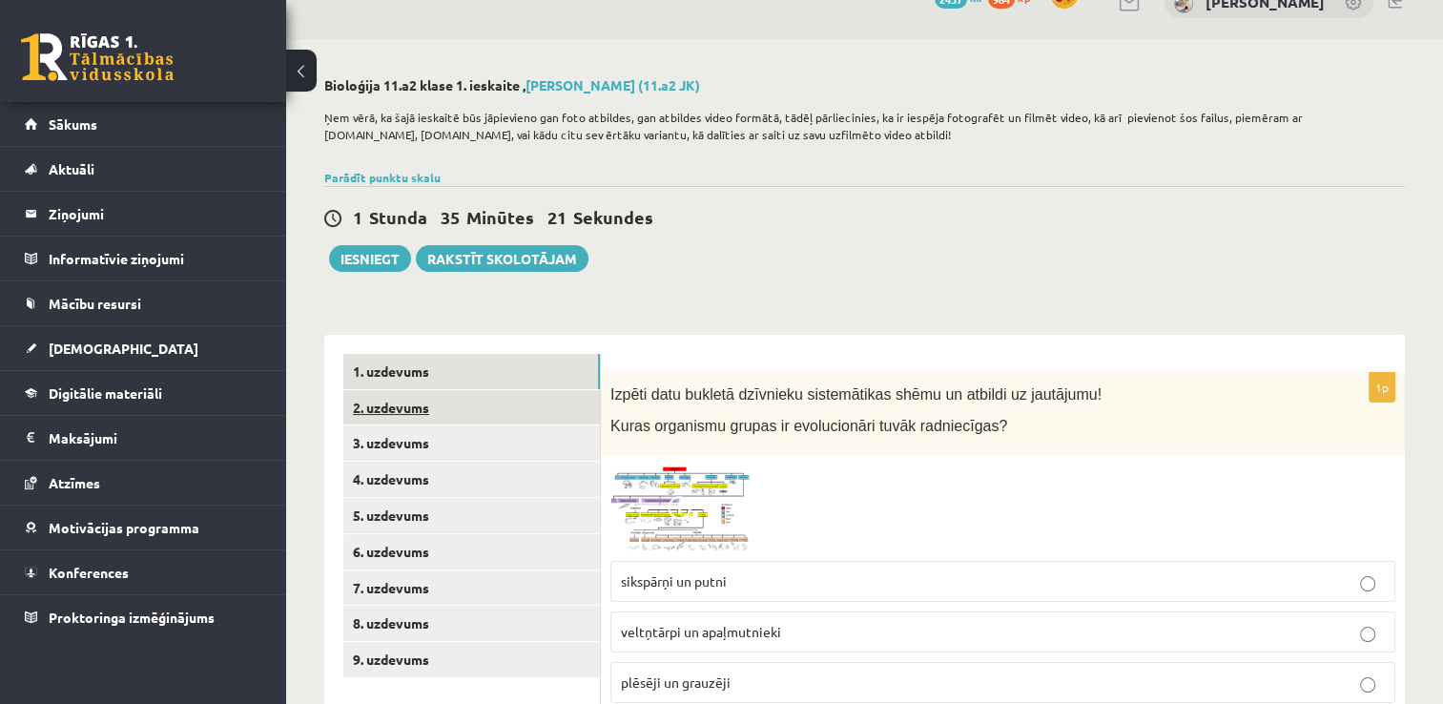
click at [490, 402] on link "2. uzdevums" at bounding box center [471, 407] width 257 height 35
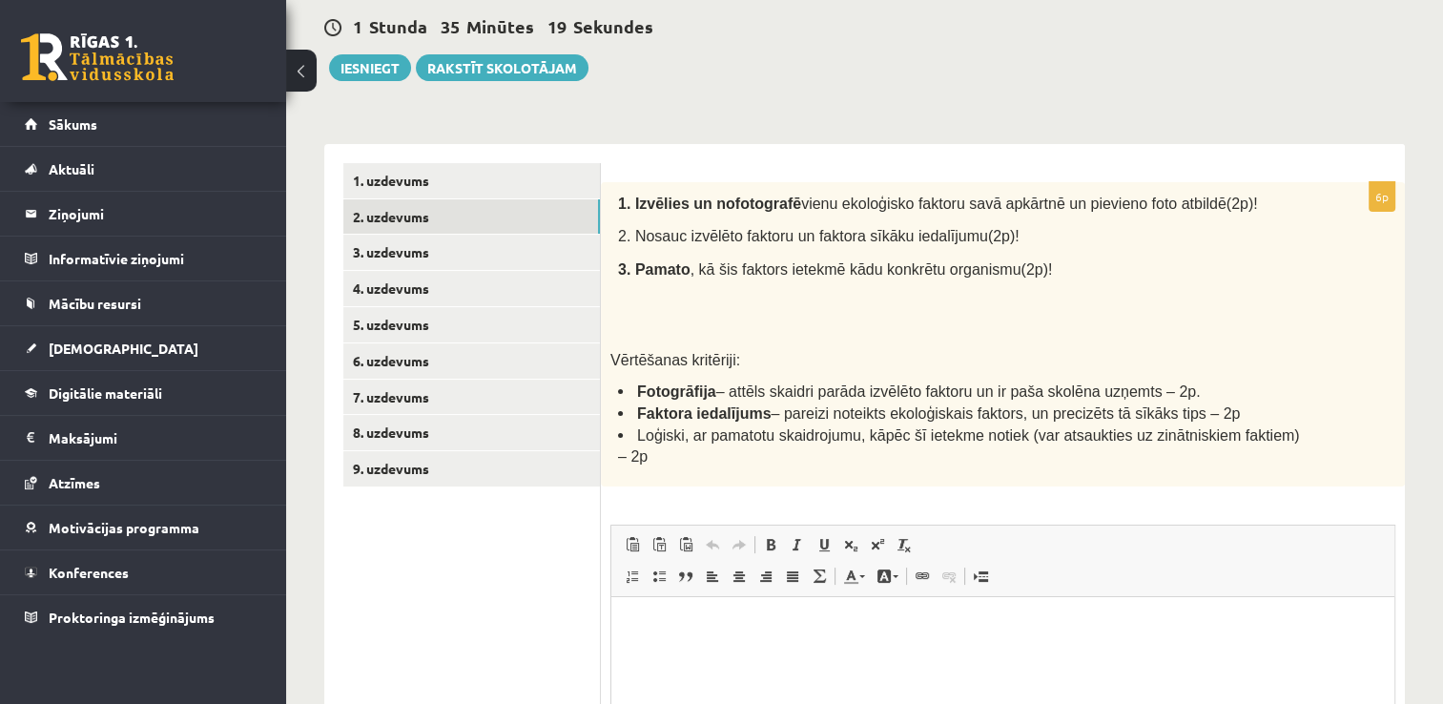
scroll to position [0, 0]
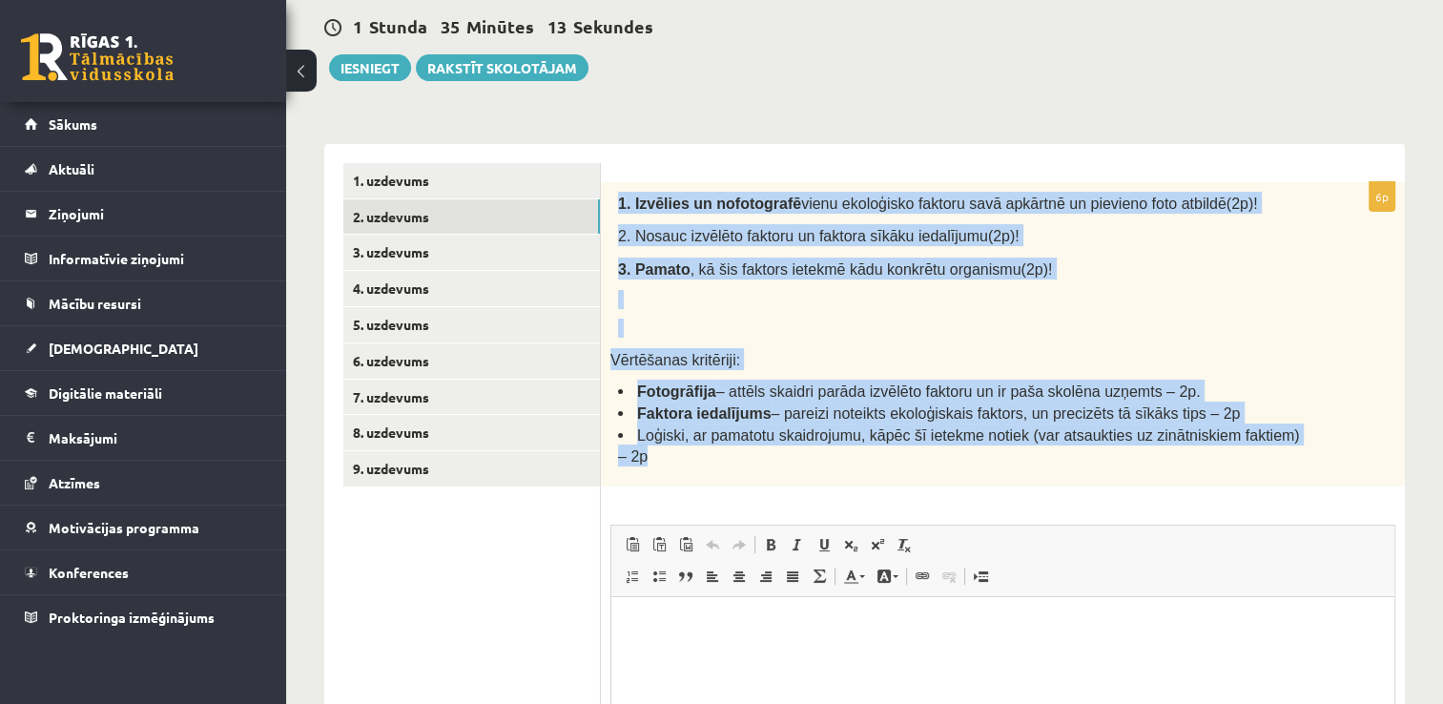
drag, startPoint x: 614, startPoint y: 198, endPoint x: 1304, endPoint y: 446, distance: 732.6
click at [1304, 446] on div "1. Izvēlies un nofotografē vienu ekoloģisko faktoru savā apkārtnē un pievieno f…" at bounding box center [1003, 334] width 804 height 304
copy div "1. Izvēlies un nofotografē vienu ekoloģisko faktoru savā apkārtnē un pievieno f…"
click at [819, 333] on p at bounding box center [959, 327] width 682 height 19
click at [964, 131] on div "**********" at bounding box center [864, 532] width 1080 height 815
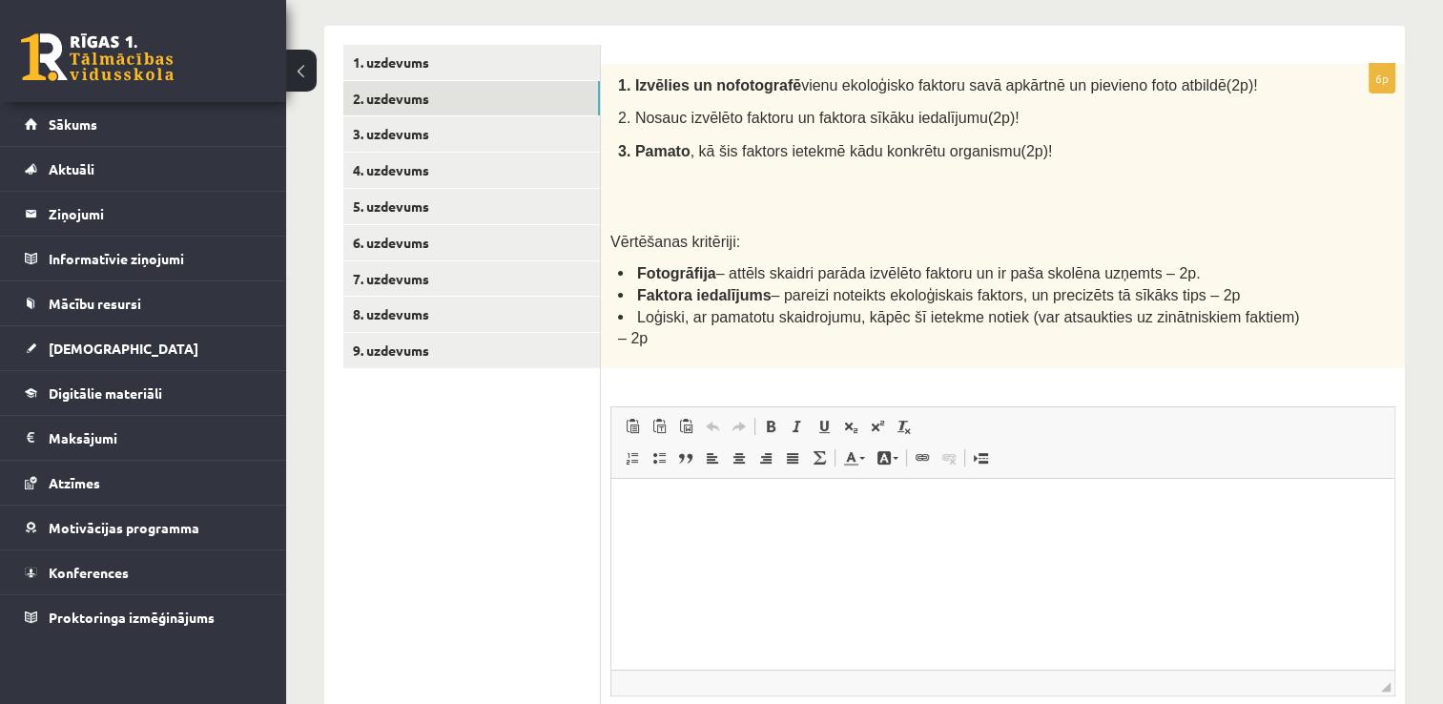
scroll to position [476, 0]
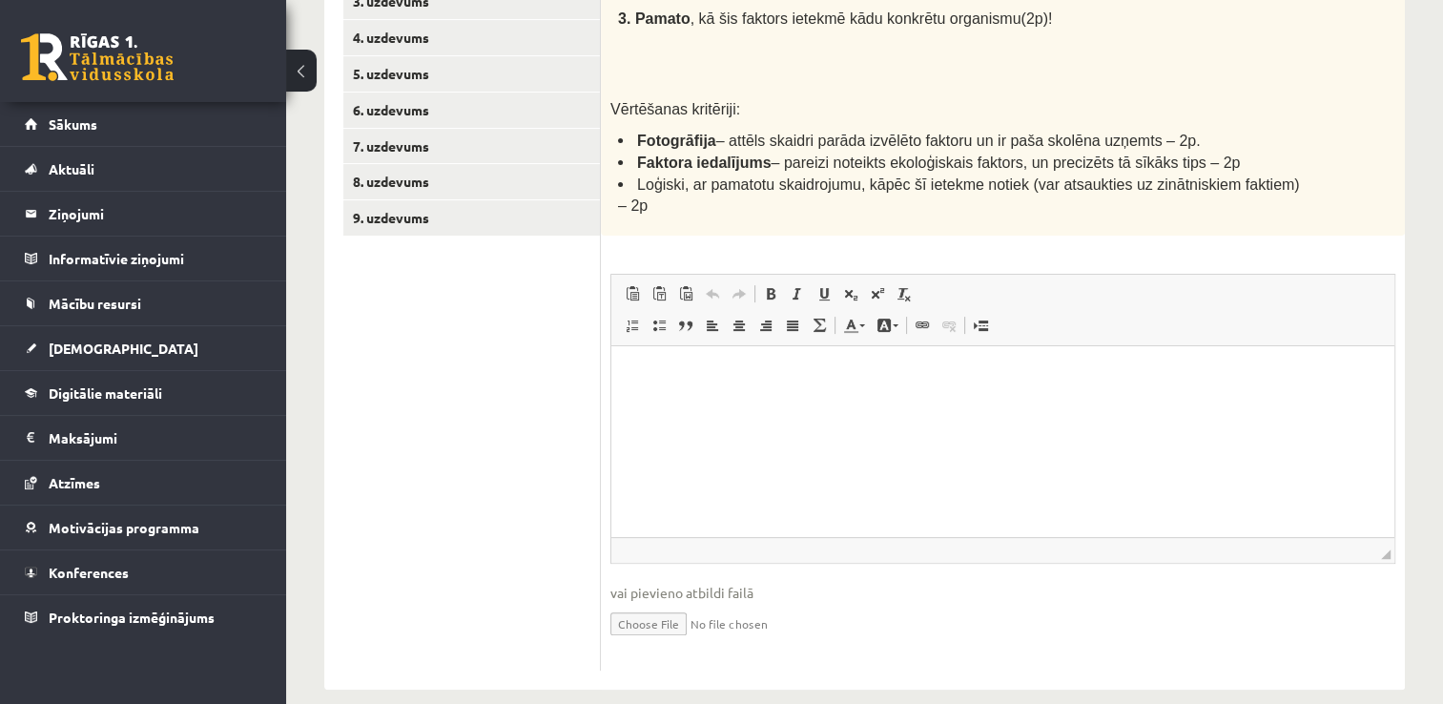
click at [626, 603] on input "file" at bounding box center [1002, 622] width 785 height 39
type input "**********"
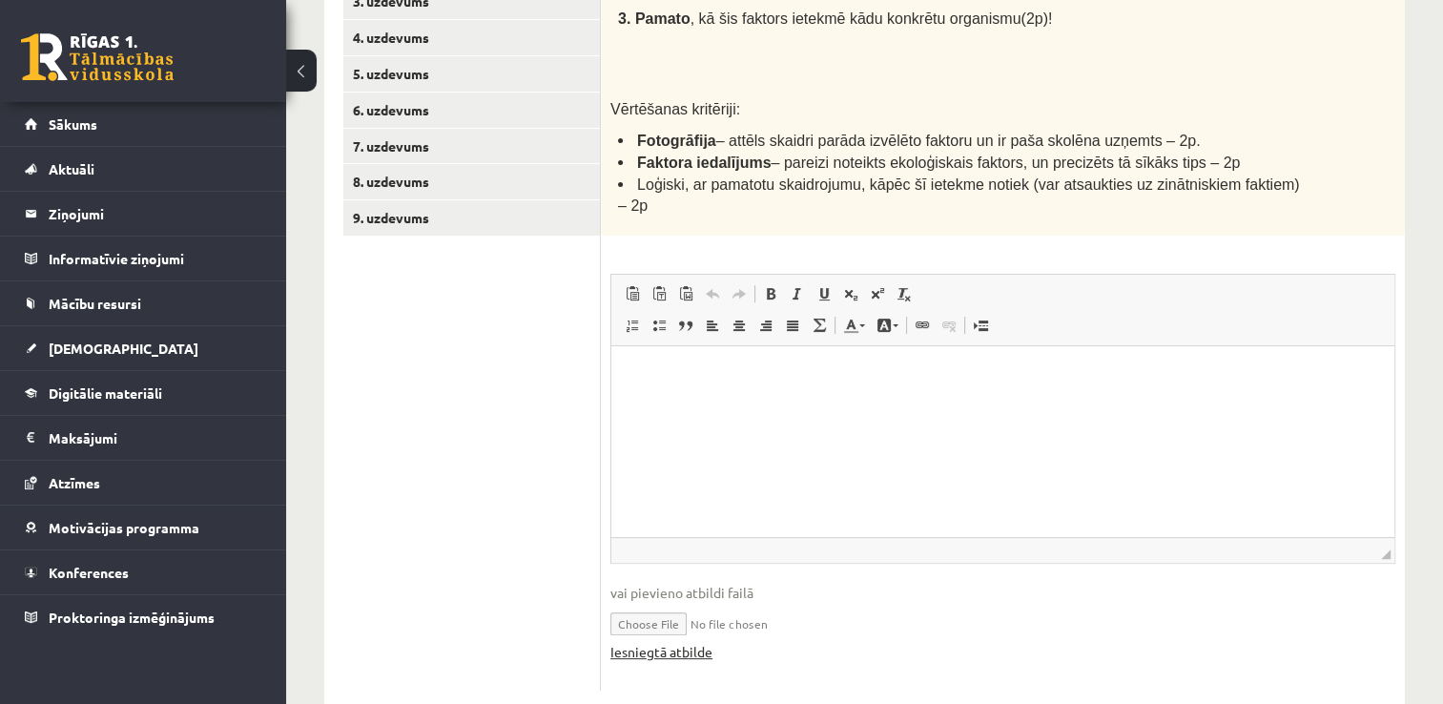
click at [684, 642] on link "Iesniegtā atbilde" at bounding box center [661, 652] width 102 height 20
click at [773, 376] on p "Bagātinātā teksta redaktors, wiswyg-editor-user-answer-47433870916300" at bounding box center [1002, 374] width 745 height 20
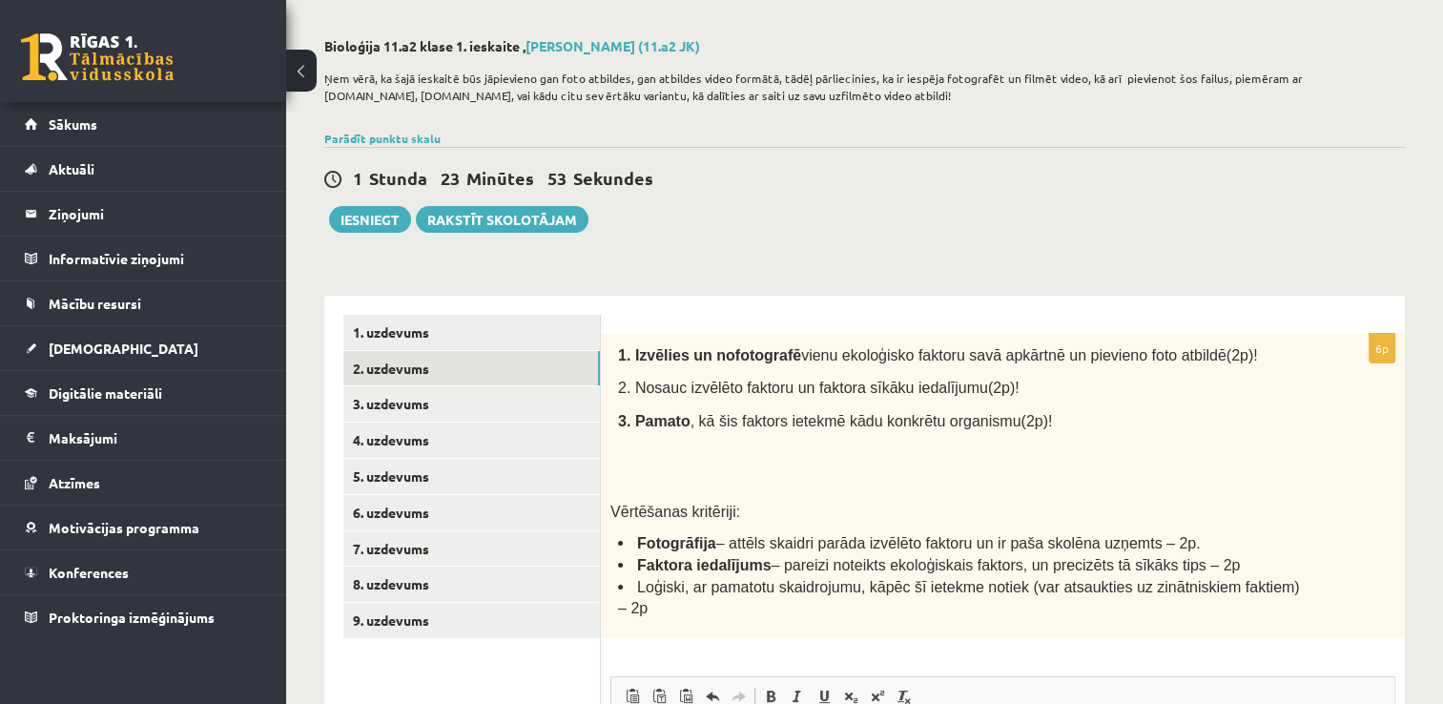
scroll to position [191, 0]
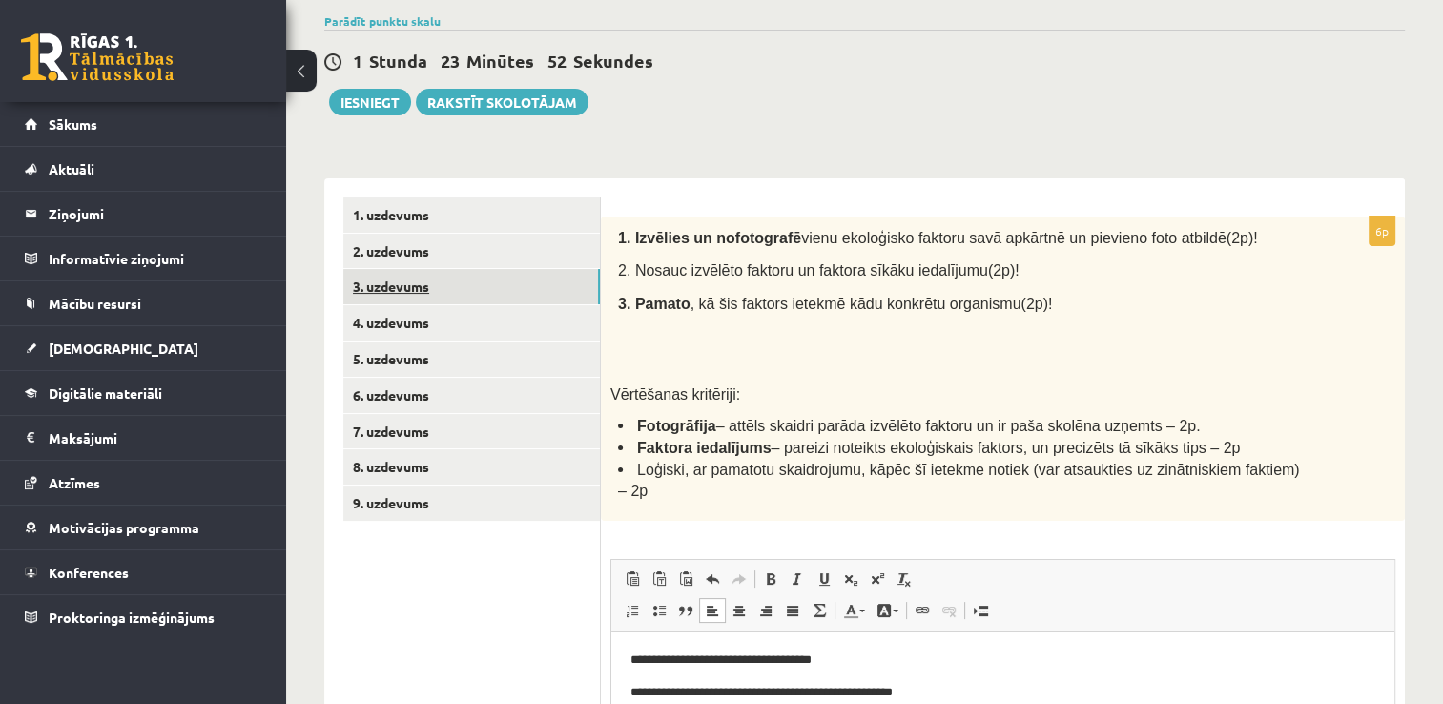
click at [526, 289] on link "3. uzdevums" at bounding box center [471, 286] width 257 height 35
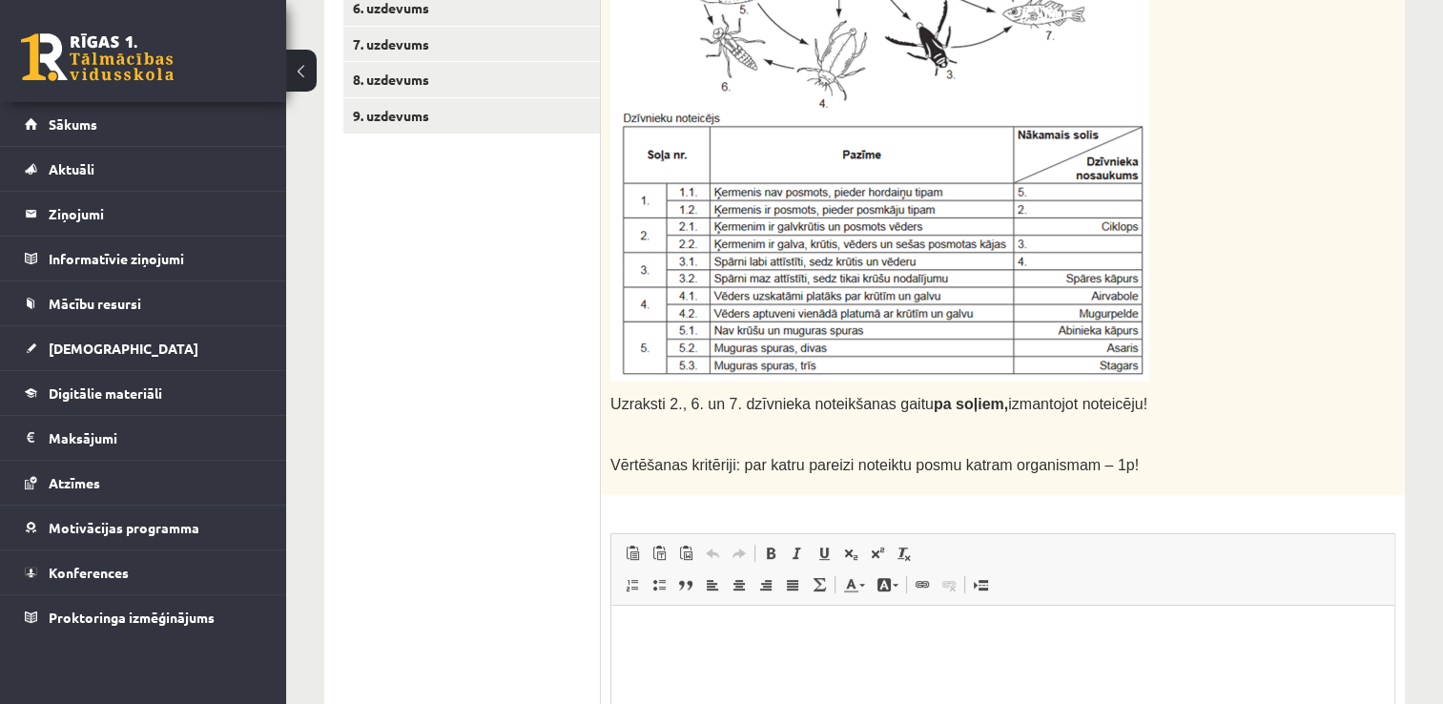
scroll to position [477, 0]
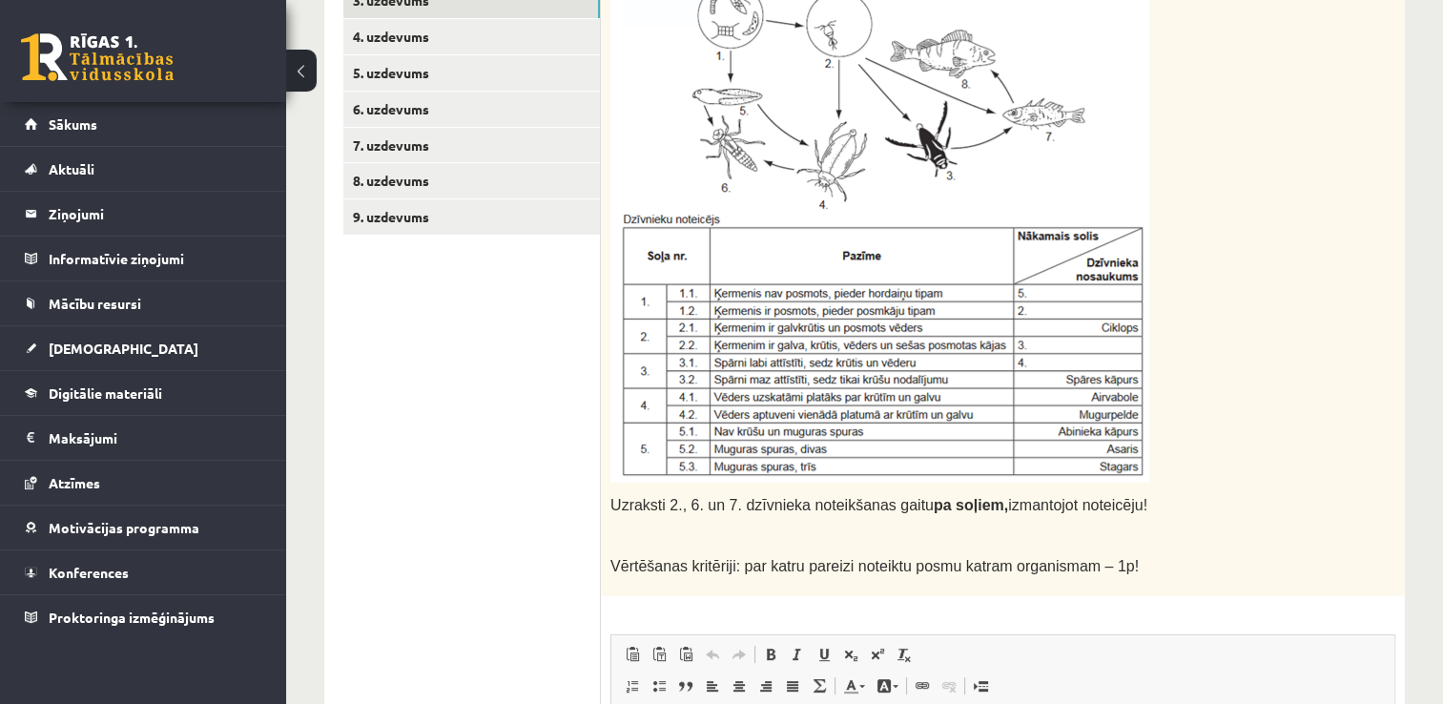
click at [866, 307] on img at bounding box center [879, 211] width 539 height 543
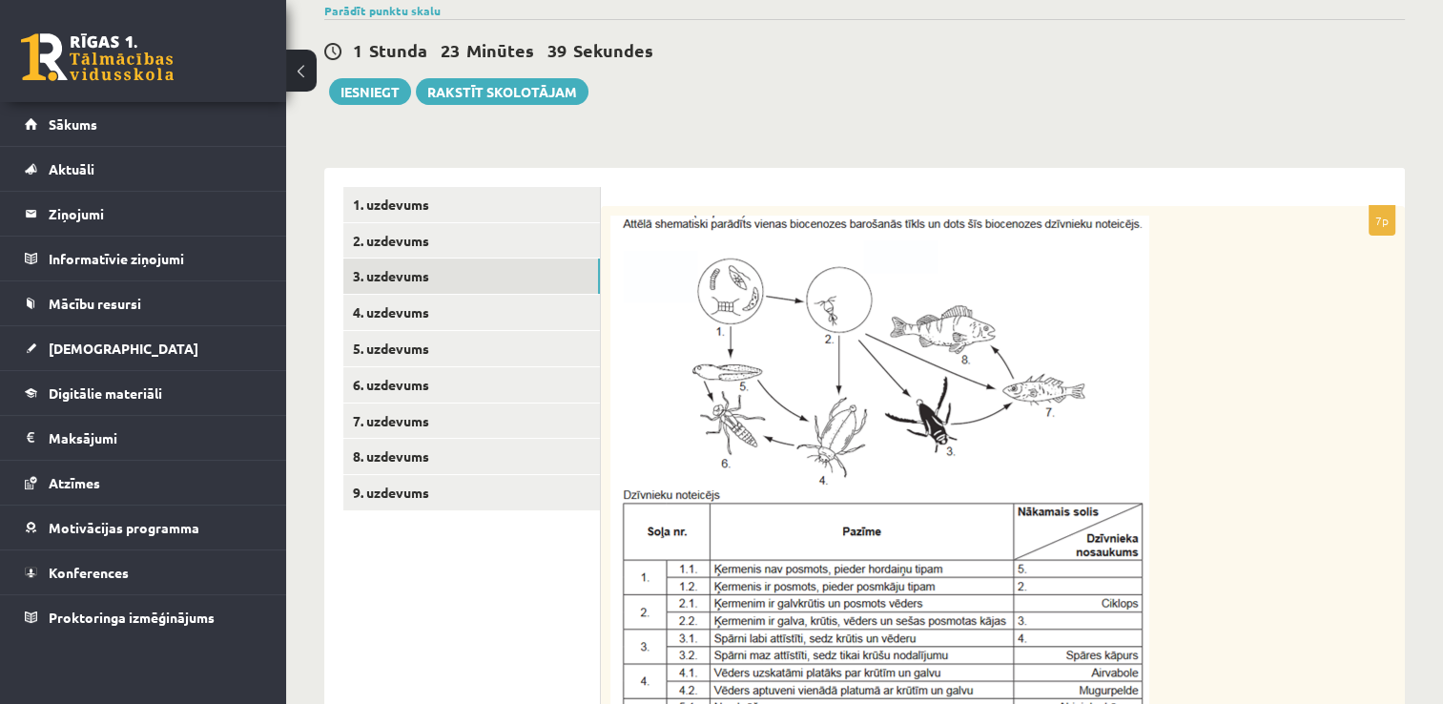
scroll to position [191, 0]
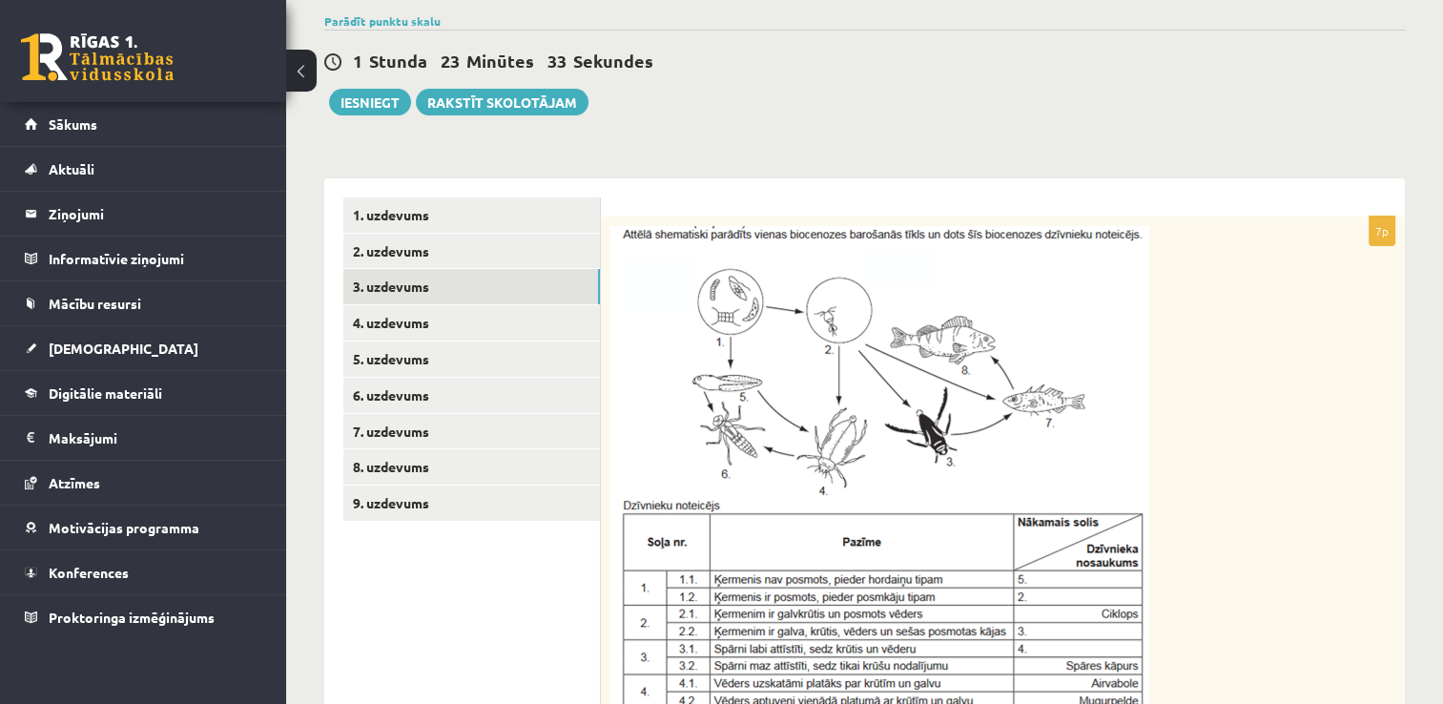
click at [918, 284] on img at bounding box center [879, 497] width 539 height 543
click at [938, 270] on img at bounding box center [879, 497] width 539 height 543
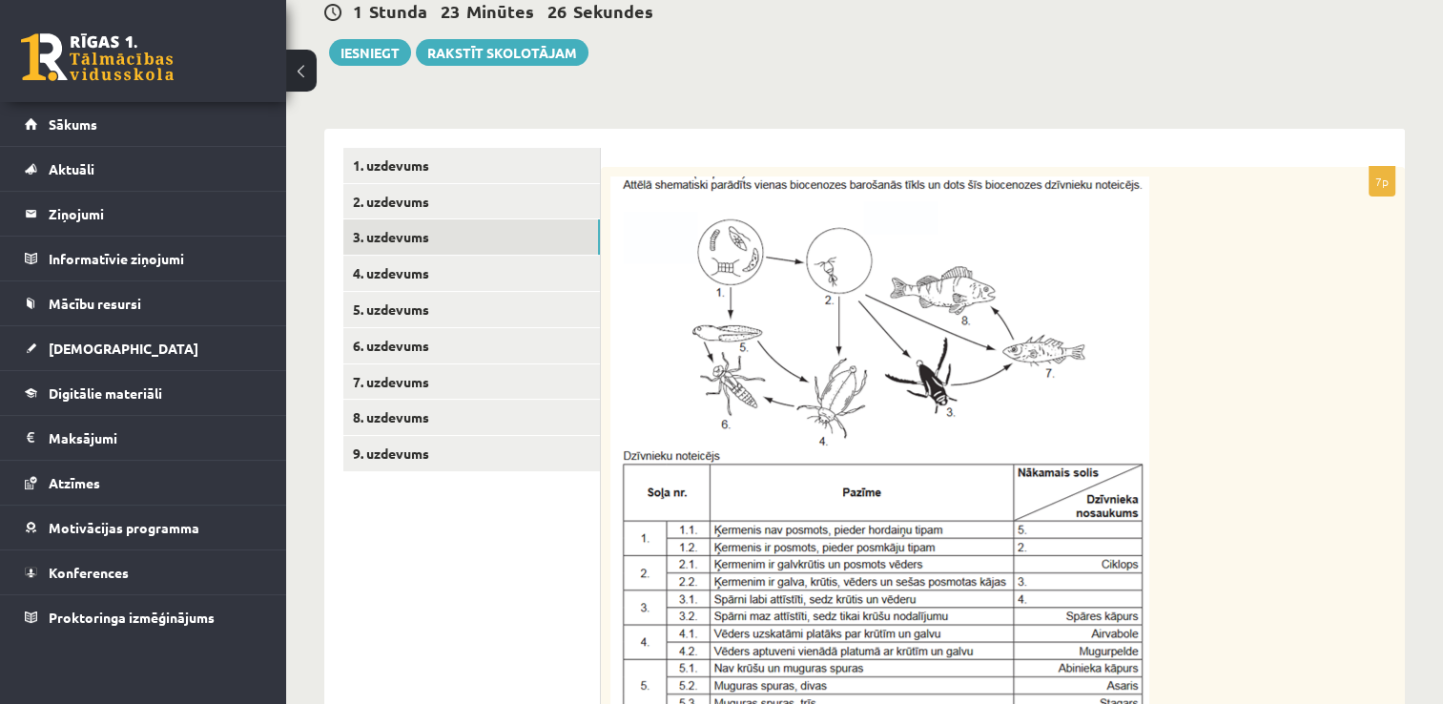
scroll to position [95, 0]
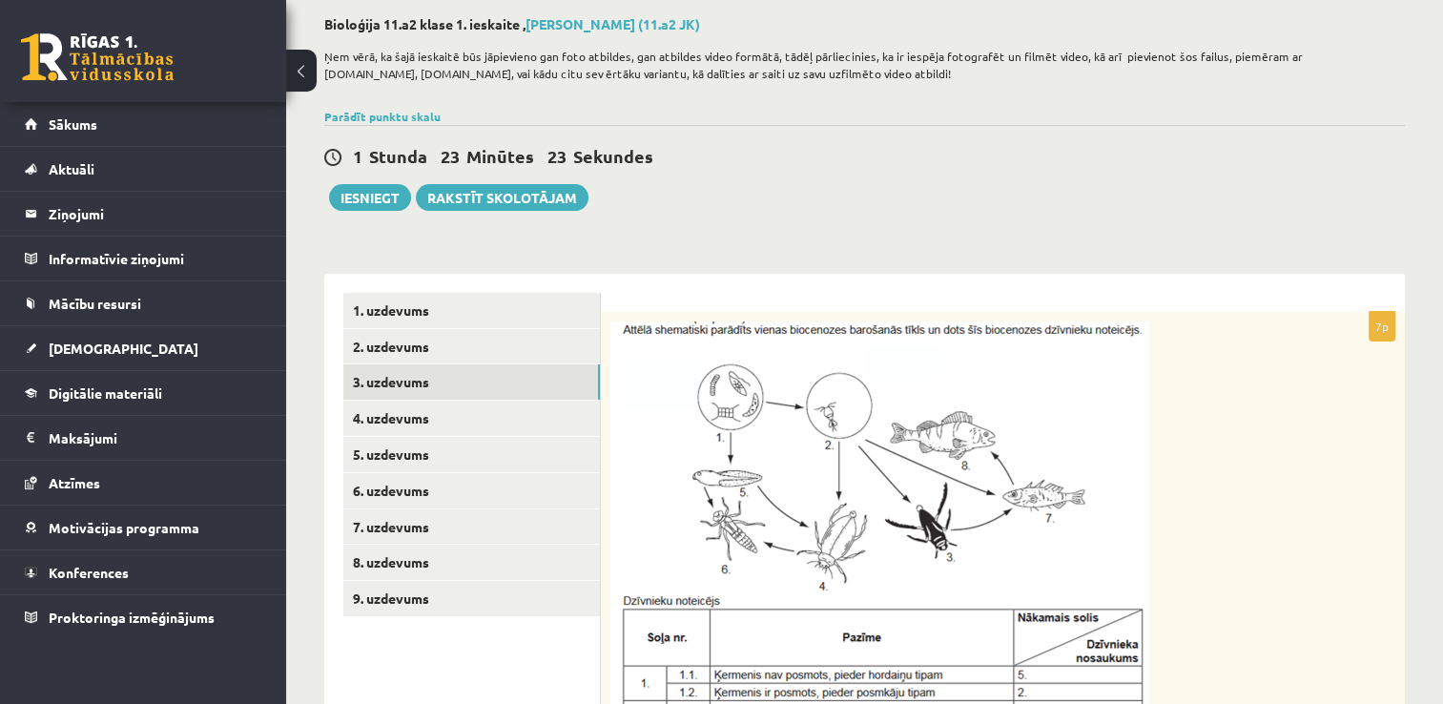
click at [619, 317] on div "Uzraksti 2., 6. un 7. dzīvnieka noteikšanas gaitu pa soļiem, izmantojot noteicē…" at bounding box center [1003, 645] width 804 height 666
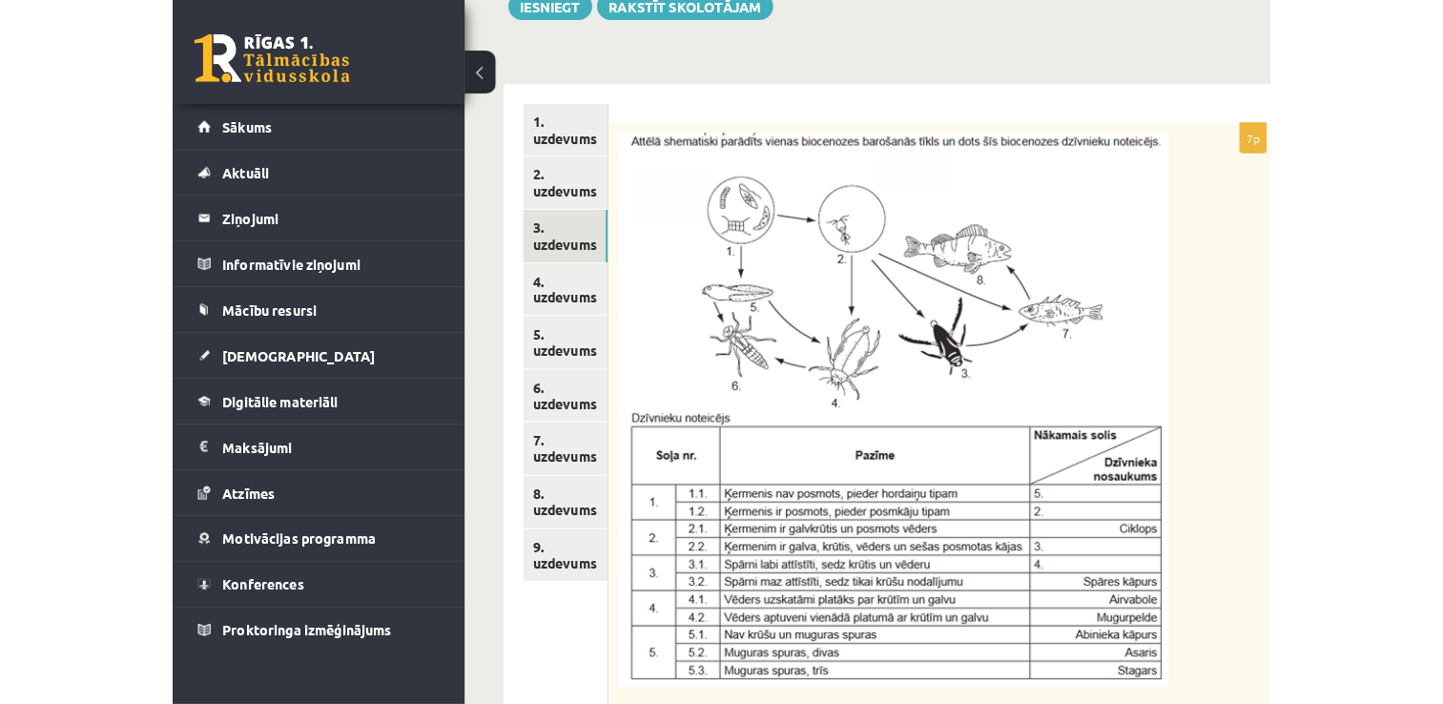
scroll to position [286, 0]
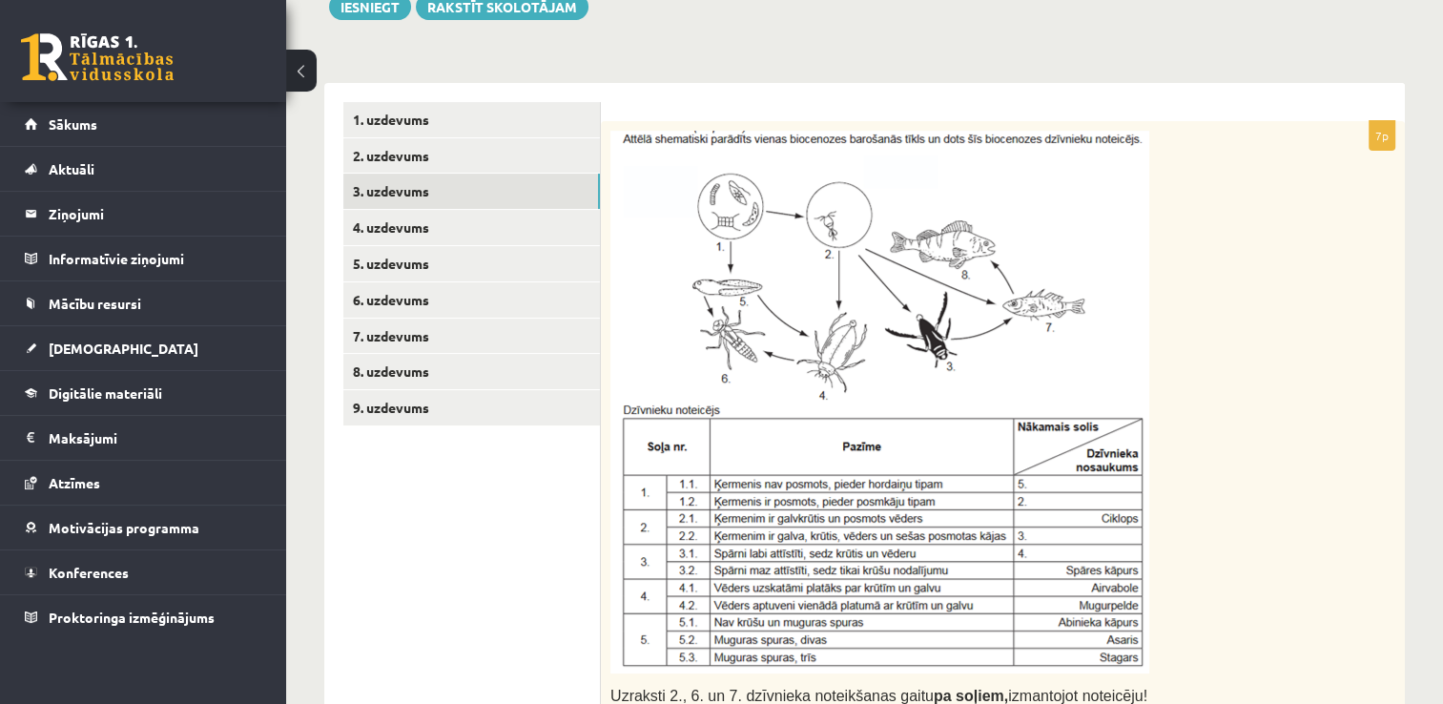
drag, startPoint x: 620, startPoint y: 128, endPoint x: 830, endPoint y: 198, distance: 221.3
click at [830, 198] on div "Uzraksti 2., 6. un 7. dzīvnieka noteikšanas gaitu pa soļiem, izmantojot noteicē…" at bounding box center [1003, 454] width 804 height 666
click at [648, 99] on div "7p Uzraksti 2., 6. un 7. dzīvnieka noteikšanas gaitu pa soļiem, izmantojot note…" at bounding box center [1003, 662] width 804 height 1158
drag, startPoint x: 610, startPoint y: 94, endPoint x: 809, endPoint y: 200, distance: 224.8
click at [802, 196] on div "7p Uzraksti 2., 6. un 7. dzīvnieka noteikšanas gaitu pa soļiem, izmantojot note…" at bounding box center [1003, 662] width 804 height 1158
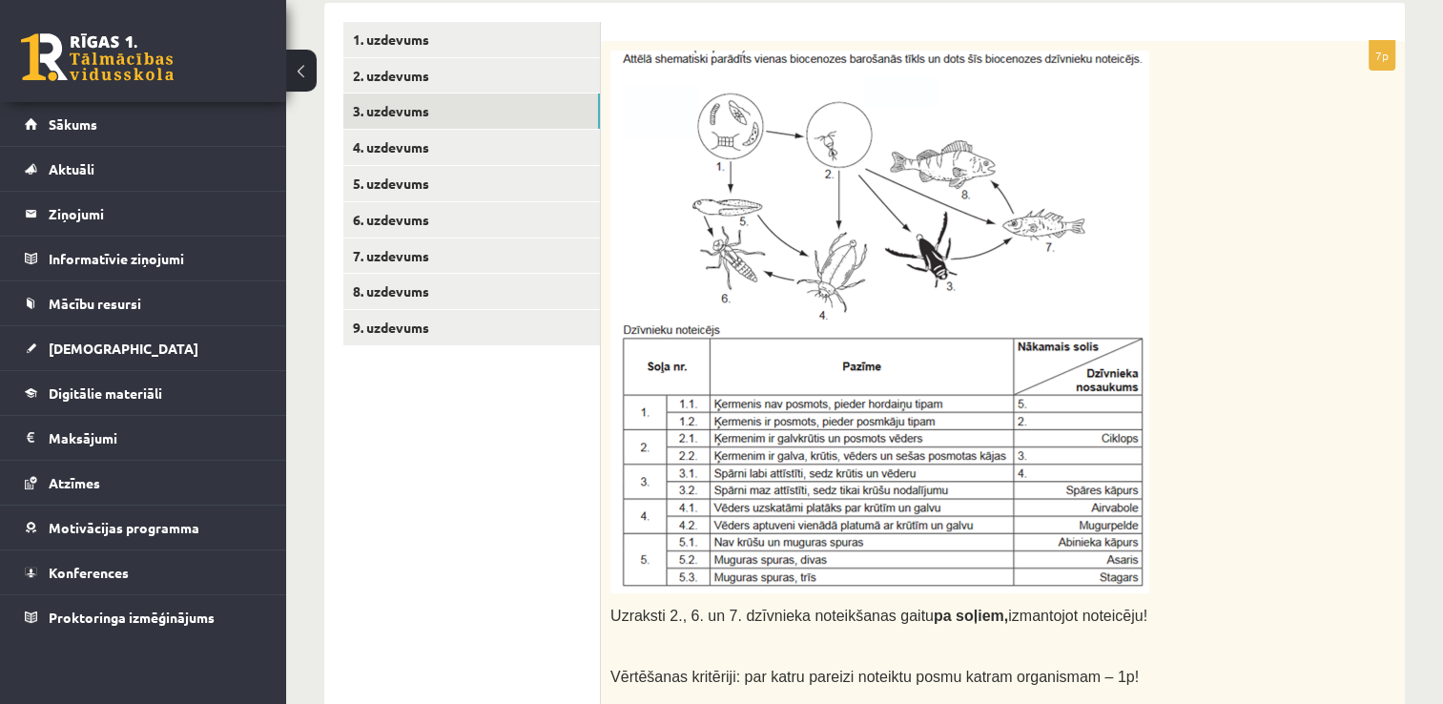
scroll to position [572, 0]
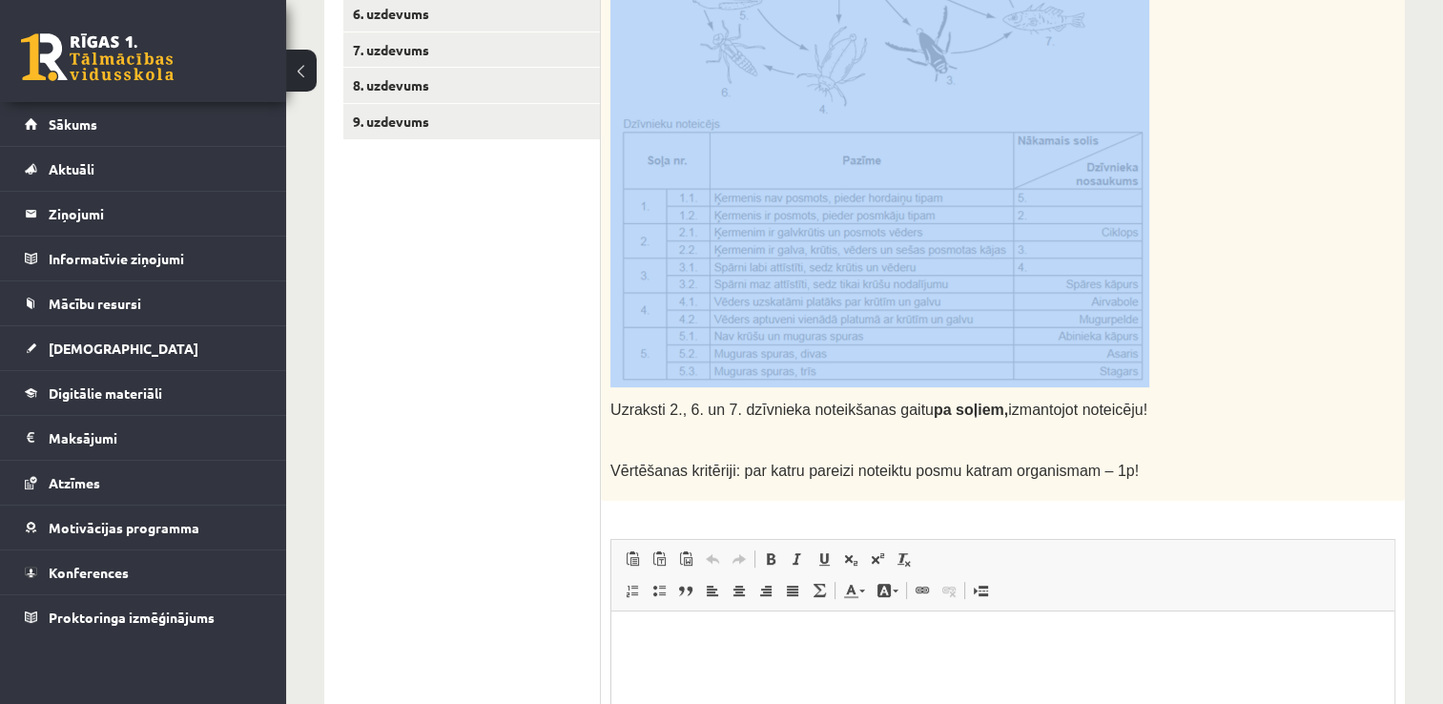
drag, startPoint x: 614, startPoint y: 404, endPoint x: 1121, endPoint y: 171, distance: 558.5
click at [1121, 171] on div "Uzraksti 2., 6. un 7. dzīvnieka noteikšanas gaitu pa soļiem, izmantojot noteicē…" at bounding box center [1003, 168] width 804 height 666
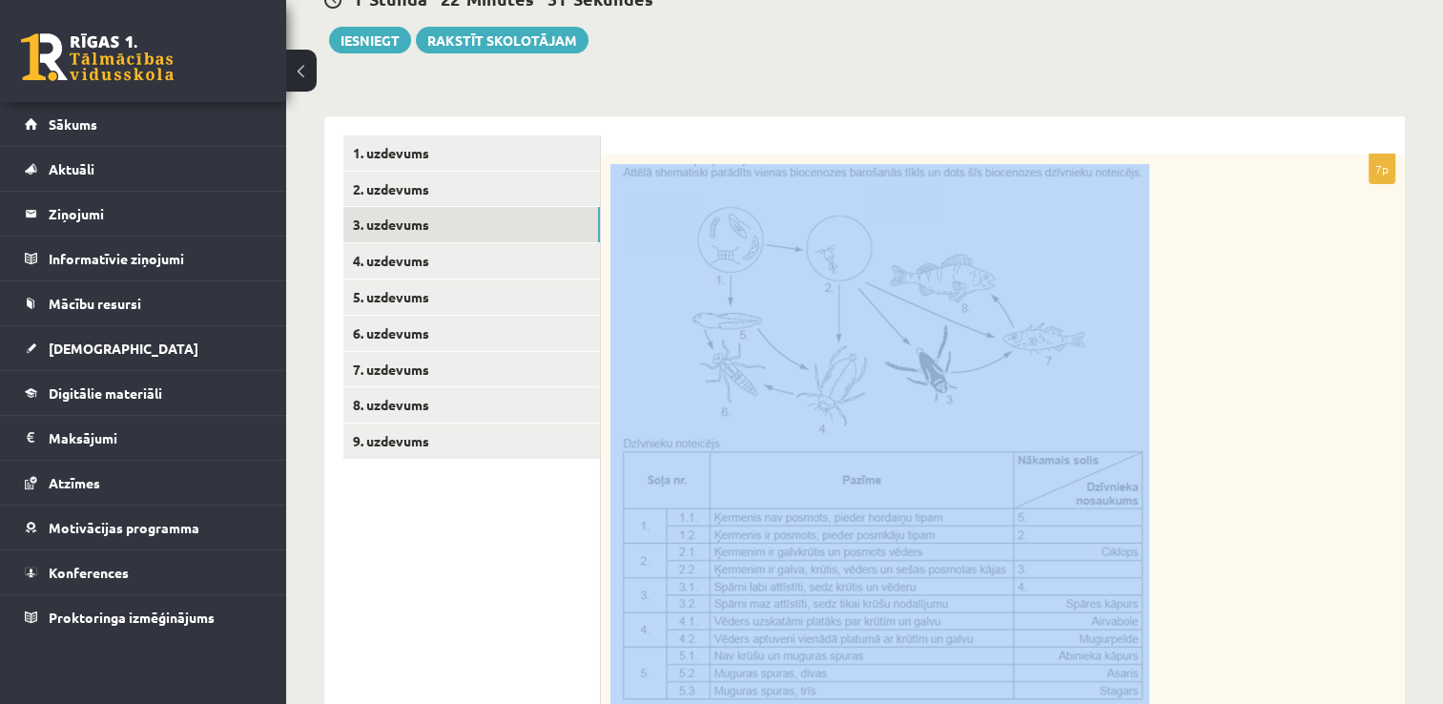
scroll to position [286, 0]
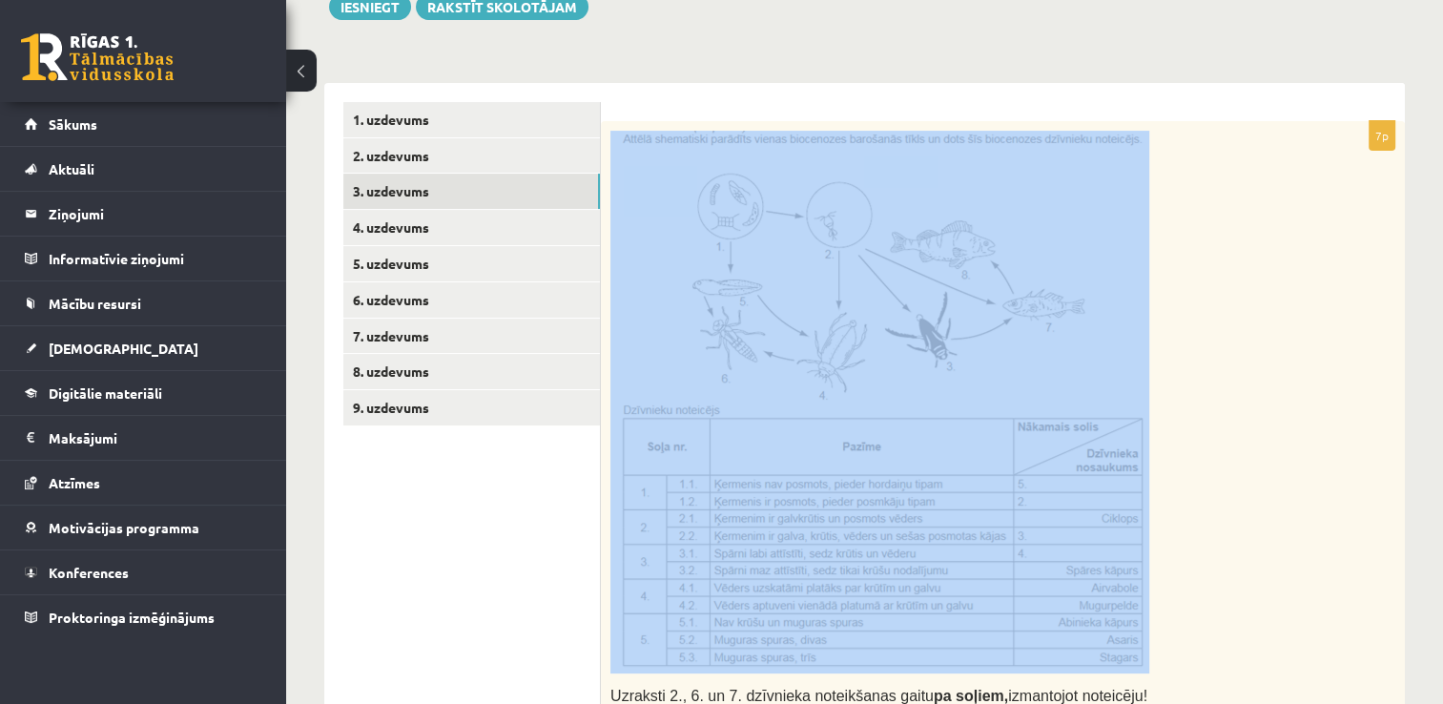
click at [668, 405] on img at bounding box center [879, 402] width 539 height 543
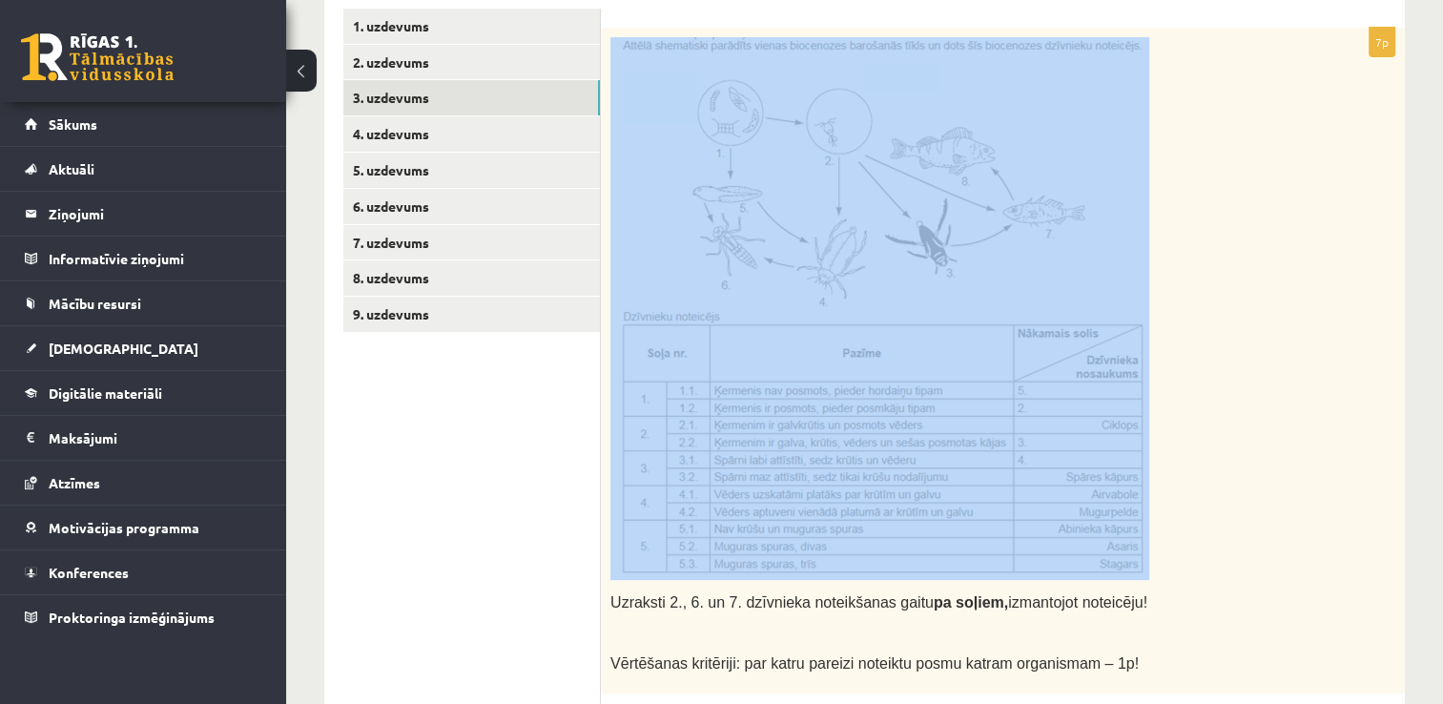
scroll to position [572, 0]
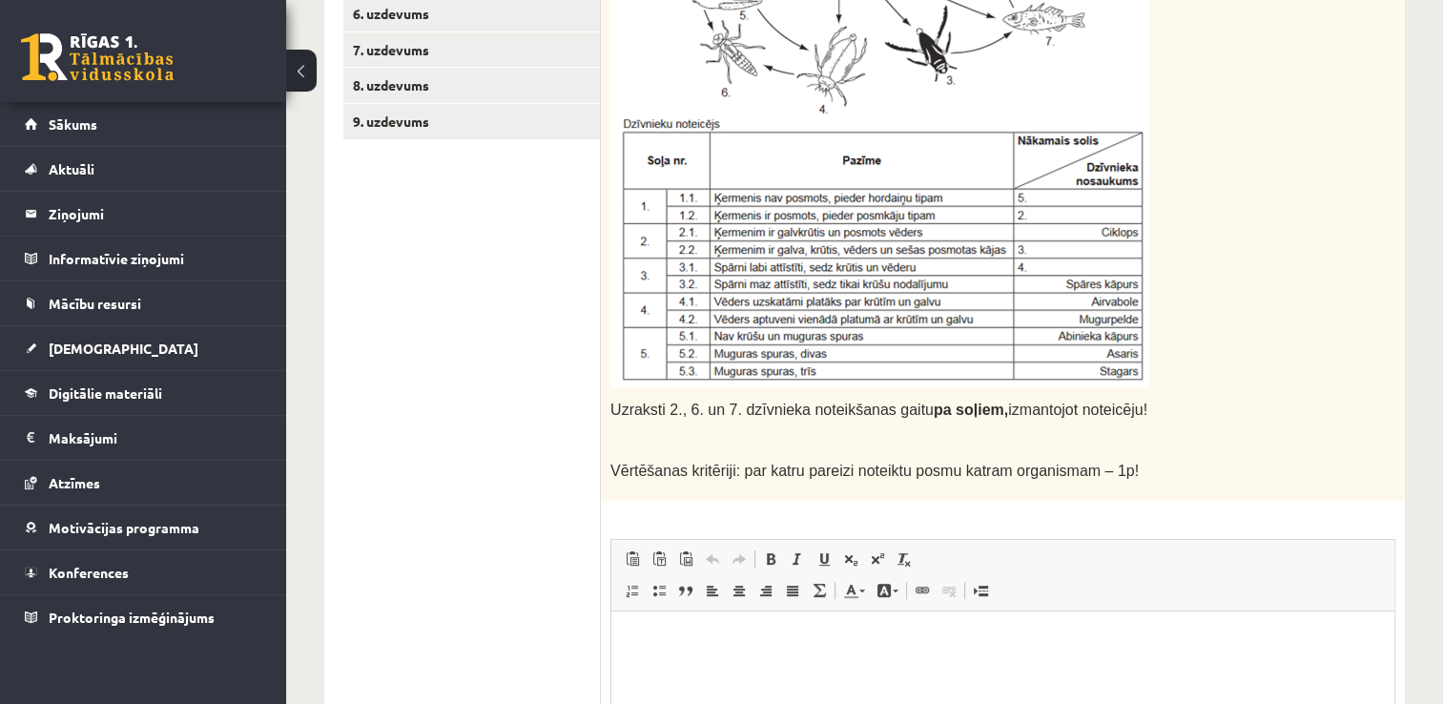
click at [553, 414] on ul "1. uzdevums 2. uzdevums 3. uzdevums 4. uzdevums 5. uzdevums 6. uzdevums 7. uzde…" at bounding box center [471, 375] width 257 height 1119
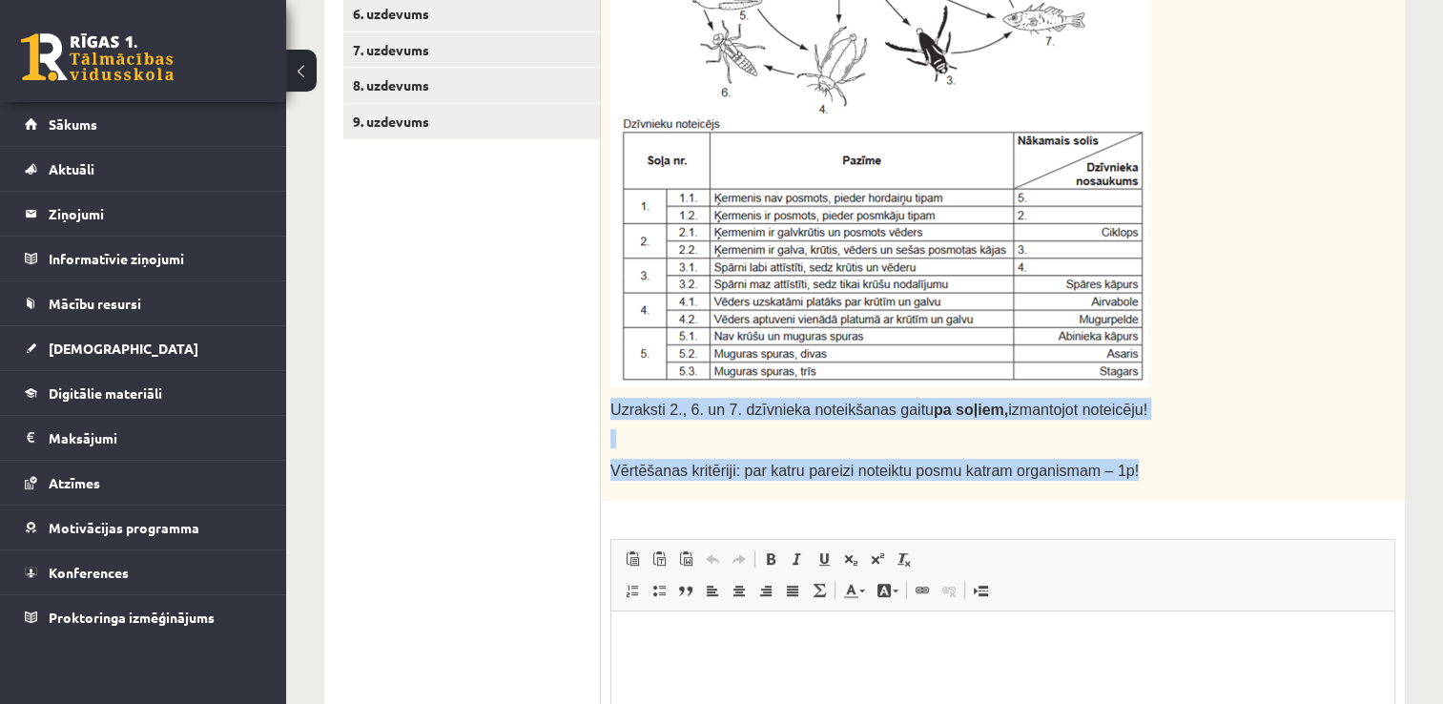
drag, startPoint x: 609, startPoint y: 401, endPoint x: 1098, endPoint y: 473, distance: 493.4
click at [1098, 473] on div "Uzraksti 2., 6. un 7. dzīvnieka noteikšanas gaitu pa soļiem, izmantojot noteicē…" at bounding box center [1003, 168] width 804 height 666
drag, startPoint x: 1098, startPoint y: 473, endPoint x: 1013, endPoint y: 475, distance: 84.9
copy div "Uzraksti 2., 6. un 7. dzīvnieka noteikšanas gaitu pa soļiem, izmantojot noteicē…"
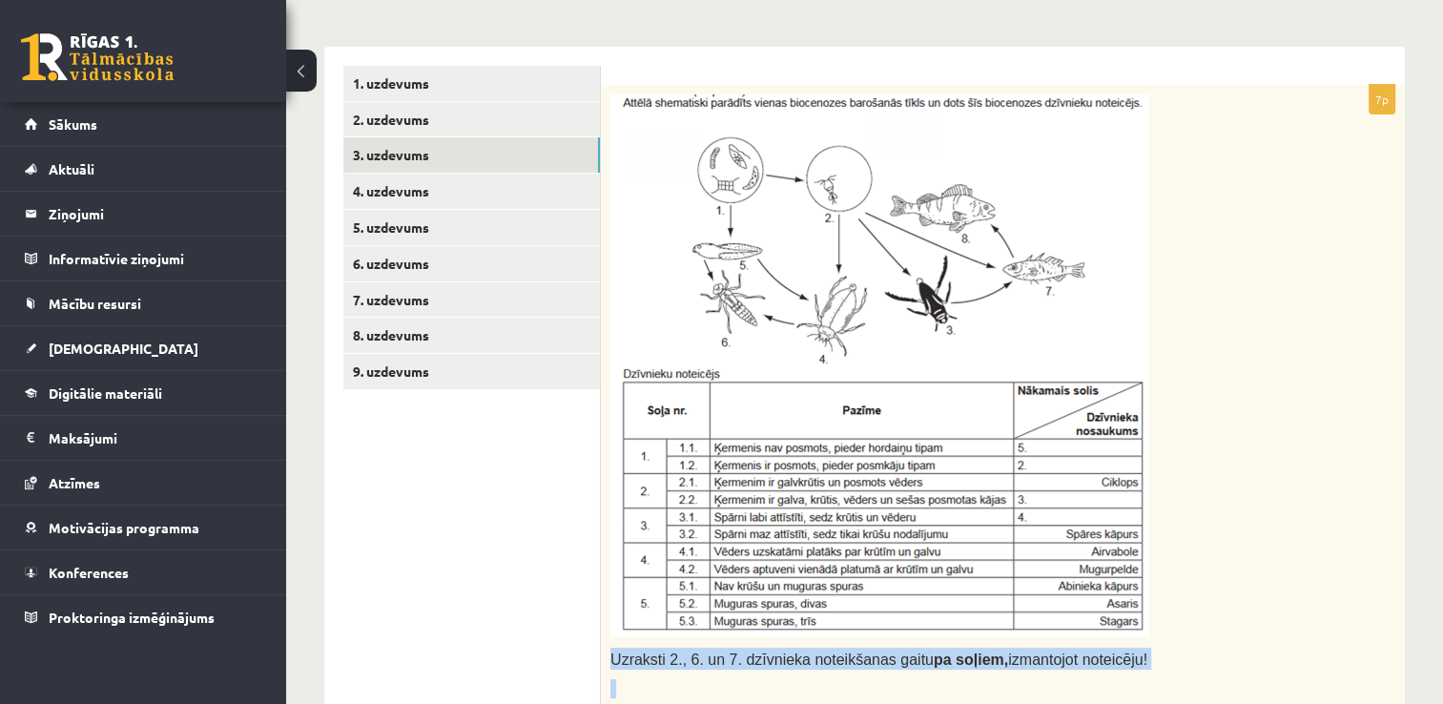
scroll to position [477, 0]
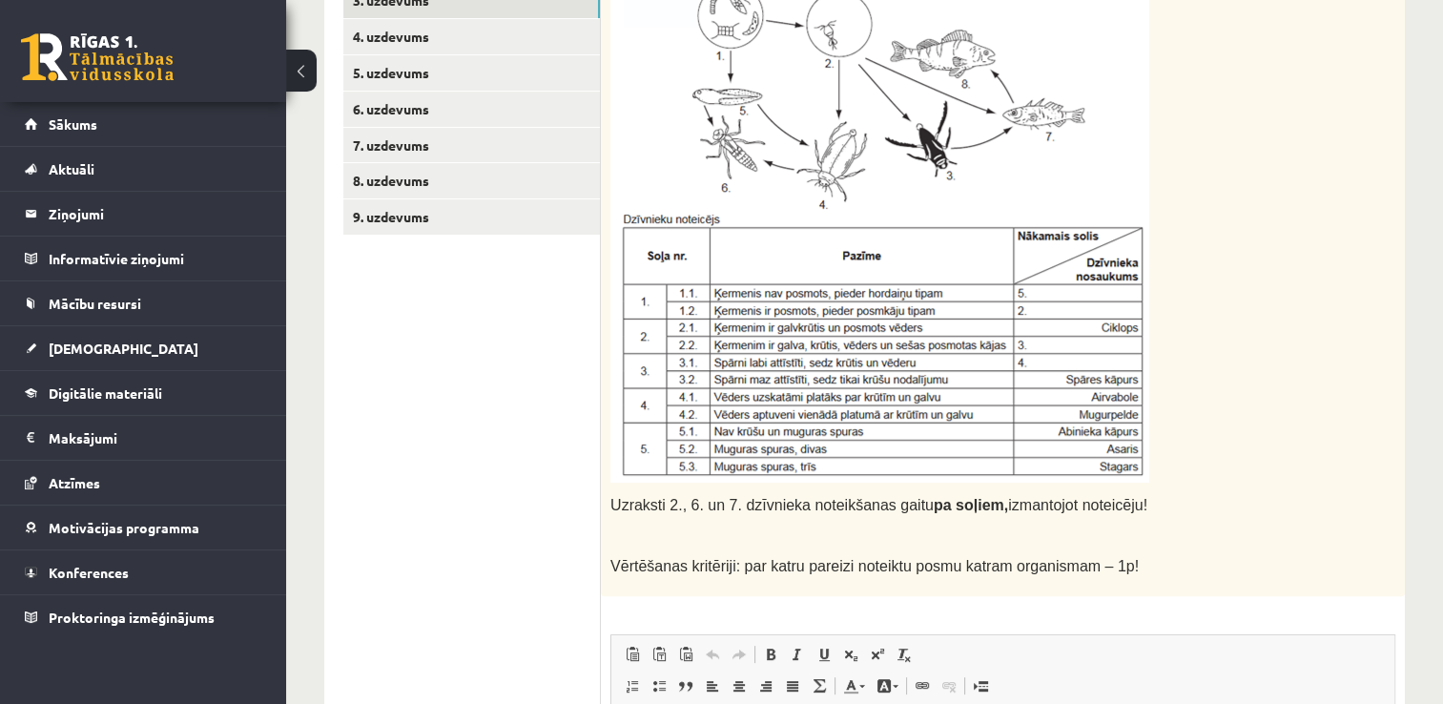
click at [1236, 299] on p at bounding box center [954, 211] width 689 height 543
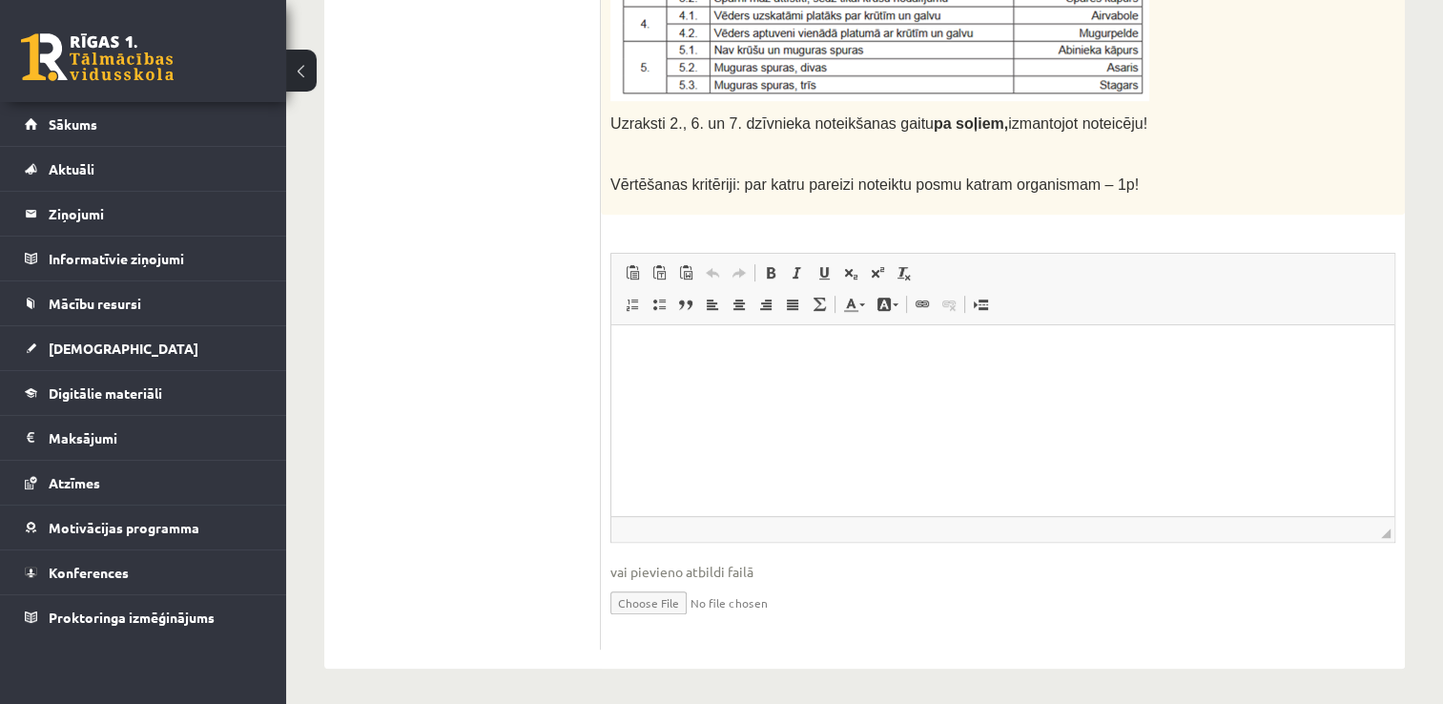
scroll to position [859, 0]
click at [772, 361] on p "Bagātinātā teksta redaktors, wiswyg-editor-user-answer-47433966762800" at bounding box center [1002, 352] width 745 height 20
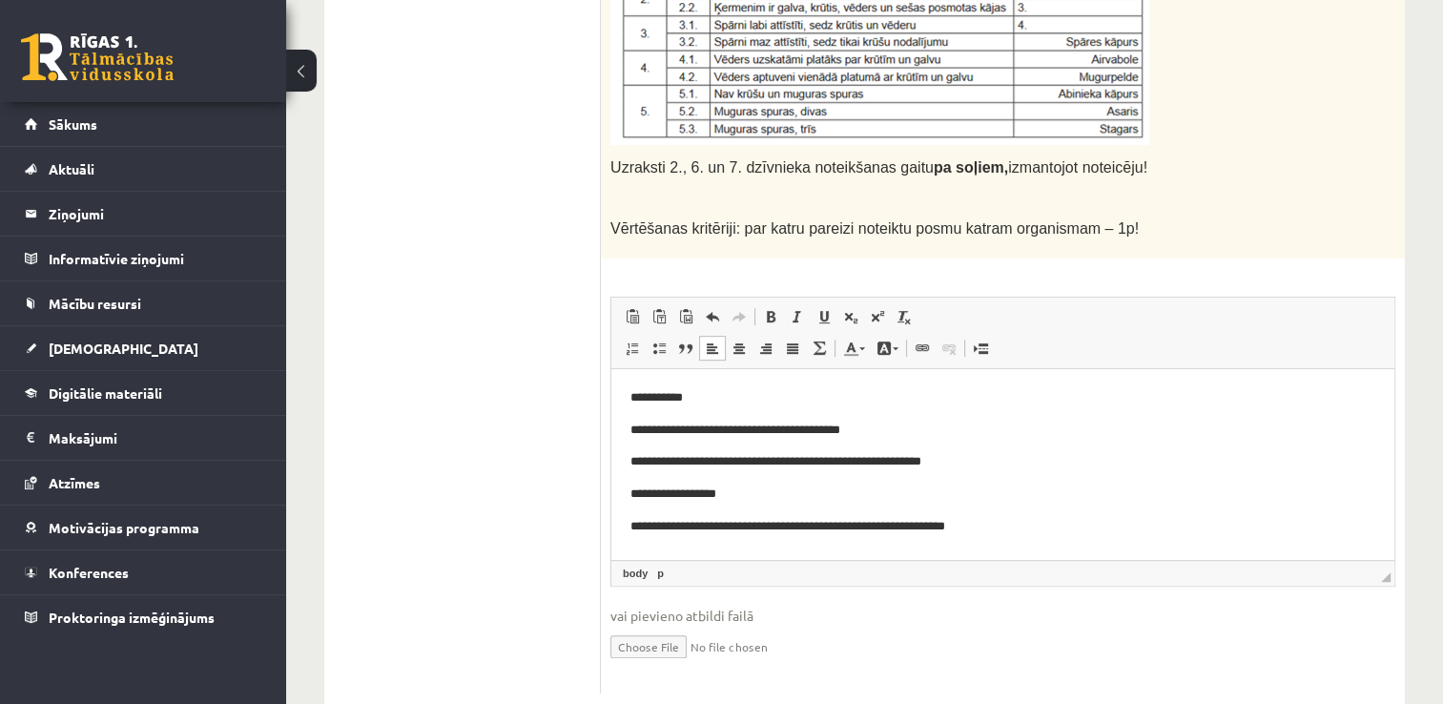
scroll to position [809, 0]
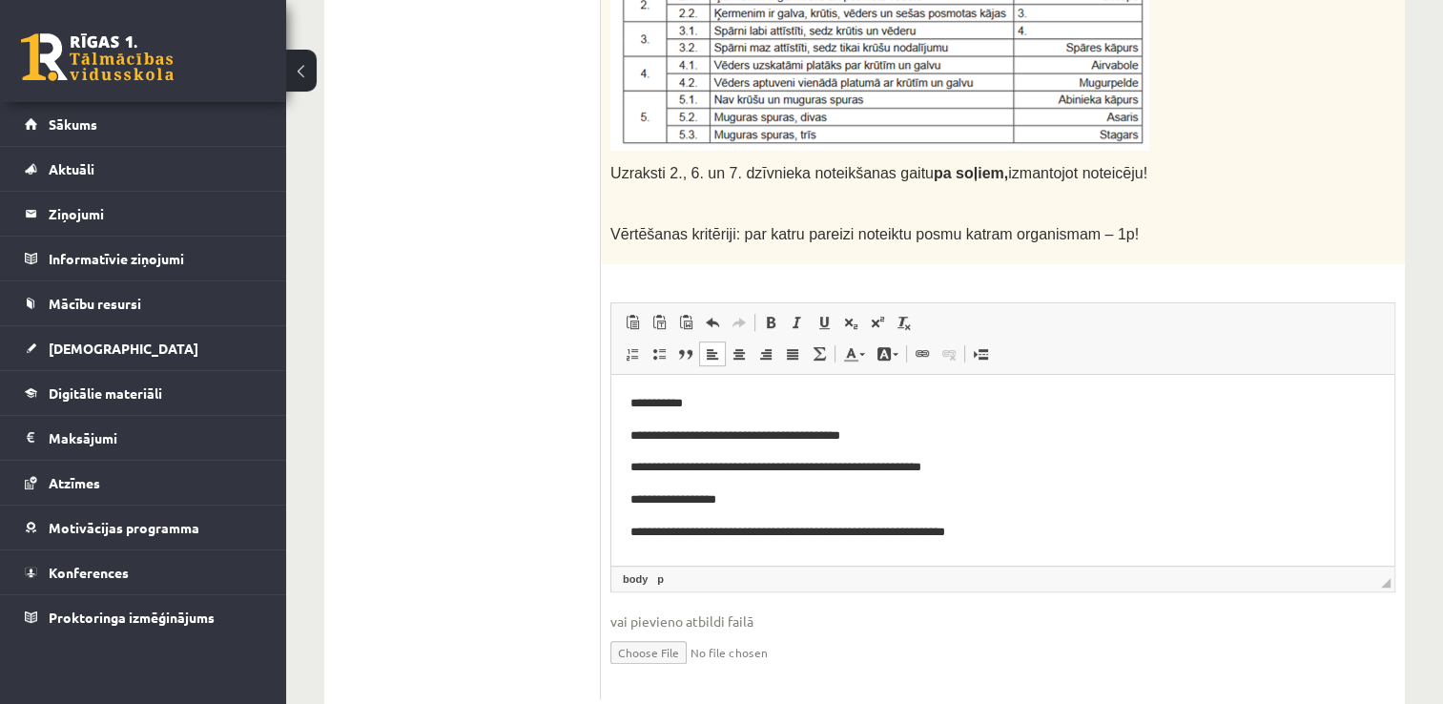
click at [898, 435] on p "**********" at bounding box center [1003, 435] width 746 height 20
click at [995, 471] on p "**********" at bounding box center [1003, 467] width 746 height 20
click at [1028, 534] on p "**********" at bounding box center [1003, 532] width 746 height 20
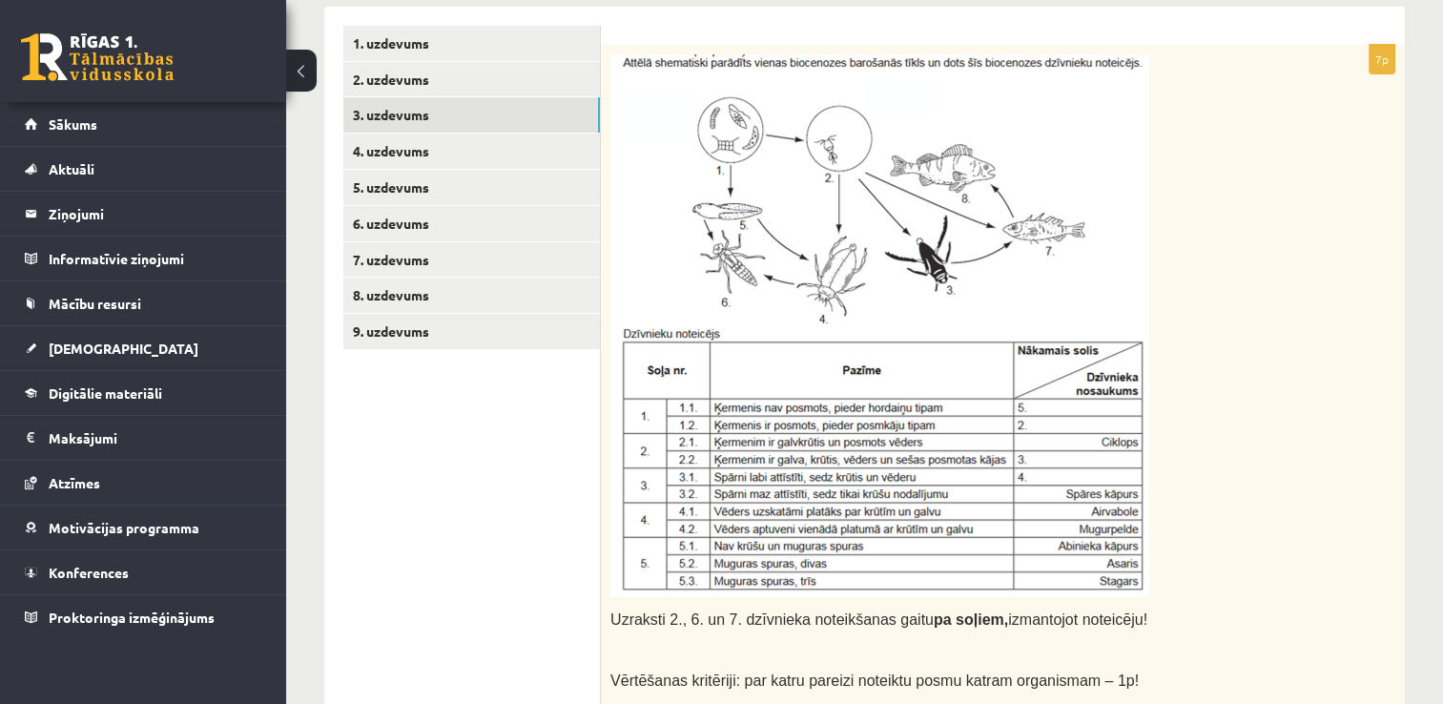
scroll to position [192, 0]
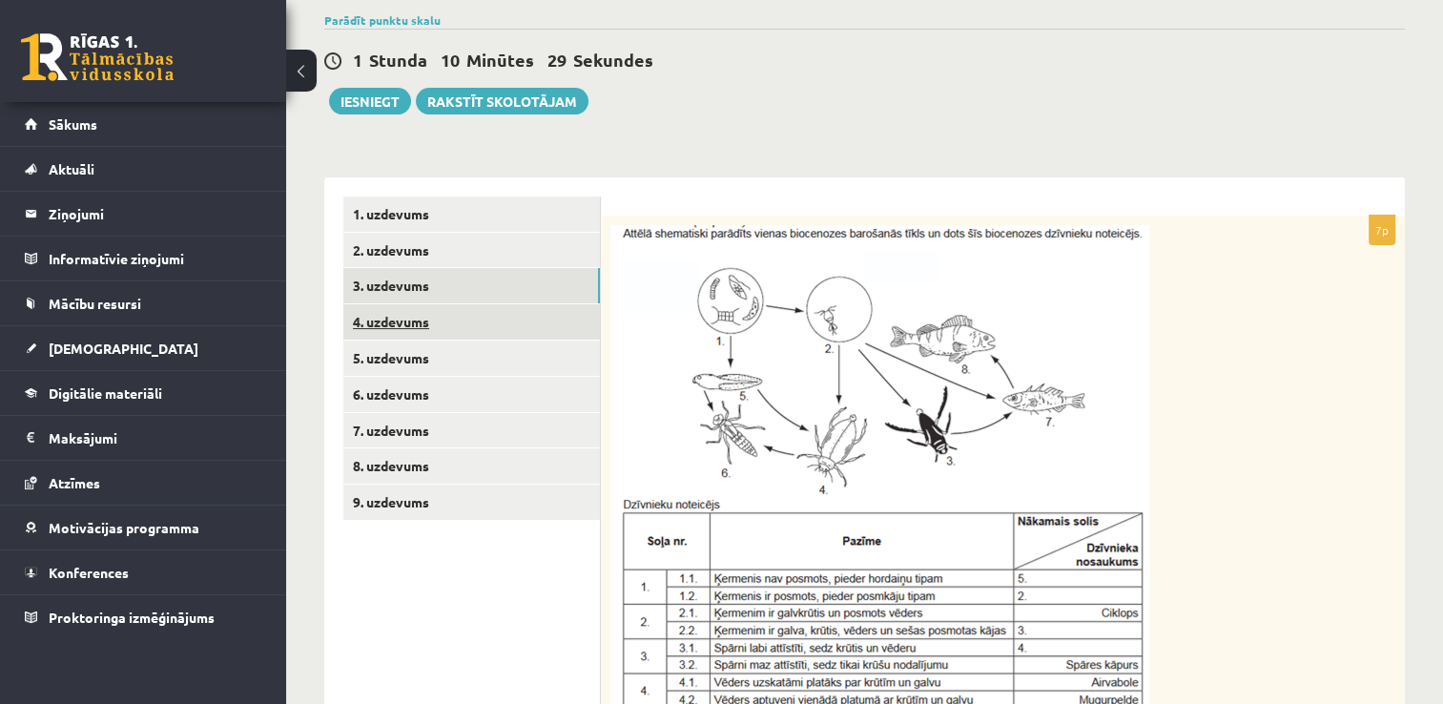
click at [548, 307] on link "4. uzdevums" at bounding box center [471, 321] width 257 height 35
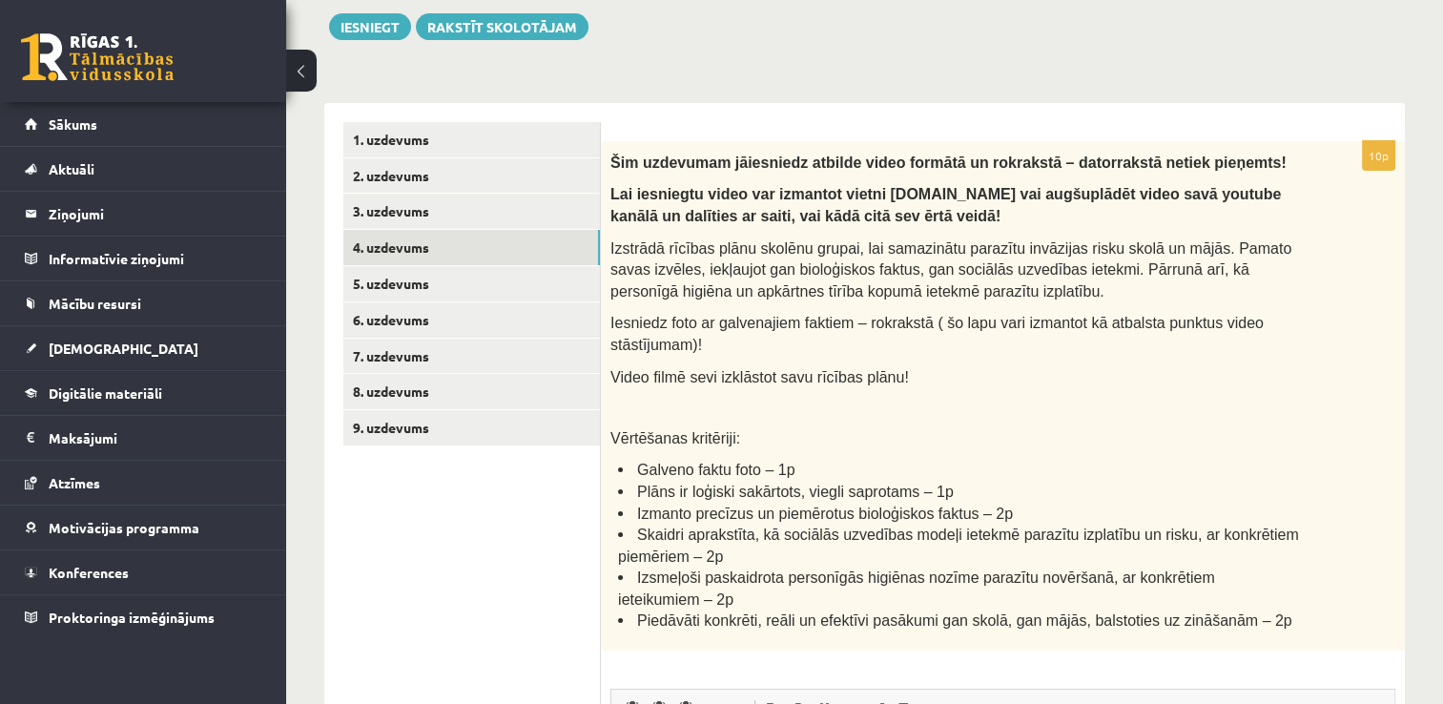
scroll to position [287, 0]
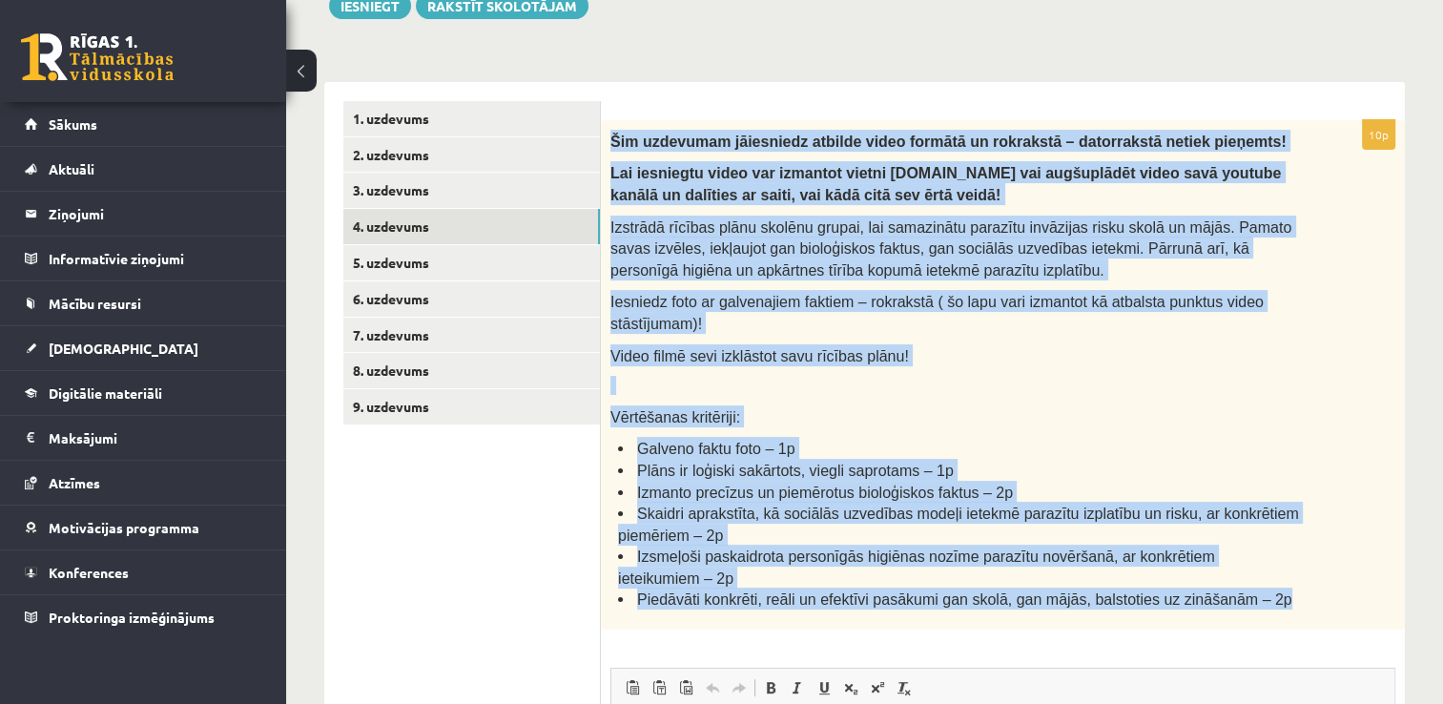
drag, startPoint x: 602, startPoint y: 135, endPoint x: 1230, endPoint y: 555, distance: 755.6
click at [1230, 555] on div "Šim uzdevumam jāiesniedz atbilde video formātā un rokrakstā – datorrakstā netie…" at bounding box center [1003, 374] width 804 height 509
drag, startPoint x: 1230, startPoint y: 555, endPoint x: 1094, endPoint y: 552, distance: 136.4
copy div "Lor ipsumdolo sitametcon adipisc elits doeiusm te incididun – utlaboreetd magna…"
click at [1060, 459] on li "Plāns ir loģiski sakārtots, viegli saprotams – 1p" at bounding box center [959, 470] width 682 height 22
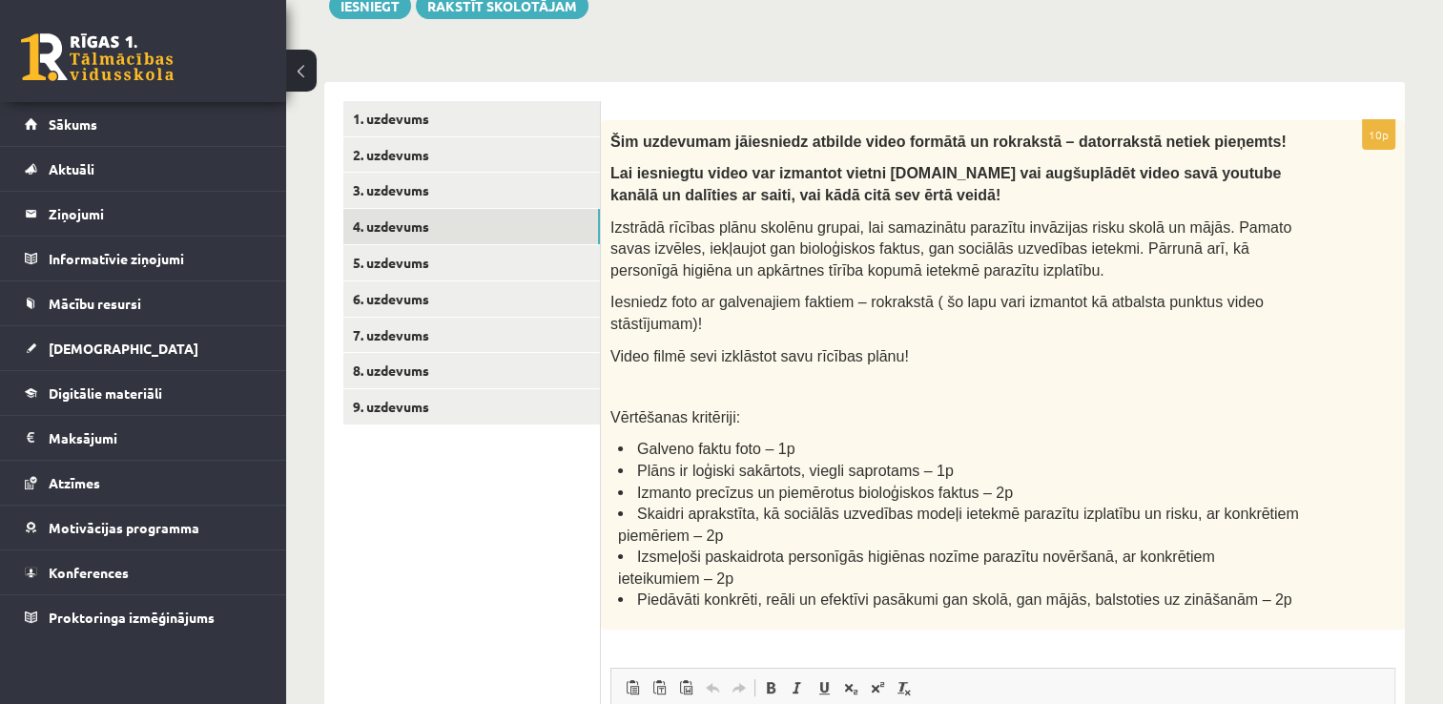
click at [557, 552] on ul "1. uzdevums 2. uzdevums 3. uzdevums 4. uzdevums 5. uzdevums 6. uzdevums 7. uzde…" at bounding box center [471, 582] width 257 height 963
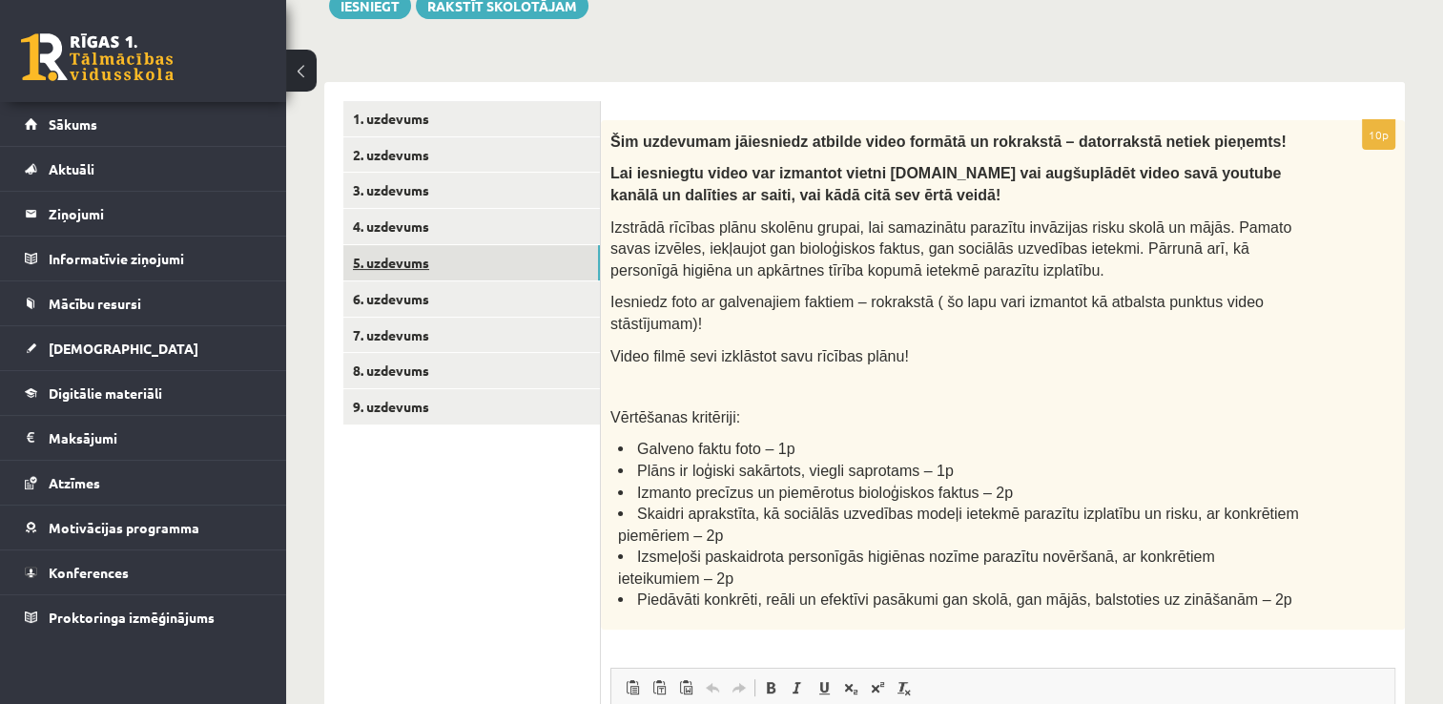
click at [525, 269] on link "5. uzdevums" at bounding box center [471, 262] width 257 height 35
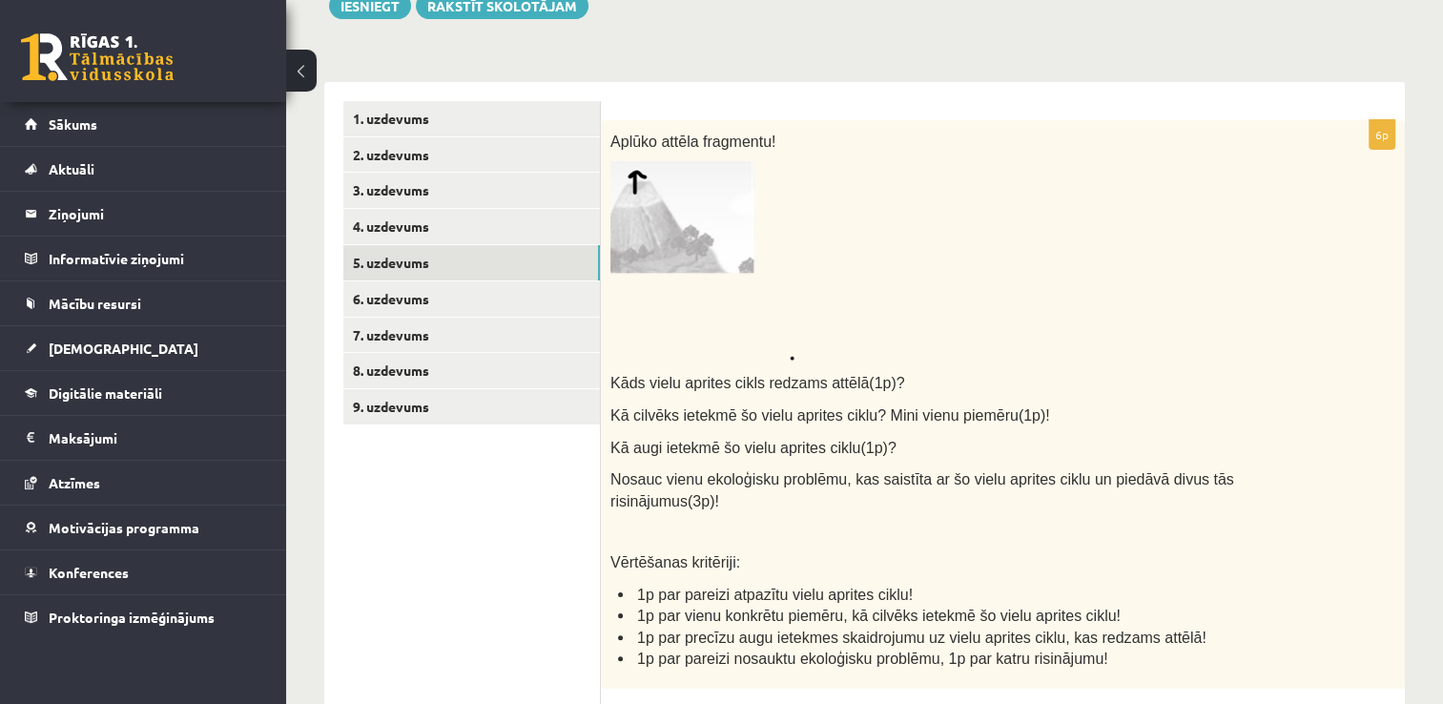
scroll to position [0, 0]
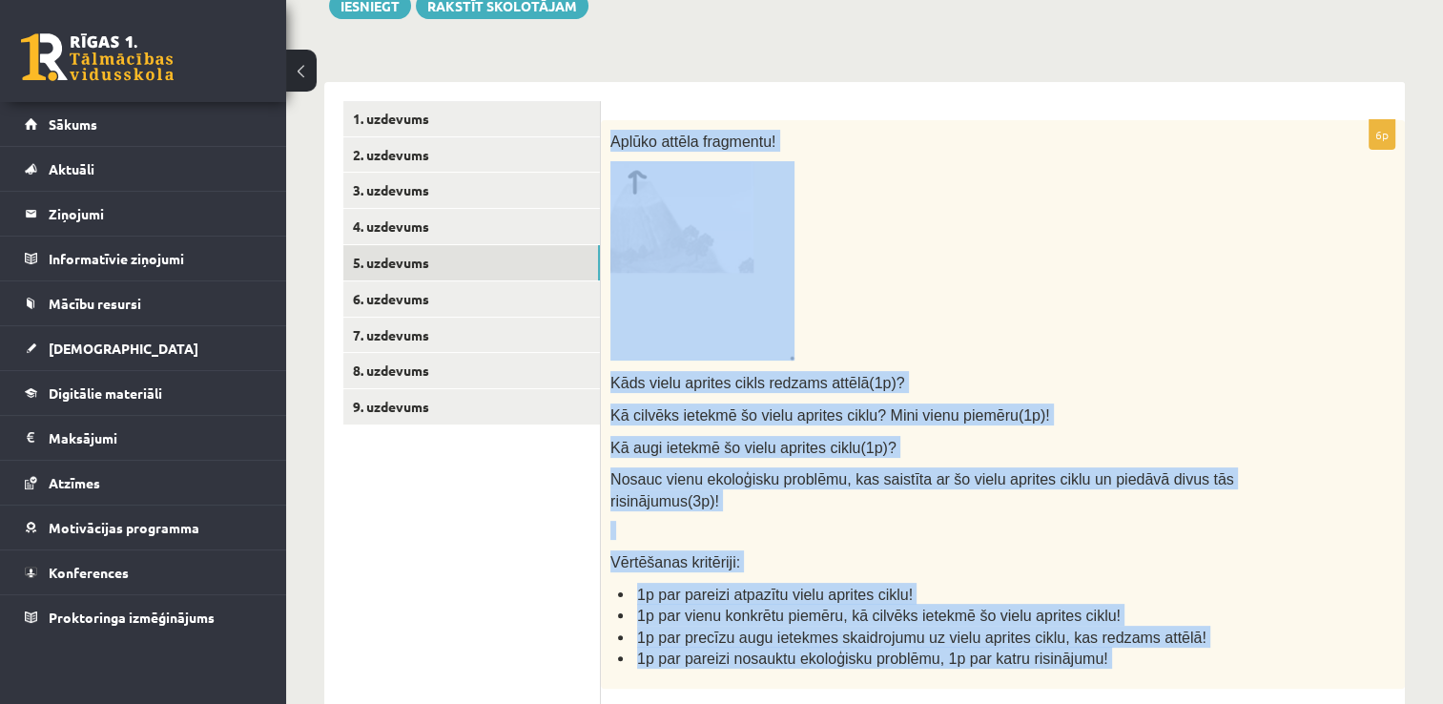
drag, startPoint x: 609, startPoint y: 136, endPoint x: 1018, endPoint y: 668, distance: 671.2
click at [1018, 668] on div "6p Aplūko attēla fragmentu! Kāds vielu aprites cikls redzams attēlā(1p)? Kā cil…" at bounding box center [1003, 621] width 804 height 1003
drag, startPoint x: 1018, startPoint y: 668, endPoint x: 898, endPoint y: 598, distance: 139.3
copy div "Loremi dolors ametconse! Adip elits doeiusm tempo incidid utlabo(0e)? Do magnaa…"
click at [931, 211] on p at bounding box center [954, 260] width 689 height 199
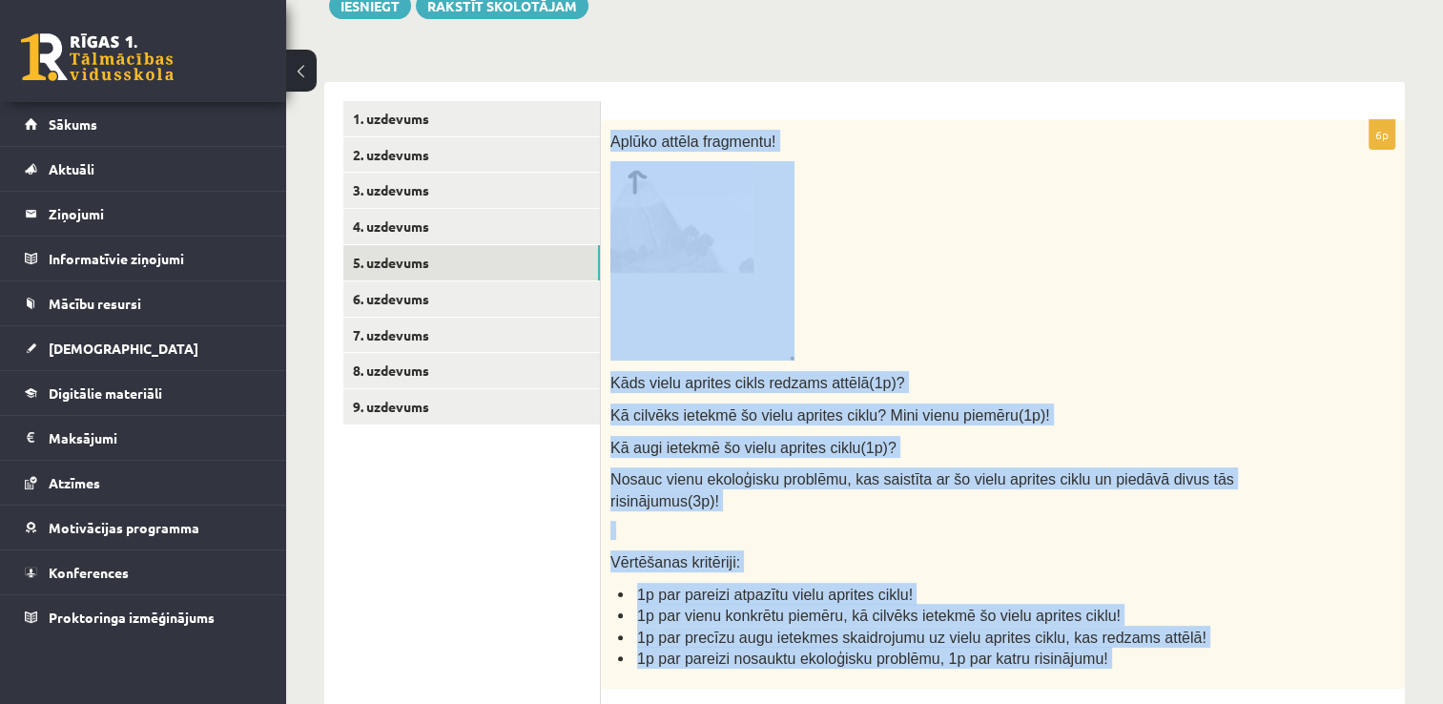
click at [793, 89] on div "6p Aplūko attēla fragmentu! Kāds vielu aprites cikls redzams attēlā(1p)? Kā cil…" at bounding box center [1003, 612] width 804 height 1060
click at [744, 91] on div "6p Aplūko attēla fragmentu! Kāds vielu aprites cikls redzams attēlā(1p)? Kā cil…" at bounding box center [1003, 612] width 804 height 1060
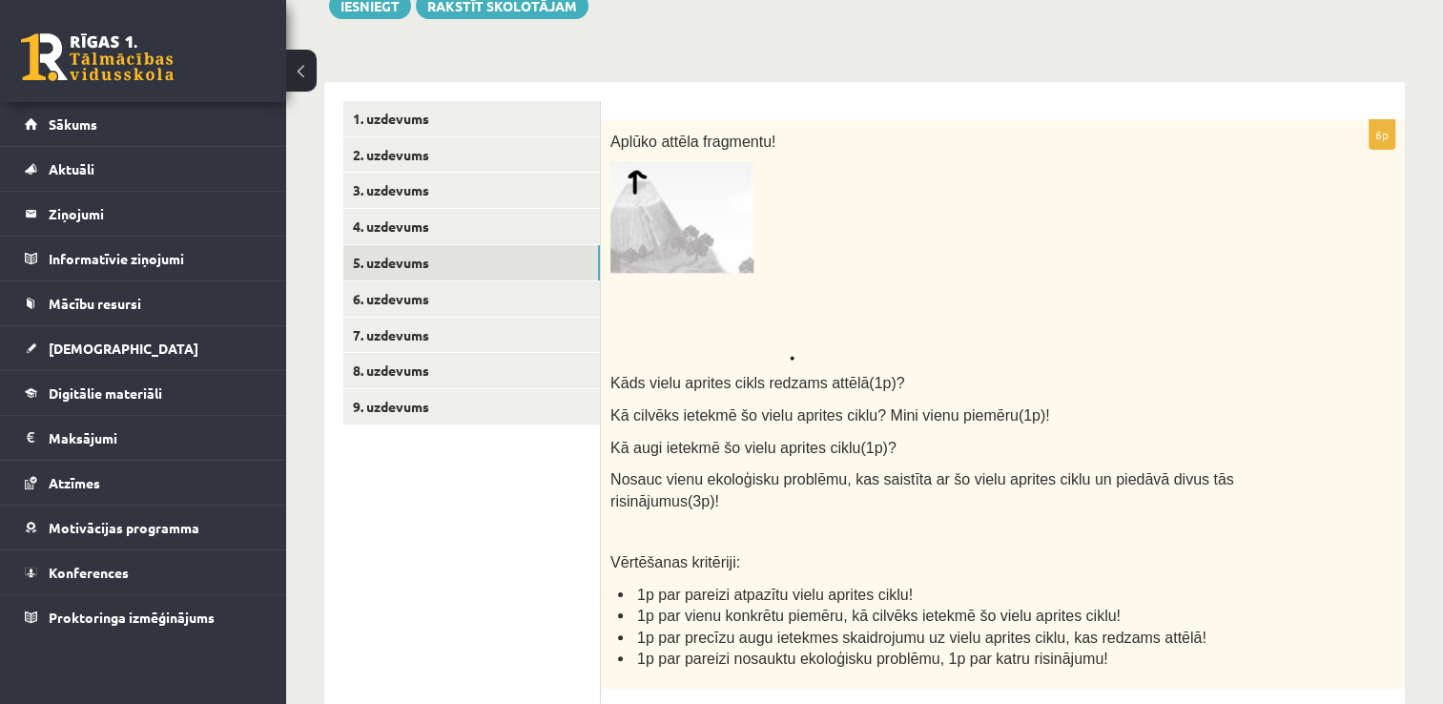
click at [646, 212] on img at bounding box center [702, 260] width 184 height 199
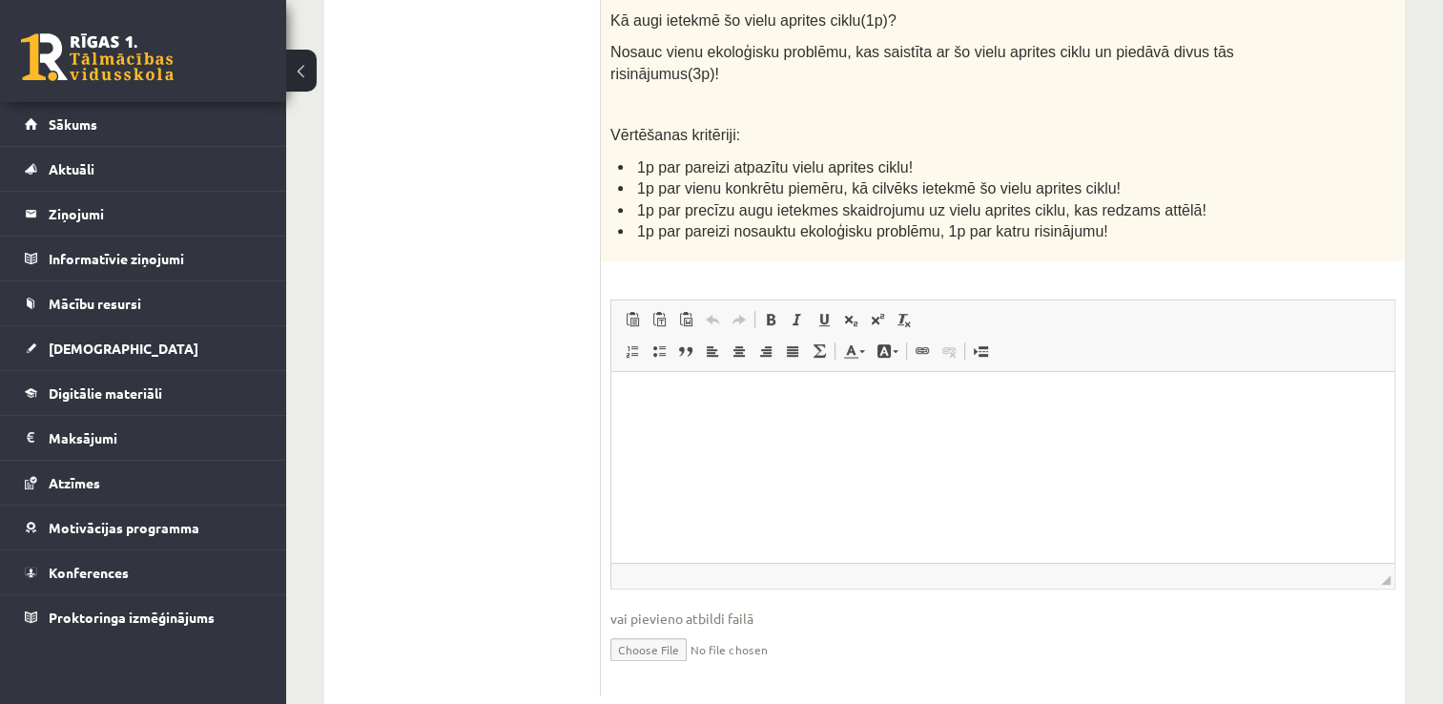
scroll to position [740, 0]
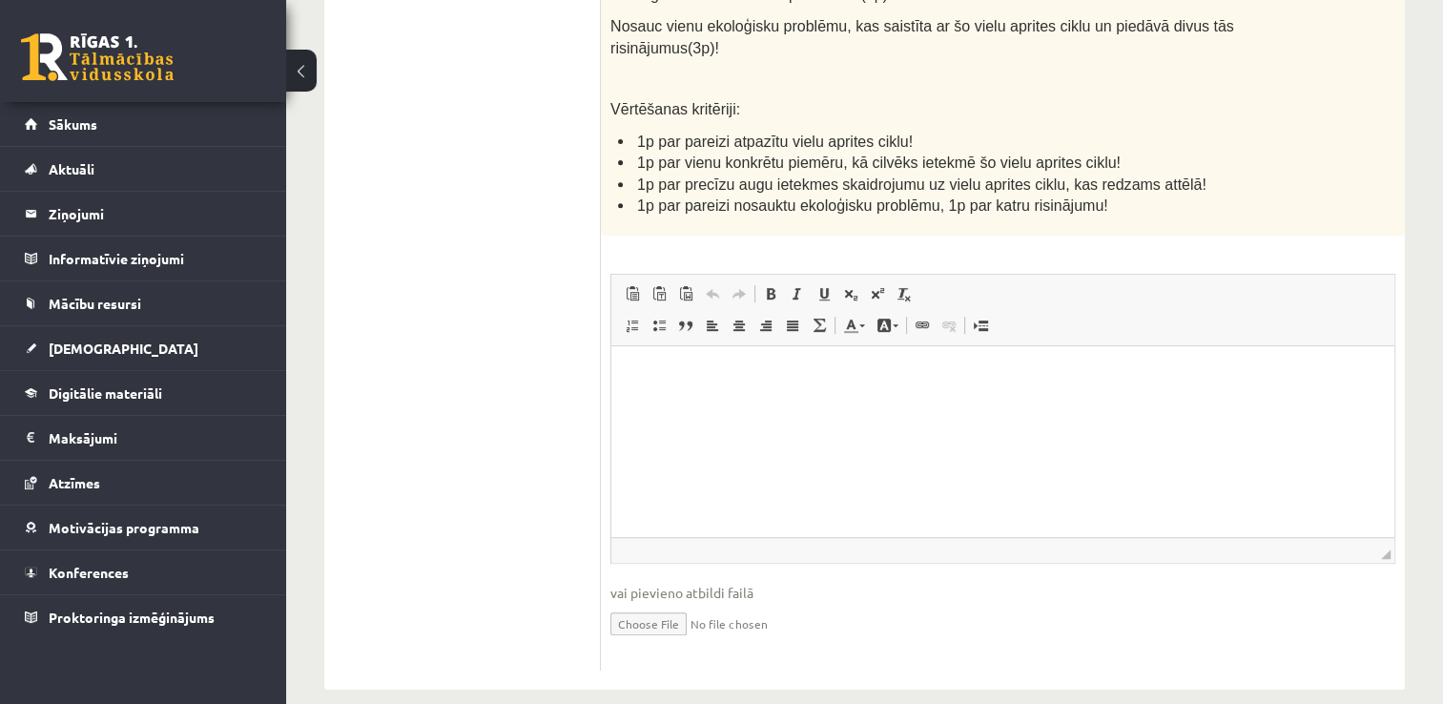
click at [653, 603] on input "file" at bounding box center [1002, 622] width 785 height 39
type input "**********"
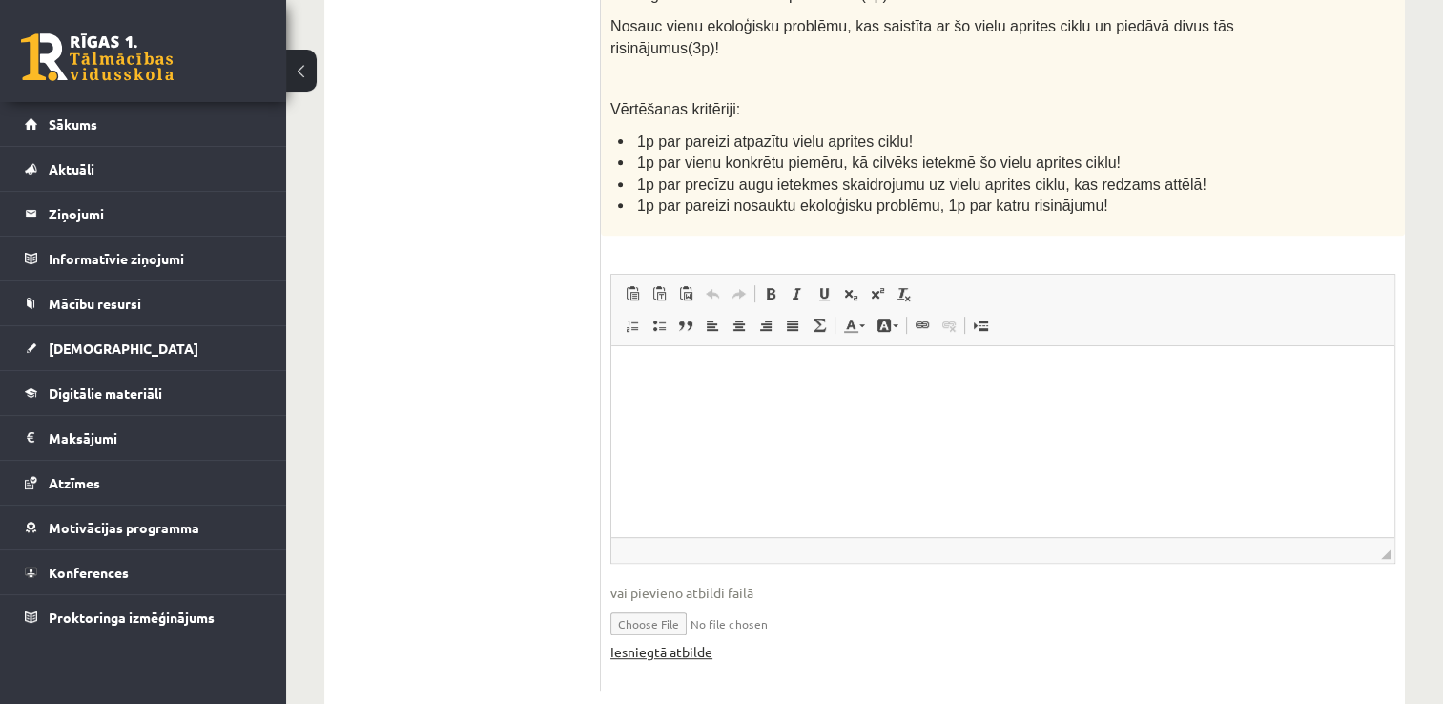
click at [677, 642] on link "Iesniegtā atbilde" at bounding box center [661, 652] width 102 height 20
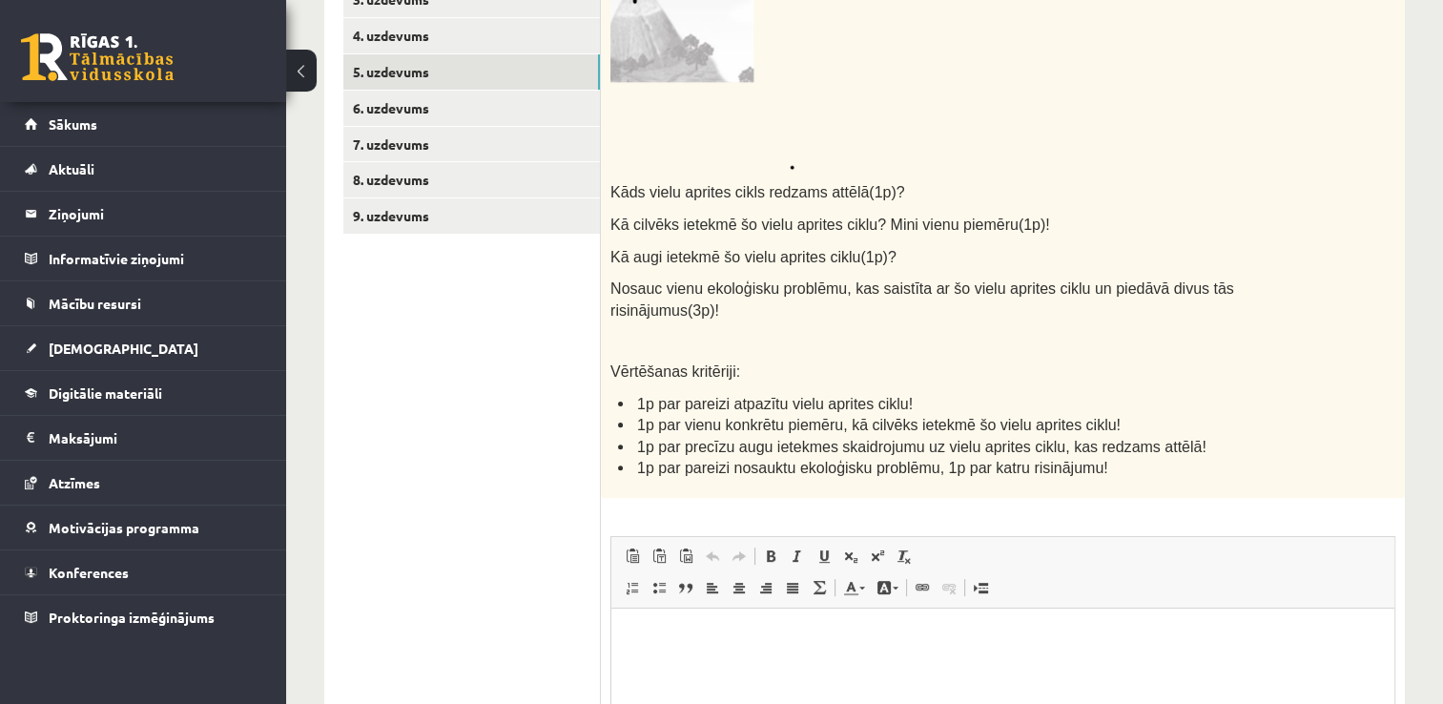
scroll to position [263, 0]
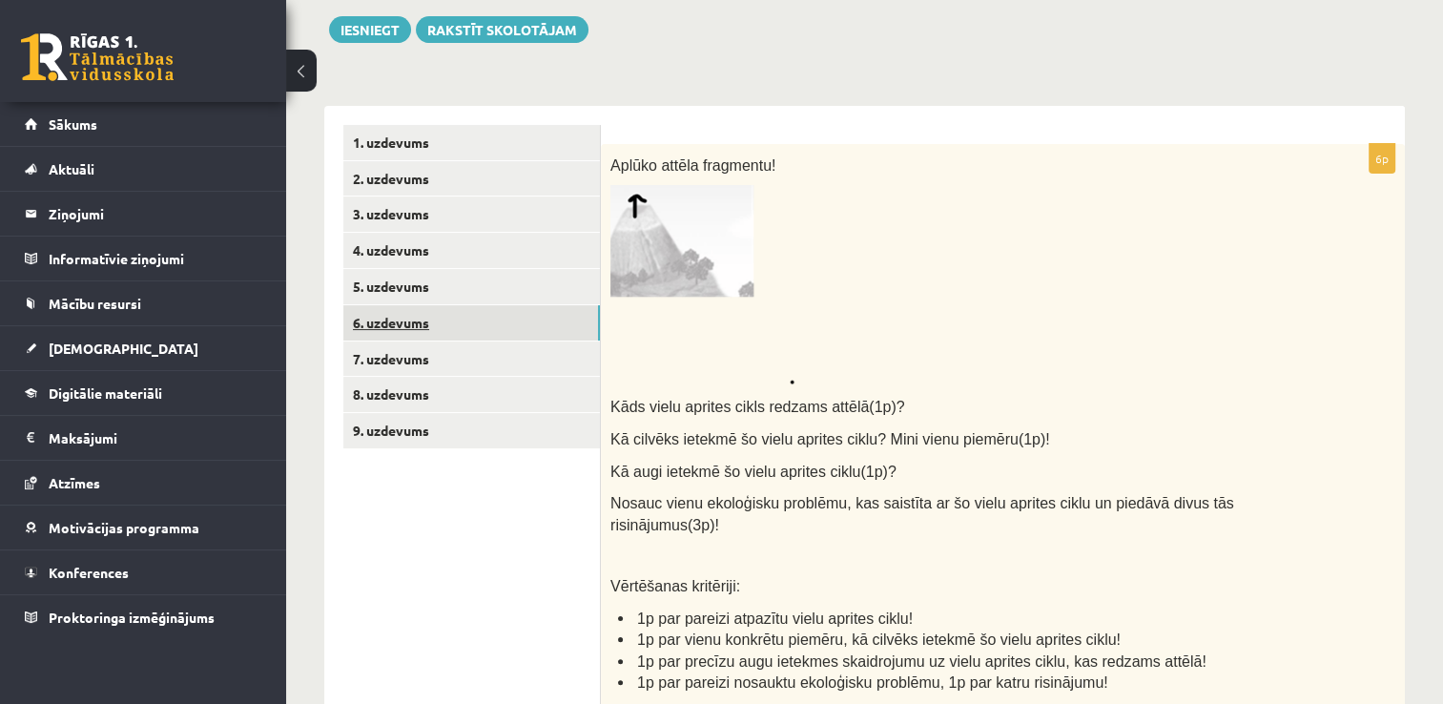
click at [528, 325] on link "6. uzdevums" at bounding box center [471, 322] width 257 height 35
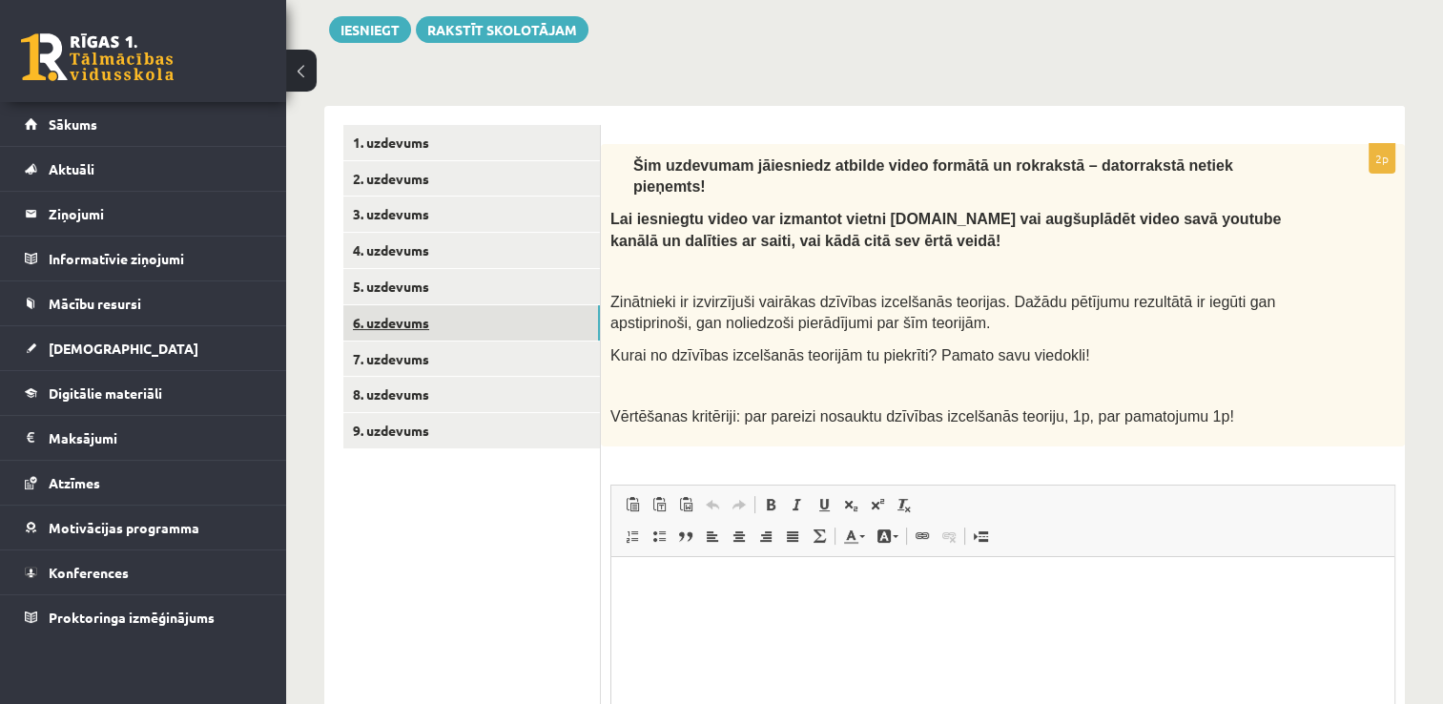
scroll to position [0, 0]
click at [438, 363] on link "7. uzdevums" at bounding box center [471, 358] width 257 height 35
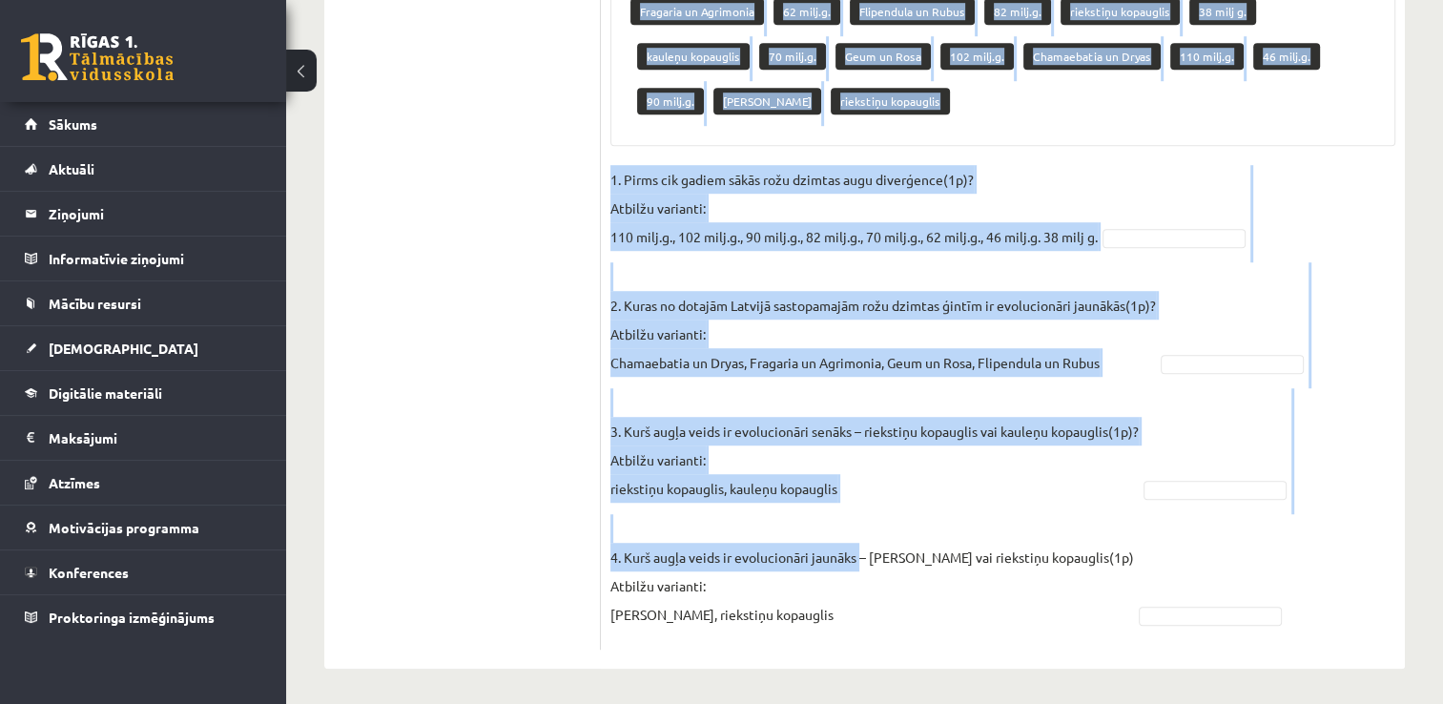
scroll to position [1218, 0]
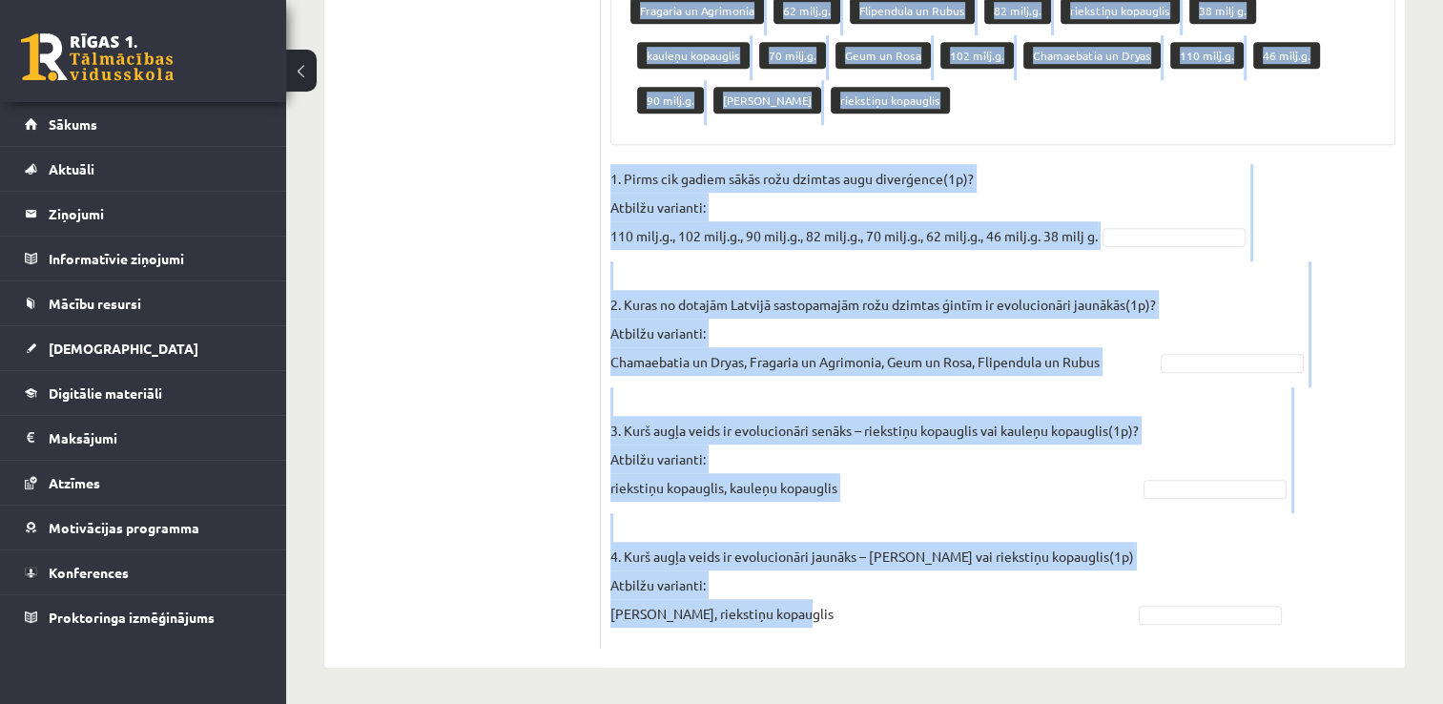
drag, startPoint x: 611, startPoint y: 159, endPoint x: 824, endPoint y: 664, distance: 547.4
drag, startPoint x: 824, startPoint y: 664, endPoint x: 744, endPoint y: 609, distance: 96.8
copy div "Rožu dzimta ir viena no sugām bagātākajām un morfoloģiski daudzveidīgākajām aug…"
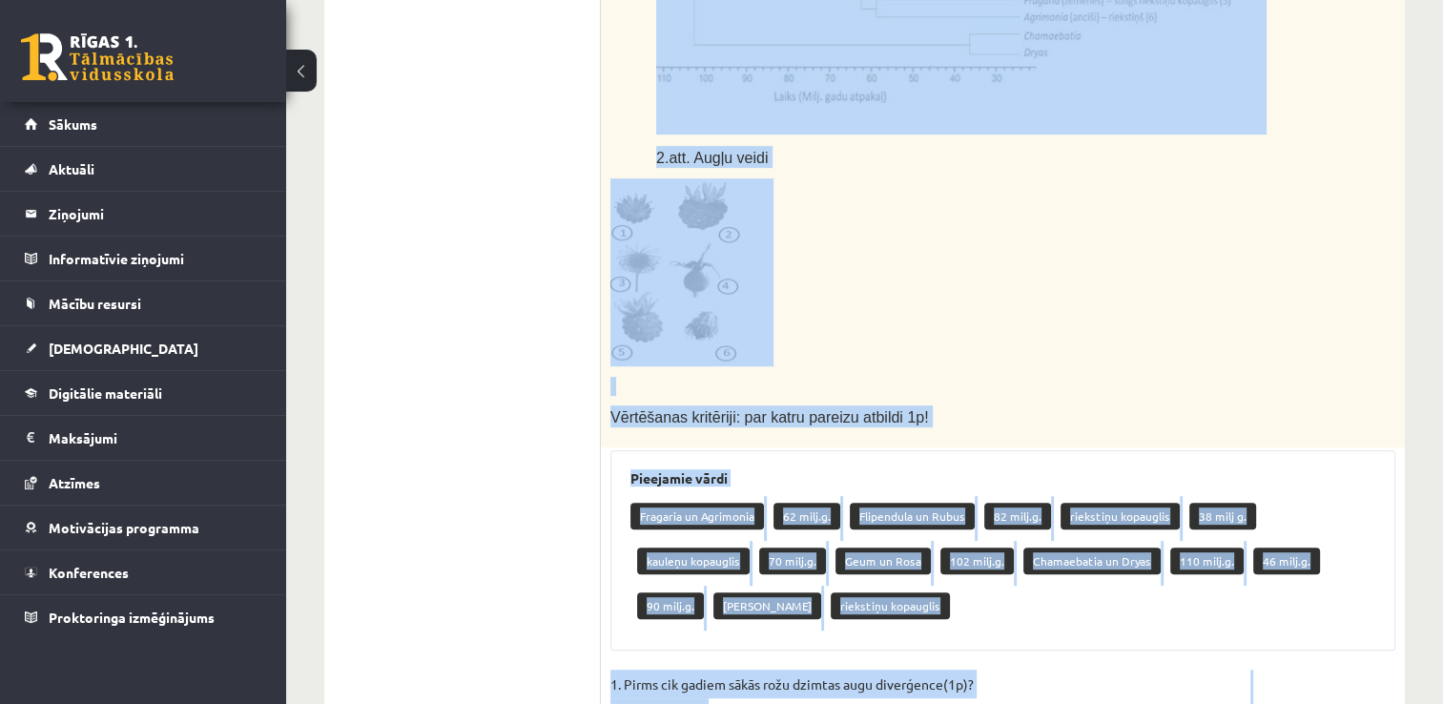
scroll to position [455, 0]
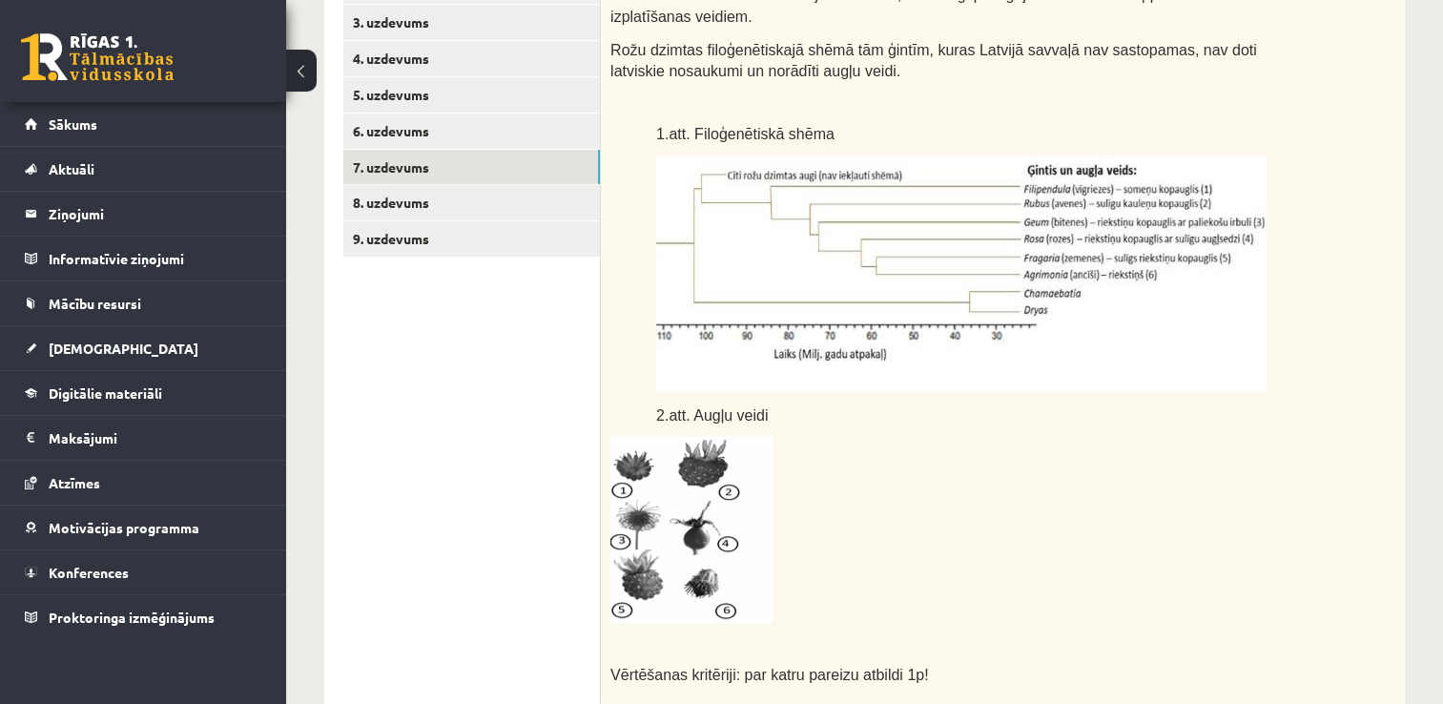
click at [486, 410] on ul "1. uzdevums 2. uzdevums 3. uzdevums 4. uzdevums 5. uzdevums 6. uzdevums 7. uzde…" at bounding box center [471, 672] width 257 height 1478
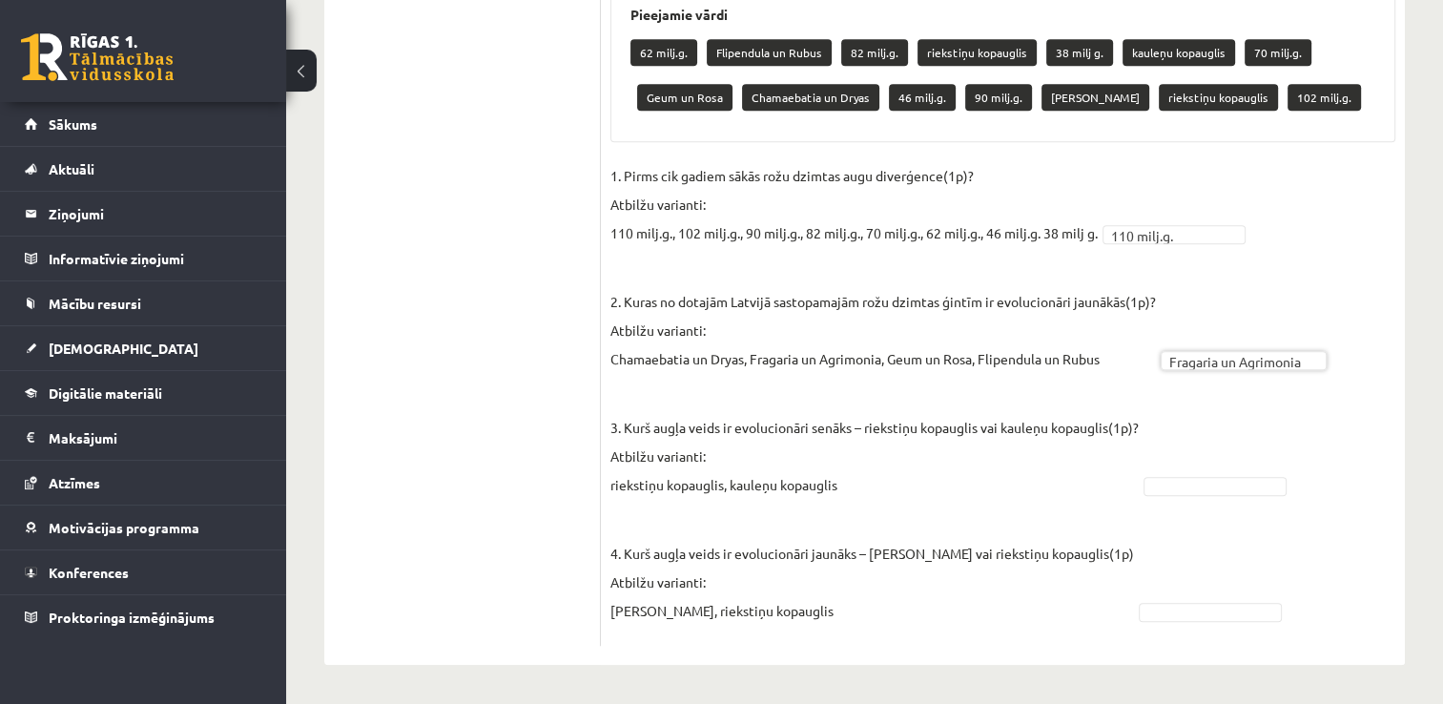
scroll to position [1173, 0]
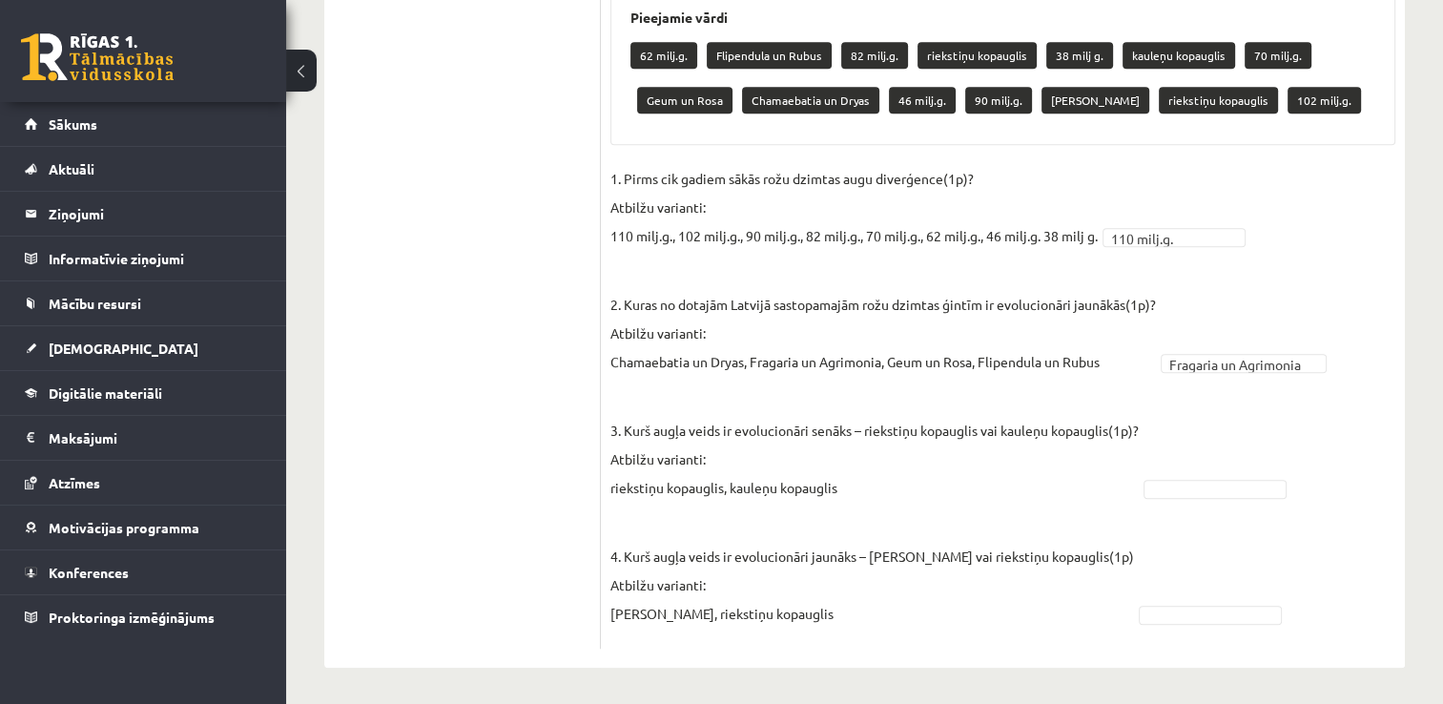
click at [1233, 475] on fieldset "**********" at bounding box center [1002, 401] width 785 height 475
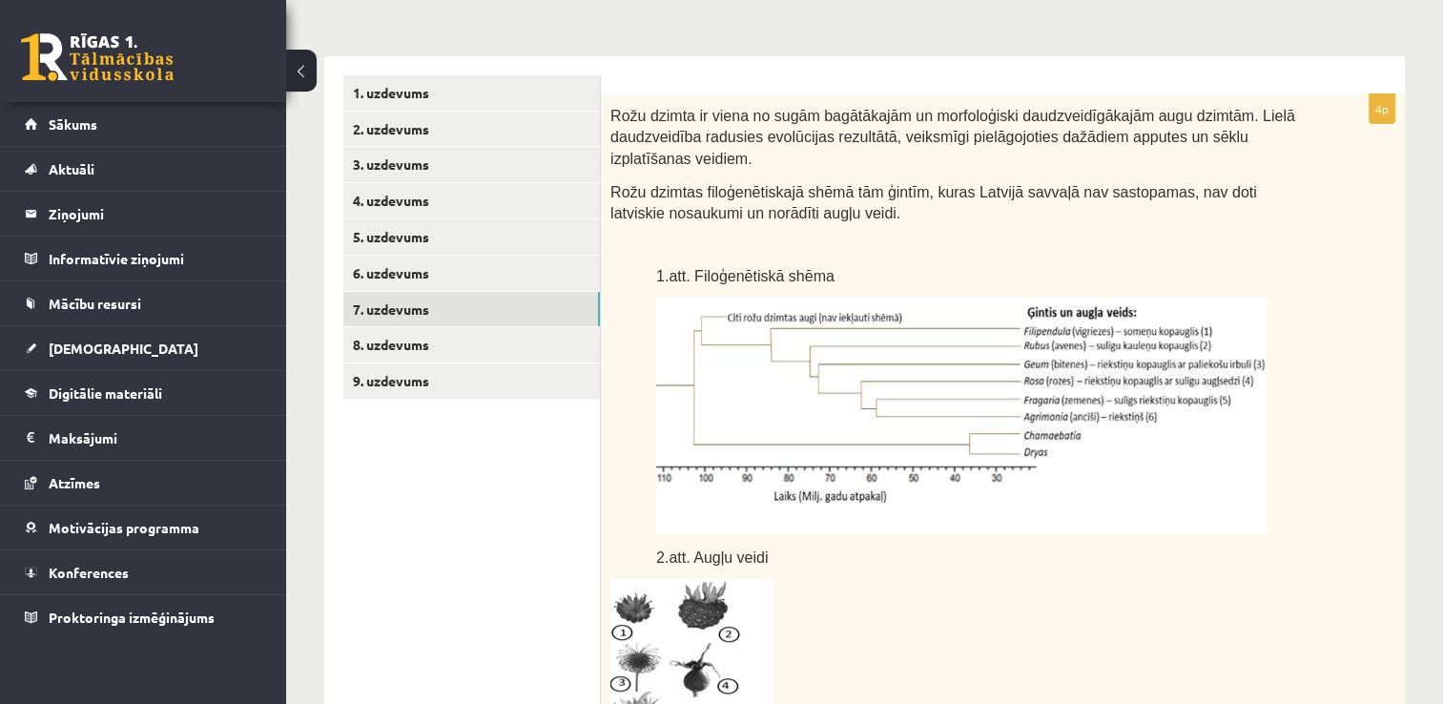
scroll to position [315, 0]
click at [464, 359] on link "8. uzdevums" at bounding box center [471, 342] width 257 height 35
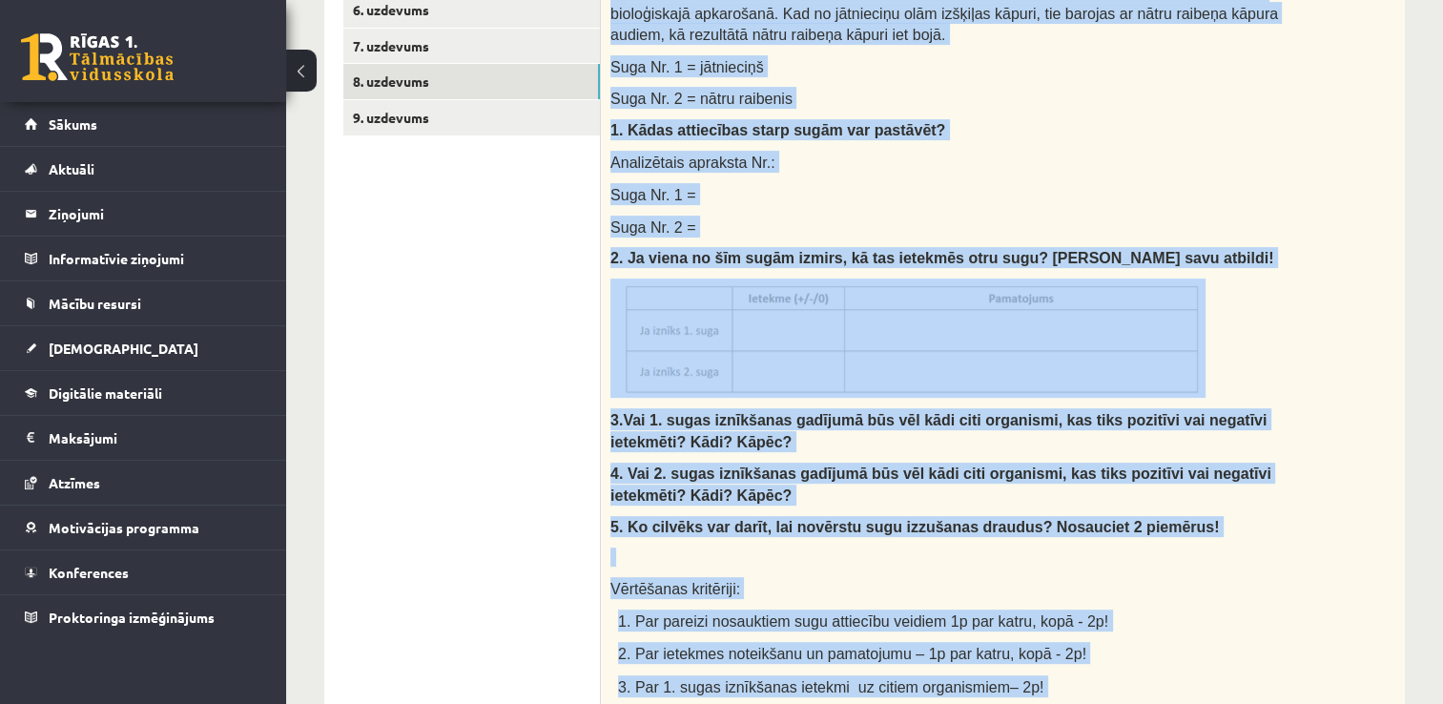
scroll to position [696, 0]
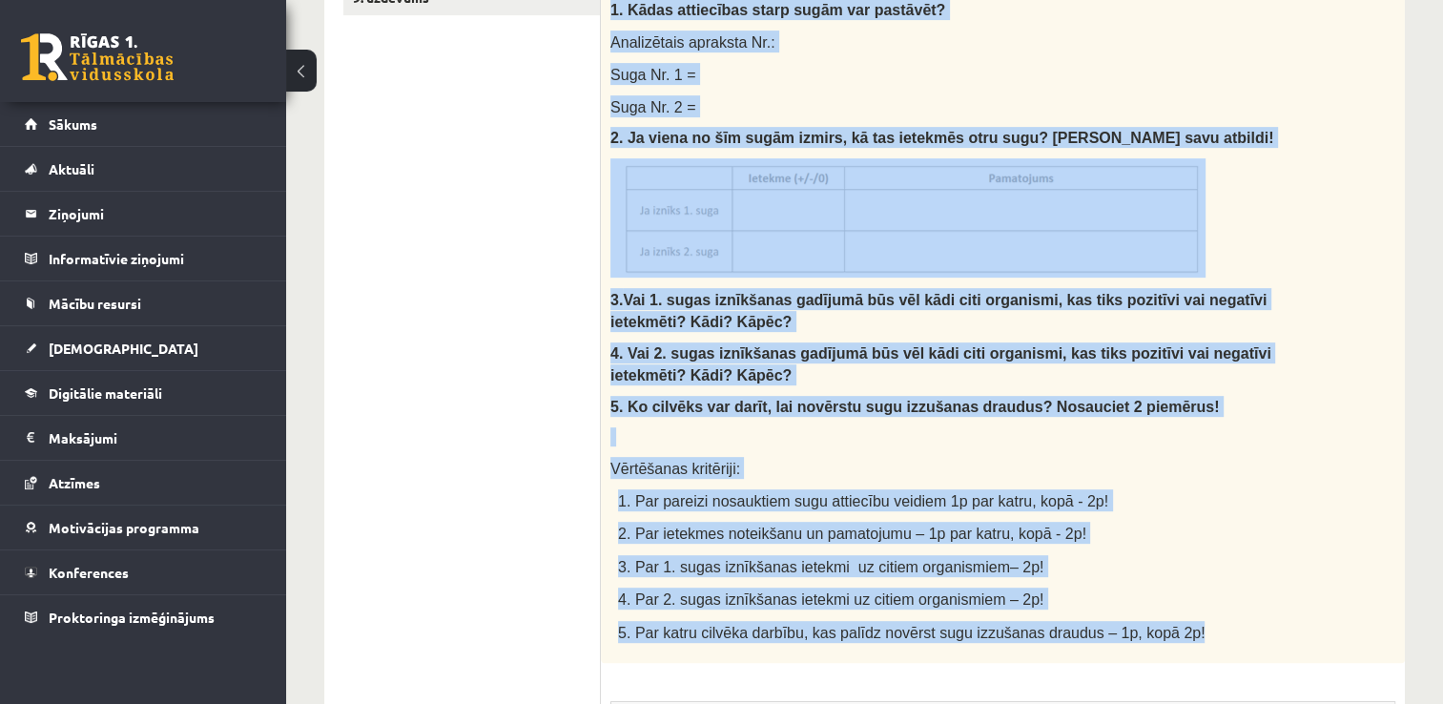
drag, startPoint x: 605, startPoint y: 105, endPoint x: 1147, endPoint y: 621, distance: 748.7
click at [1147, 621] on div "Izlasi tekstu un pierakstu kladē izveido un aizpildi tabulu, atbildi uz jautāju…" at bounding box center [1003, 187] width 804 height 952
copy div "Izlasi tekstu un pierakstu kladē izveido un aizpildi tabulu, atbildi uz jautāju…"
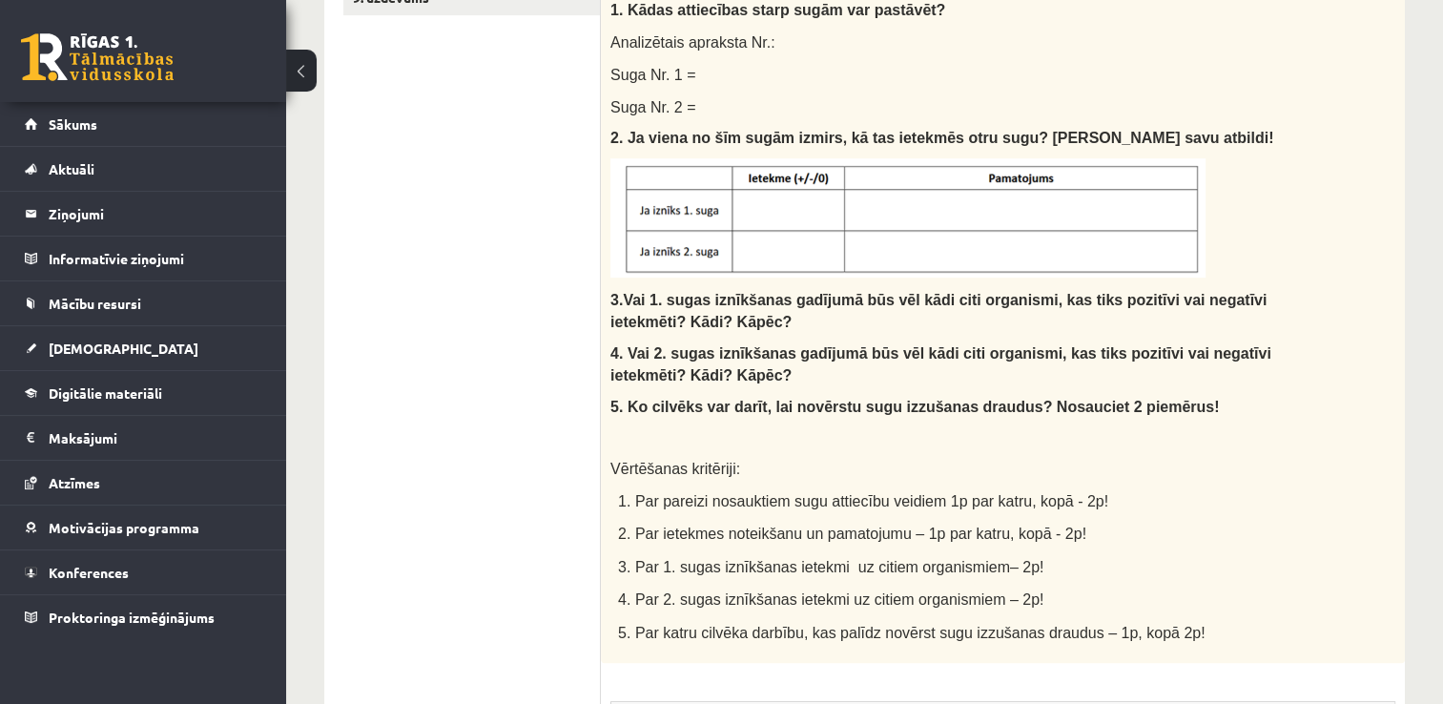
click at [454, 424] on ul "1. uzdevums 2. uzdevums 3. uzdevums 4. uzdevums 5. uzdevums 6. uzdevums 7. uzde…" at bounding box center [471, 395] width 257 height 1406
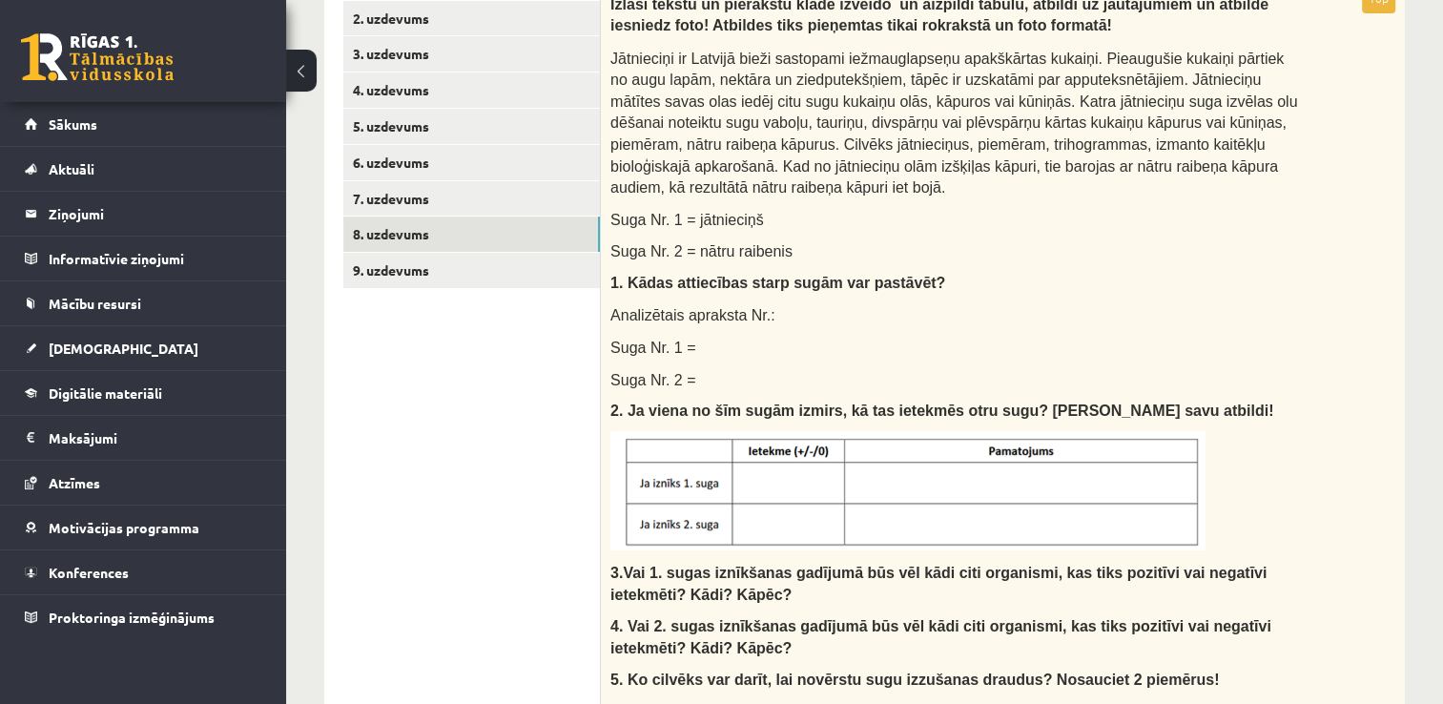
scroll to position [410, 0]
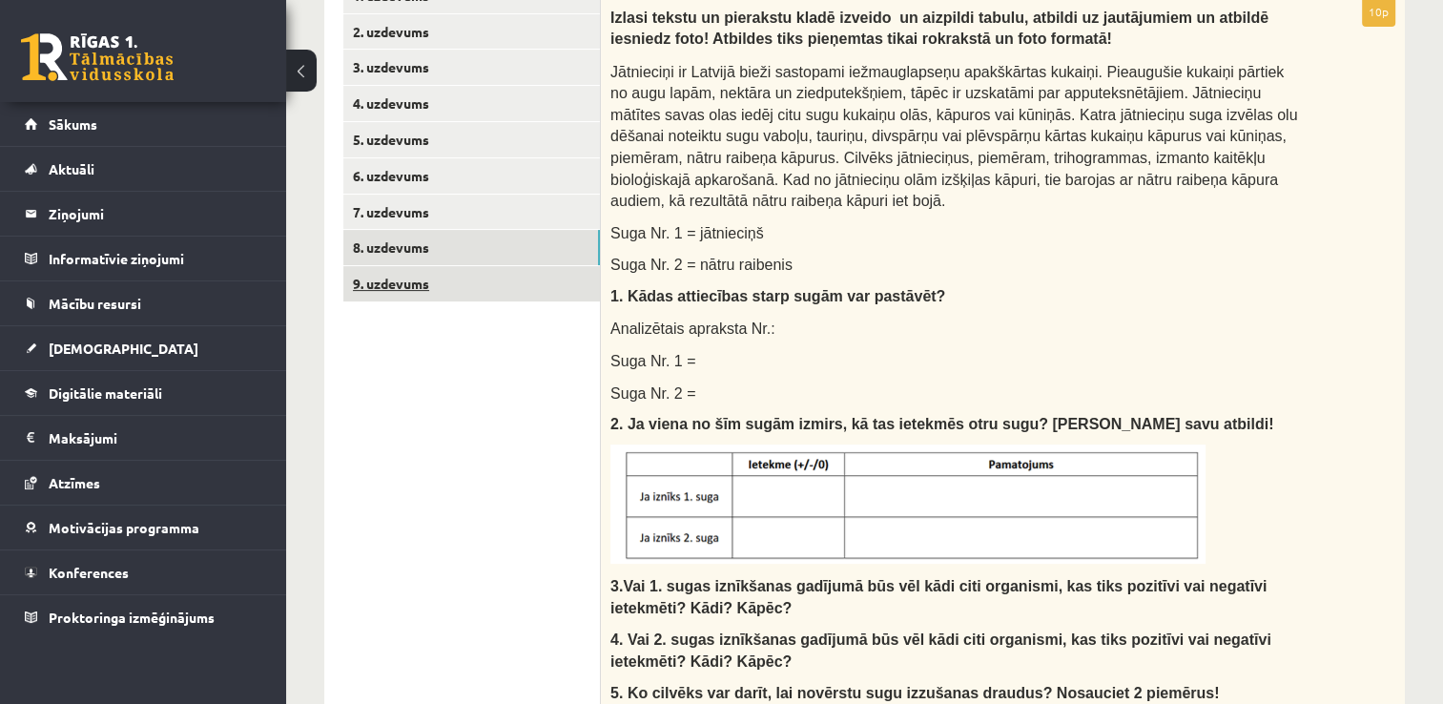
click at [532, 267] on link "9. uzdevums" at bounding box center [471, 283] width 257 height 35
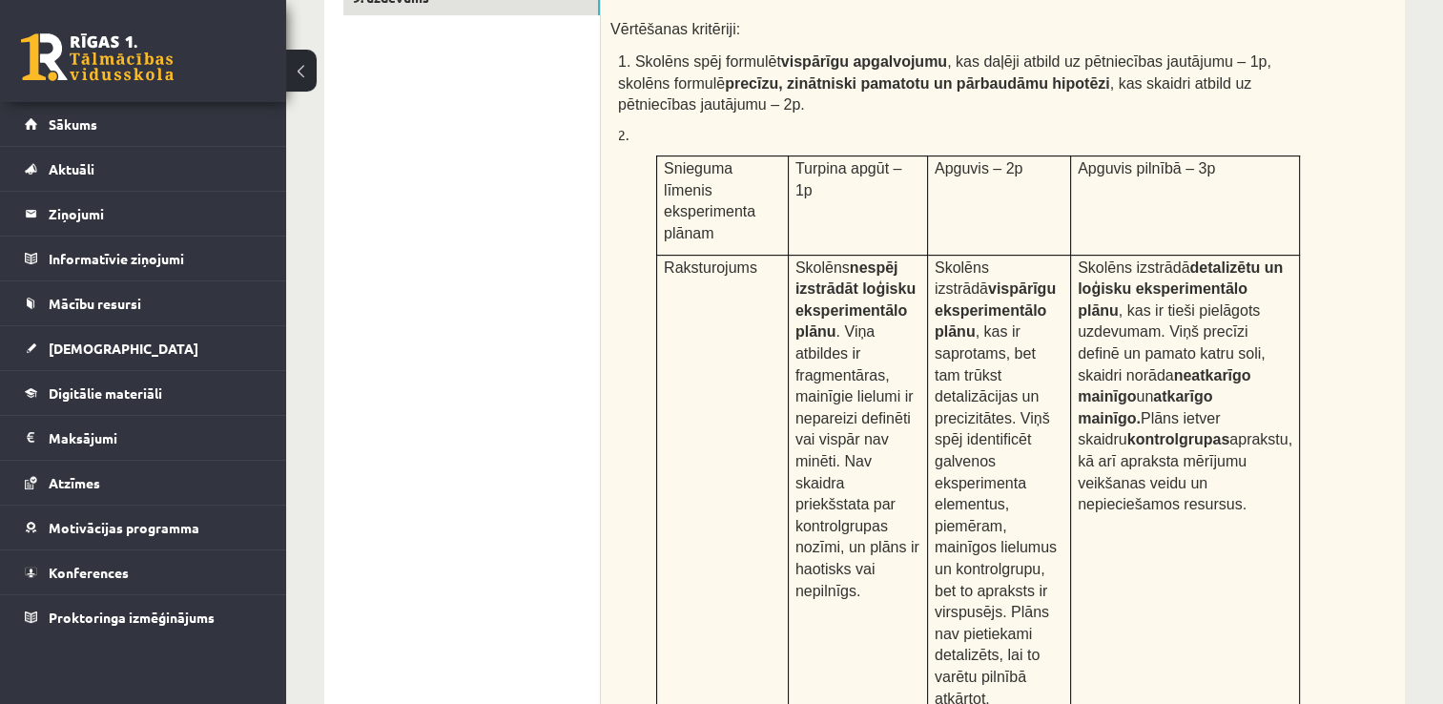
scroll to position [505, 0]
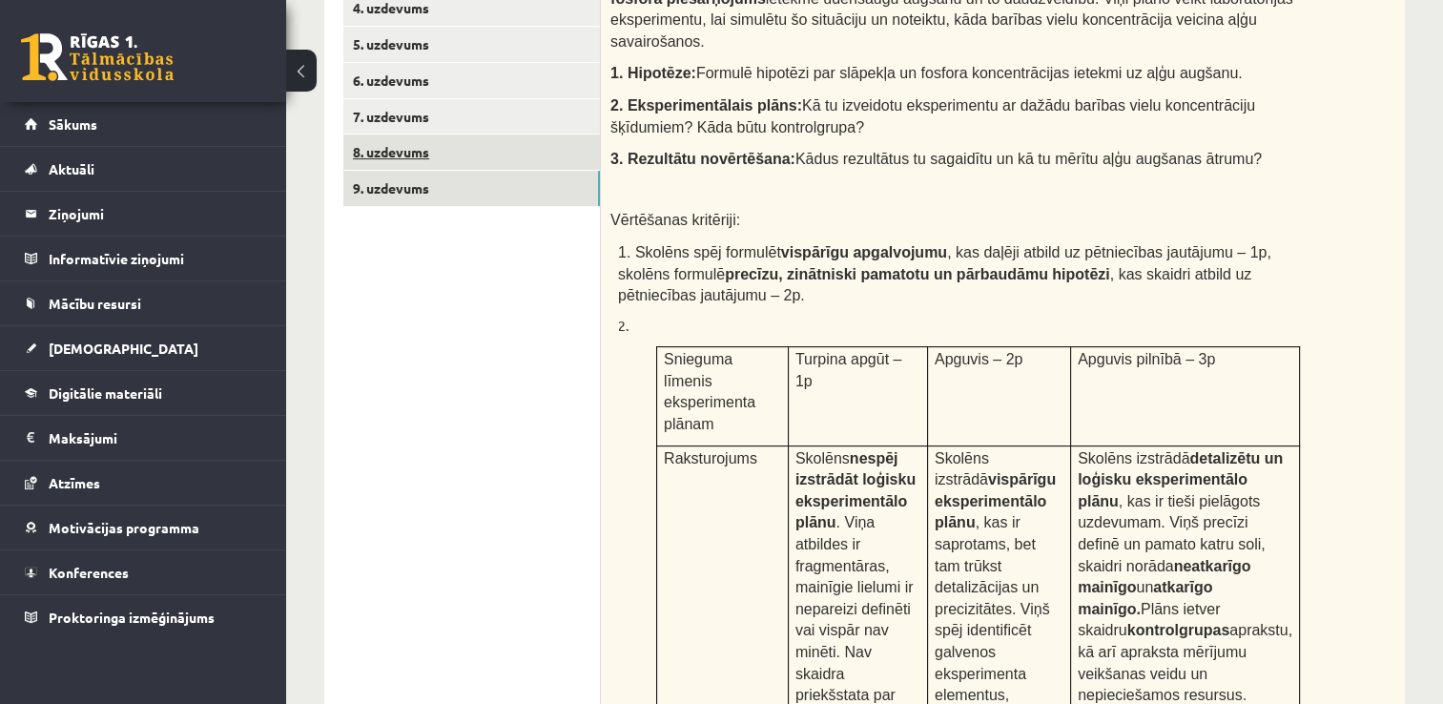
click at [452, 148] on link "8. uzdevums" at bounding box center [471, 151] width 257 height 35
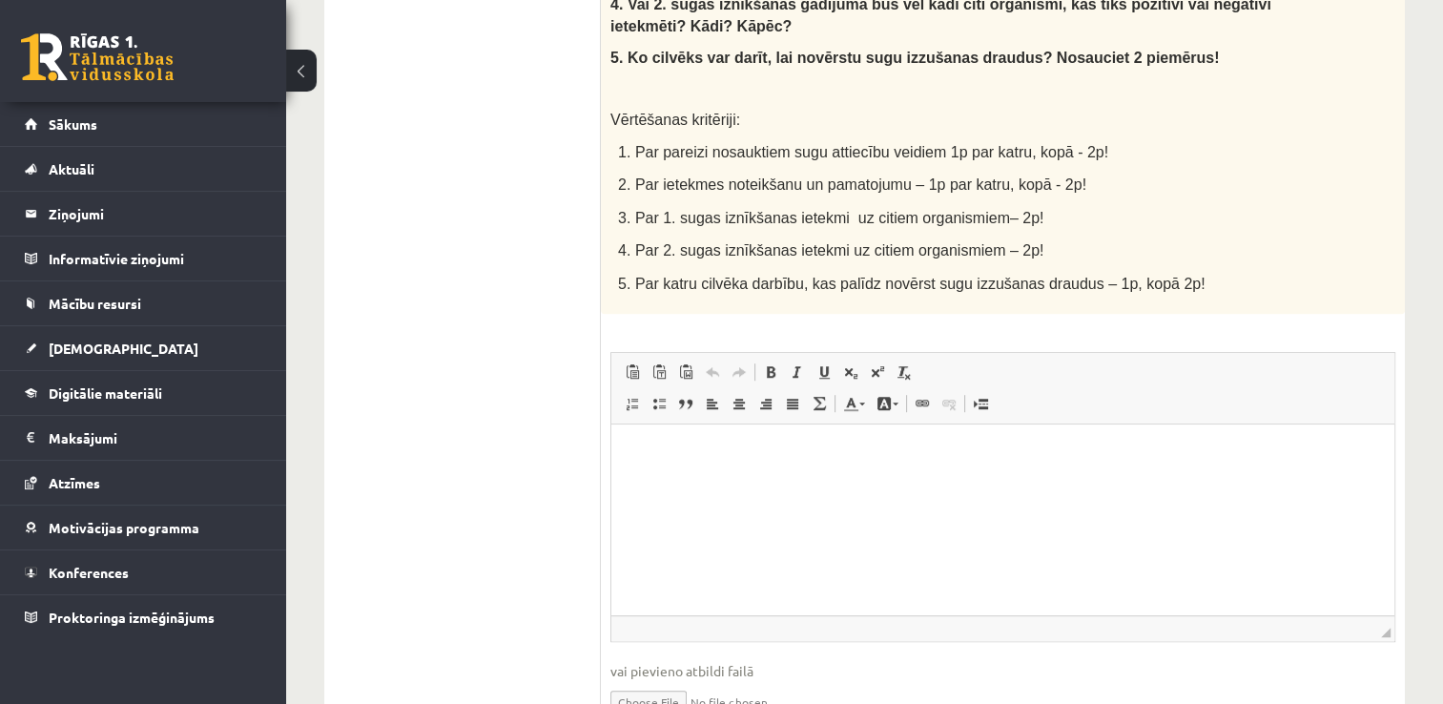
scroll to position [1078, 0]
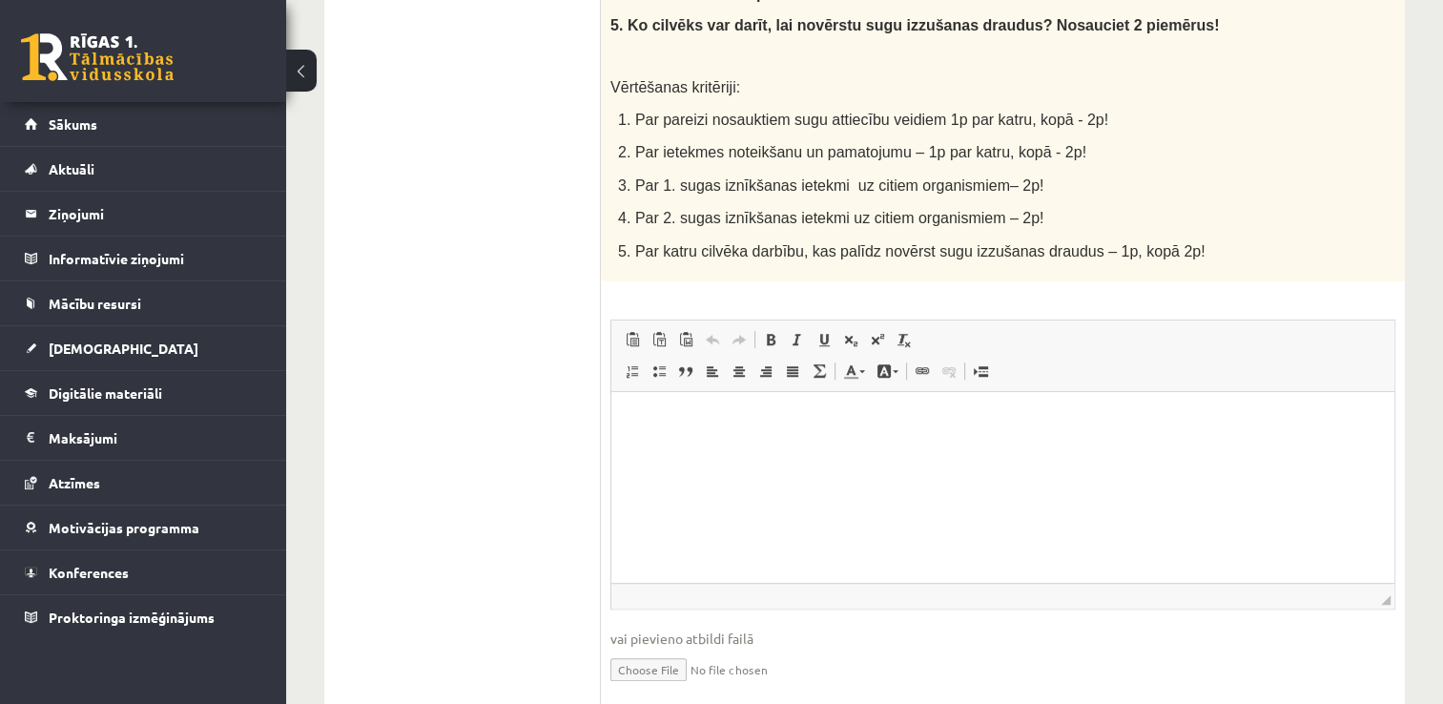
click at [655, 648] on input "file" at bounding box center [1002, 667] width 785 height 39
type input "**********"
click at [690, 688] on link "Iesniegtā atbilde" at bounding box center [661, 698] width 102 height 20
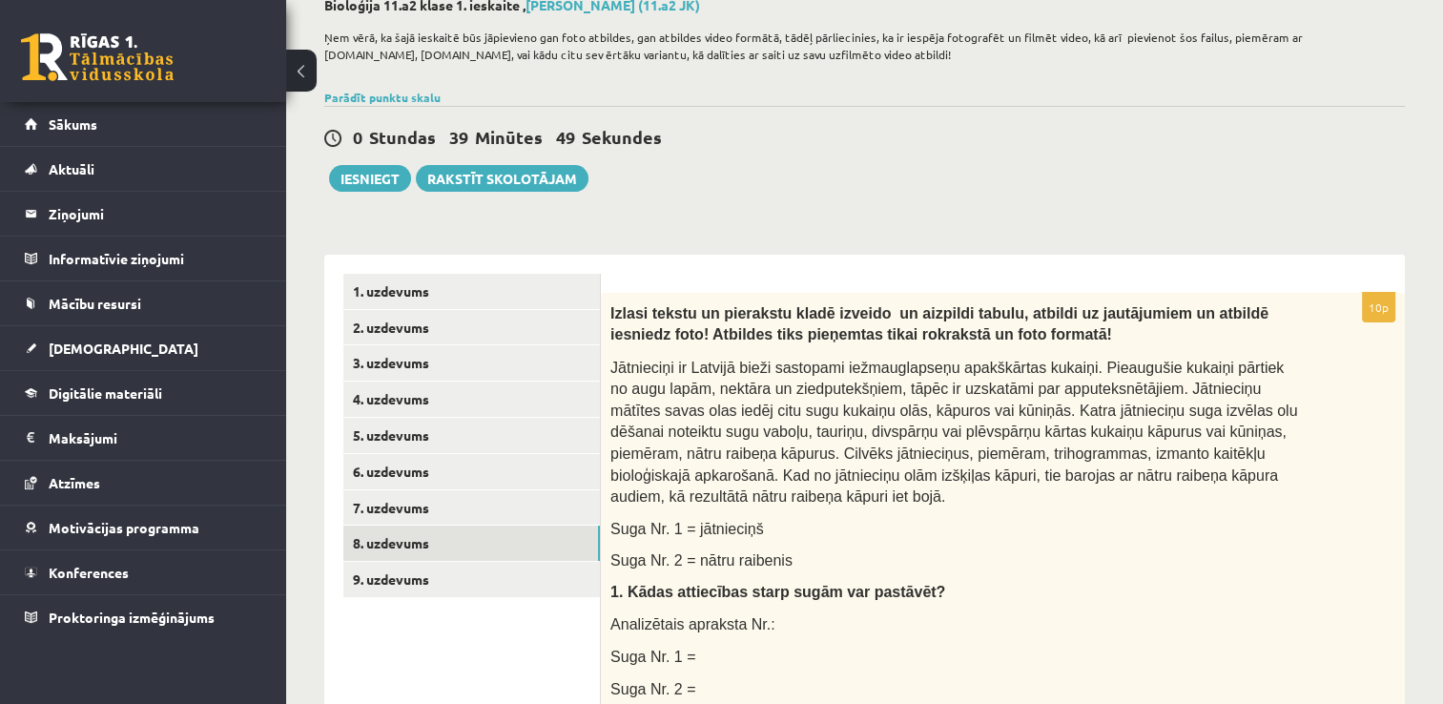
scroll to position [286, 0]
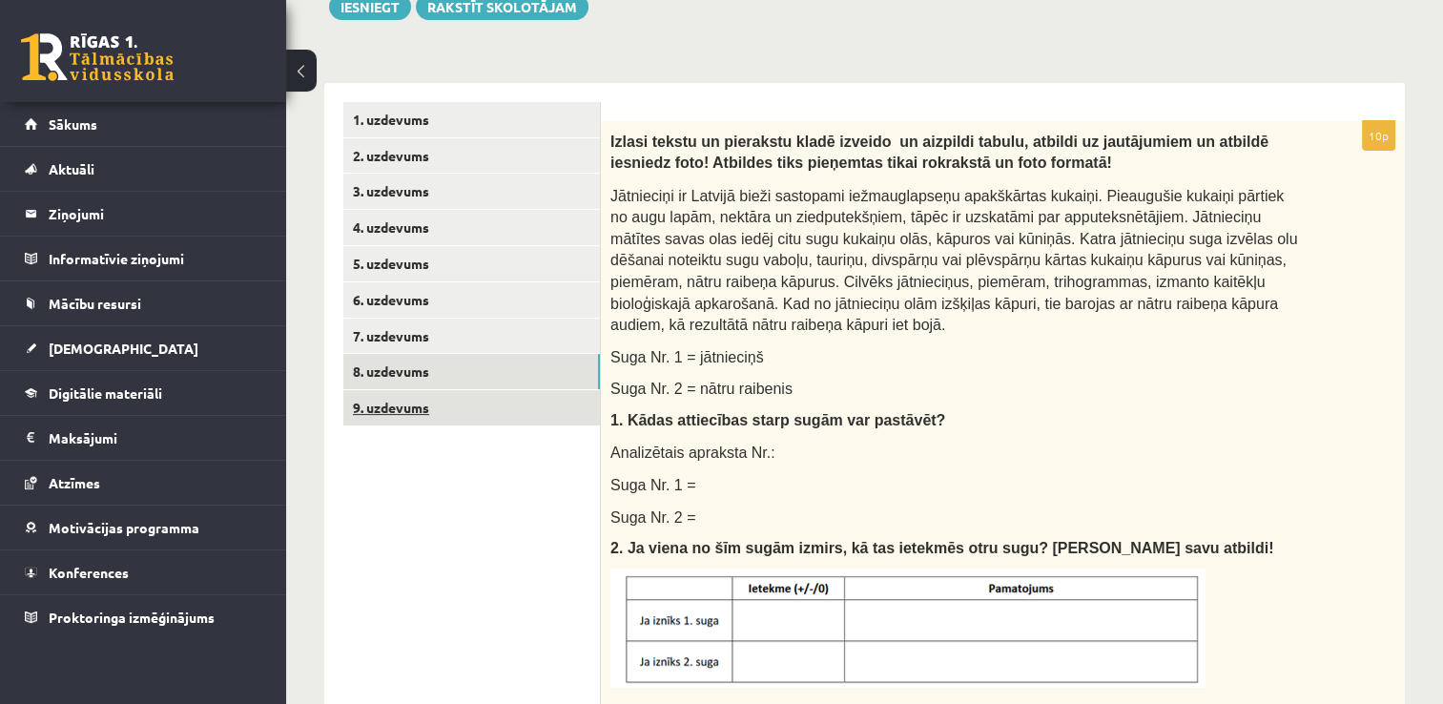
click at [519, 416] on link "9. uzdevums" at bounding box center [471, 407] width 257 height 35
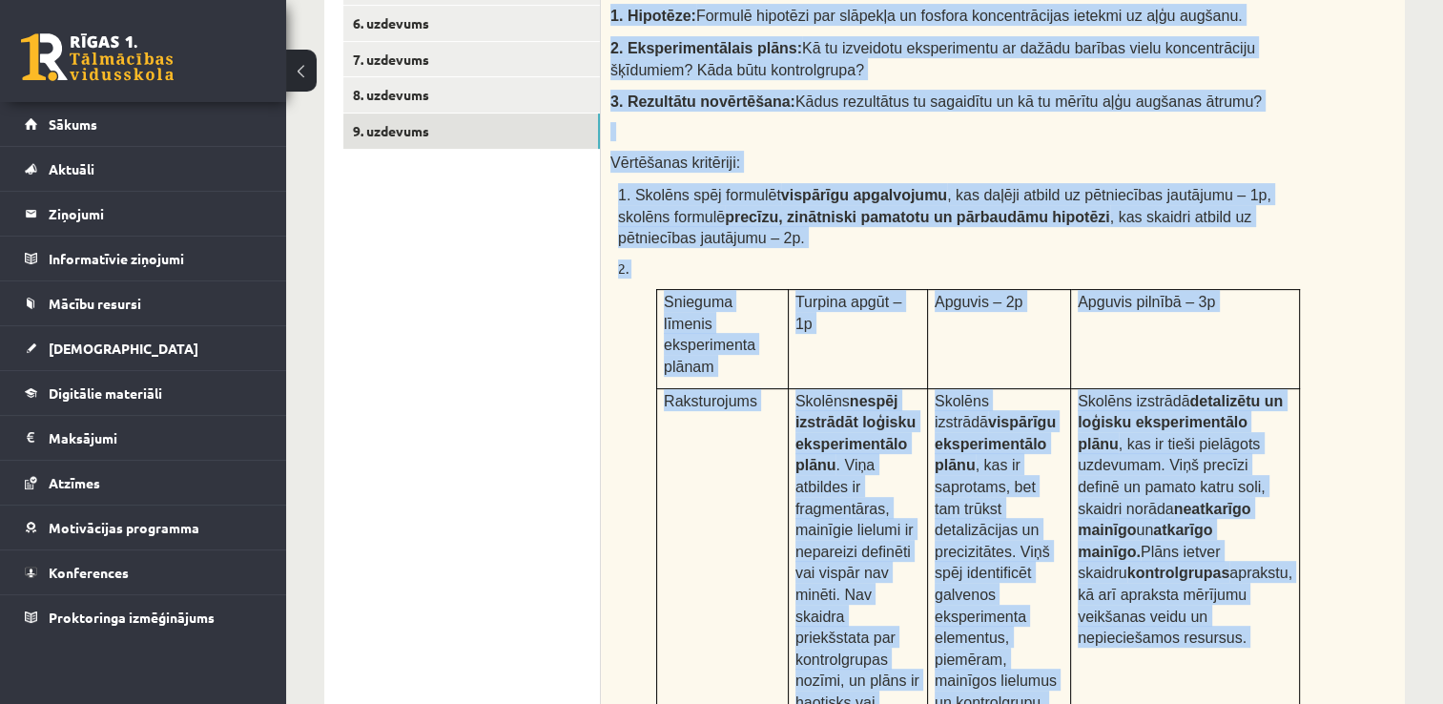
scroll to position [844, 0]
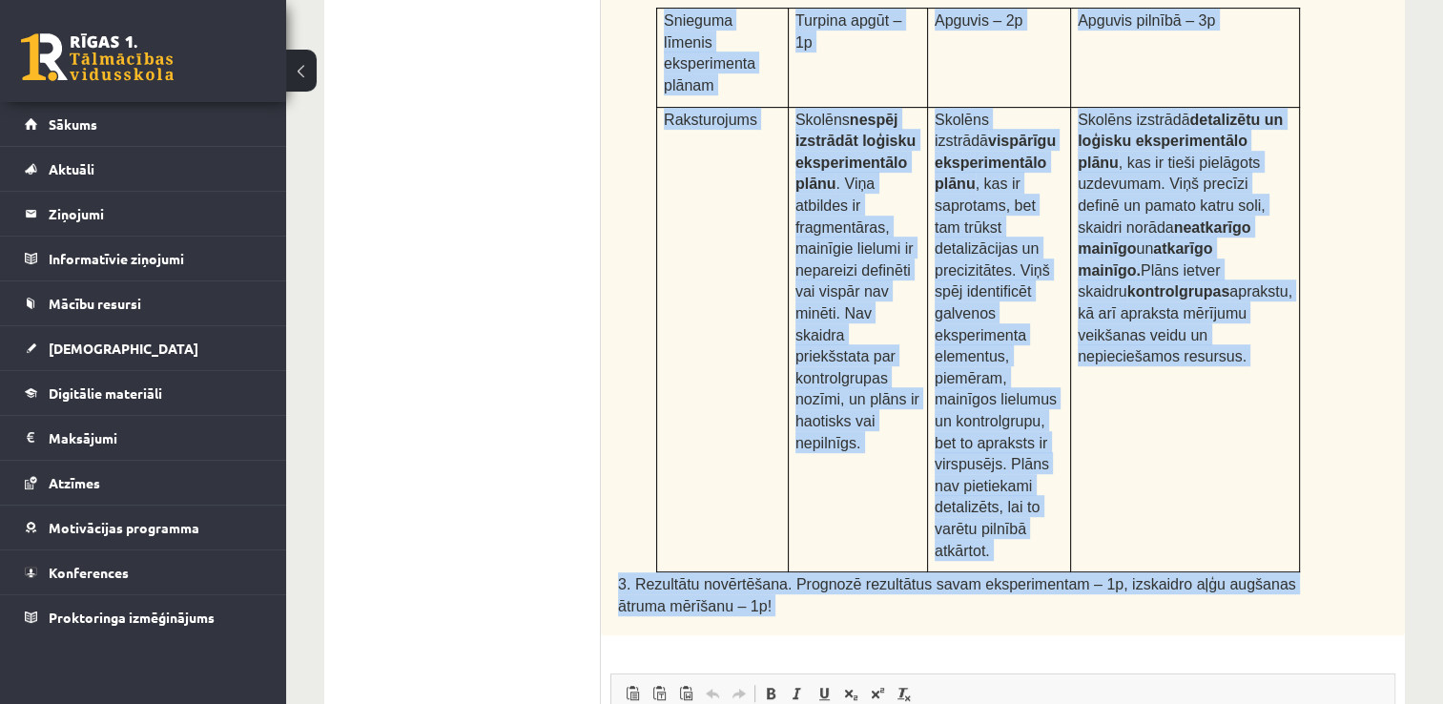
drag, startPoint x: 610, startPoint y: 152, endPoint x: 1076, endPoint y: 560, distance: 618.9
click at [1076, 560] on div "7p Piesārņojuma ietekme uz ūdensaugiem Pētnieki novēro eitrofikācijas pazīmes k…" at bounding box center [1003, 317] width 804 height 1508
copy div "Piesārņojuma ietekme uz ūdensaugiem Pētnieki novēro eitrofikācijas pazīmes kādā…"
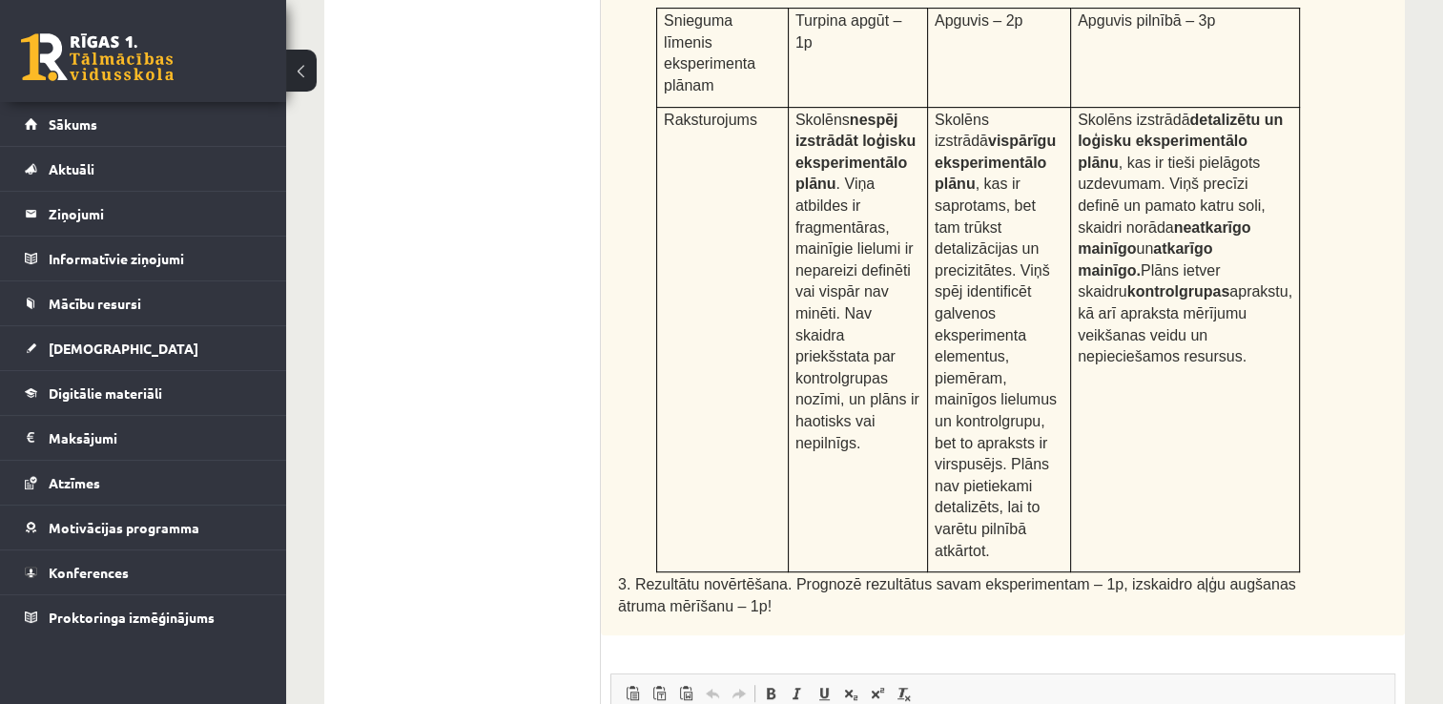
click at [543, 213] on ul "1. uzdevums 2. uzdevums 3. uzdevums 4. uzdevums 5. uzdevums 6. uzdevums 7. uzde…" at bounding box center [471, 307] width 257 height 1527
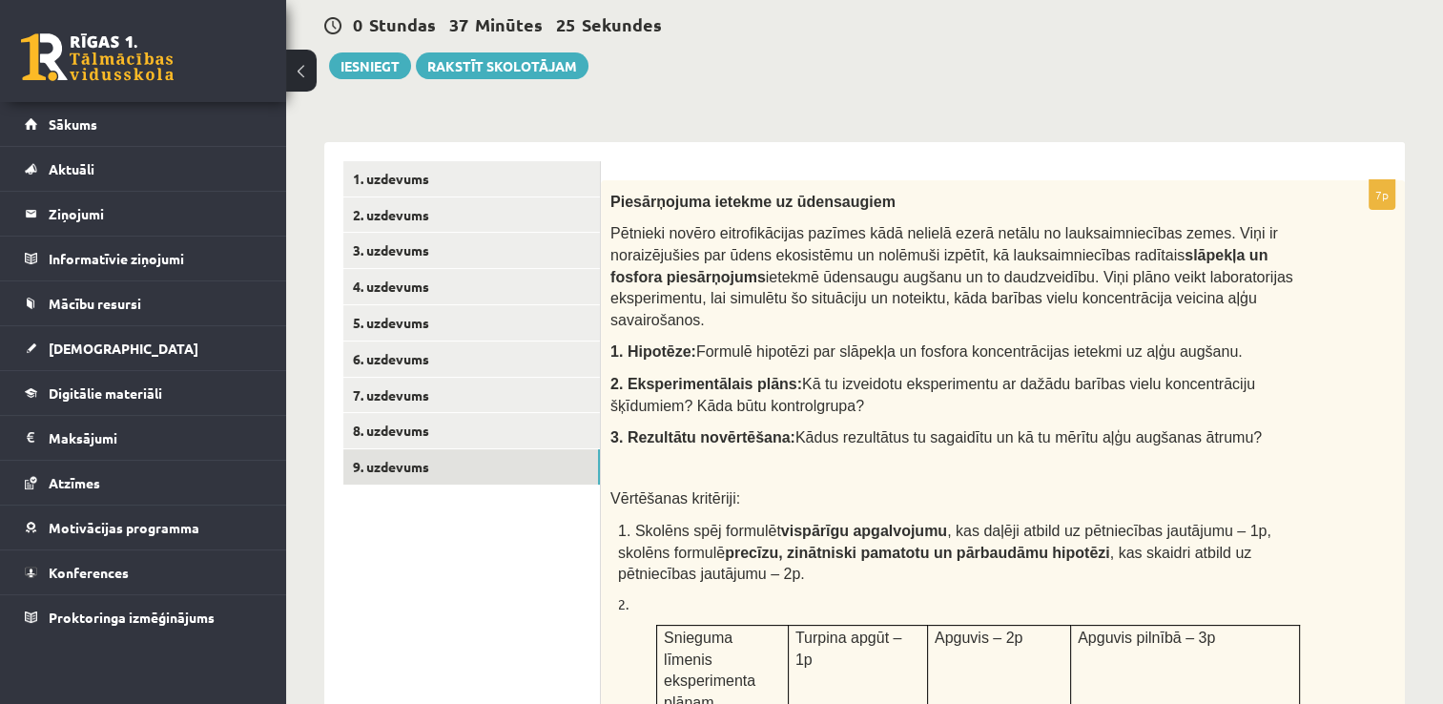
scroll to position [176, 0]
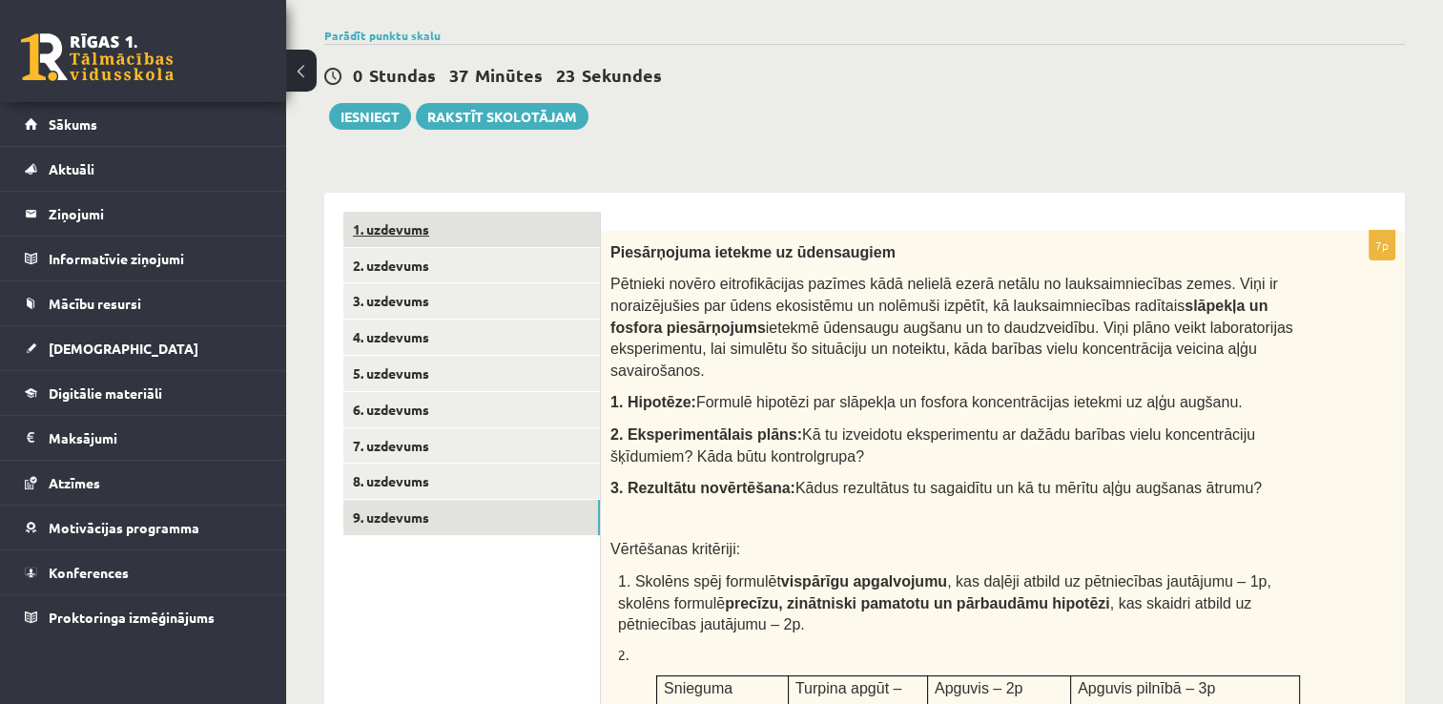
click at [531, 230] on link "1. uzdevums" at bounding box center [471, 229] width 257 height 35
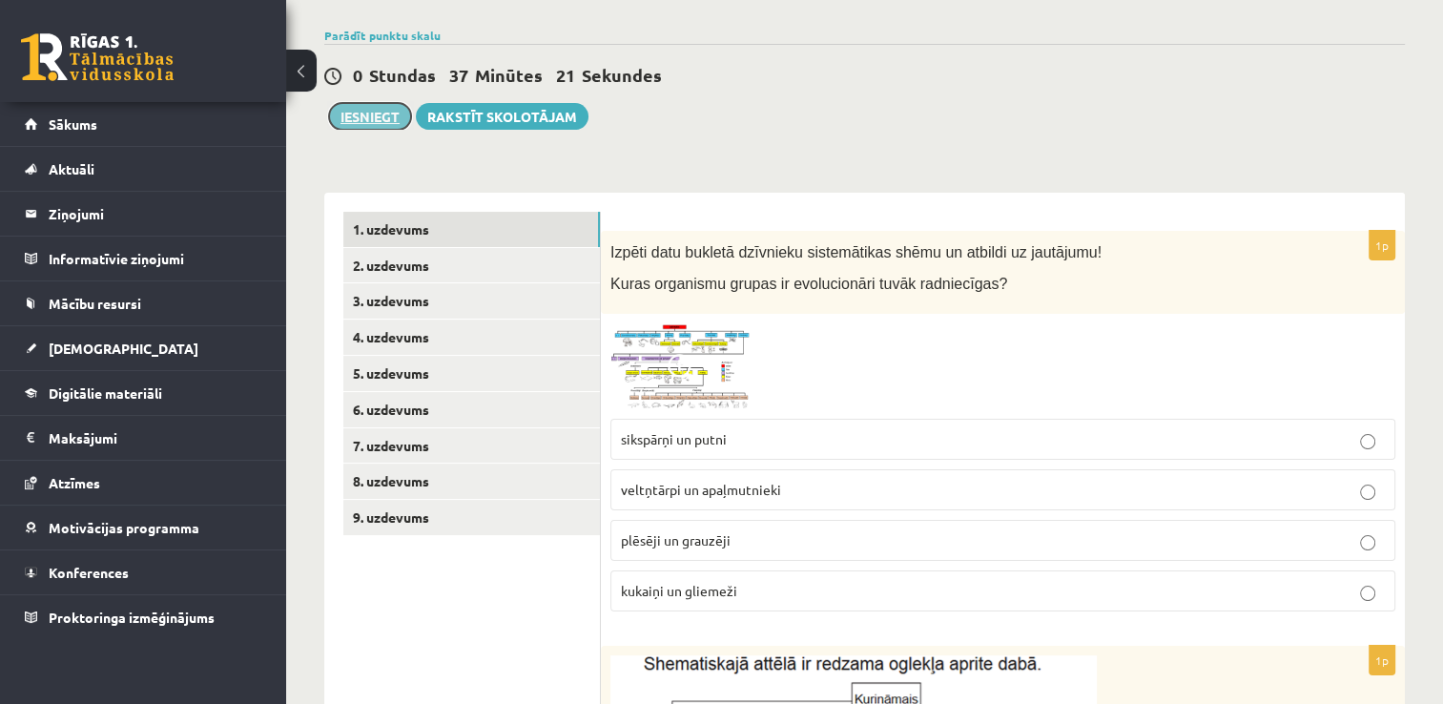
click at [389, 112] on button "Iesniegt" at bounding box center [370, 116] width 82 height 27
click at [469, 322] on link "4. uzdevums" at bounding box center [471, 336] width 257 height 35
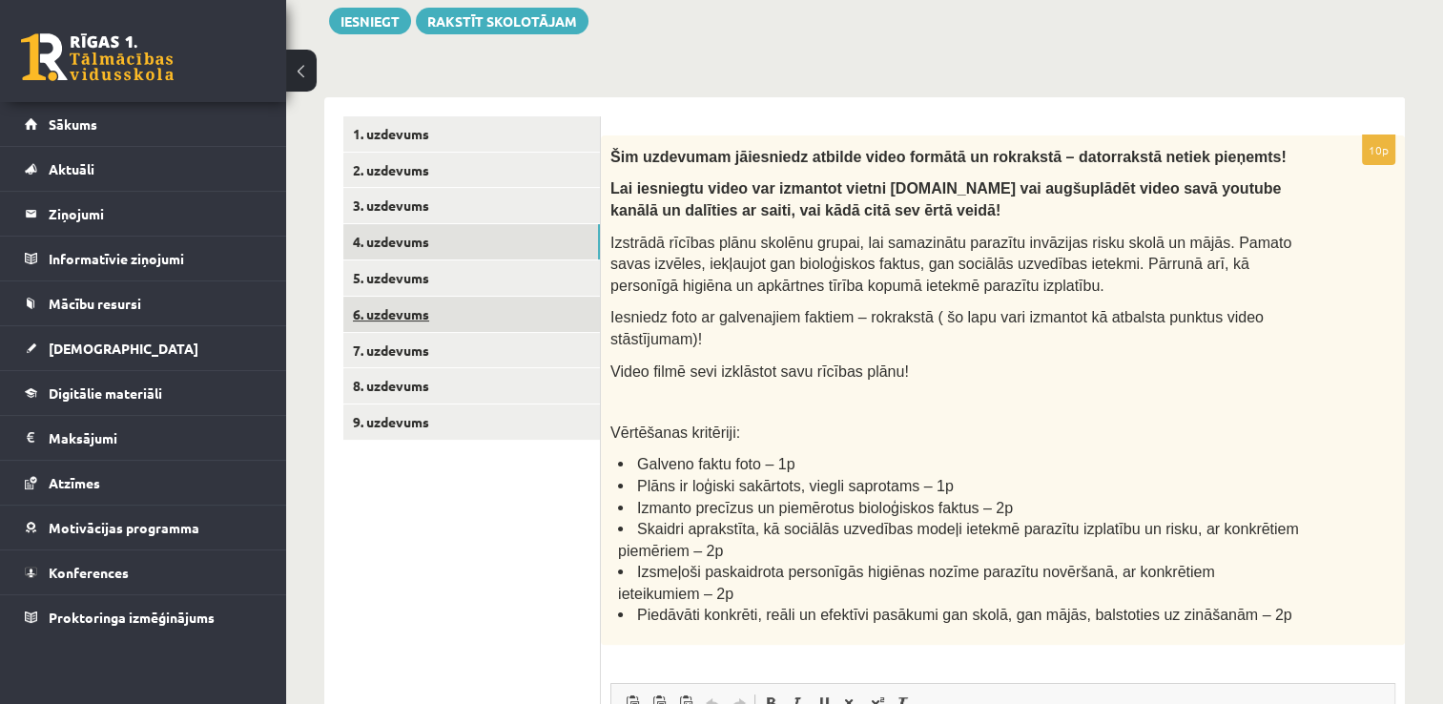
scroll to position [0, 0]
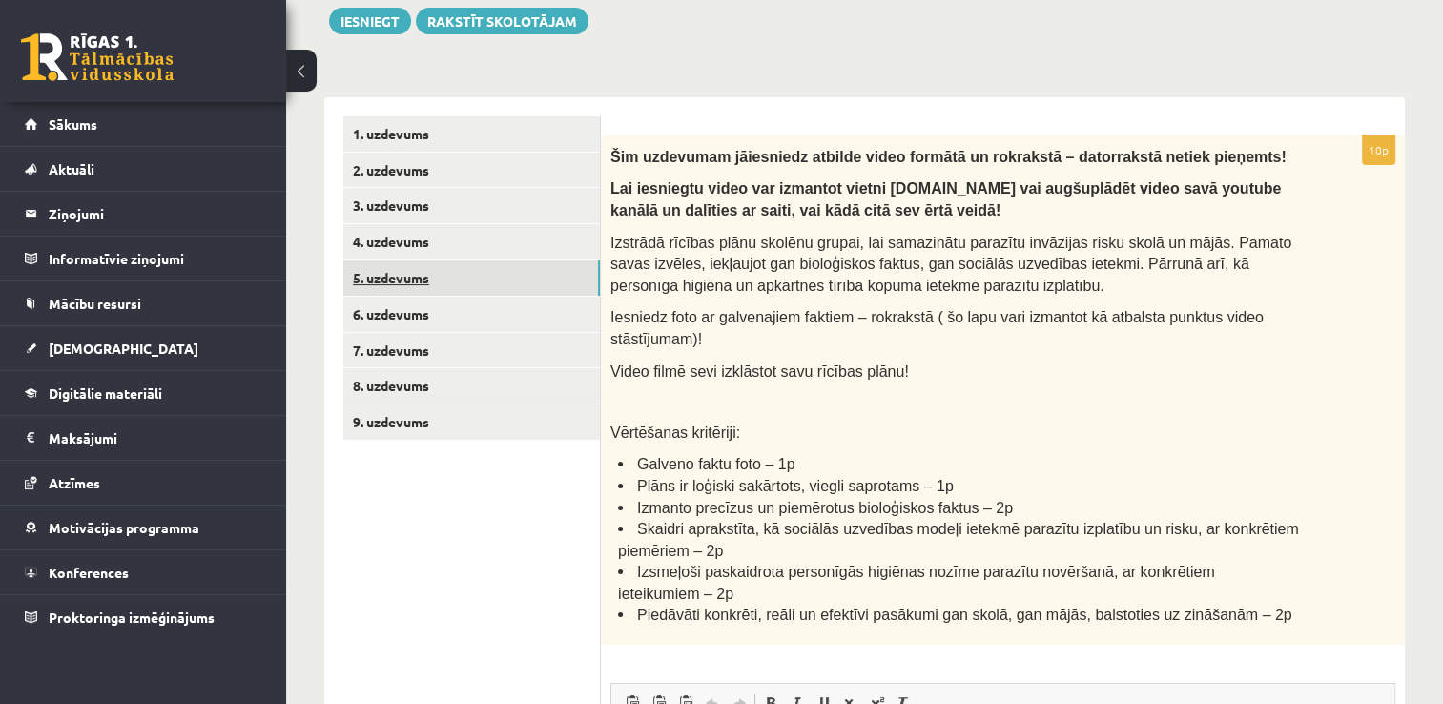
click at [493, 276] on link "5. uzdevums" at bounding box center [471, 277] width 257 height 35
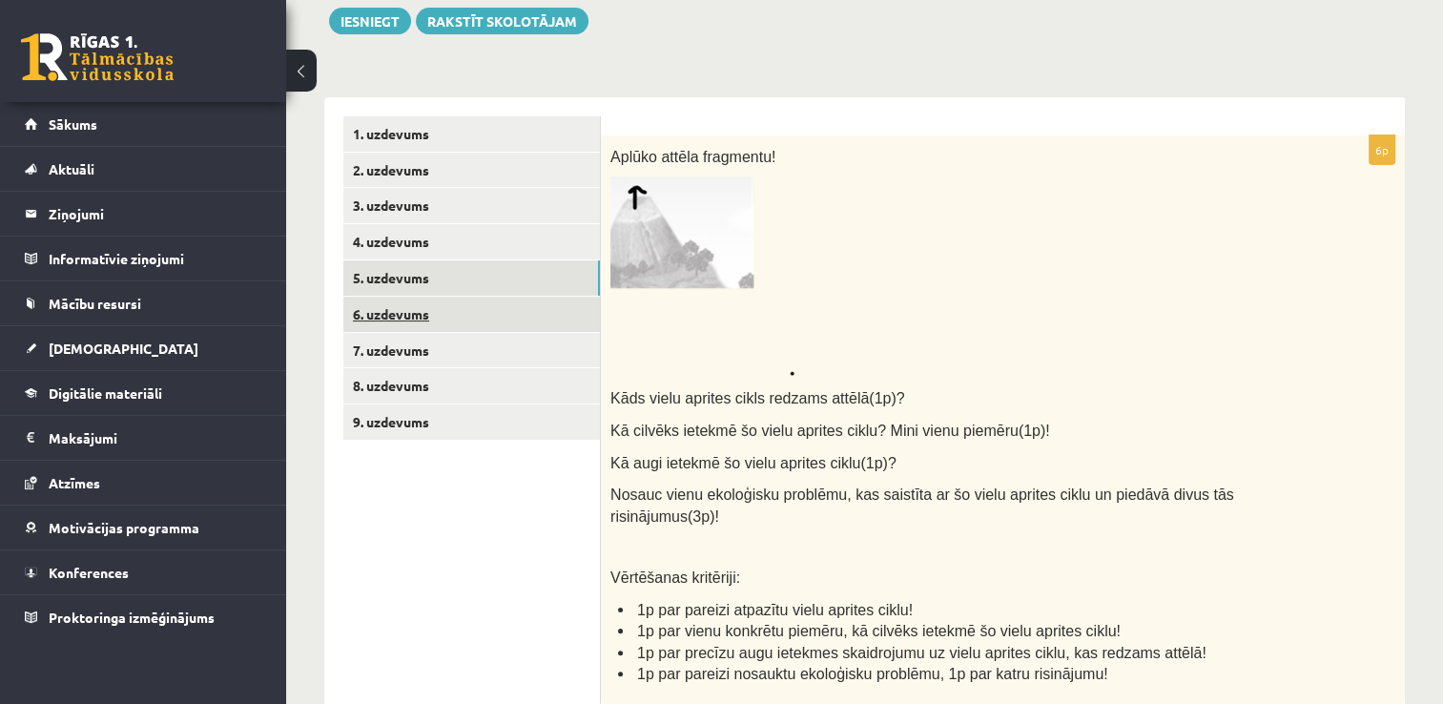
click at [487, 312] on link "6. uzdevums" at bounding box center [471, 314] width 257 height 35
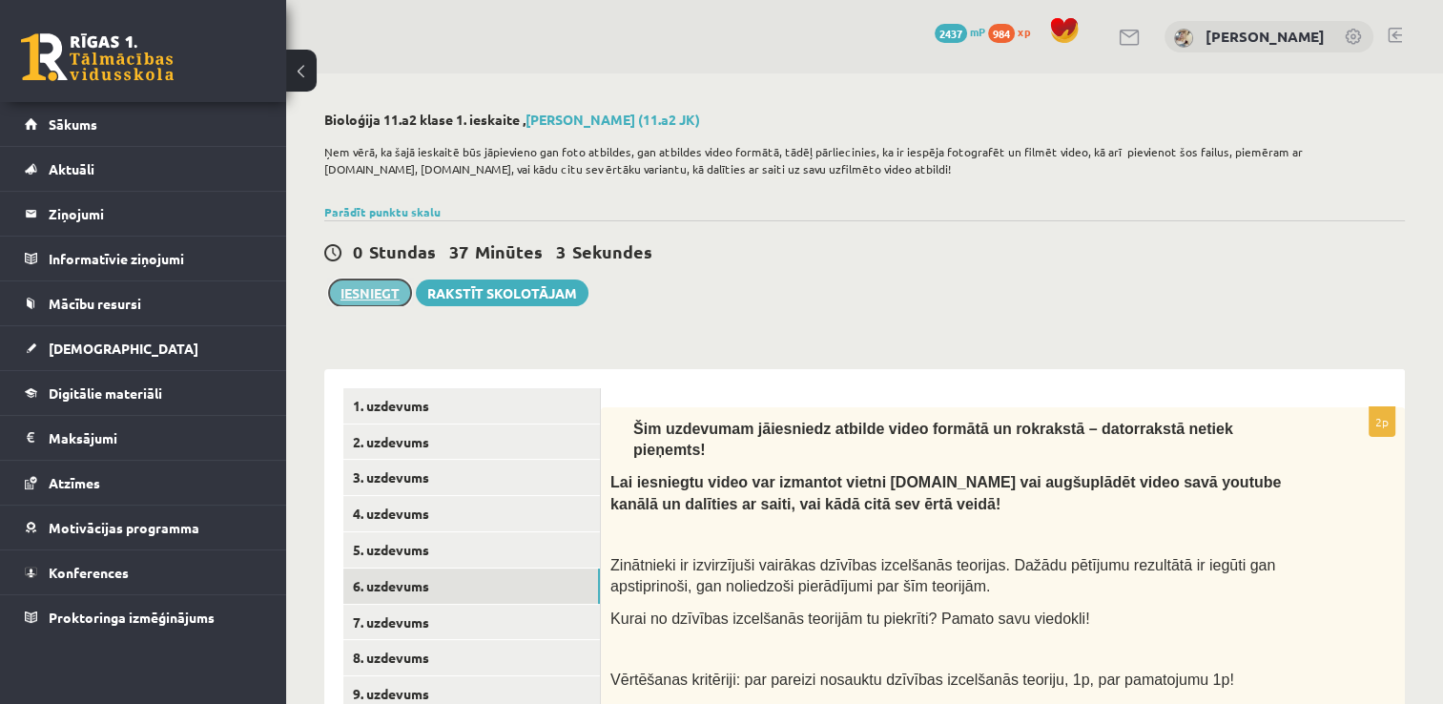
click at [376, 297] on button "Iesniegt" at bounding box center [370, 292] width 82 height 27
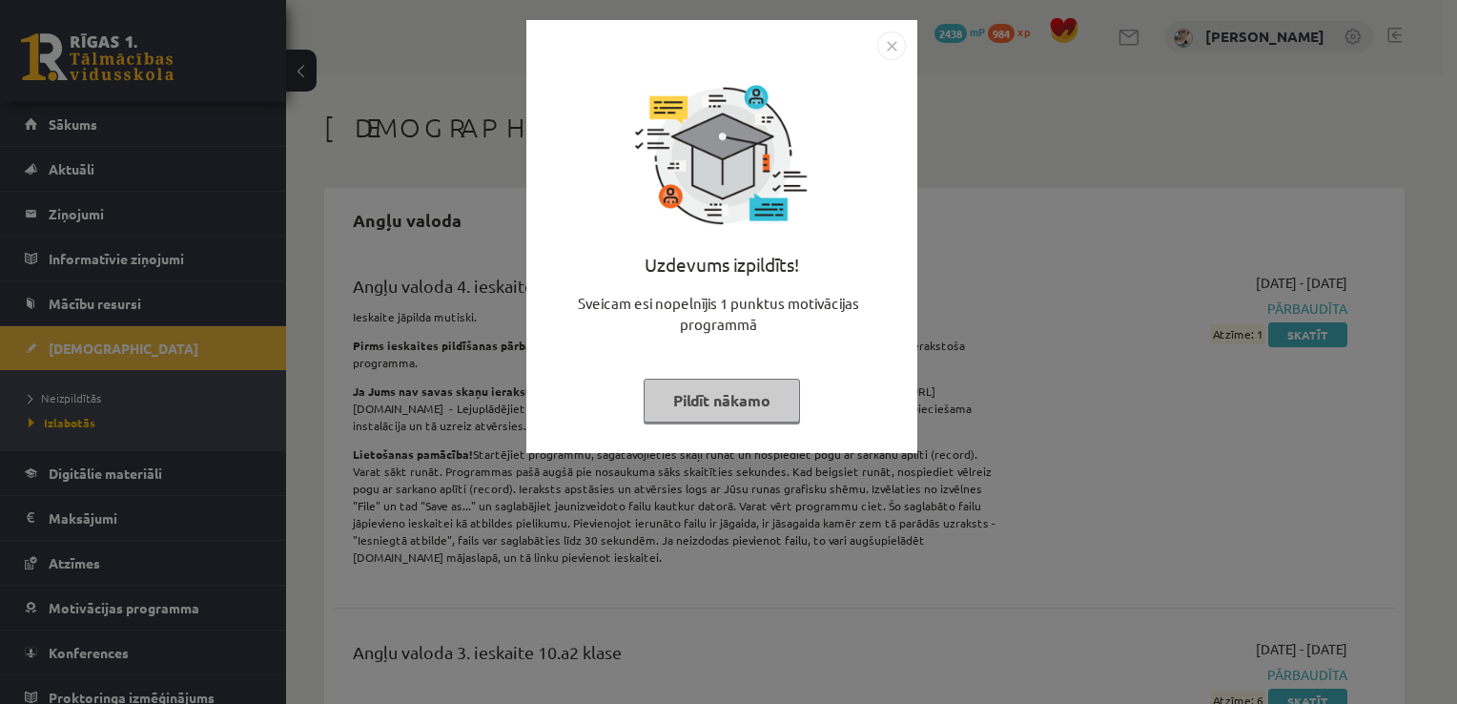
click at [899, 42] on img "Close" at bounding box center [891, 45] width 29 height 29
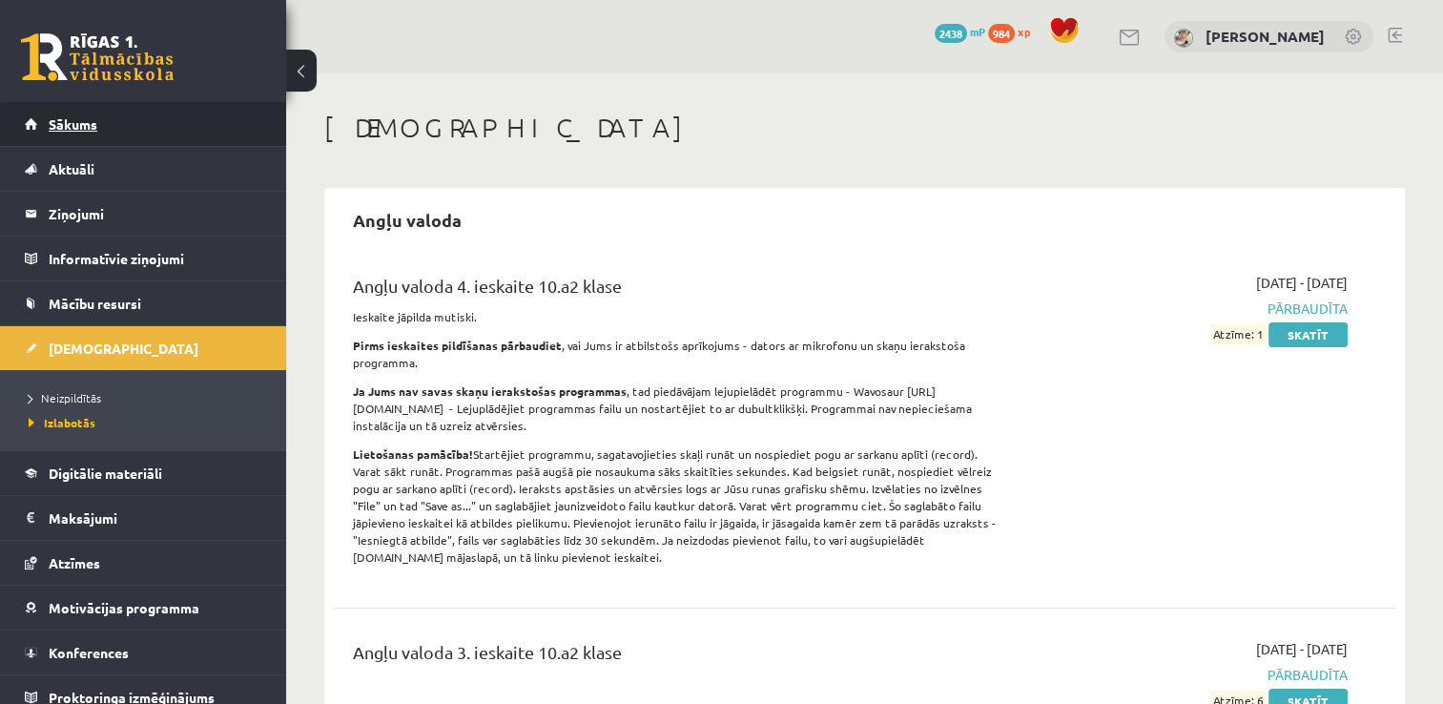
click at [109, 138] on link "Sākums" at bounding box center [143, 124] width 237 height 44
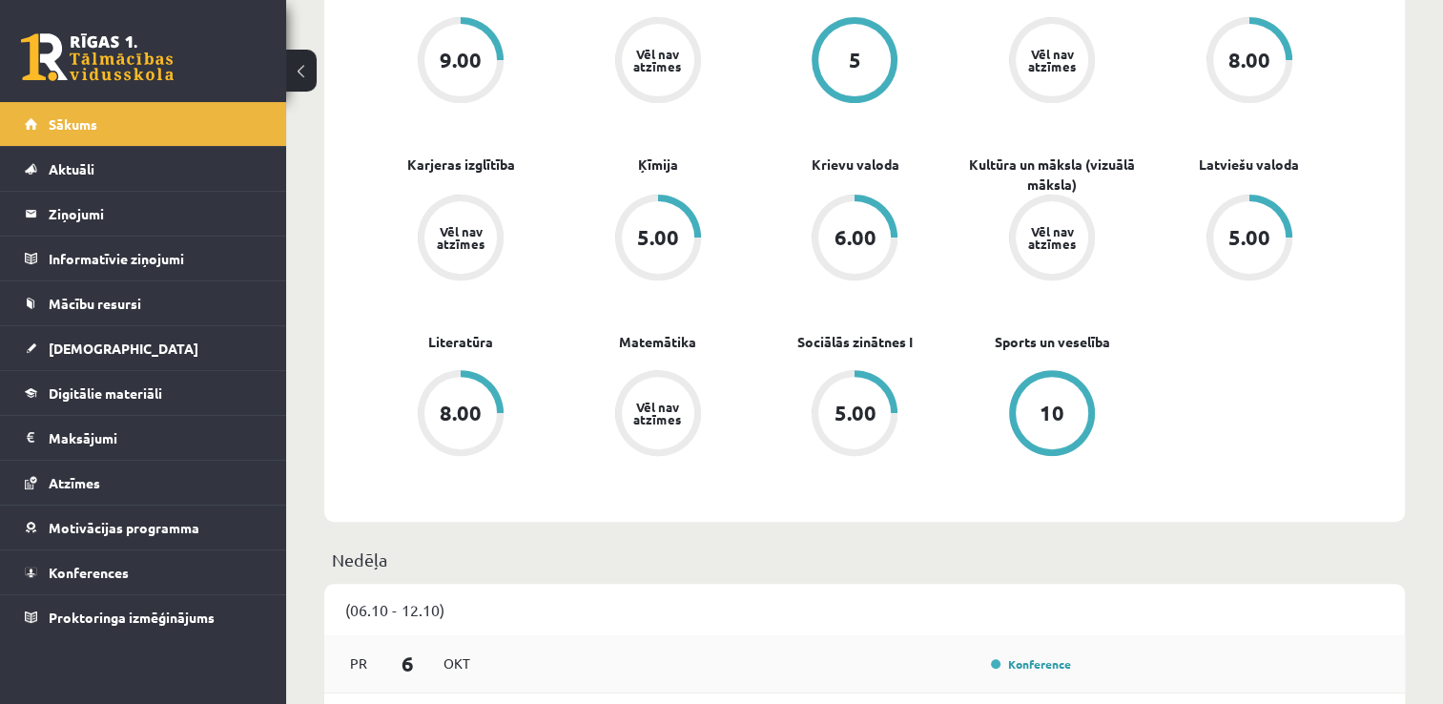
scroll to position [763, 0]
